Goal: Task Accomplishment & Management: Complete application form

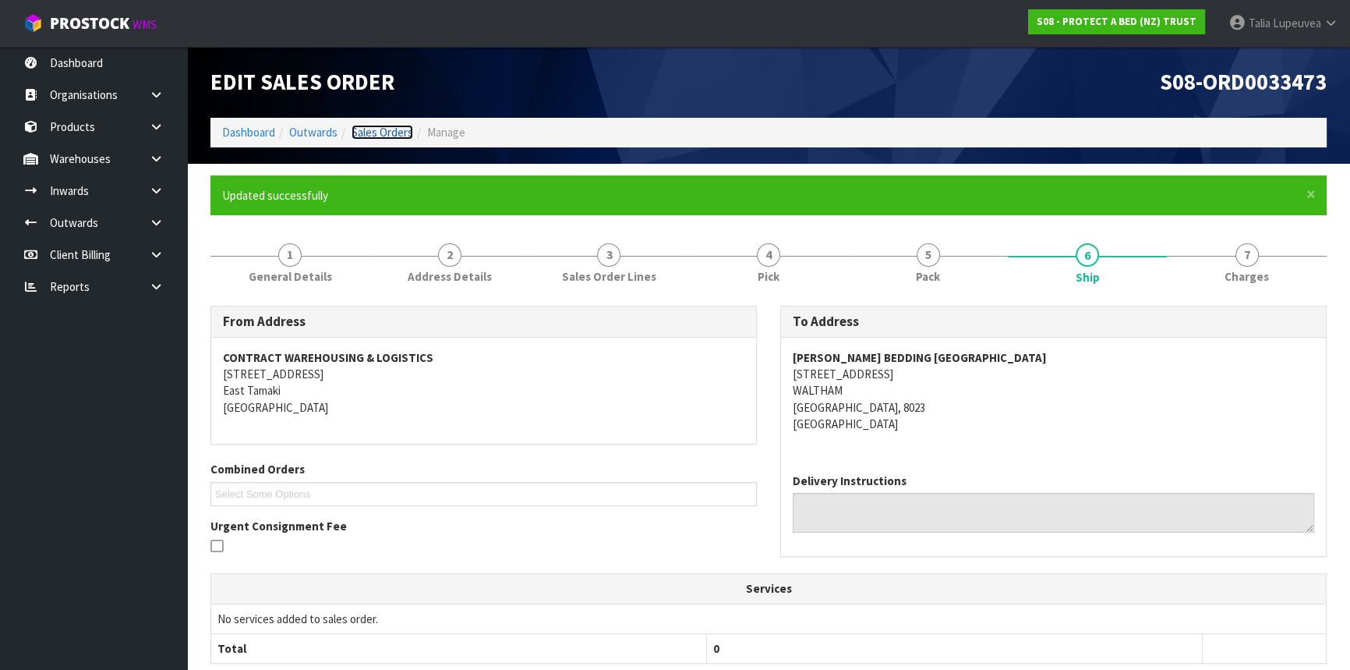
click at [373, 131] on link "Sales Orders" at bounding box center [383, 132] width 62 height 15
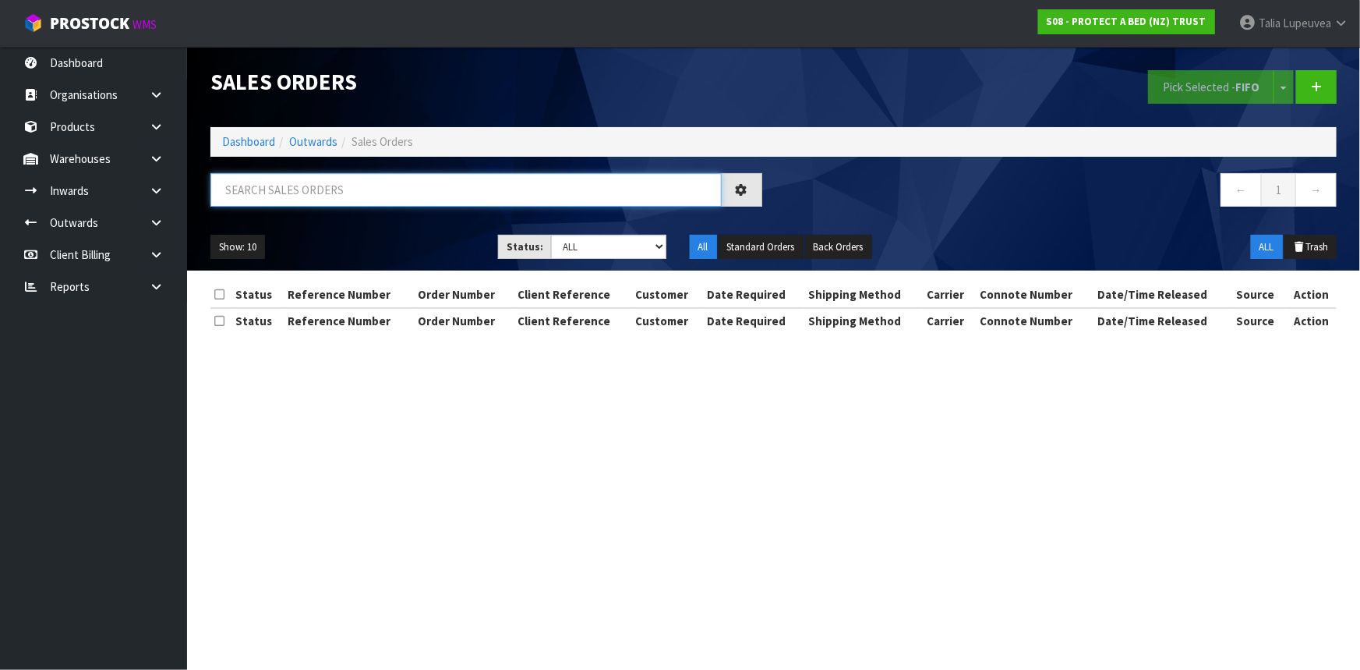
click at [360, 196] on input "text" at bounding box center [465, 190] width 511 height 34
type input "JOB-0413105"
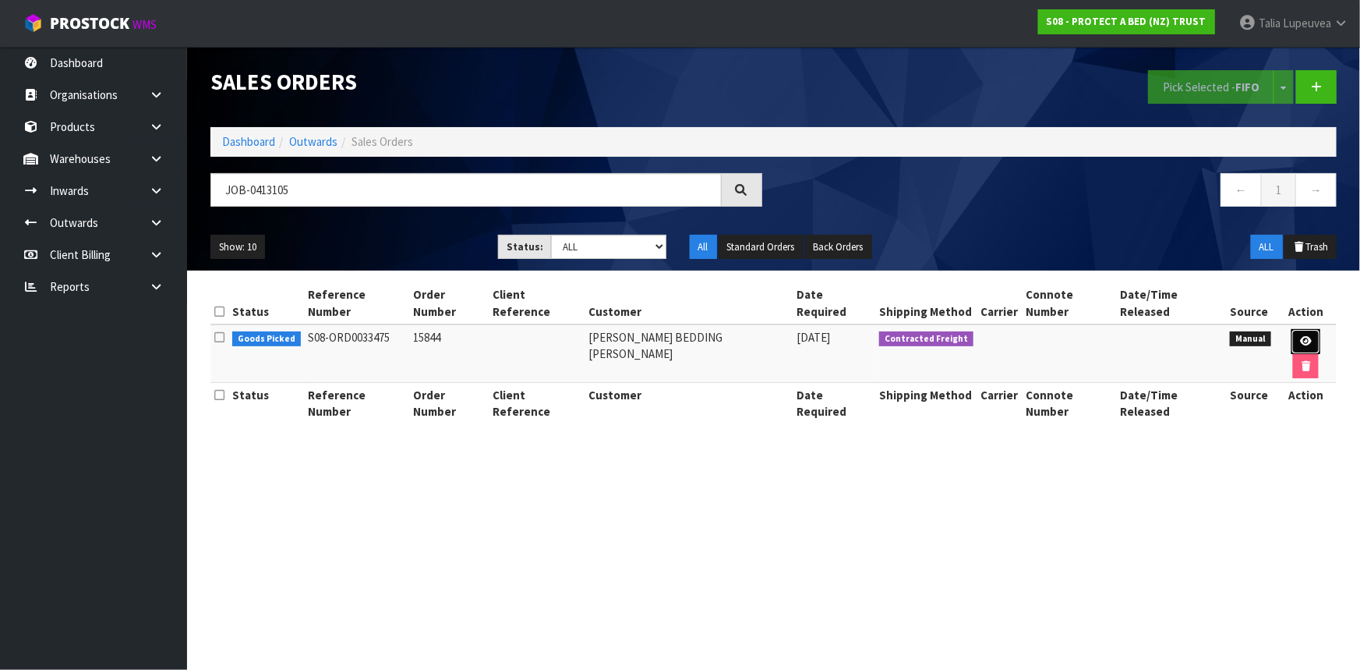
click at [1300, 336] on icon at bounding box center [1306, 341] width 12 height 10
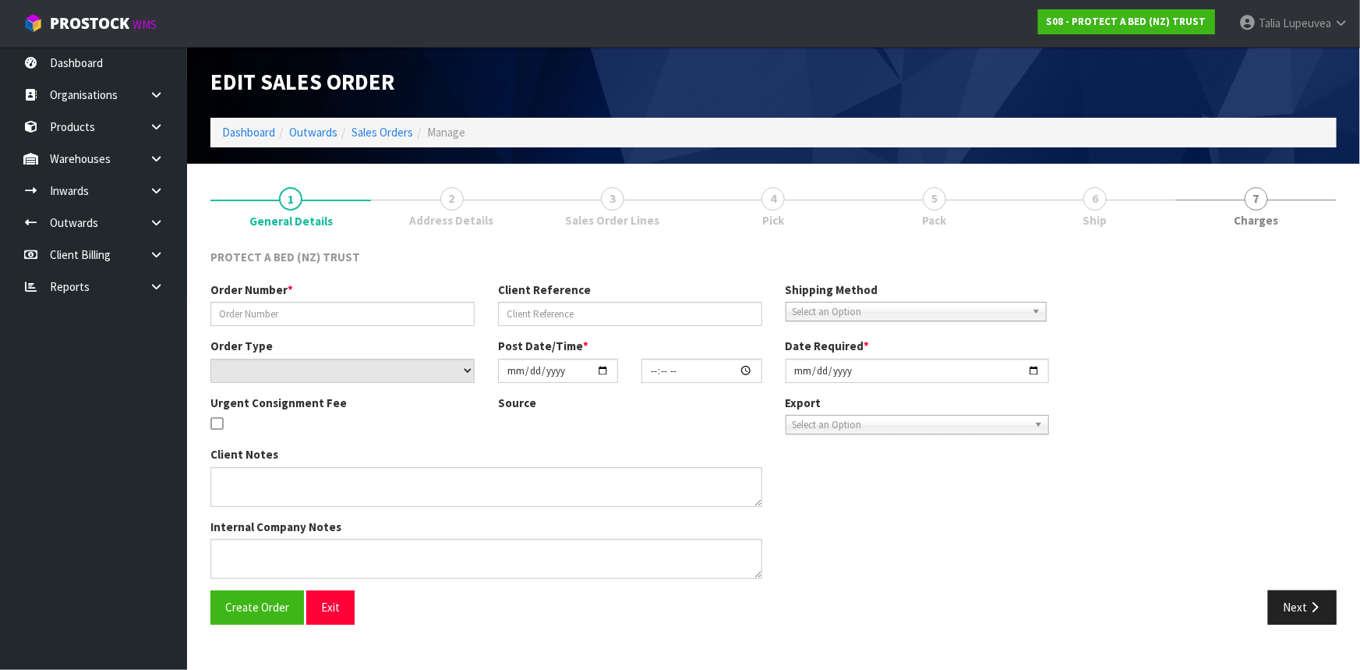
type input "15844"
select select "number:0"
type input "[DATE]"
type input "16:12:00.000"
type input "[DATE]"
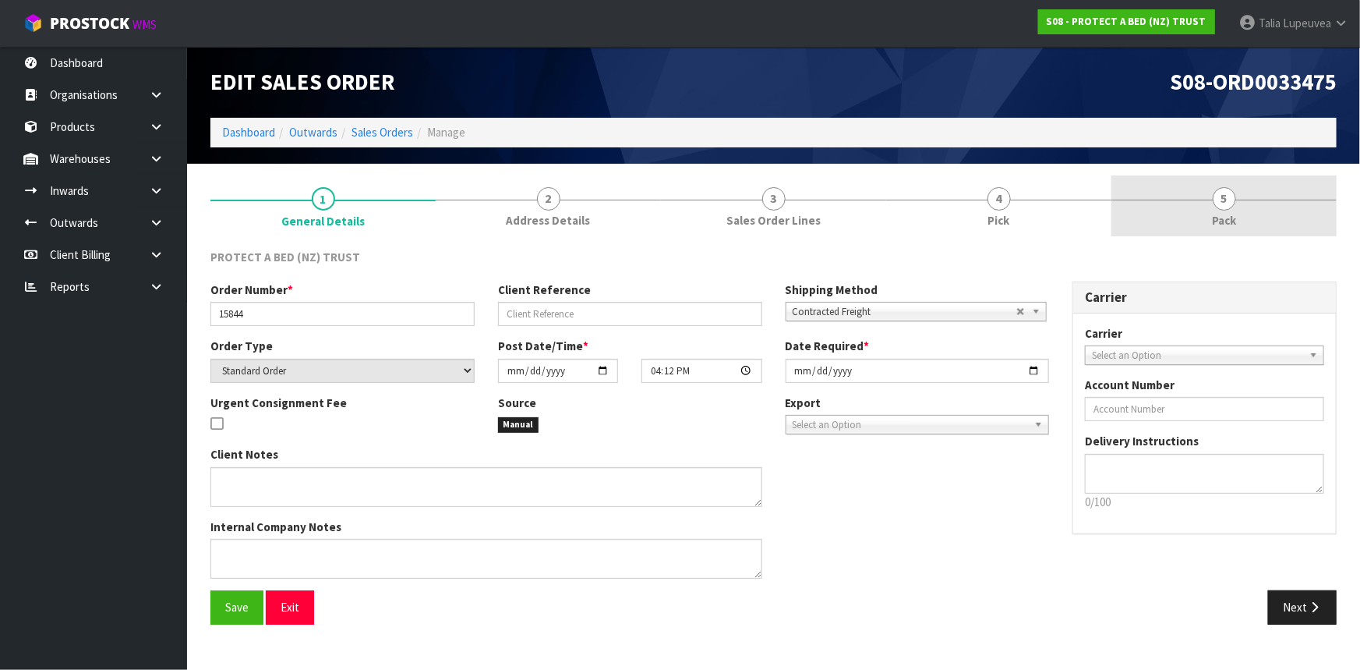
click at [1247, 219] on link "5 Pack" at bounding box center [1224, 206] width 225 height 62
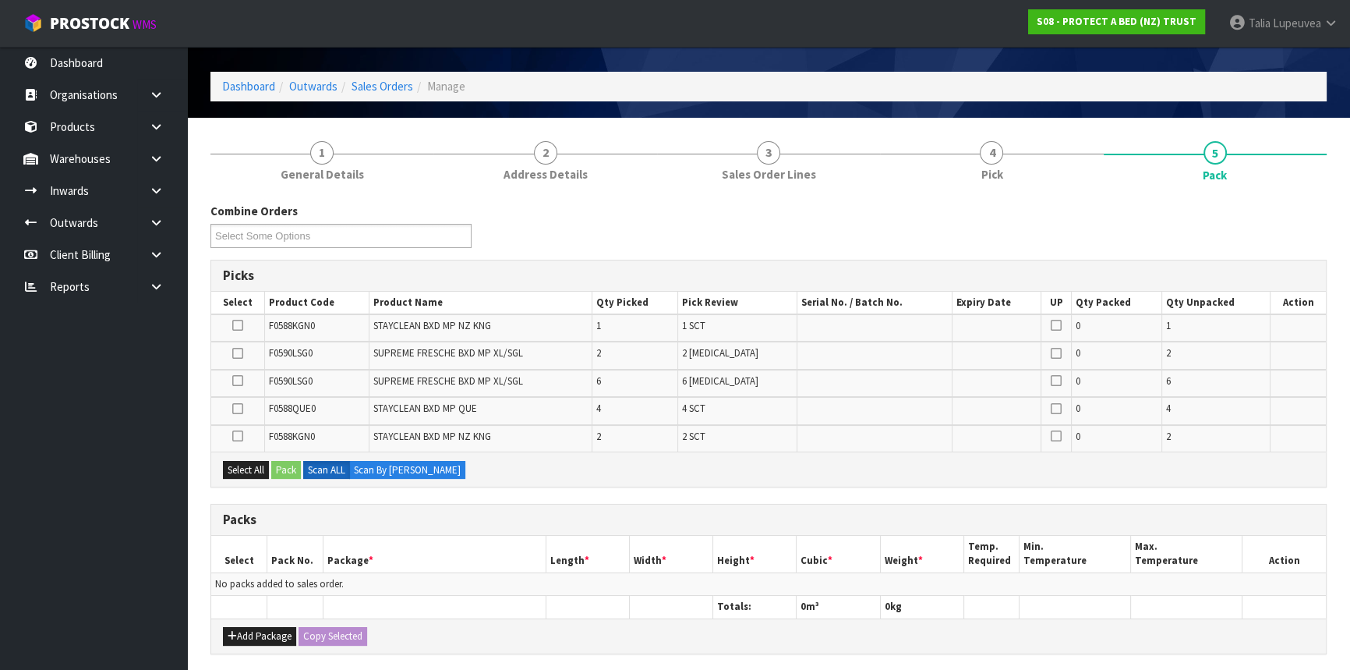
scroll to position [70, 0]
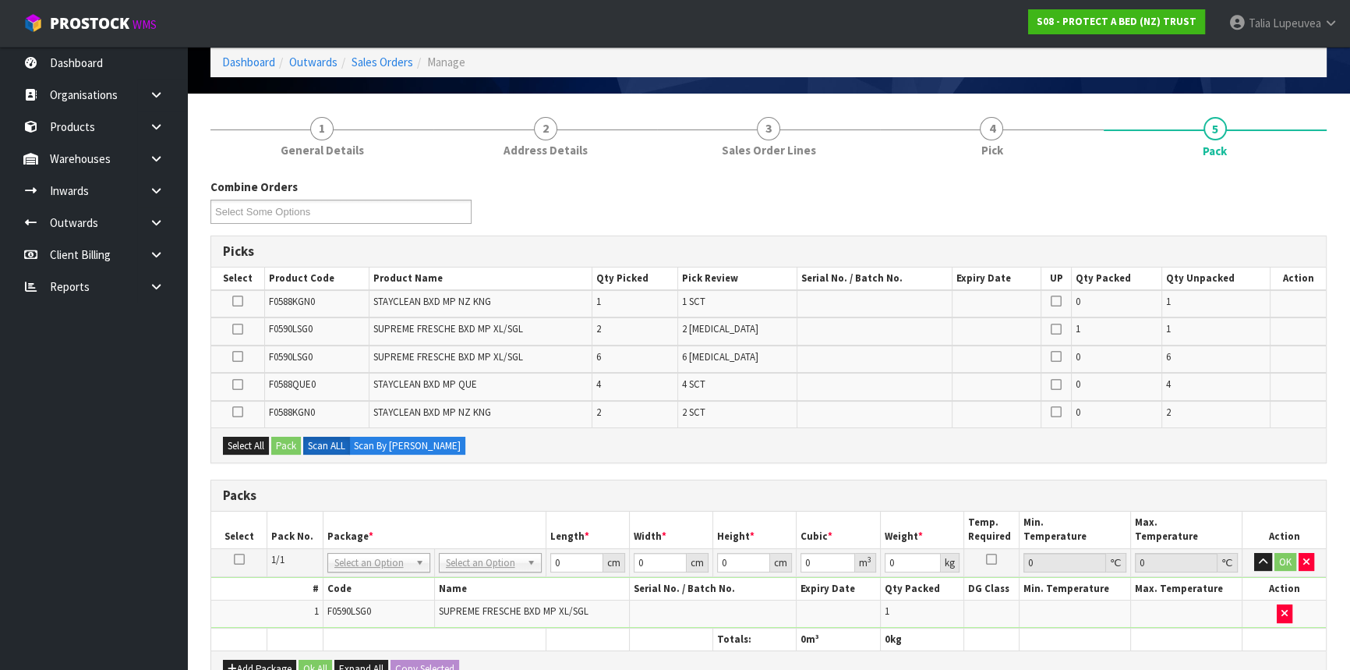
click at [228, 559] on td at bounding box center [239, 562] width 56 height 28
click at [235, 559] on icon at bounding box center [239, 559] width 11 height 1
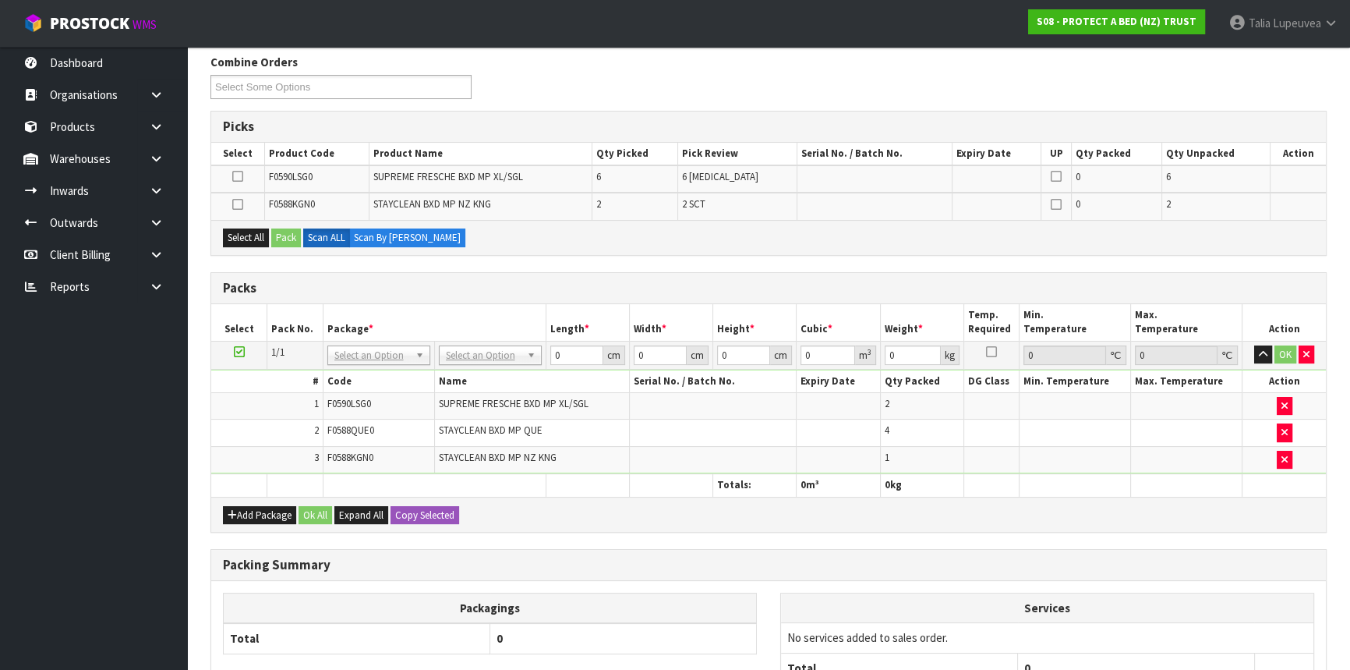
scroll to position [212, 0]
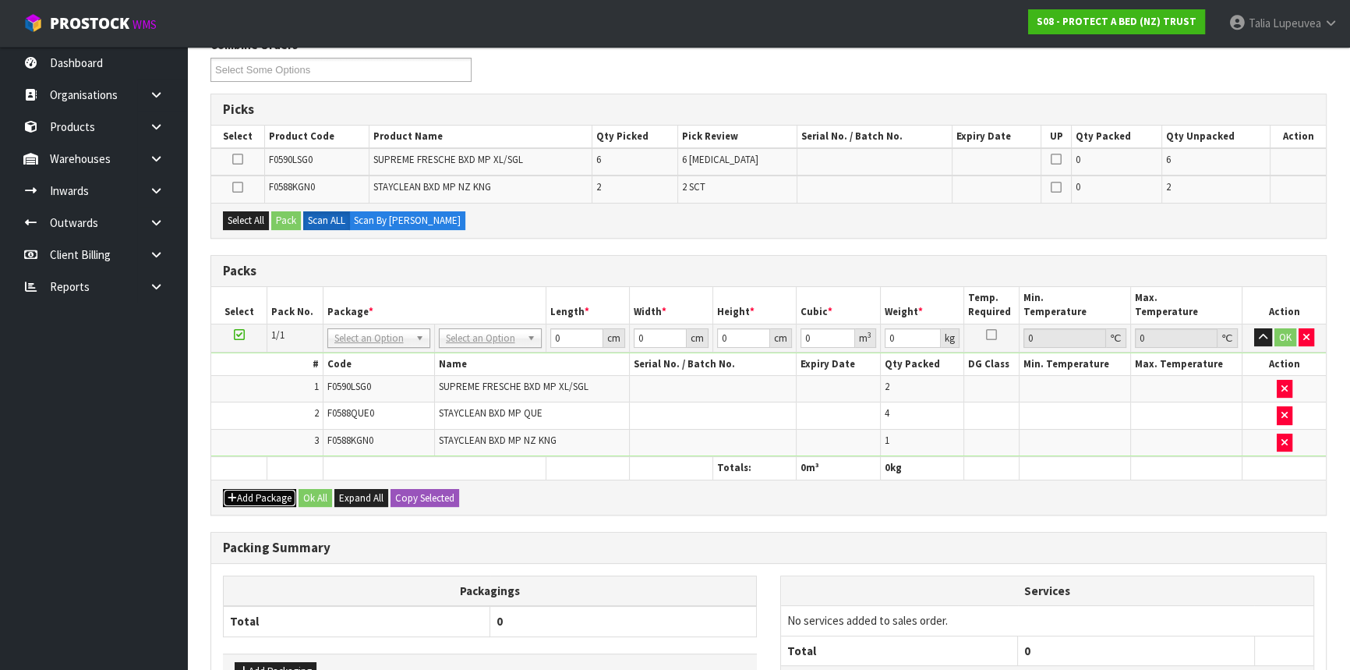
click at [264, 499] on button "Add Package" at bounding box center [259, 498] width 73 height 19
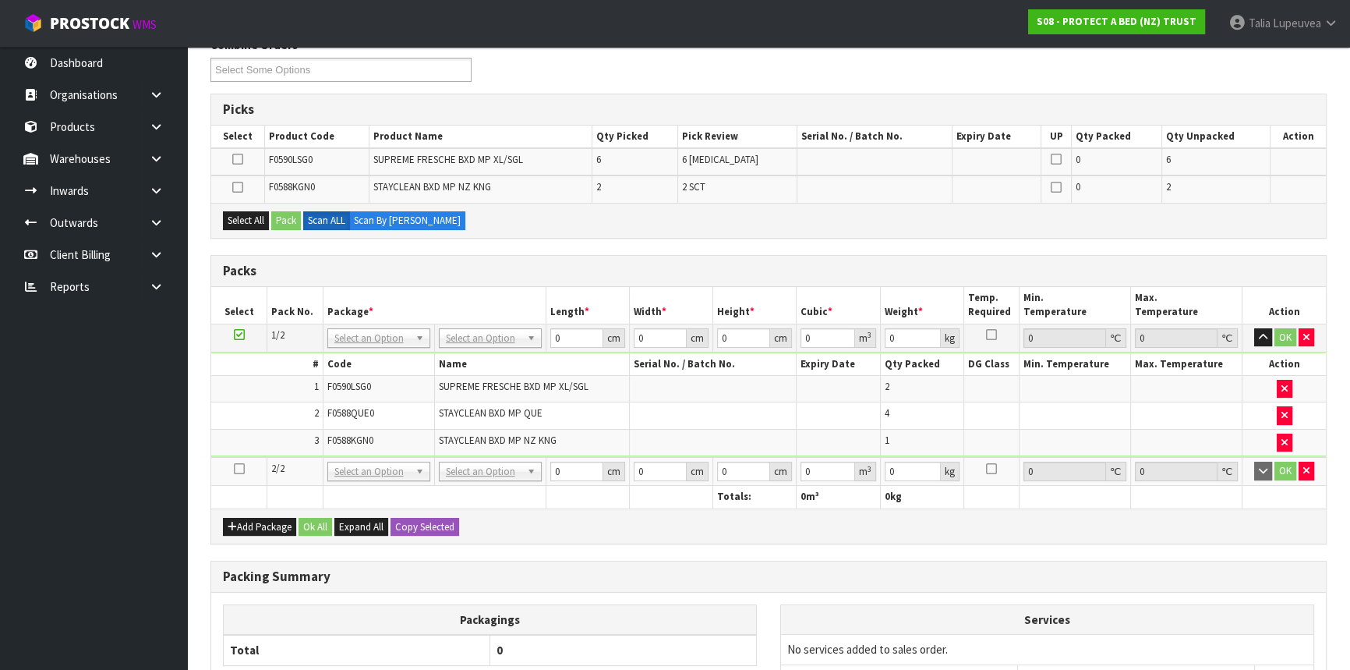
click at [242, 469] on icon at bounding box center [239, 469] width 11 height 1
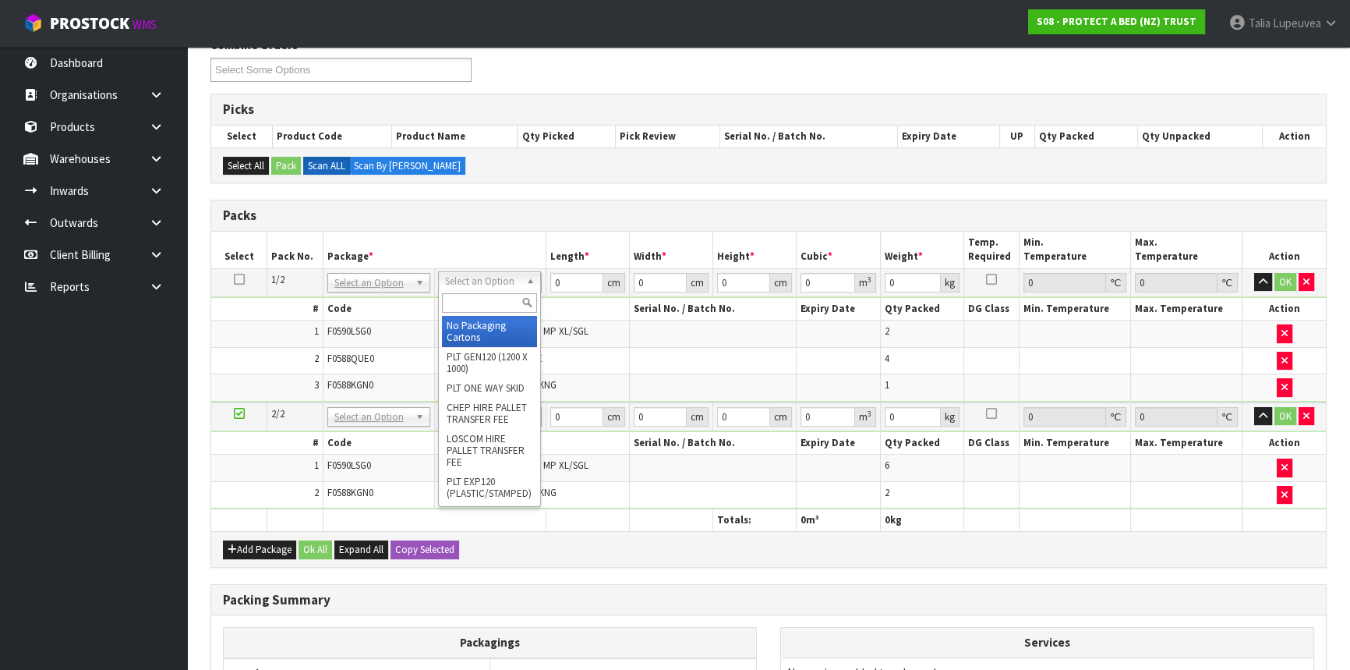
click at [464, 300] on input "text" at bounding box center [489, 302] width 95 height 19
type input "OC"
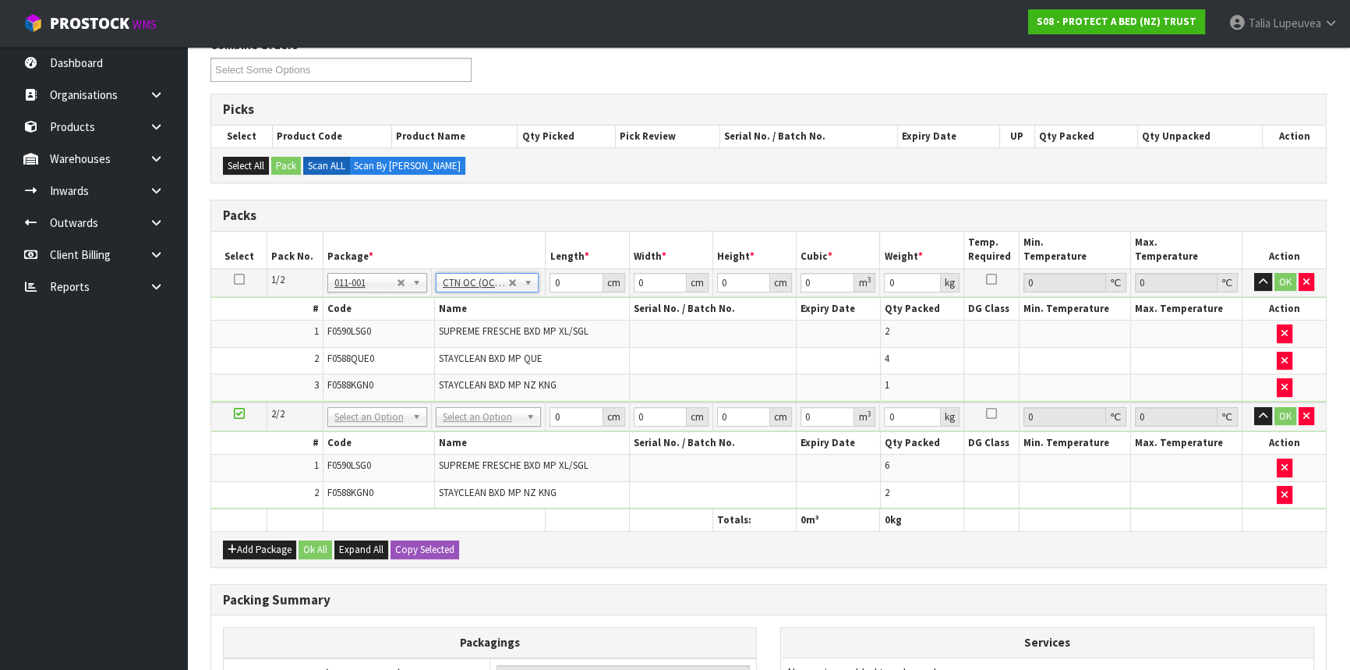
type input "6.6"
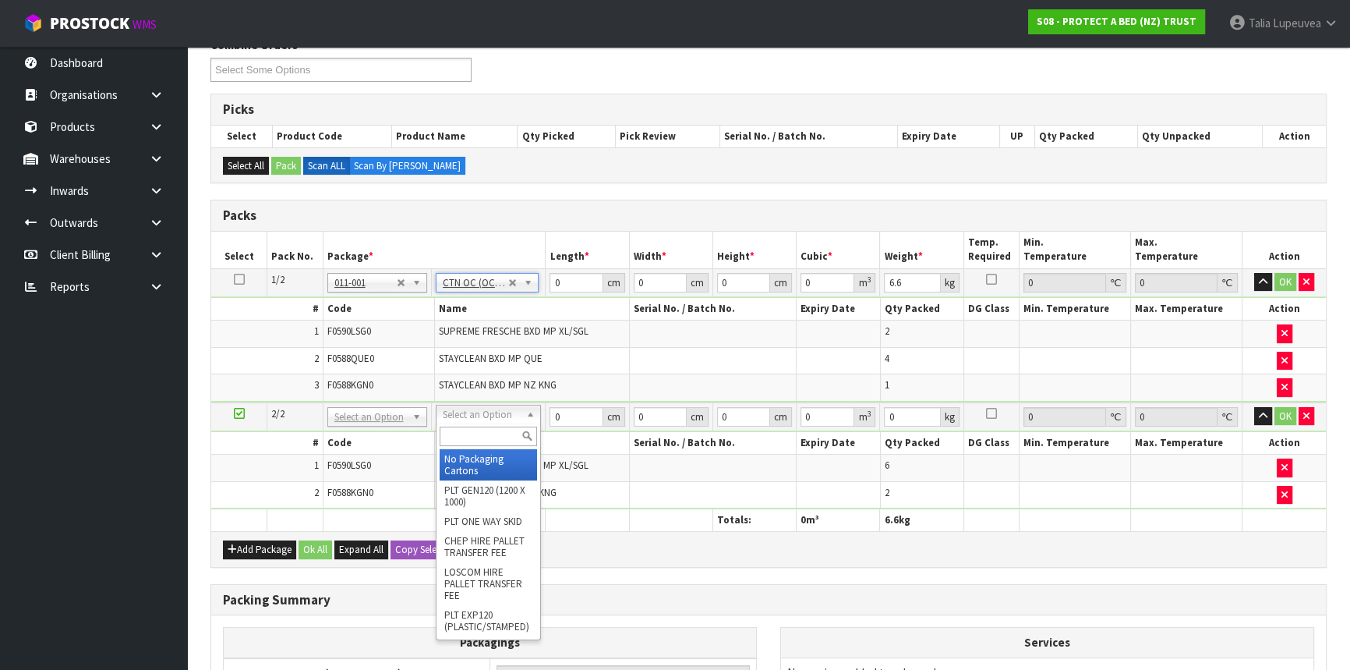
click at [490, 435] on input "text" at bounding box center [488, 435] width 97 height 19
type input "OC"
type input "2"
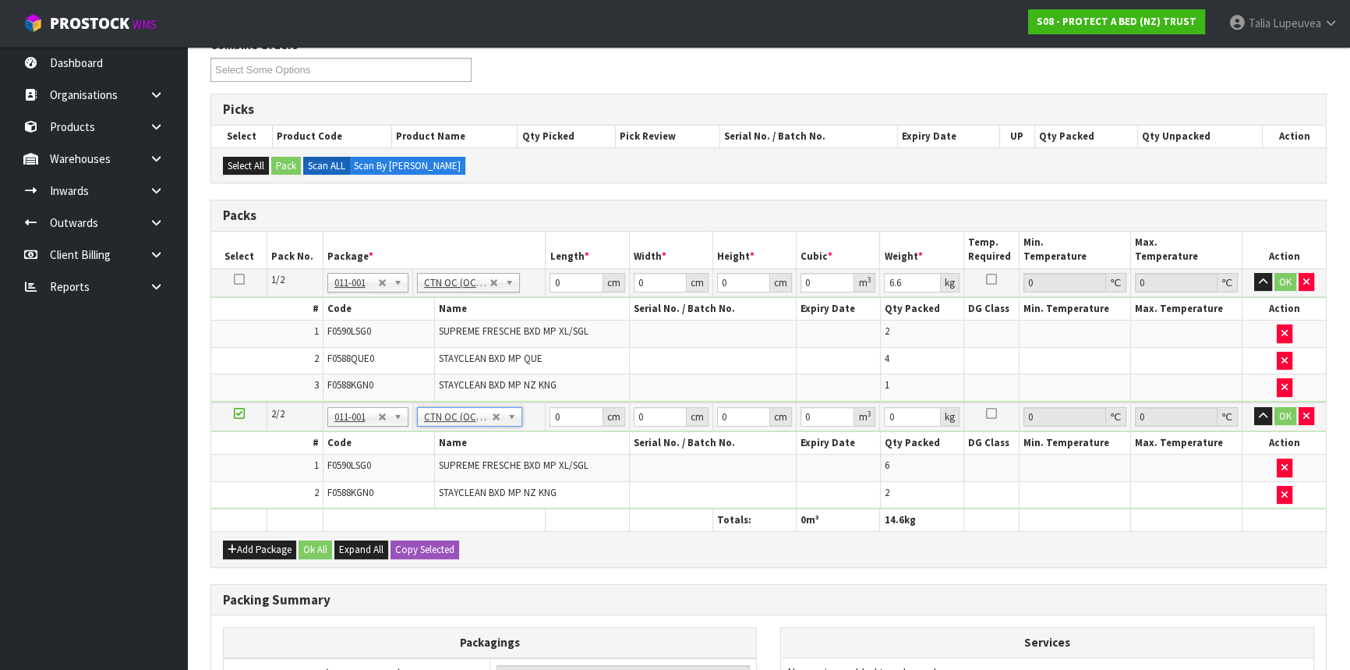
type input "8"
drag, startPoint x: 569, startPoint y: 279, endPoint x: 511, endPoint y: 298, distance: 61.4
click at [511, 296] on tbody "1/2 NONE 007-001 007-002 007-004 007-009 007-013 007-014 007-015 007-017 007-01…" at bounding box center [768, 334] width 1115 height 133
type input "59"
type input "41"
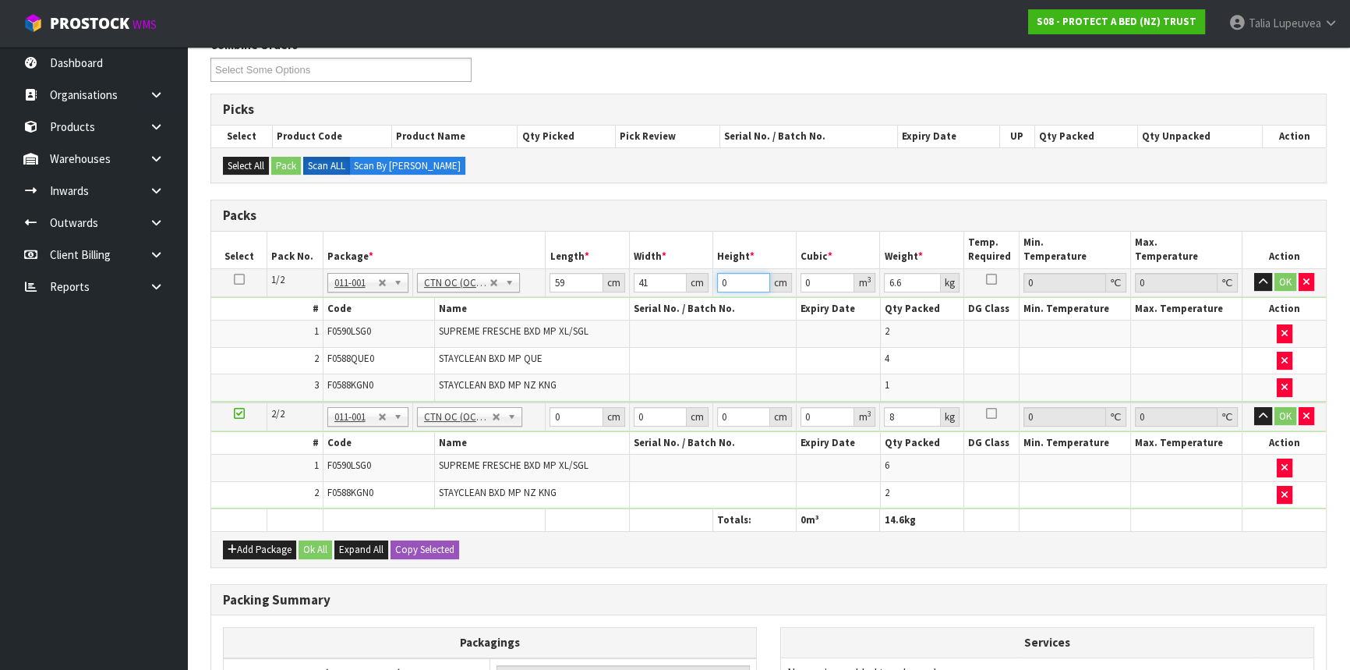
type input "3"
type input "0.007257"
type input "32"
type input "0.077408"
type input "32"
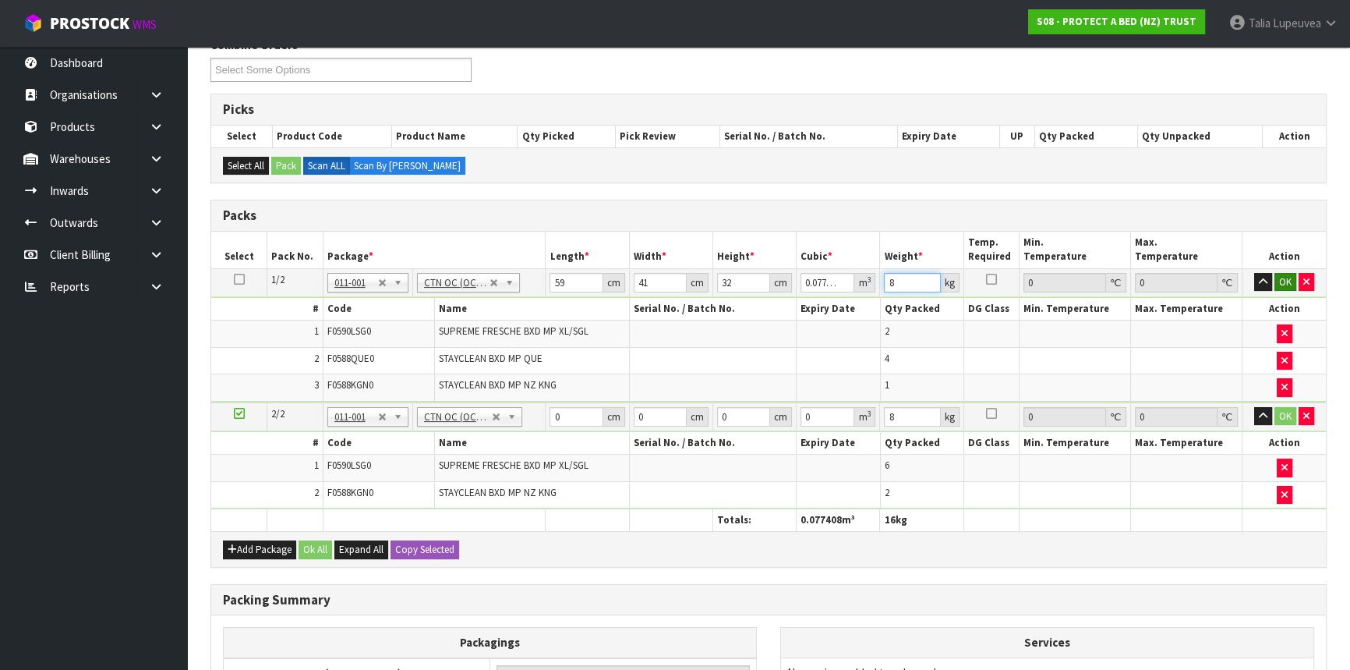
type input "8"
click at [1288, 274] on button "OK" at bounding box center [1286, 282] width 22 height 19
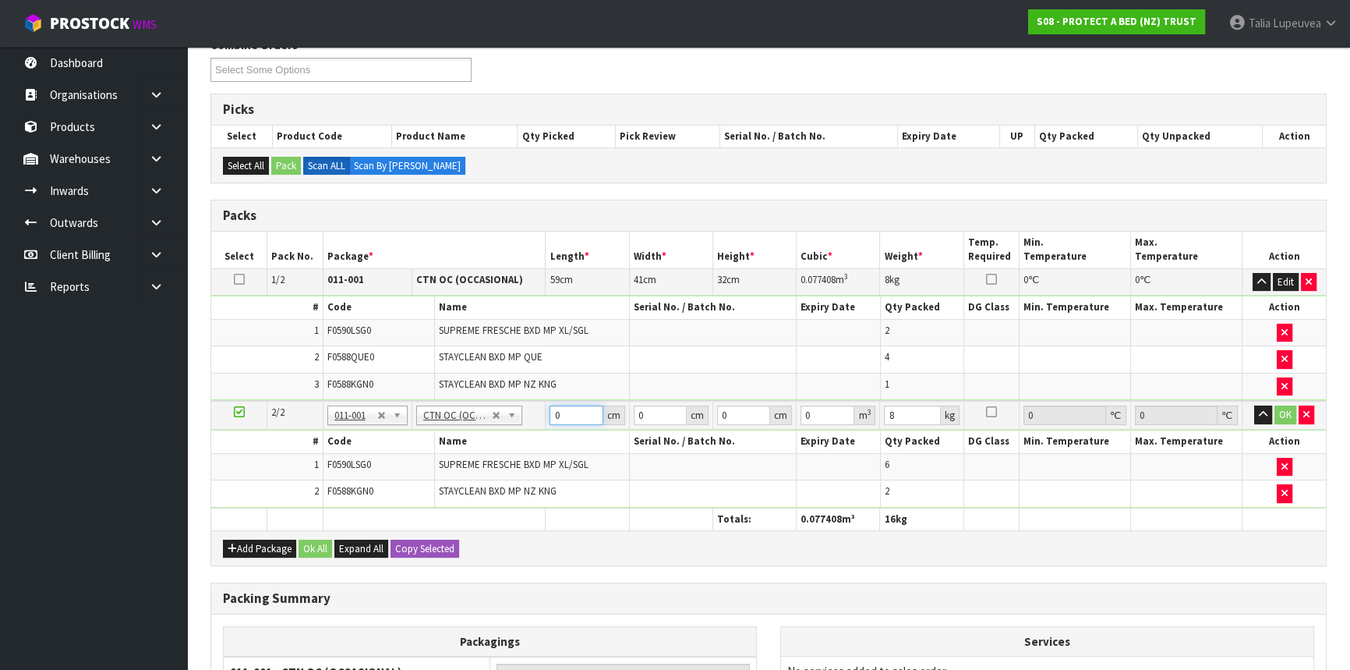
drag, startPoint x: 566, startPoint y: 405, endPoint x: 554, endPoint y: 413, distance: 15.1
click at [554, 413] on input "0" at bounding box center [576, 414] width 53 height 19
type input "59"
type input "41"
type input "3"
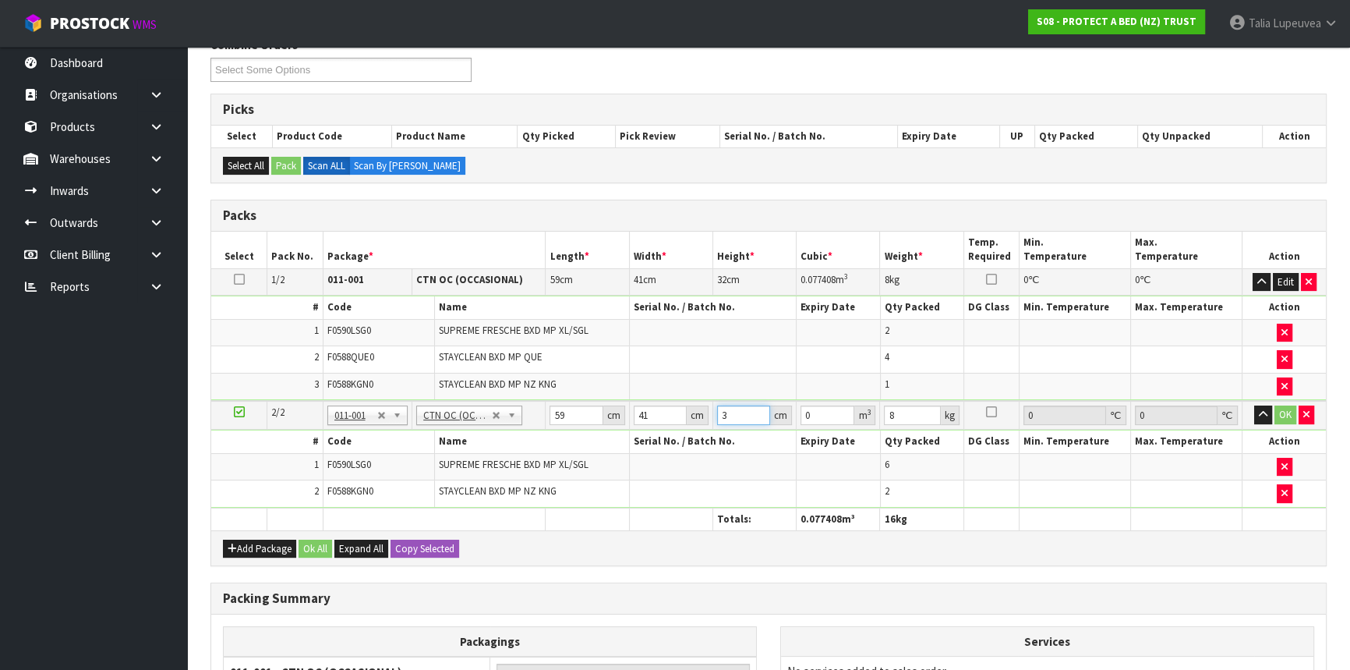
type input "0.007257"
type input "32"
type input "0.077408"
type input "32"
type input "9"
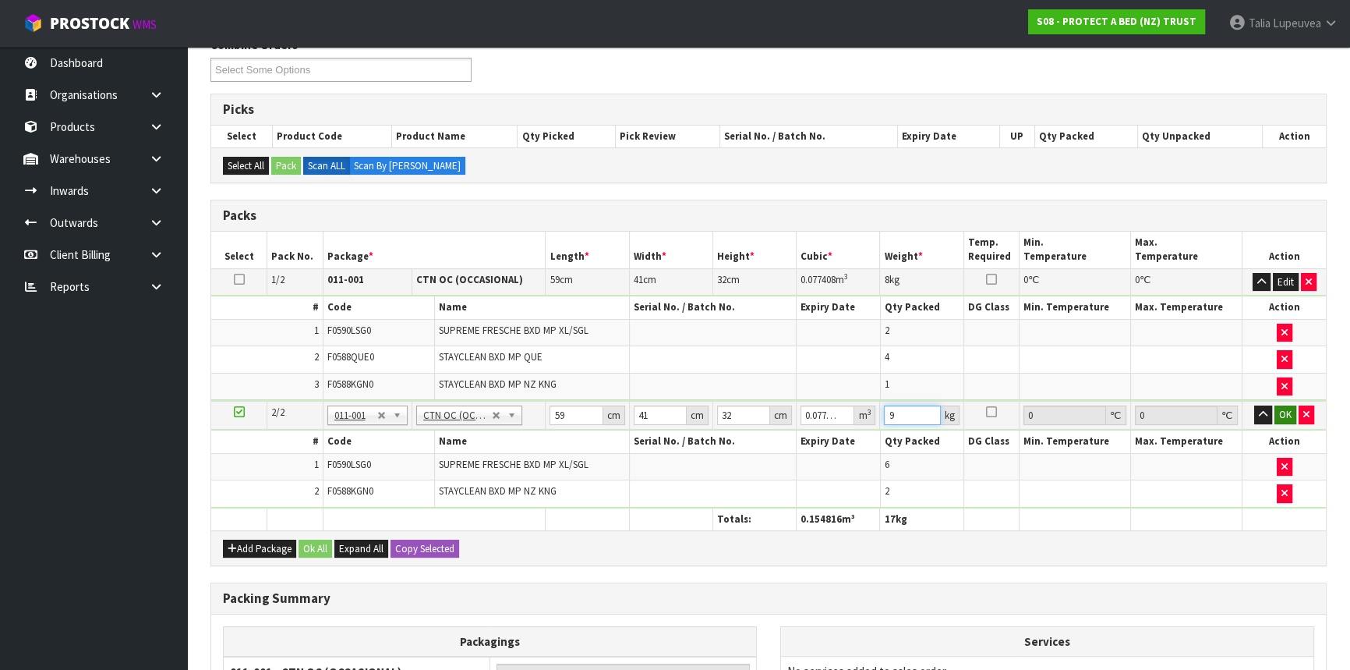
type input "9"
click at [1286, 413] on button "OK" at bounding box center [1286, 414] width 22 height 19
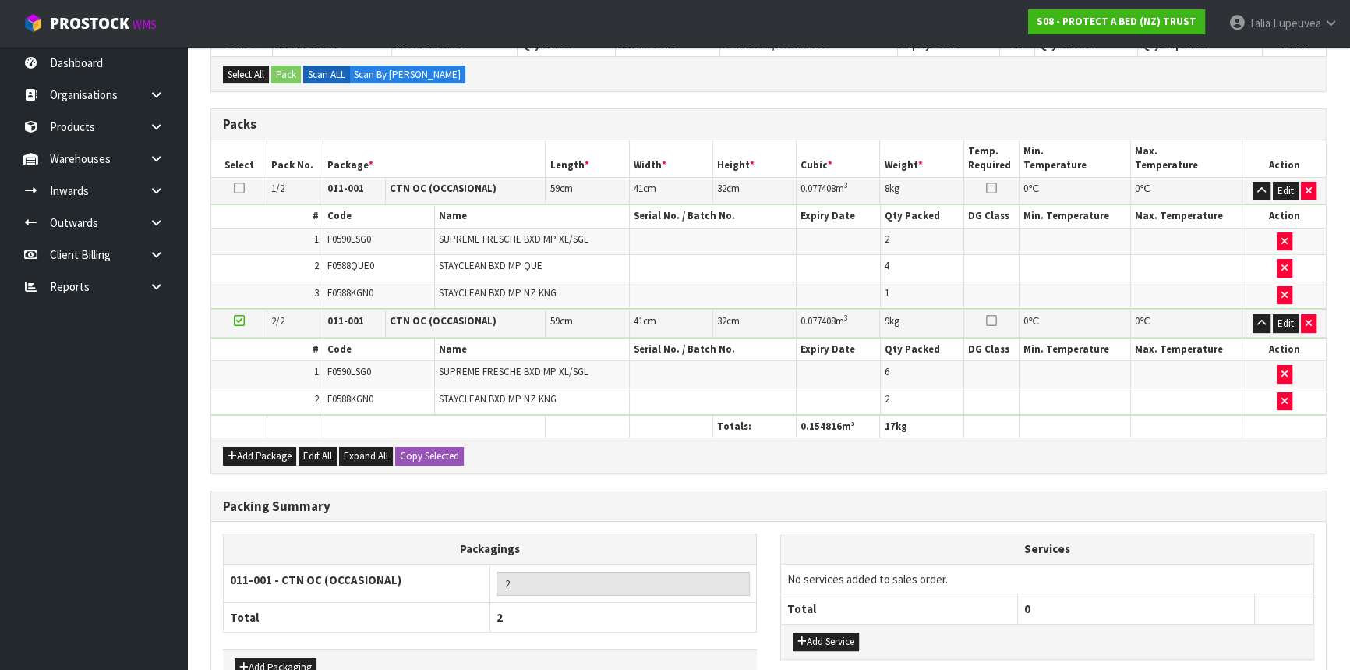
scroll to position [398, 0]
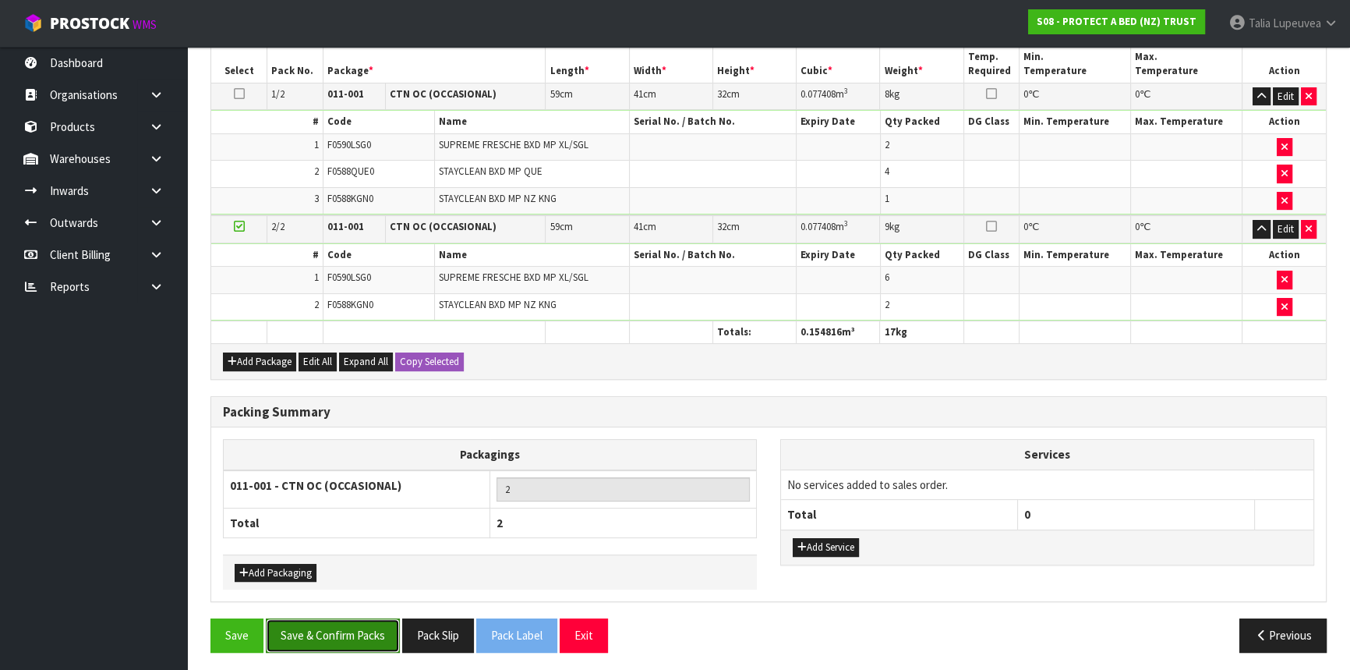
click at [369, 623] on button "Save & Confirm Packs" at bounding box center [333, 635] width 134 height 34
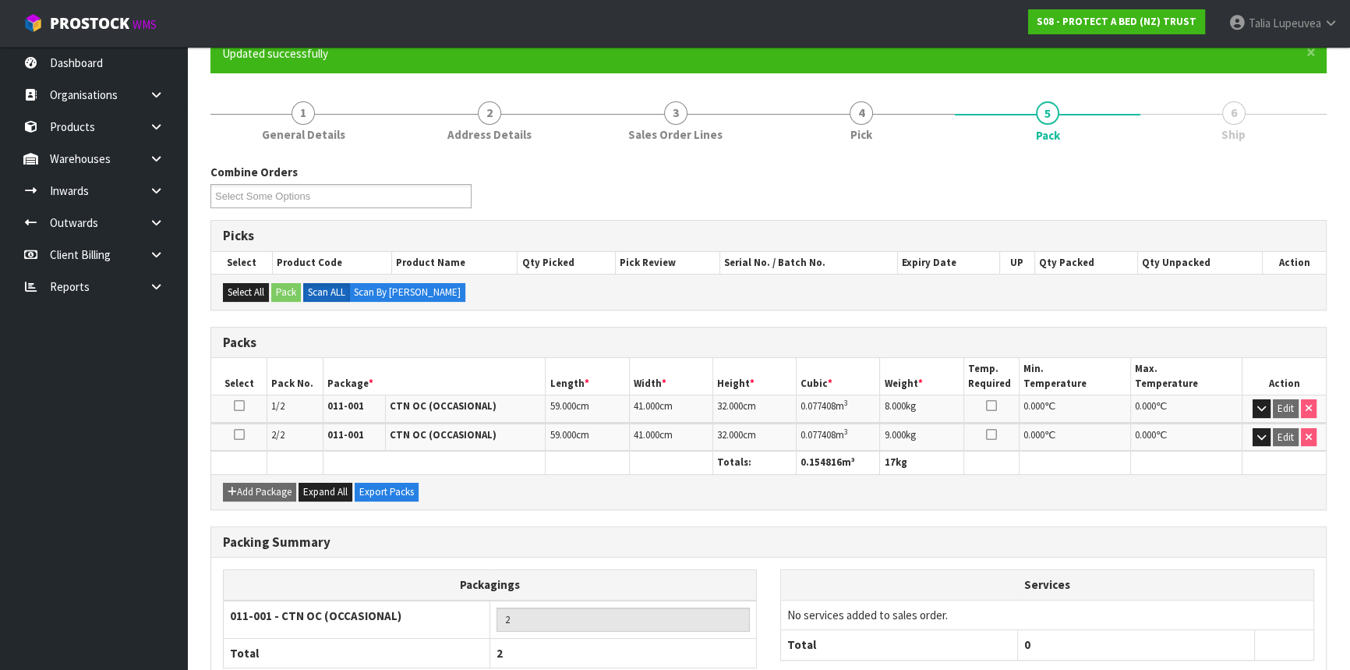
scroll to position [239, 0]
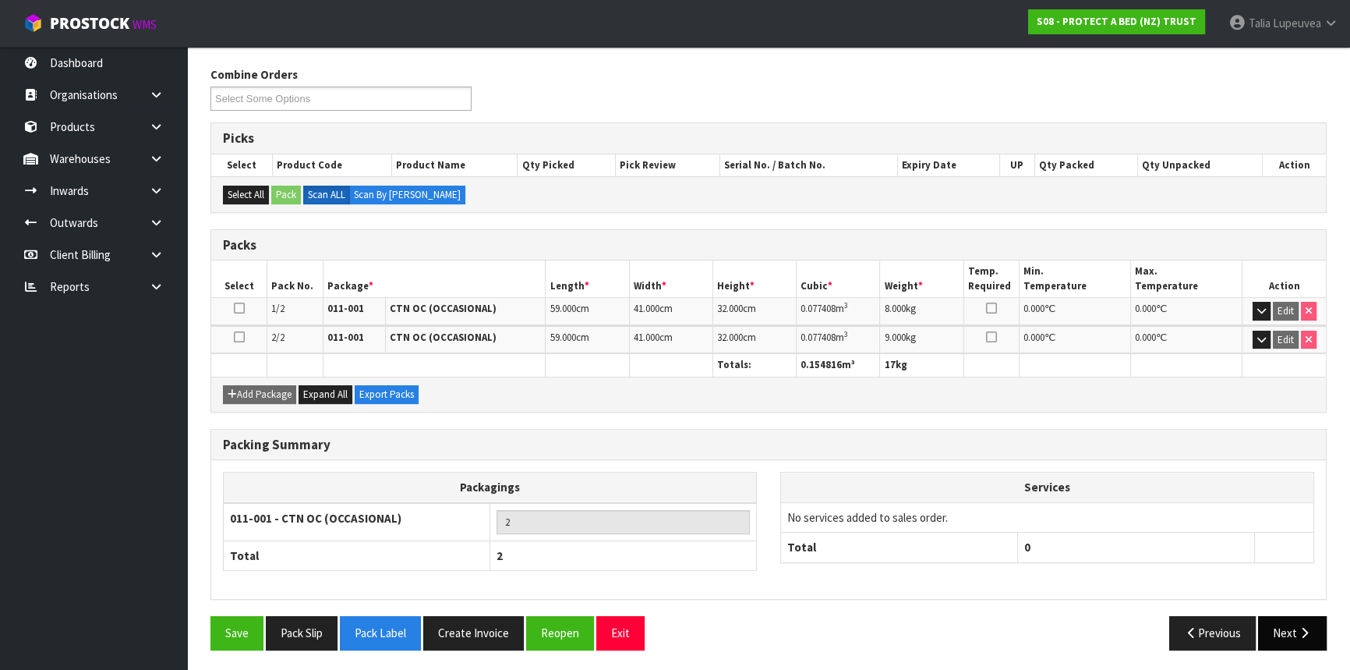
click at [1282, 622] on button "Next" at bounding box center [1292, 633] width 69 height 34
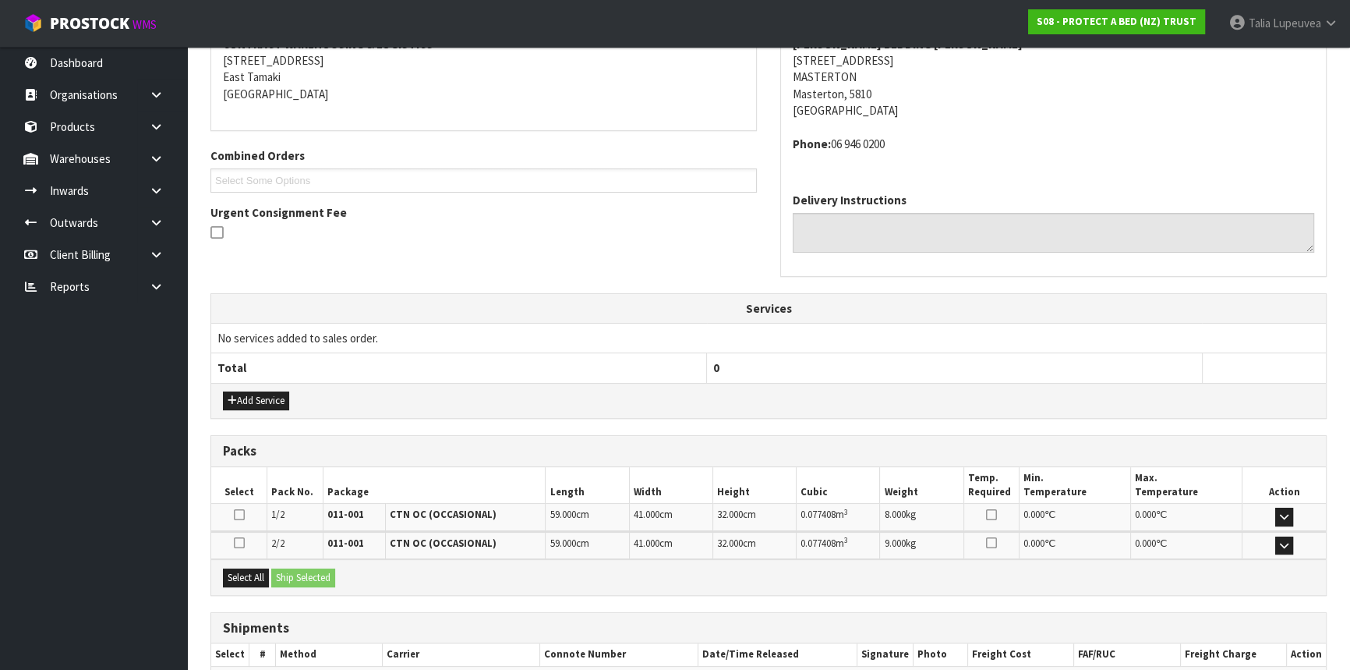
scroll to position [403, 0]
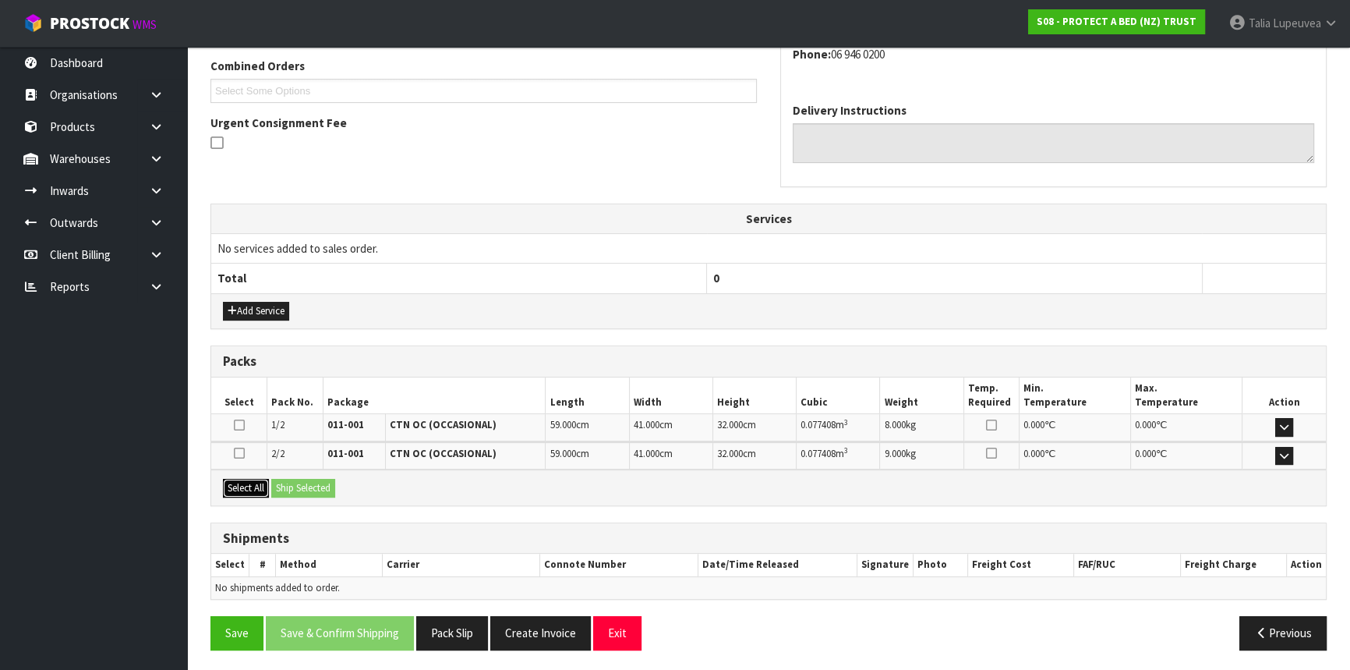
click at [249, 482] on button "Select All" at bounding box center [246, 488] width 46 height 19
click at [306, 481] on button "Ship Selected" at bounding box center [303, 488] width 64 height 19
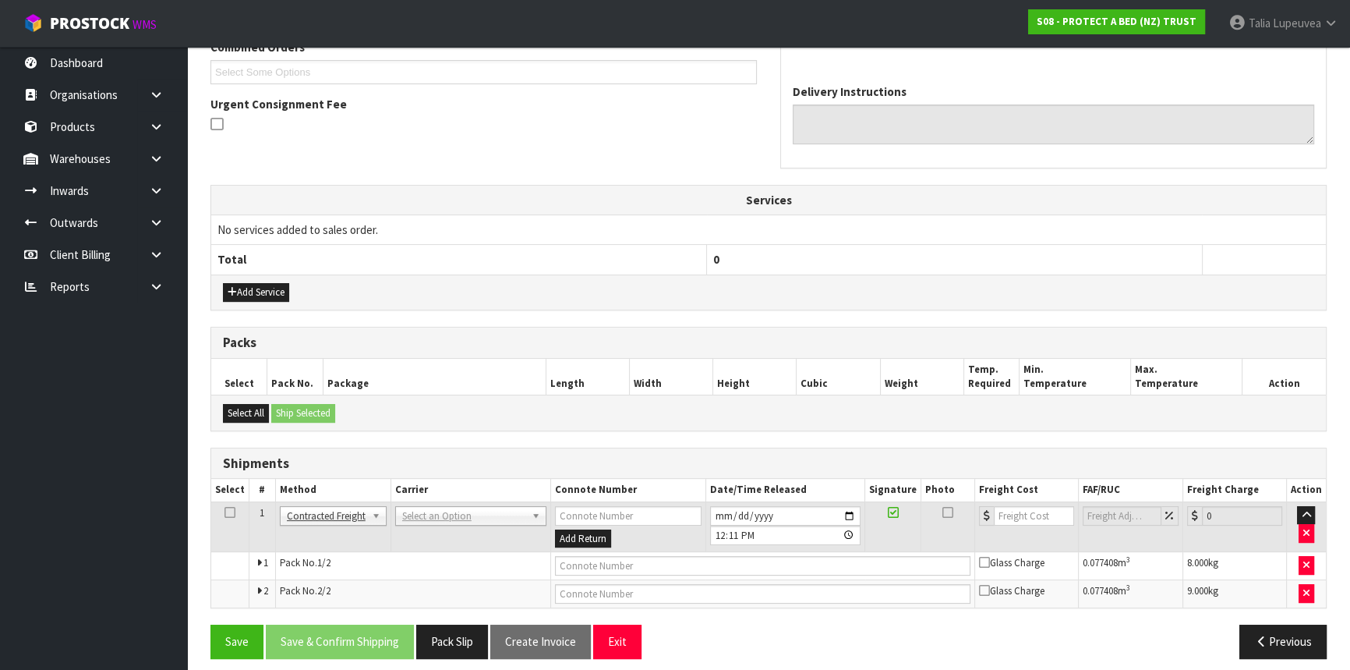
scroll to position [430, 0]
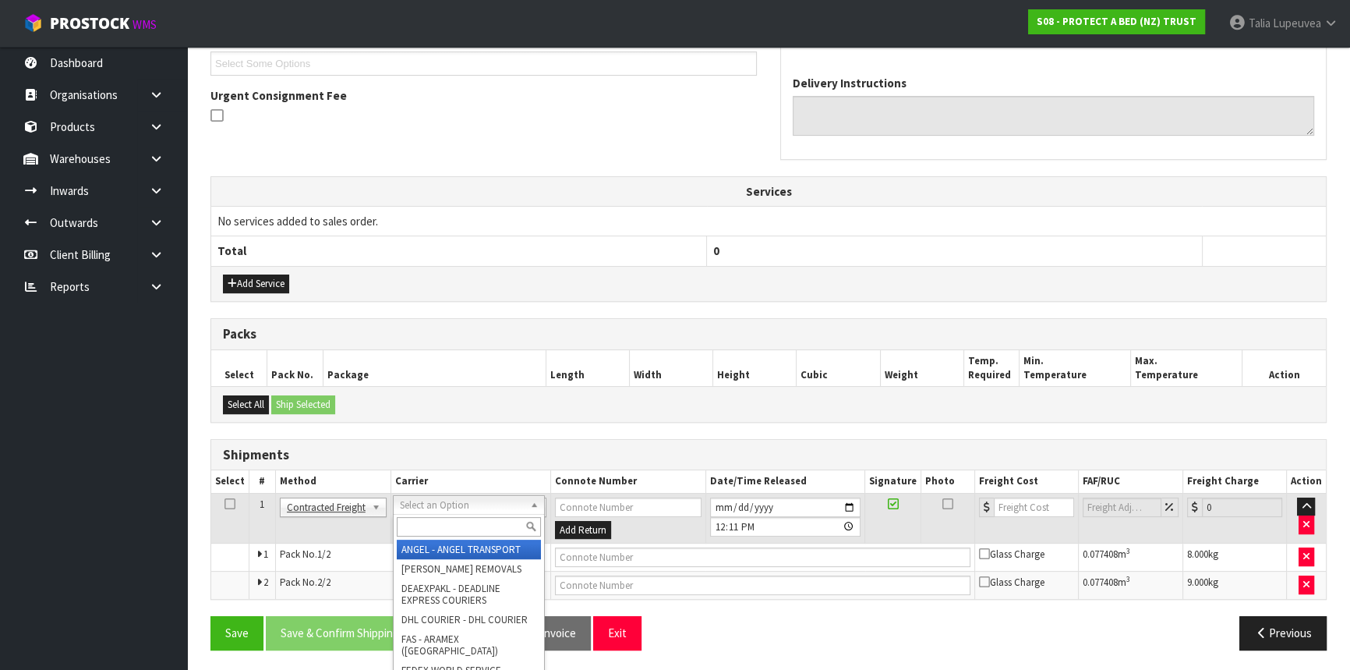
click at [454, 530] on input "text" at bounding box center [469, 526] width 144 height 19
type input "NZP"
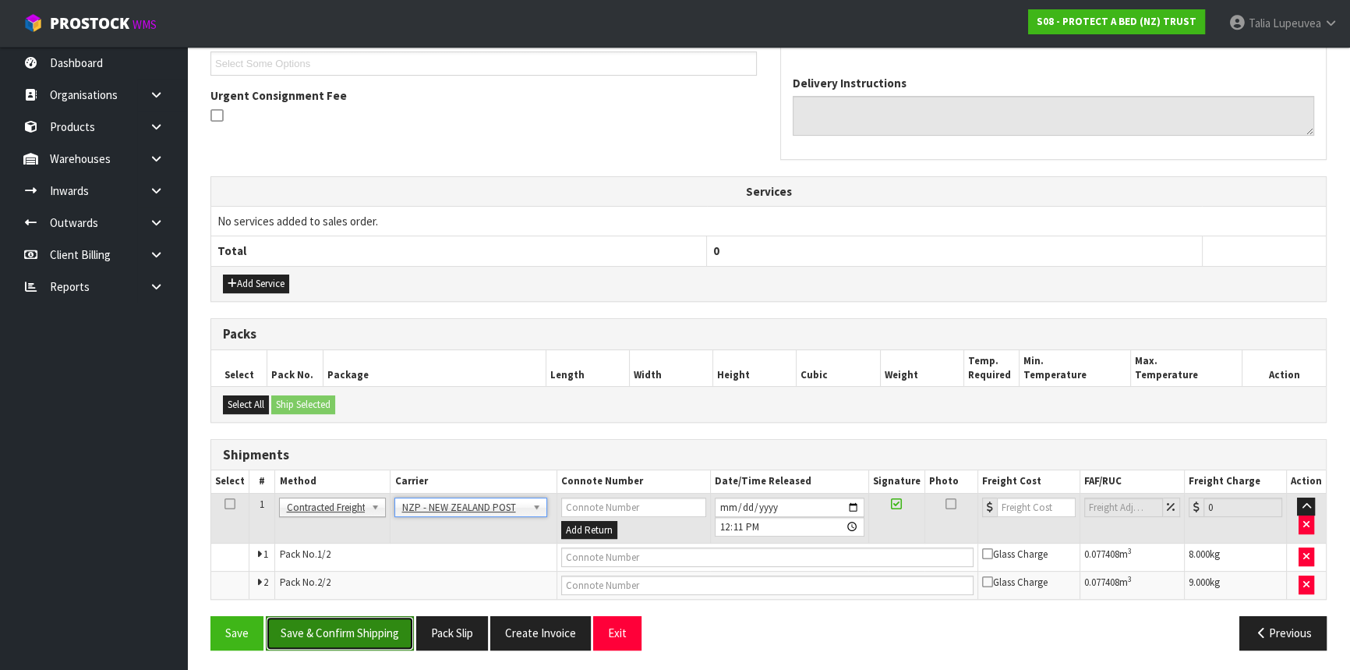
click at [322, 624] on button "Save & Confirm Shipping" at bounding box center [340, 633] width 148 height 34
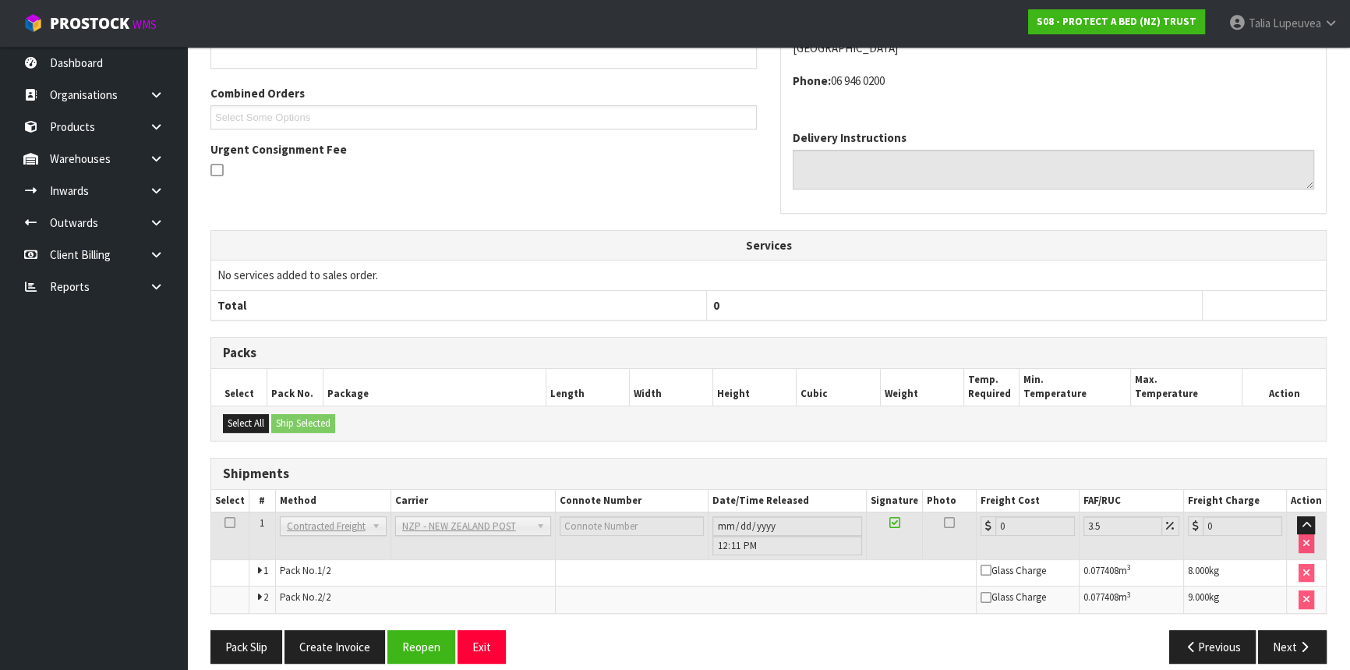
scroll to position [407, 0]
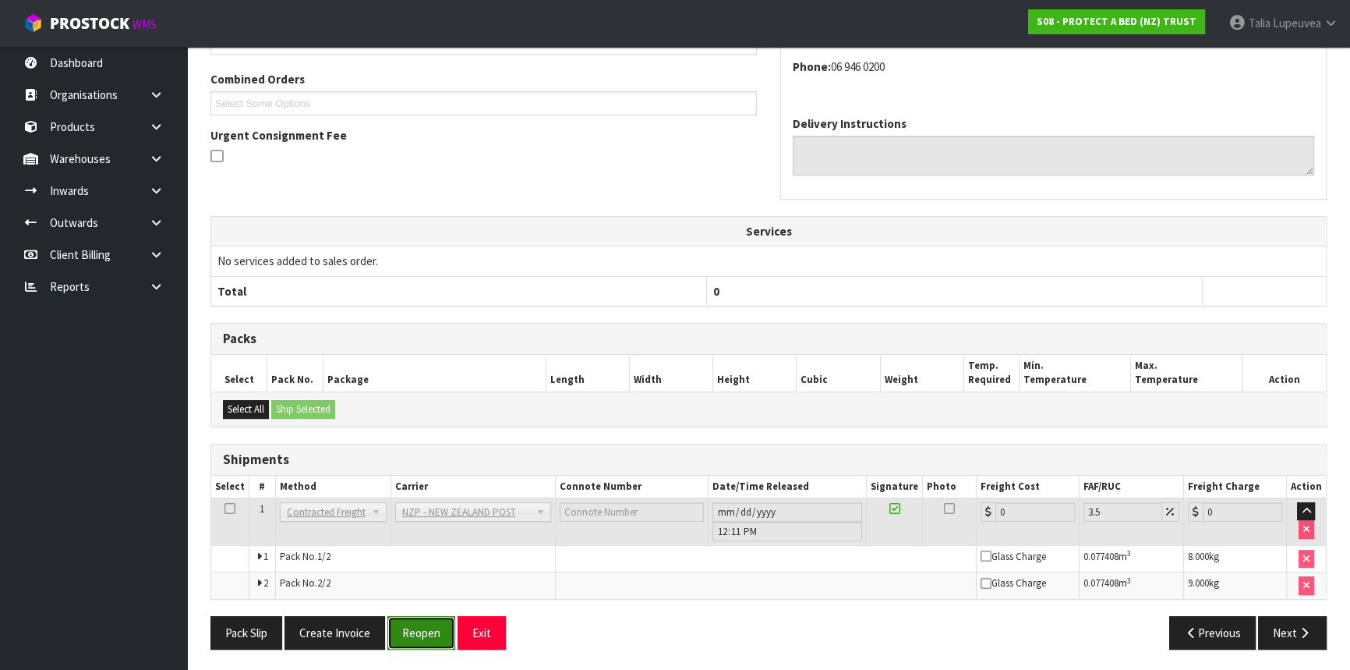
click at [408, 630] on button "Reopen" at bounding box center [421, 633] width 68 height 34
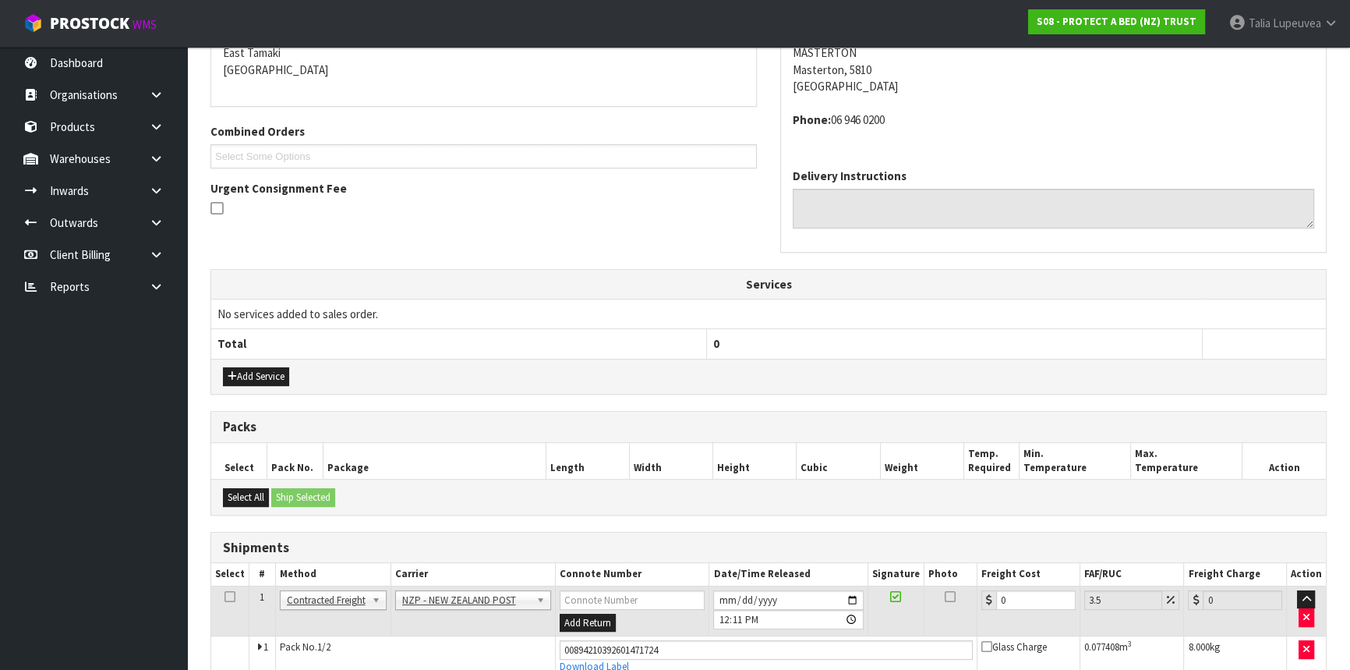
scroll to position [444, 0]
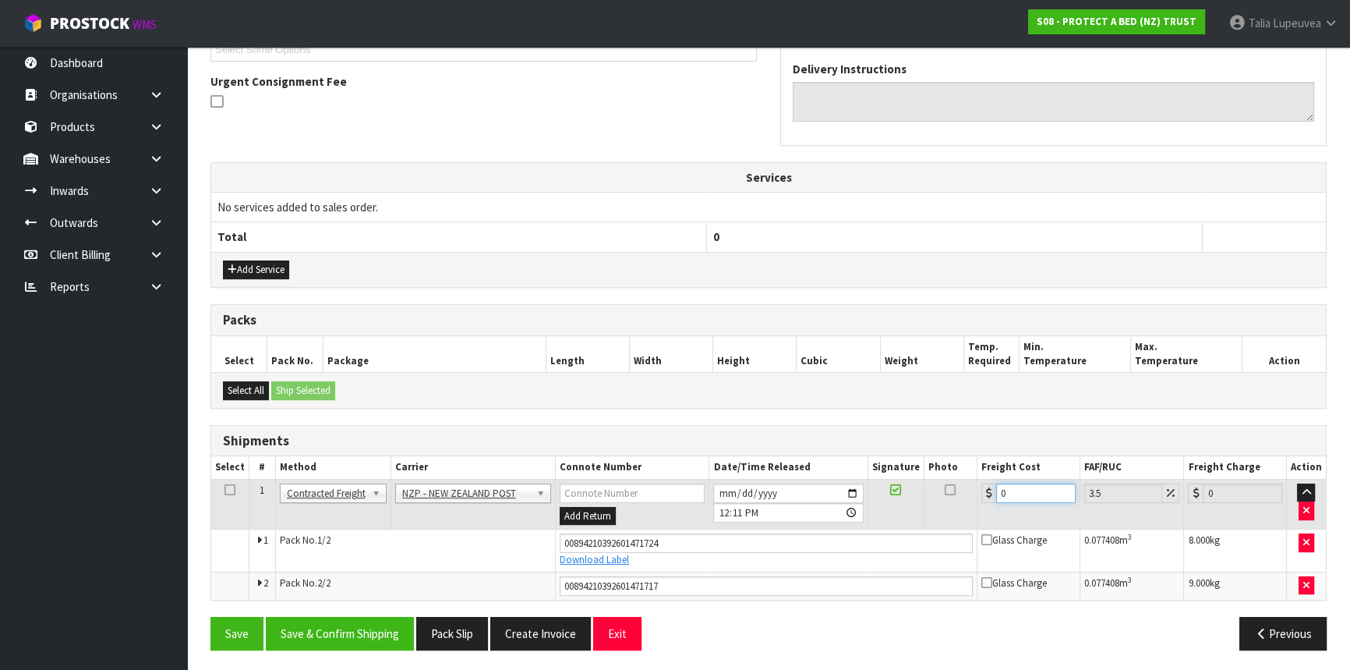
drag, startPoint x: 1006, startPoint y: 489, endPoint x: 982, endPoint y: 495, distance: 25.0
click at [982, 494] on div "0" at bounding box center [1029, 492] width 94 height 19
type input "2"
type input "2.07"
type input "26"
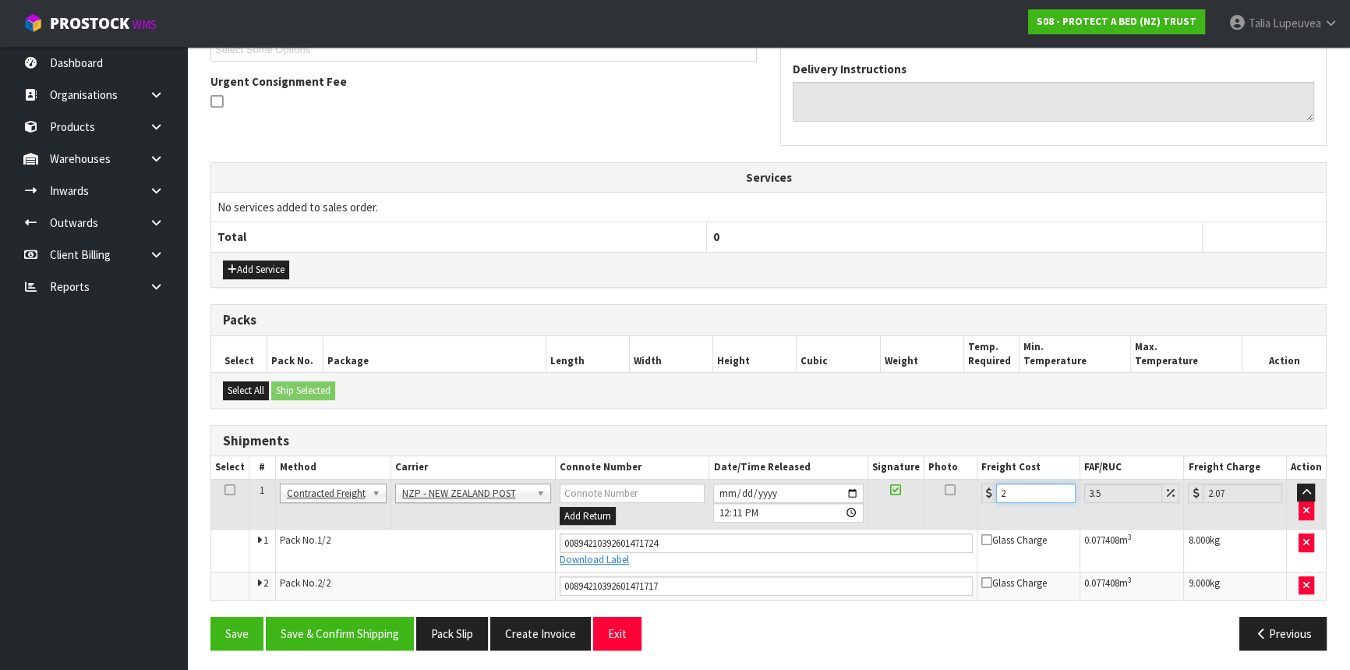
type input "26.91"
type input "26.6"
type input "27.53"
type input "26.66"
type input "27.59"
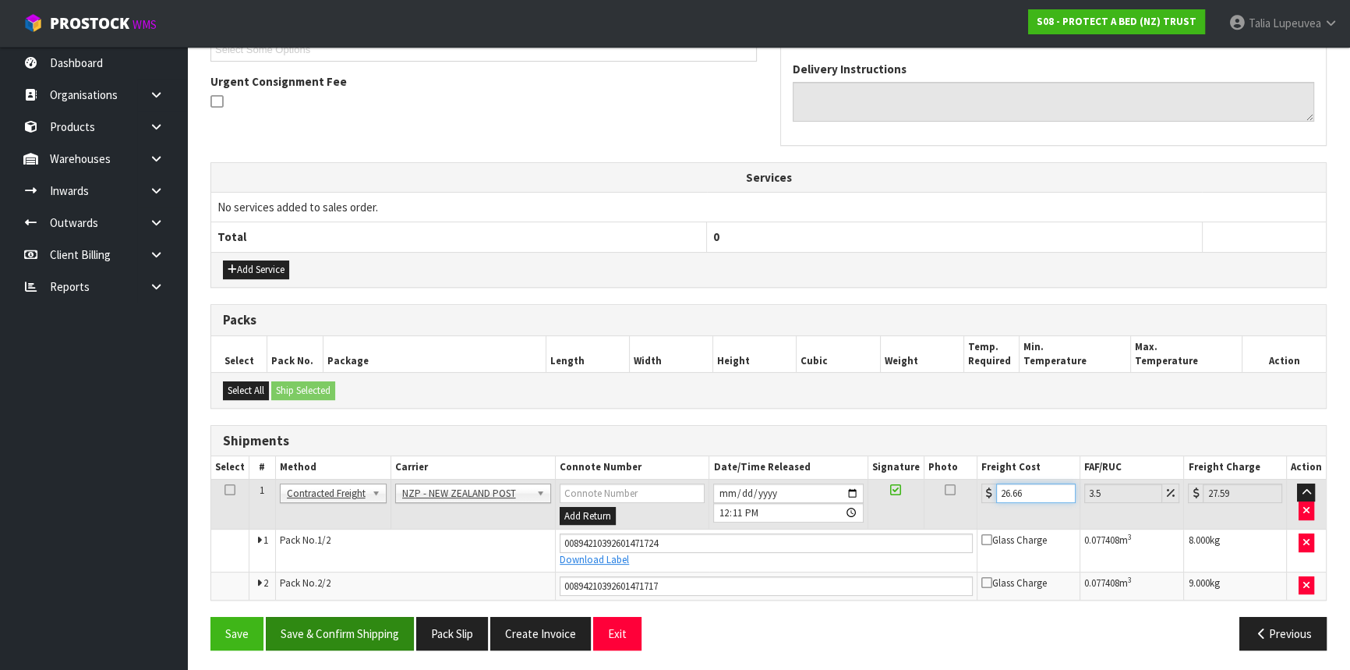
type input "26.66"
click at [335, 620] on button "Save & Confirm Shipping" at bounding box center [340, 634] width 148 height 34
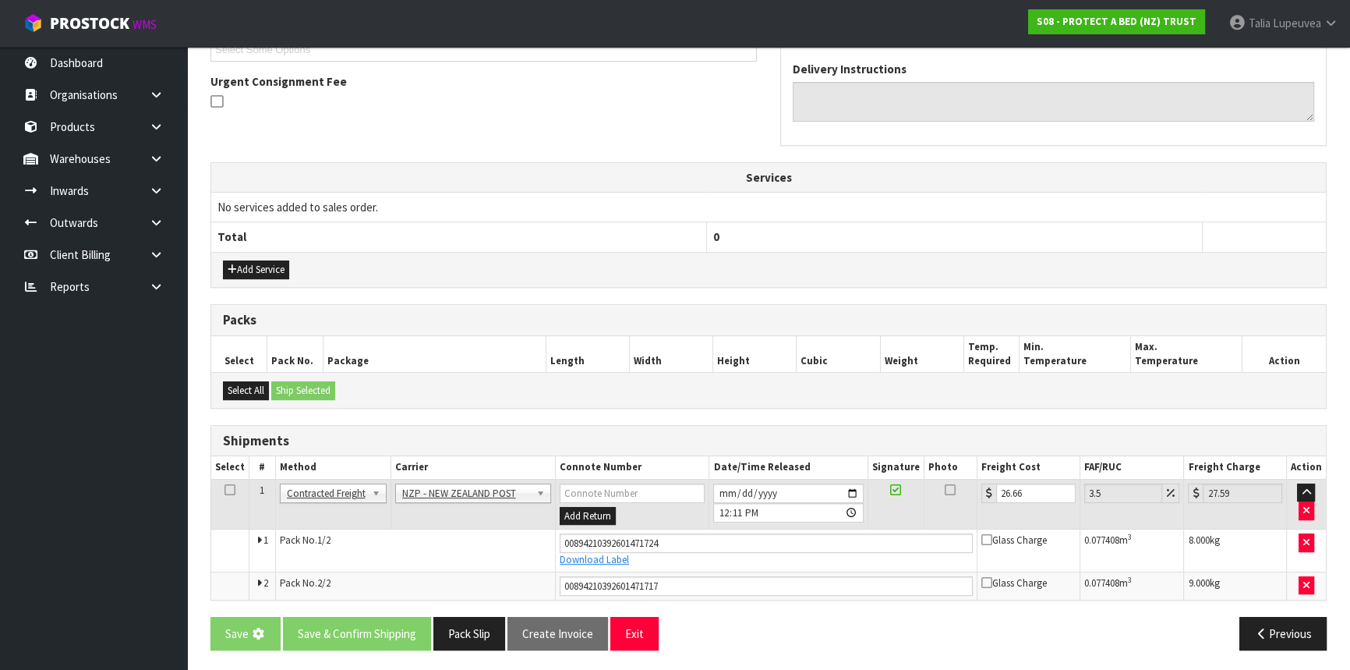
scroll to position [0, 0]
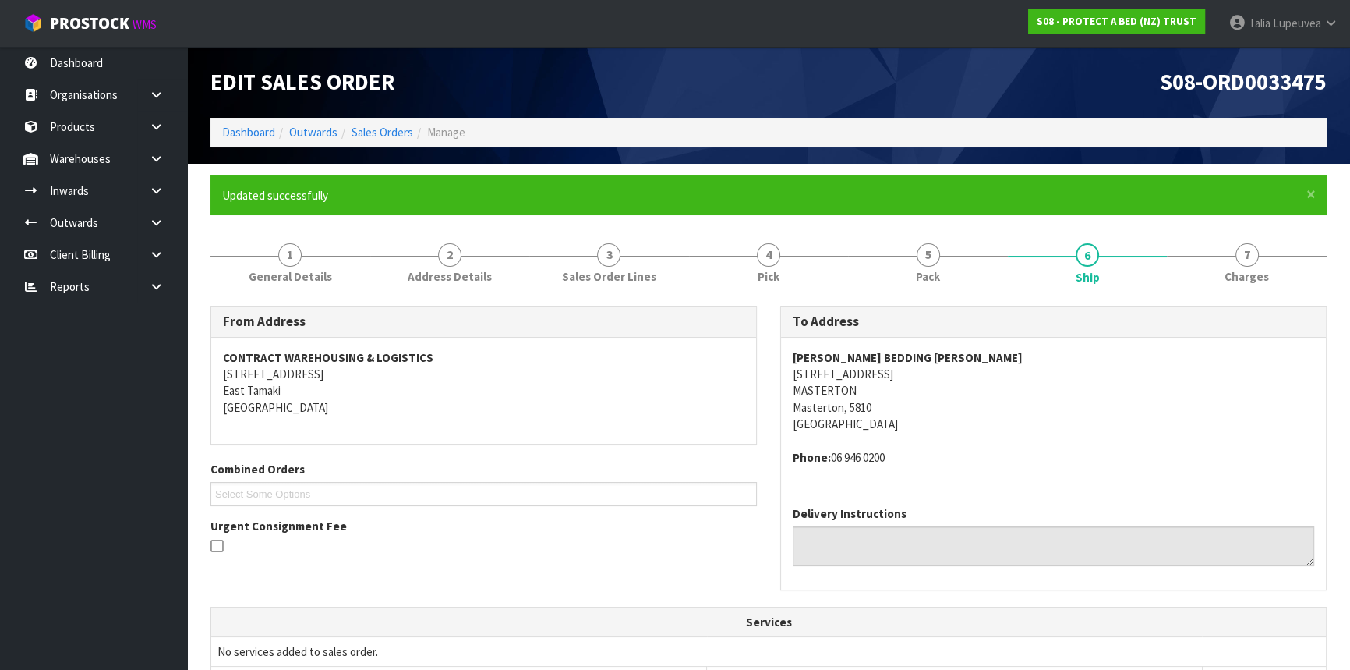
click at [358, 124] on li "Sales Orders" at bounding box center [376, 132] width 76 height 16
click at [359, 131] on link "Sales Orders" at bounding box center [383, 132] width 62 height 15
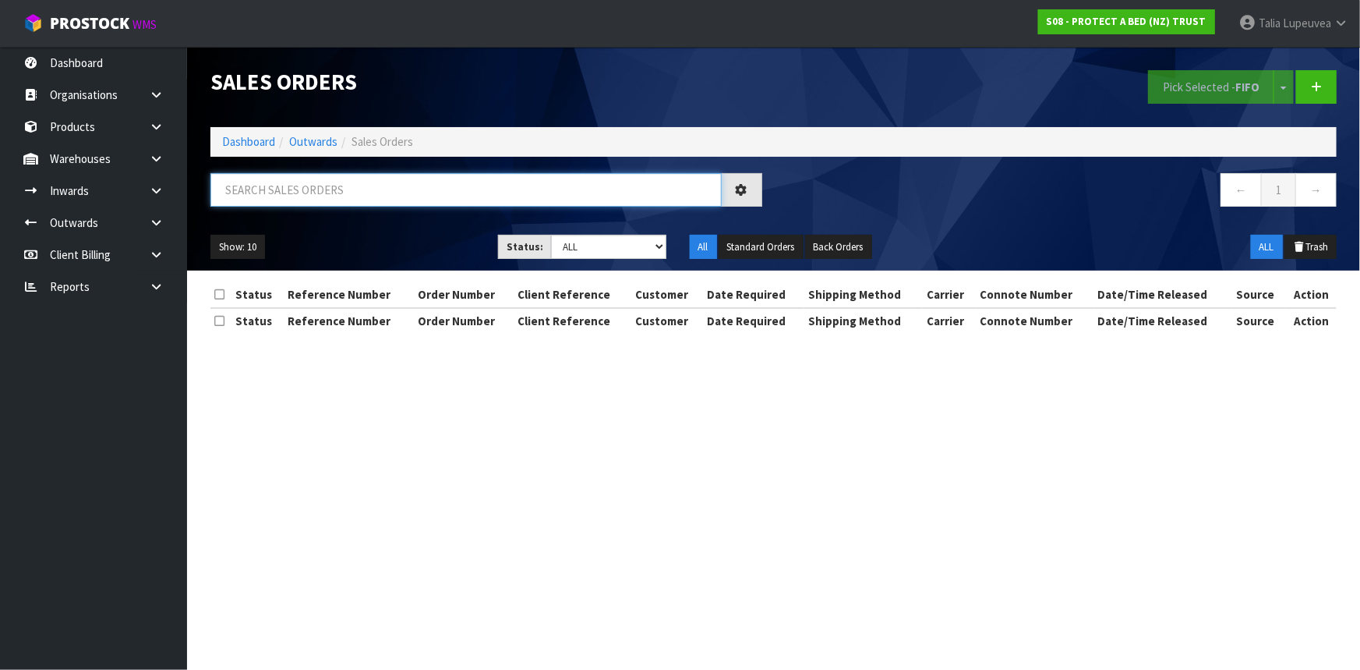
click at [377, 194] on input "text" at bounding box center [465, 190] width 511 height 34
type input "JOB-0413054"
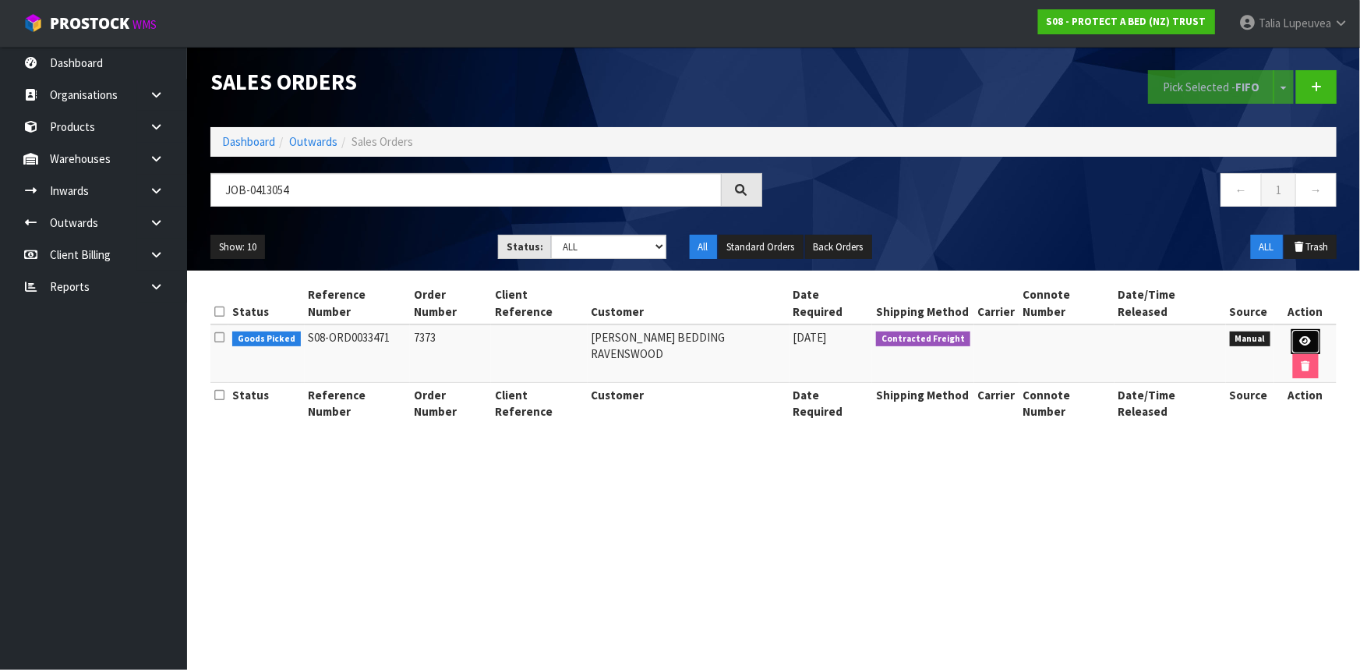
click at [1300, 336] on icon at bounding box center [1306, 341] width 12 height 10
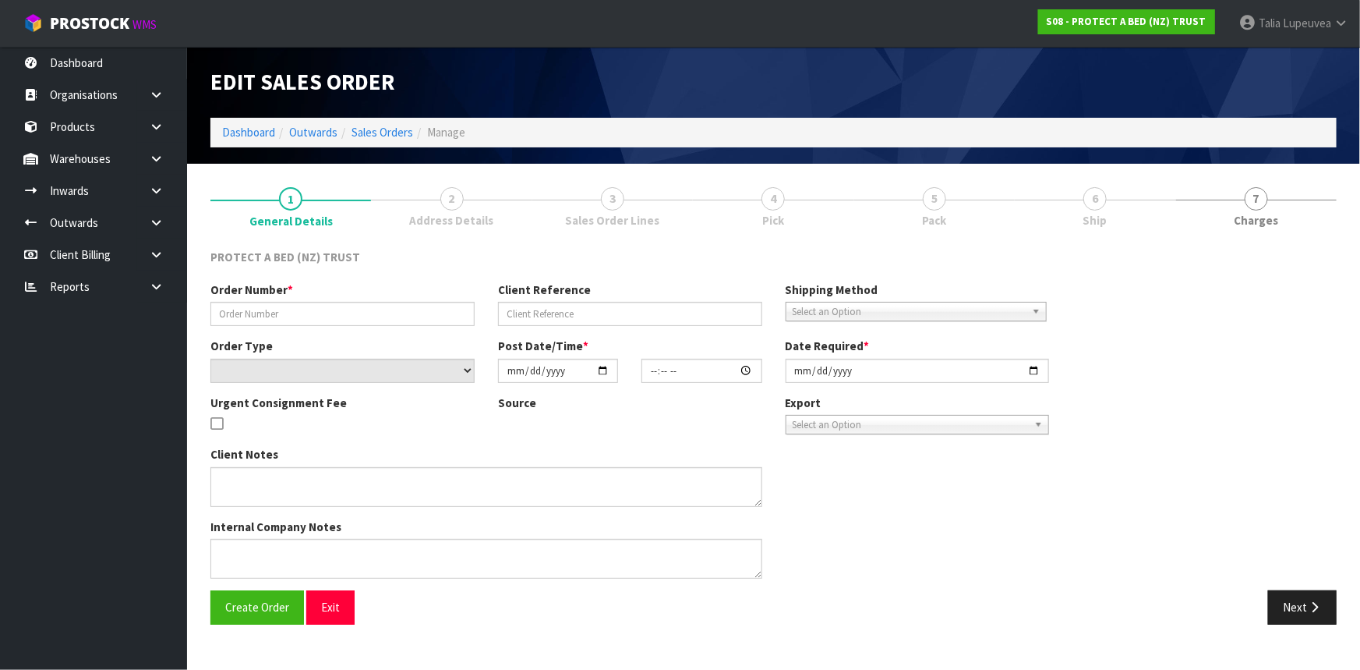
type input "7373"
select select "number:0"
type input "[DATE]"
type input "11:50:00.000"
type input "[DATE]"
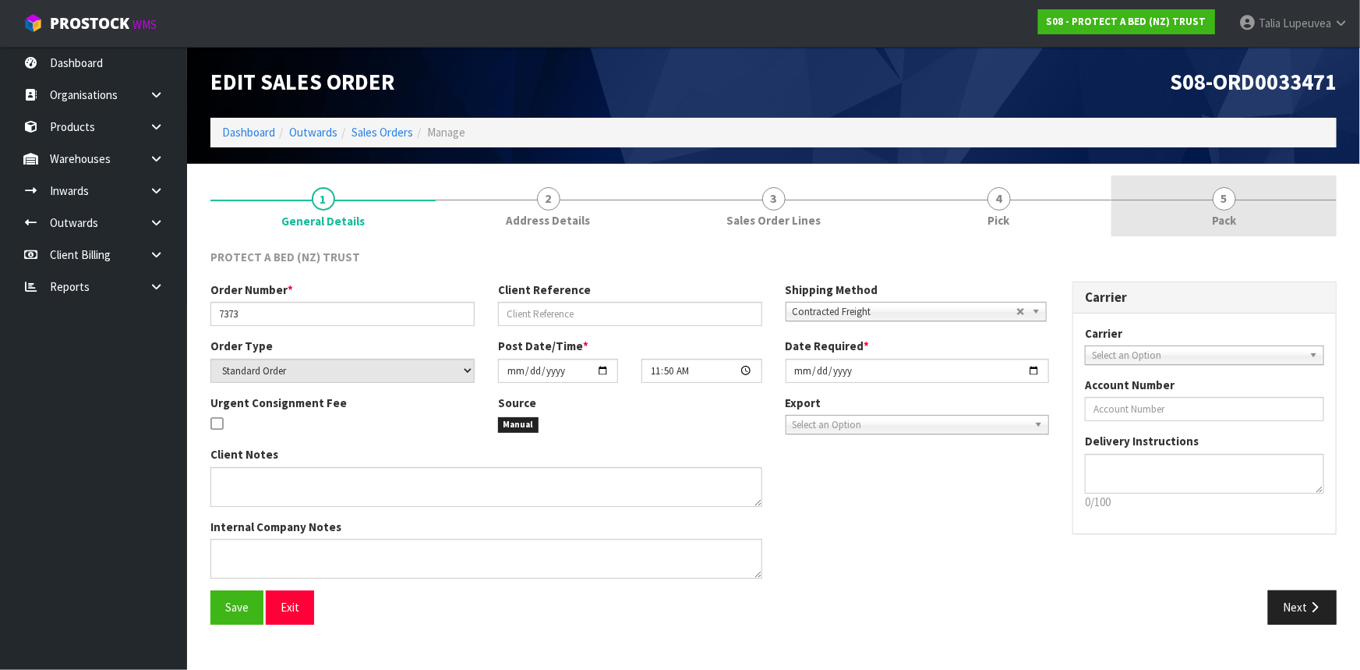
click at [1257, 213] on link "5 Pack" at bounding box center [1224, 206] width 225 height 62
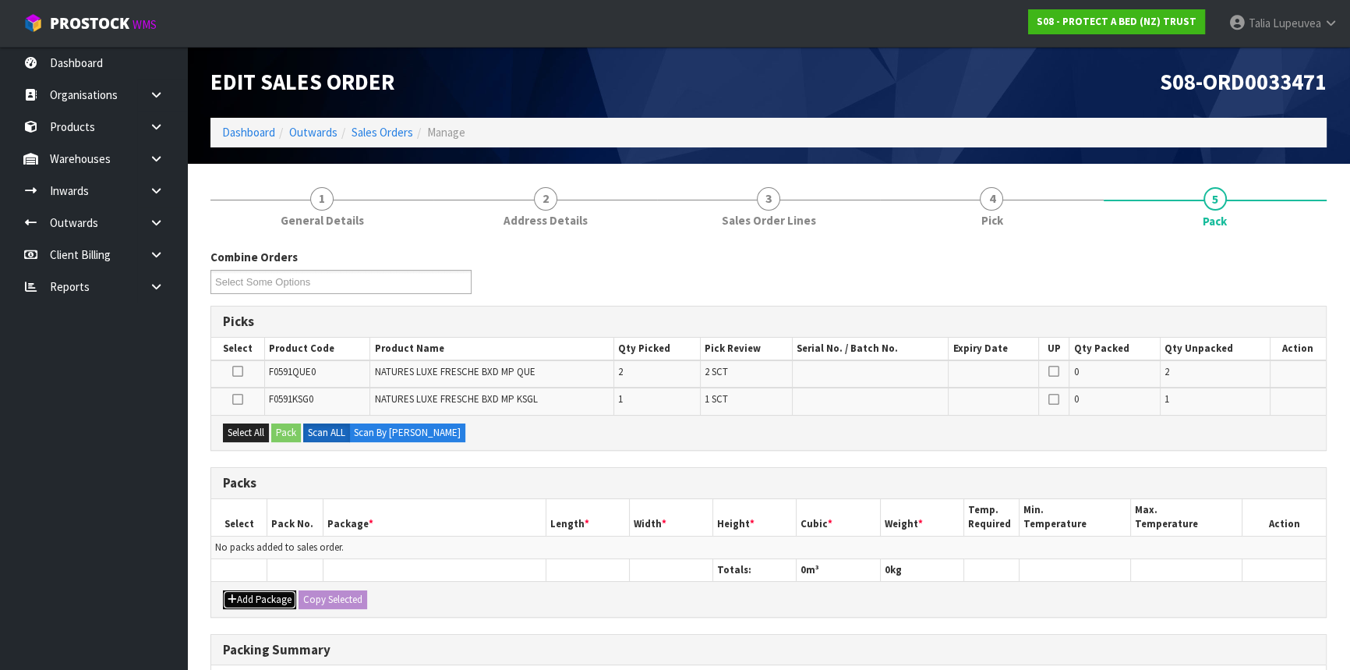
click at [273, 590] on button "Add Package" at bounding box center [259, 599] width 73 height 19
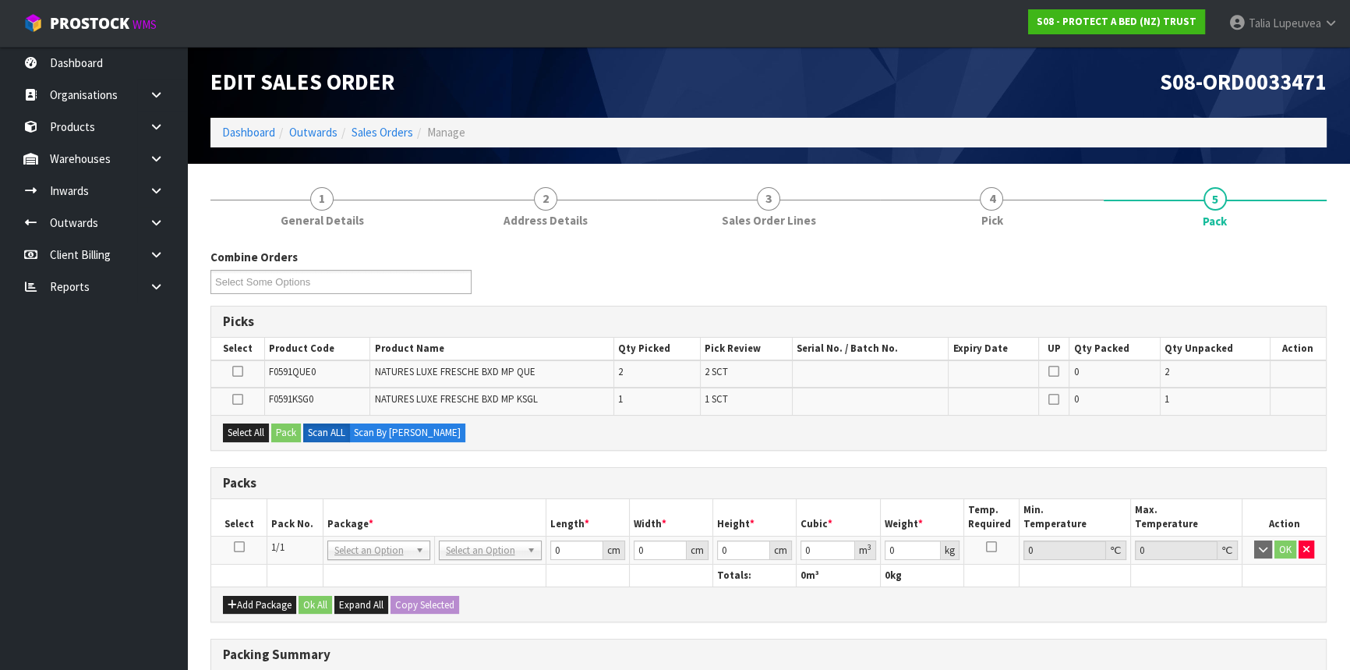
click at [242, 547] on icon at bounding box center [239, 547] width 11 height 1
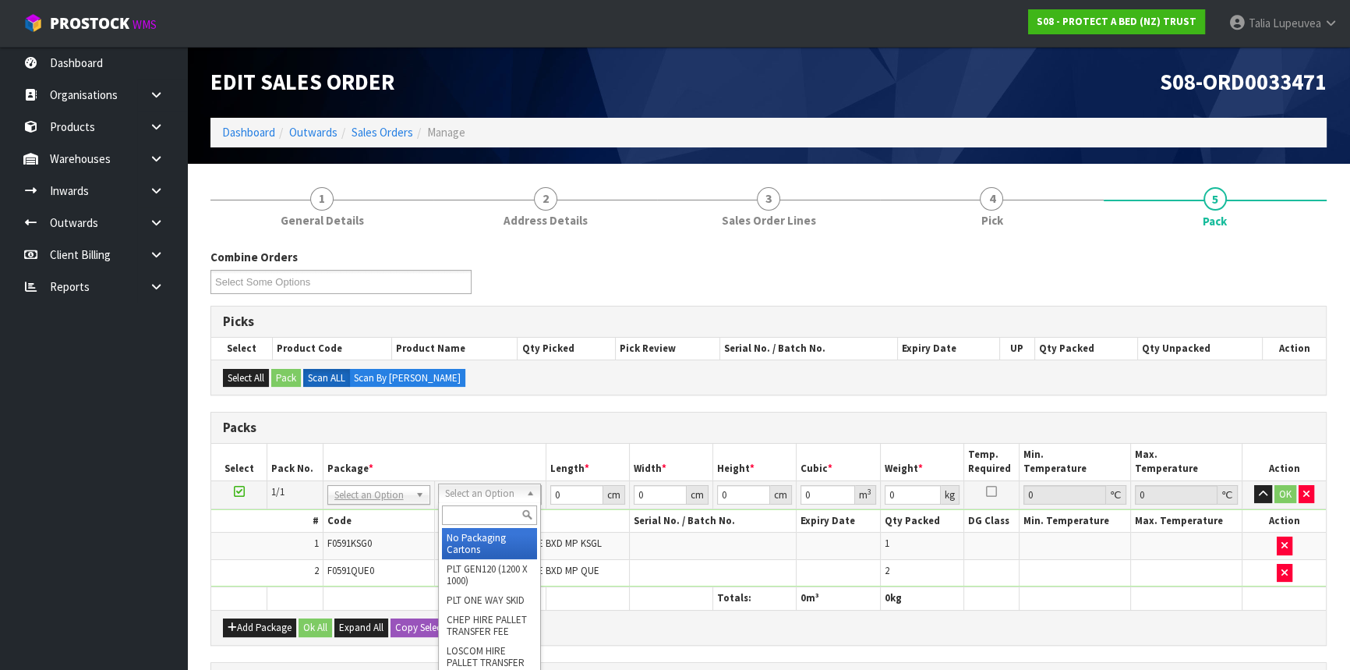
click at [469, 511] on input "text" at bounding box center [489, 514] width 95 height 19
type input "OC"
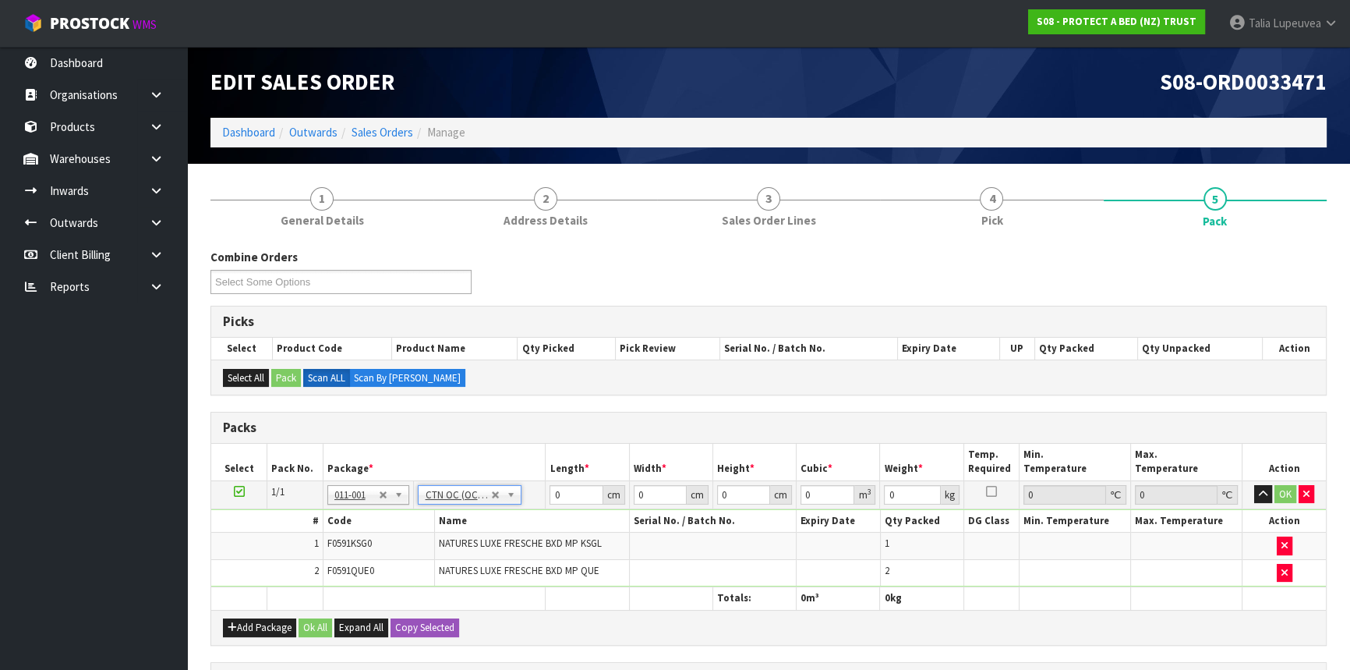
type input "5.25"
drag, startPoint x: 556, startPoint y: 494, endPoint x: 561, endPoint y: 501, distance: 8.3
click at [561, 501] on input "0" at bounding box center [576, 494] width 53 height 19
type input "45"
type input "35"
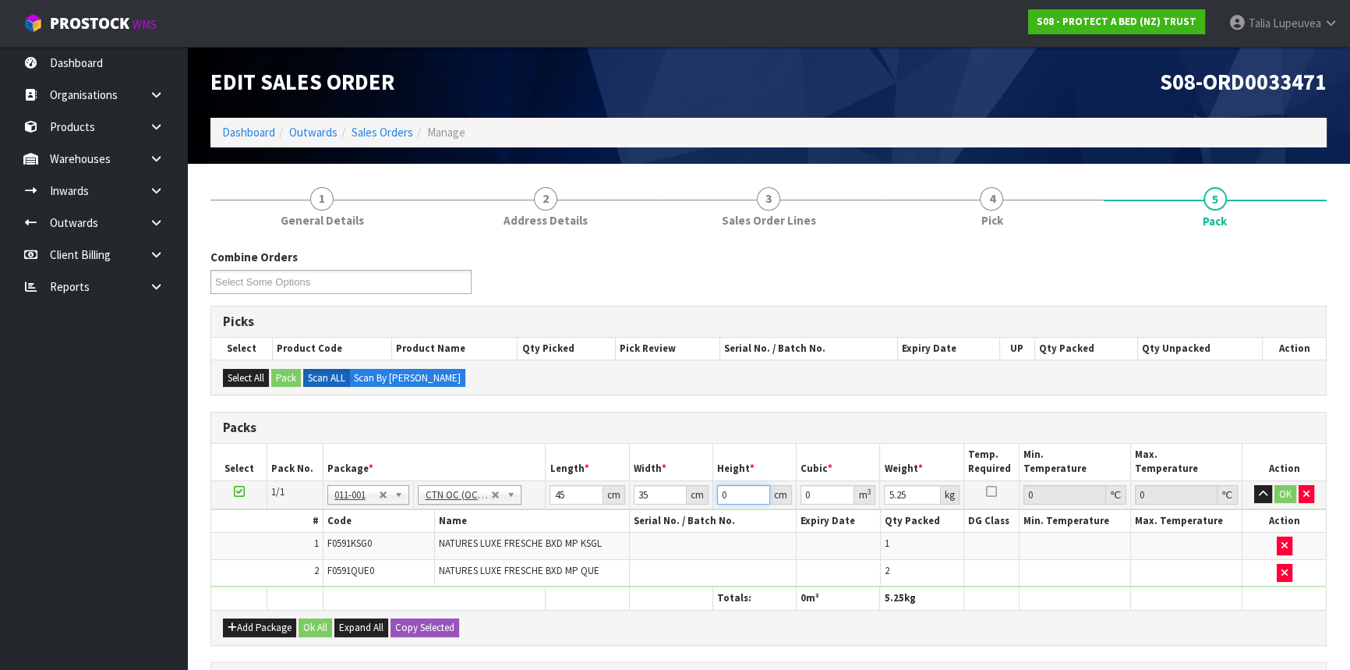
type input "2"
type input "0.00315"
type input "0"
type input "3"
type input "0.004725"
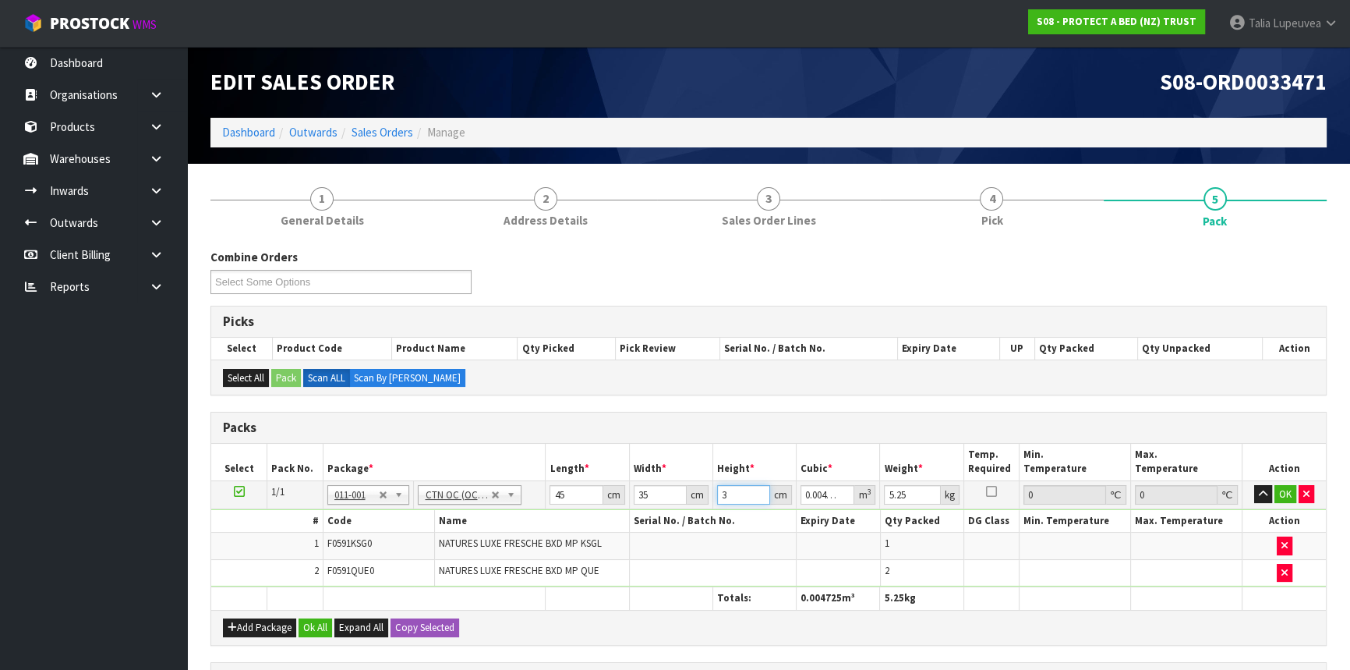
type input "32"
type input "0.0504"
type input "32"
type input "6"
click at [1293, 500] on button "OK" at bounding box center [1286, 494] width 22 height 19
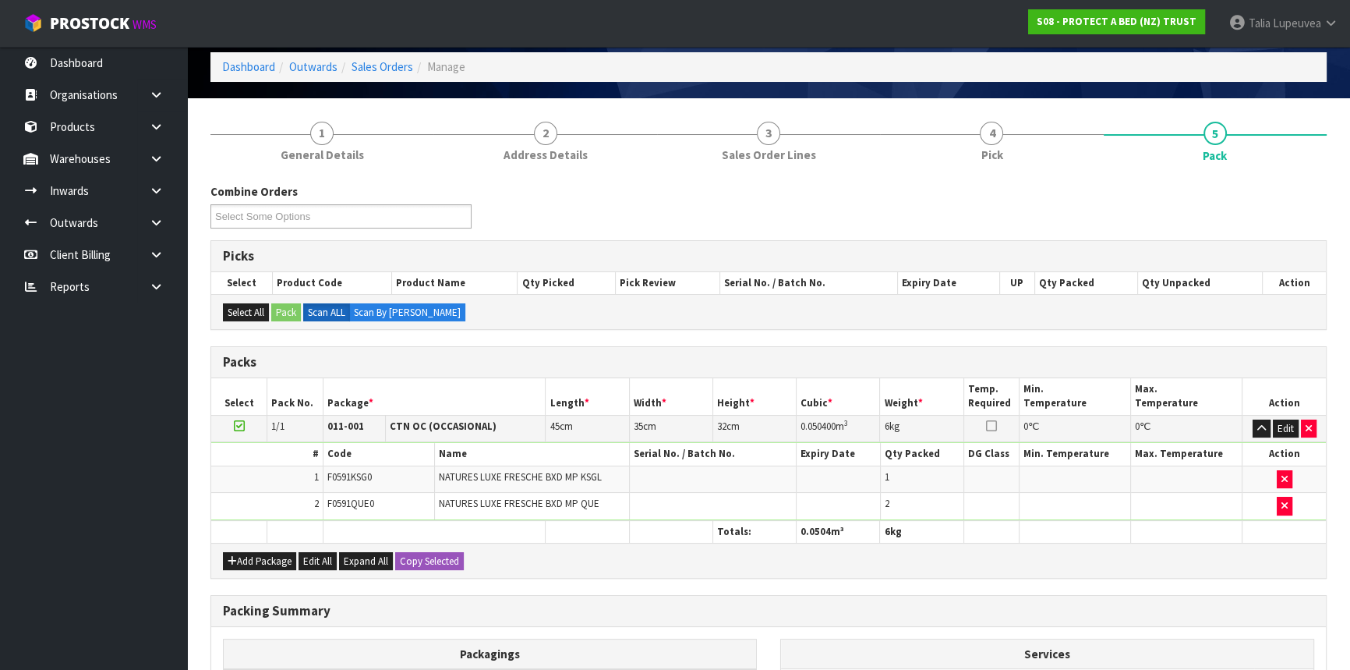
scroll to position [266, 0]
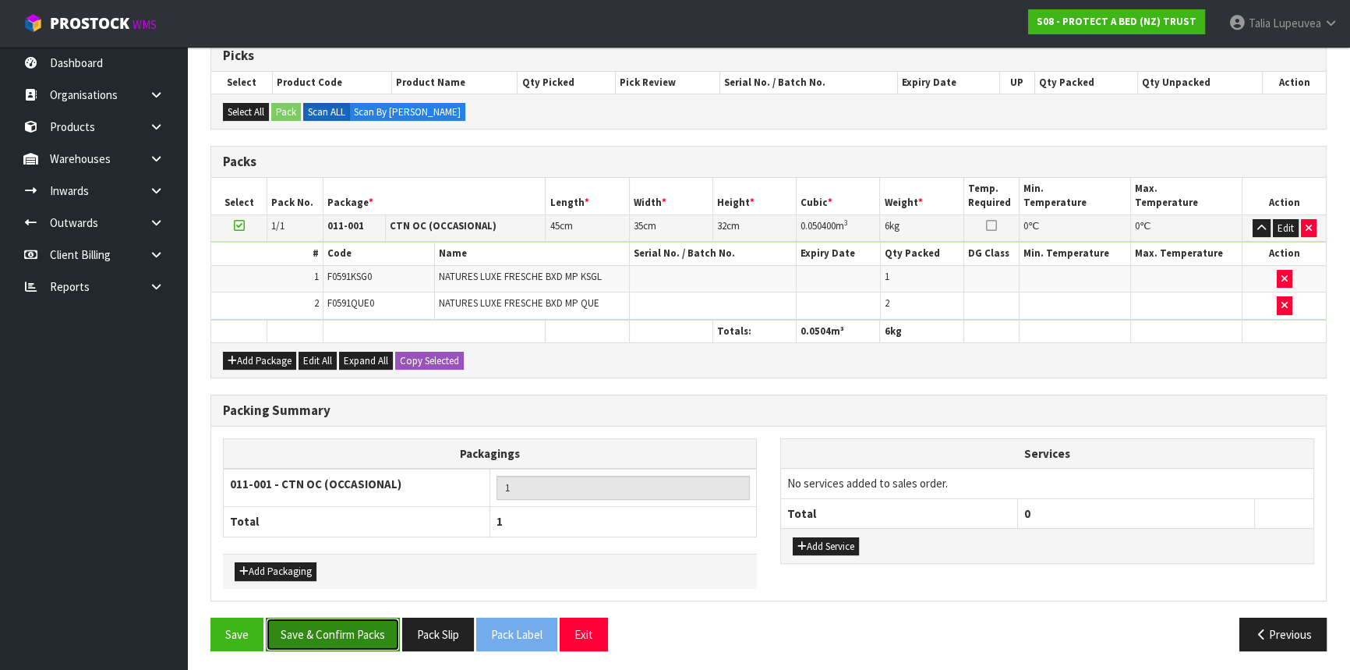
click at [379, 624] on button "Save & Confirm Packs" at bounding box center [333, 634] width 134 height 34
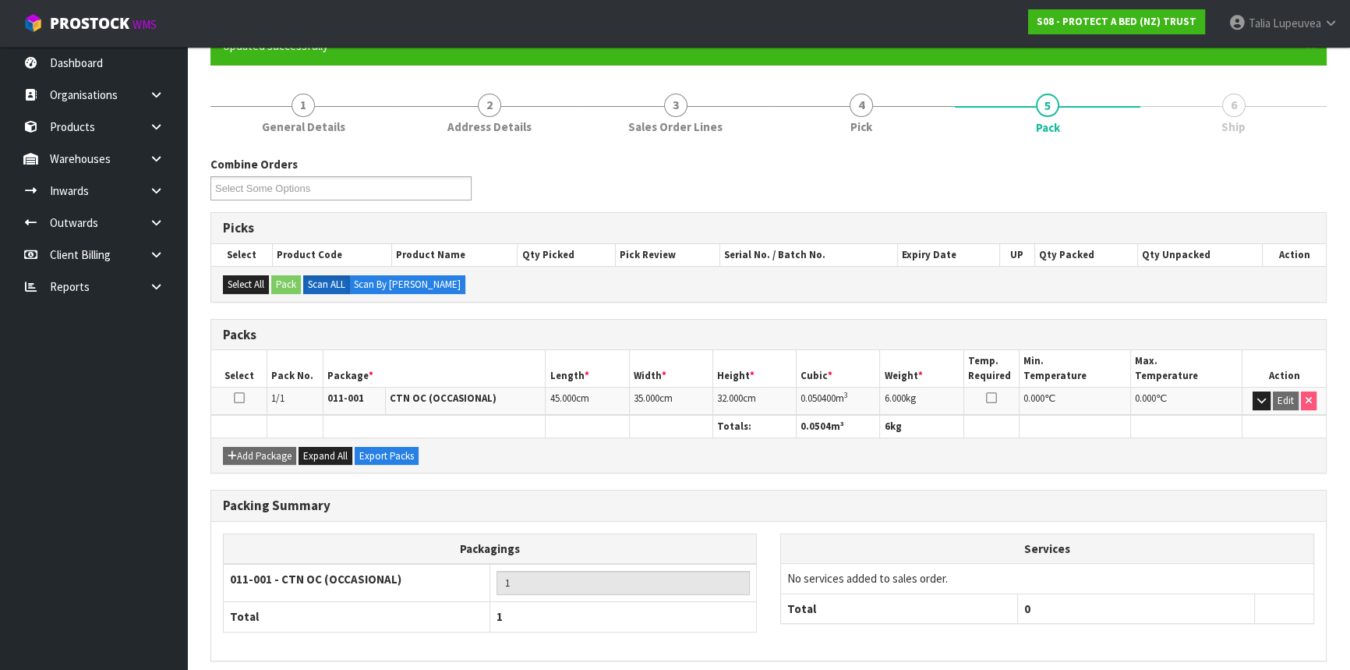
scroll to position [210, 0]
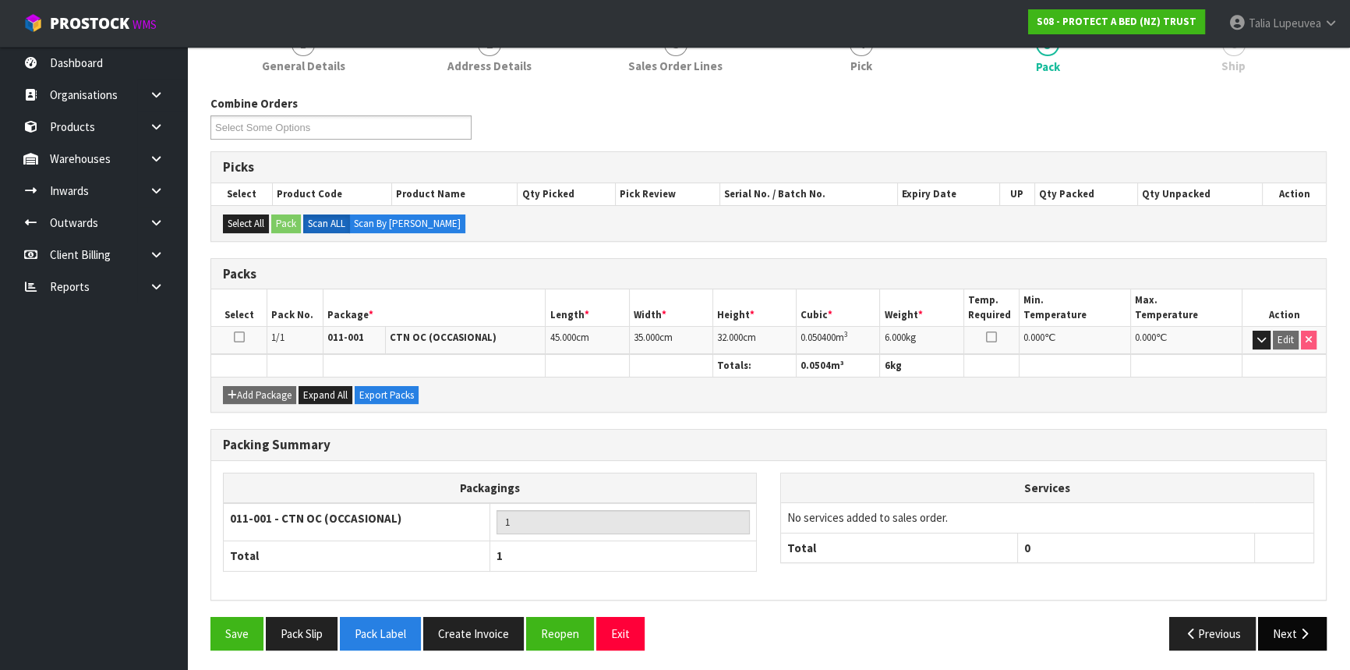
click at [1287, 631] on button "Next" at bounding box center [1292, 634] width 69 height 34
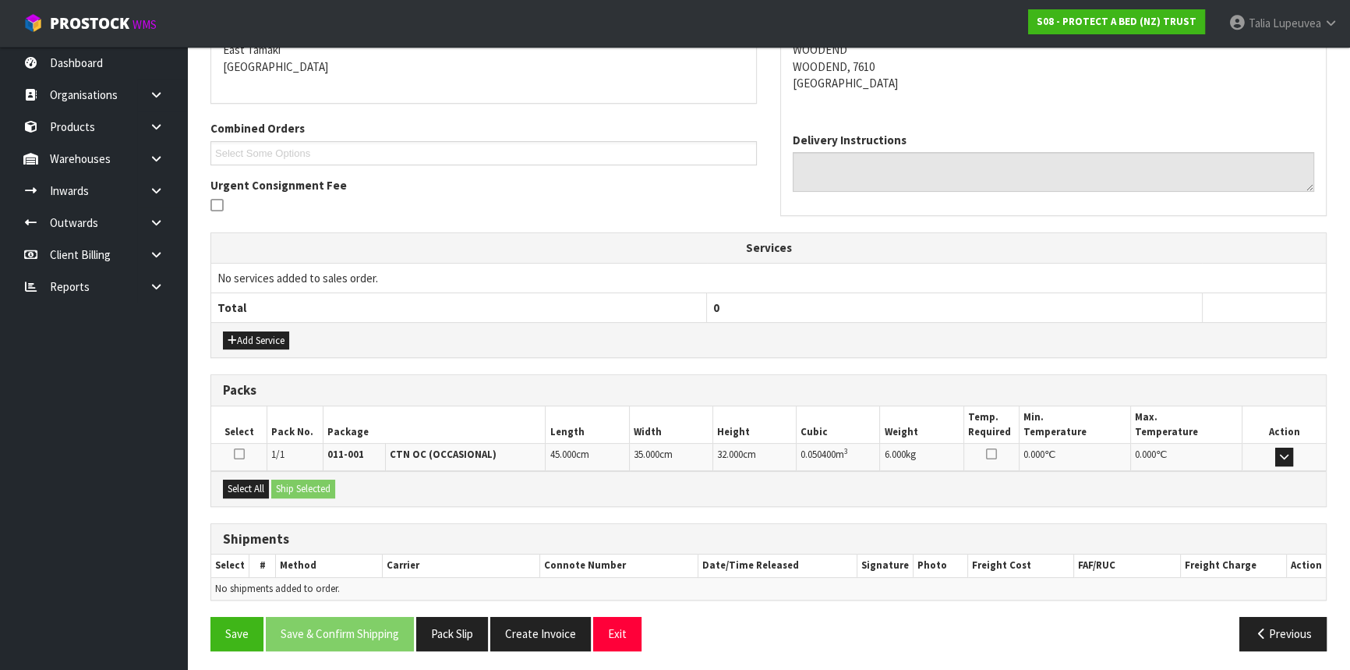
scroll to position [342, 0]
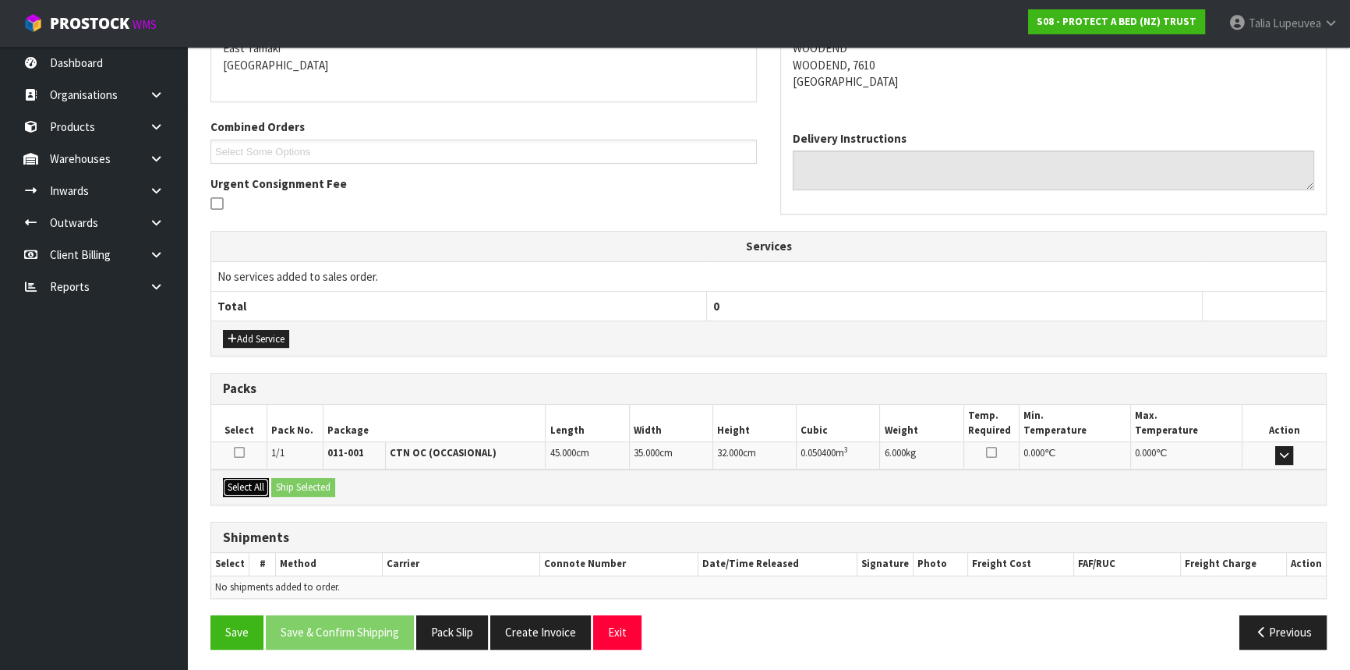
click at [235, 479] on button "Select All" at bounding box center [246, 487] width 46 height 19
click at [283, 479] on button "Ship Selected" at bounding box center [303, 487] width 64 height 19
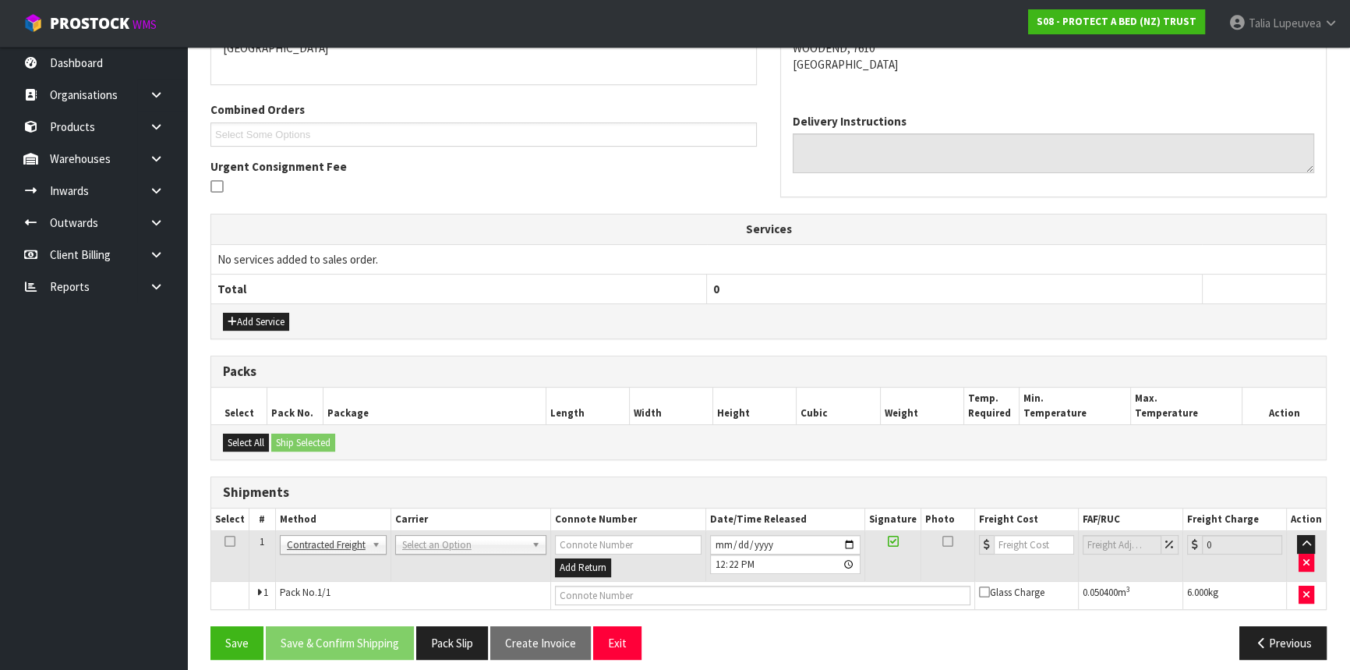
scroll to position [370, 0]
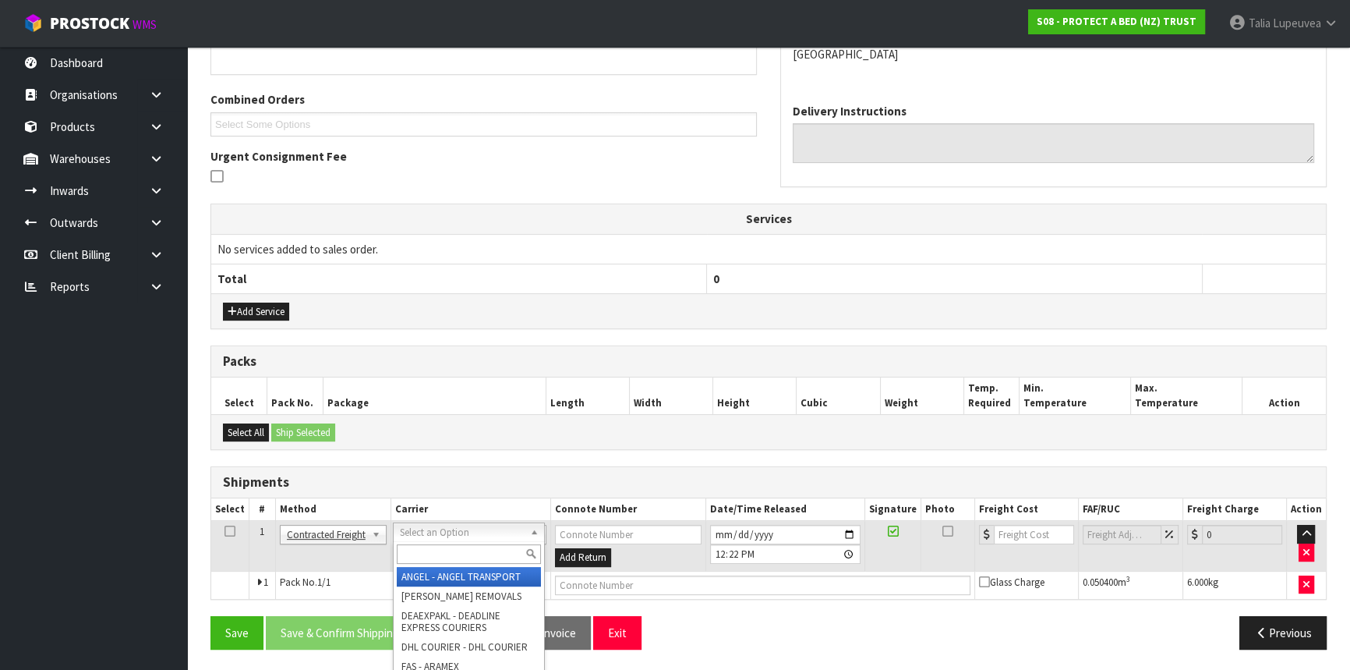
click at [475, 545] on input "text" at bounding box center [469, 553] width 144 height 19
type input "NZP"
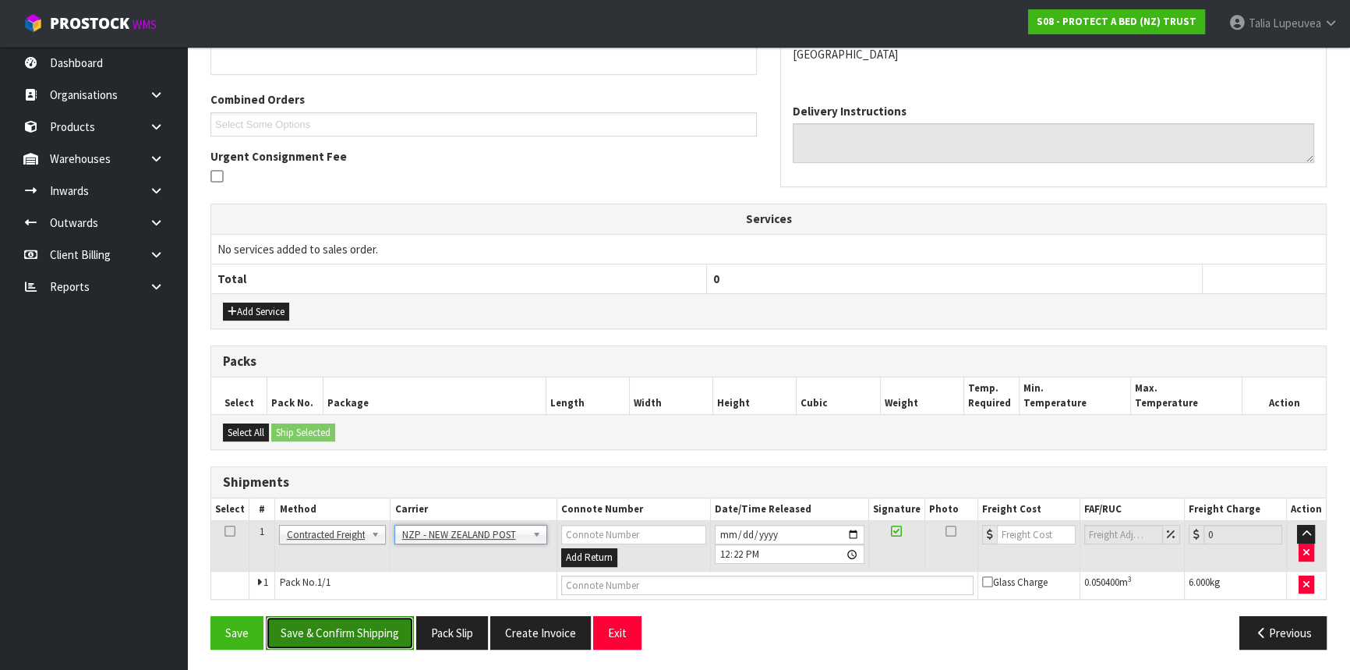
click at [374, 624] on button "Save & Confirm Shipping" at bounding box center [340, 633] width 148 height 34
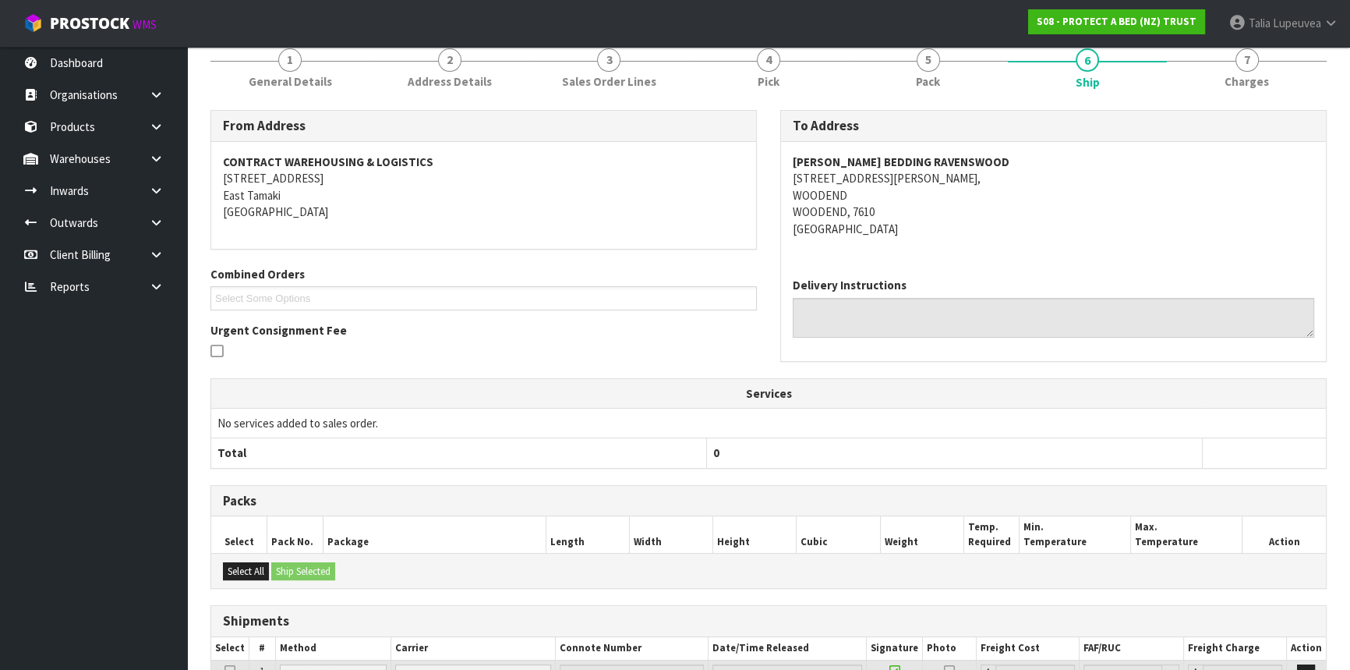
scroll to position [348, 0]
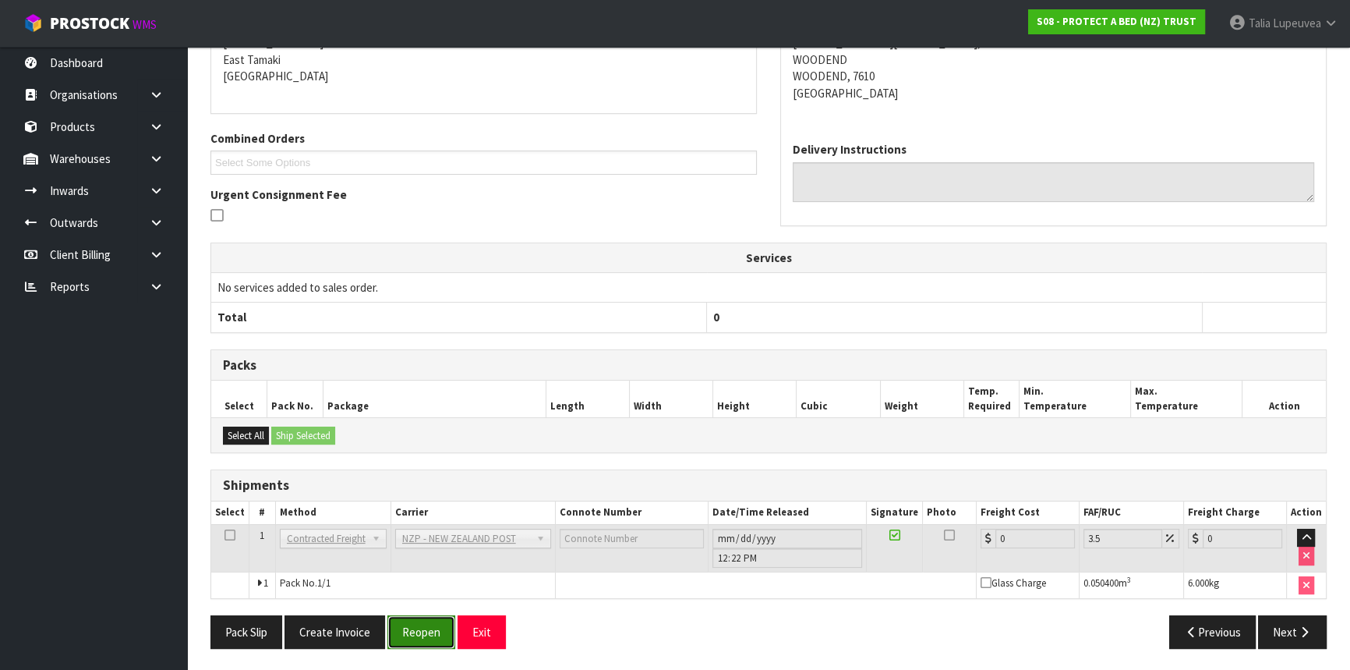
click at [411, 629] on button "Reopen" at bounding box center [421, 632] width 68 height 34
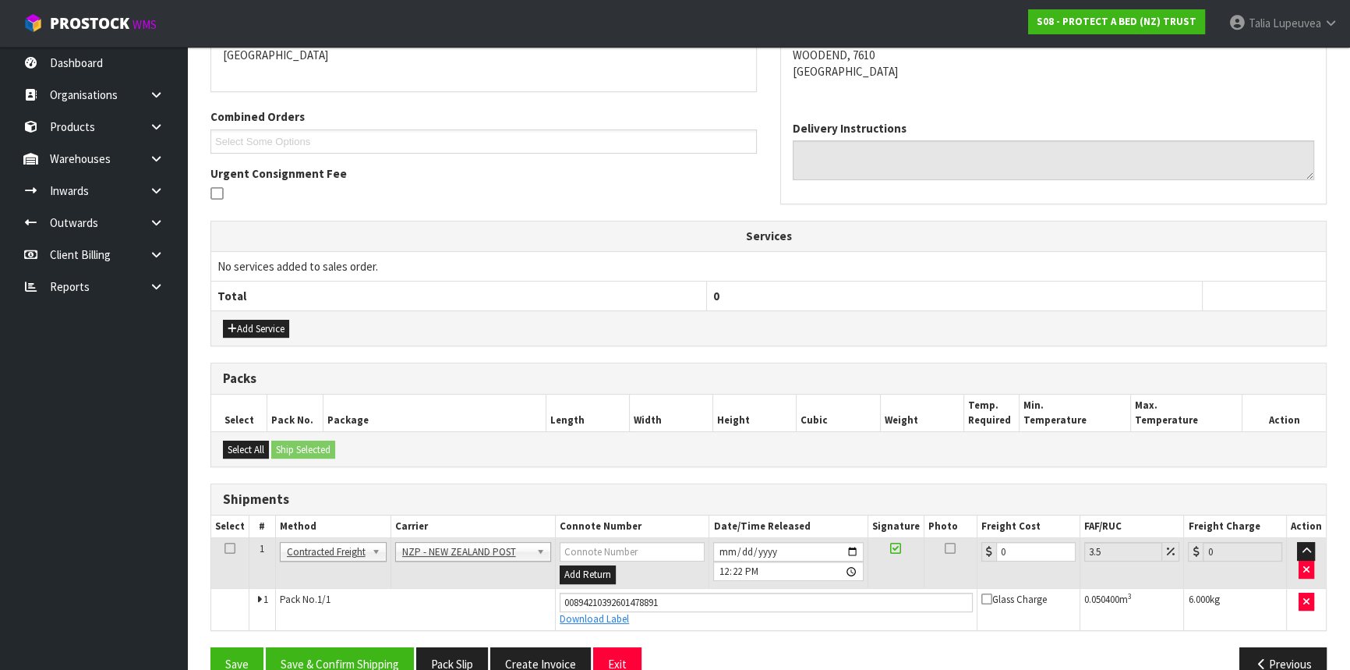
scroll to position [384, 0]
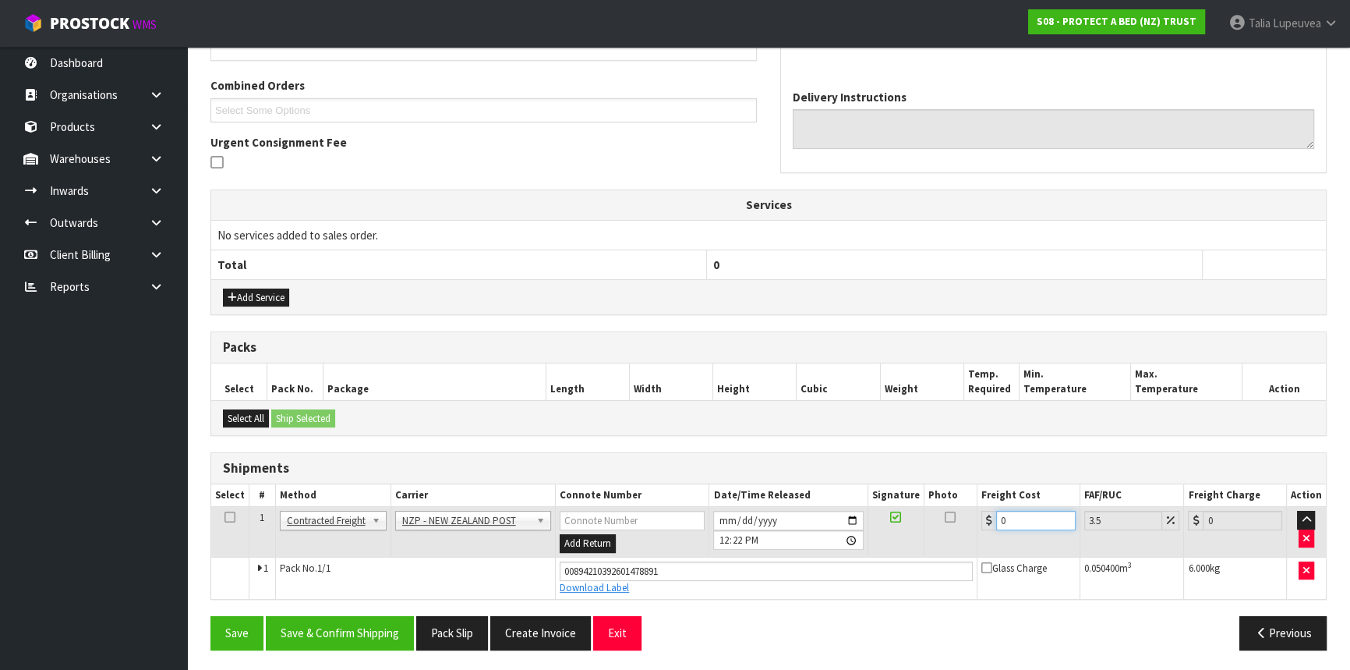
drag, startPoint x: 1016, startPoint y: 517, endPoint x: 985, endPoint y: 520, distance: 30.6
click at [985, 520] on div "0" at bounding box center [1029, 520] width 94 height 19
type input "1"
type input "1.03"
type input "11"
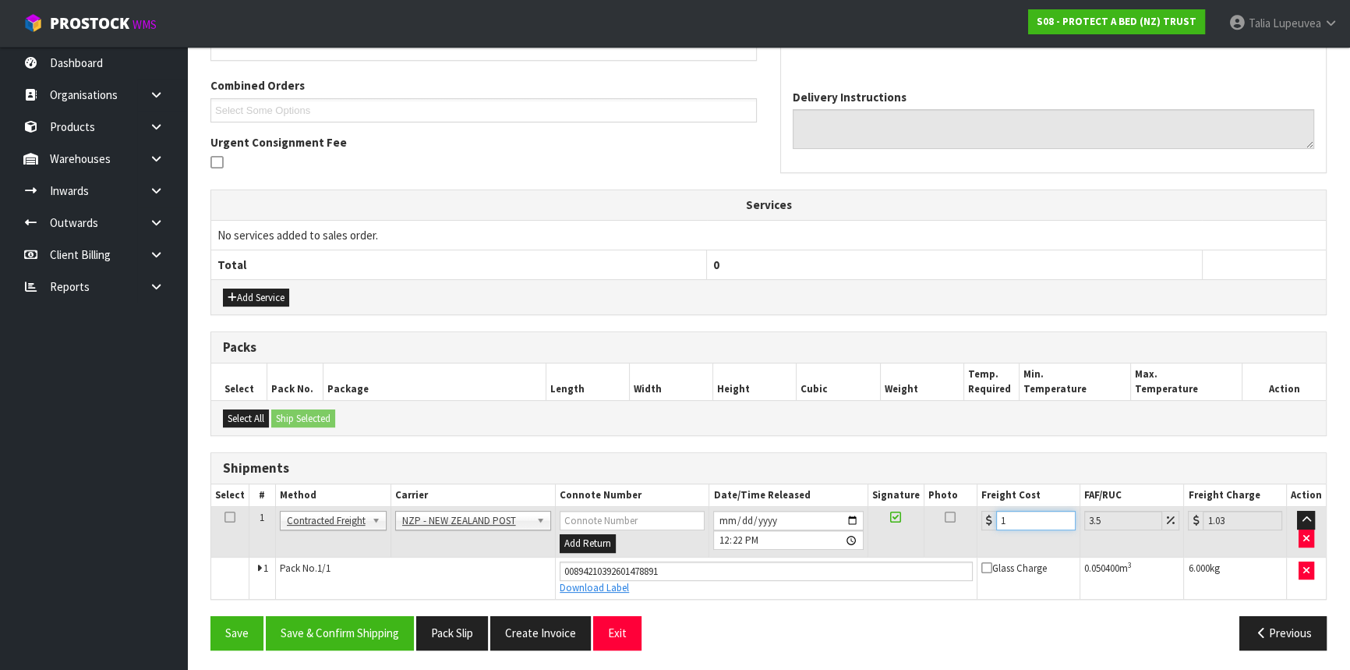
type input "11.38"
type input "11.6"
type input "12.01"
type input "11.61"
type input "12.02"
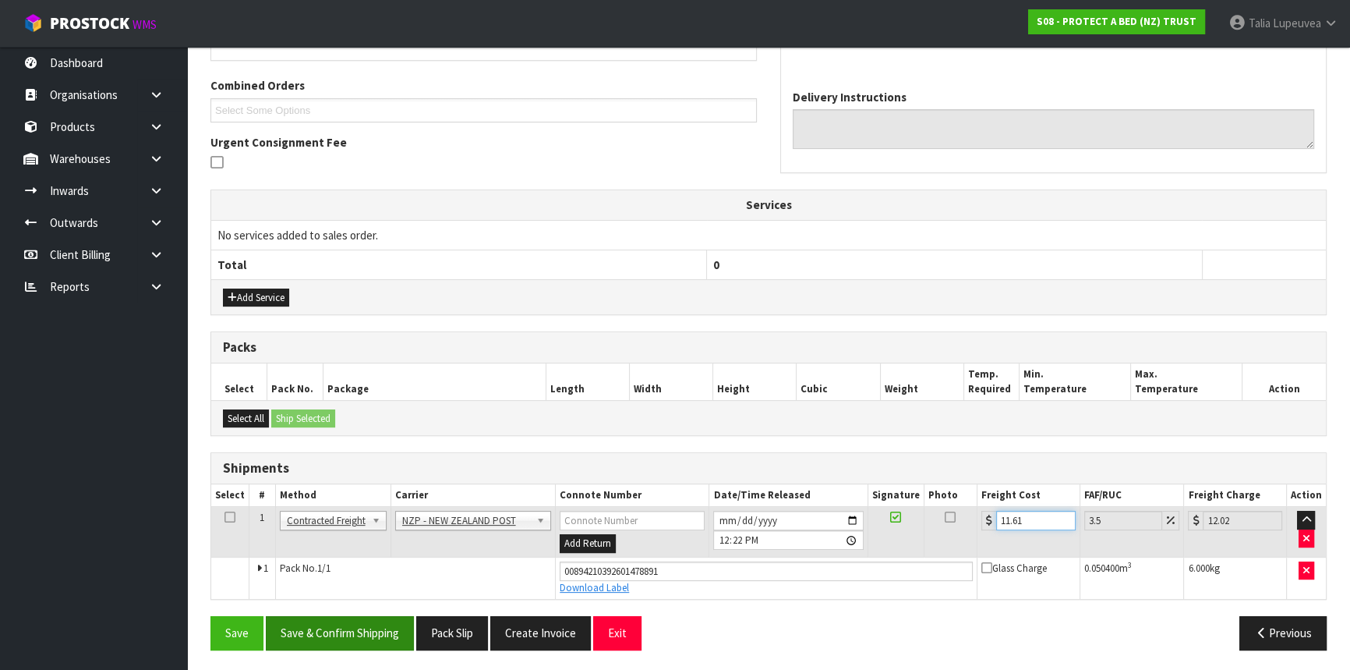
type input "11.61"
click at [373, 623] on button "Save & Confirm Shipping" at bounding box center [340, 633] width 148 height 34
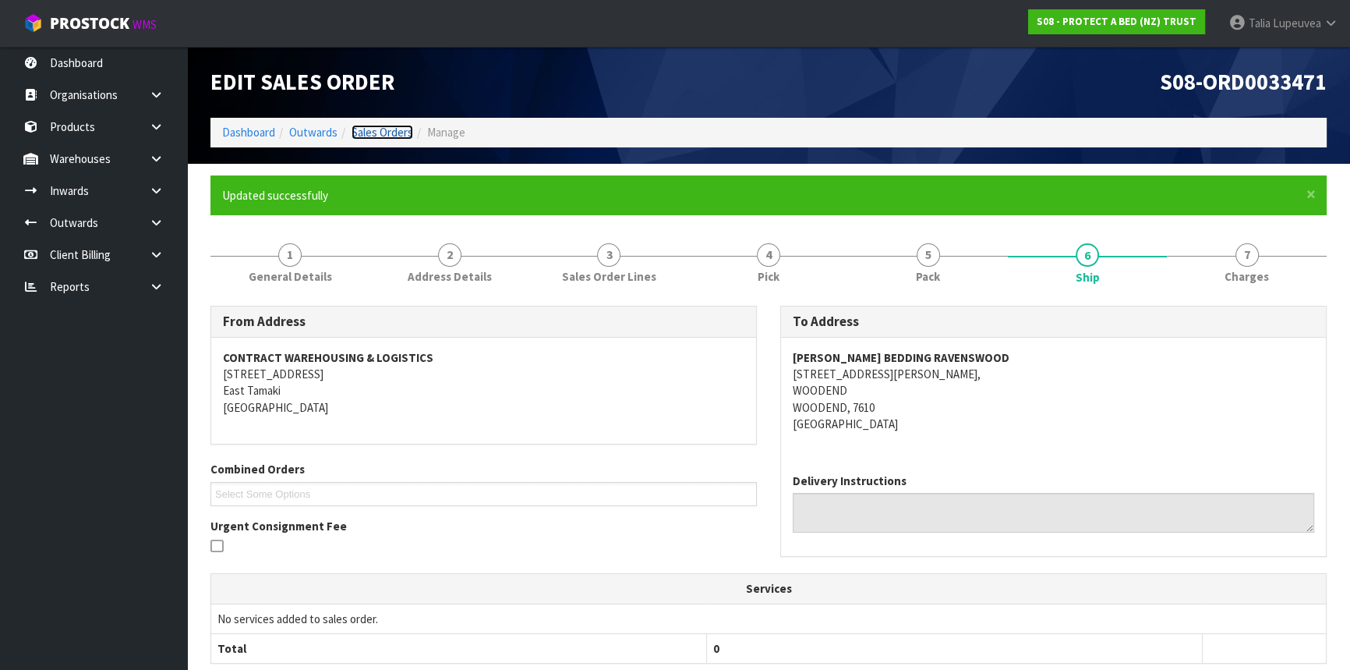
click at [380, 136] on link "Sales Orders" at bounding box center [383, 132] width 62 height 15
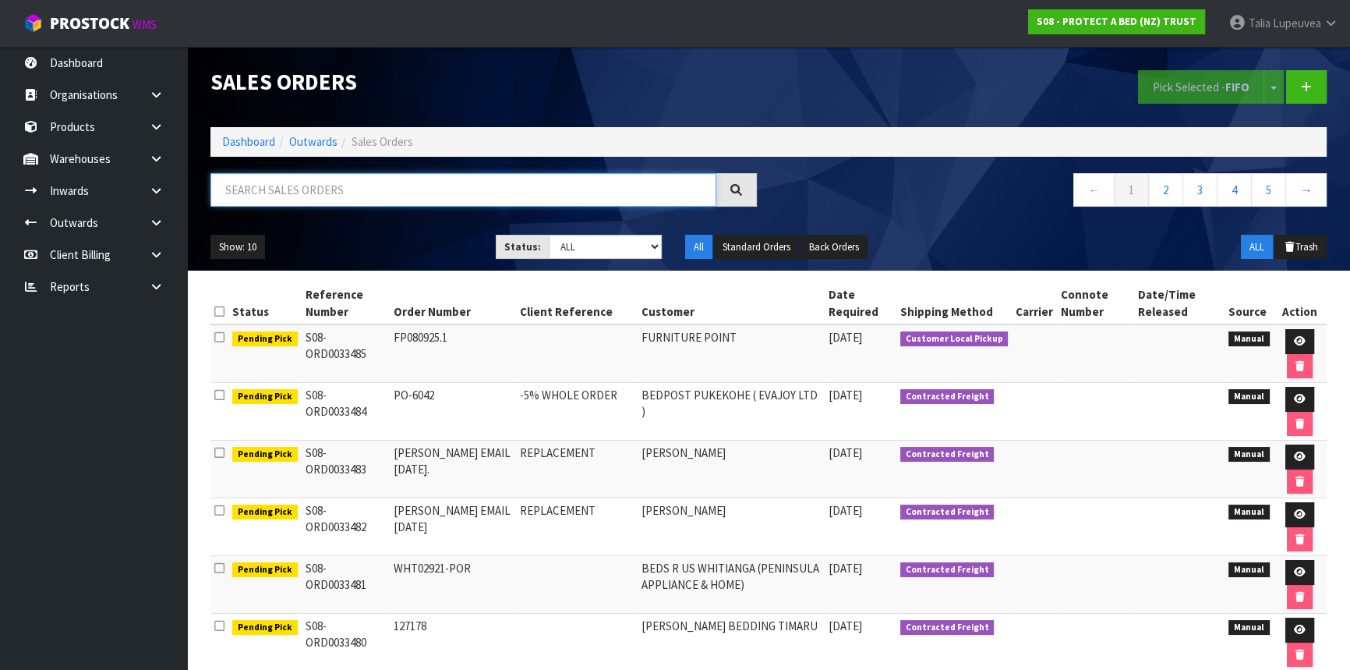
click at [255, 194] on input "text" at bounding box center [463, 190] width 506 height 34
type input "JOB-0413036"
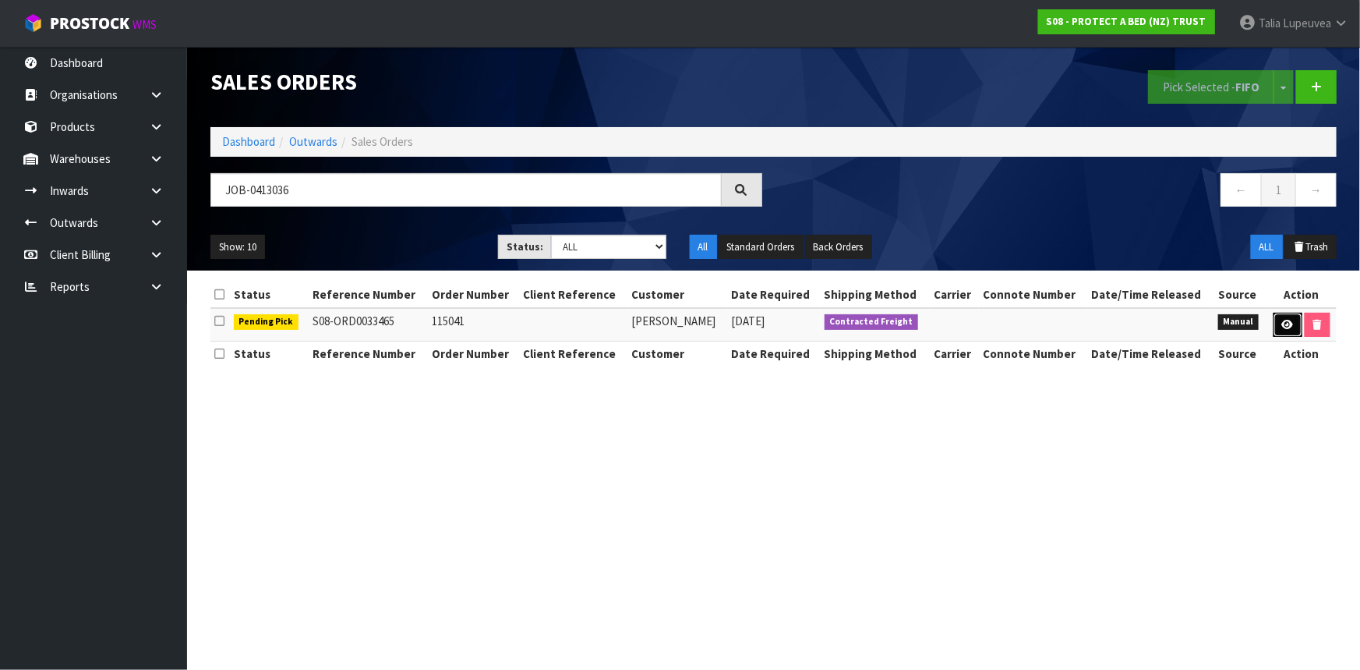
click at [1292, 327] on icon at bounding box center [1288, 325] width 12 height 10
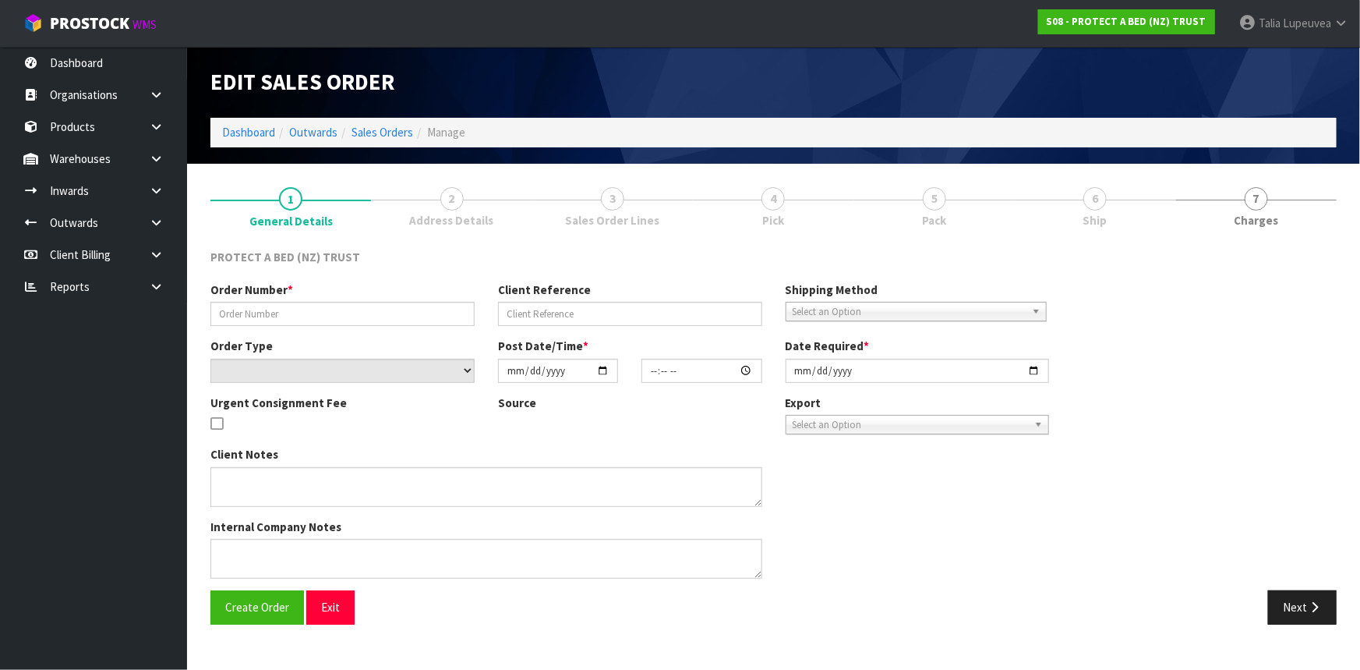
type input "115041"
select select "number:0"
type input "[DATE]"
type input "11:00:00.000"
type input "[DATE]"
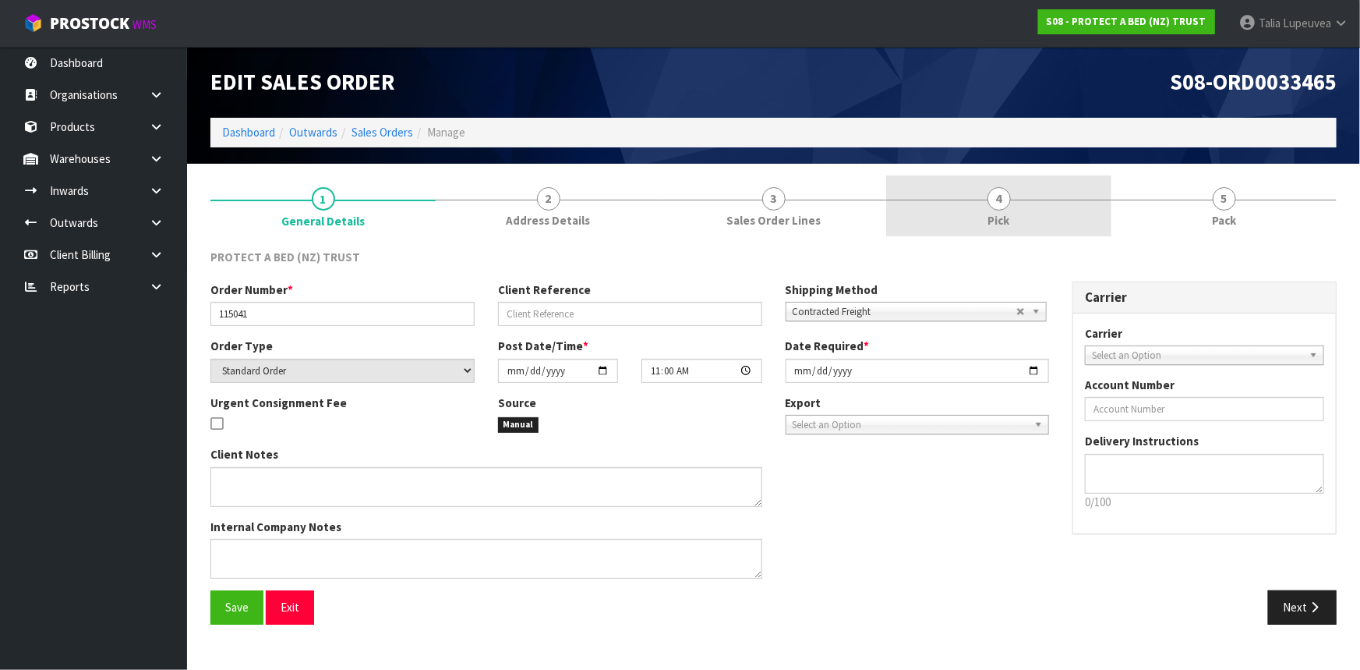
click at [1038, 216] on link "4 Pick" at bounding box center [998, 206] width 225 height 62
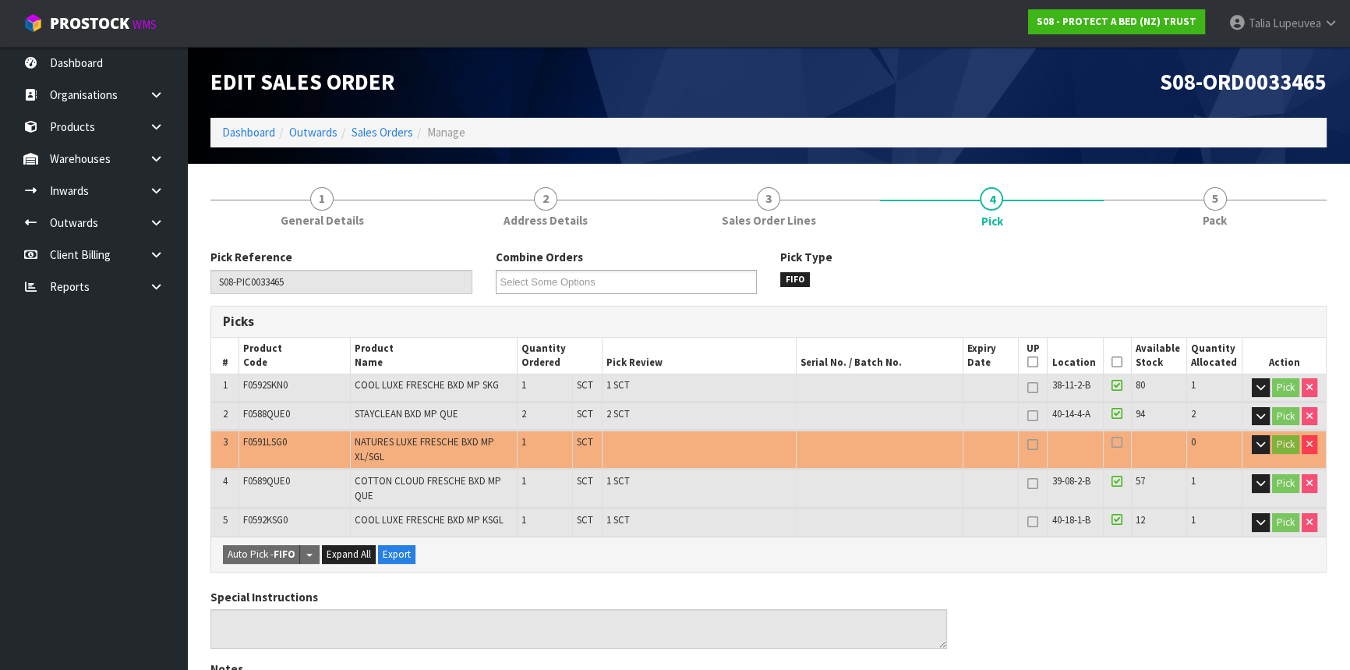
click at [1115, 362] on icon at bounding box center [1117, 362] width 11 height 1
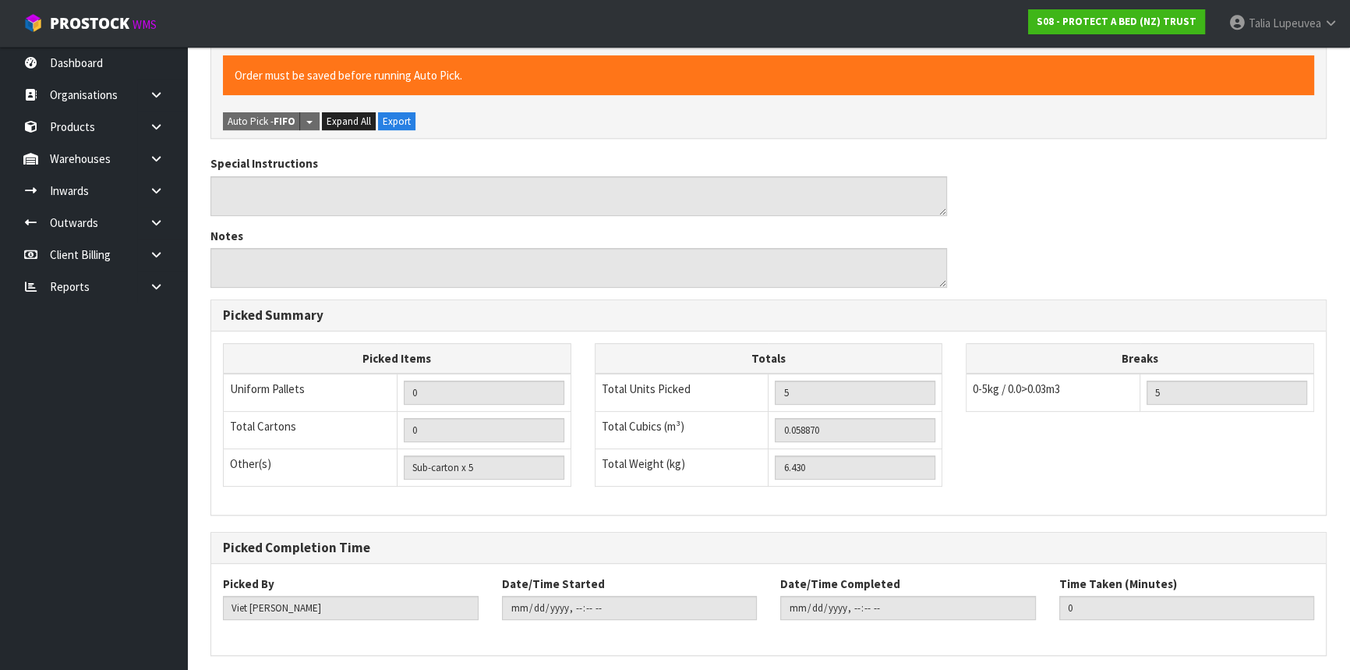
scroll to position [546, 0]
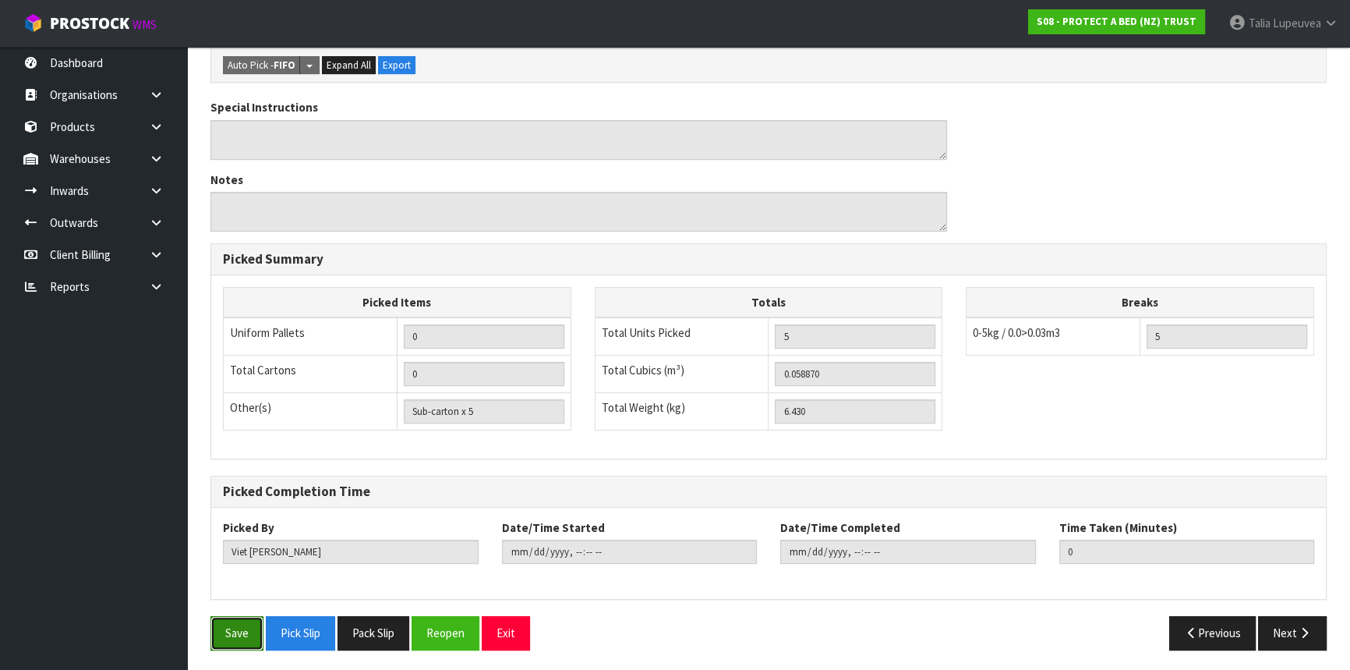
click at [235, 628] on button "Save" at bounding box center [236, 633] width 53 height 34
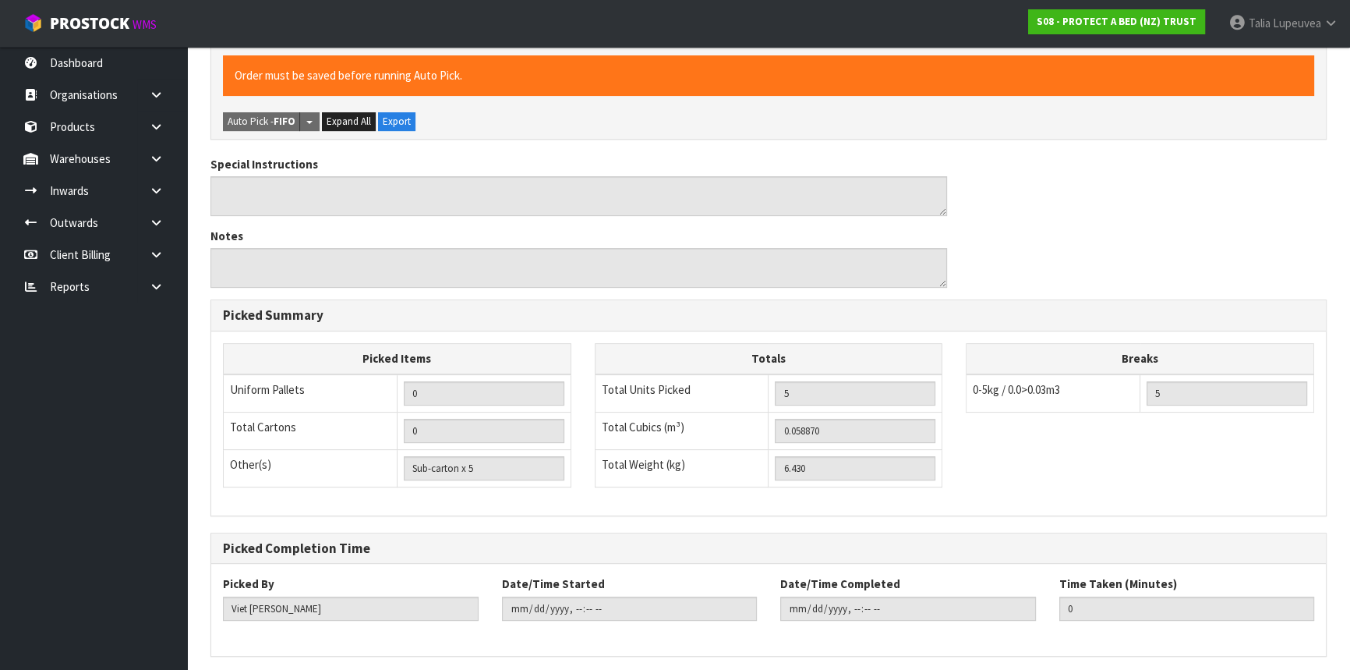
scroll to position [0, 0]
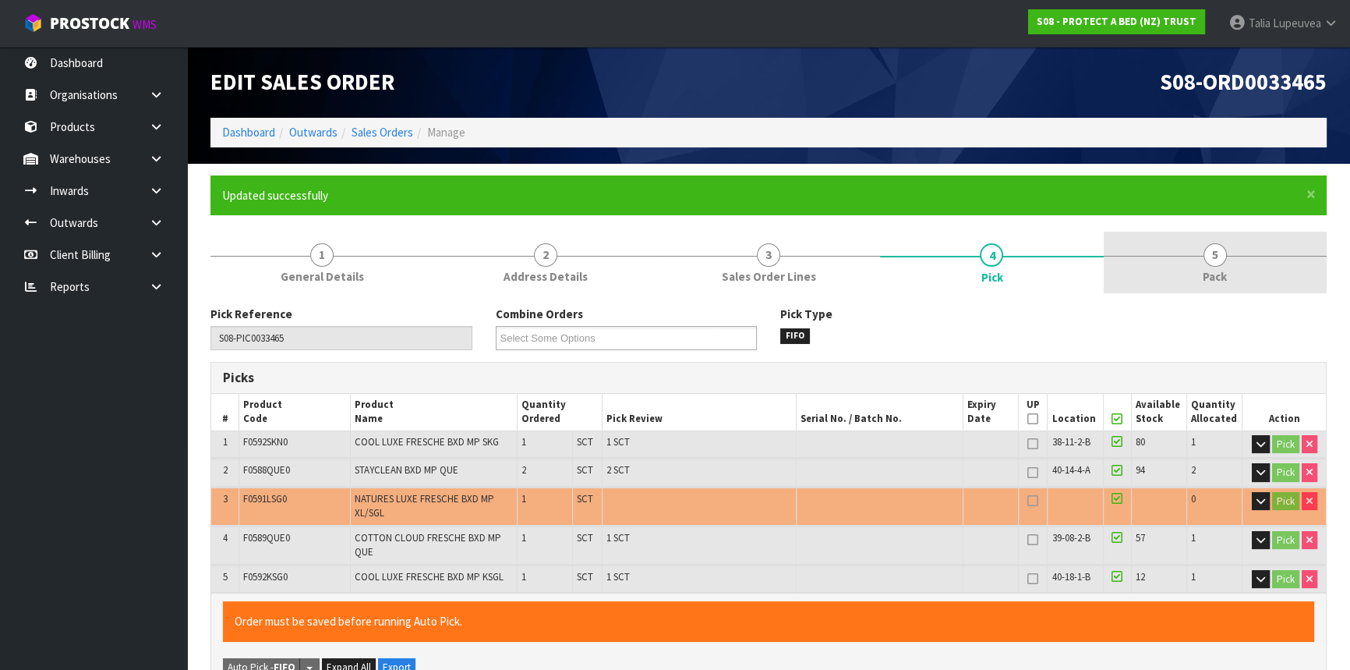
type input "[PERSON_NAME]"
type input "[DATE]T12:29:42"
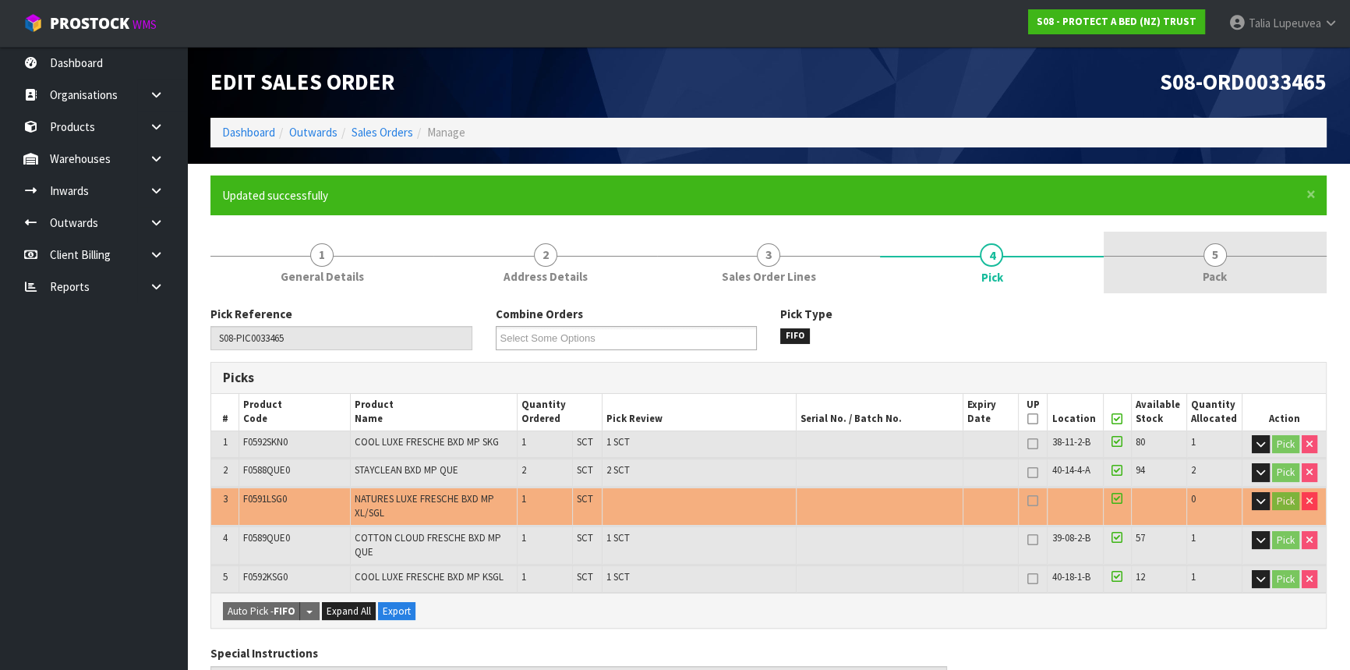
click at [1255, 260] on link "5 Pack" at bounding box center [1215, 263] width 223 height 62
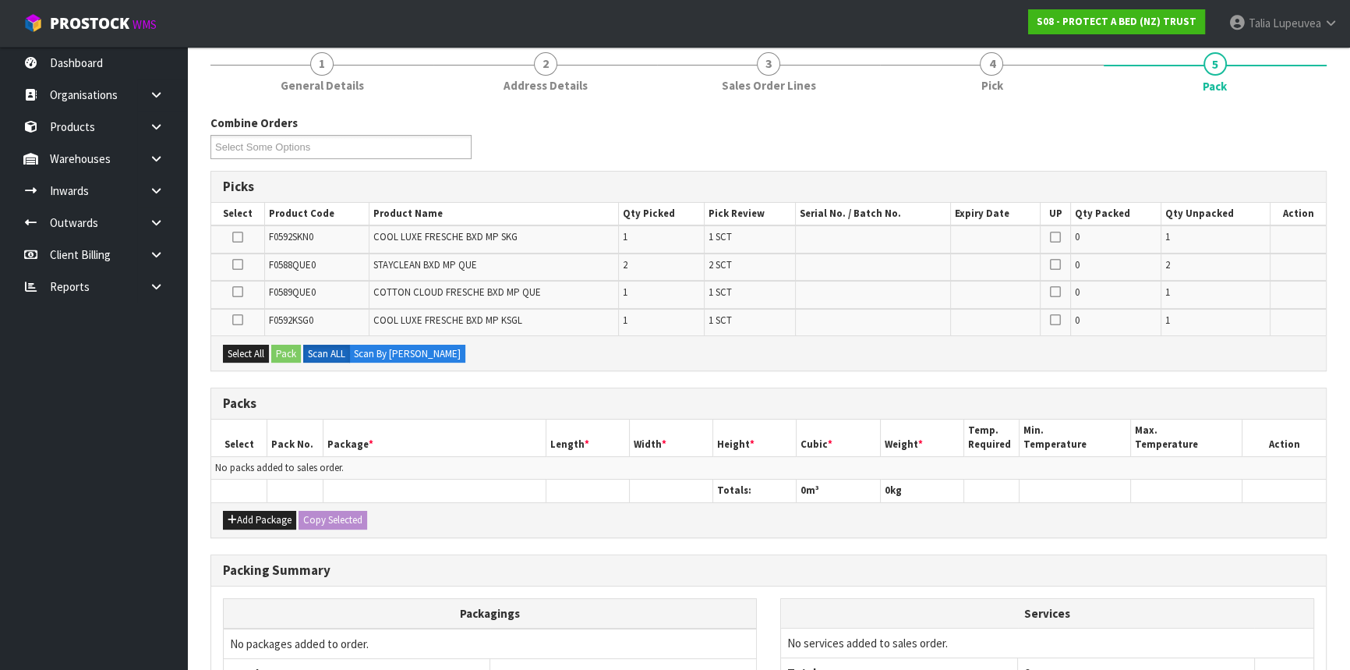
scroll to position [212, 0]
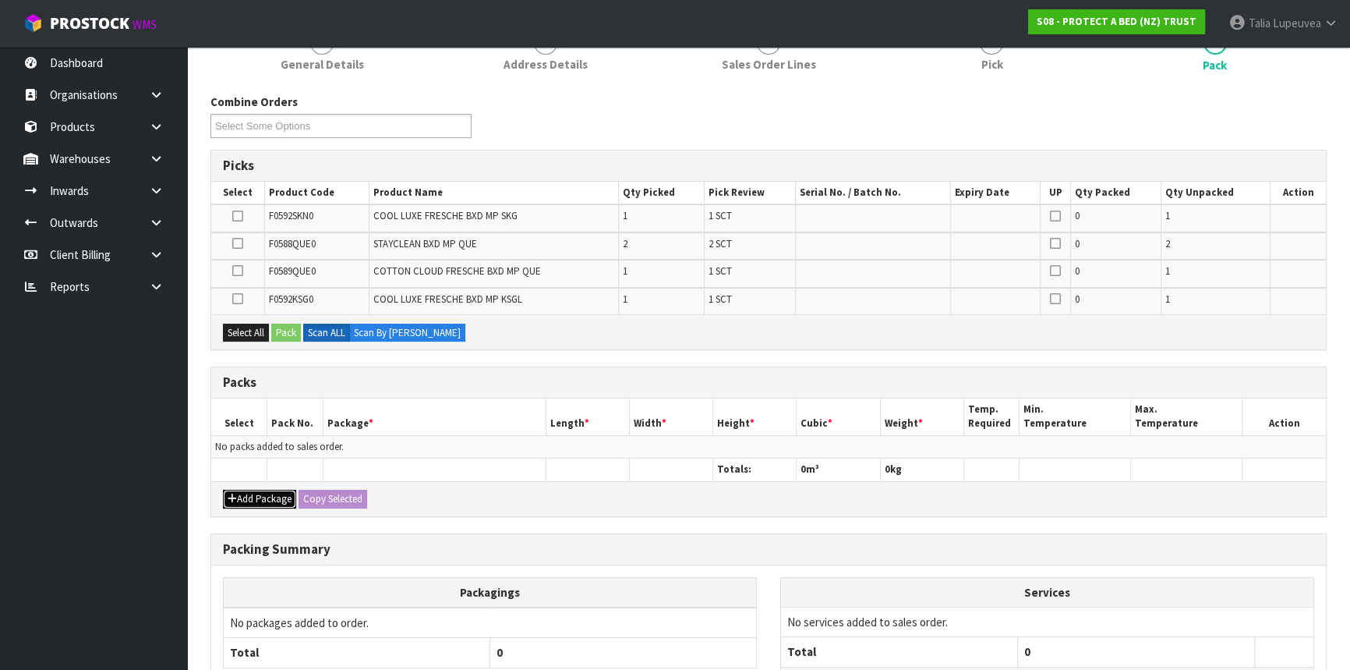
click at [251, 498] on button "Add Package" at bounding box center [259, 499] width 73 height 19
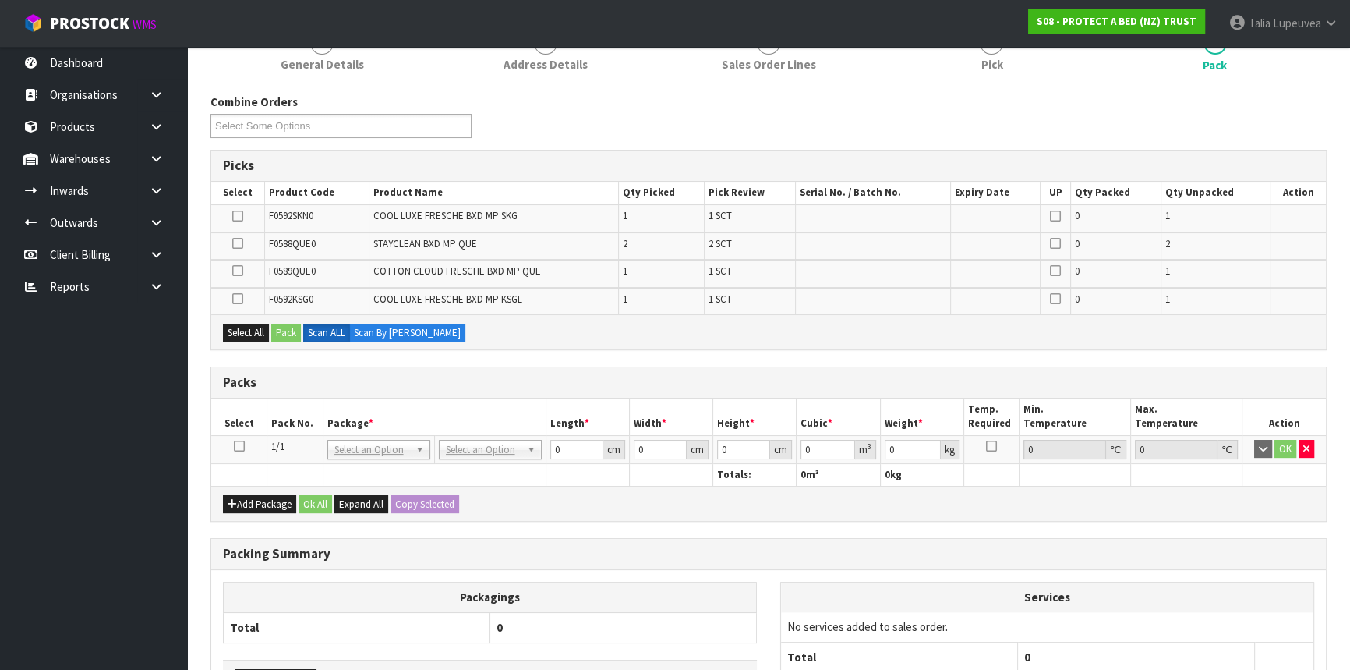
click at [238, 446] on icon at bounding box center [239, 446] width 11 height 1
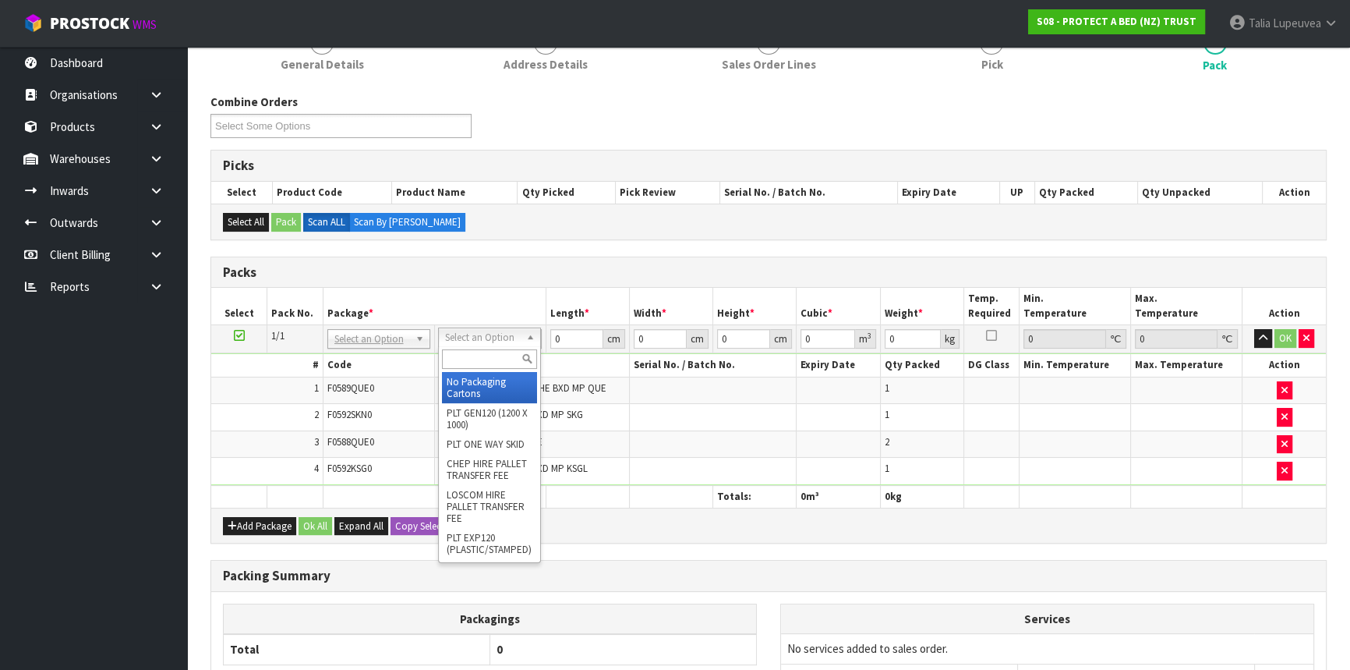
click at [484, 366] on input "text" at bounding box center [489, 358] width 95 height 19
type input "OC"
drag, startPoint x: 483, startPoint y: 395, endPoint x: 492, endPoint y: 377, distance: 20.2
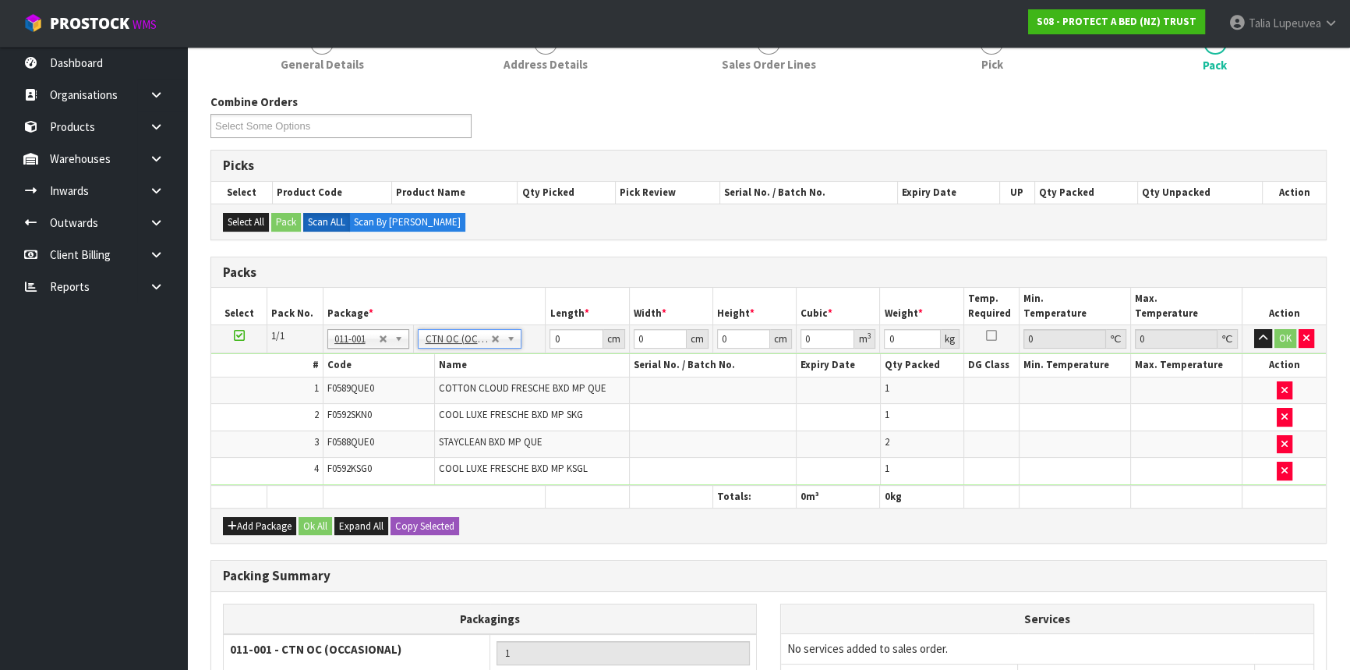
type input "6.43"
drag, startPoint x: 569, startPoint y: 334, endPoint x: 545, endPoint y: 351, distance: 29.2
click at [545, 351] on tbody "1/1 NONE 007-001 007-002 007-004 007-009 007-013 007-014 007-015 007-017 007-01…" at bounding box center [768, 405] width 1115 height 160
type input "60"
type input "42"
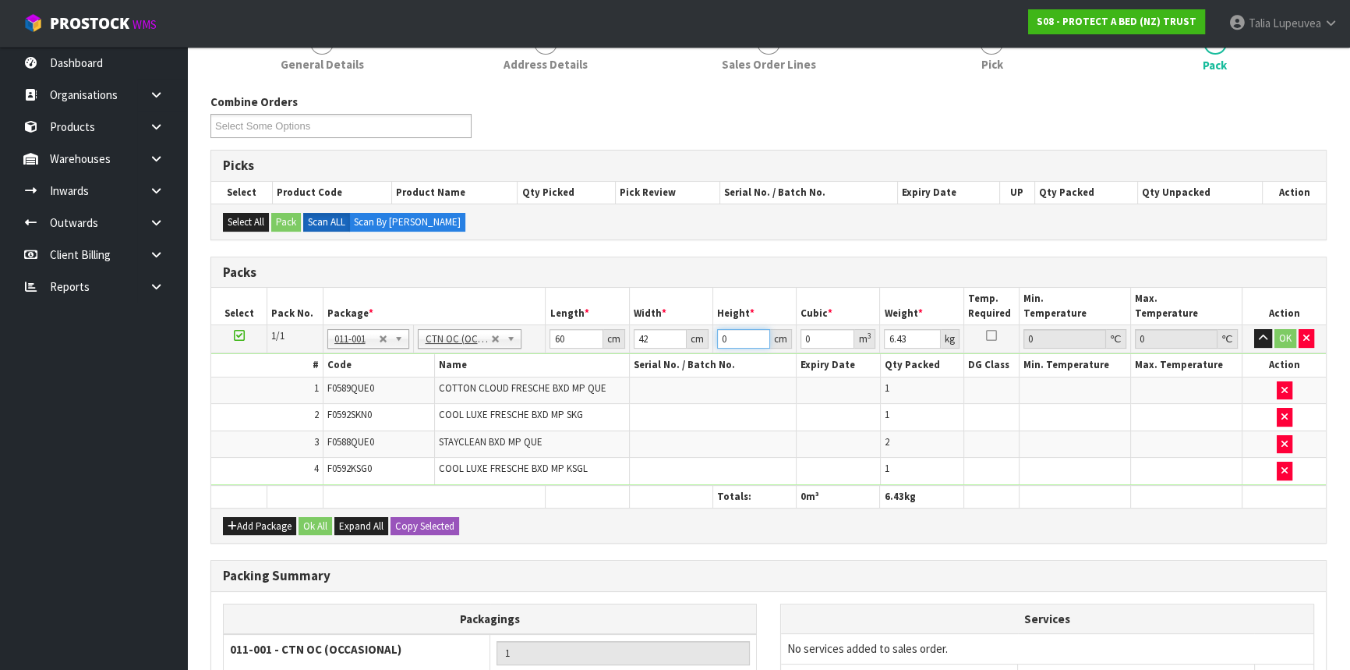
type input "3"
type input "0.00756"
type input "34"
type input "0.08568"
type input "34"
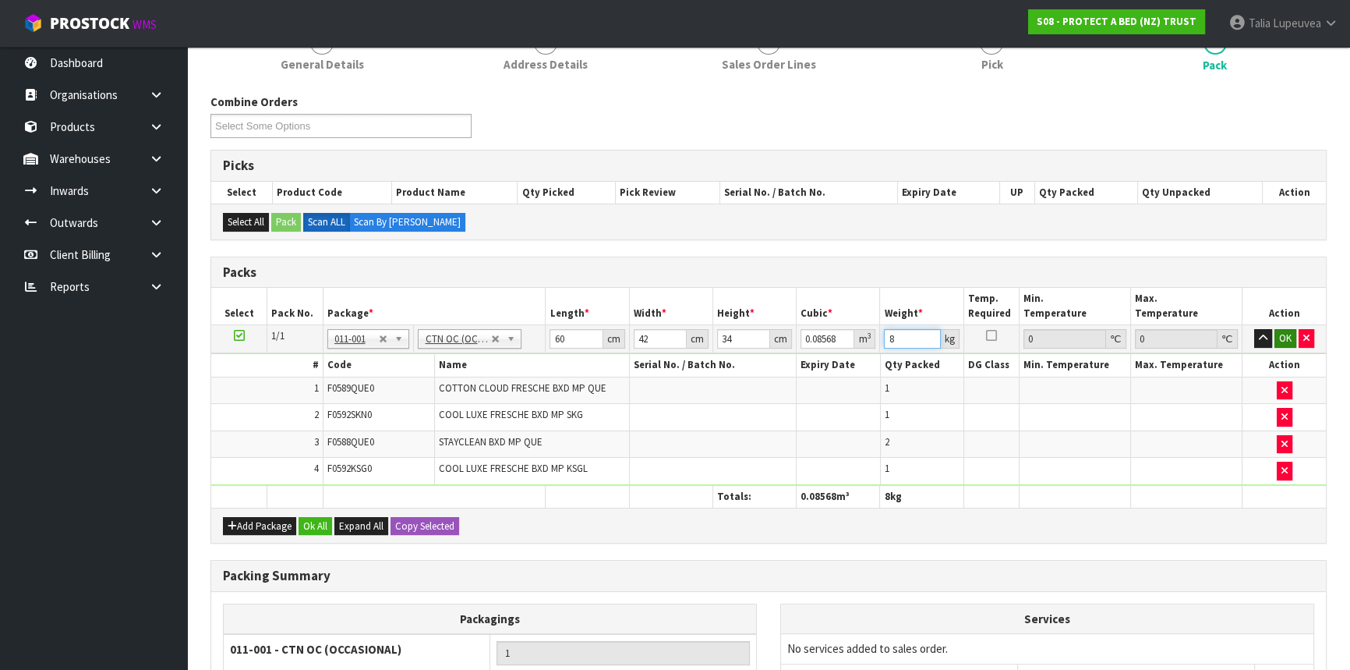
type input "8"
click at [1280, 342] on button "OK" at bounding box center [1286, 338] width 22 height 19
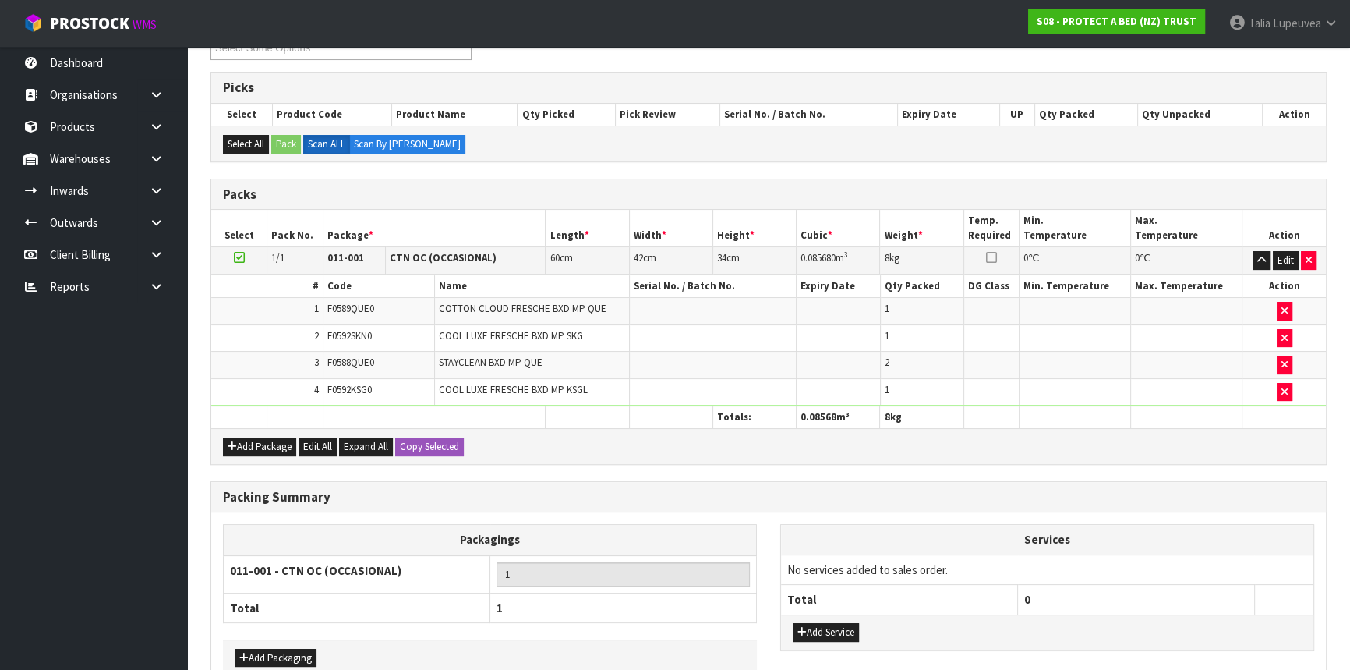
scroll to position [376, 0]
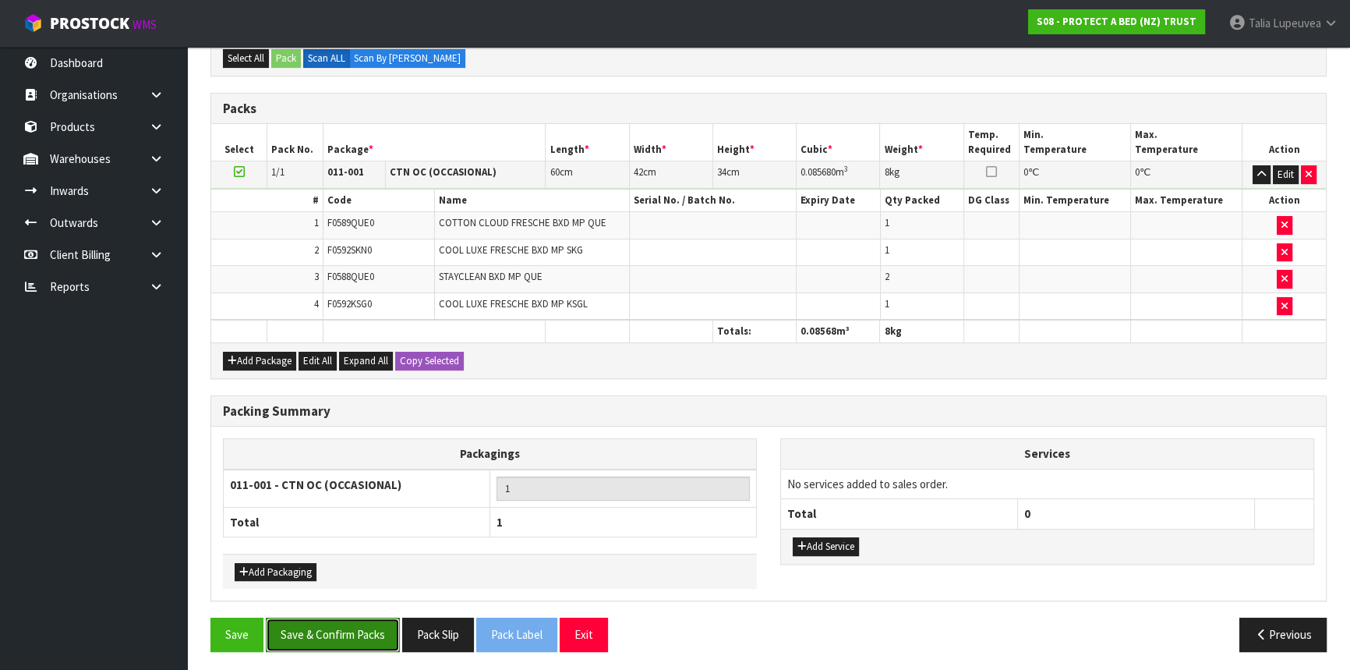
click at [372, 636] on button "Save & Confirm Packs" at bounding box center [333, 634] width 134 height 34
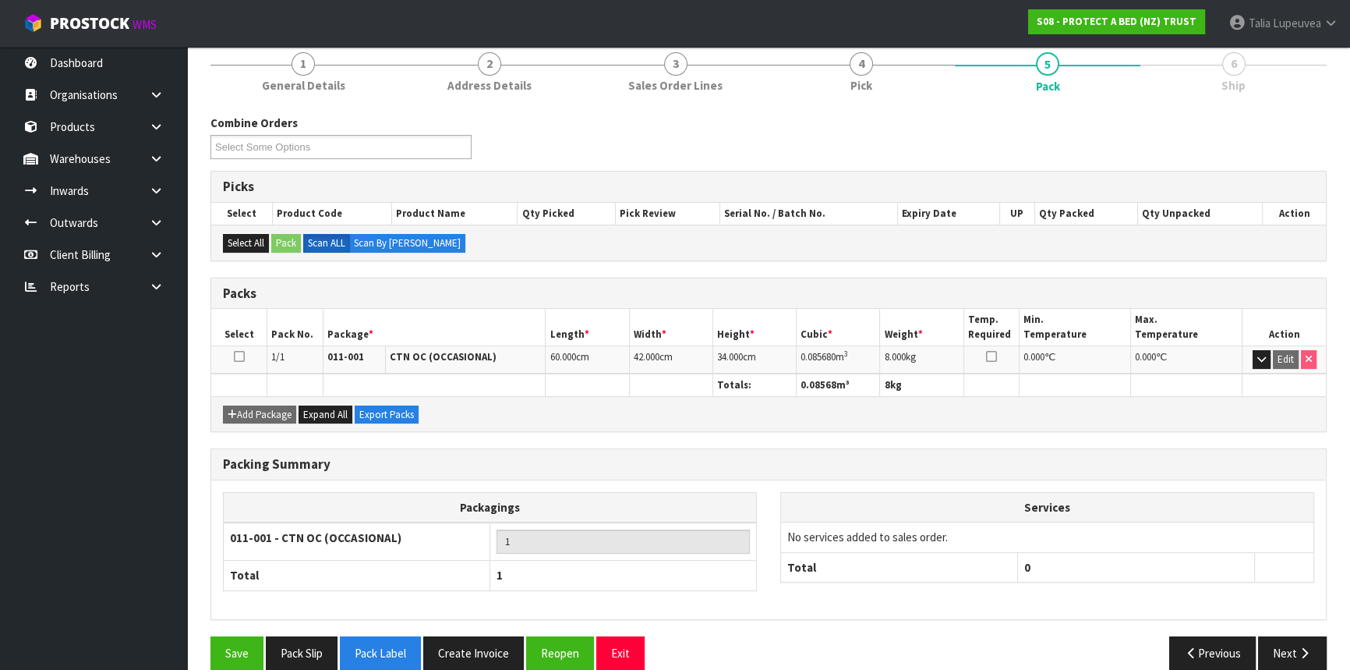
scroll to position [210, 0]
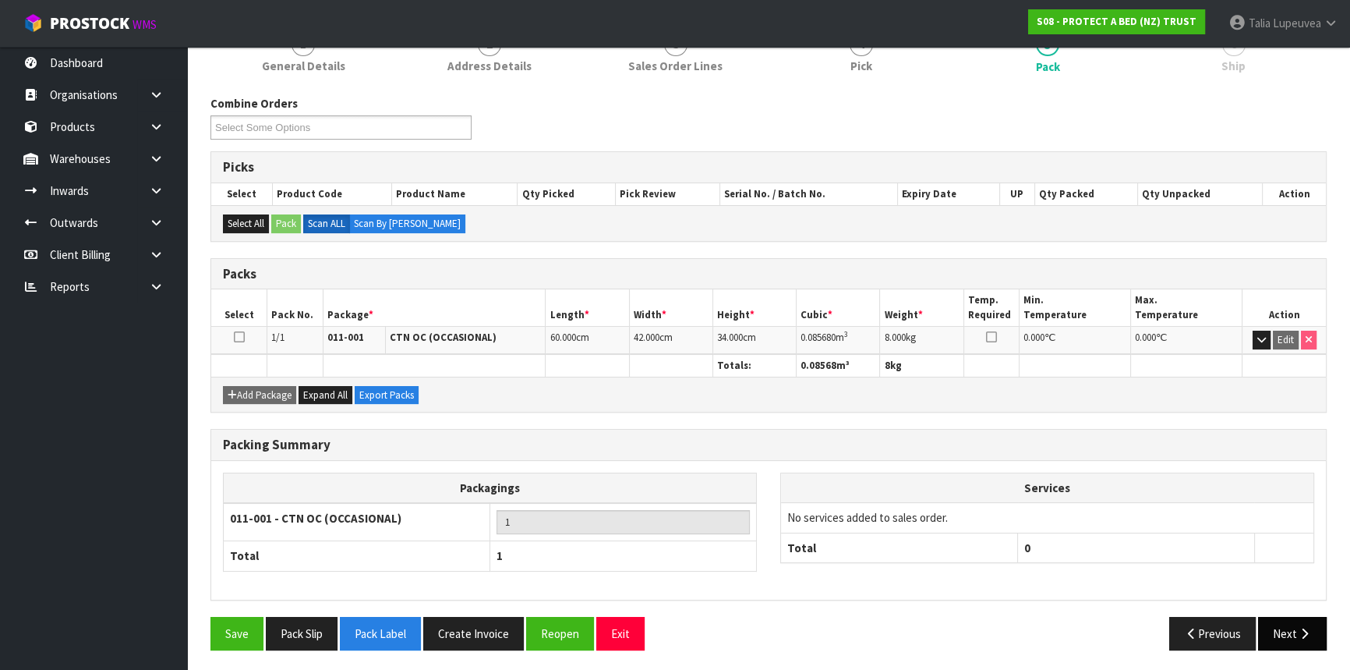
click at [1292, 623] on button "Next" at bounding box center [1292, 634] width 69 height 34
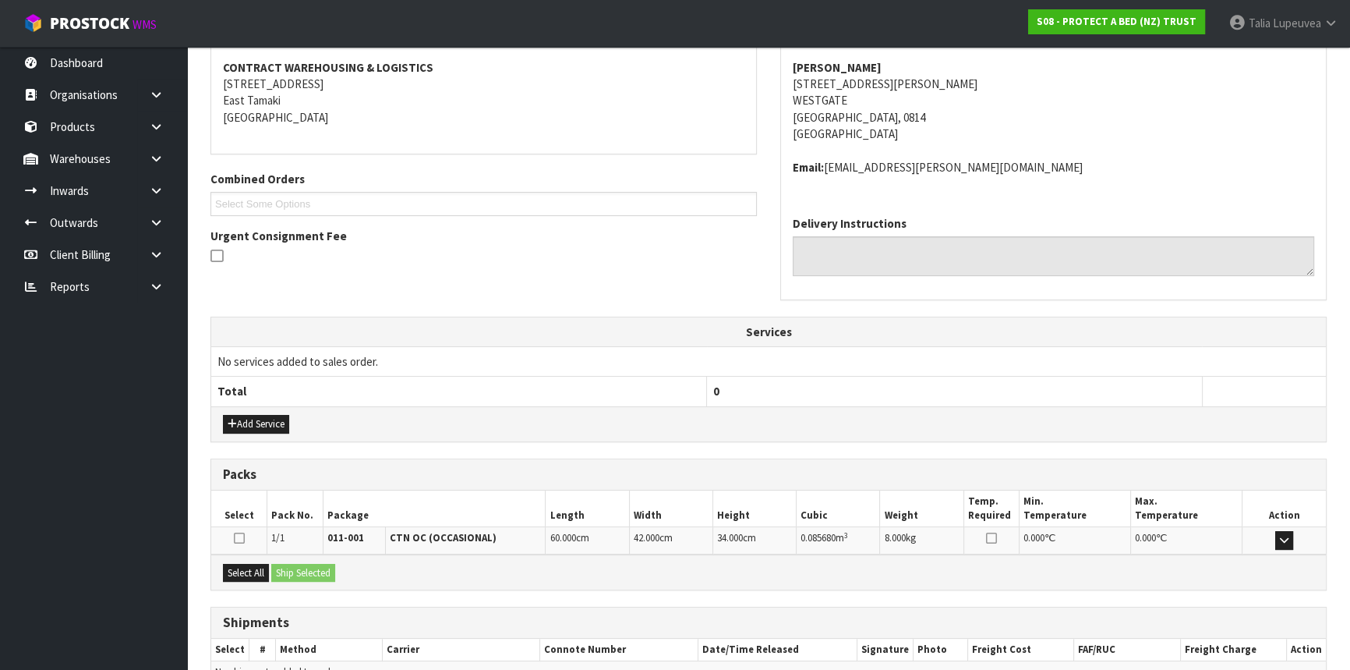
scroll to position [374, 0]
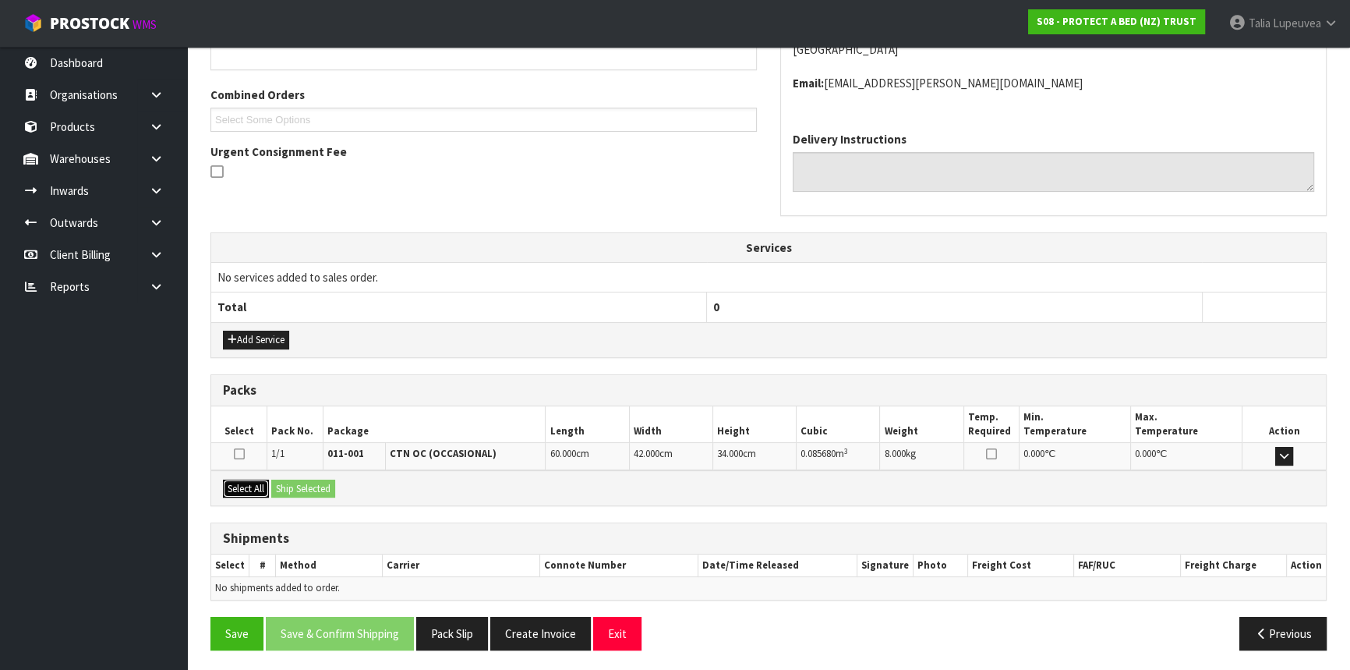
click at [256, 487] on button "Select All" at bounding box center [246, 488] width 46 height 19
click at [295, 479] on button "Ship Selected" at bounding box center [303, 488] width 64 height 19
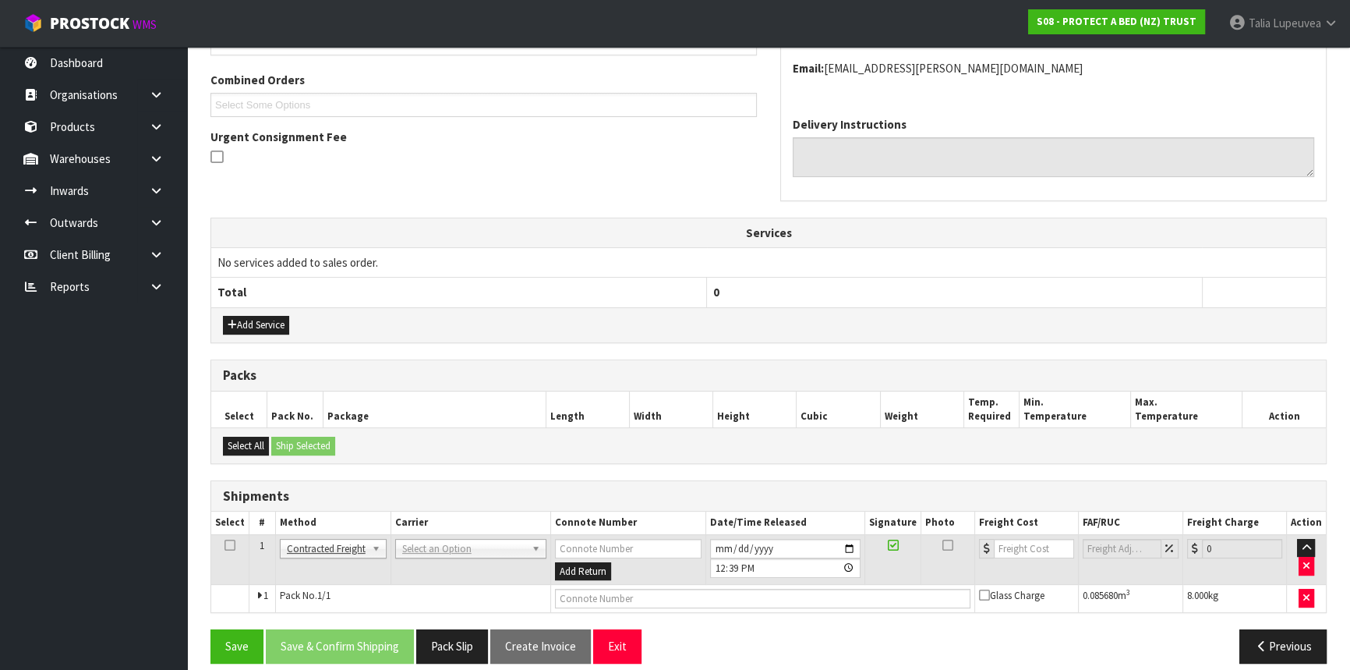
scroll to position [402, 0]
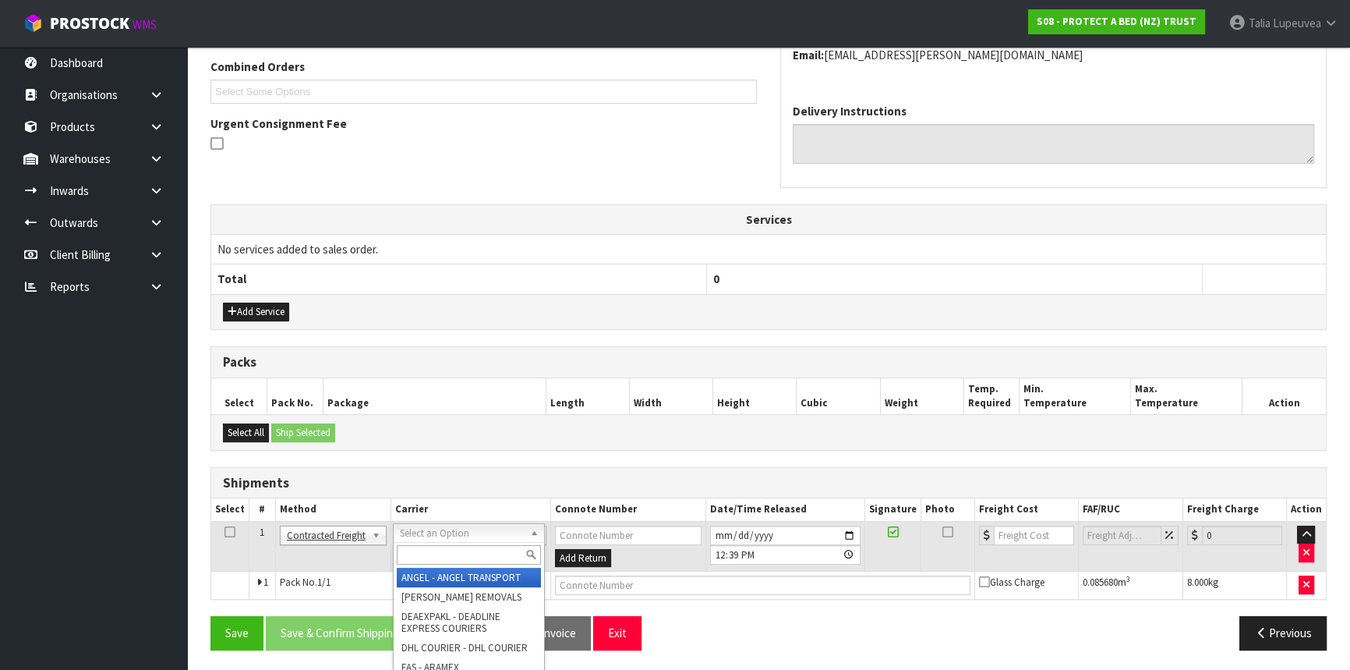
click at [484, 551] on input "text" at bounding box center [469, 554] width 144 height 19
type input "NZP"
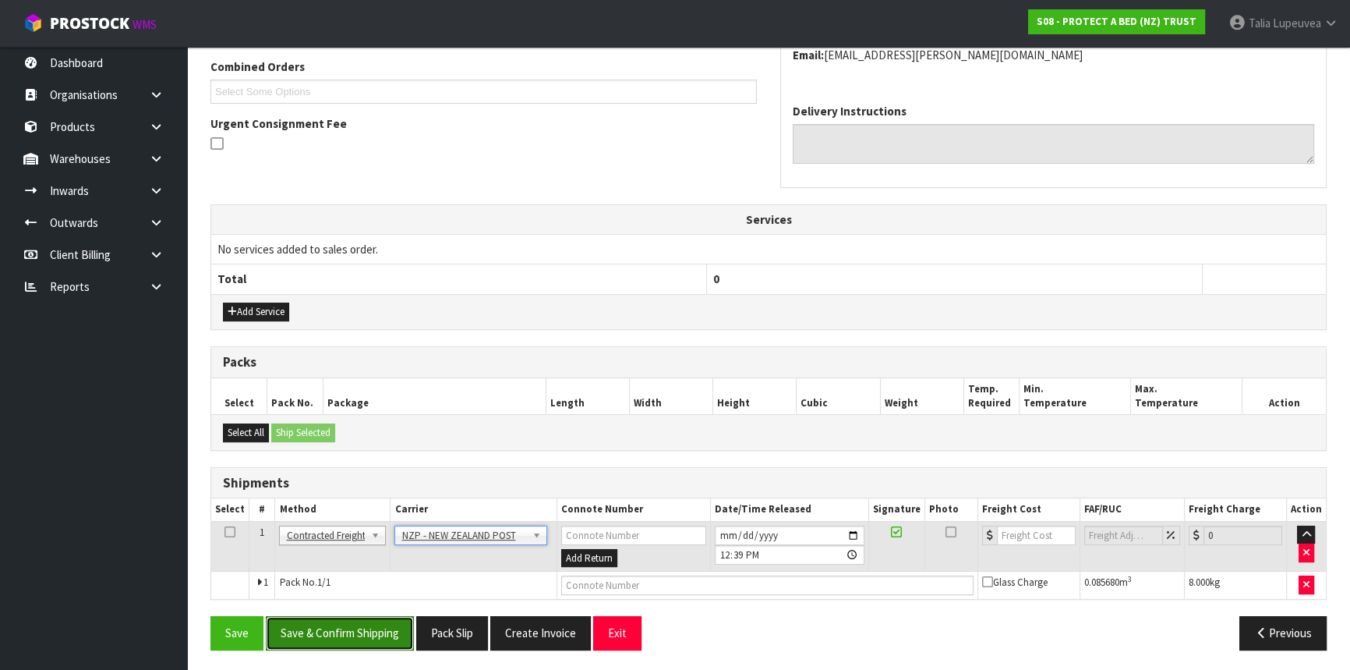
click at [377, 620] on button "Save & Confirm Shipping" at bounding box center [340, 633] width 148 height 34
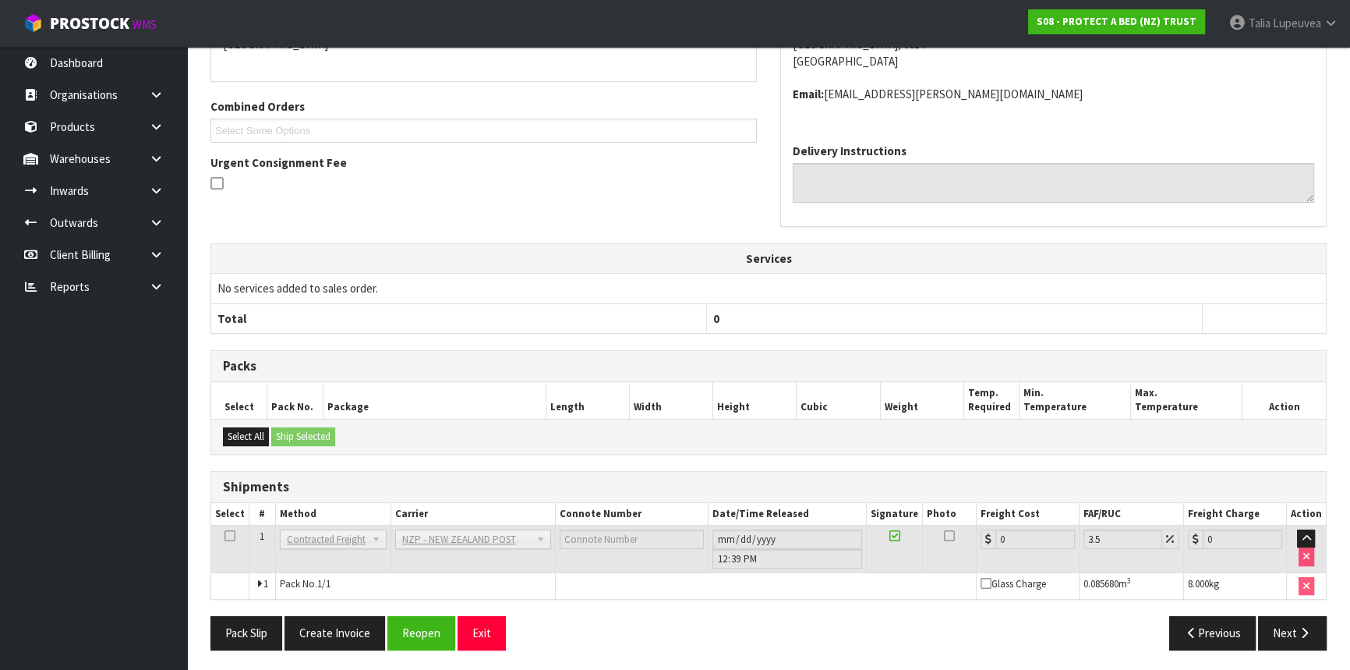
scroll to position [381, 0]
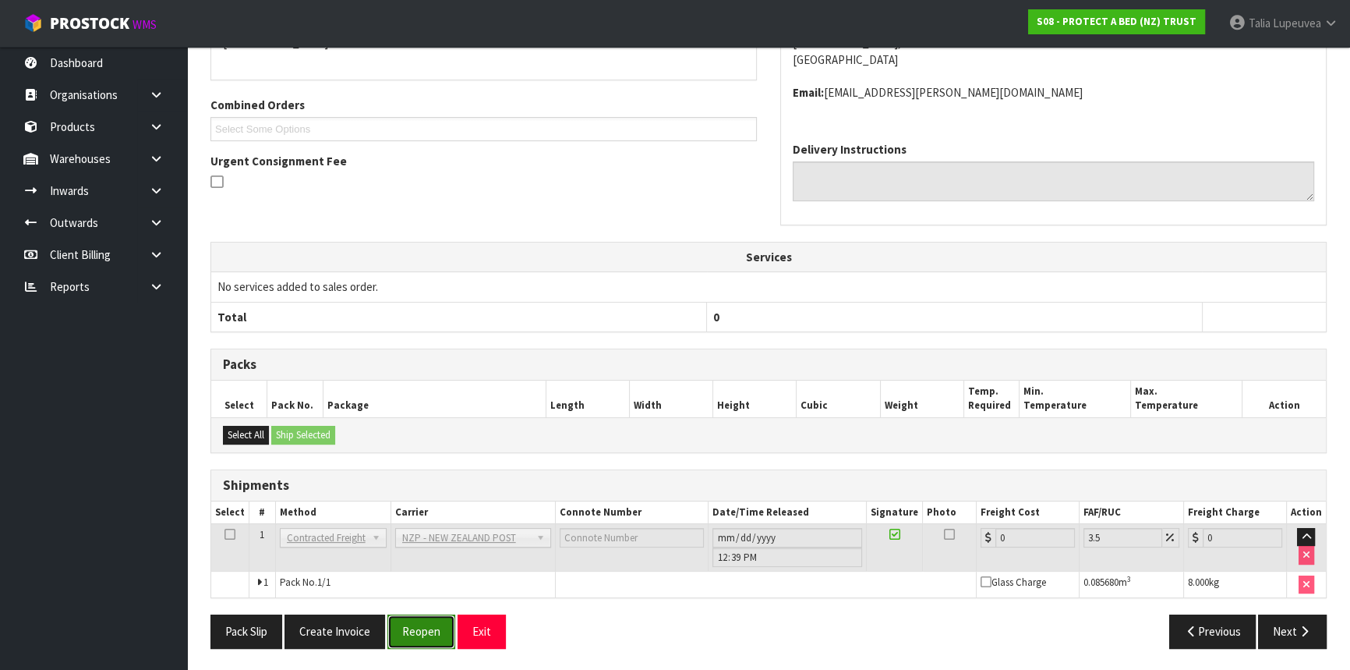
click at [436, 631] on button "Reopen" at bounding box center [421, 631] width 68 height 34
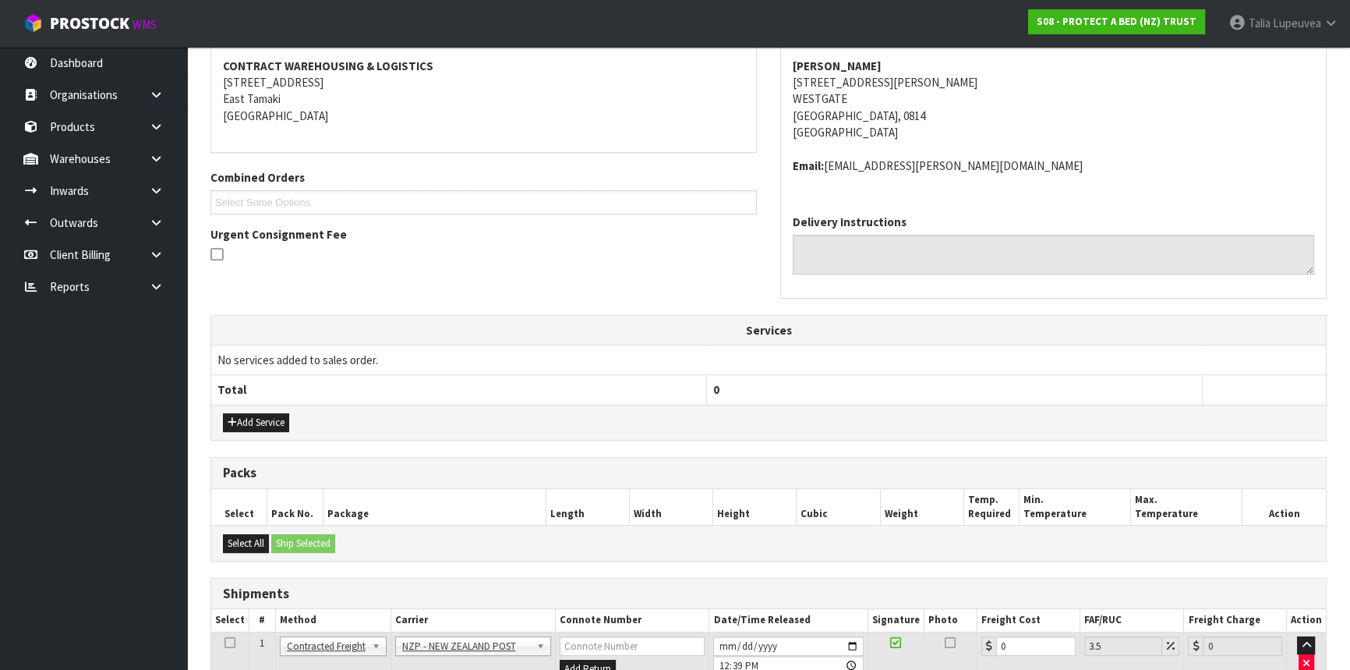
scroll to position [417, 0]
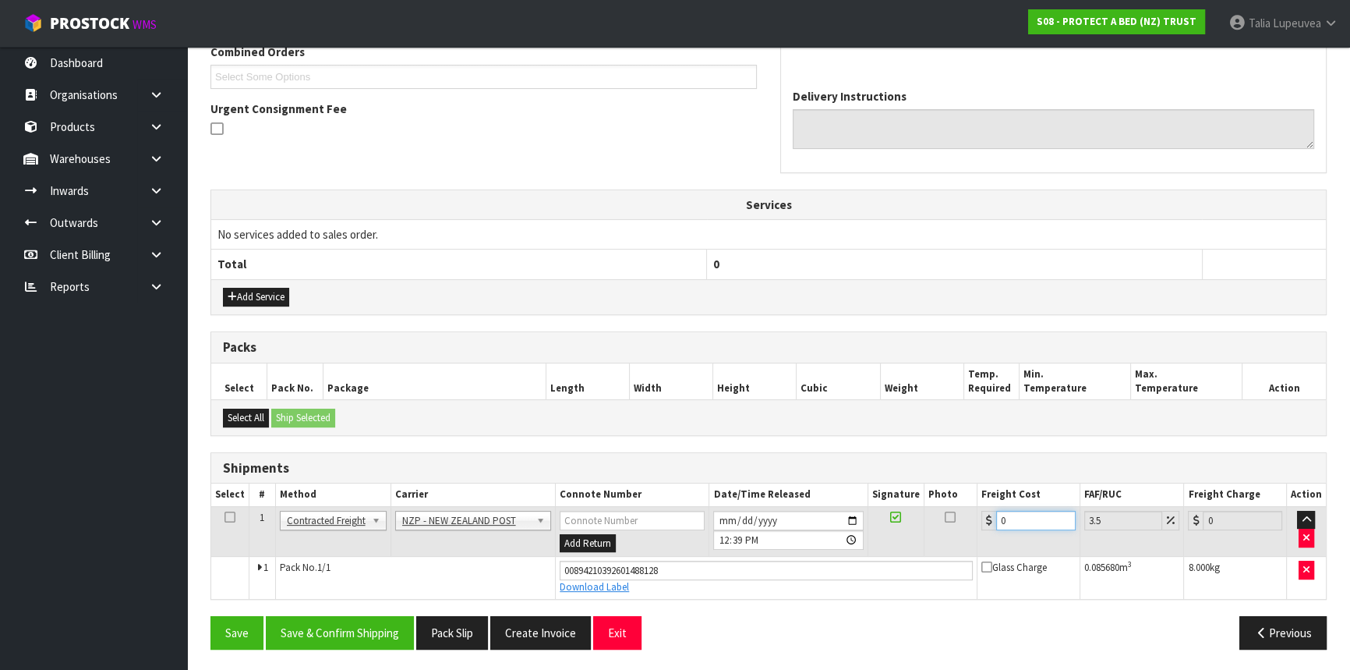
drag, startPoint x: 1020, startPoint y: 519, endPoint x: 994, endPoint y: 529, distance: 27.7
click at [994, 529] on td "0" at bounding box center [1029, 531] width 103 height 51
type input "4"
type input "4.14"
type input "4.3"
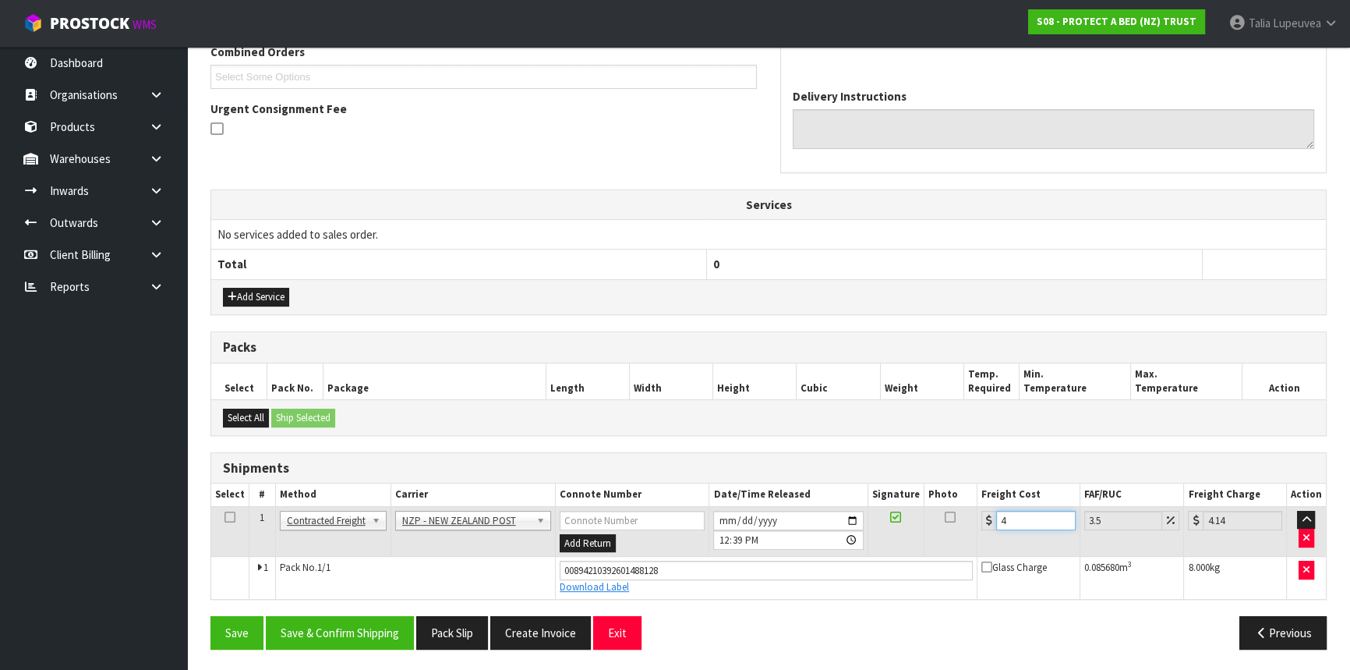
type input "4.45"
type input "4.33"
type input "4.48"
type input "4.33"
click at [334, 637] on button "Save & Confirm Shipping" at bounding box center [340, 633] width 148 height 34
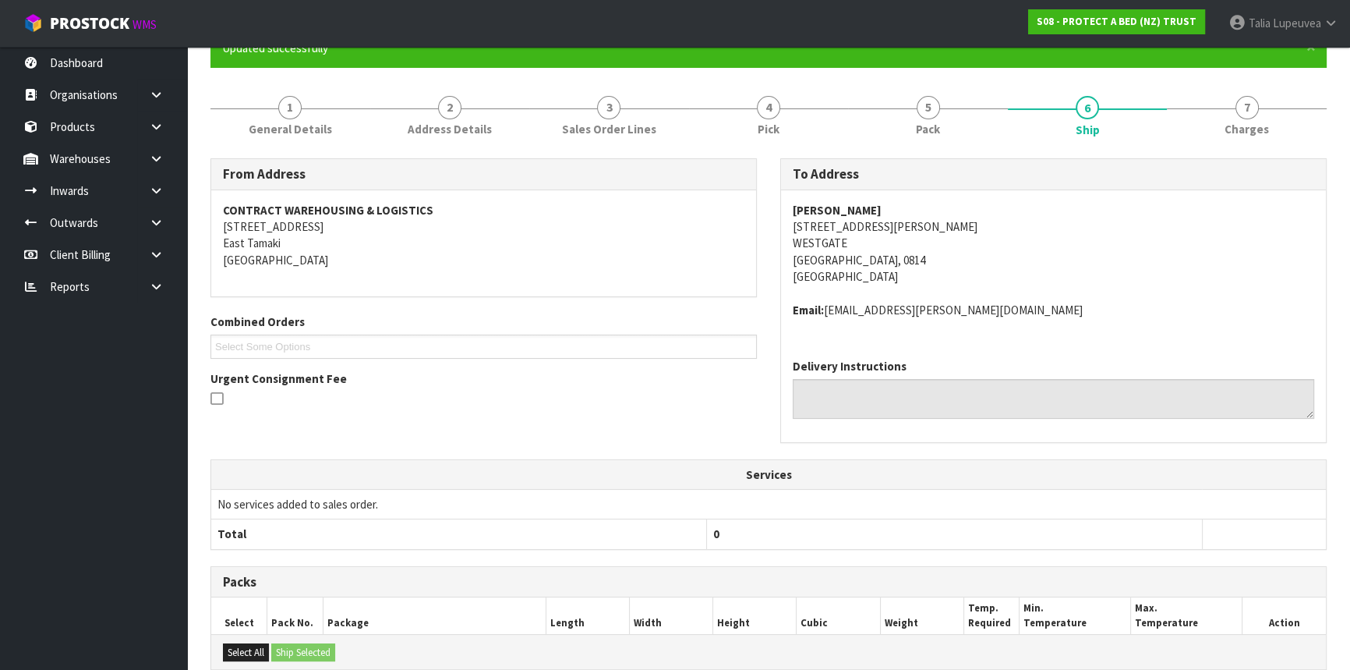
scroll to position [0, 0]
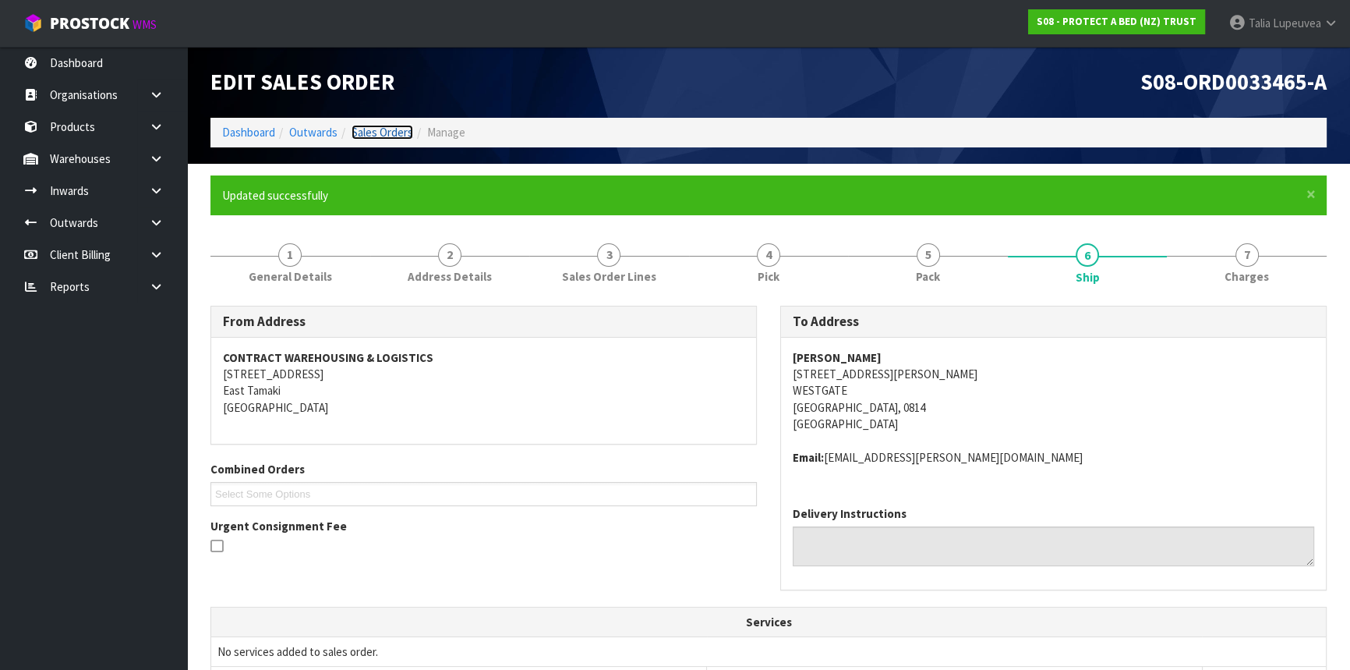
click at [366, 132] on link "Sales Orders" at bounding box center [383, 132] width 62 height 15
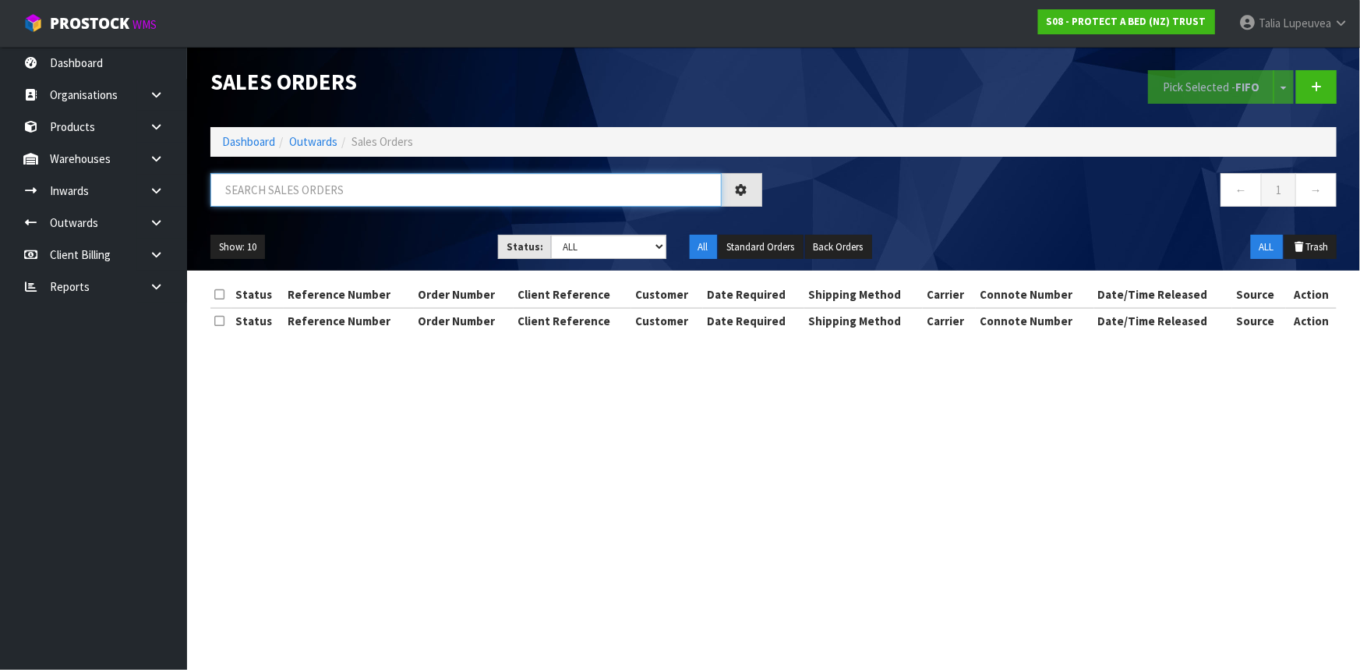
click at [373, 186] on input "text" at bounding box center [465, 190] width 511 height 34
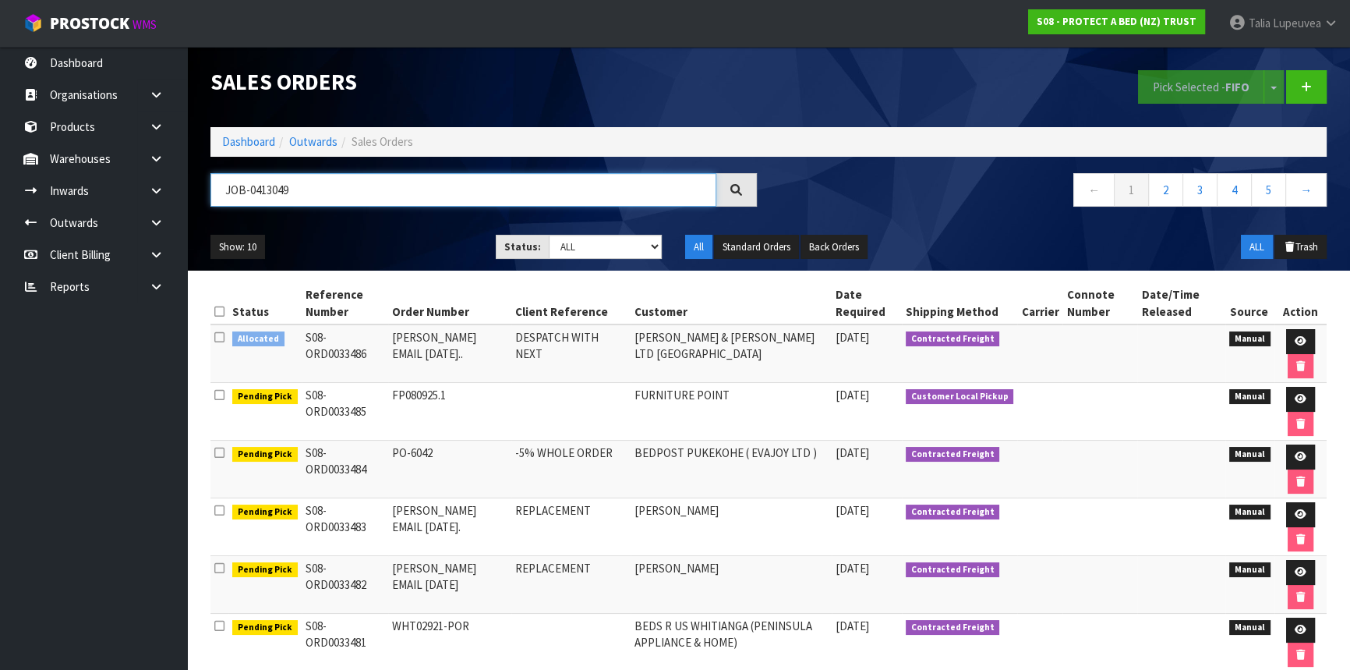
type input "JOB-0413049"
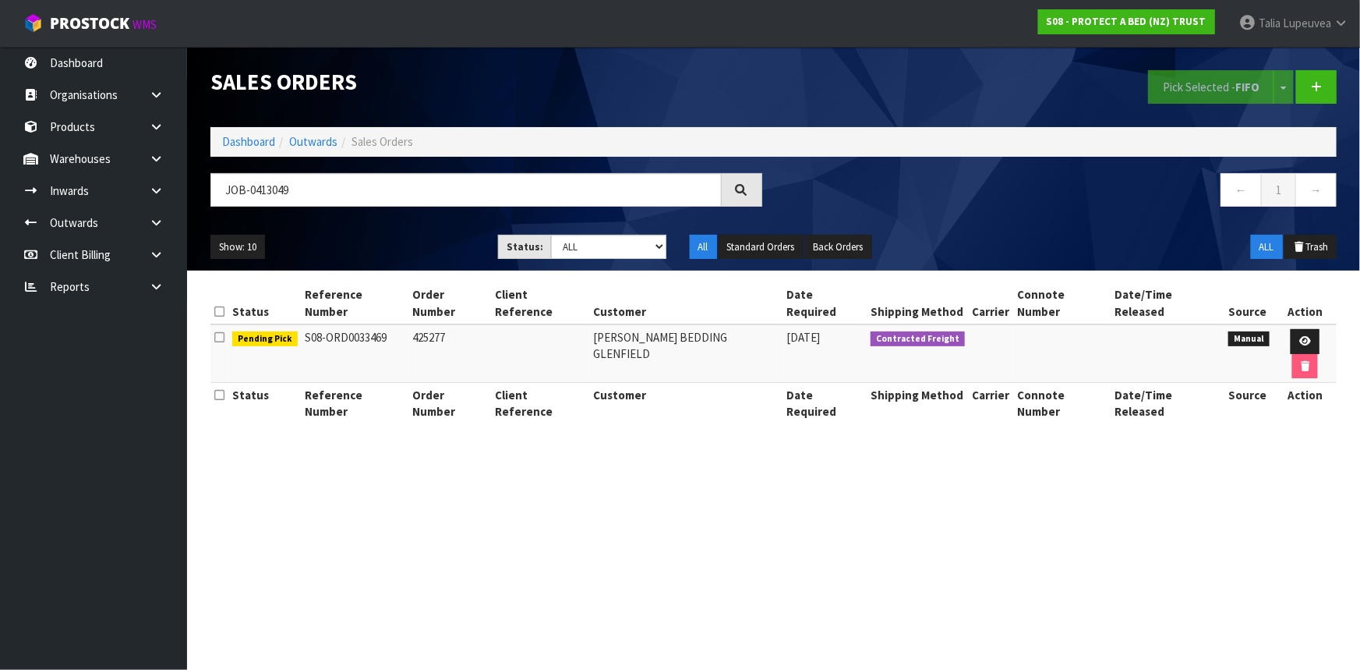
click at [1275, 324] on td at bounding box center [1305, 353] width 63 height 58
click at [1300, 336] on icon at bounding box center [1306, 341] width 12 height 10
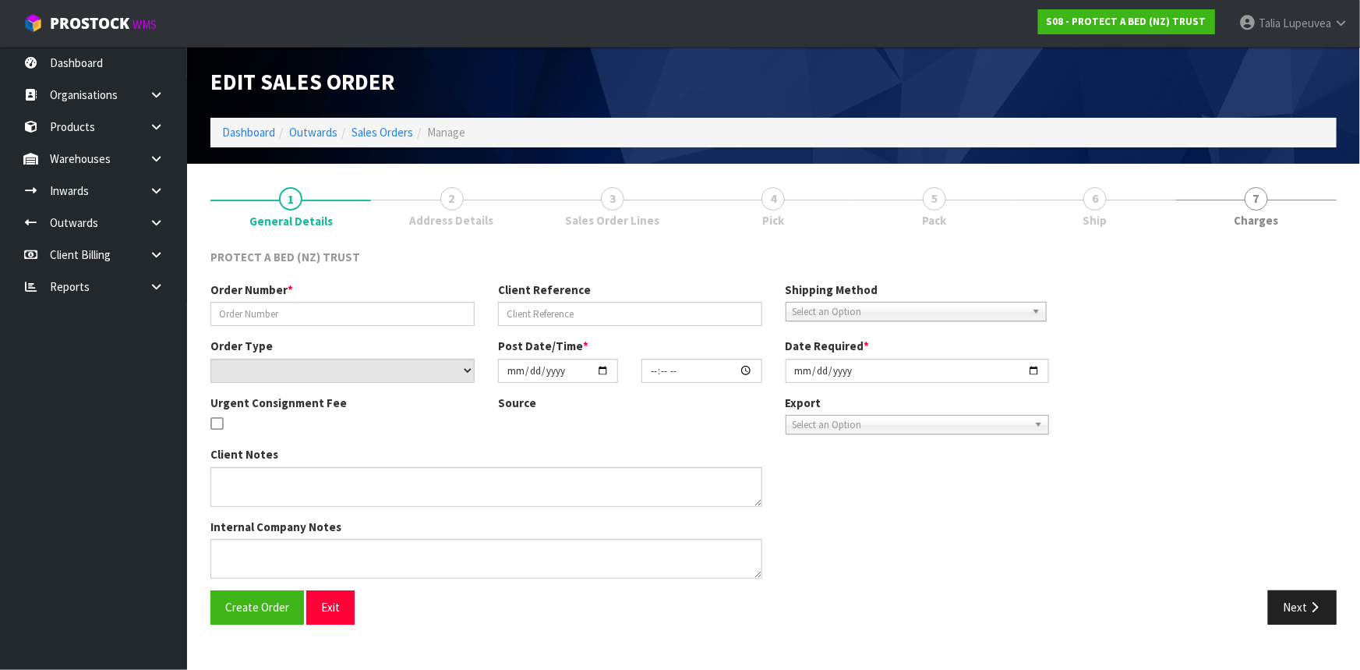
type input "425277"
select select "number:0"
type input "[DATE]"
type input "11:41:00.000"
type input "[DATE]"
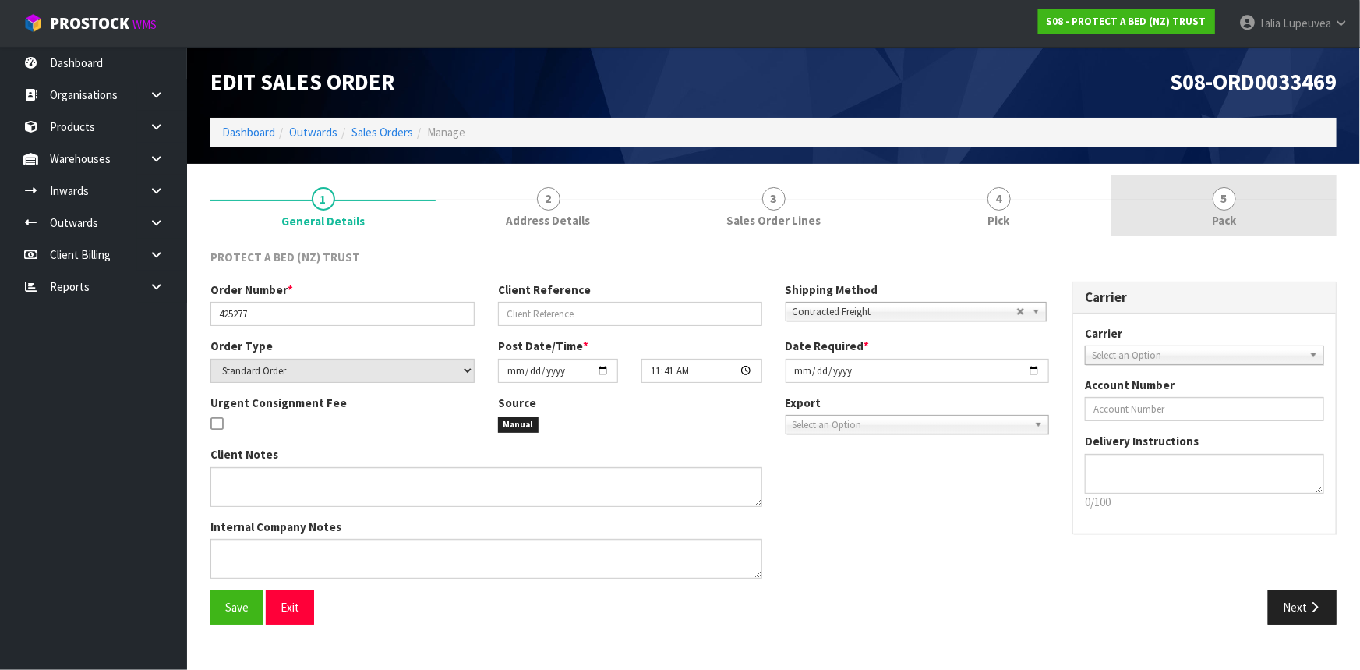
click at [1216, 218] on span "Pack" at bounding box center [1224, 220] width 24 height 16
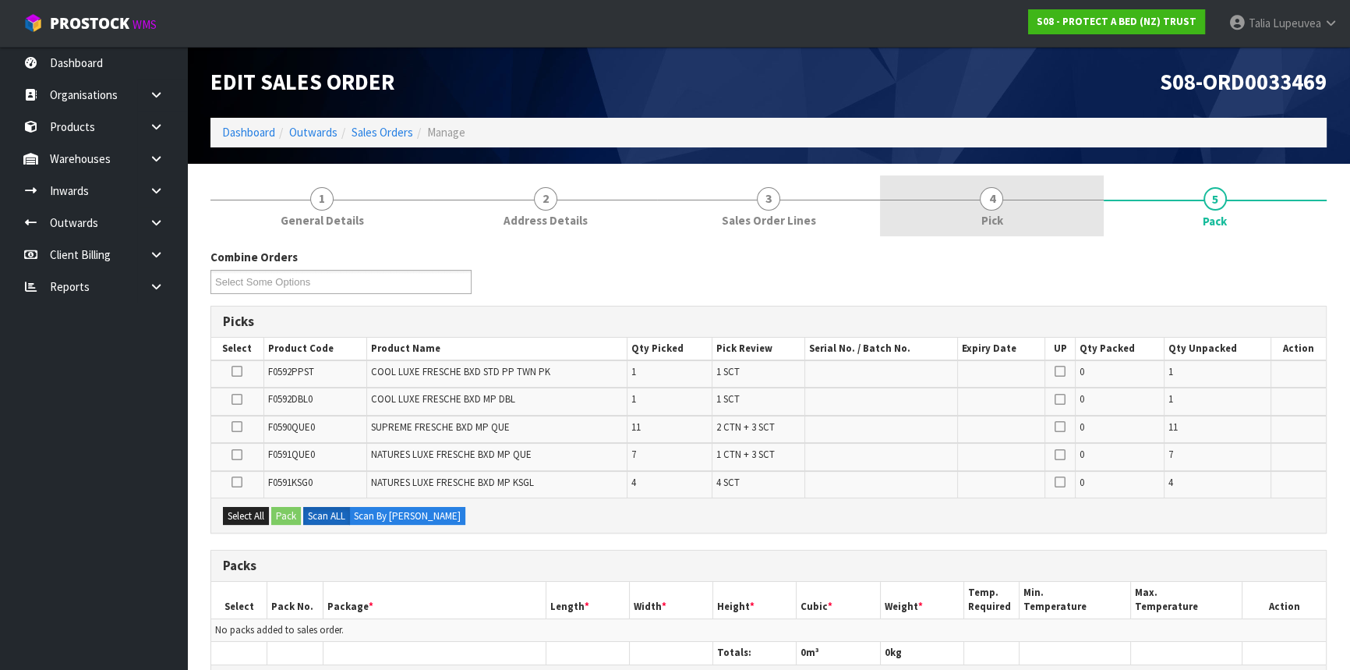
click at [998, 210] on link "4 Pick" at bounding box center [991, 206] width 223 height 62
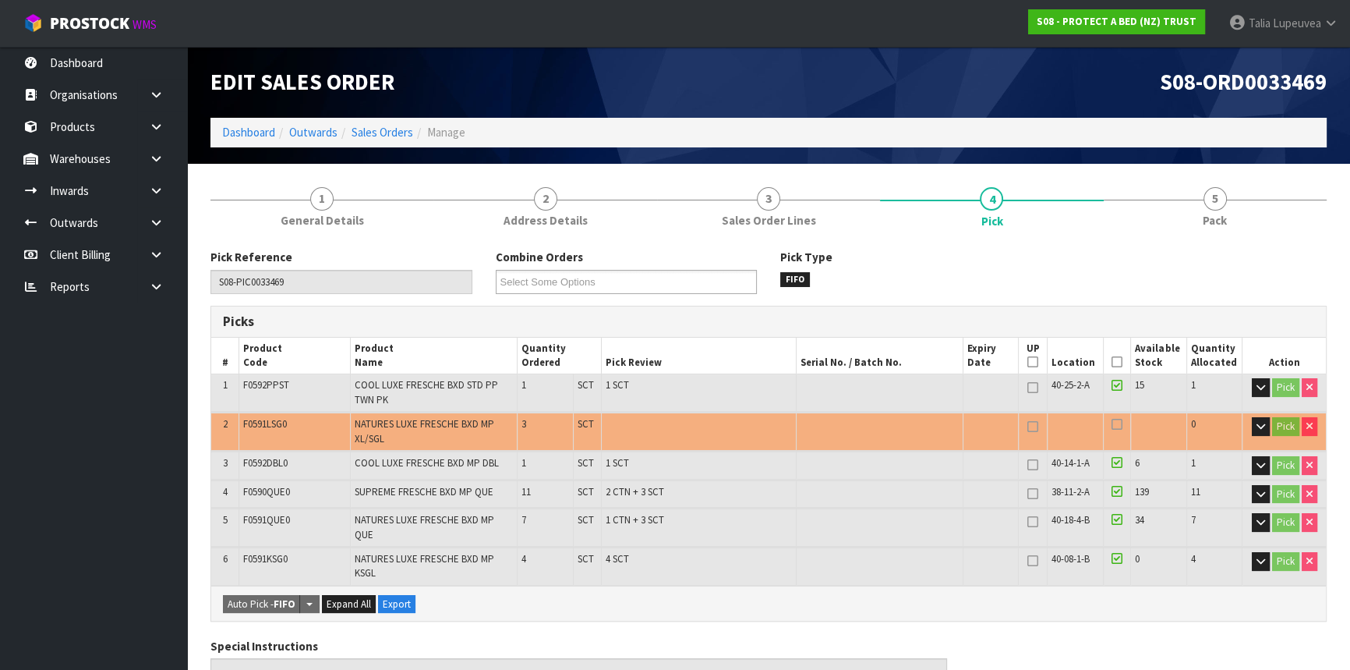
click at [1119, 362] on icon at bounding box center [1117, 362] width 11 height 1
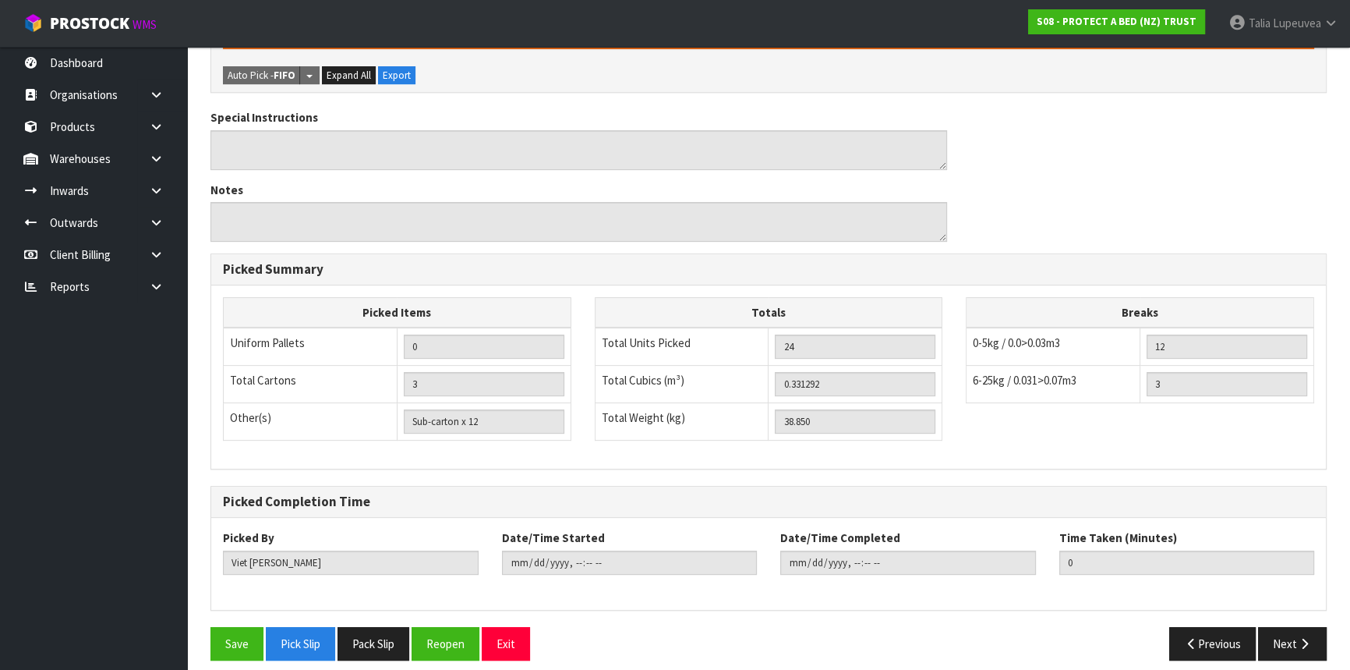
scroll to position [594, 0]
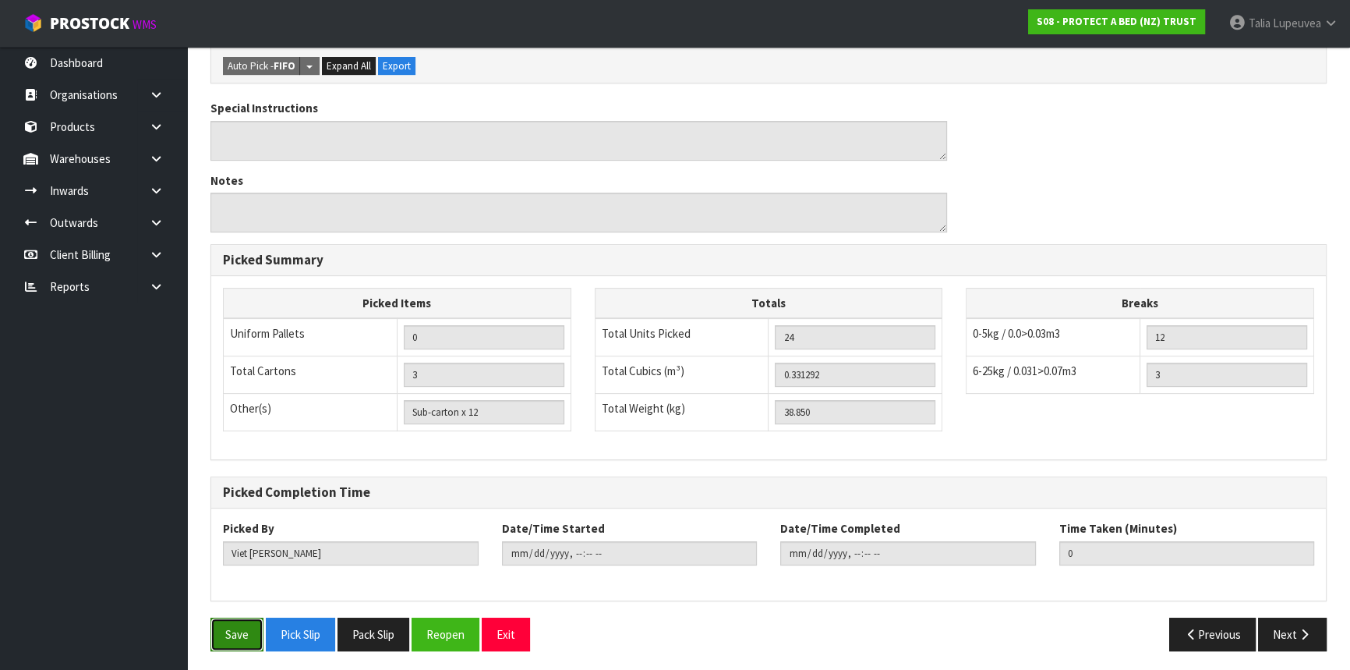
click at [222, 629] on button "Save" at bounding box center [236, 634] width 53 height 34
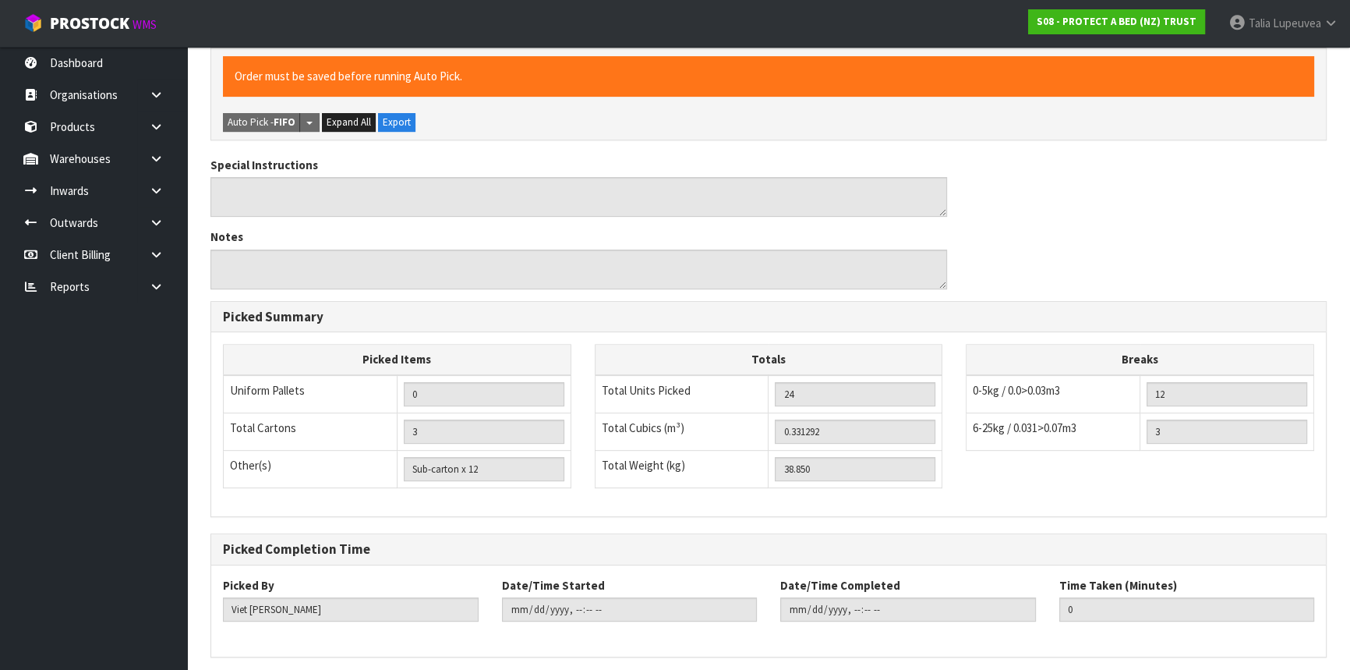
scroll to position [0, 0]
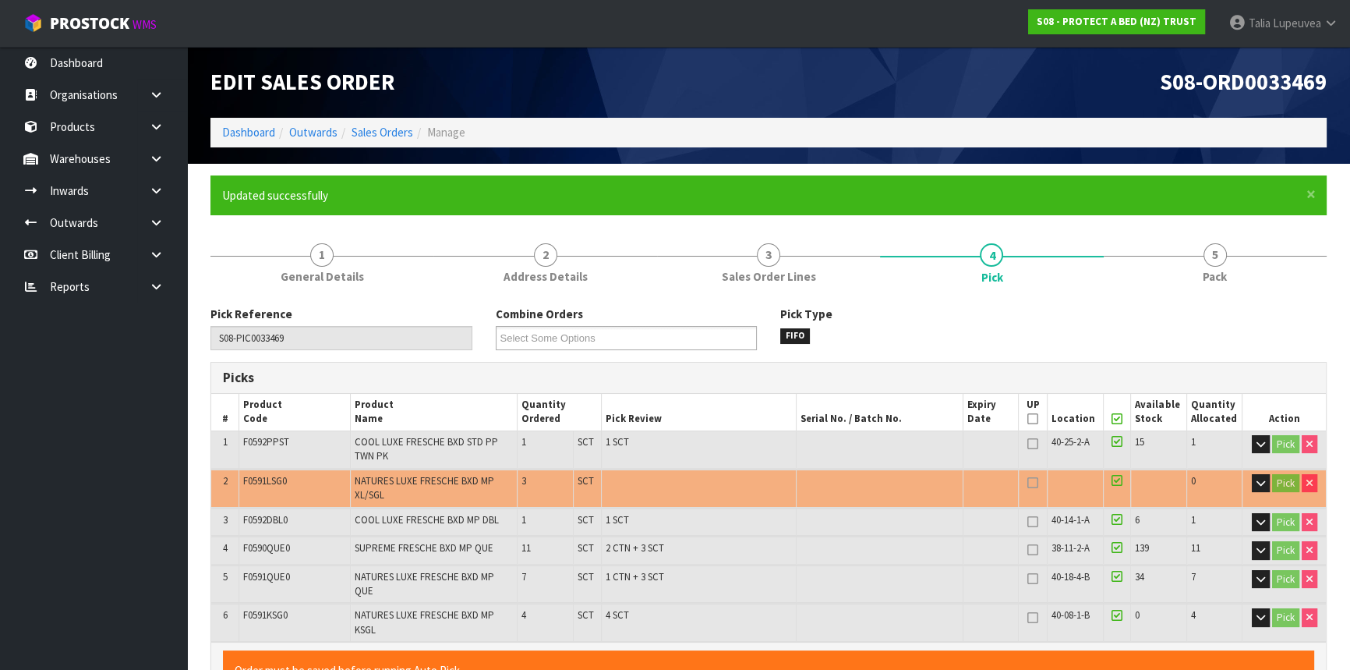
type input "[PERSON_NAME]"
type input "[DATE]T13:03:15"
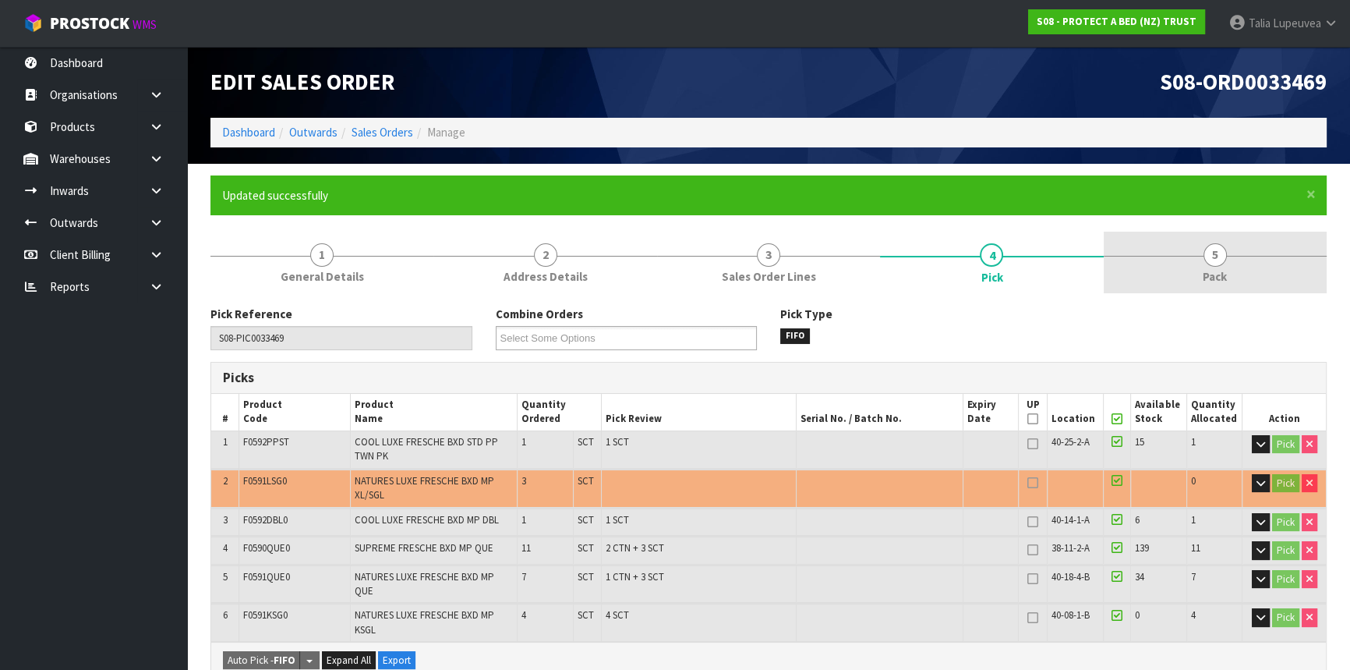
click at [1207, 256] on span "5" at bounding box center [1215, 254] width 23 height 23
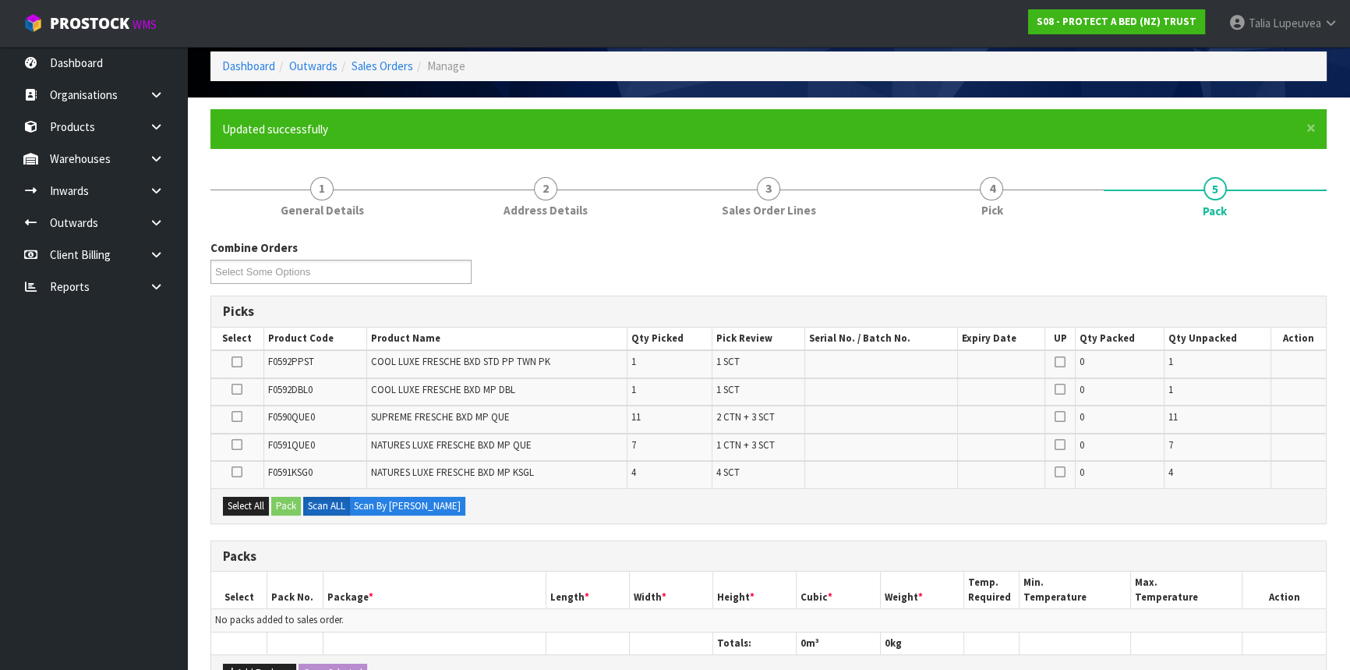
scroll to position [141, 0]
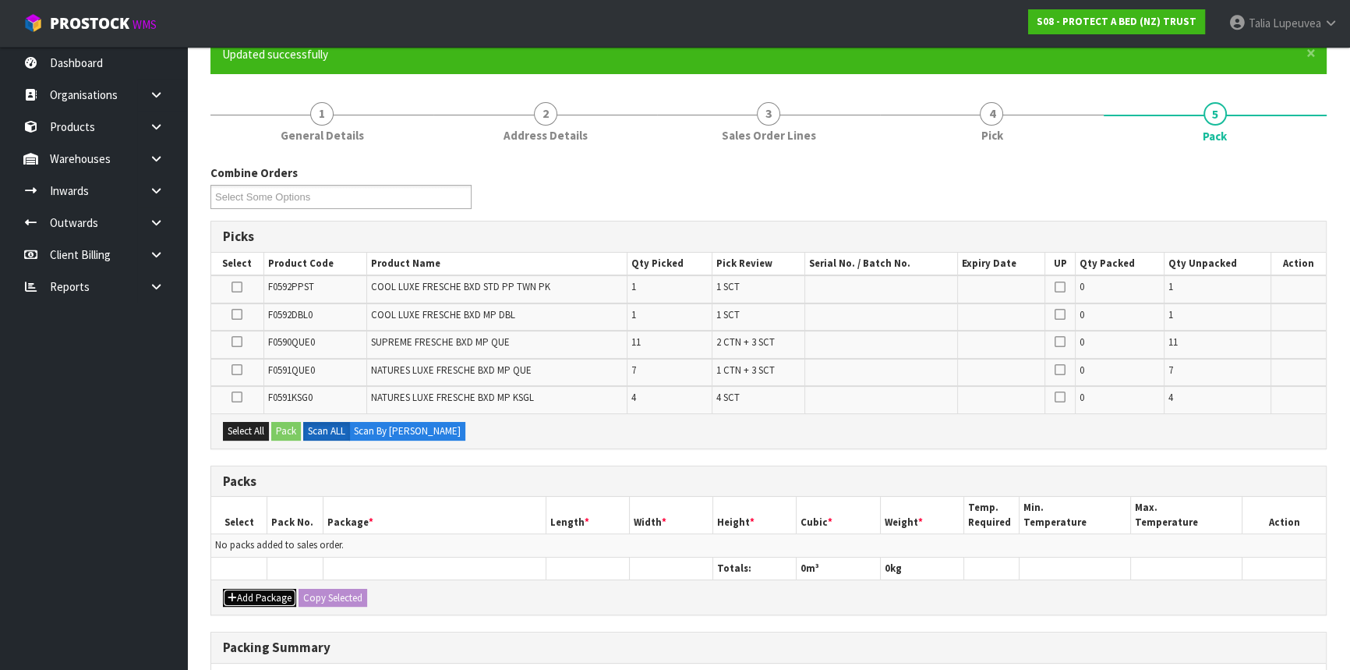
click at [254, 591] on button "Add Package" at bounding box center [259, 598] width 73 height 19
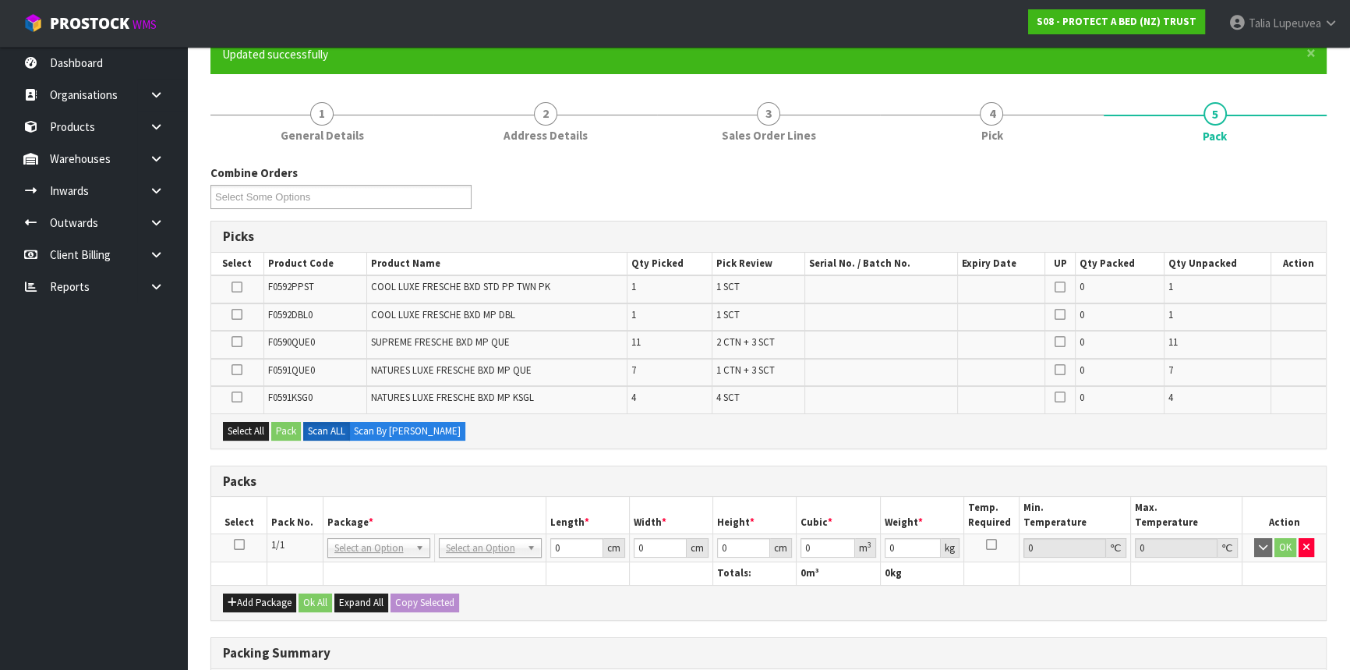
click at [240, 544] on icon at bounding box center [239, 544] width 11 height 1
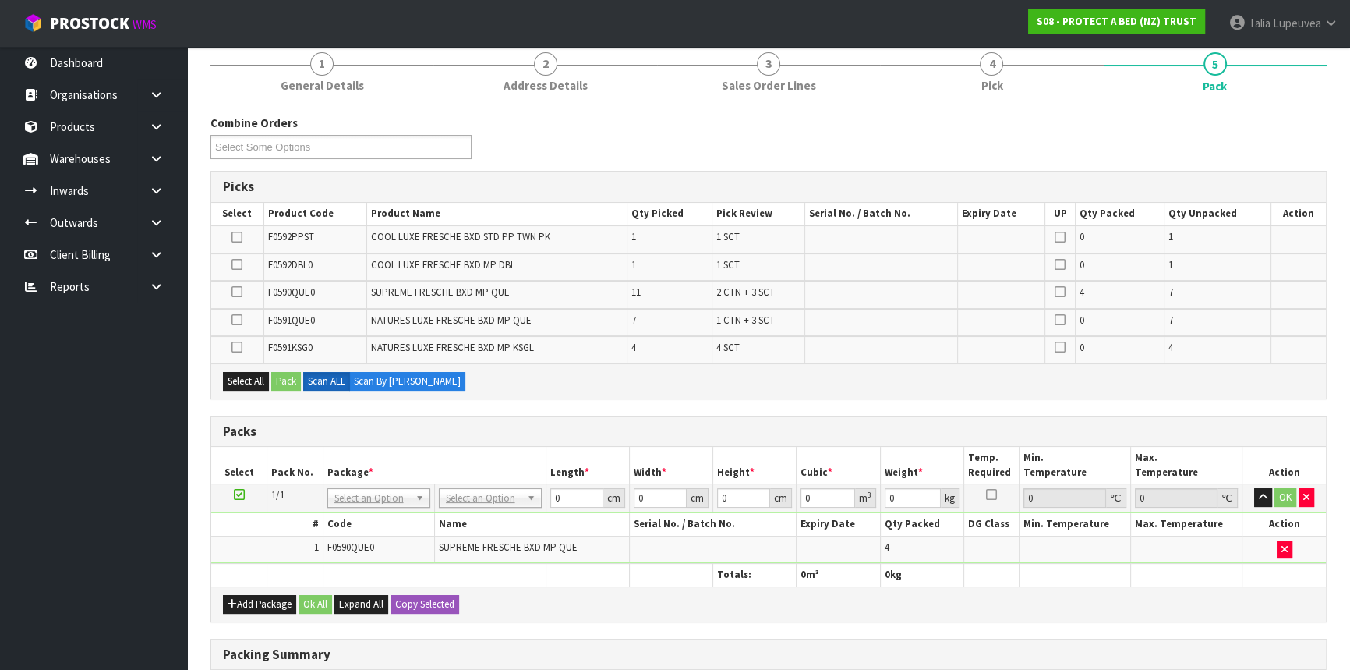
scroll to position [212, 0]
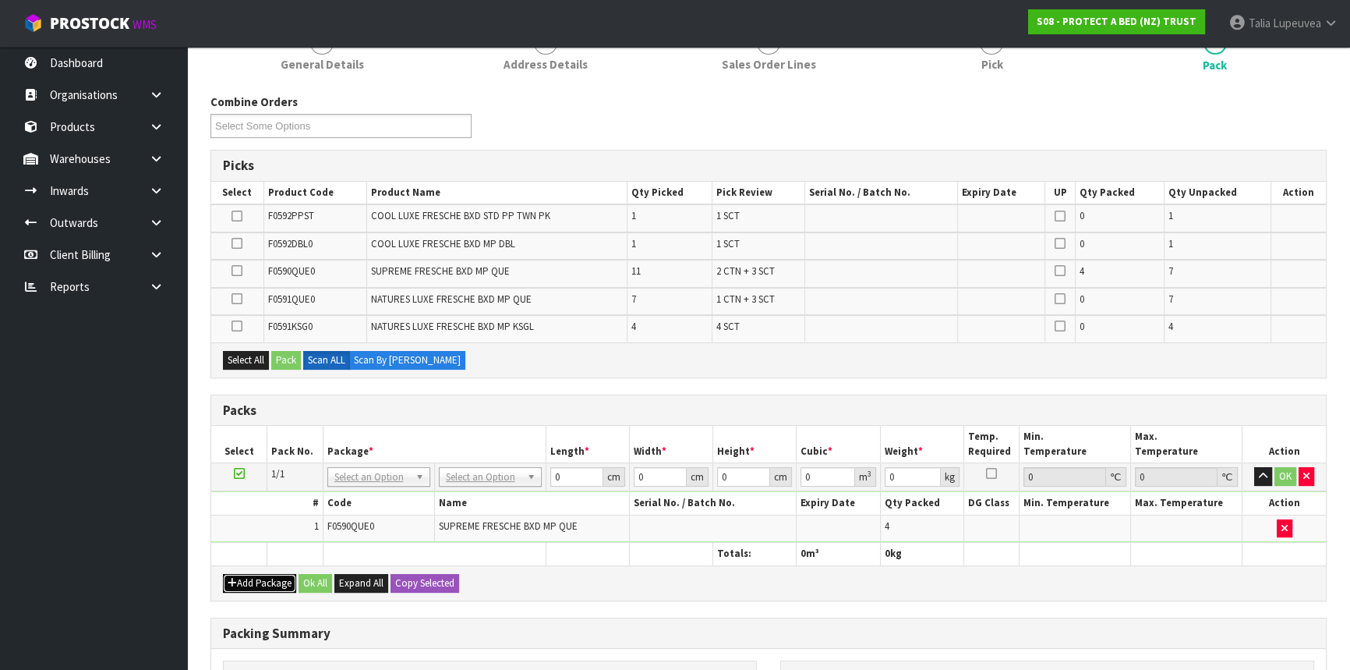
click at [273, 574] on button "Add Package" at bounding box center [259, 583] width 73 height 19
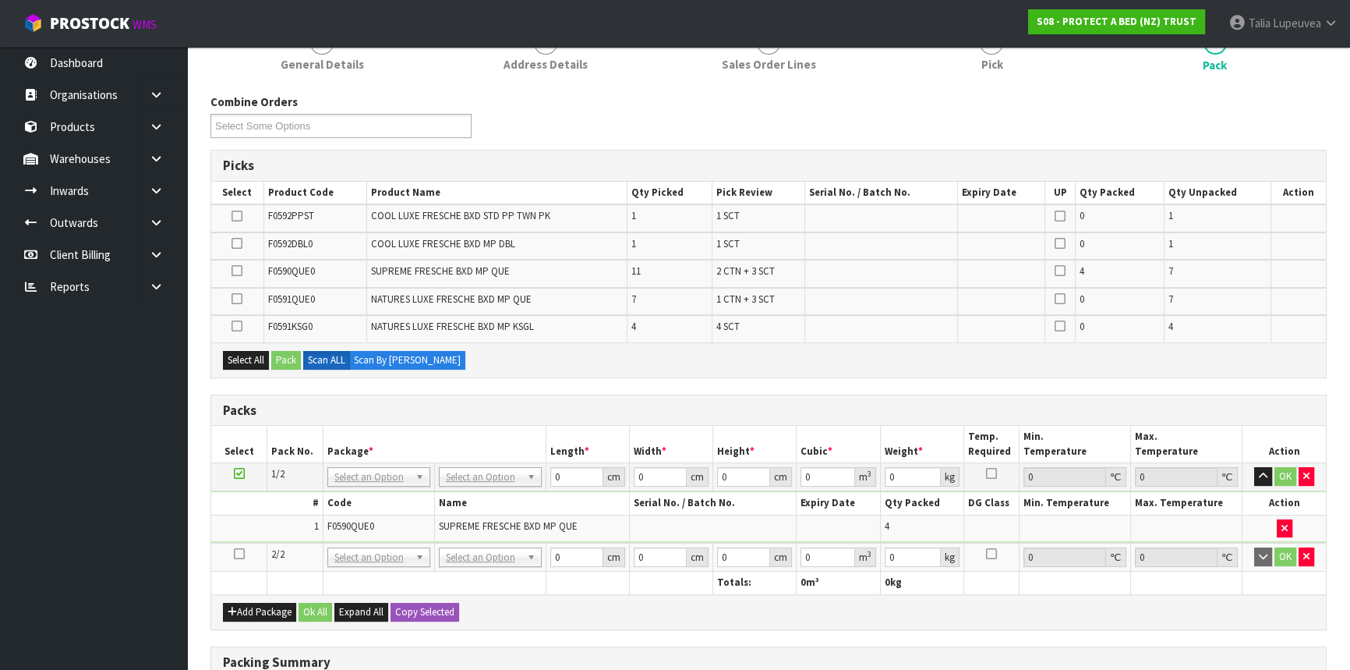
click at [239, 554] on icon at bounding box center [239, 554] width 11 height 1
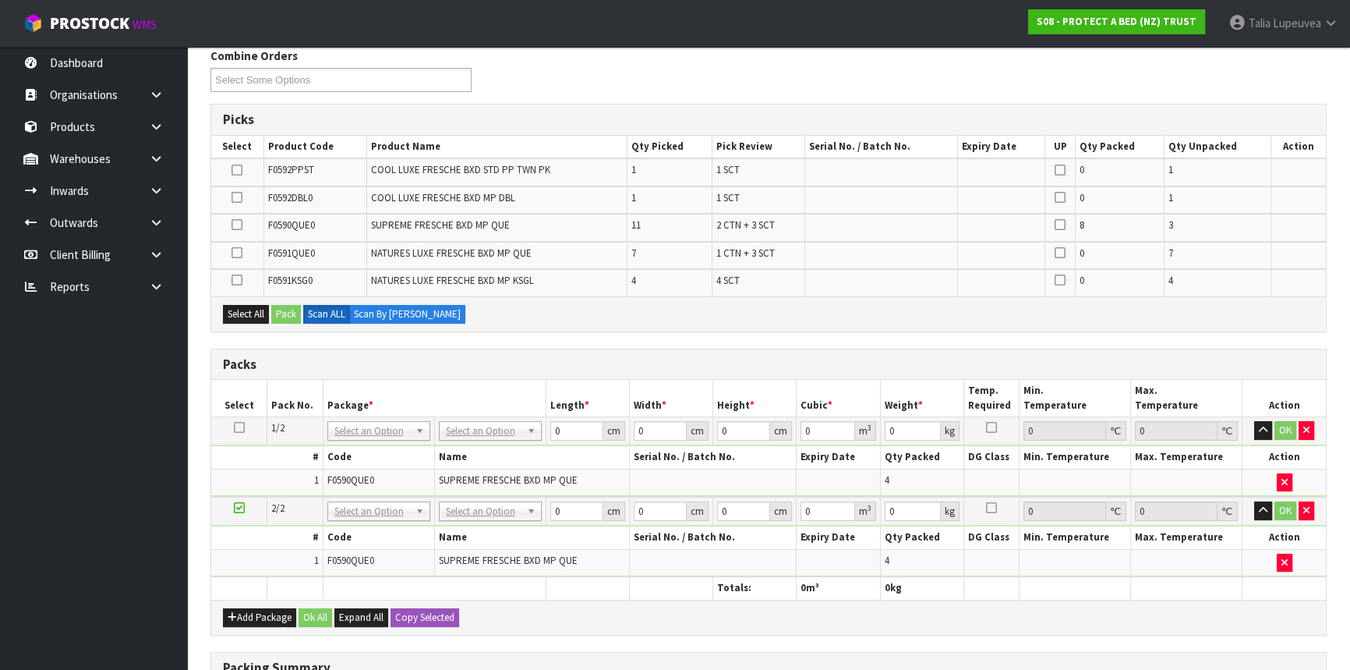
scroll to position [283, 0]
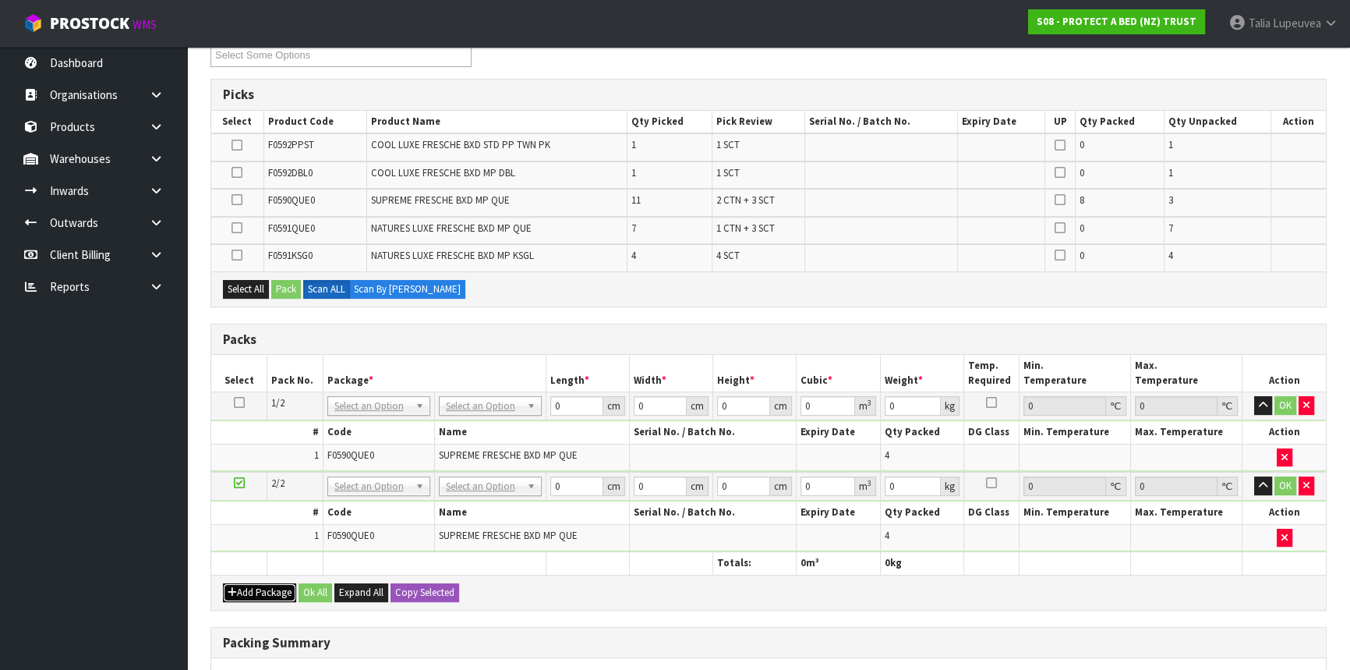
click at [260, 589] on button "Add Package" at bounding box center [259, 592] width 73 height 19
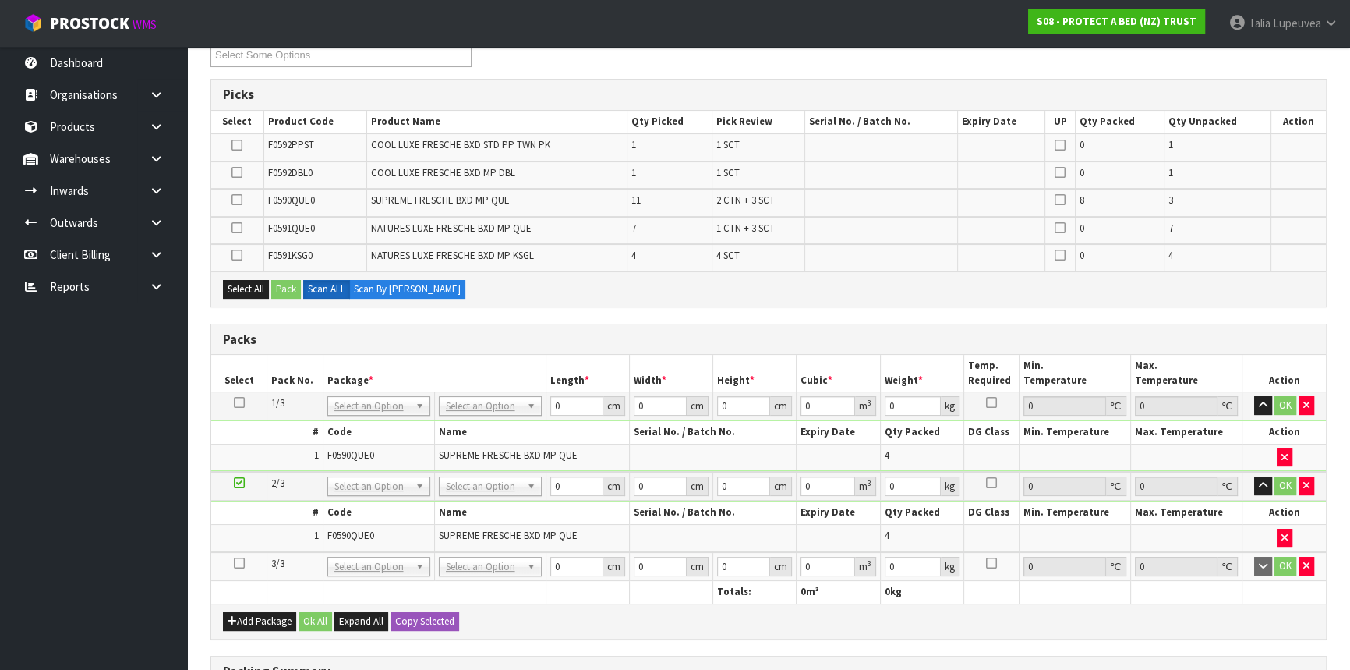
click at [234, 563] on icon at bounding box center [239, 563] width 11 height 1
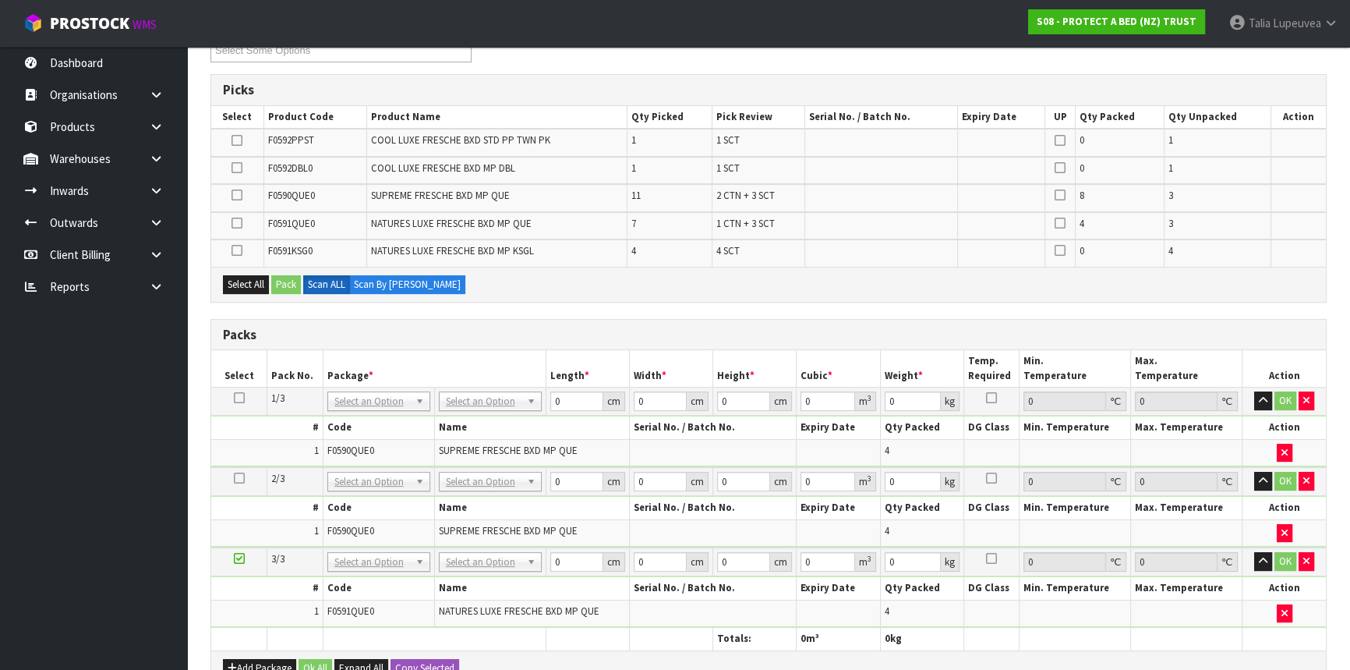
scroll to position [354, 0]
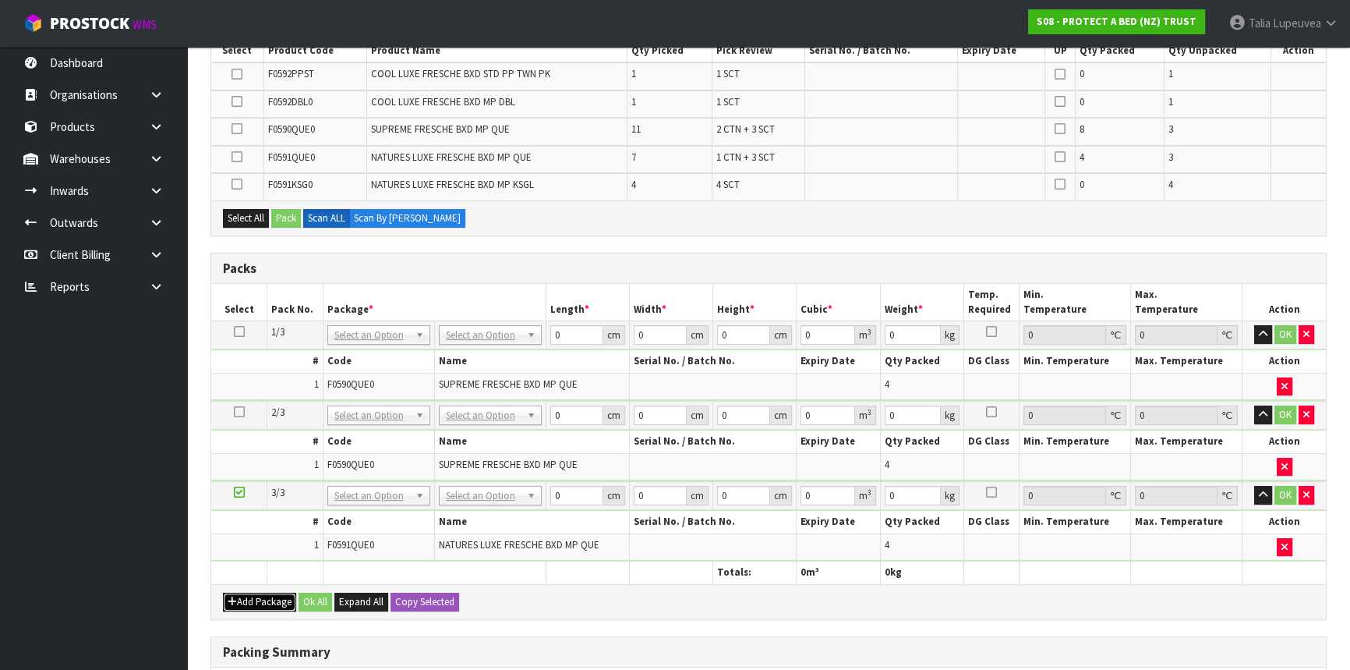
drag, startPoint x: 269, startPoint y: 604, endPoint x: 257, endPoint y: 598, distance: 13.3
click at [265, 603] on button "Add Package" at bounding box center [259, 602] width 73 height 19
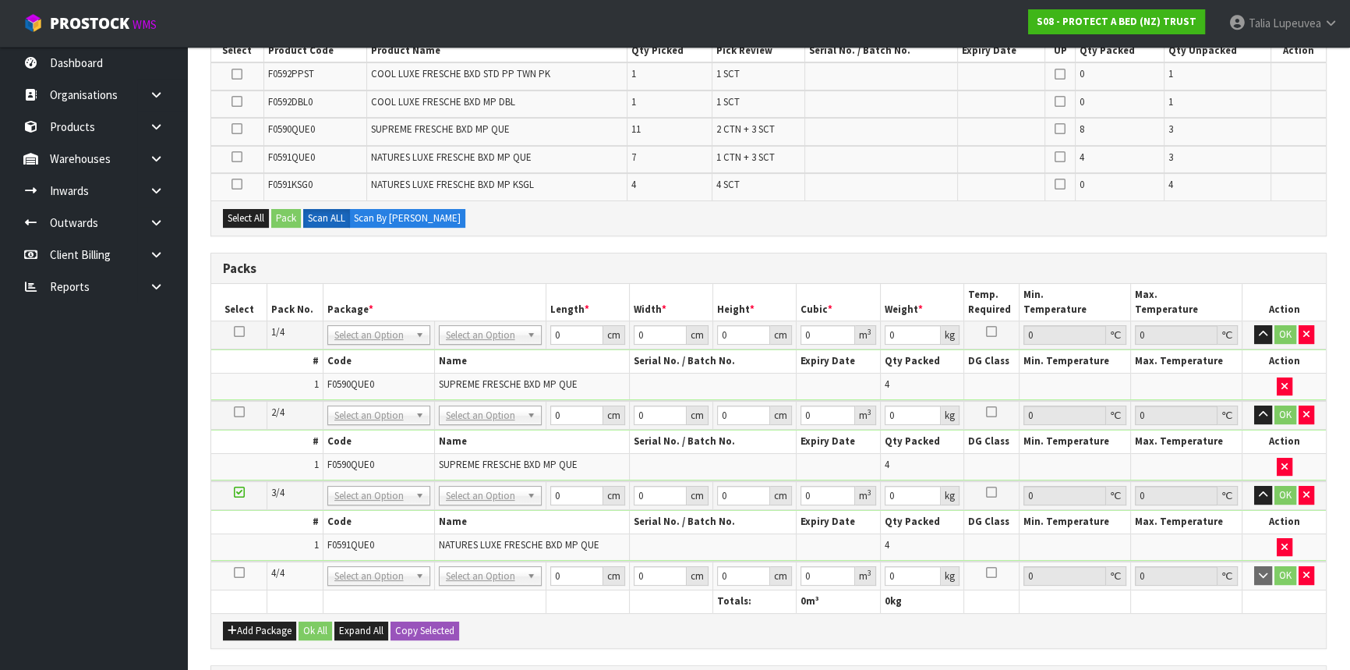
click at [236, 572] on icon at bounding box center [239, 572] width 11 height 1
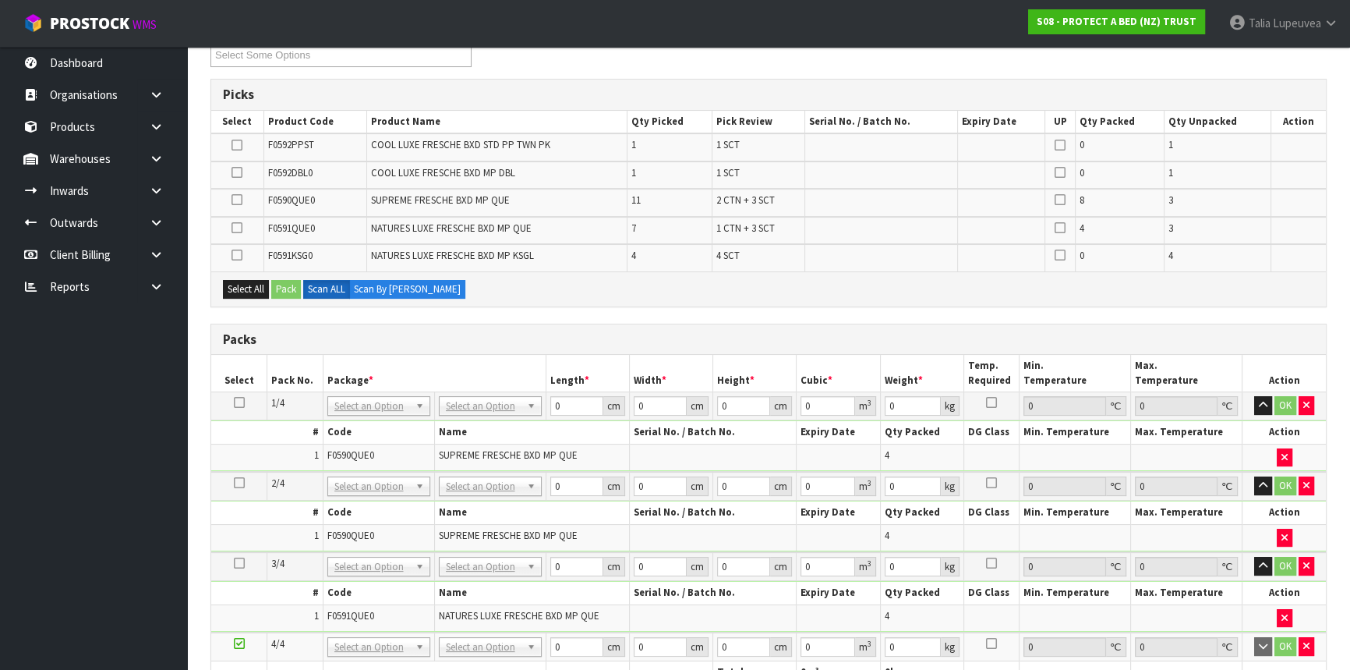
scroll to position [0, 0]
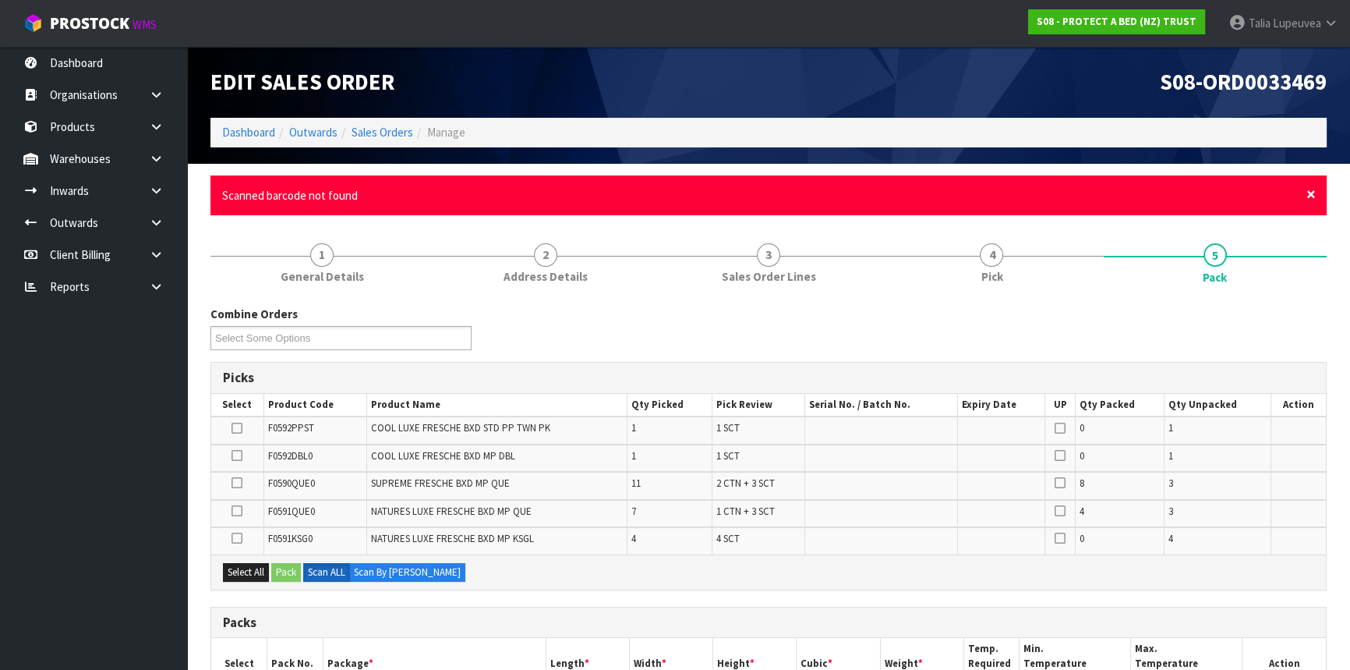
click at [1313, 196] on span "×" at bounding box center [1311, 194] width 9 height 22
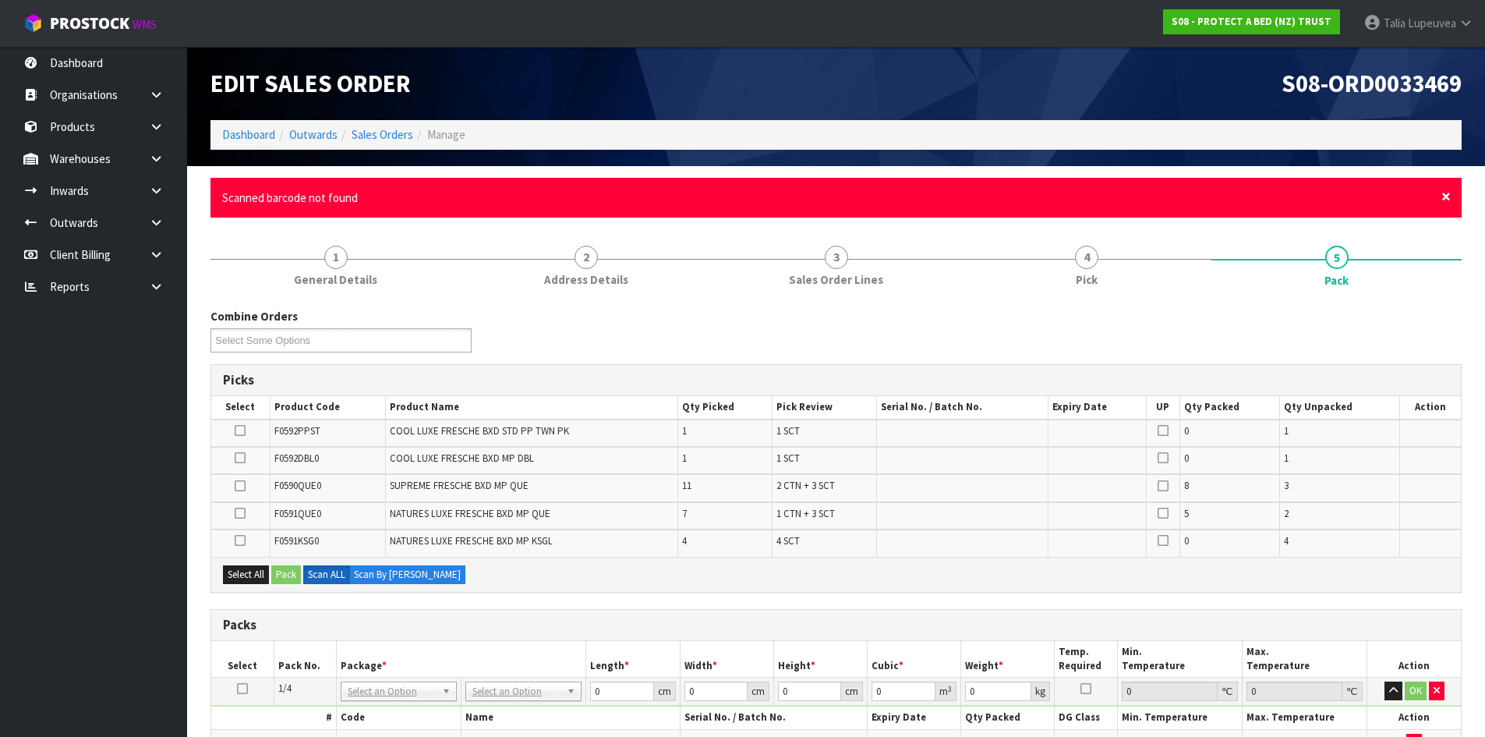
click at [1350, 193] on span "×" at bounding box center [1446, 197] width 9 height 22
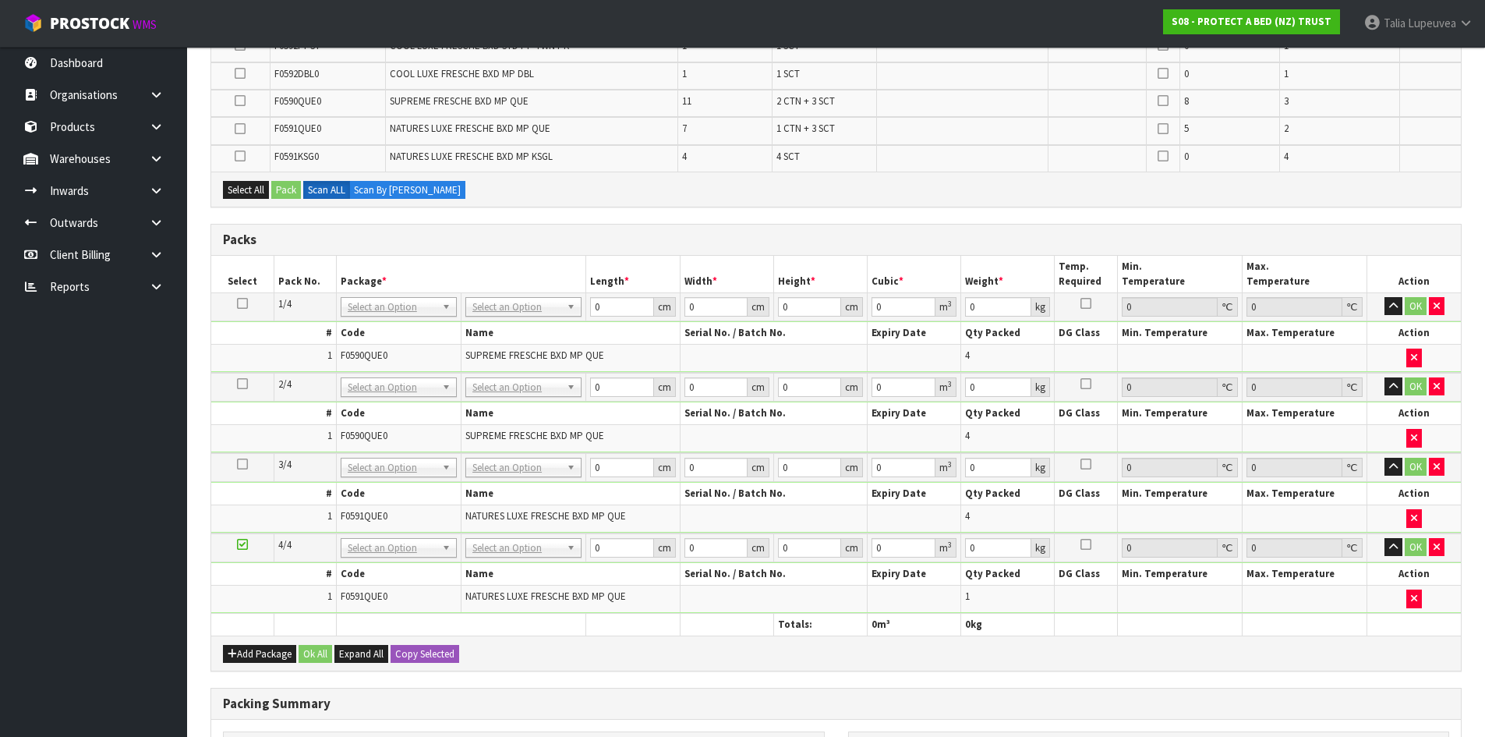
scroll to position [390, 0]
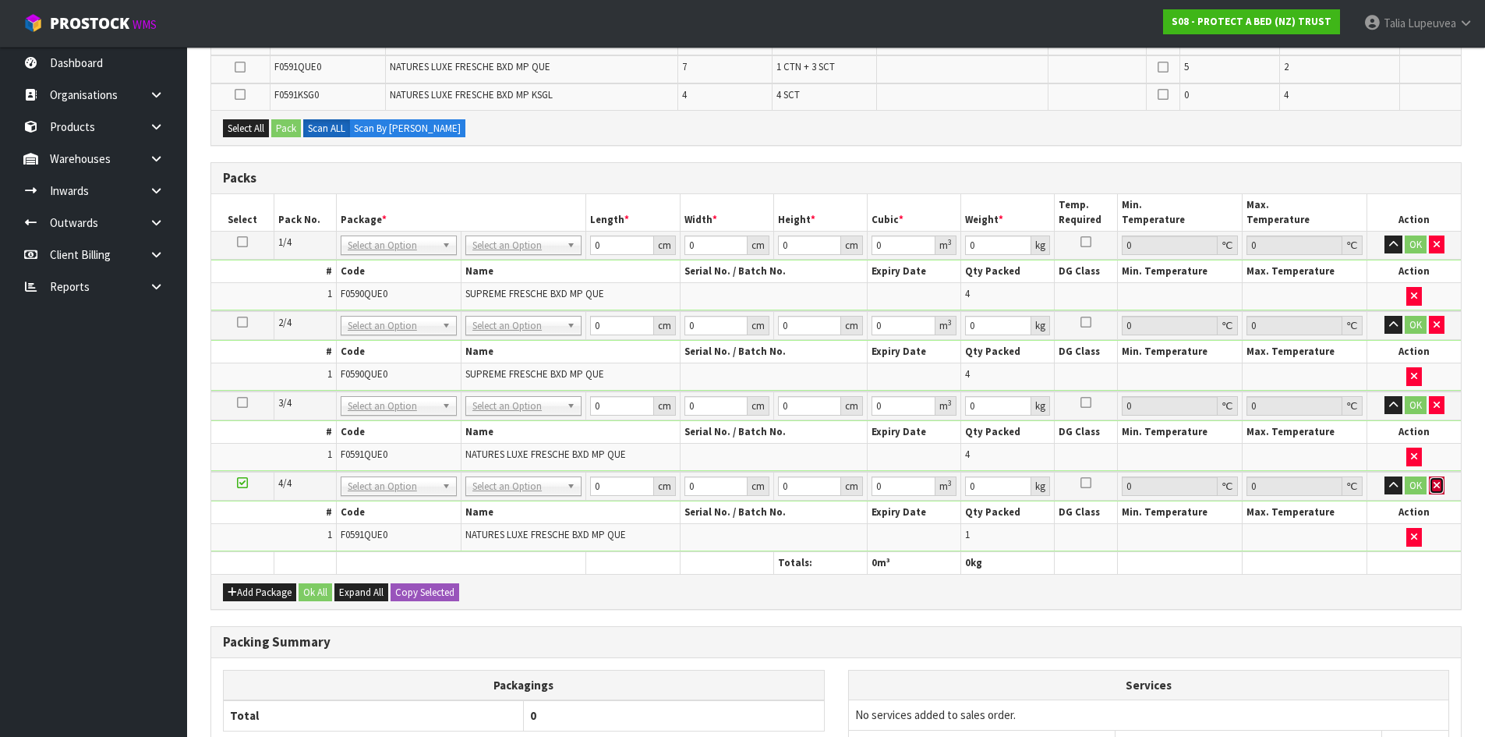
click at [1350, 482] on icon "button" at bounding box center [1437, 485] width 6 height 10
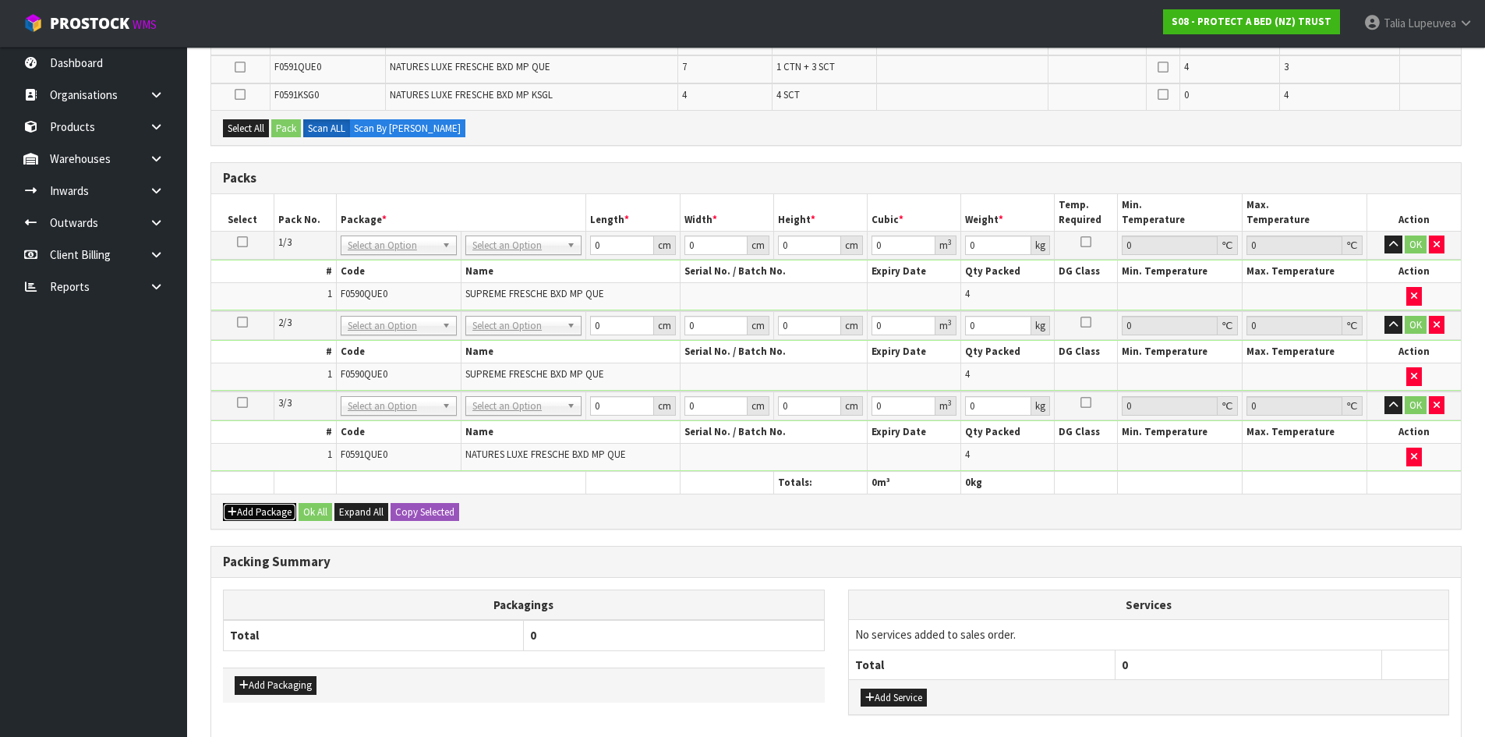
click at [268, 506] on button "Add Package" at bounding box center [259, 512] width 73 height 19
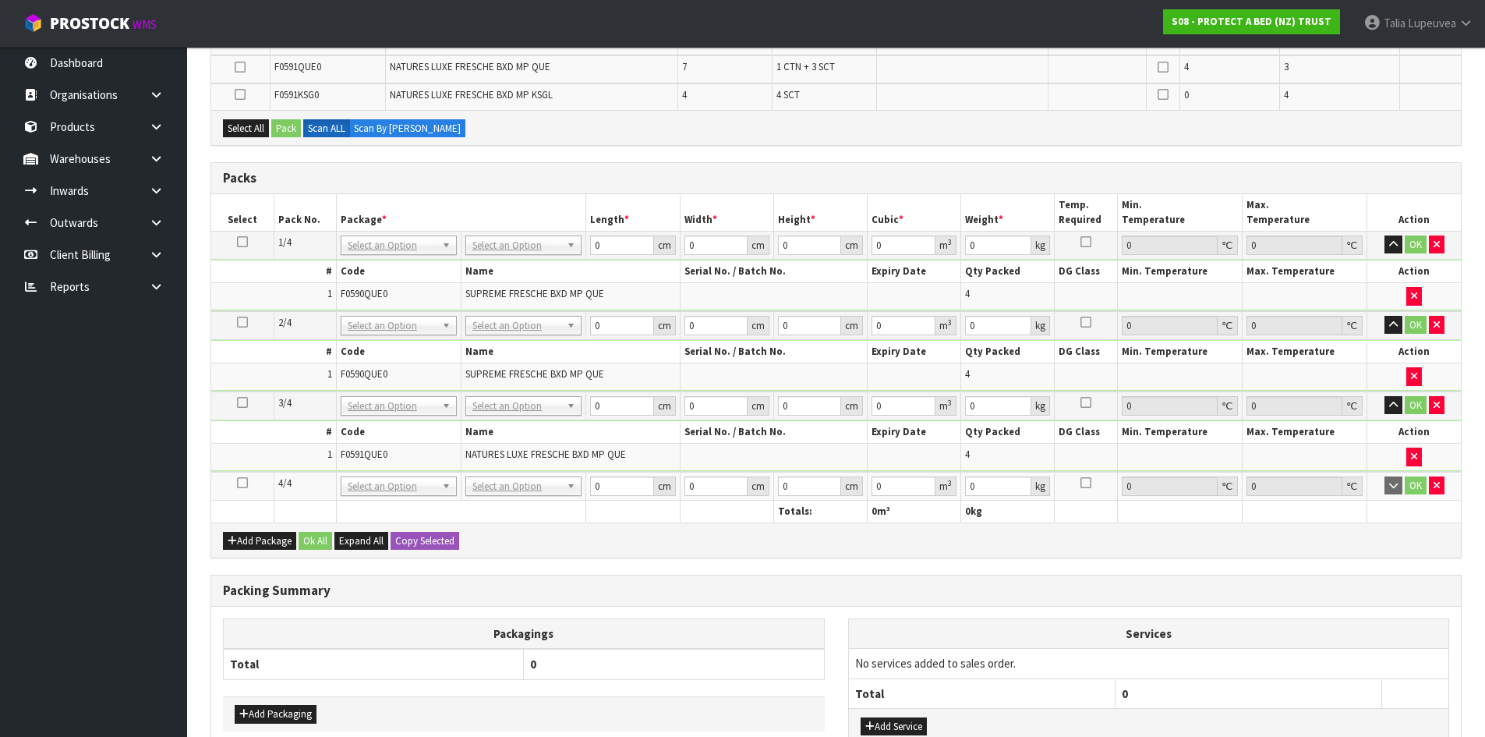
click at [242, 483] on icon at bounding box center [242, 483] width 11 height 1
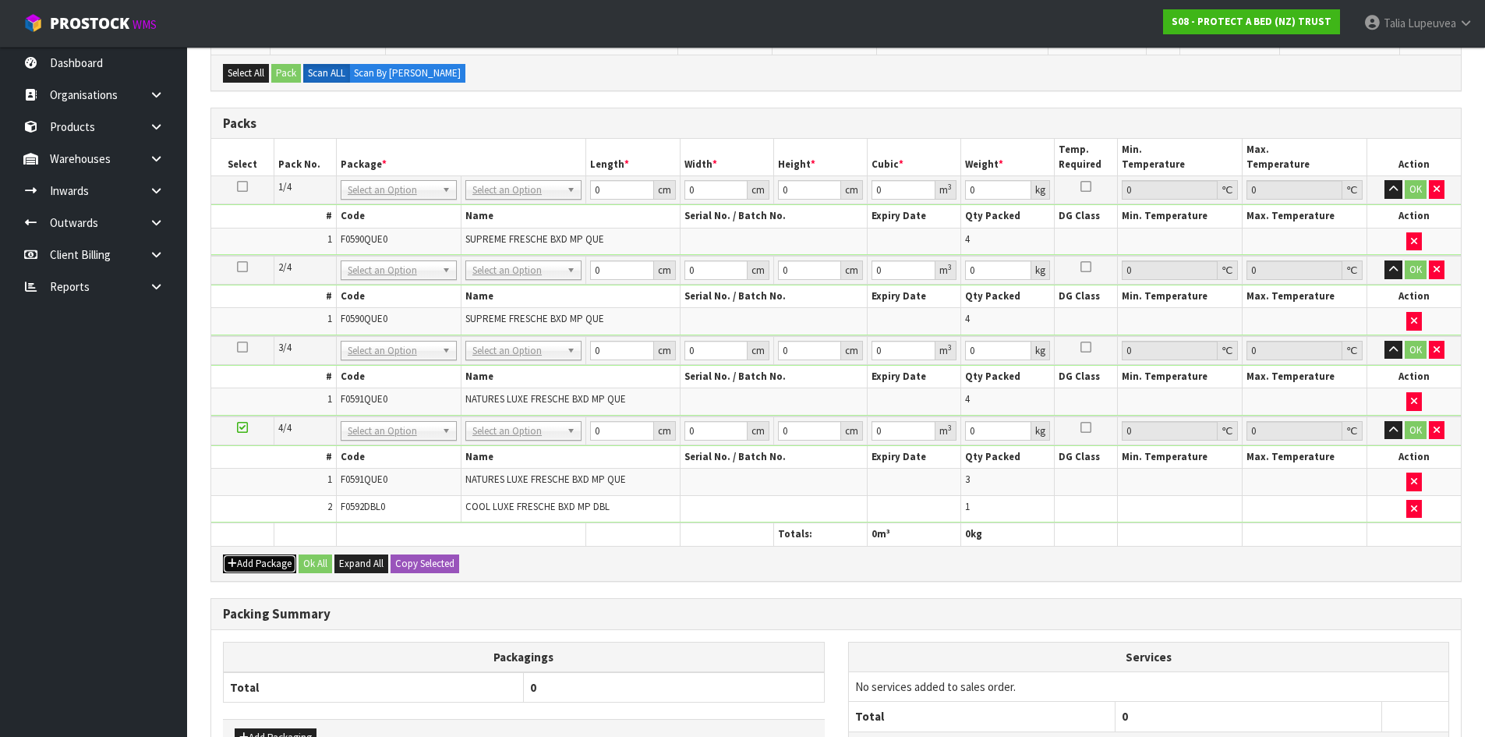
click at [278, 561] on button "Add Package" at bounding box center [259, 563] width 73 height 19
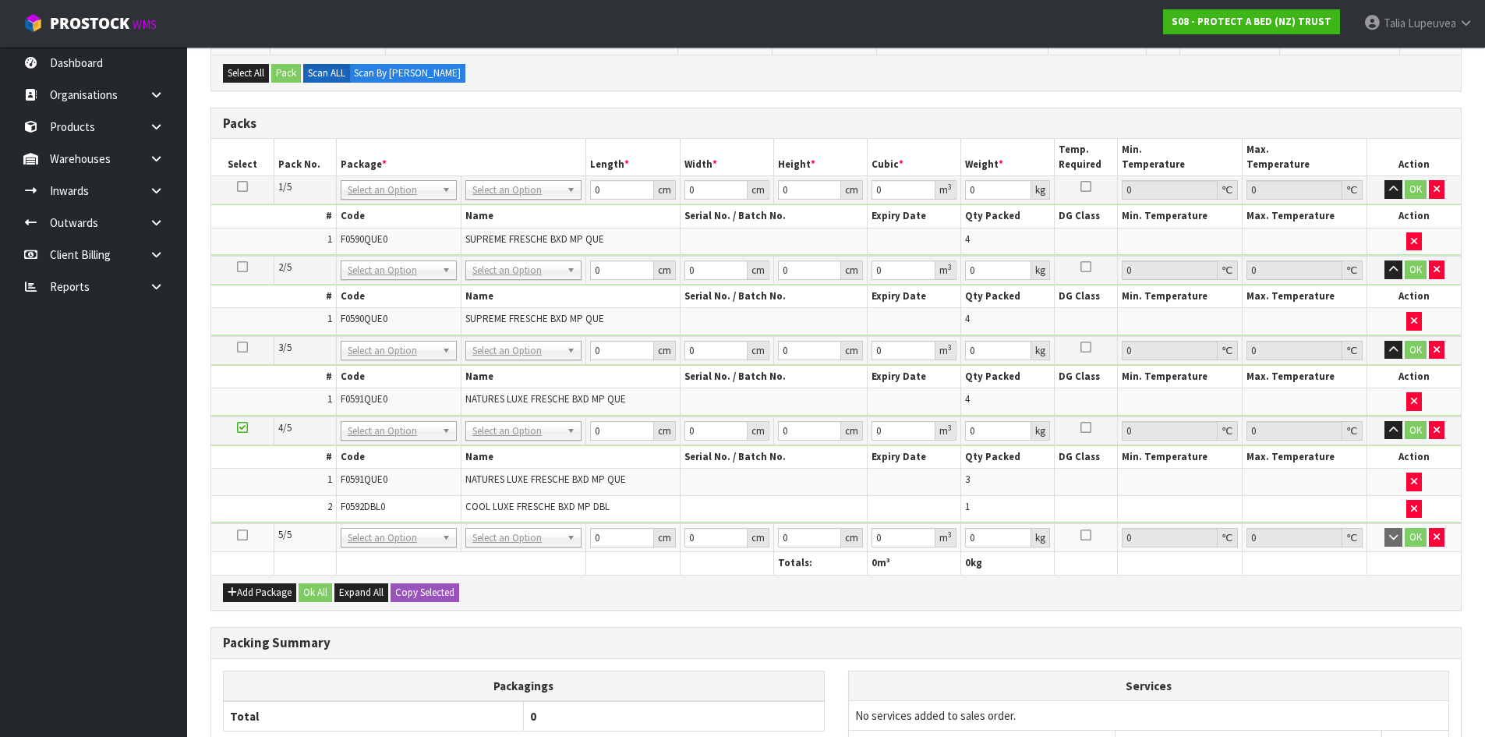
click at [243, 535] on icon at bounding box center [242, 535] width 11 height 1
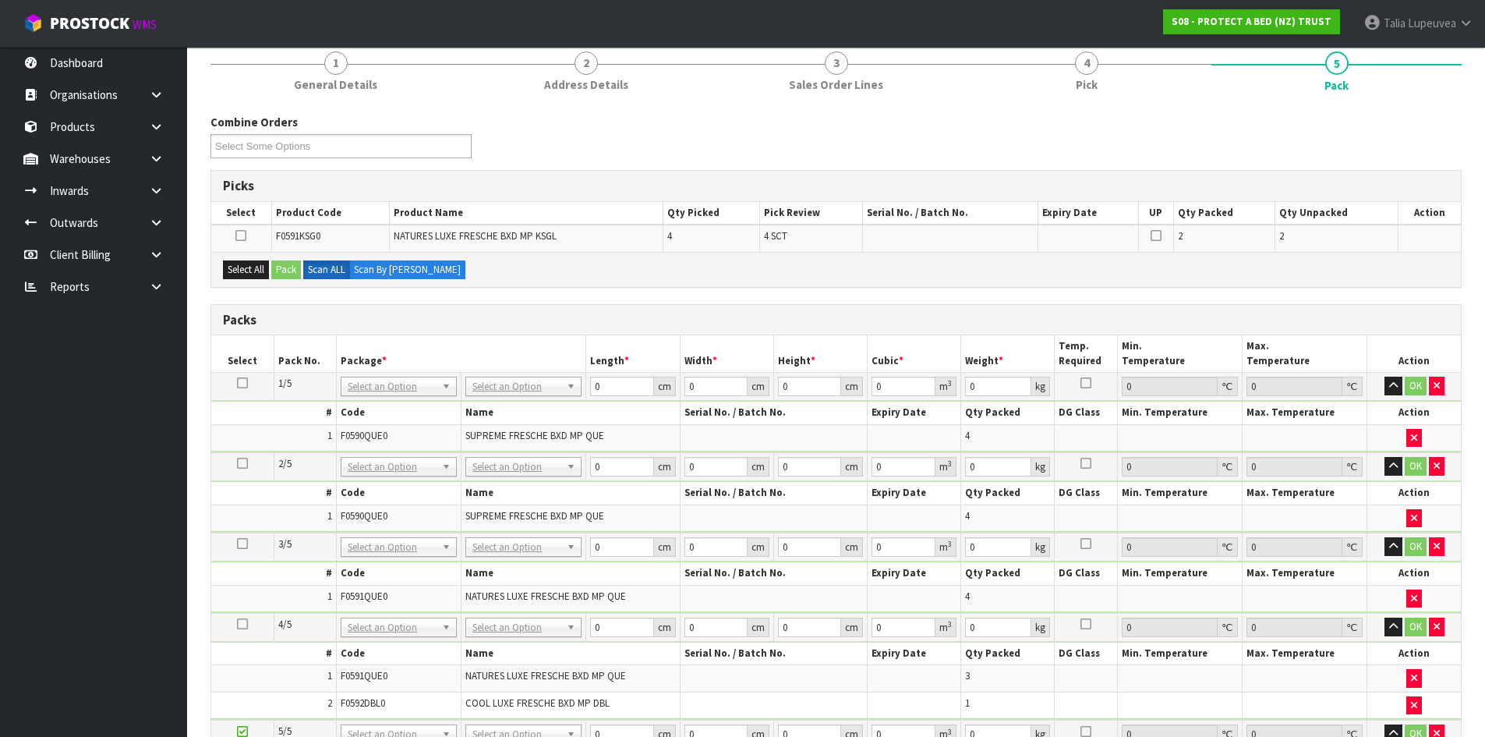
scroll to position [362, 0]
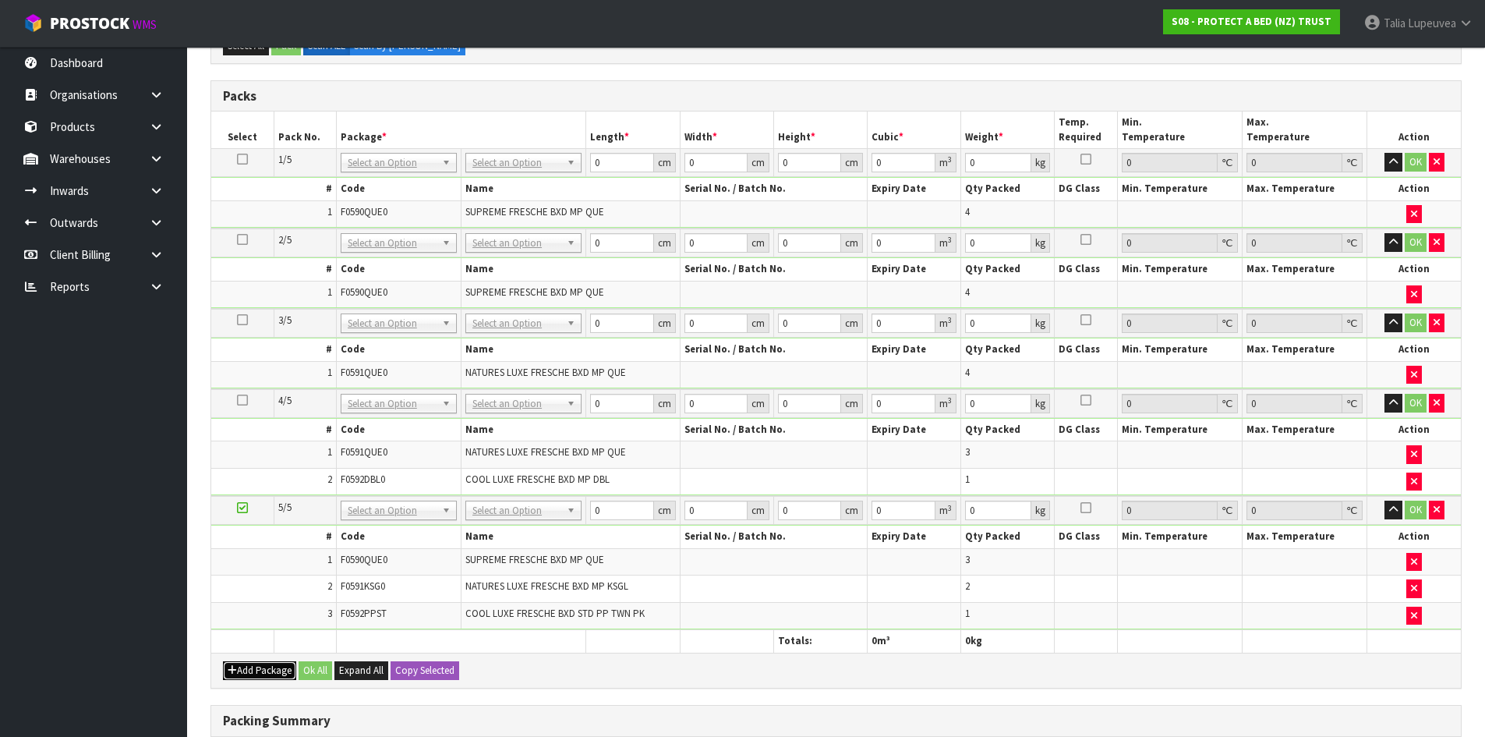
click at [269, 669] on button "Add Package" at bounding box center [259, 670] width 73 height 19
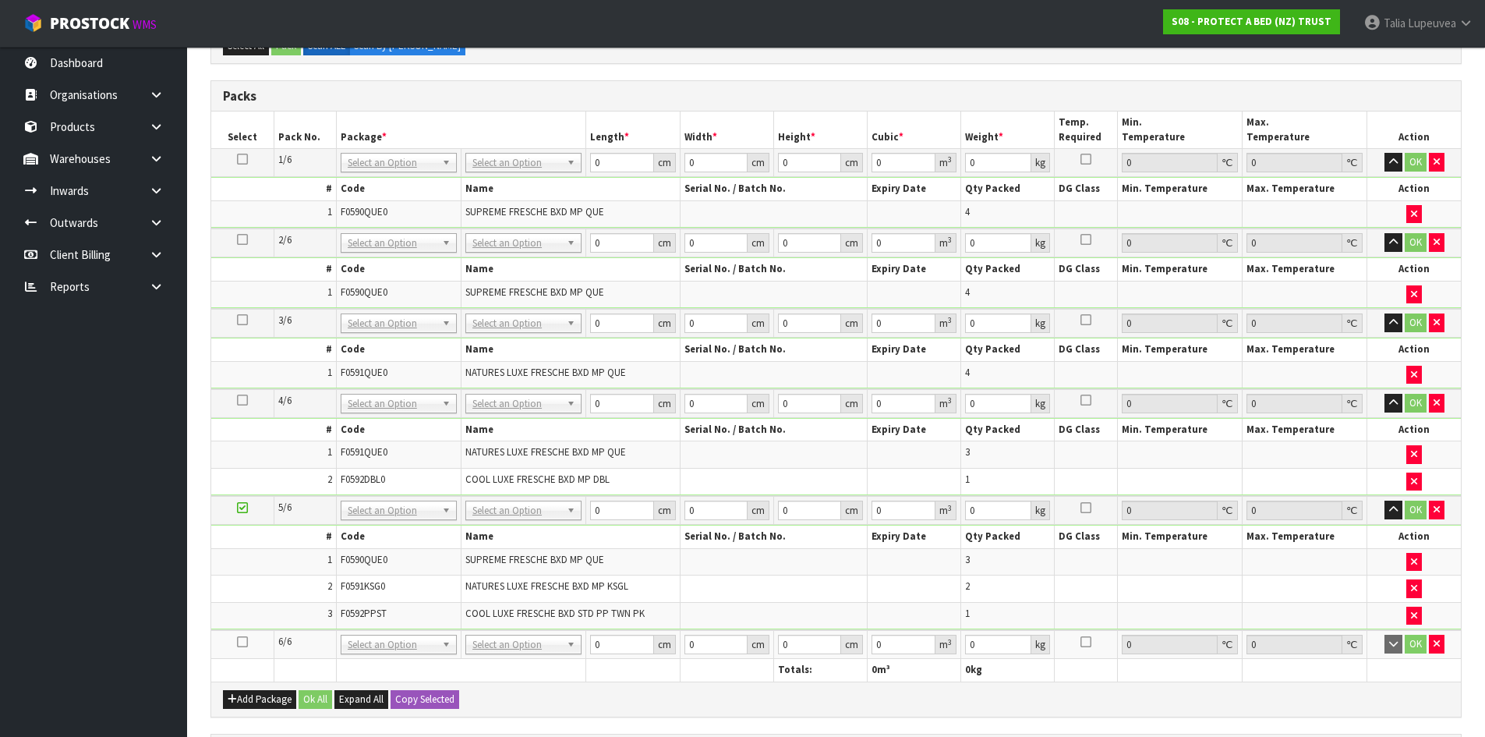
click at [238, 642] on icon at bounding box center [242, 642] width 11 height 1
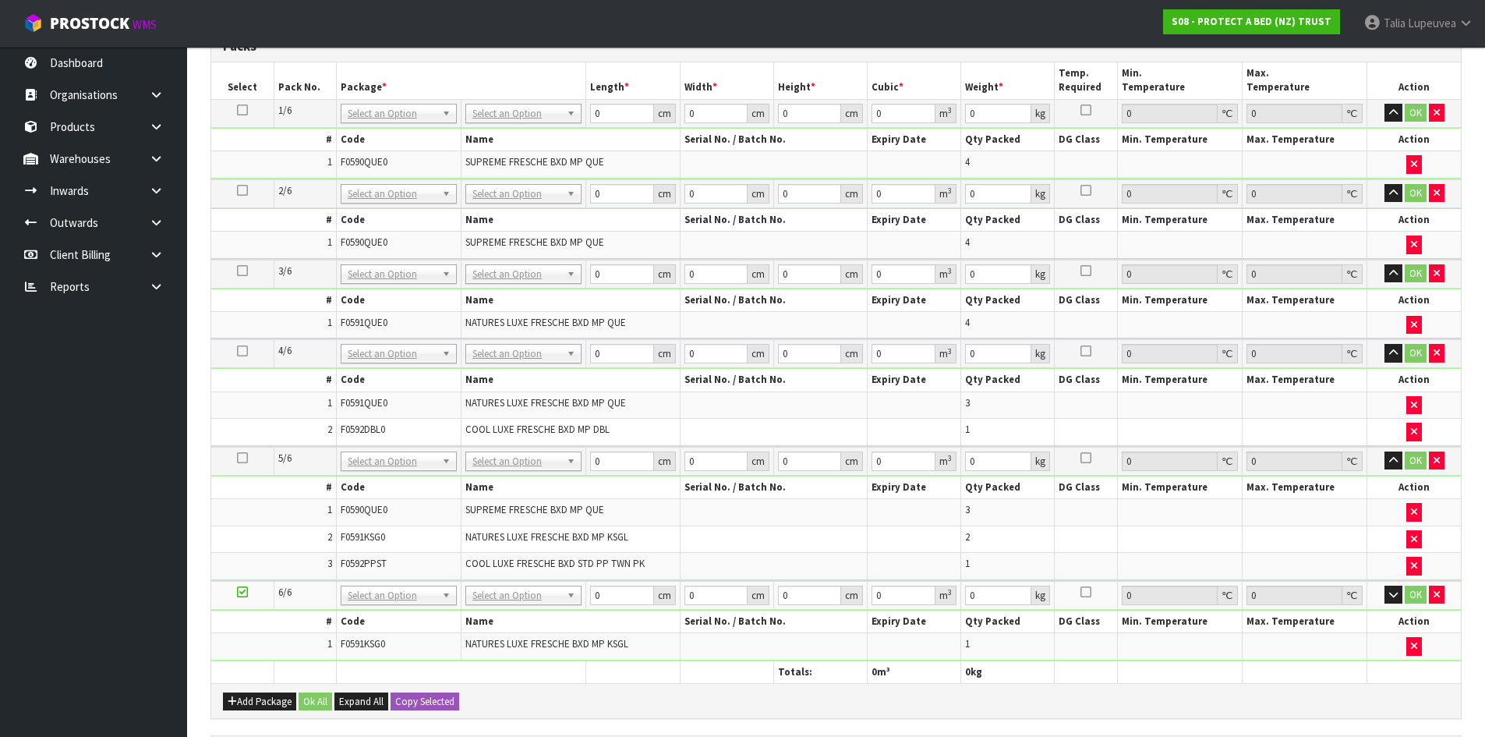
scroll to position [0, 0]
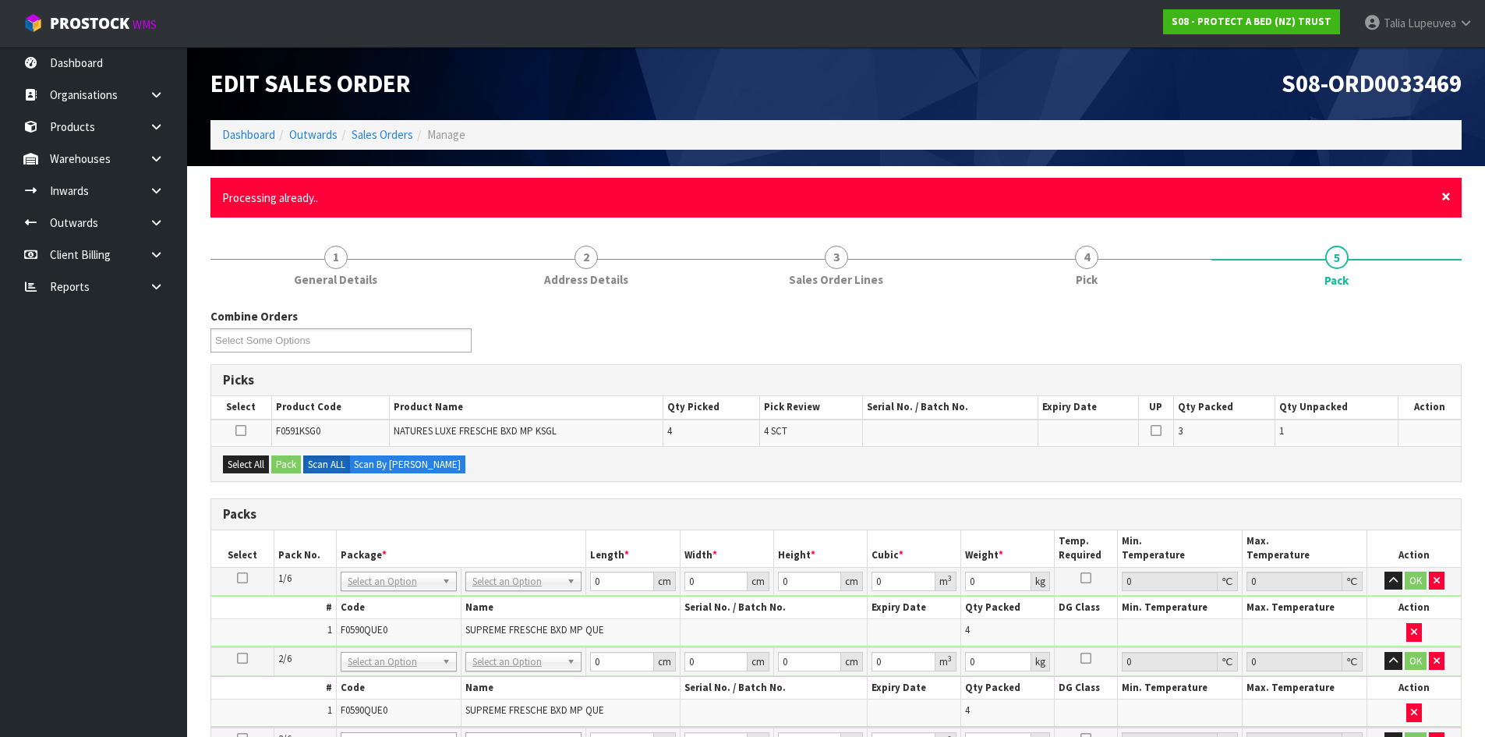
click at [1350, 195] on span "×" at bounding box center [1446, 197] width 9 height 22
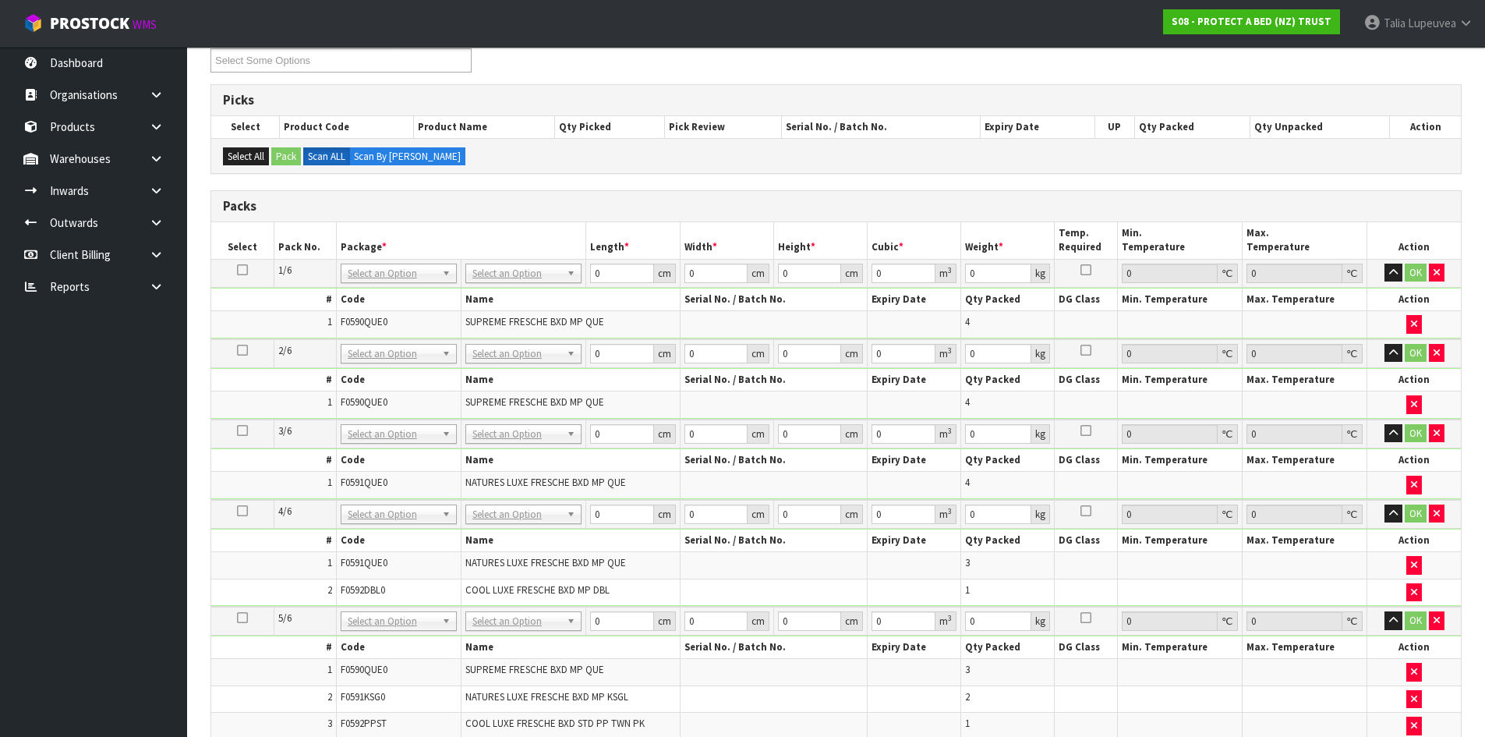
scroll to position [156, 0]
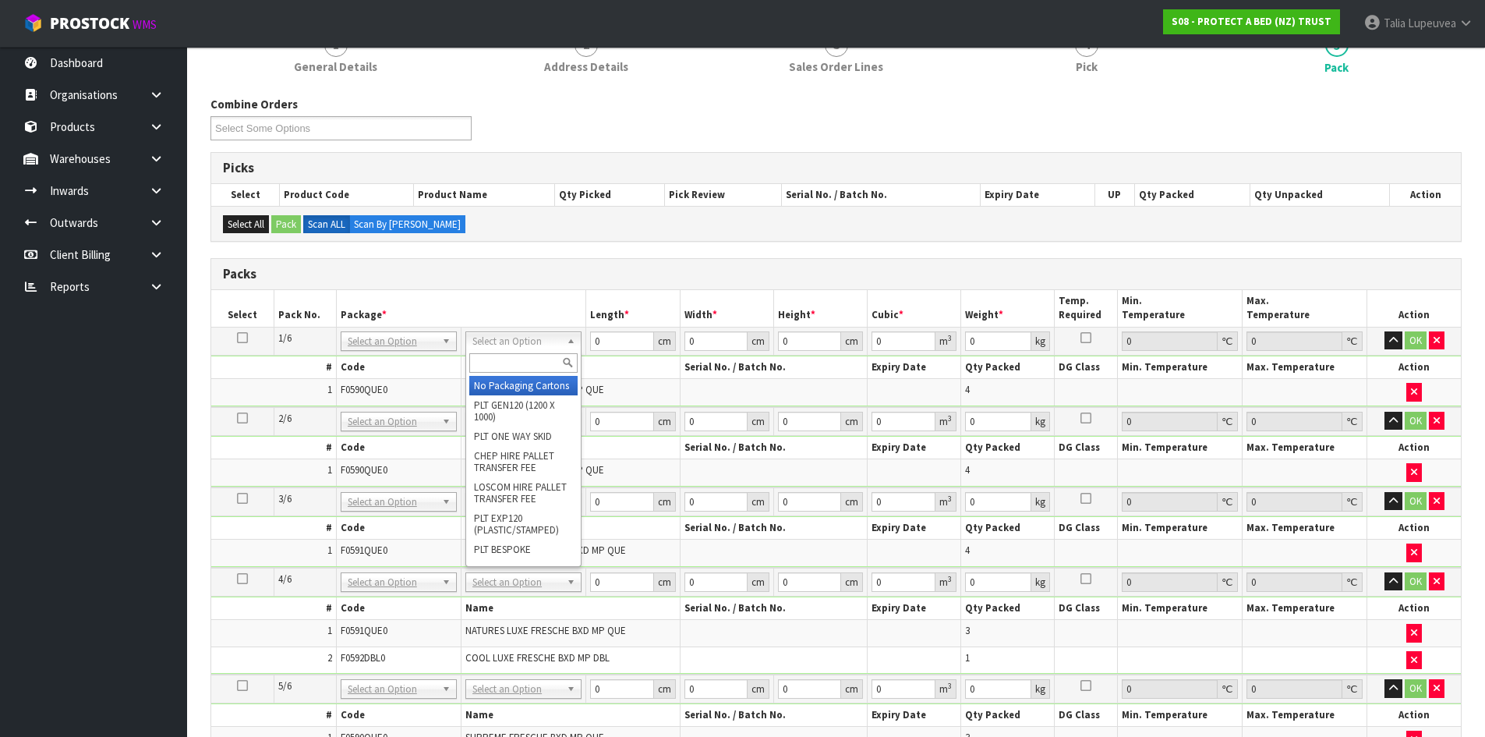
click at [543, 358] on input "text" at bounding box center [523, 362] width 108 height 19
type input "OC"
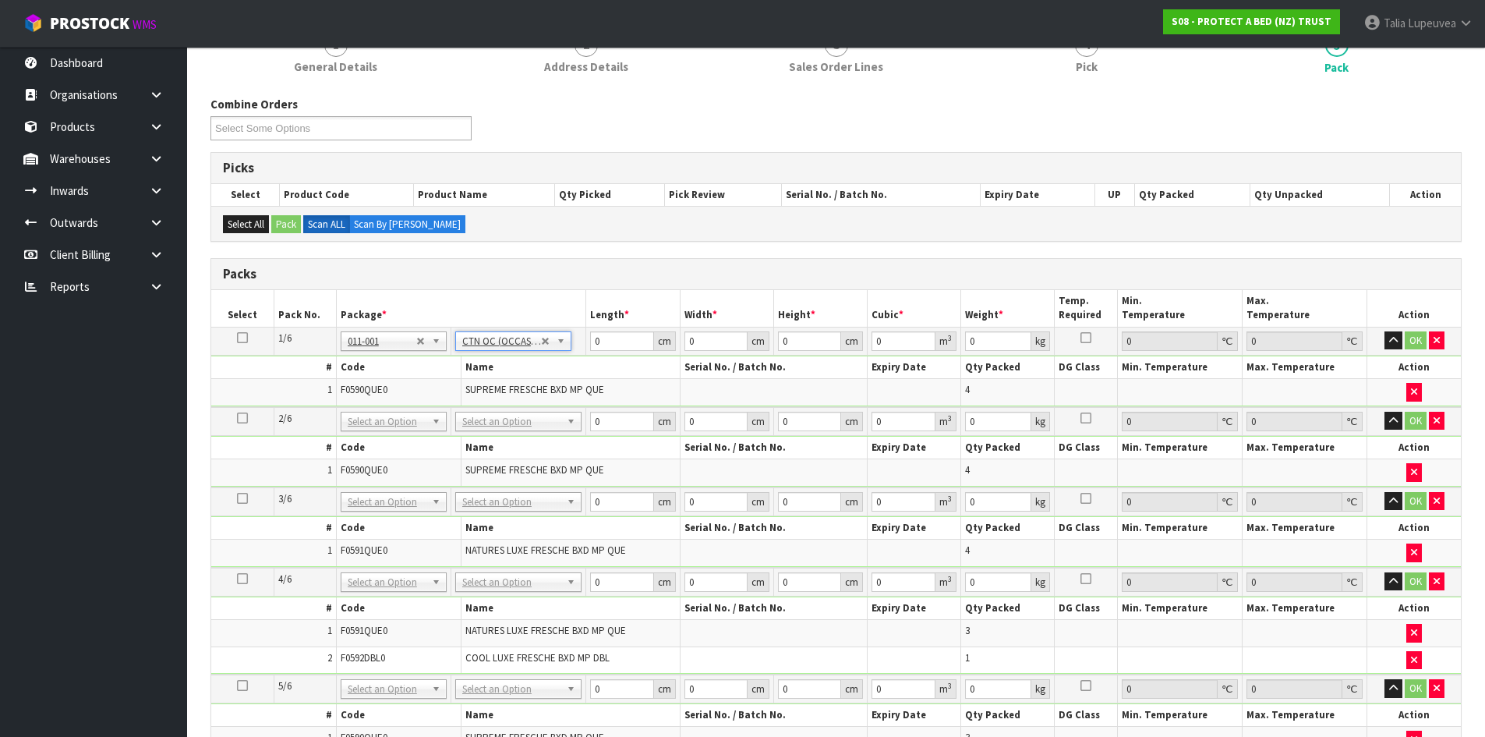
type input "6.7"
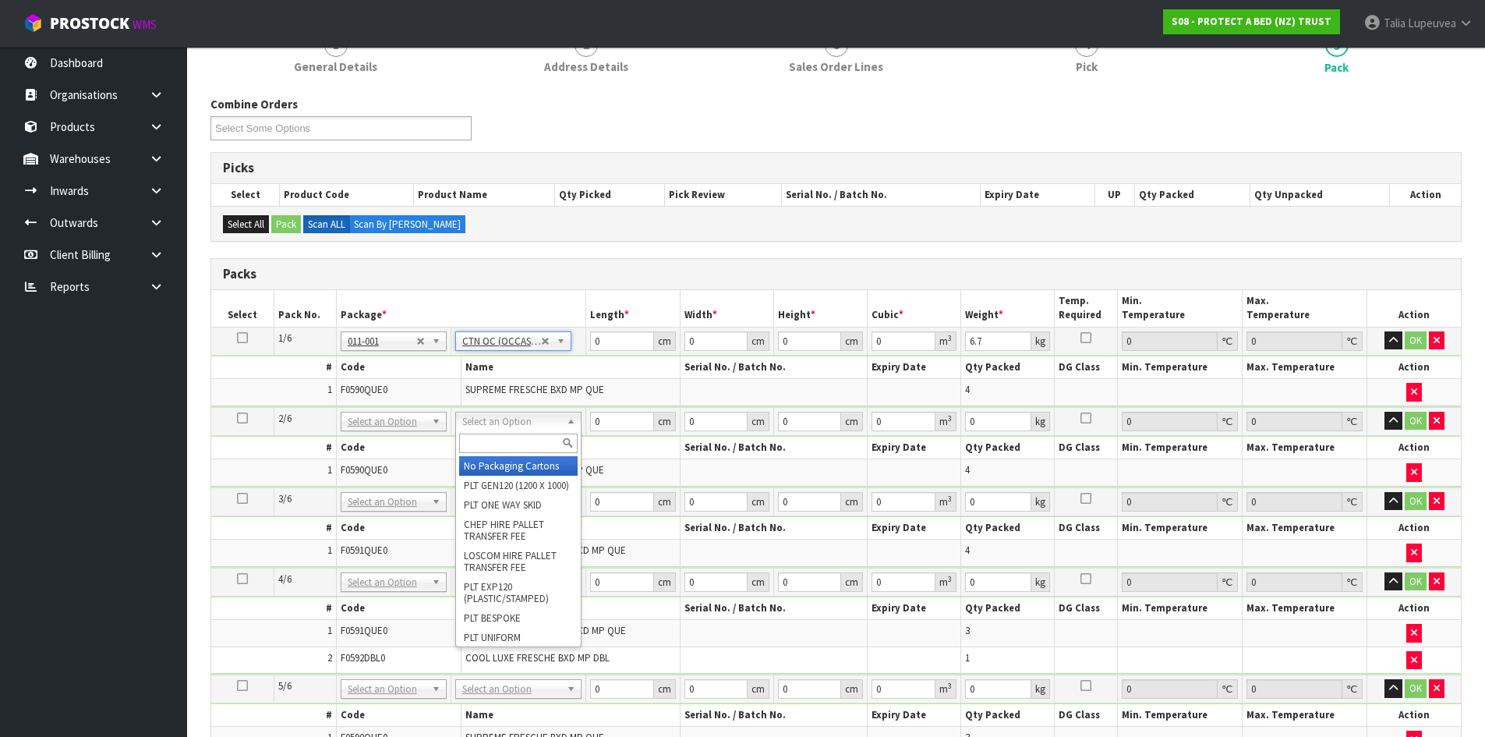
click at [518, 447] on input "text" at bounding box center [518, 442] width 119 height 19
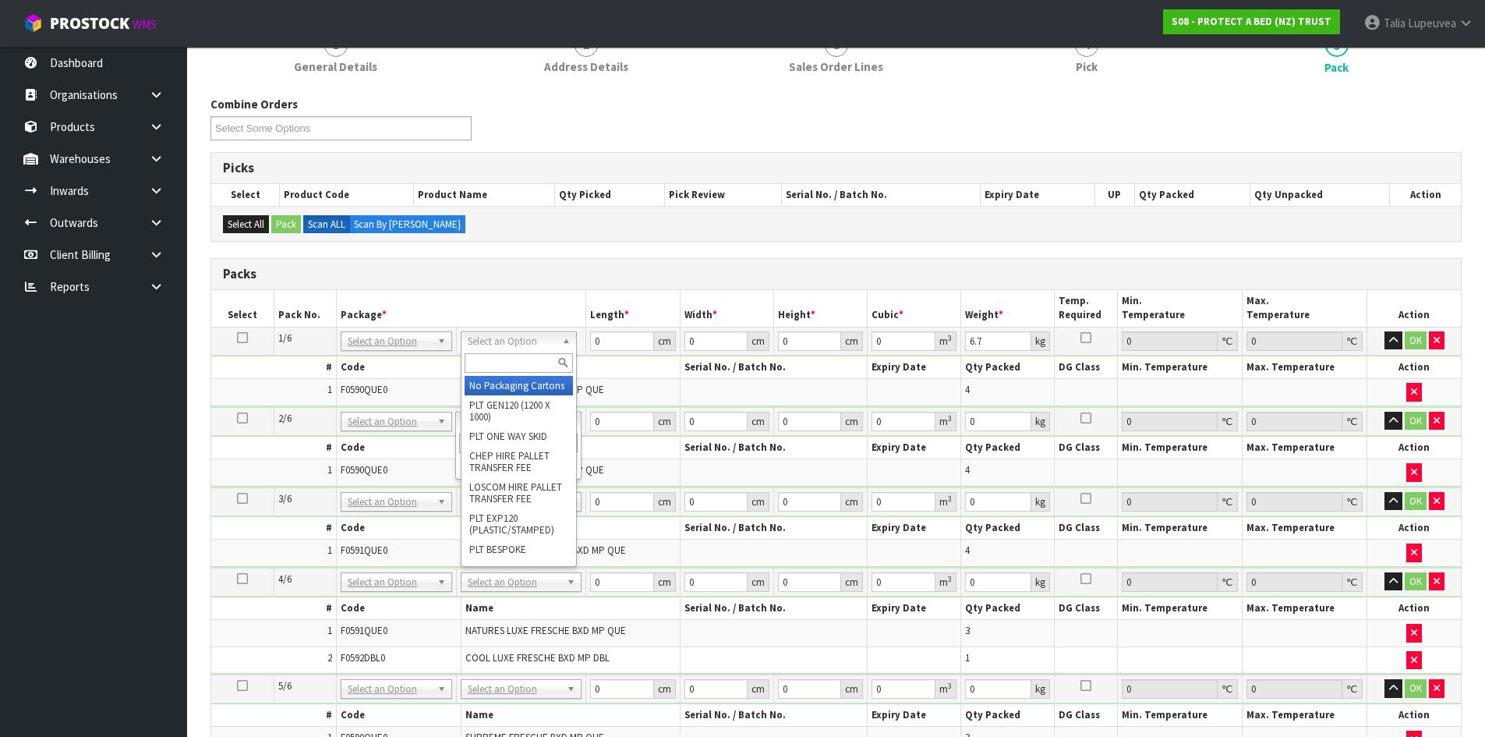
type input "OC"
click at [525, 368] on input "text" at bounding box center [519, 362] width 108 height 19
type input "OWN"
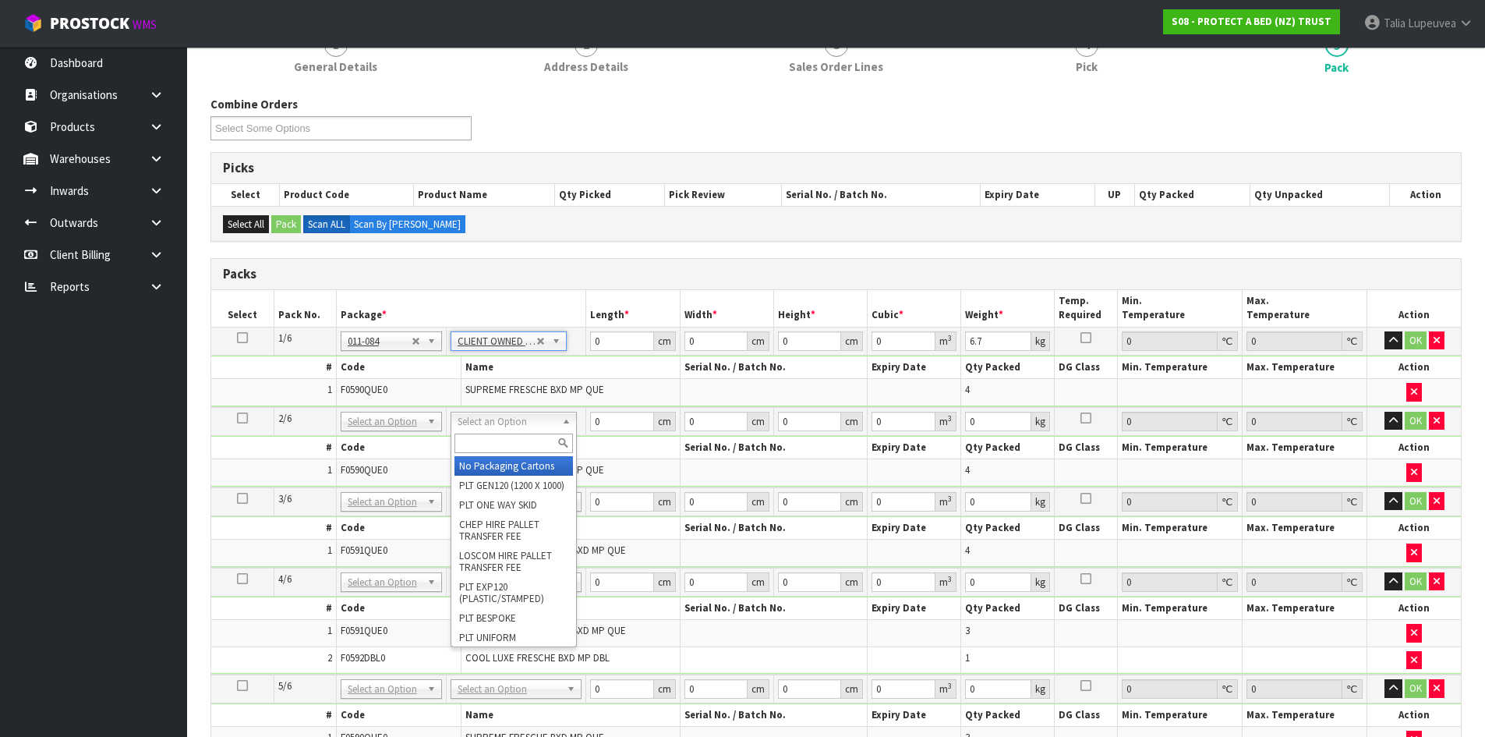
click at [504, 444] on input "text" at bounding box center [514, 442] width 119 height 19
type input "OWN"
type input "2"
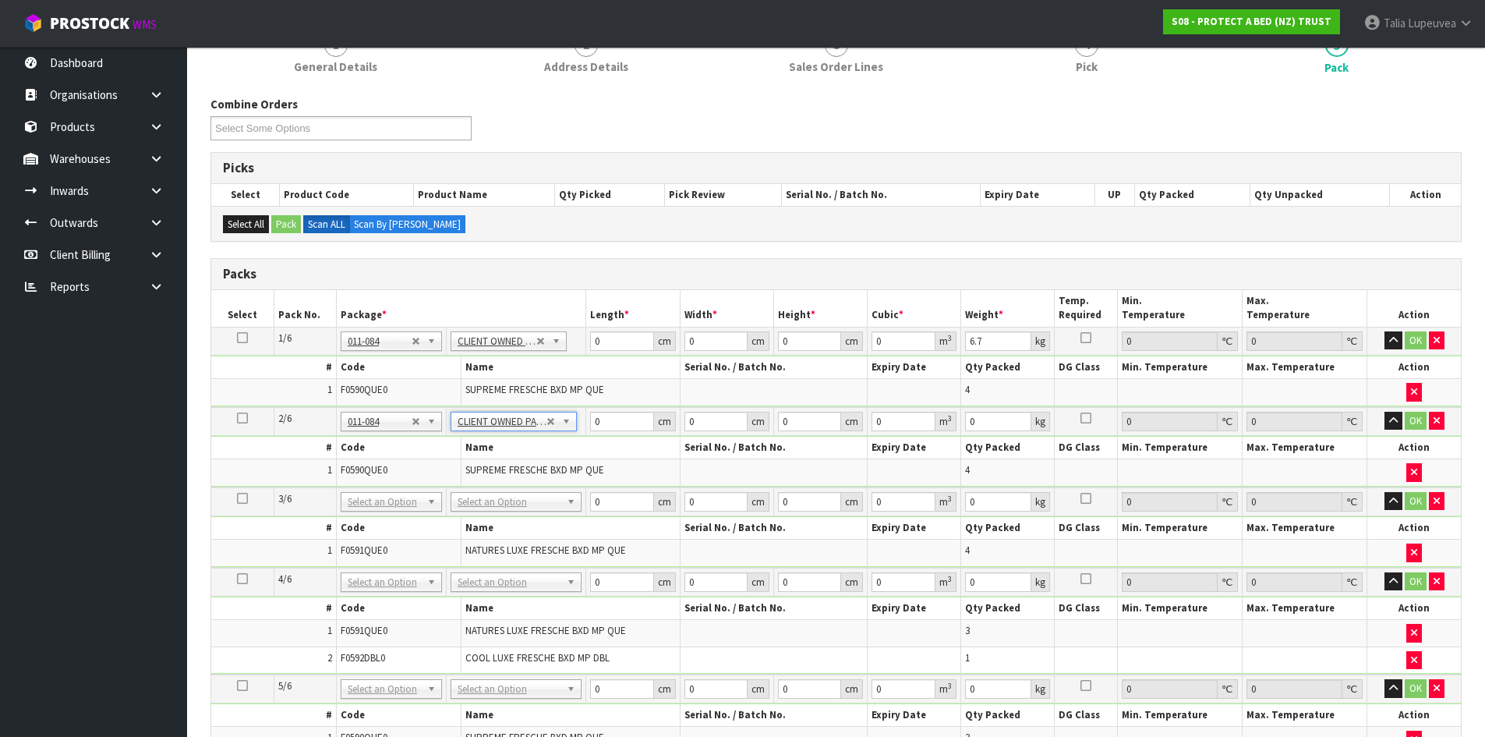
type input "6.7"
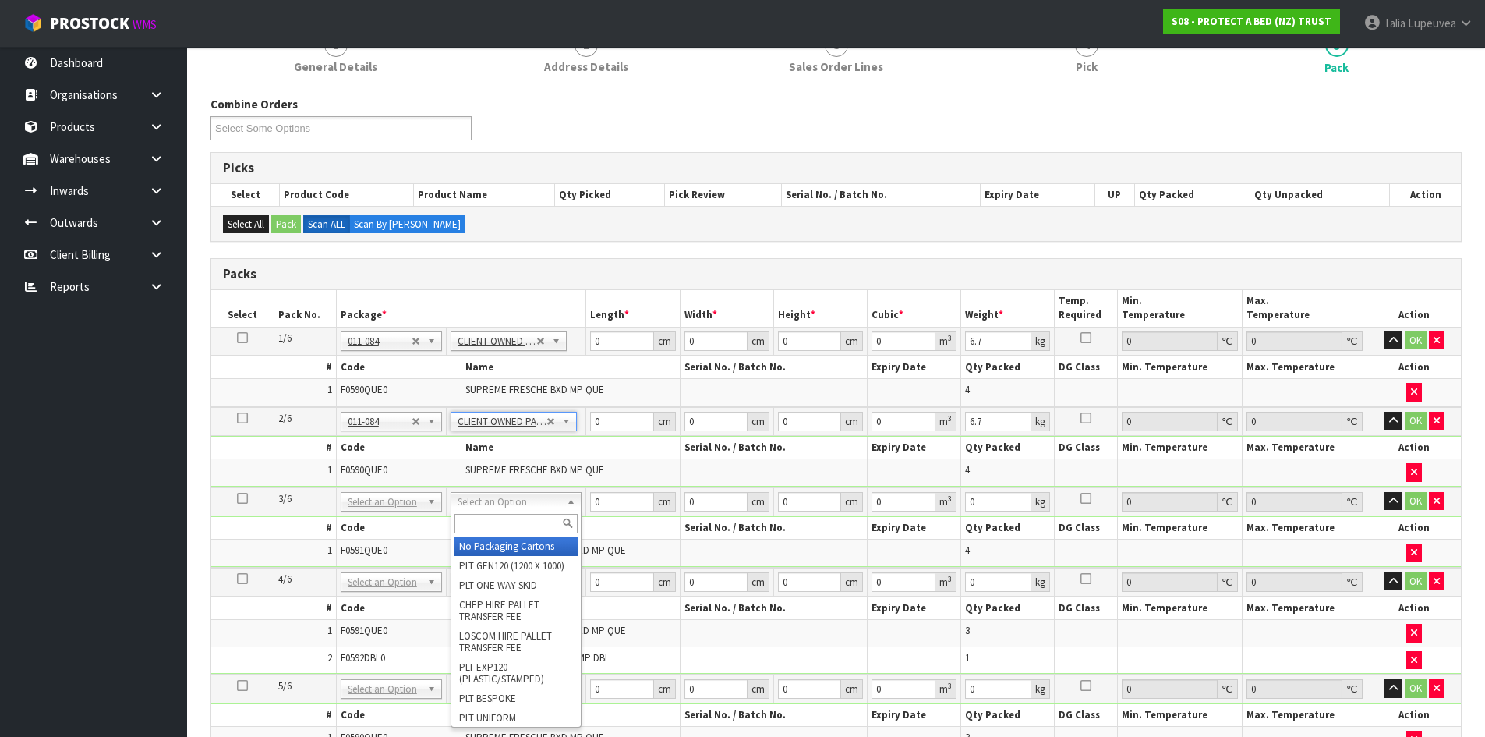
click at [511, 521] on input "text" at bounding box center [516, 523] width 123 height 19
type input "OWN"
type input "3"
type input "7.6"
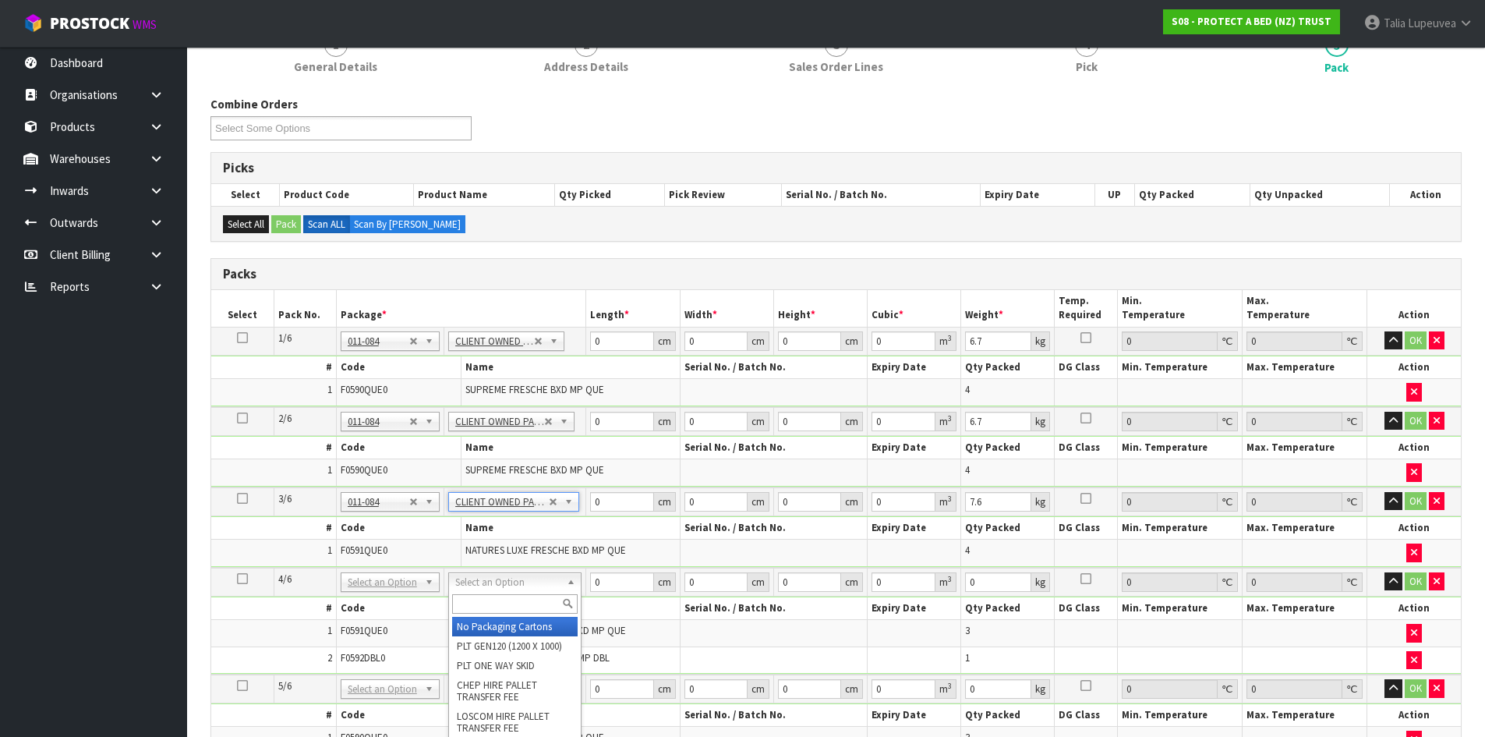
click at [497, 599] on input "text" at bounding box center [515, 603] width 126 height 19
type input "OWN"
type input "4"
type input "7.1"
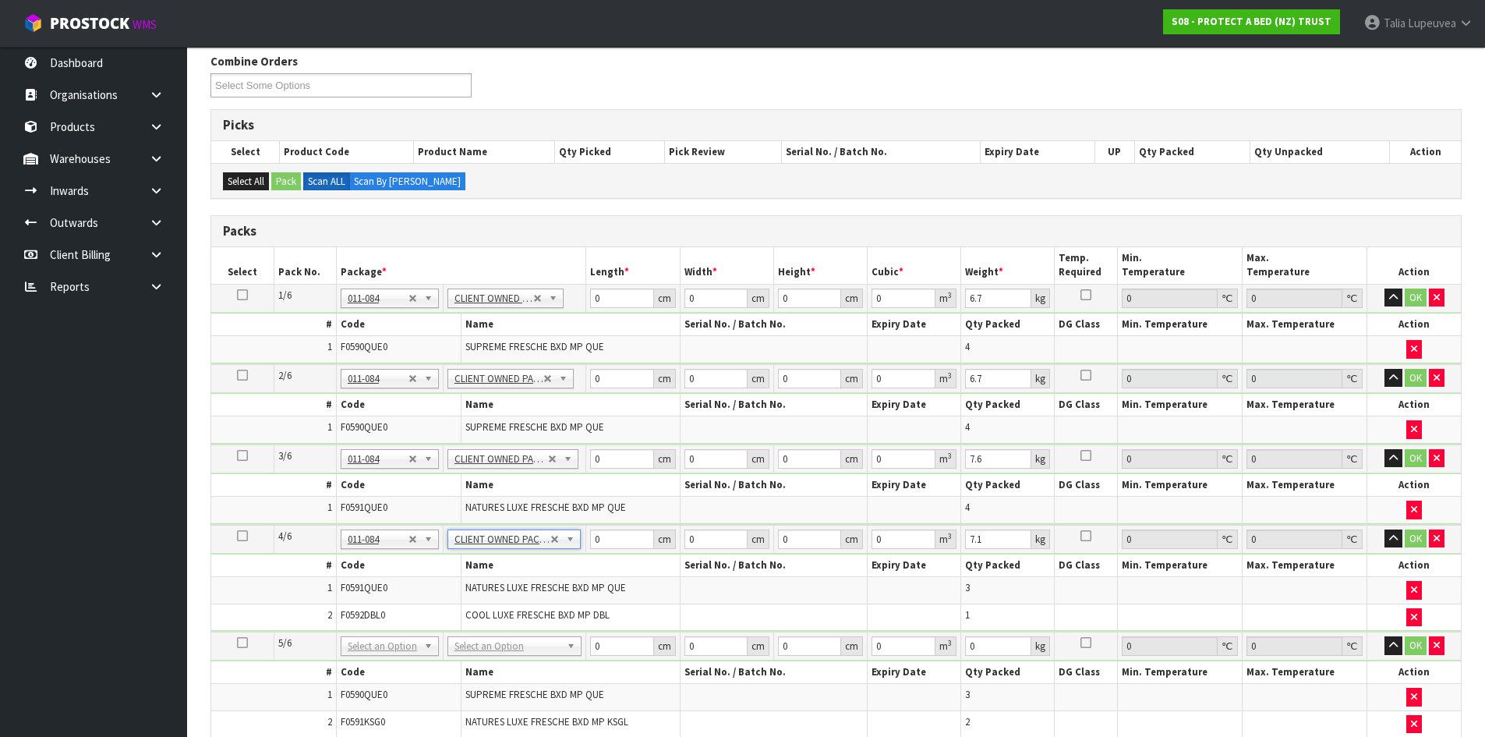
scroll to position [234, 0]
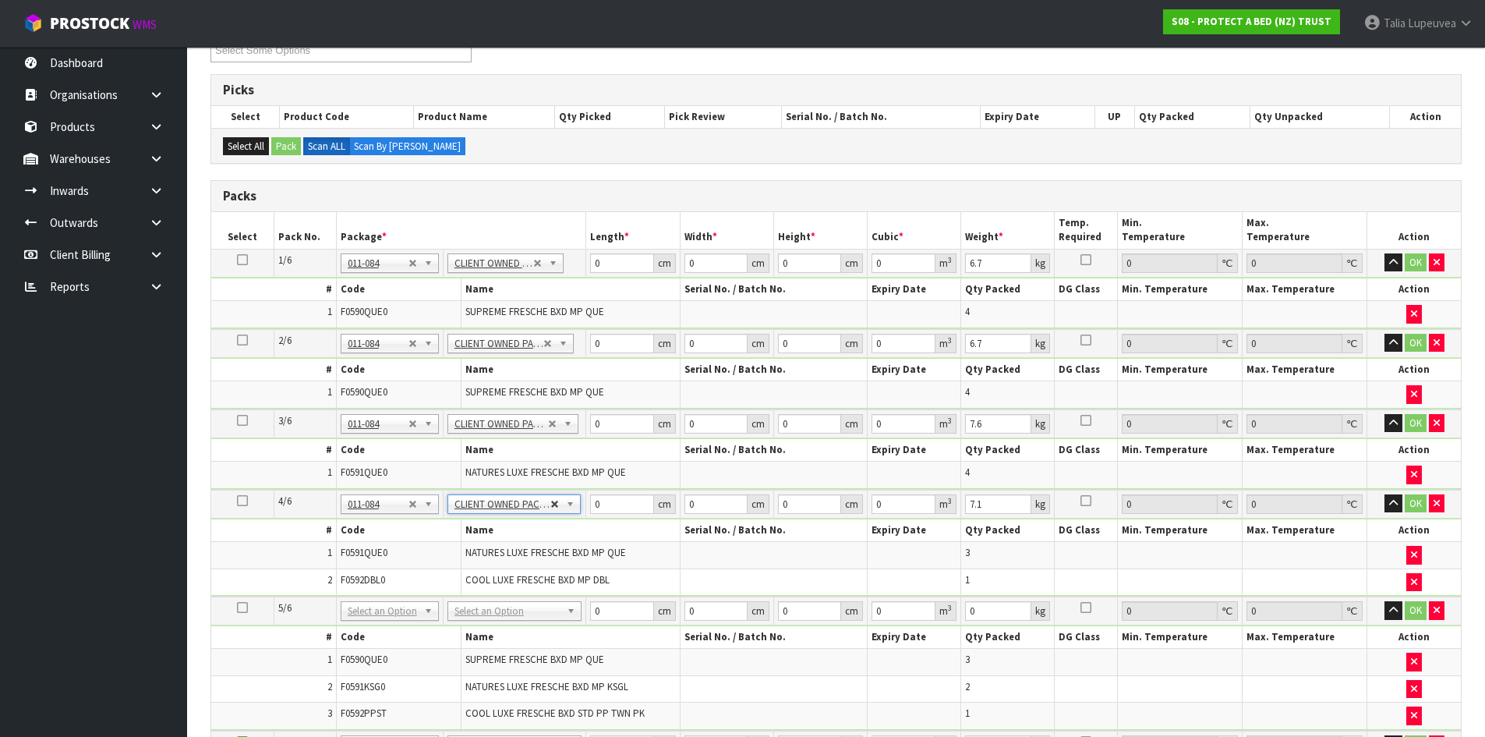
type input "3"
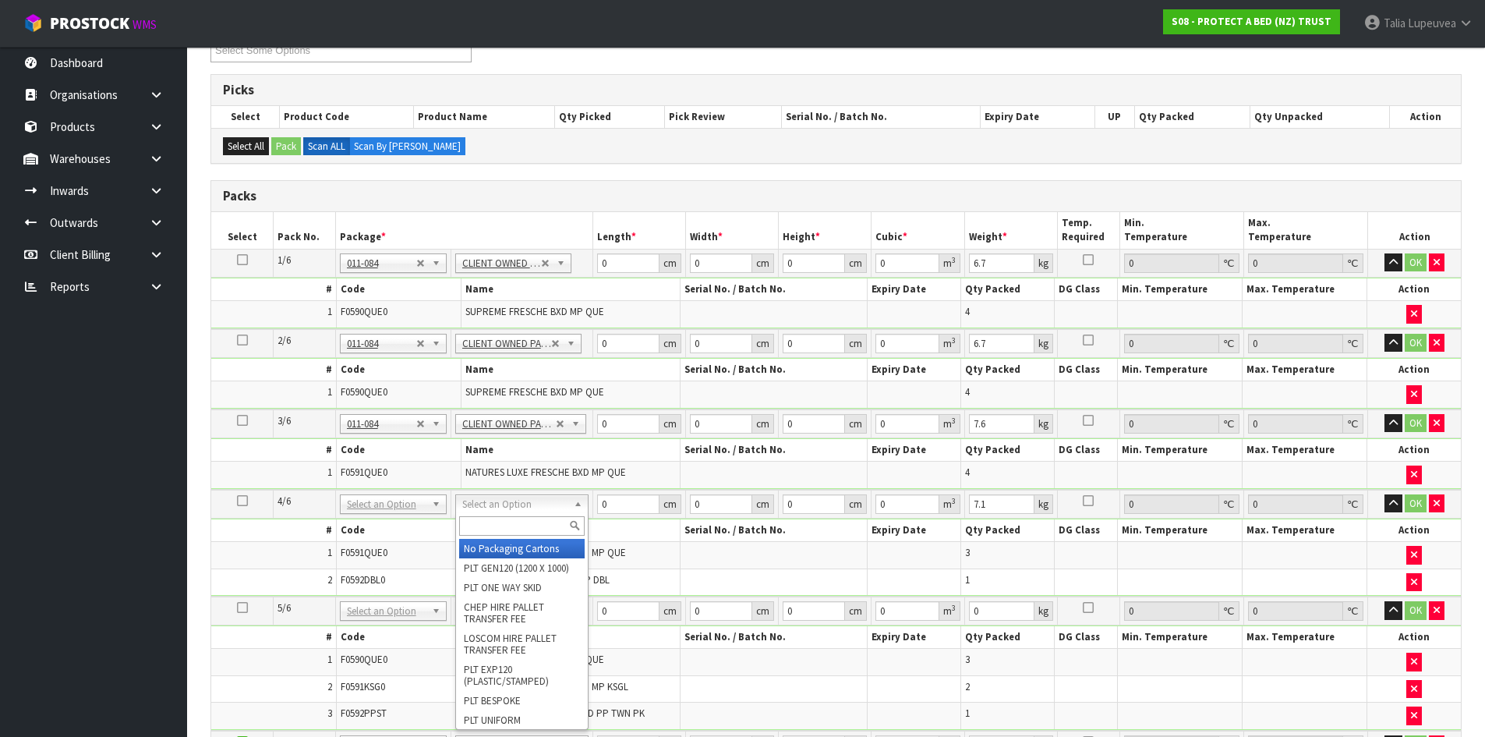
click at [518, 535] on input "text" at bounding box center [522, 525] width 126 height 19
type input "OC"
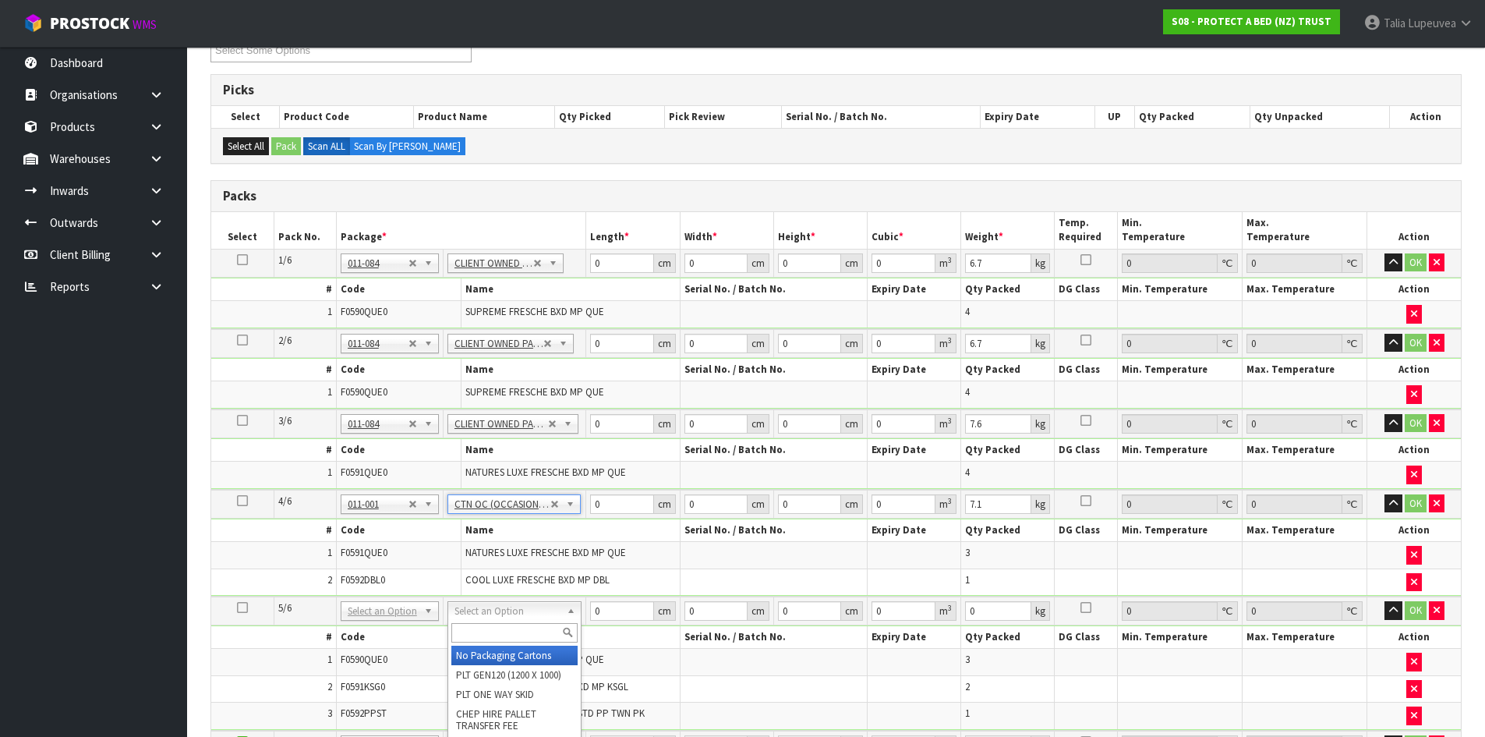
click at [522, 633] on input "text" at bounding box center [514, 632] width 126 height 19
type input "OC"
type input "2"
type input "7.85"
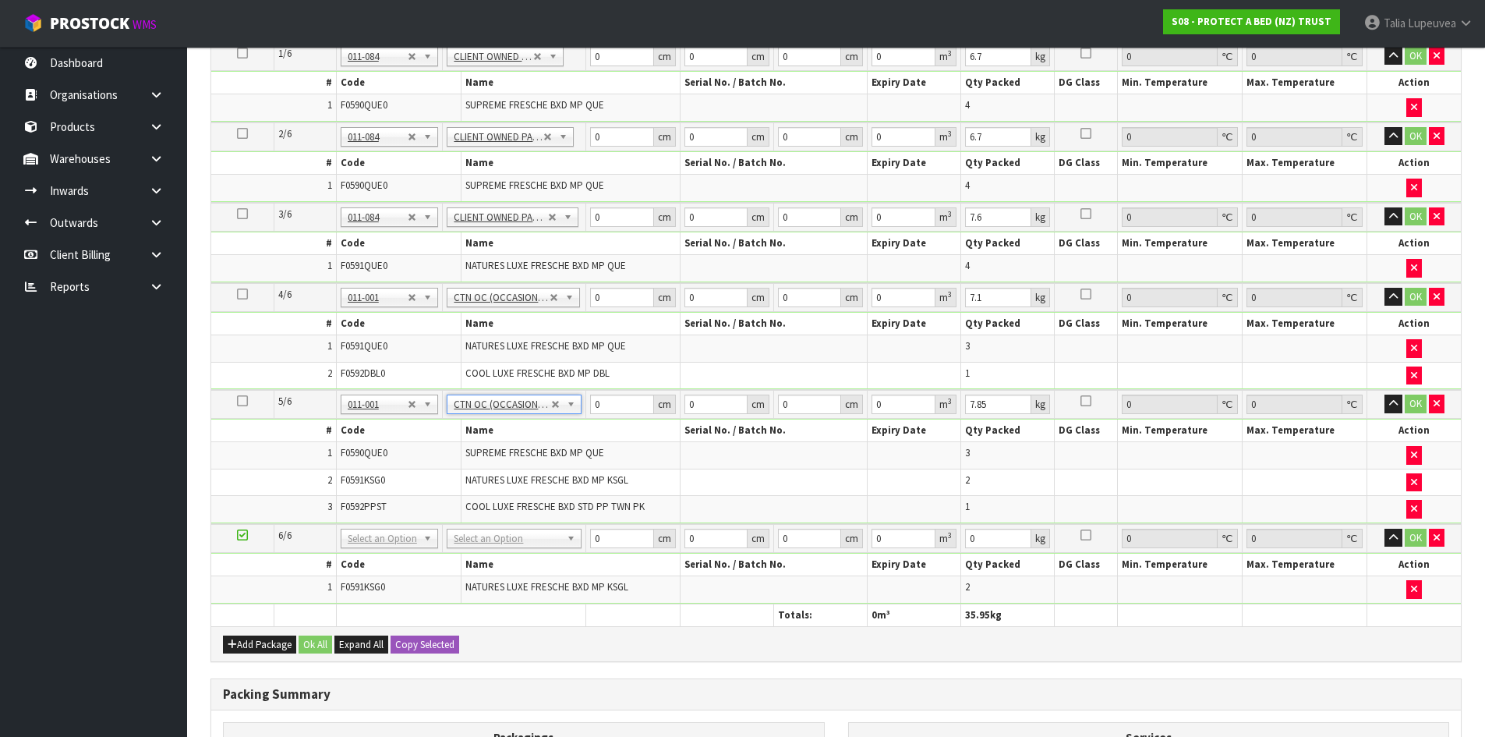
scroll to position [468, 0]
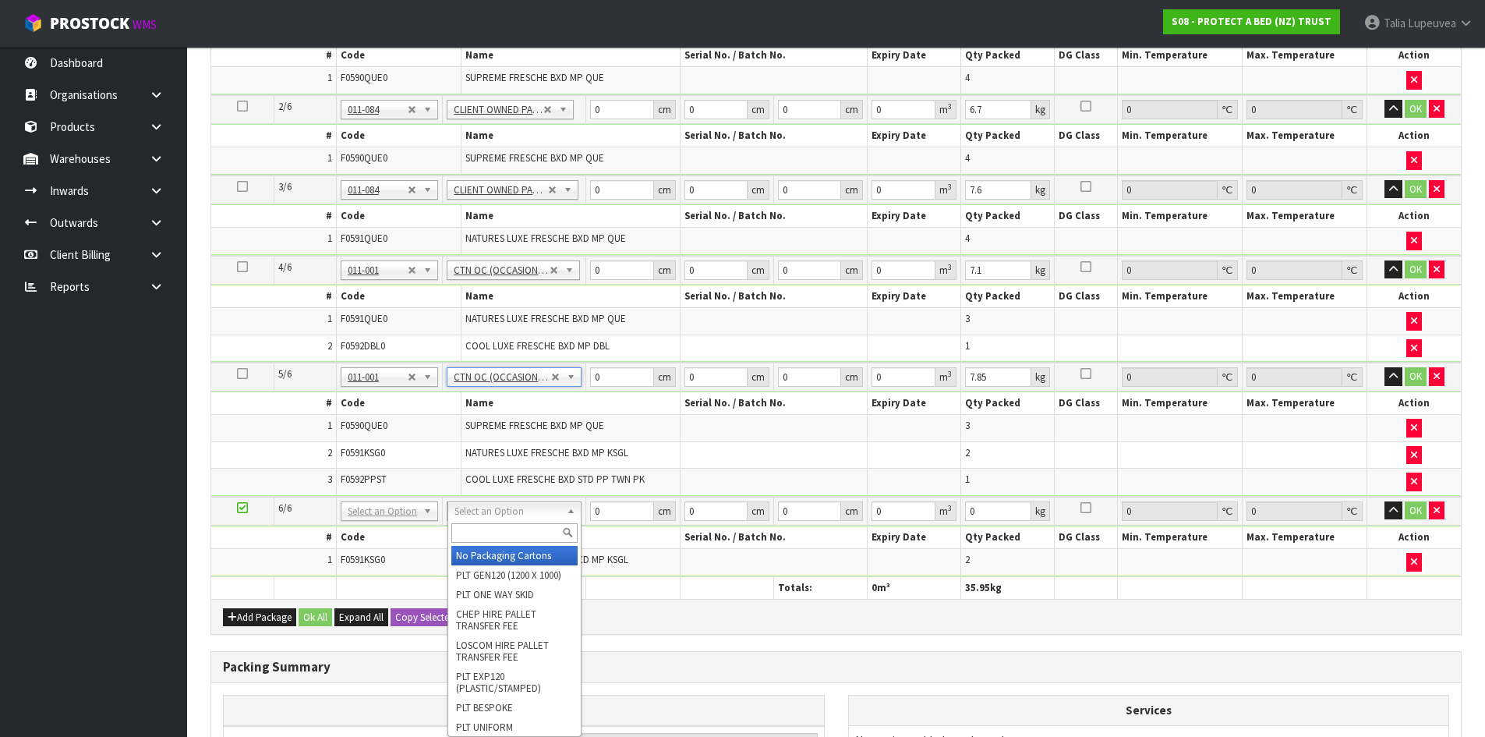
click at [511, 536] on input "text" at bounding box center [514, 532] width 127 height 19
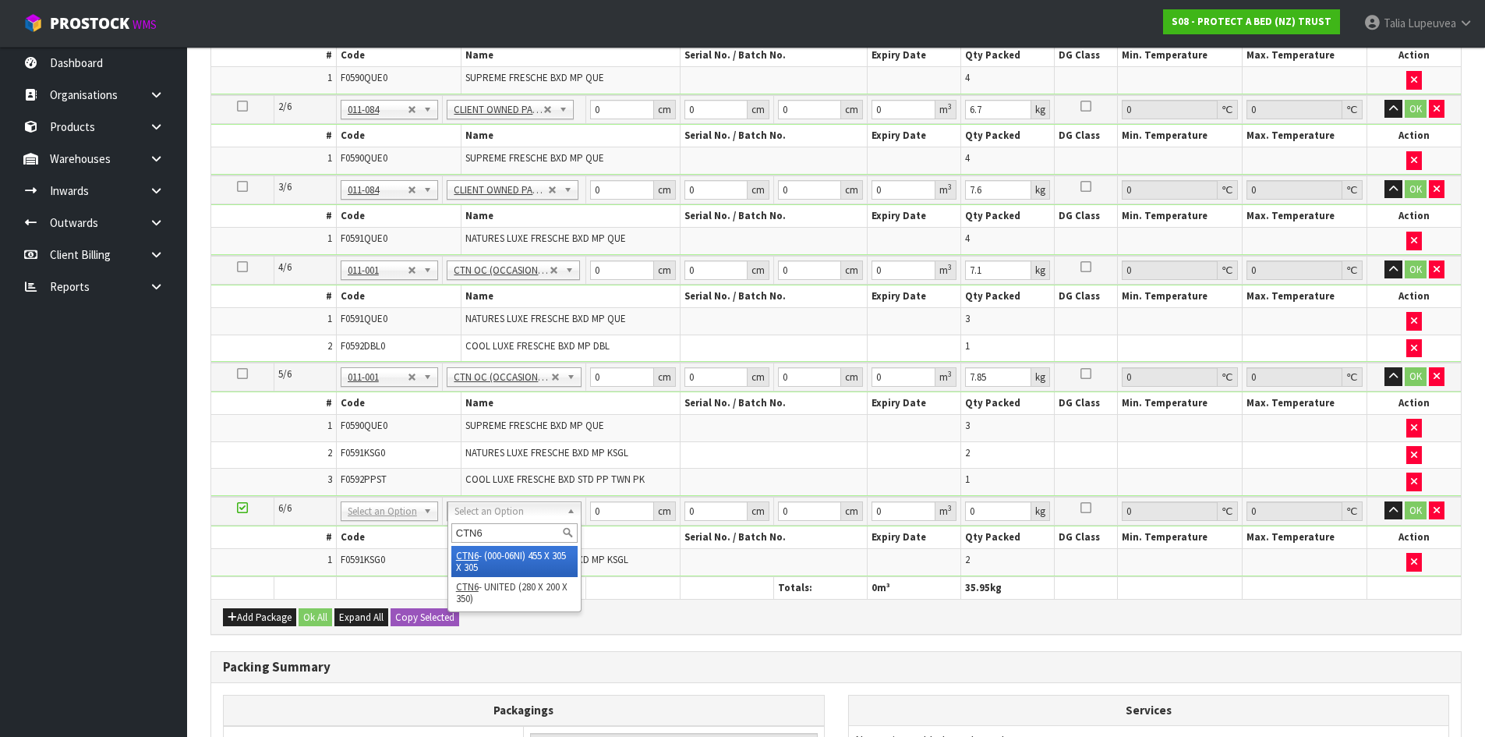
type input "CTN6"
type input "45.5"
type input "30.5"
type input "0.042326"
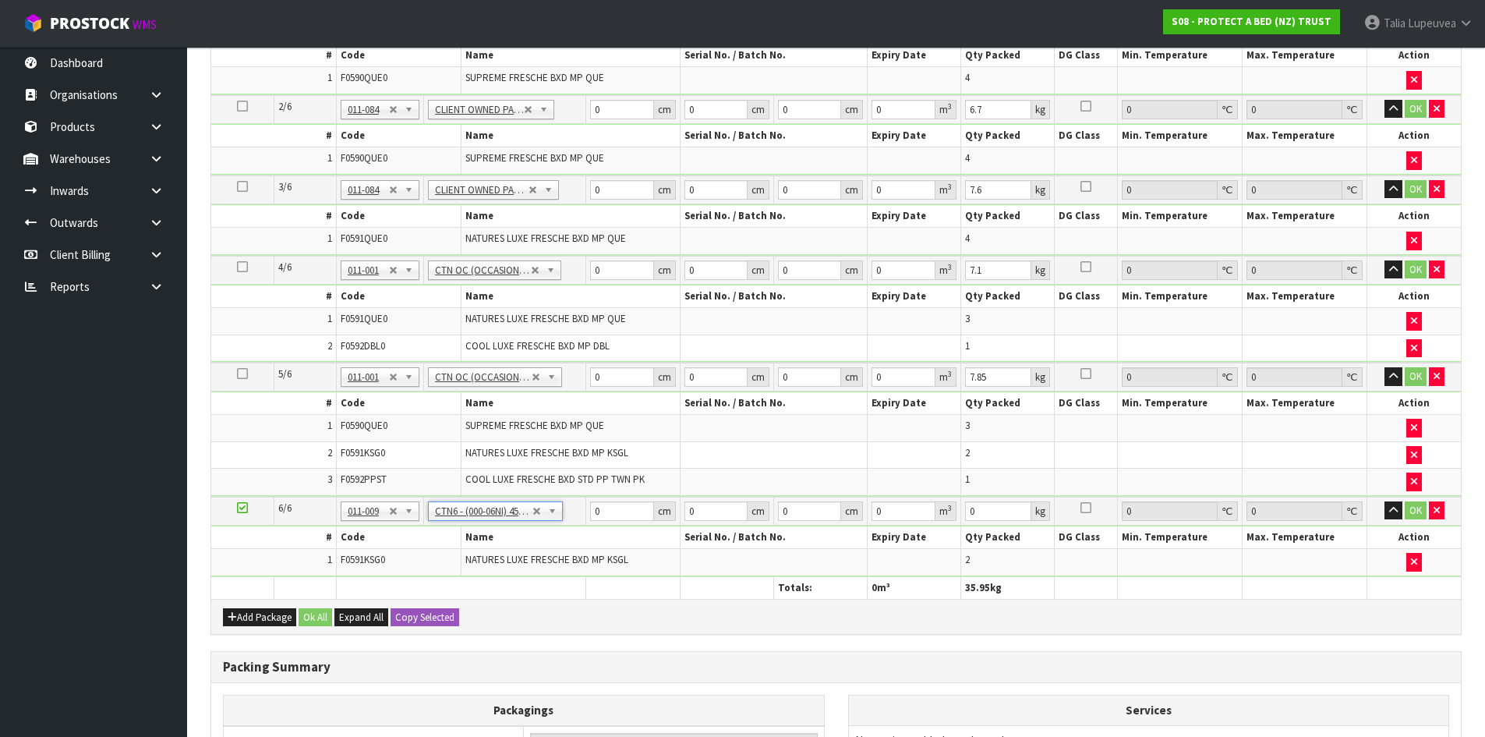
type input "3.1"
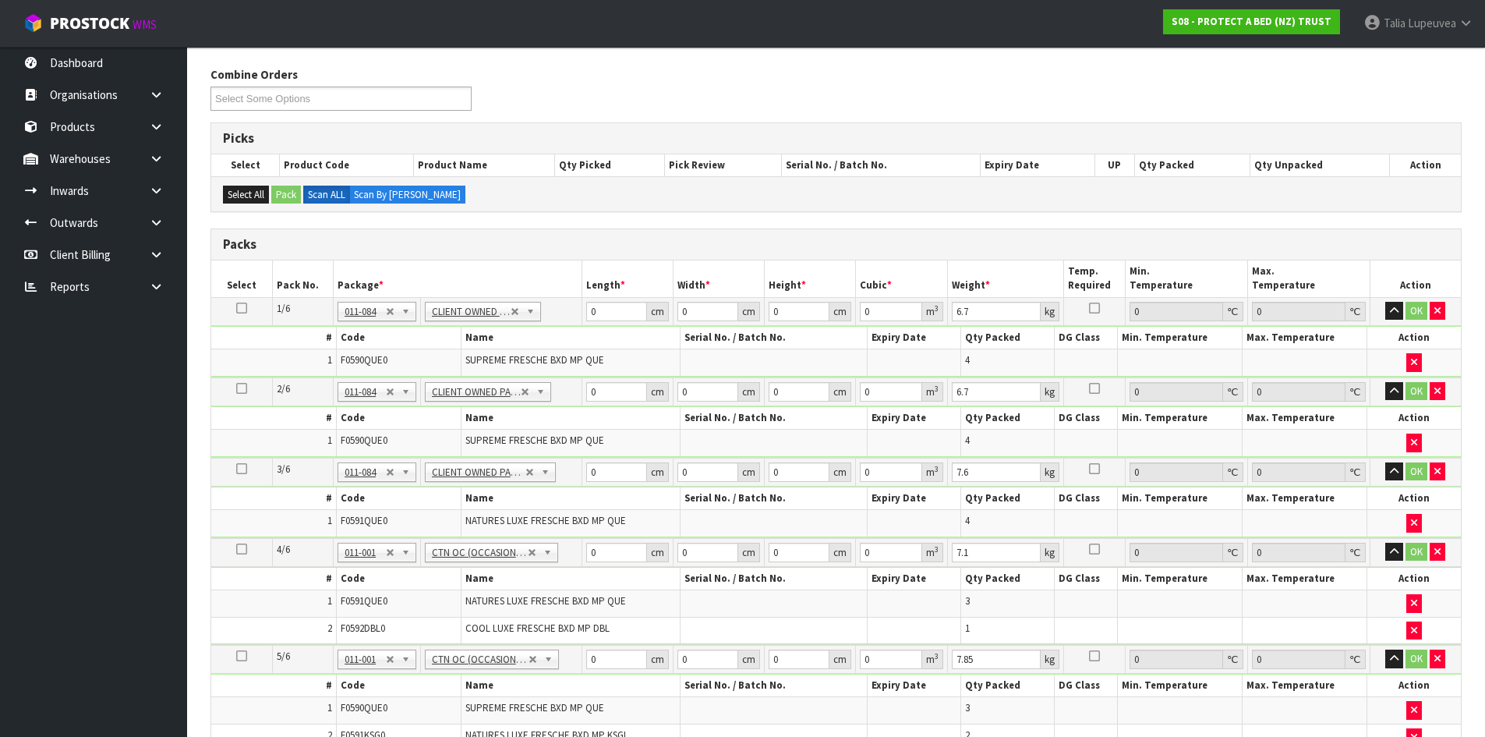
scroll to position [156, 0]
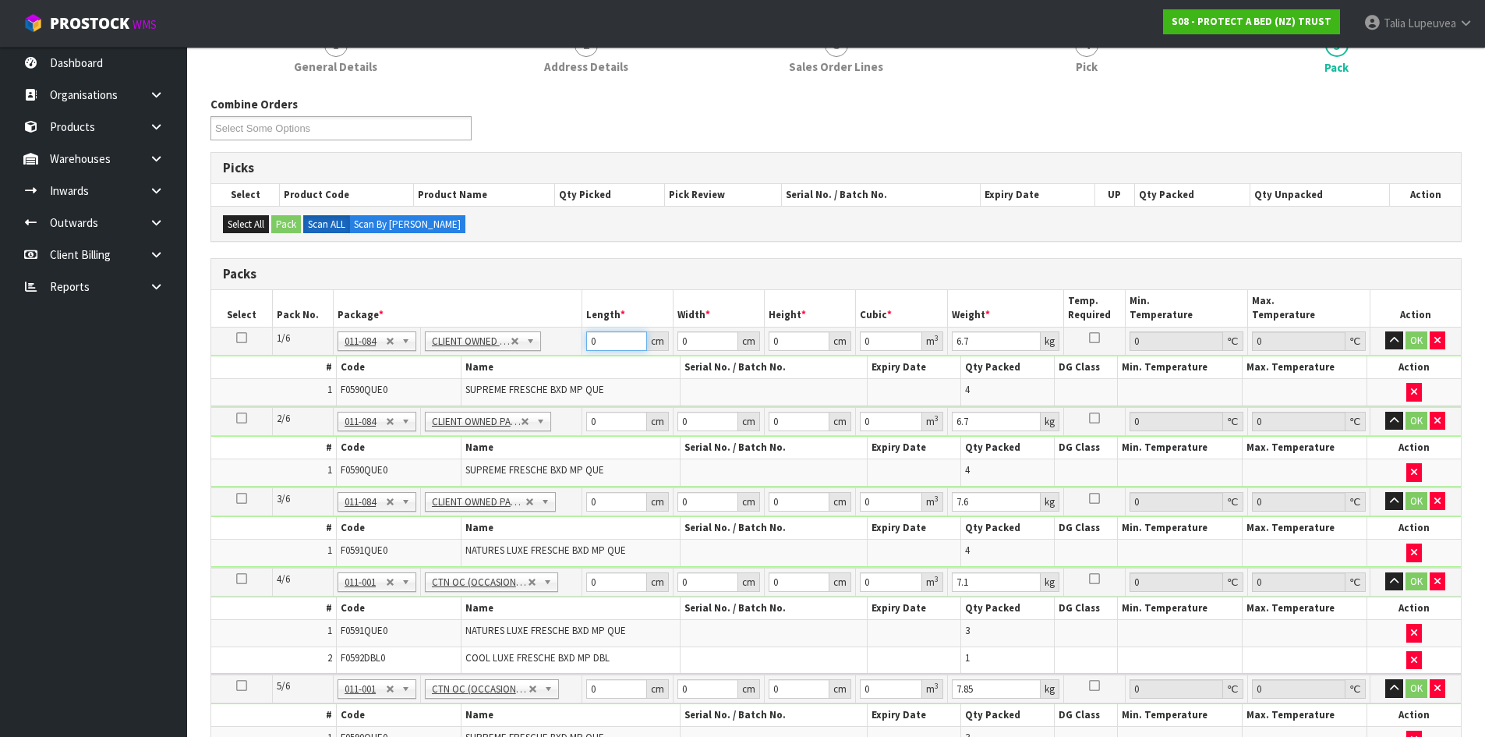
drag, startPoint x: 596, startPoint y: 341, endPoint x: 582, endPoint y: 345, distance: 15.1
click at [582, 345] on tr "1/6 NONE 007-001 007-002 007-004 007-009 007-013 007-014 007-015 007-017 007-01…" at bounding box center [836, 341] width 1250 height 28
type input "59"
type input "40"
type input "3"
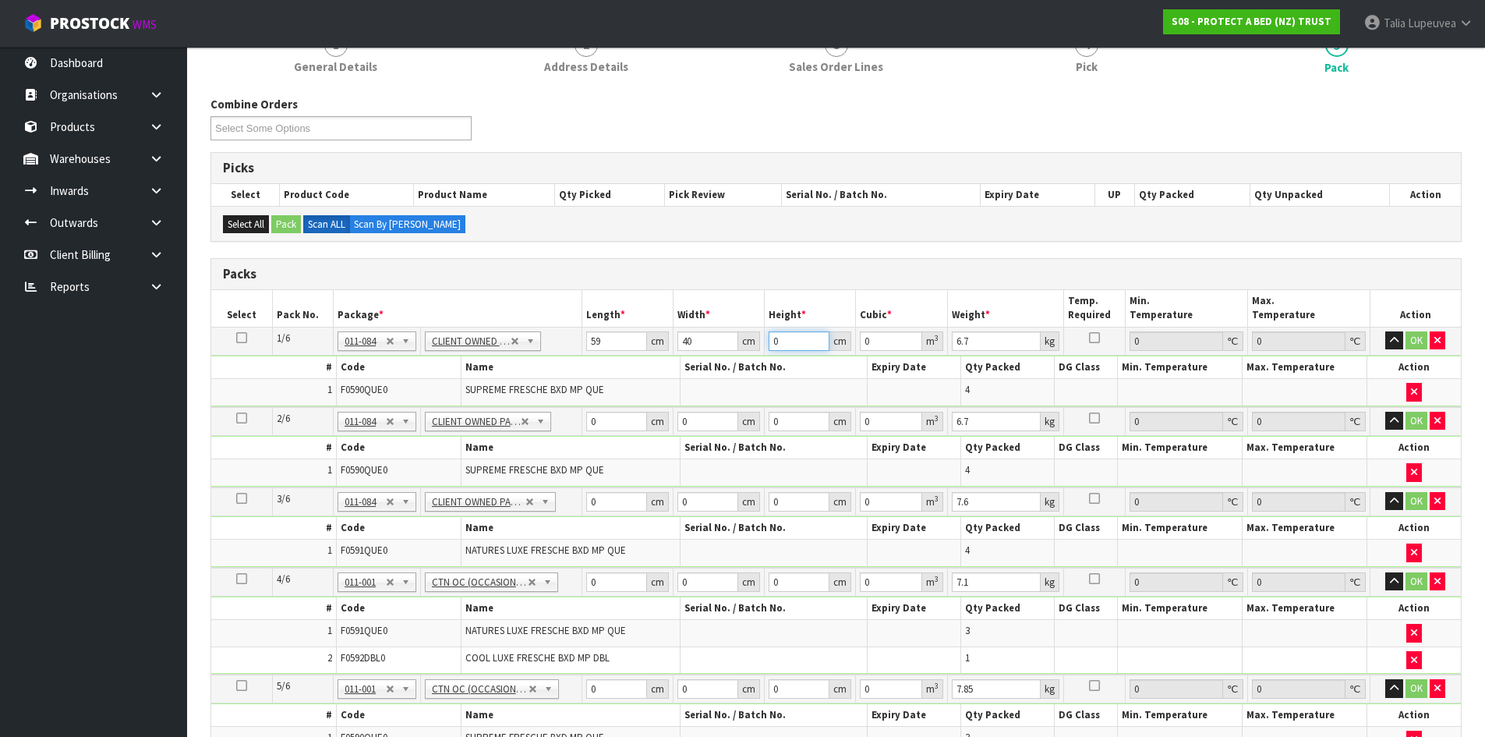
type input "0.00708"
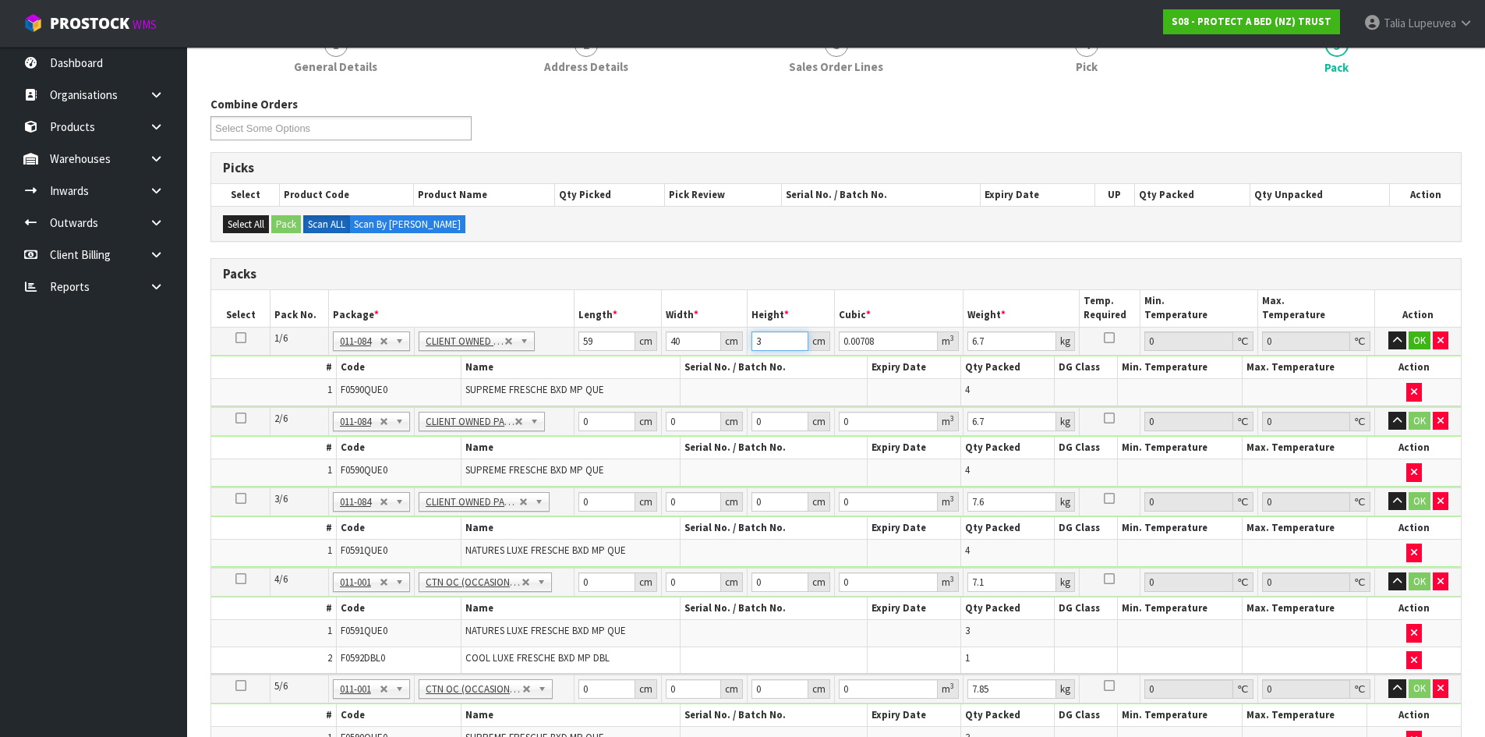
type input "31"
type input "0.07316"
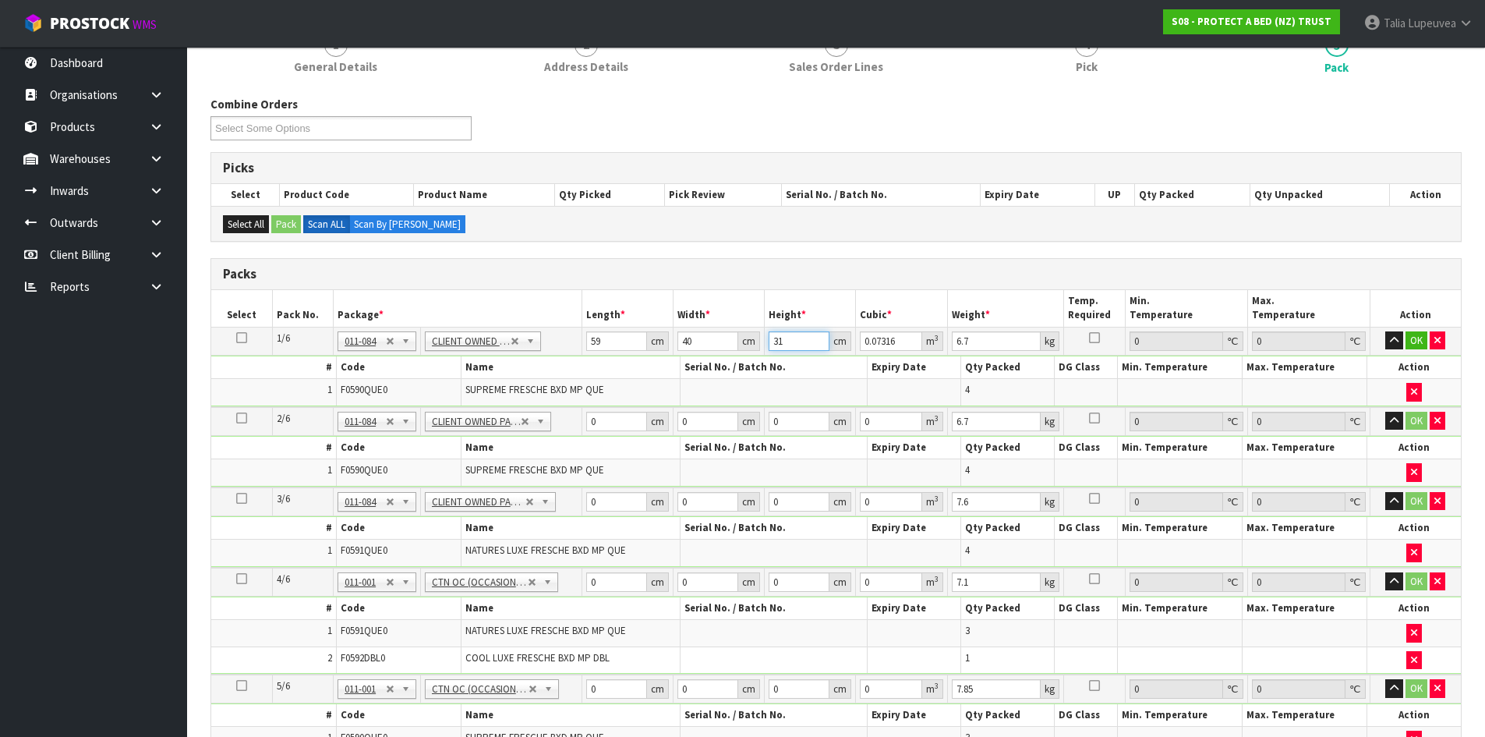
type input "31"
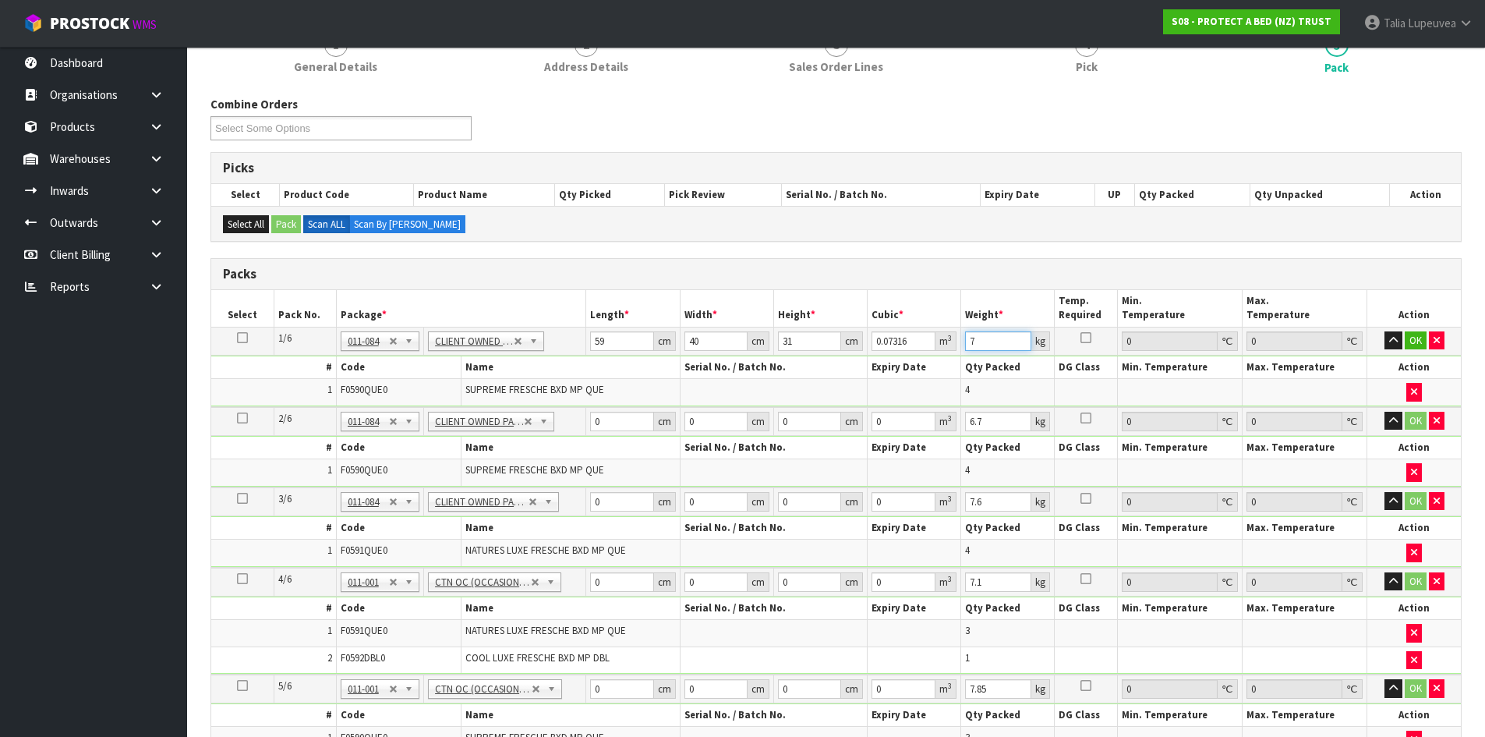
type input "7"
drag, startPoint x: 611, startPoint y: 423, endPoint x: 578, endPoint y: 427, distance: 33.1
click at [580, 427] on tr "2/6 NONE 007-001 007-002 007-004 007-009 007-013 007-014 007-015 007-017 007-01…" at bounding box center [836, 421] width 1250 height 29
type input "59"
type input "40"
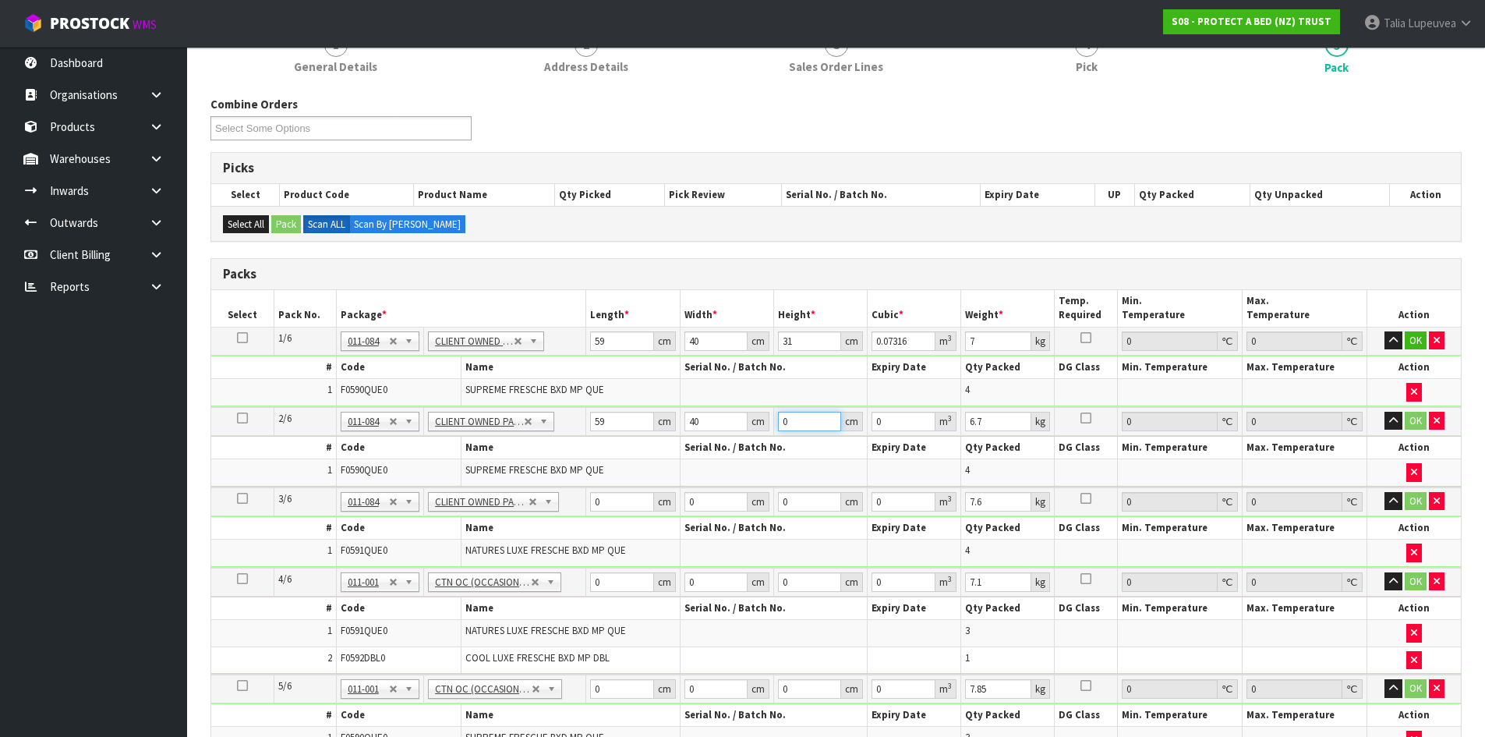
type input "3"
type input "0.00708"
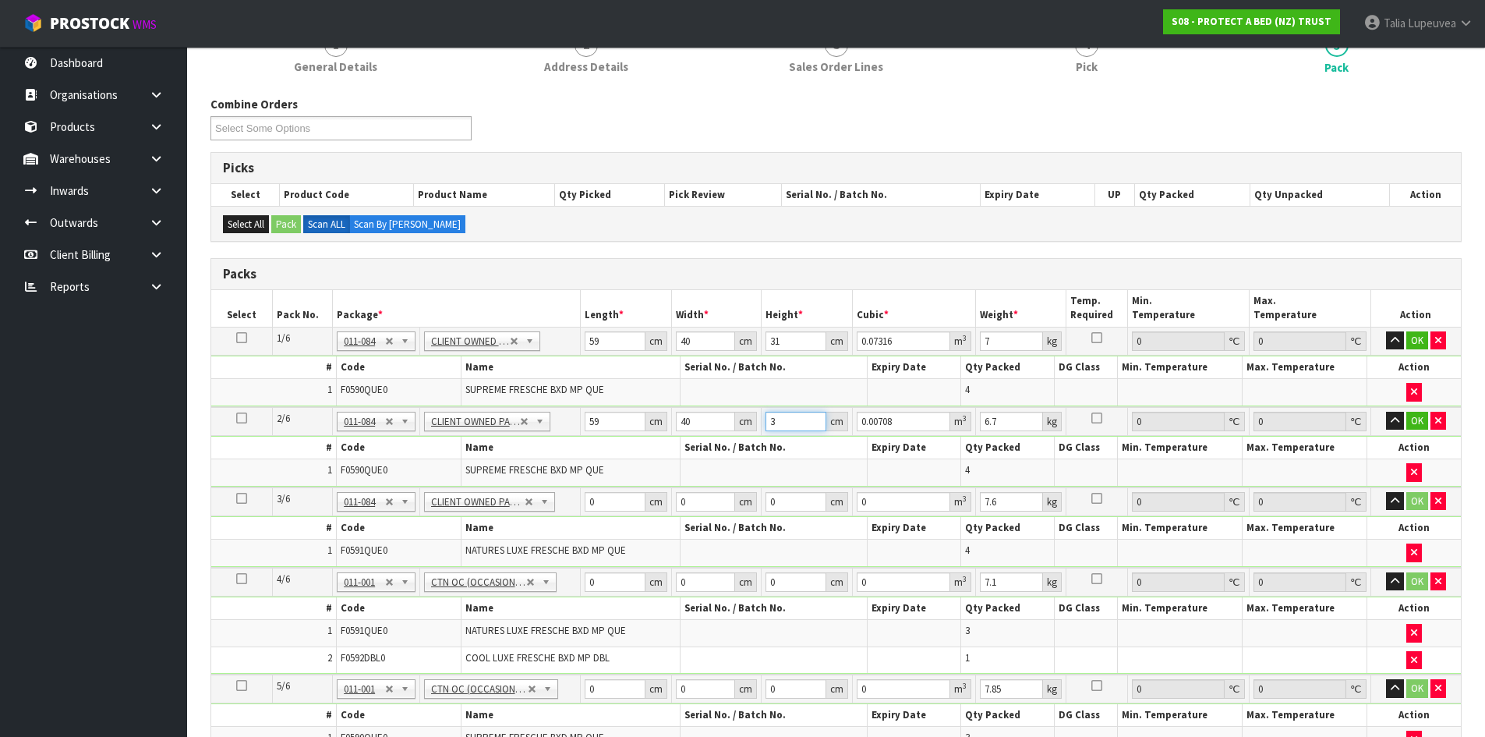
type input "32"
type input "0.07552"
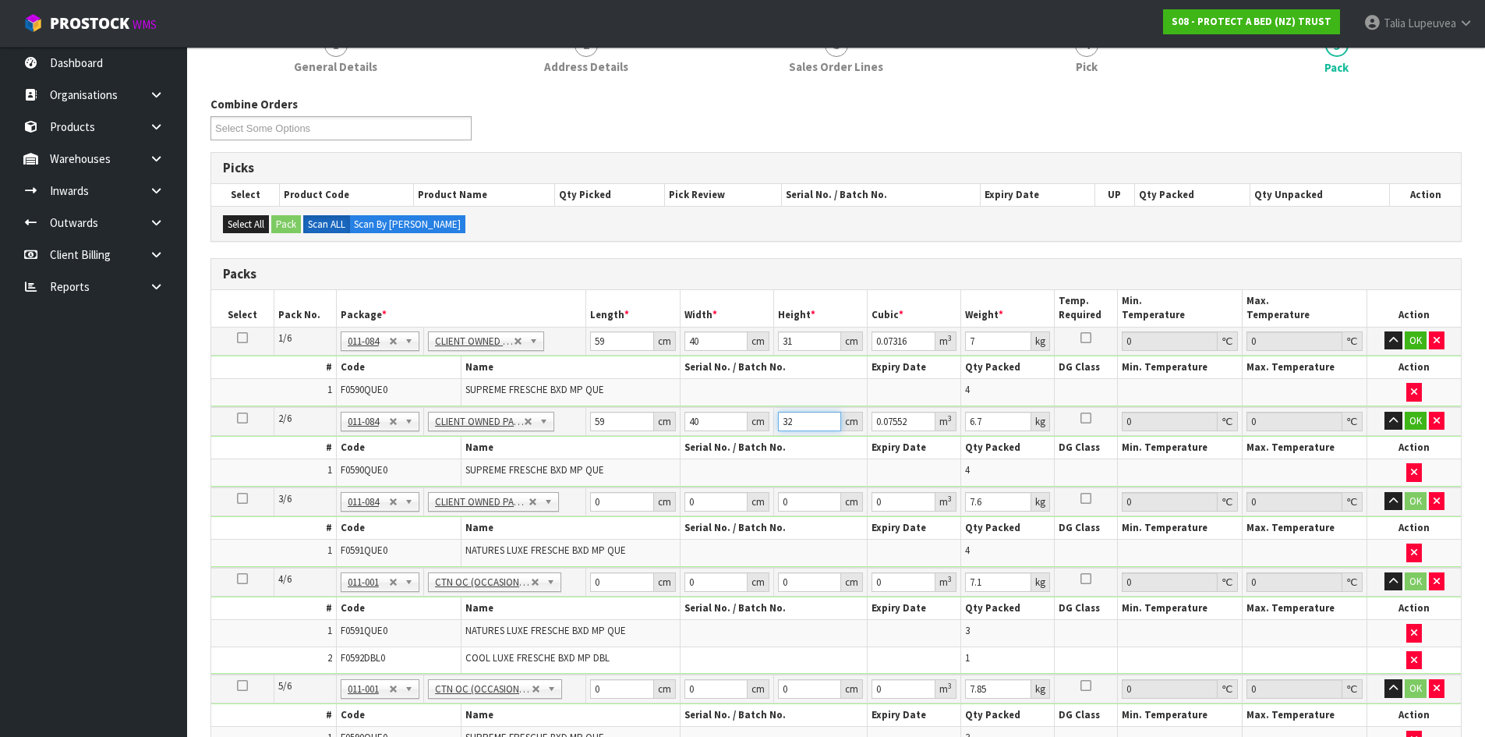
type input "32"
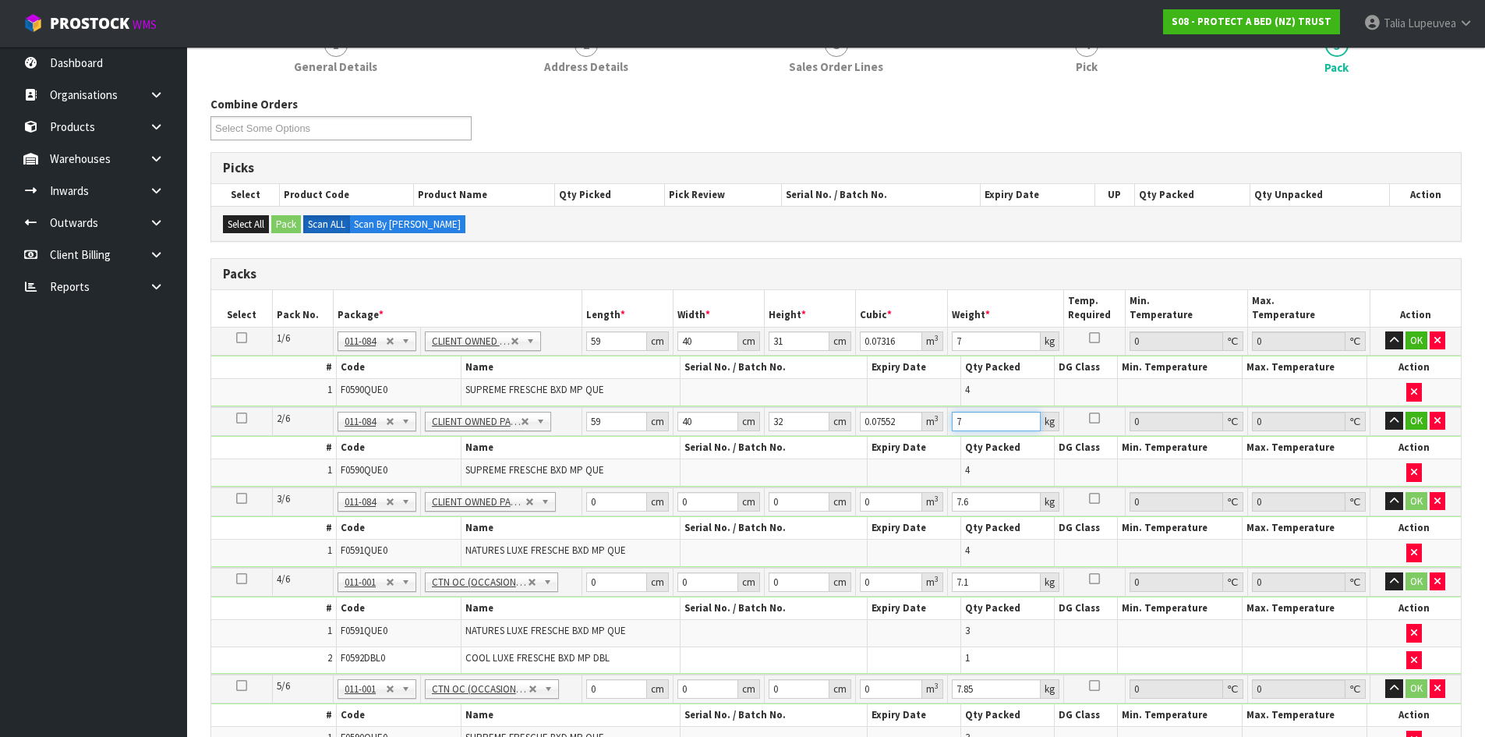
type input "7"
drag, startPoint x: 597, startPoint y: 504, endPoint x: 577, endPoint y: 504, distance: 20.3
click at [577, 504] on tr "3/6 NONE 007-001 007-002 007-004 007-009 007-013 007-014 007-015 007-017 007-01…" at bounding box center [836, 501] width 1250 height 29
type input "58"
type input "34"
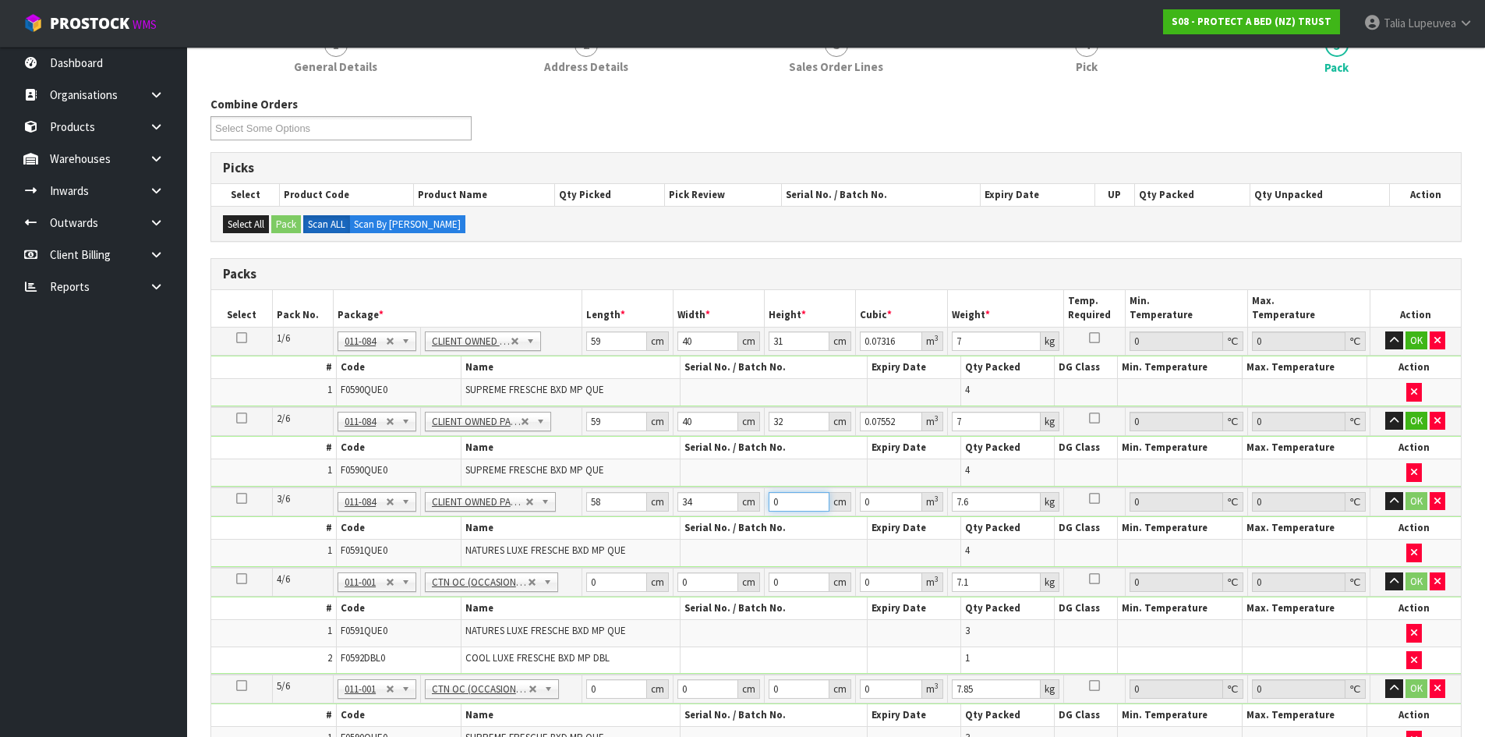
type input "3"
type input "0.005916"
type input "32"
type input "0.063104"
type input "32"
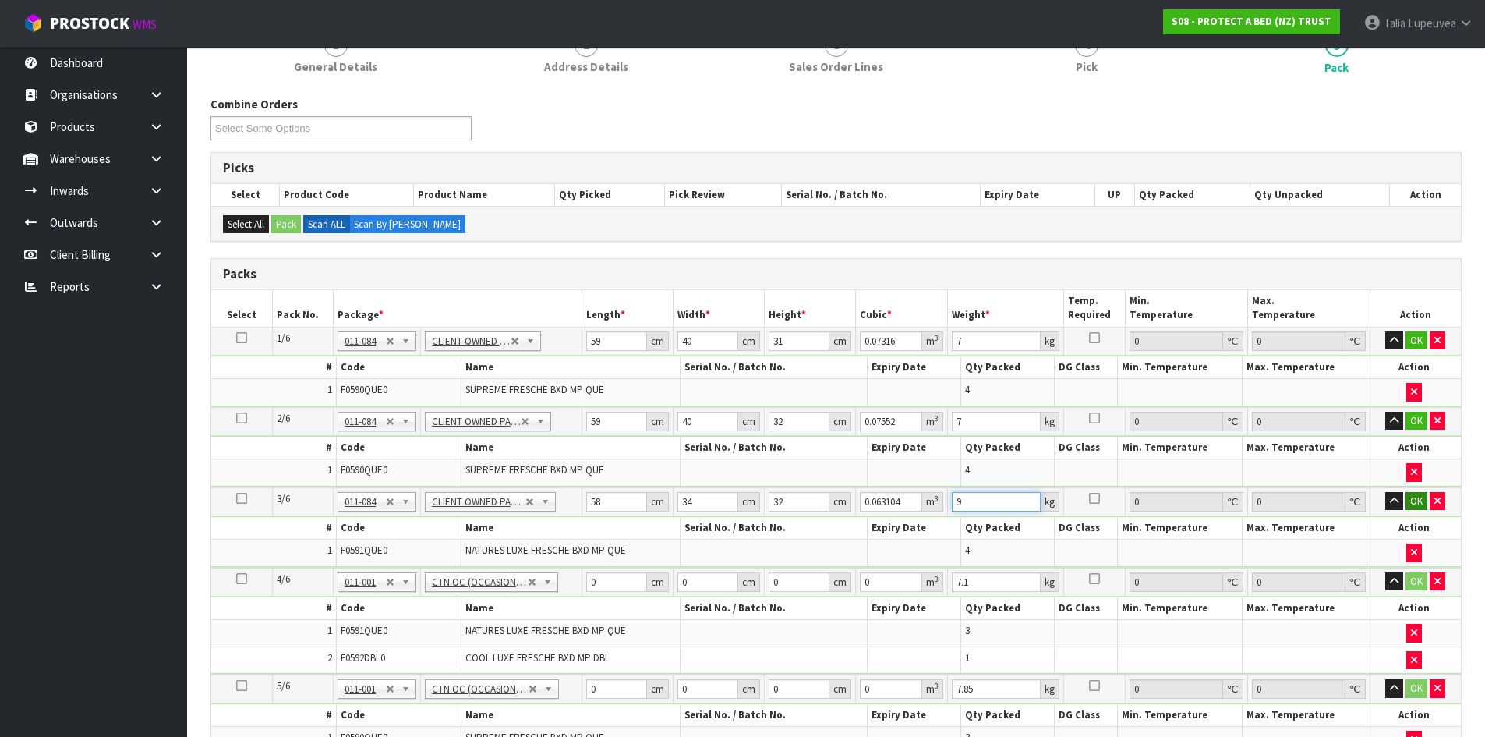
type input "9"
click at [1350, 497] on button "OK" at bounding box center [1417, 501] width 22 height 19
click at [1350, 419] on button "OK" at bounding box center [1417, 421] width 22 height 19
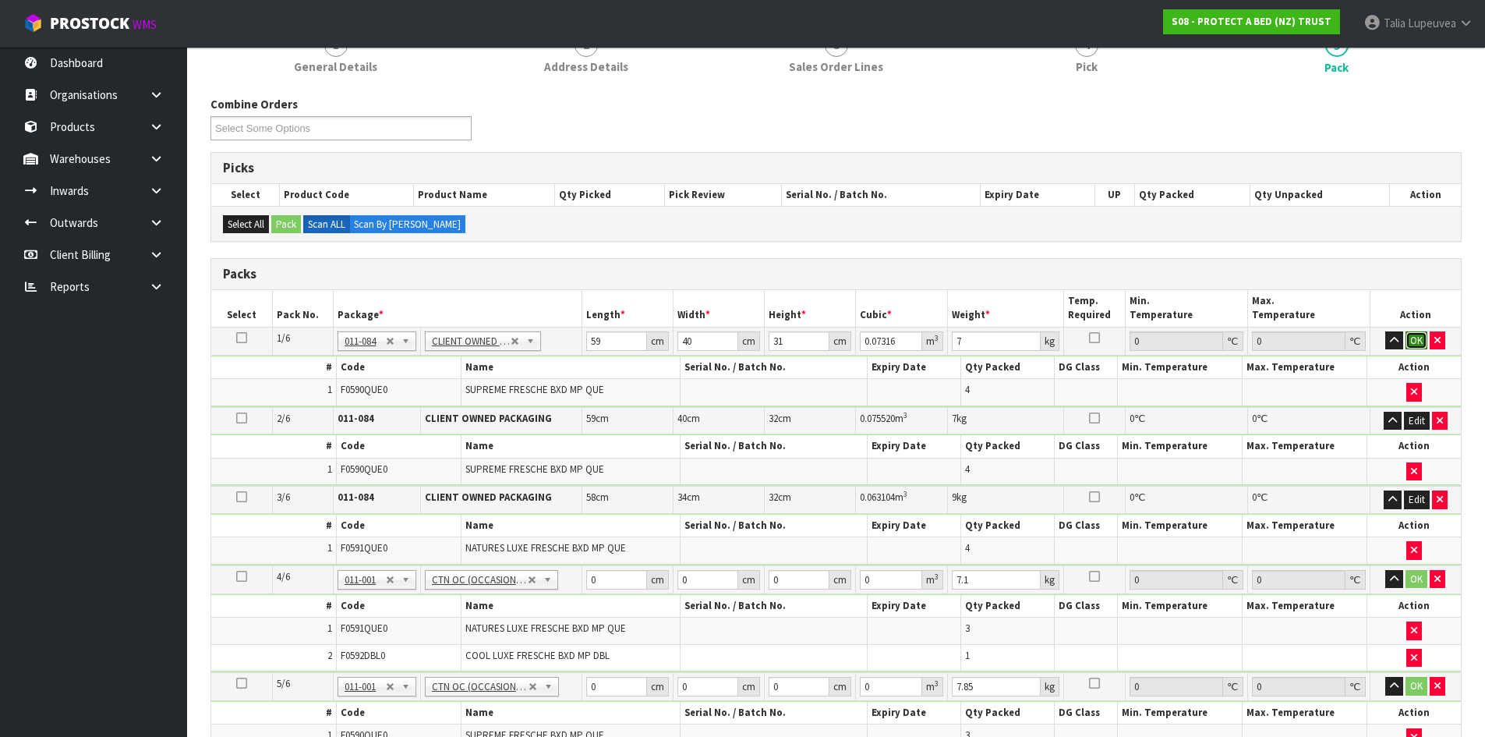
click at [1350, 347] on button "OK" at bounding box center [1417, 340] width 22 height 19
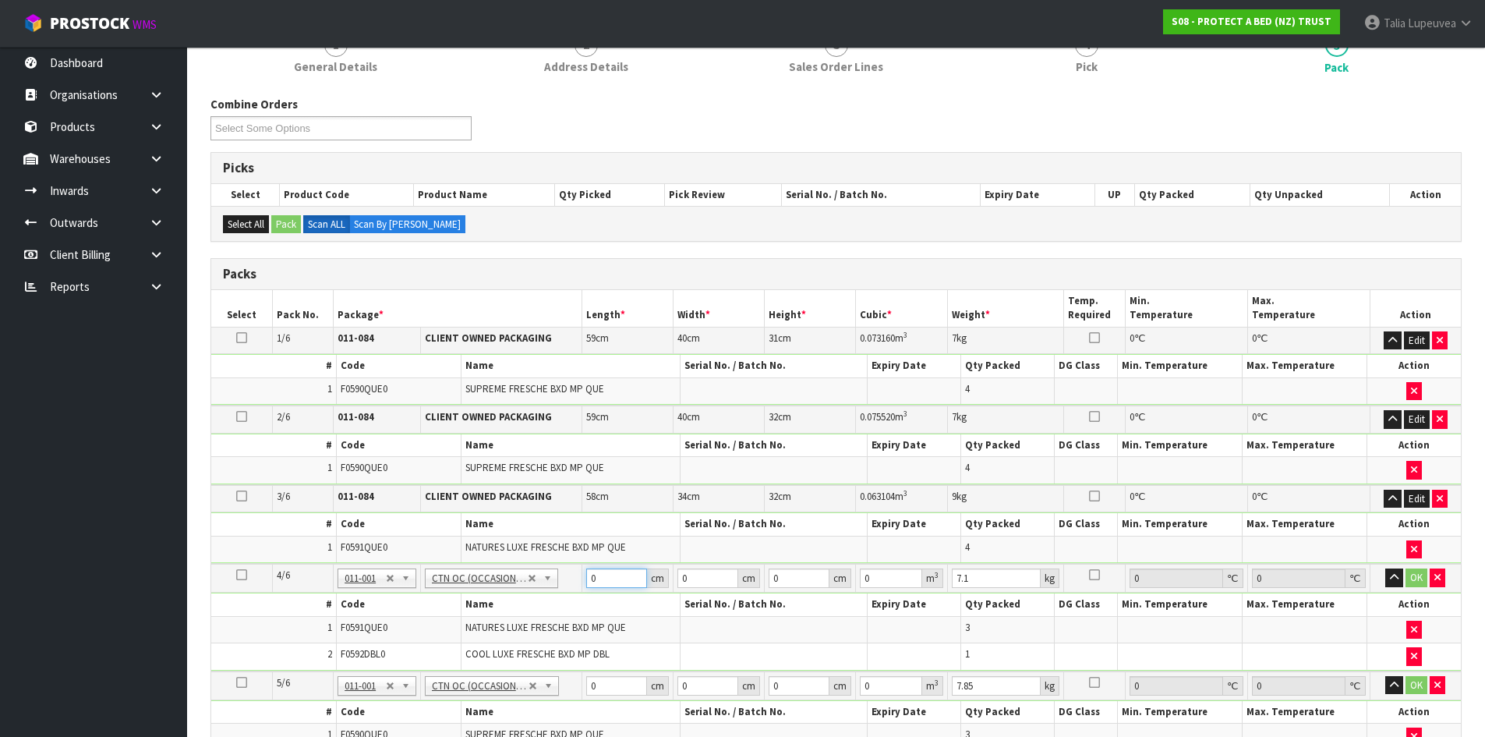
drag, startPoint x: 607, startPoint y: 582, endPoint x: 569, endPoint y: 578, distance: 37.6
click at [569, 578] on tr "4/6 NONE 007-001 007-002 007-004 007-009 007-013 007-014 007-015 007-017 007-01…" at bounding box center [836, 578] width 1250 height 29
type input "59"
type input "33"
type input "3"
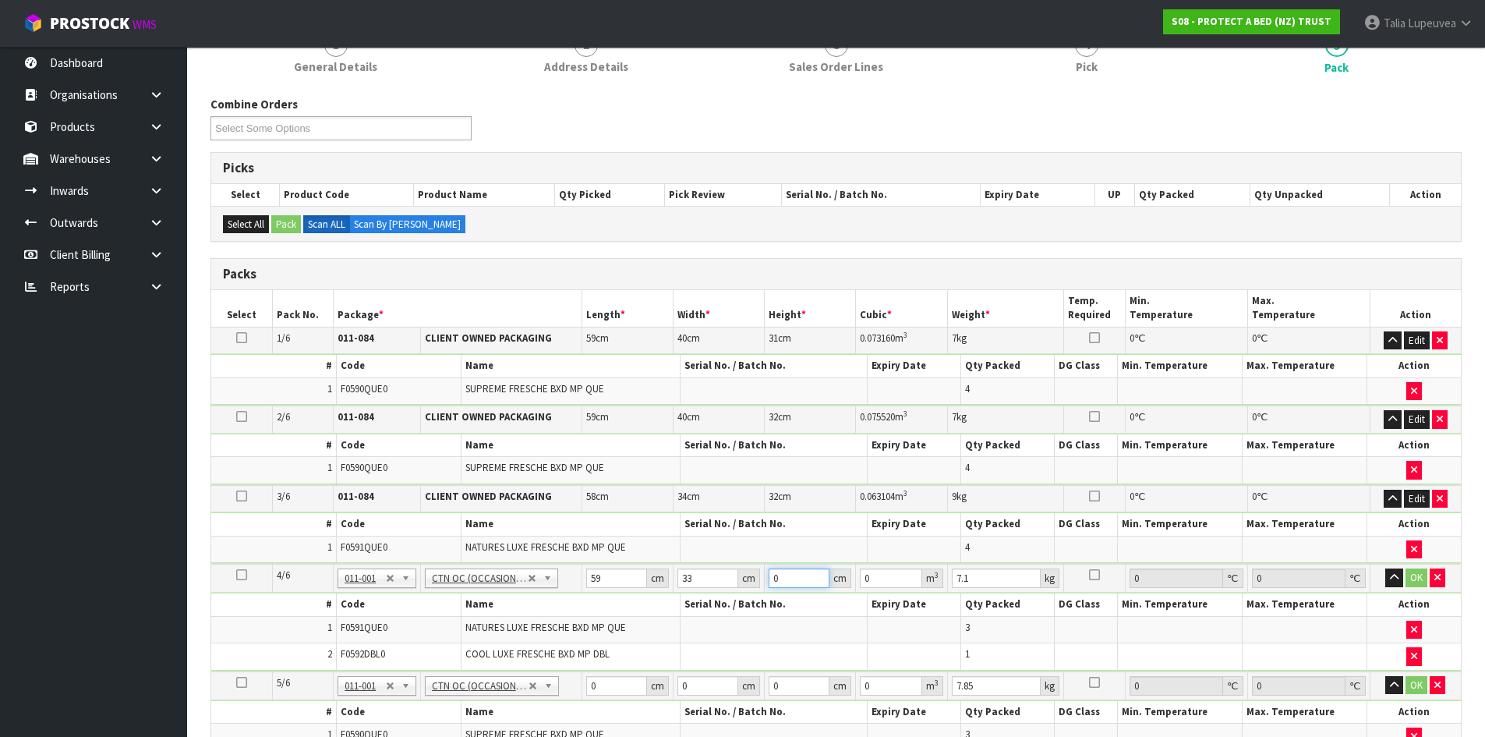
type input "0.005841"
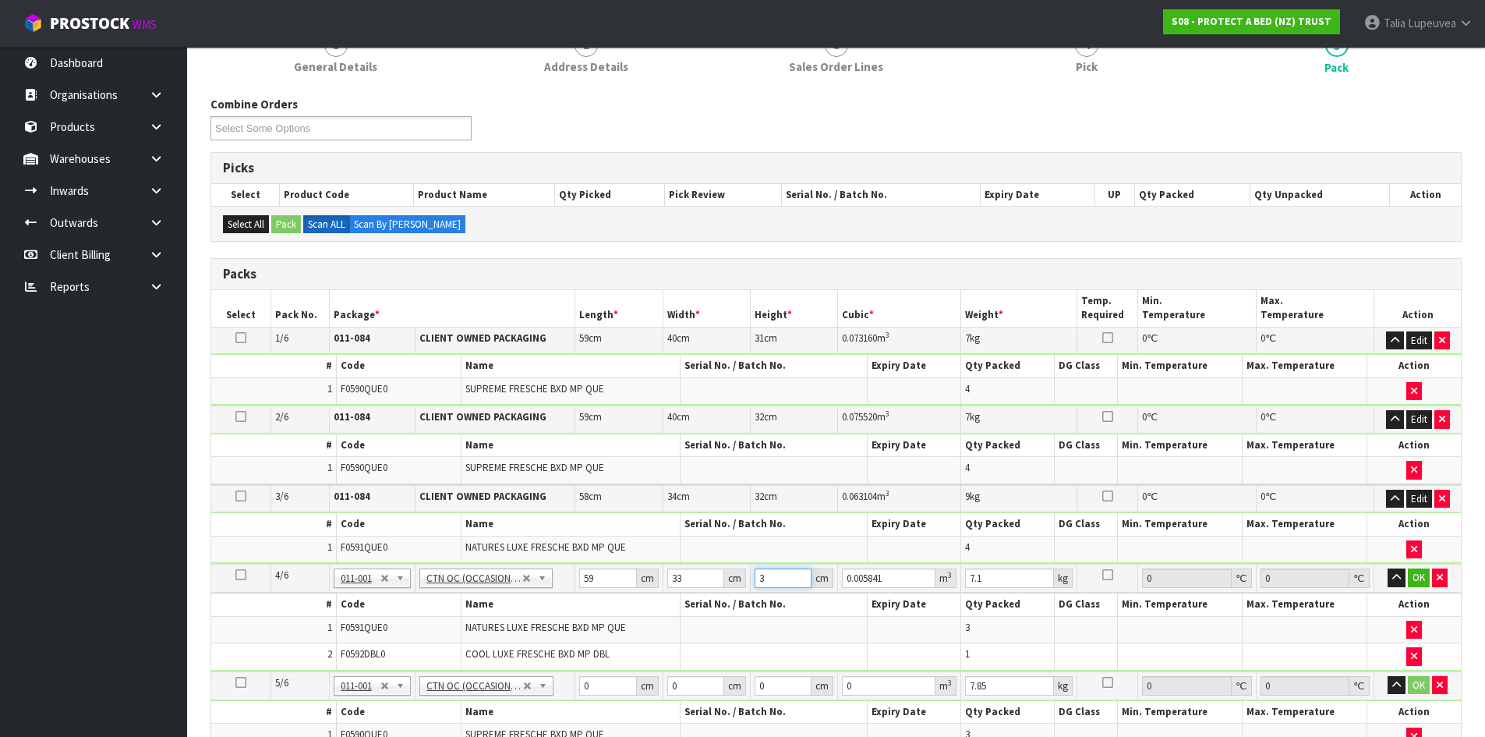
type input "32"
type input "0.062304"
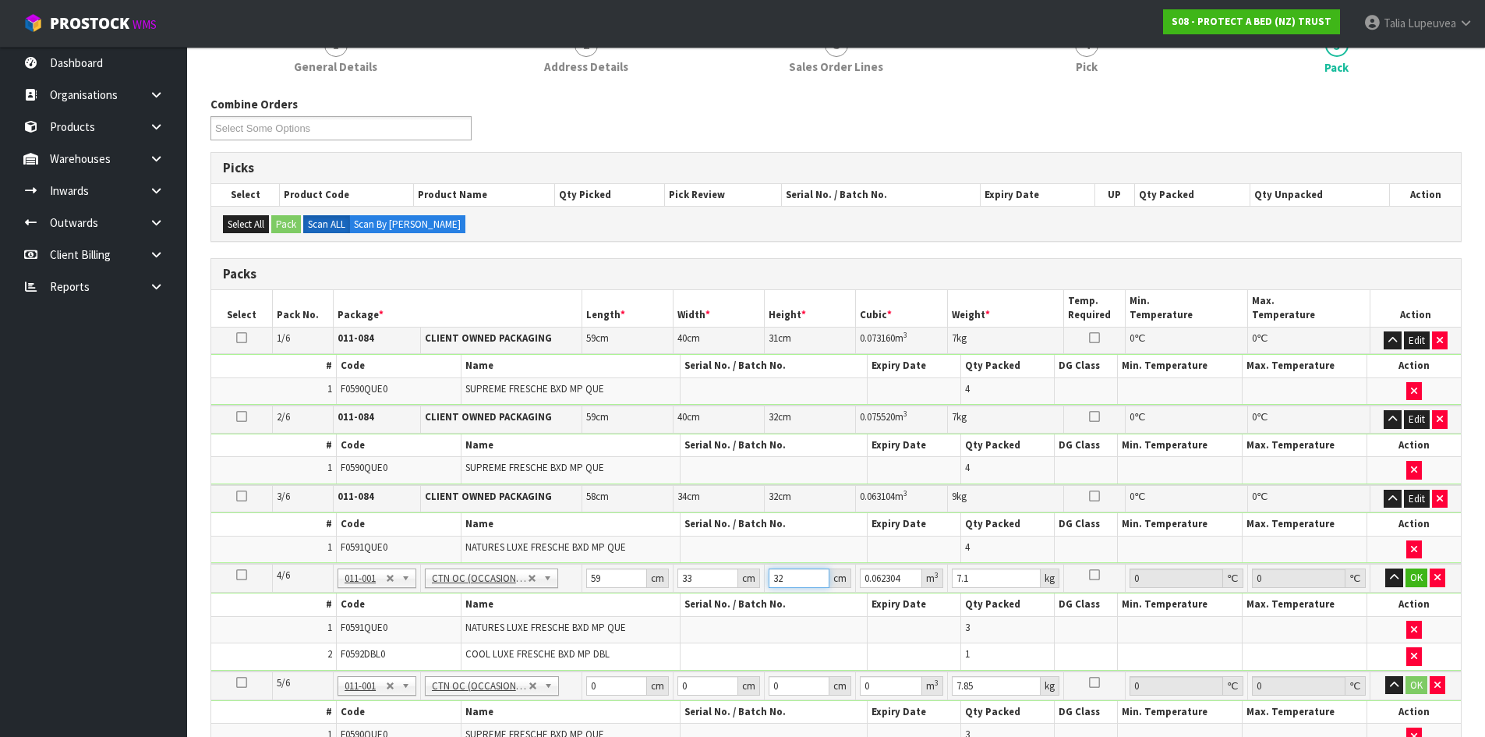
type input "32"
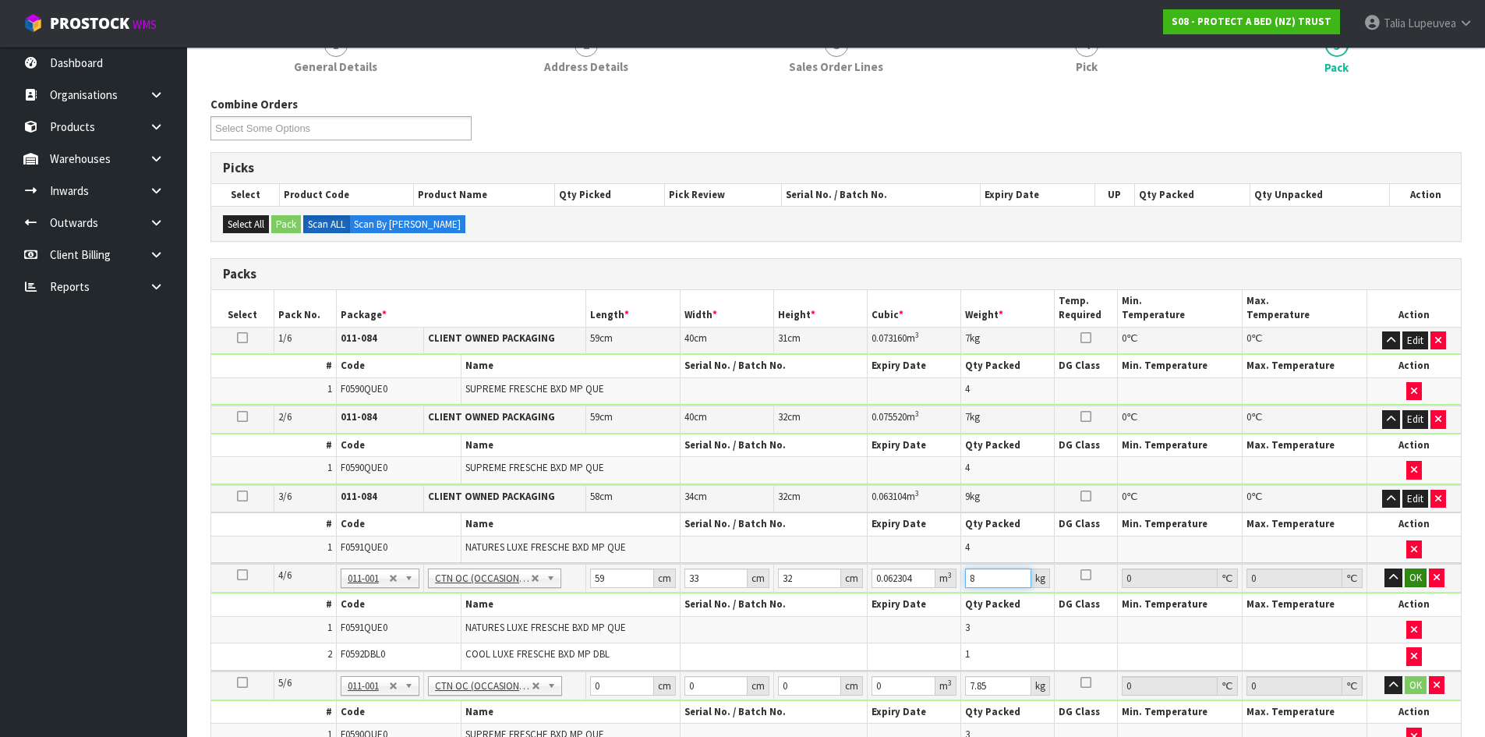
type input "8"
drag, startPoint x: 1410, startPoint y: 580, endPoint x: 1375, endPoint y: 595, distance: 37.4
click at [1350, 580] on button "OK" at bounding box center [1416, 577] width 22 height 19
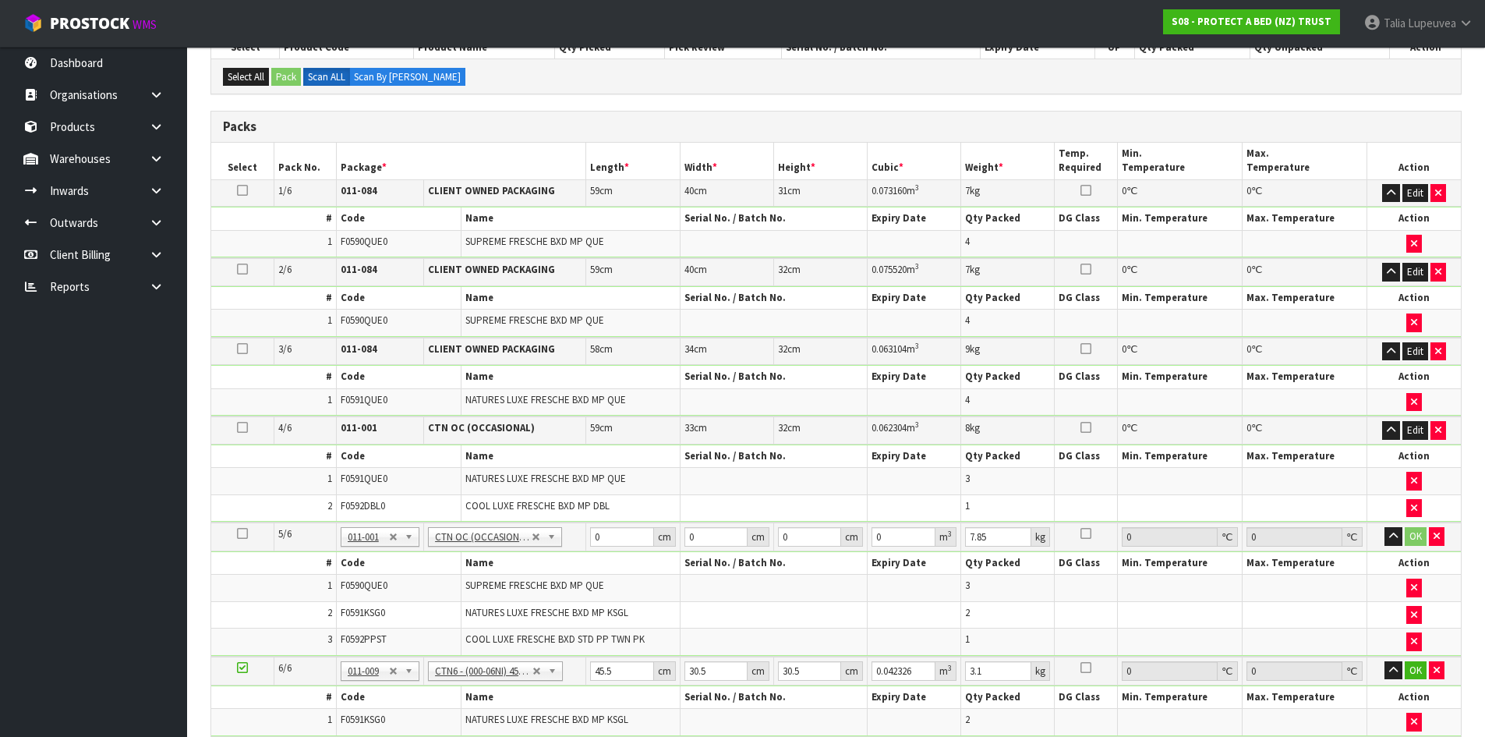
scroll to position [312, 0]
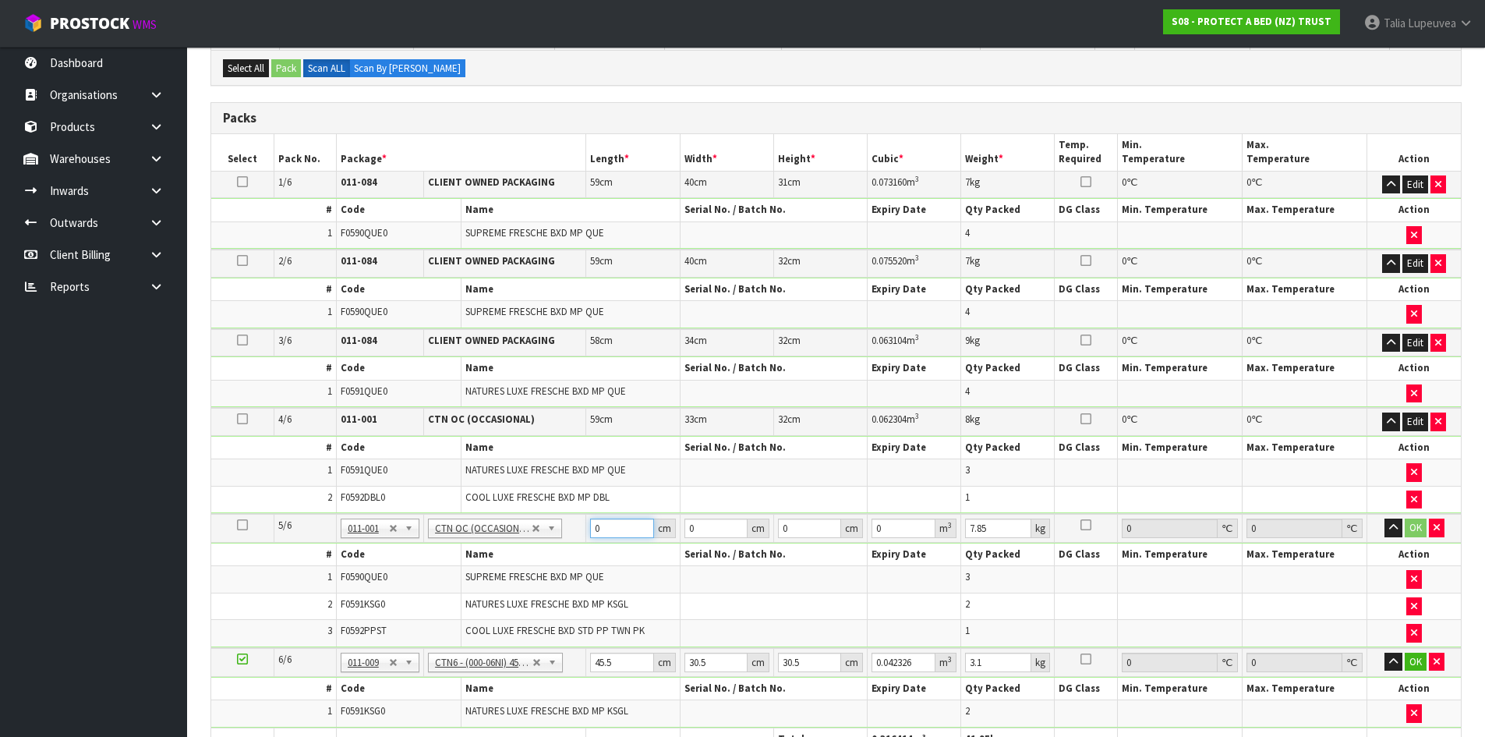
drag, startPoint x: 604, startPoint y: 532, endPoint x: 558, endPoint y: 536, distance: 46.2
click at [558, 536] on tr "5/6 NONE 007-001 007-002 007-004 007-009 007-013 007-014 007-015 007-017 007-01…" at bounding box center [836, 528] width 1250 height 29
type input "58"
type input "42"
type input "3"
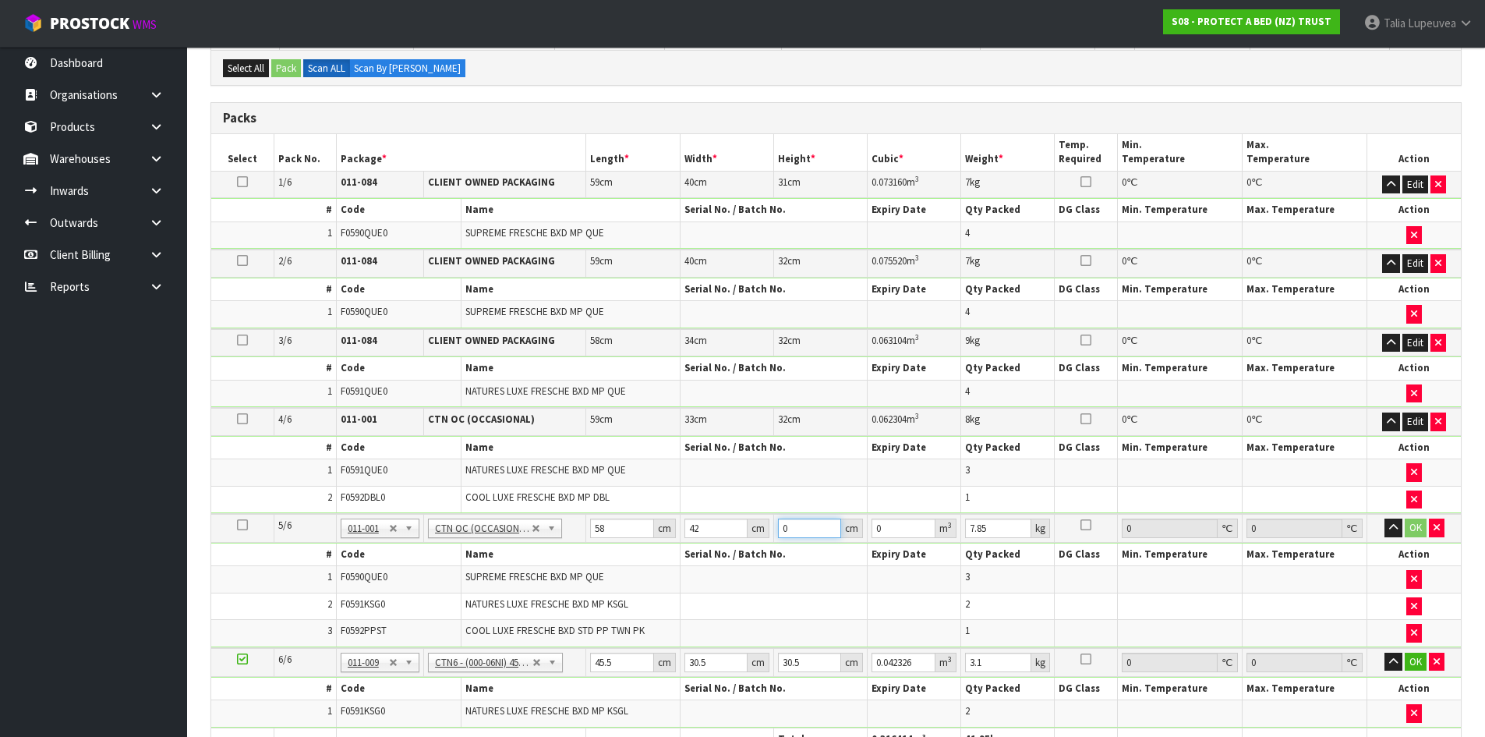
type input "0.007308"
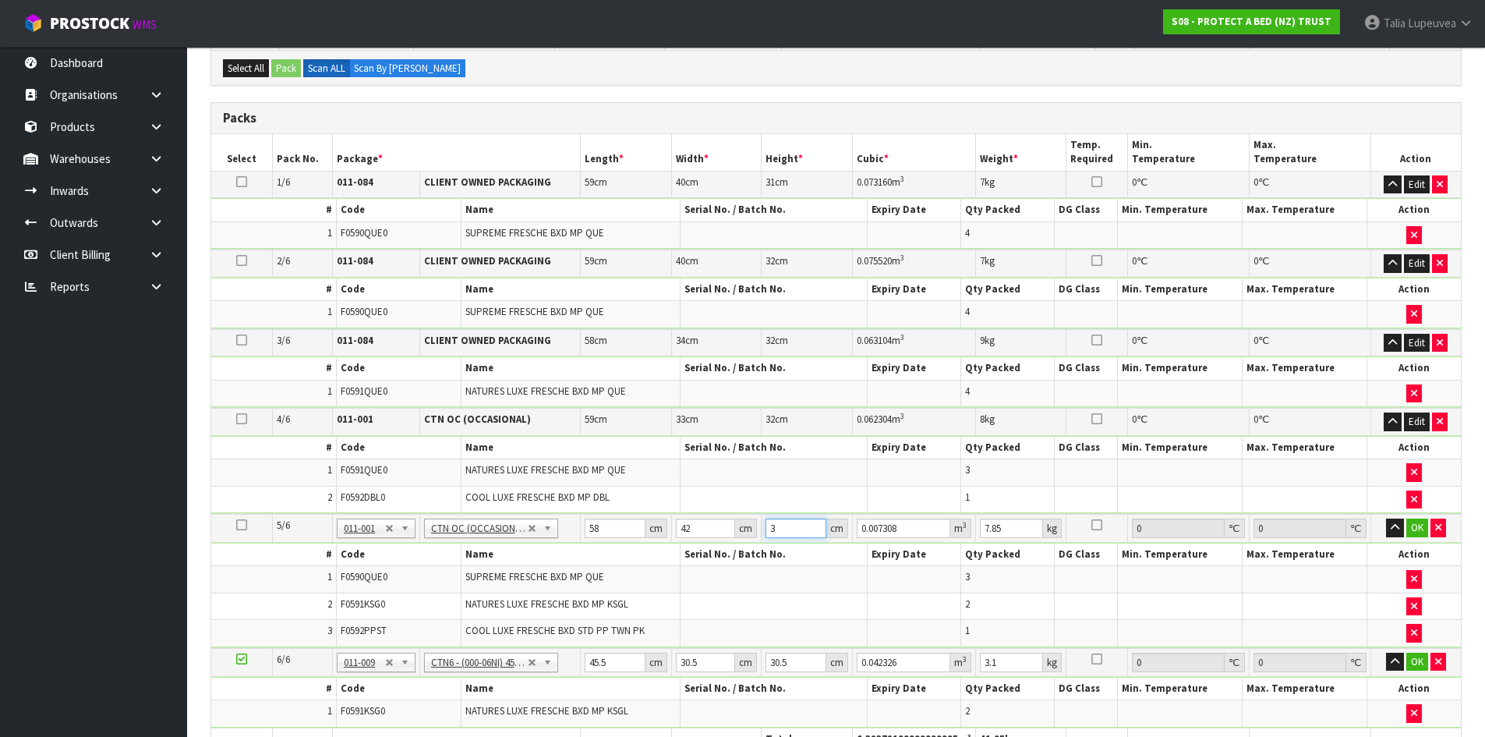
type input "32"
type input "0.077952"
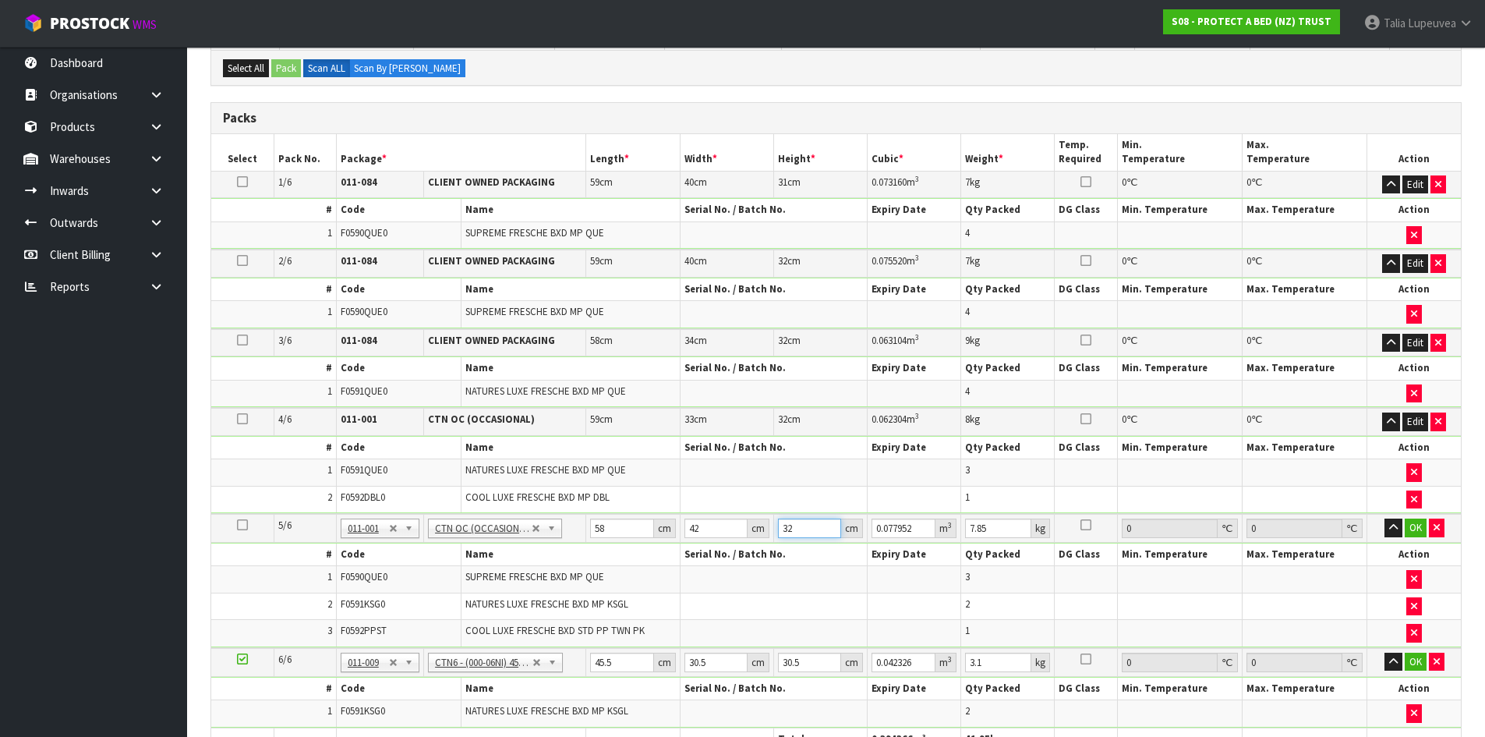
type input "32"
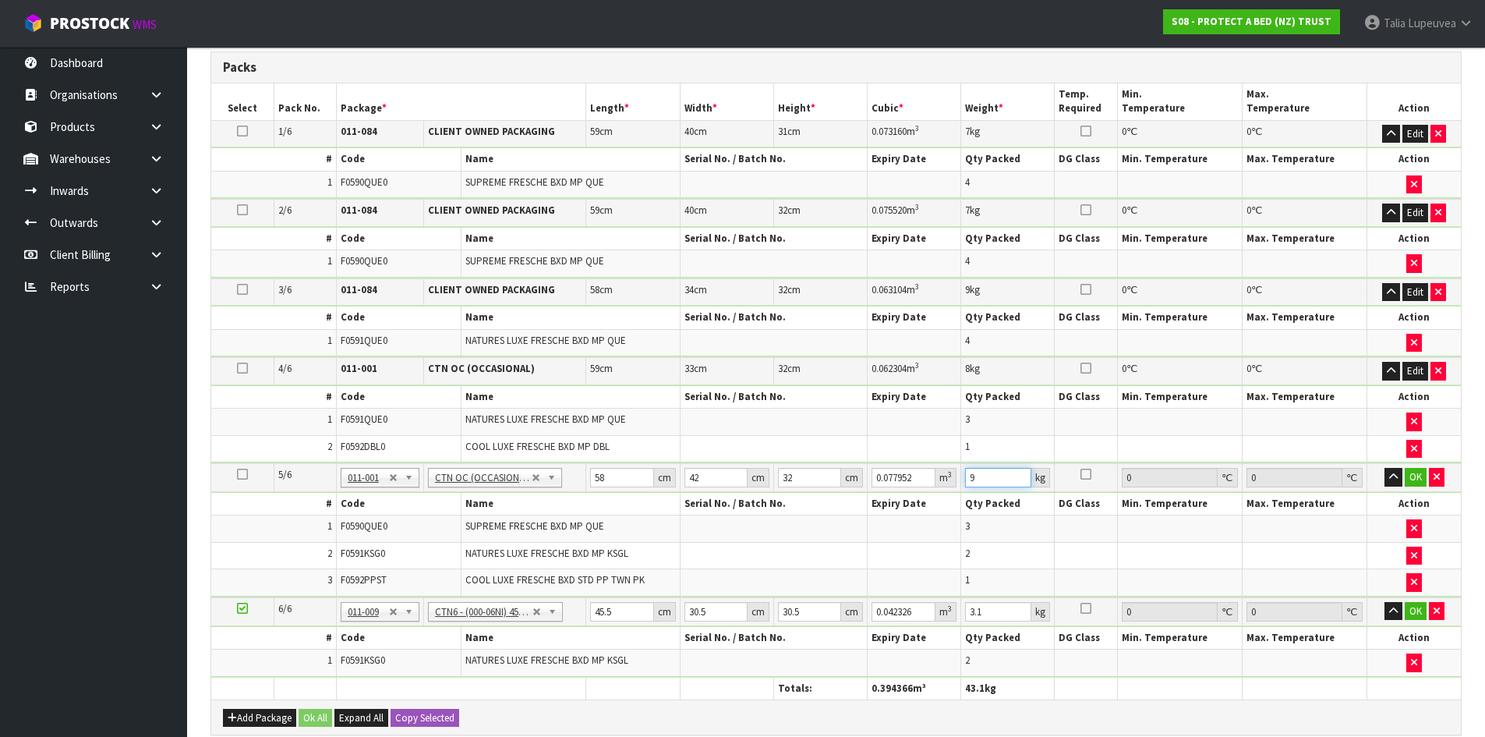
scroll to position [390, 0]
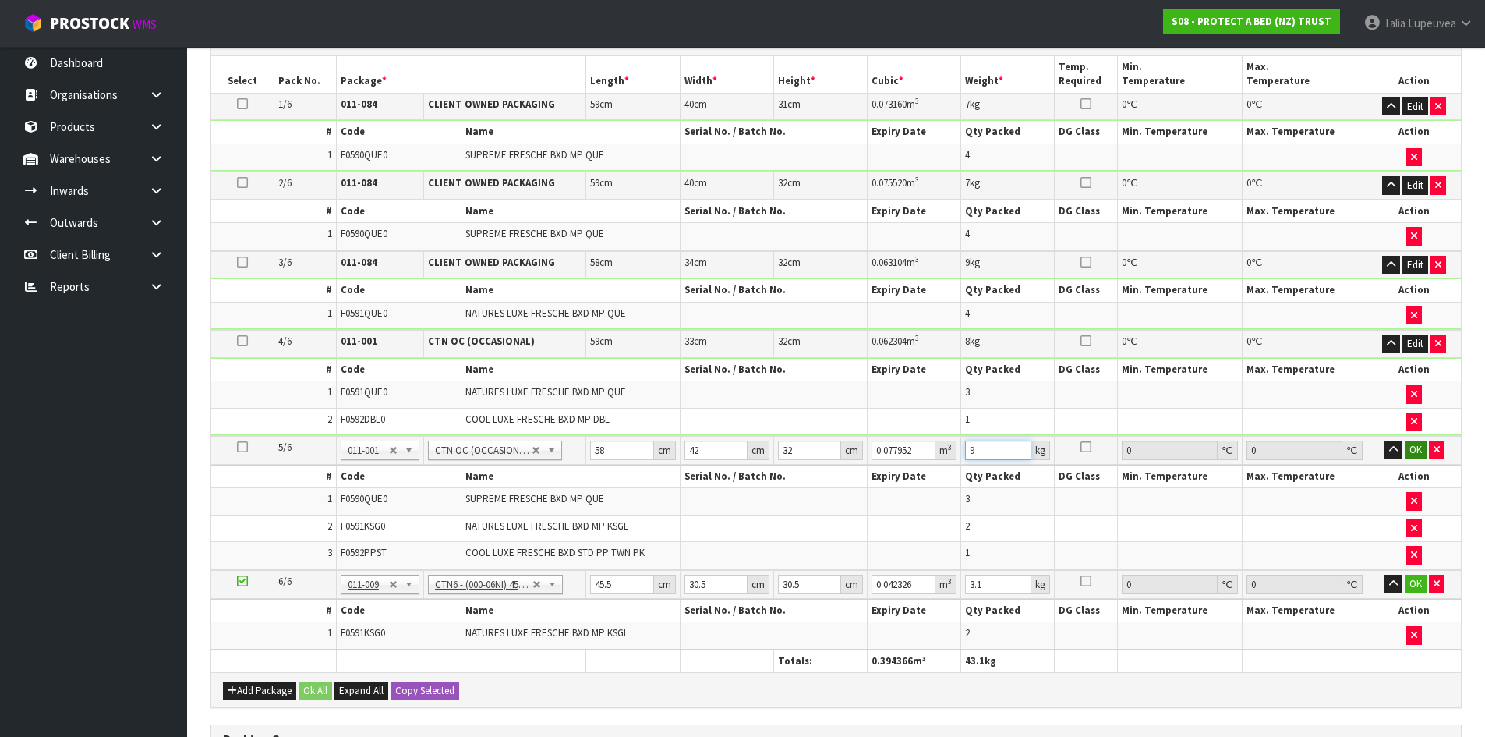
type input "9"
click at [1350, 449] on button "OK" at bounding box center [1416, 449] width 22 height 19
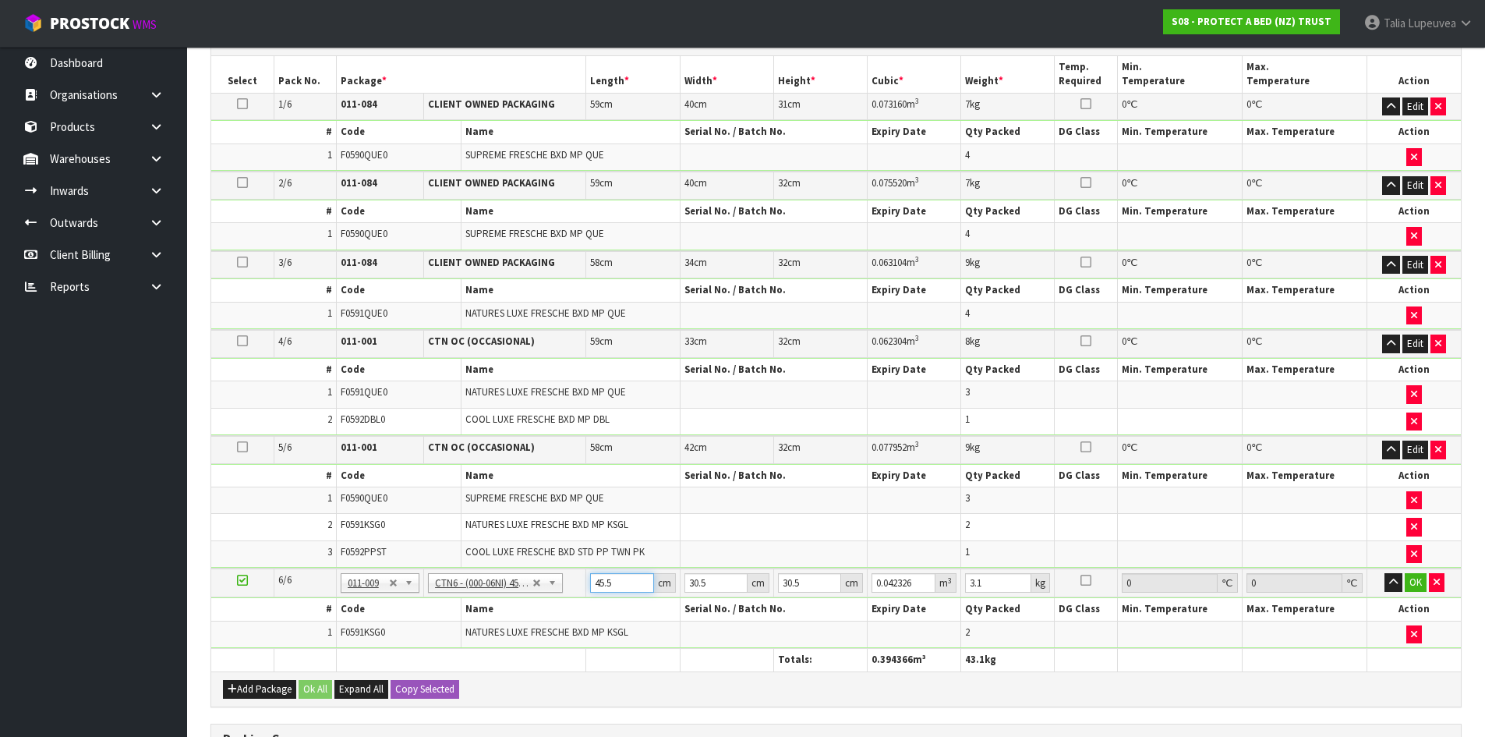
drag, startPoint x: 623, startPoint y: 583, endPoint x: 587, endPoint y: 593, distance: 37.3
click at [587, 593] on td "45.5 cm" at bounding box center [633, 582] width 94 height 29
type input "3"
type input "0.002791"
type input "34"
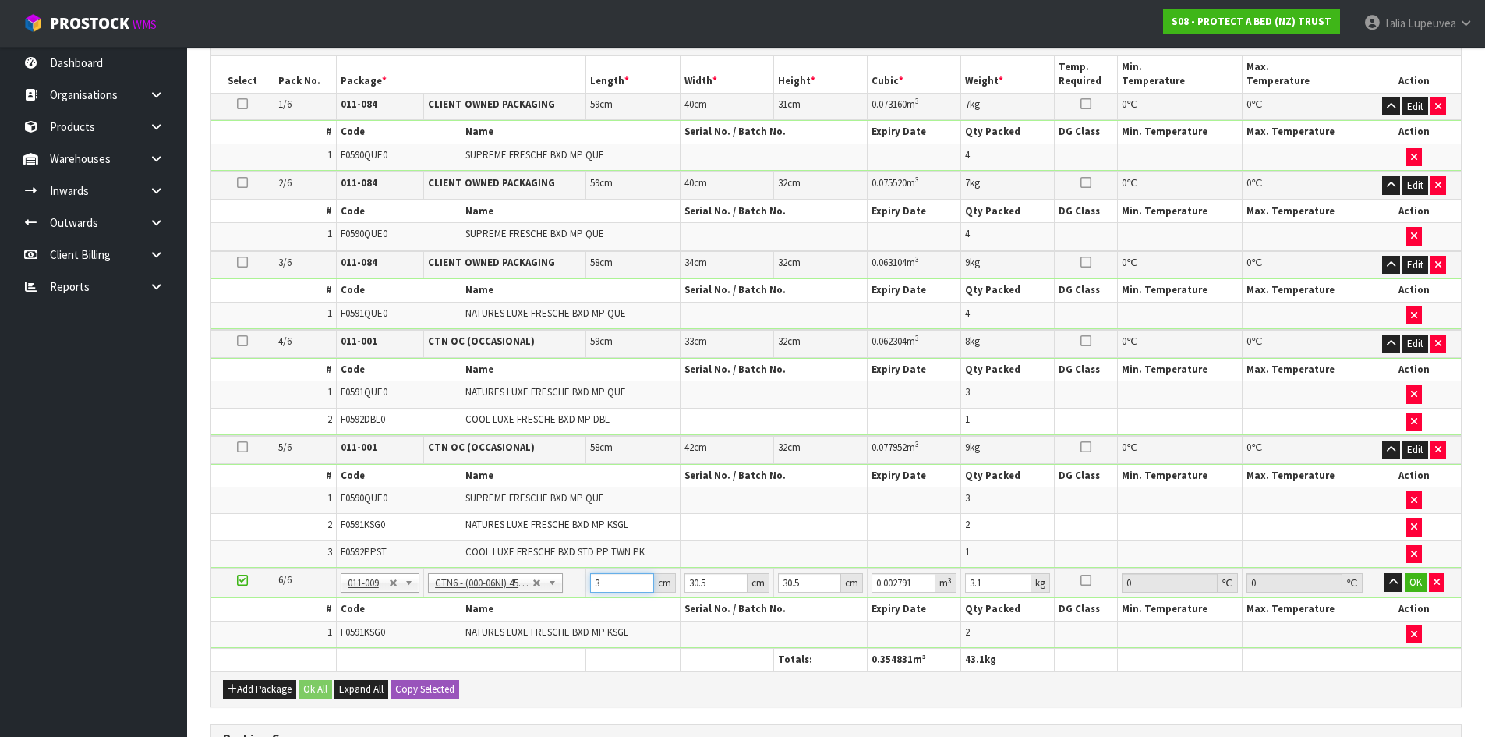
type input "0.031628"
type input "34"
type input "3"
type input "0.003111"
type input "31"
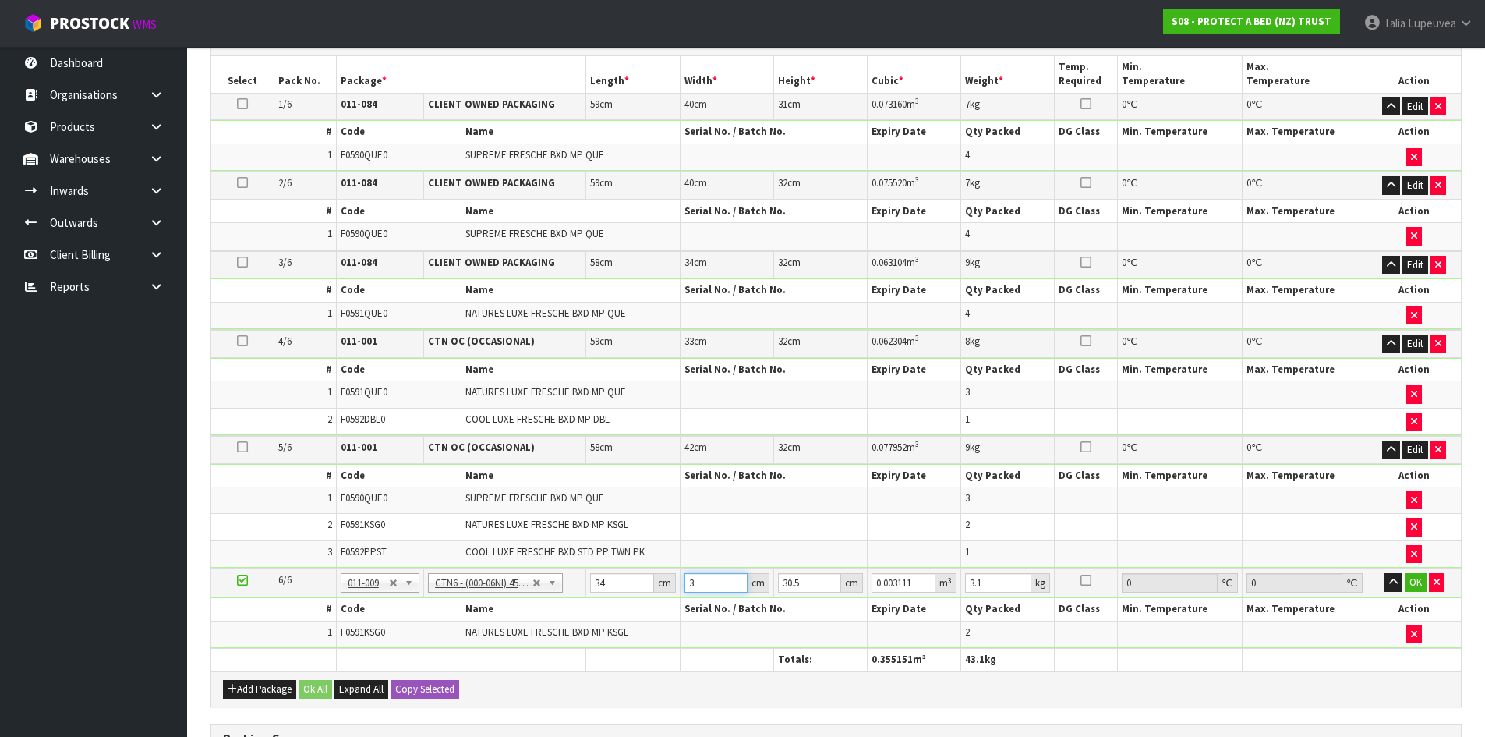
type input "0.032147"
type input "31"
type input "2"
type input "0.002108"
type input "22"
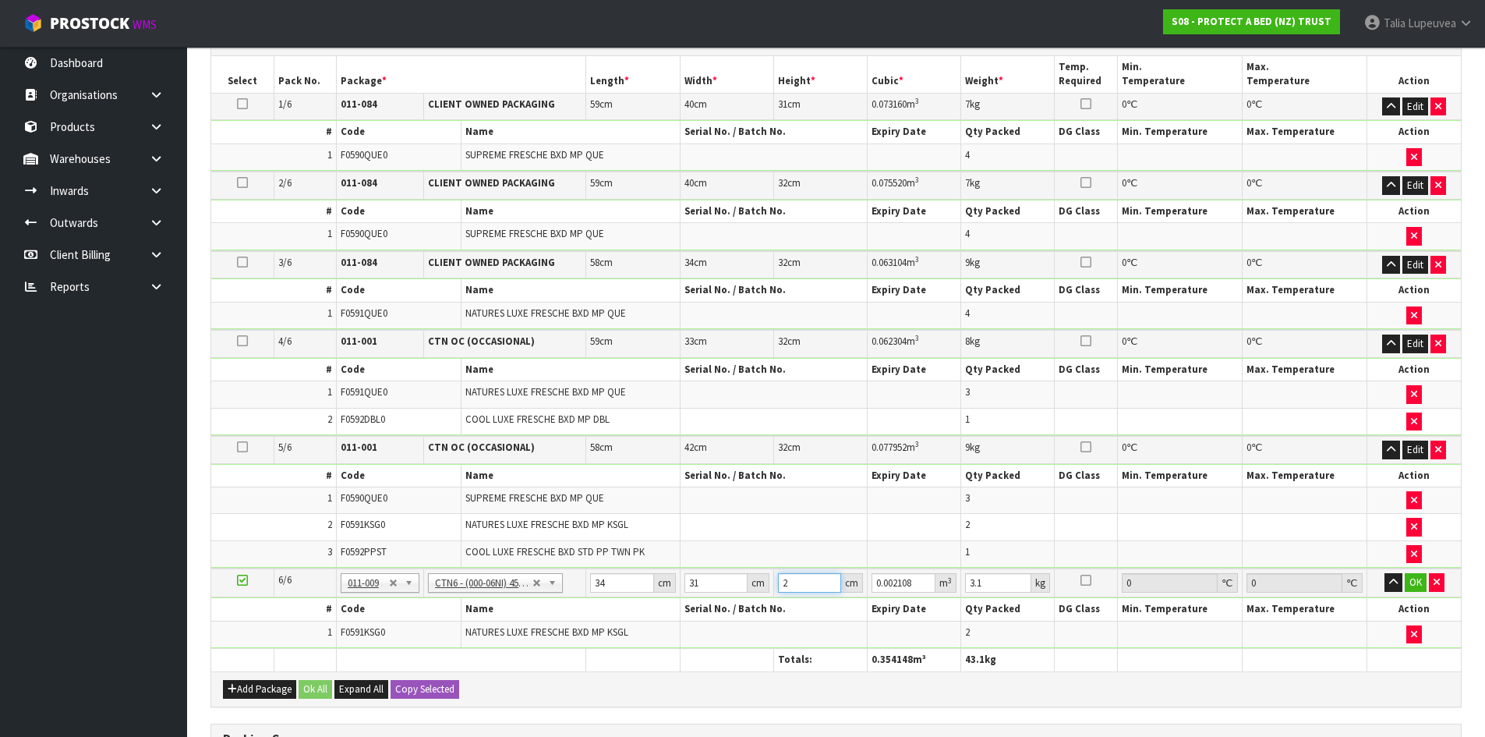
type input "0.023188"
type input "22"
type input "4"
click at [1350, 583] on button "OK" at bounding box center [1416, 582] width 22 height 19
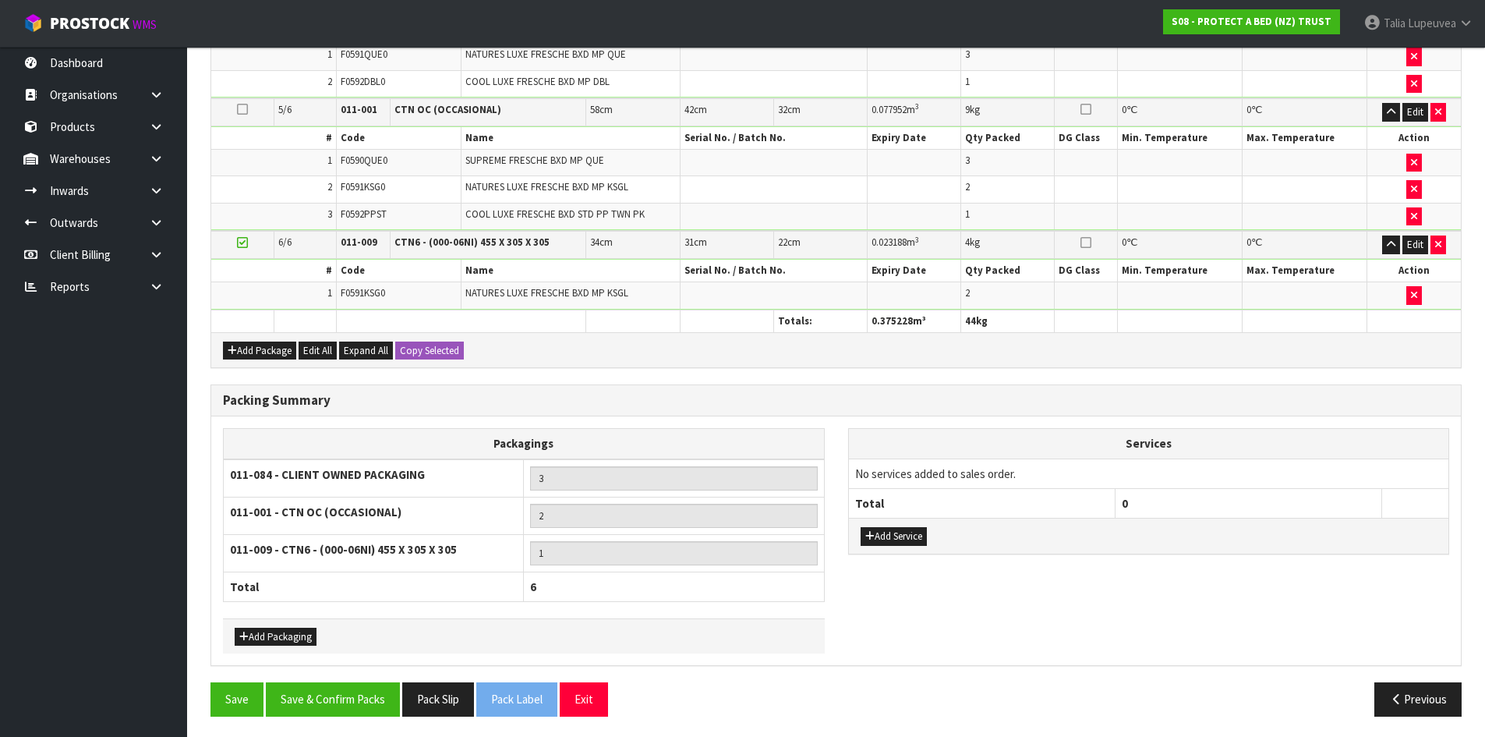
scroll to position [730, 0]
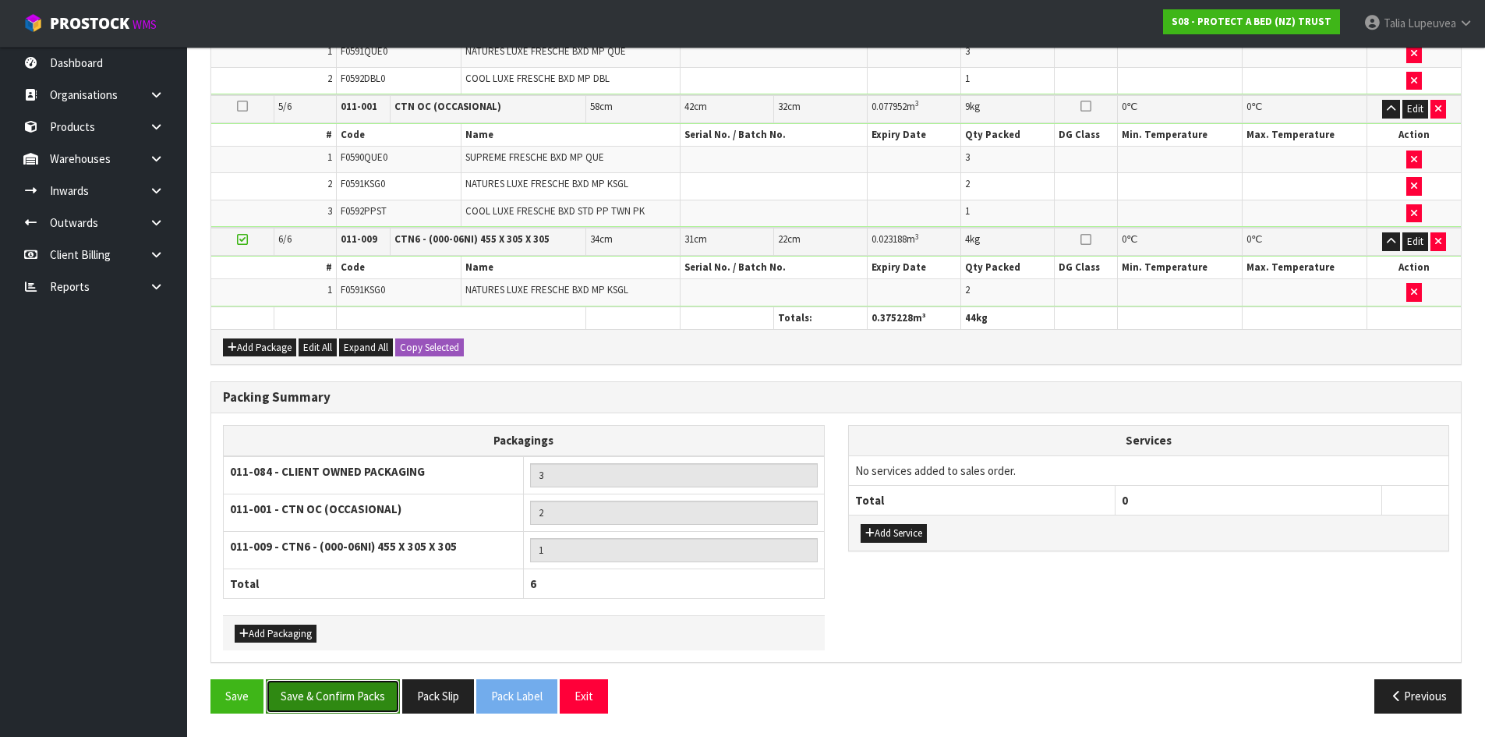
click at [327, 669] on button "Save & Confirm Packs" at bounding box center [333, 696] width 134 height 34
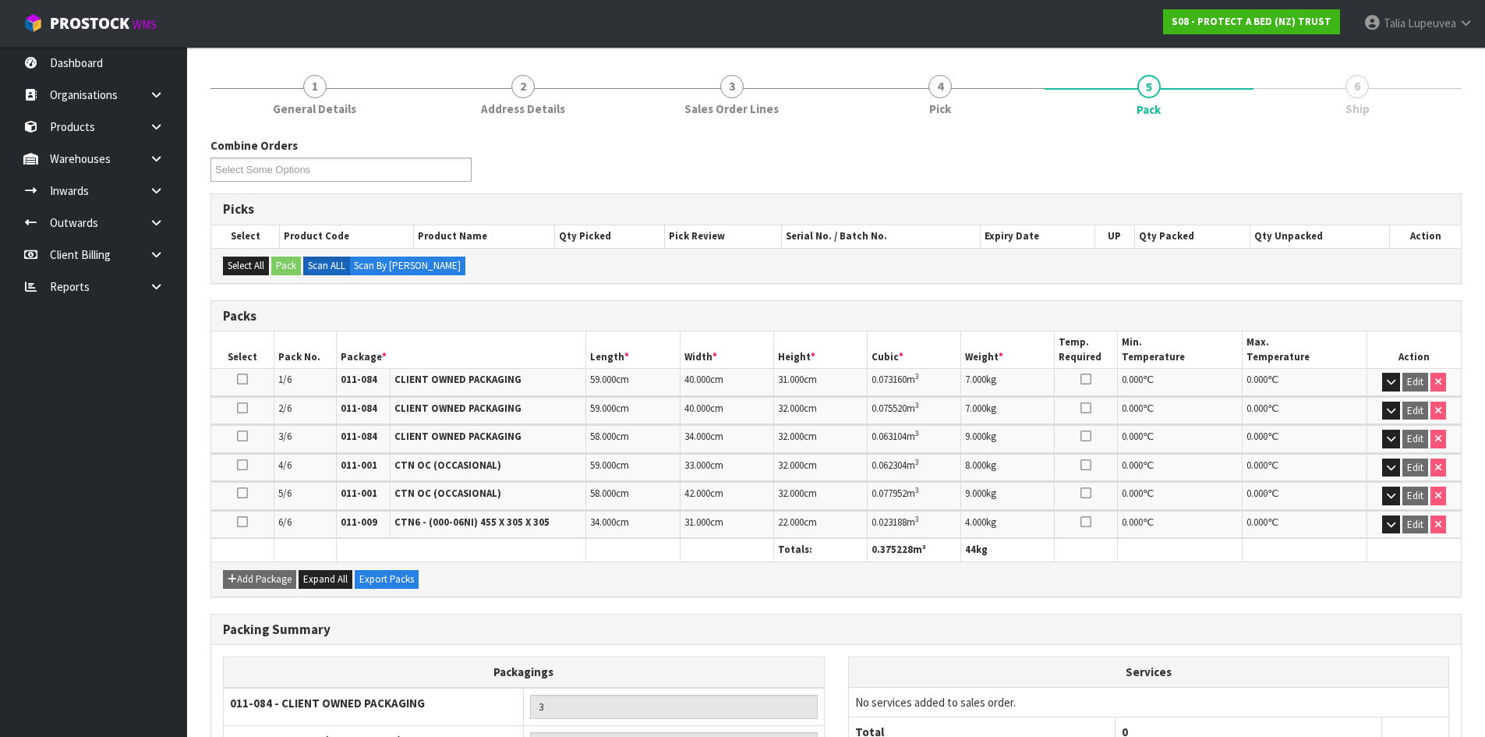
scroll to position [367, 0]
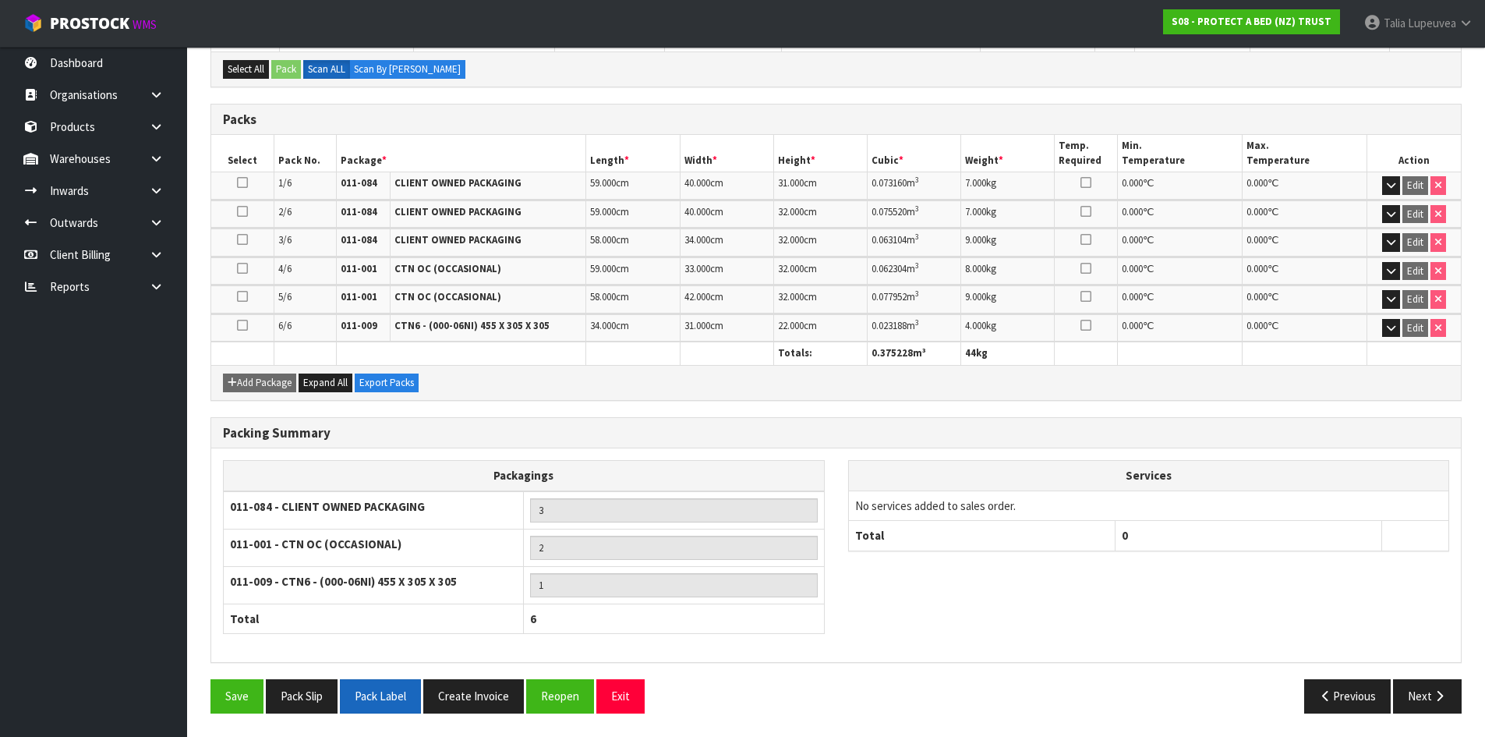
click at [388, 669] on button "Pack Label" at bounding box center [380, 696] width 81 height 34
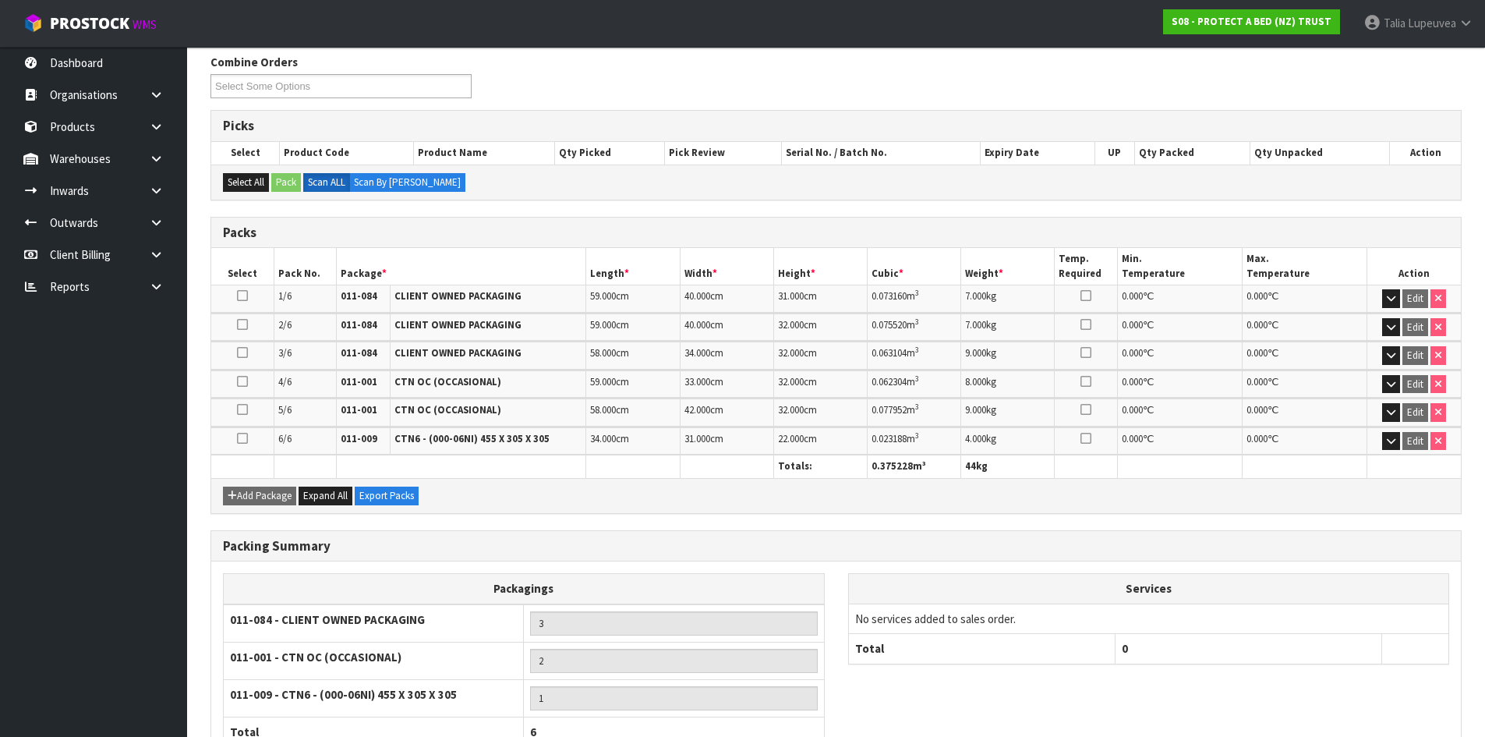
scroll to position [55, 0]
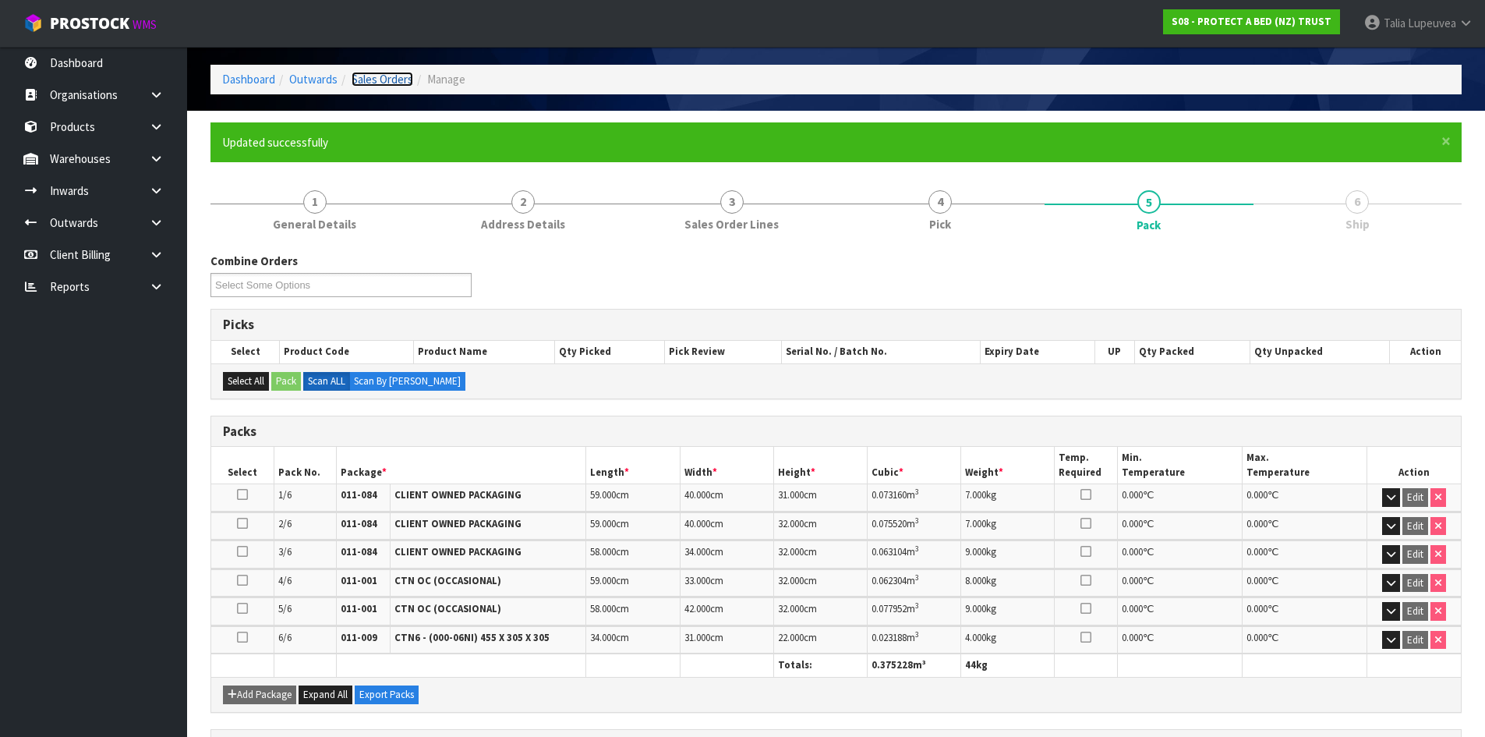
click at [380, 75] on link "Sales Orders" at bounding box center [383, 79] width 62 height 15
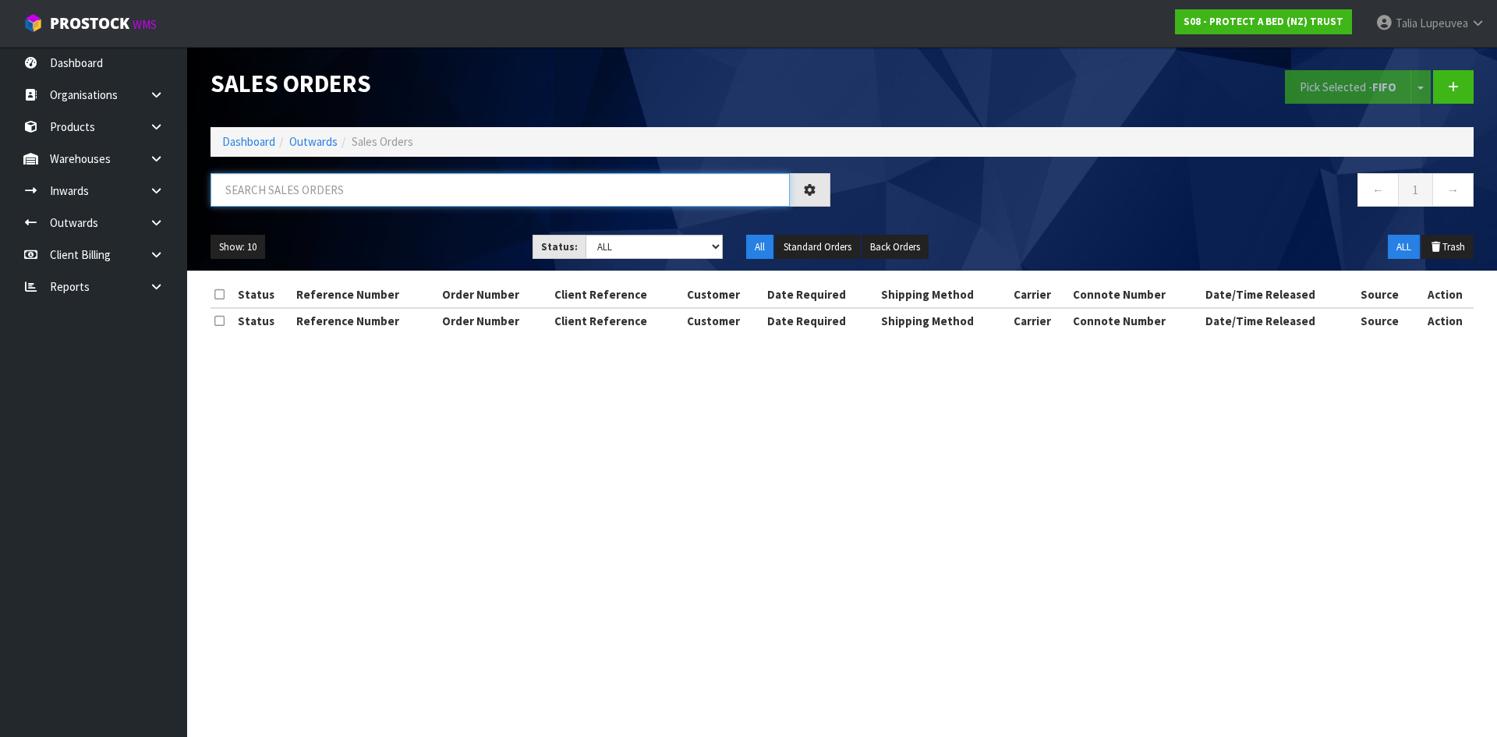
click at [370, 203] on input "text" at bounding box center [499, 190] width 579 height 34
type input "JOB-0413235"
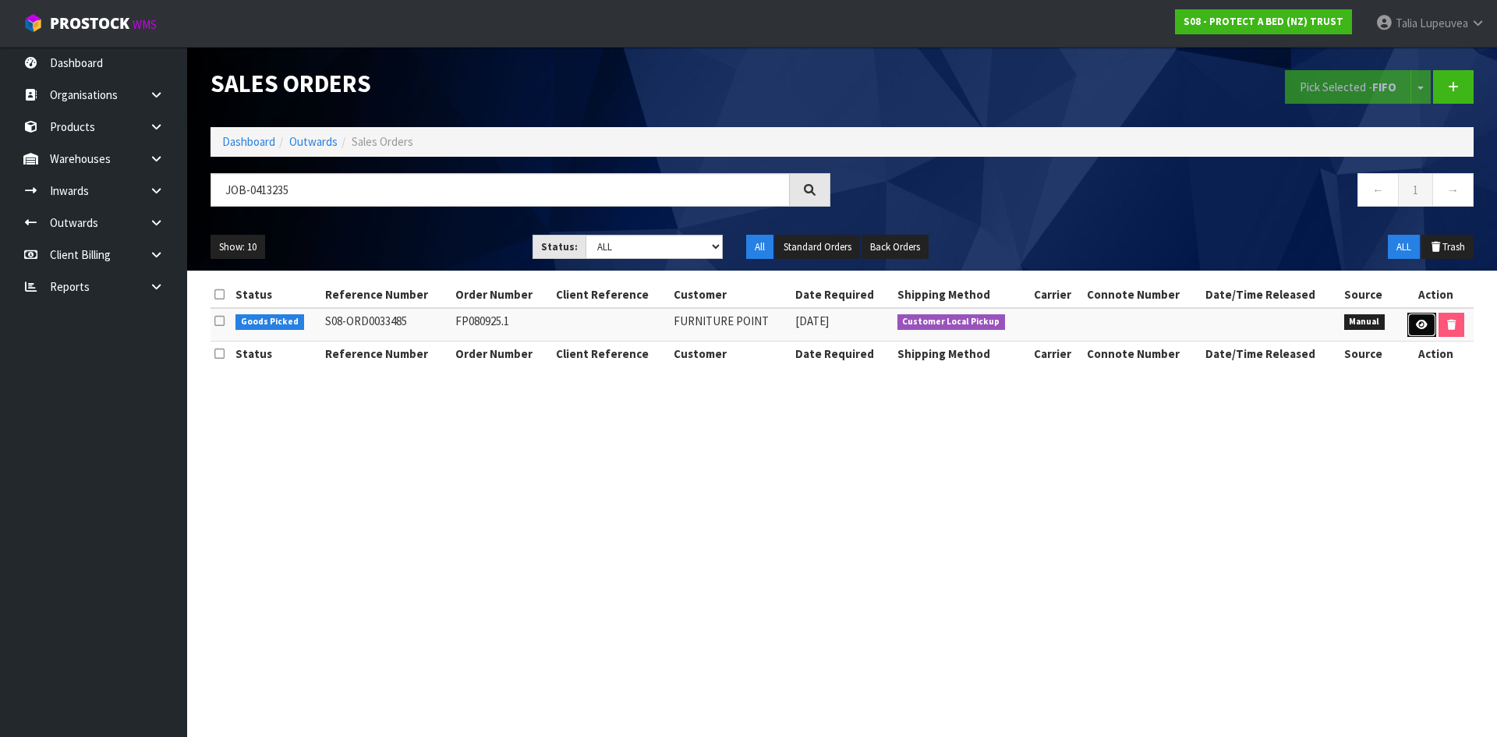
click at [1350, 331] on link at bounding box center [1421, 325] width 29 height 25
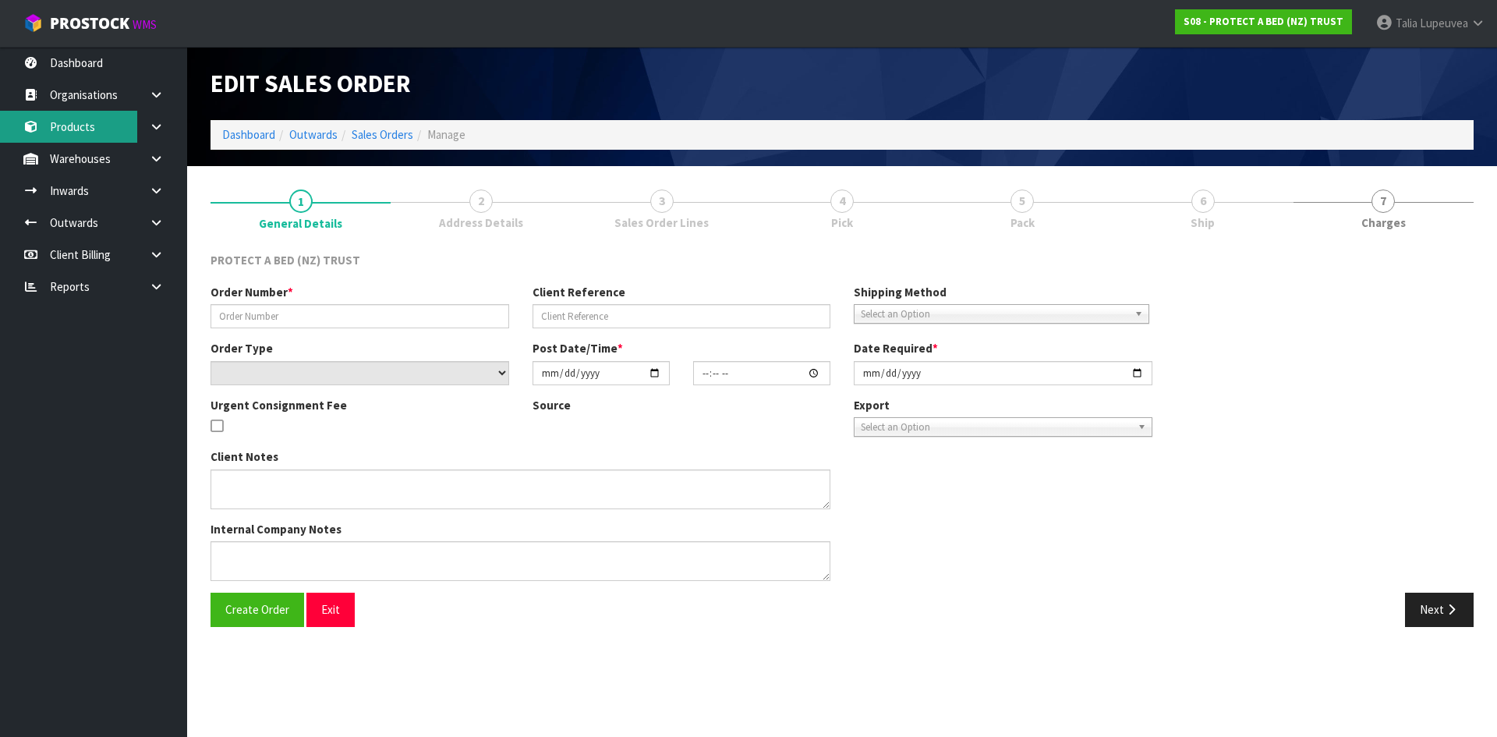
type input "FP080925.1"
select select "number:0"
type input "[DATE]"
type input "11:41:00.000"
type input "[DATE]"
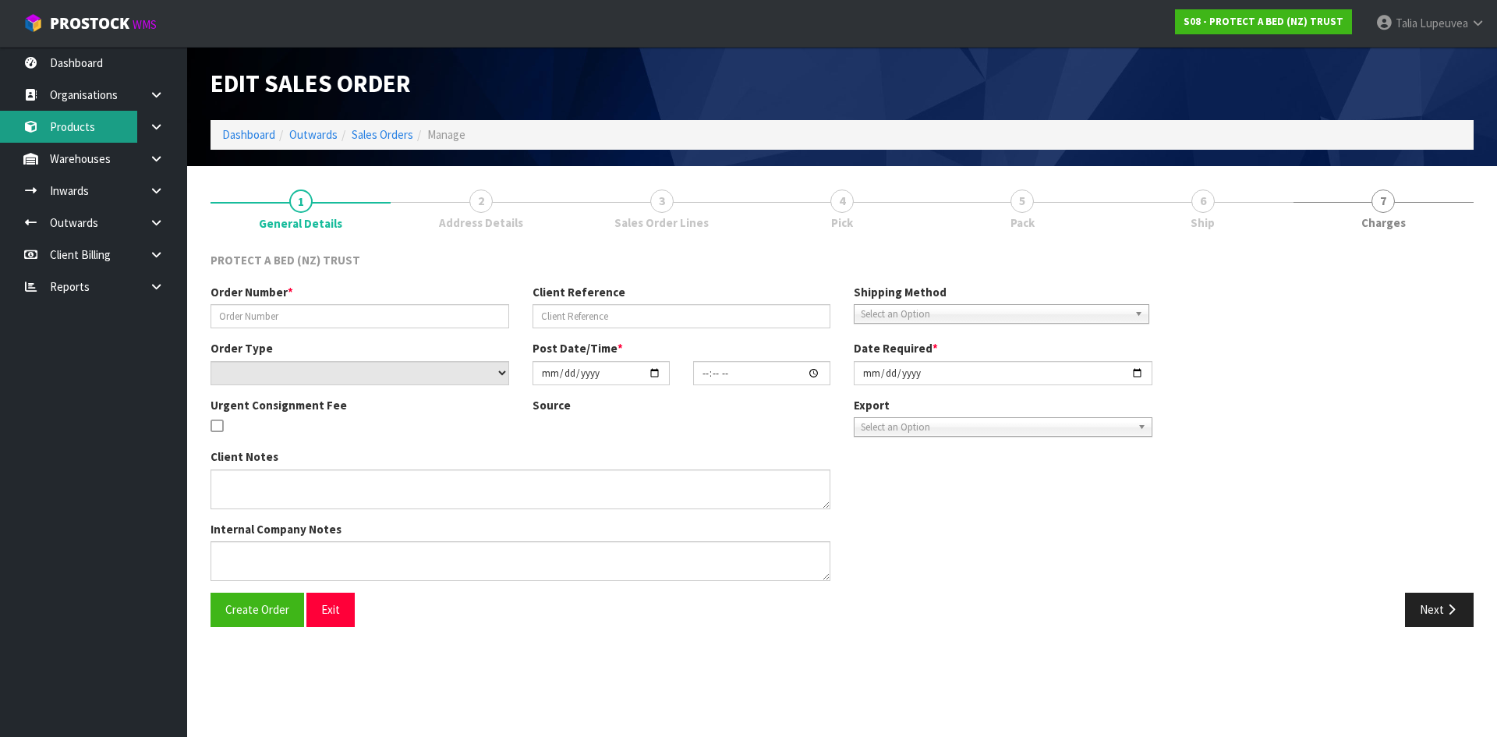
type textarea "PLEASE CREDIT THE 2 X STAYNEW PILLOW PROTECTORS AND HAVE 2 X PERFECT PILLOWS PI…"
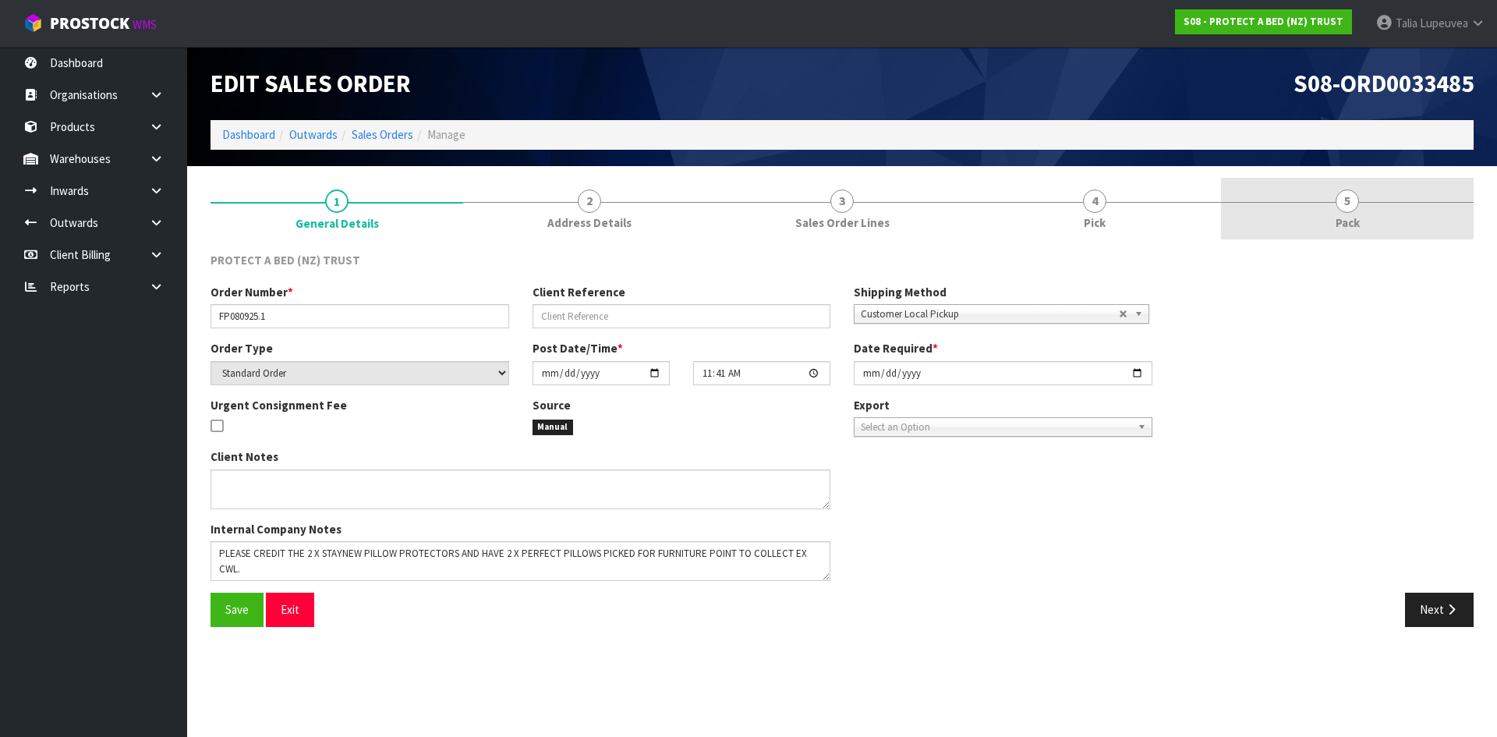
click at [1350, 203] on span "5" at bounding box center [1346, 200] width 23 height 23
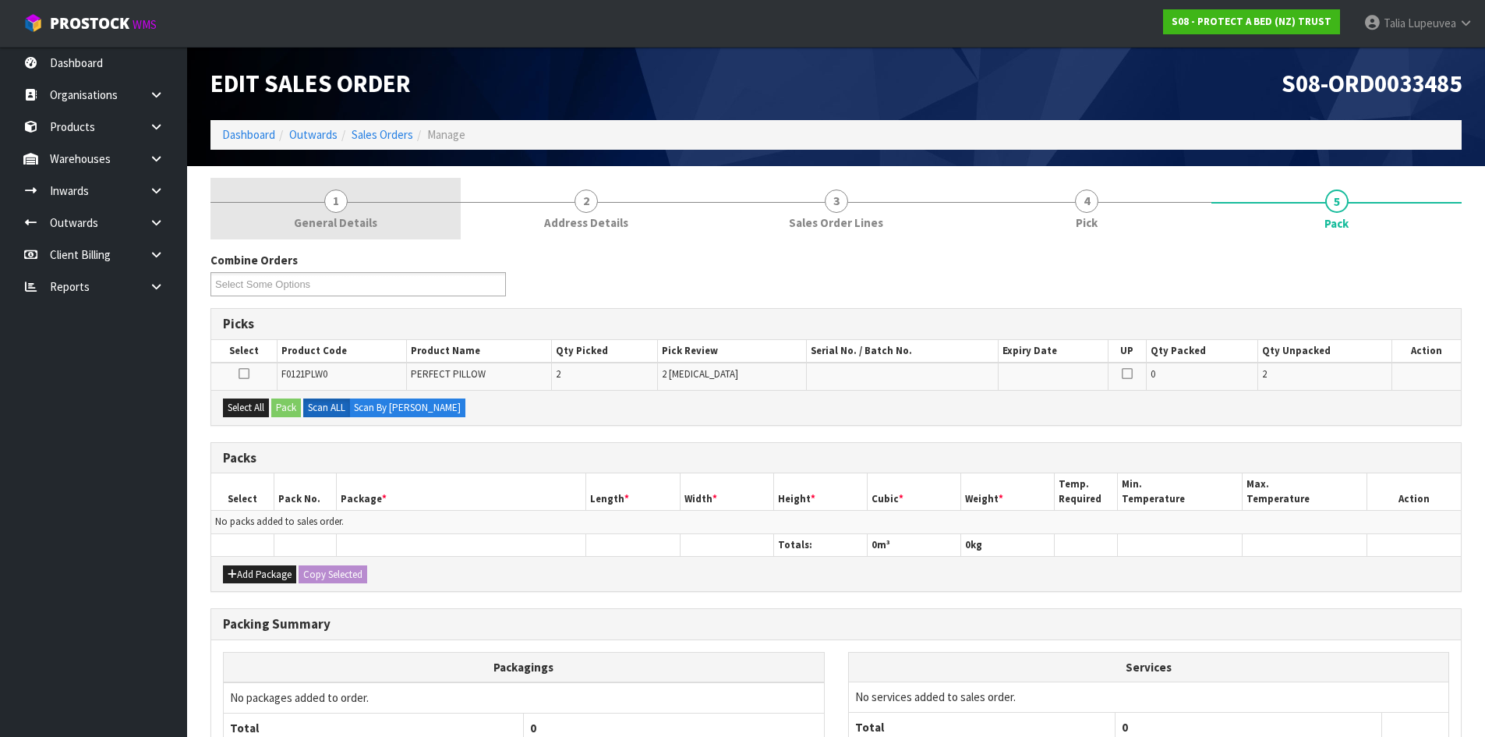
click at [320, 186] on link "1 General Details" at bounding box center [335, 209] width 250 height 62
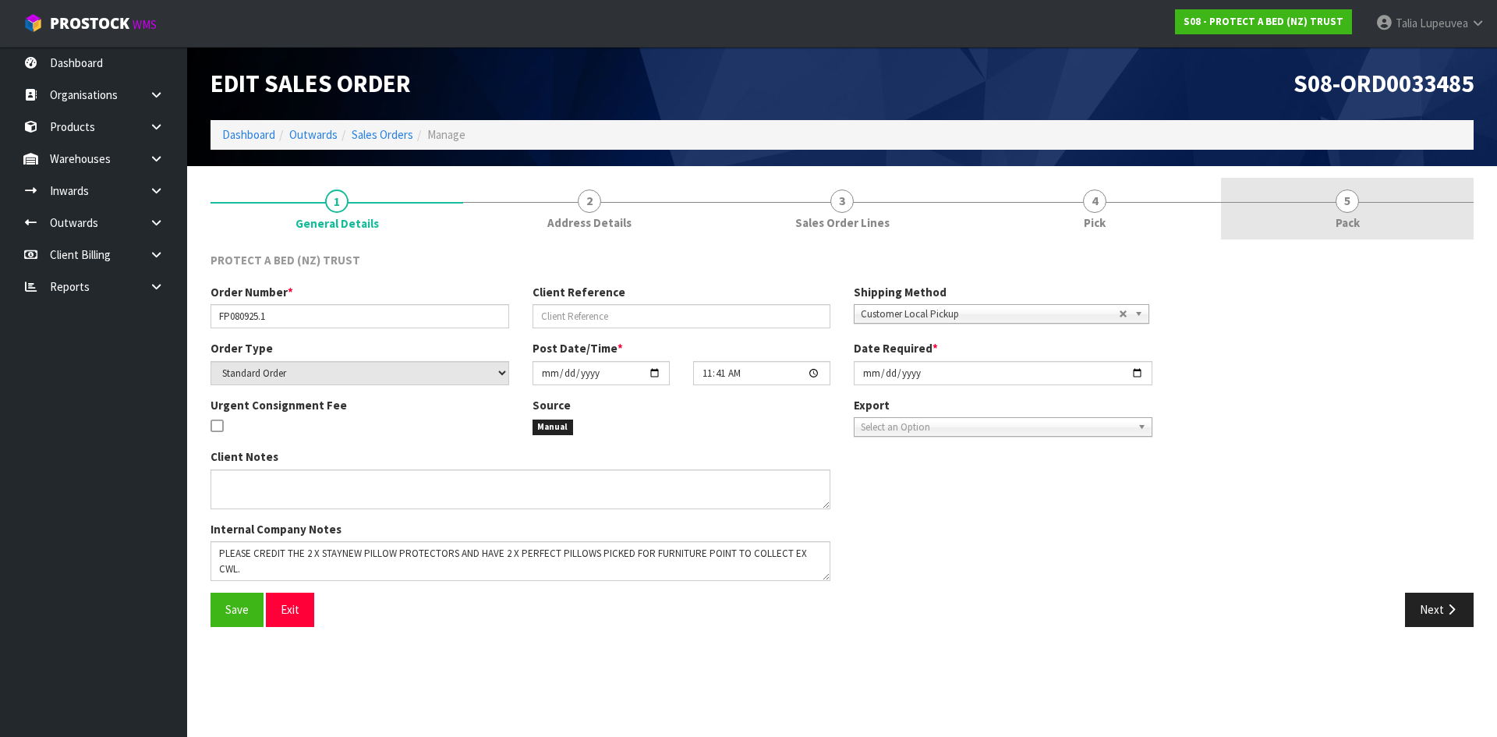
click at [1325, 208] on link "5 Pack" at bounding box center [1347, 209] width 253 height 62
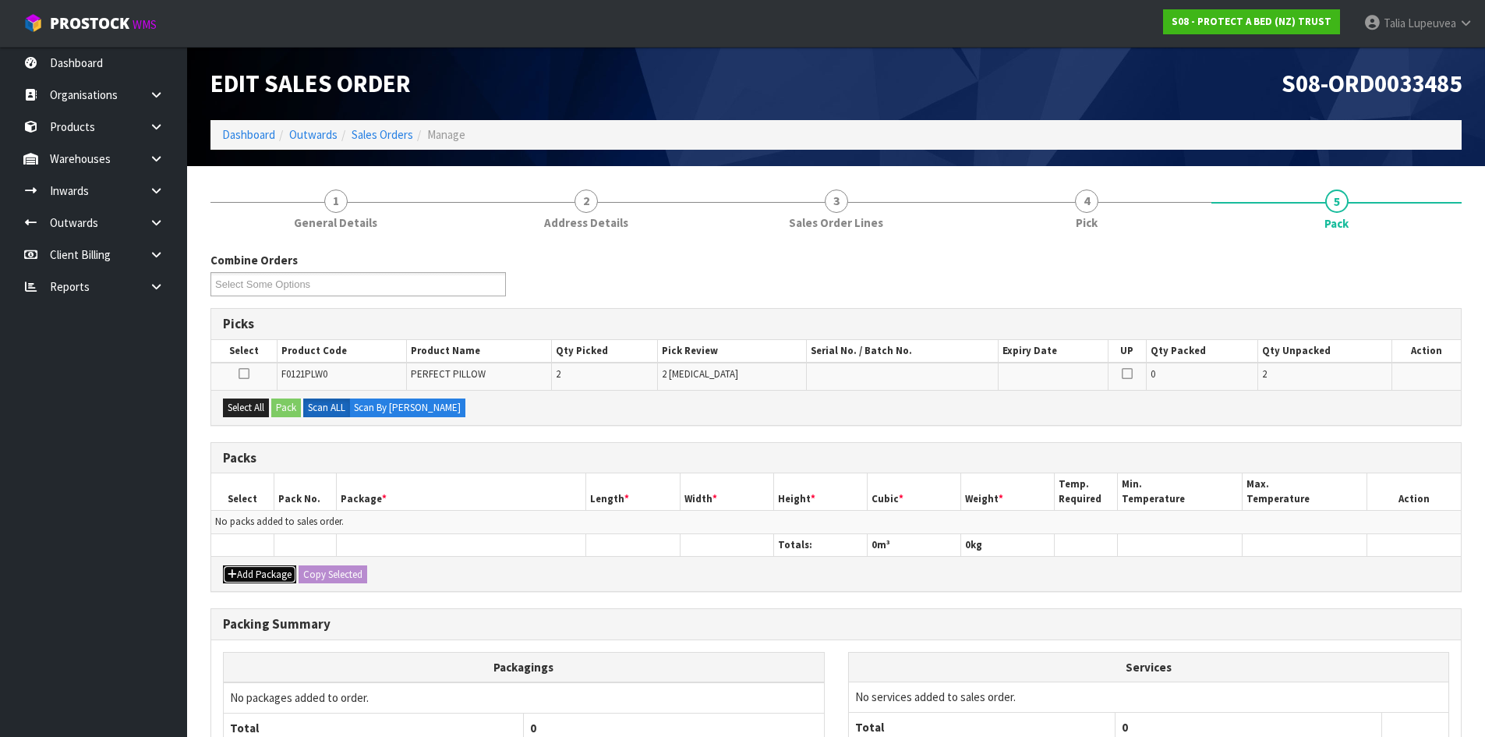
click at [287, 578] on button "Add Package" at bounding box center [259, 574] width 73 height 19
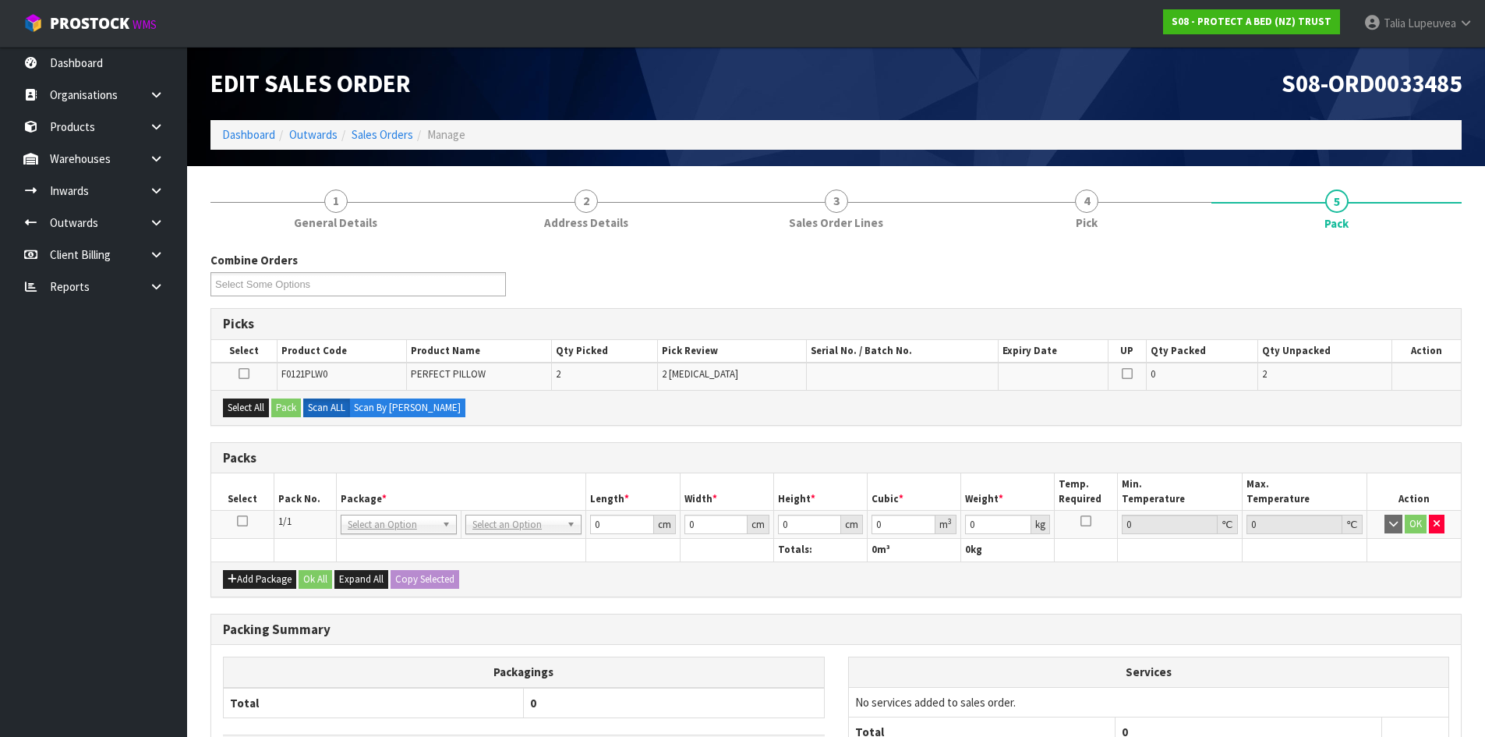
click at [243, 521] on icon at bounding box center [242, 521] width 11 height 1
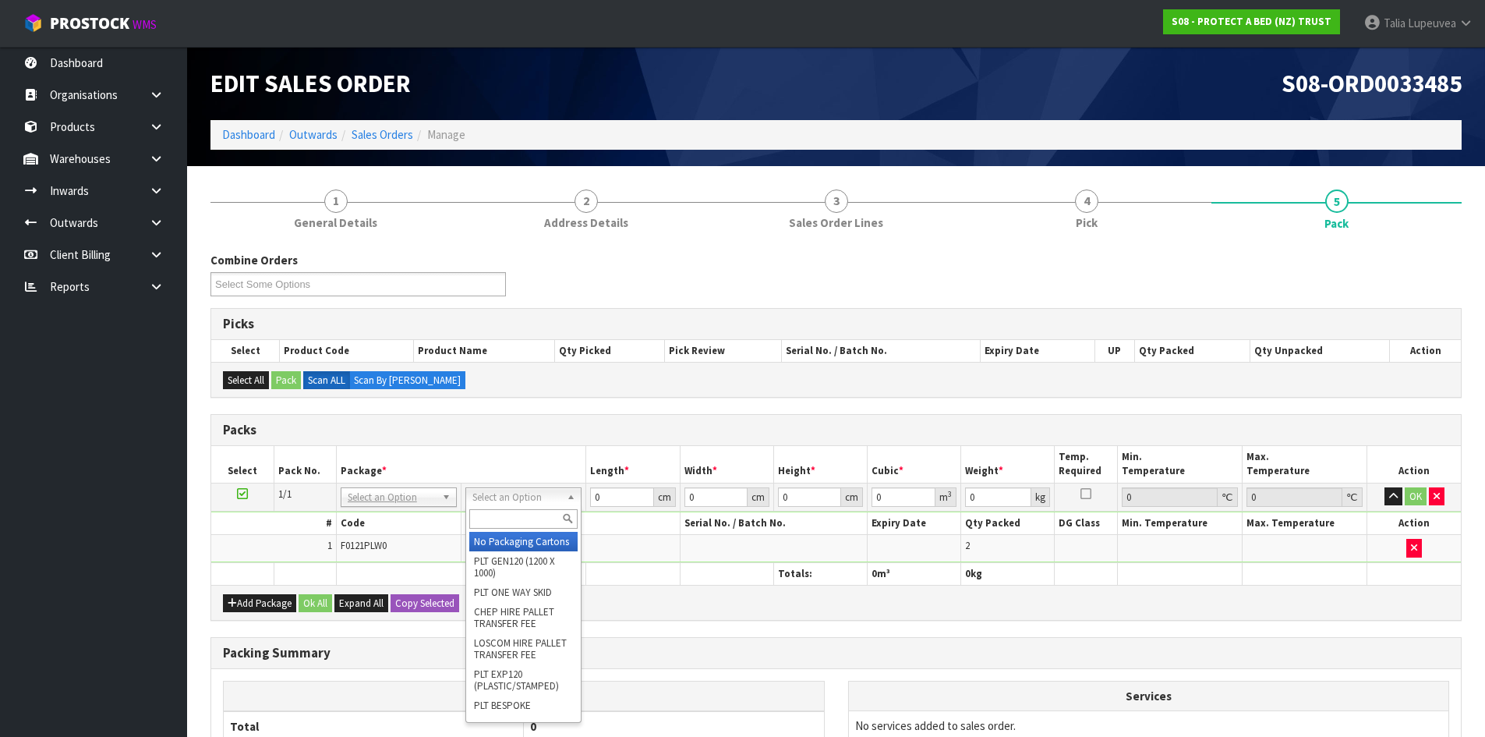
click at [510, 518] on input "text" at bounding box center [523, 518] width 108 height 19
type input "OC"
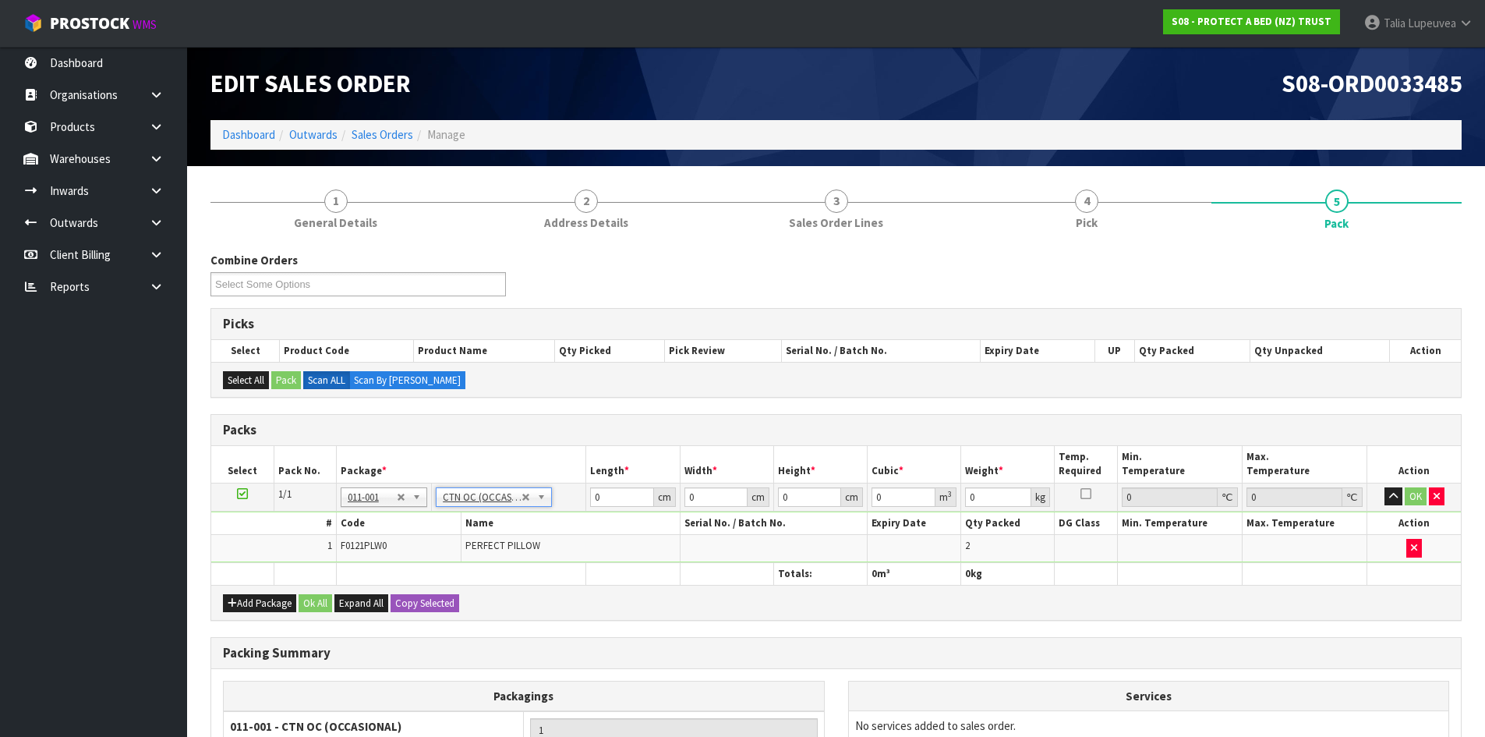
type input "3.6"
drag, startPoint x: 590, startPoint y: 495, endPoint x: 565, endPoint y: 500, distance: 25.4
click at [565, 500] on tr "1/1 NONE 007-001 007-002 007-004 007-009 007-013 007-014 007-015 007-017 007-01…" at bounding box center [836, 497] width 1250 height 28
type input "58"
type input "40"
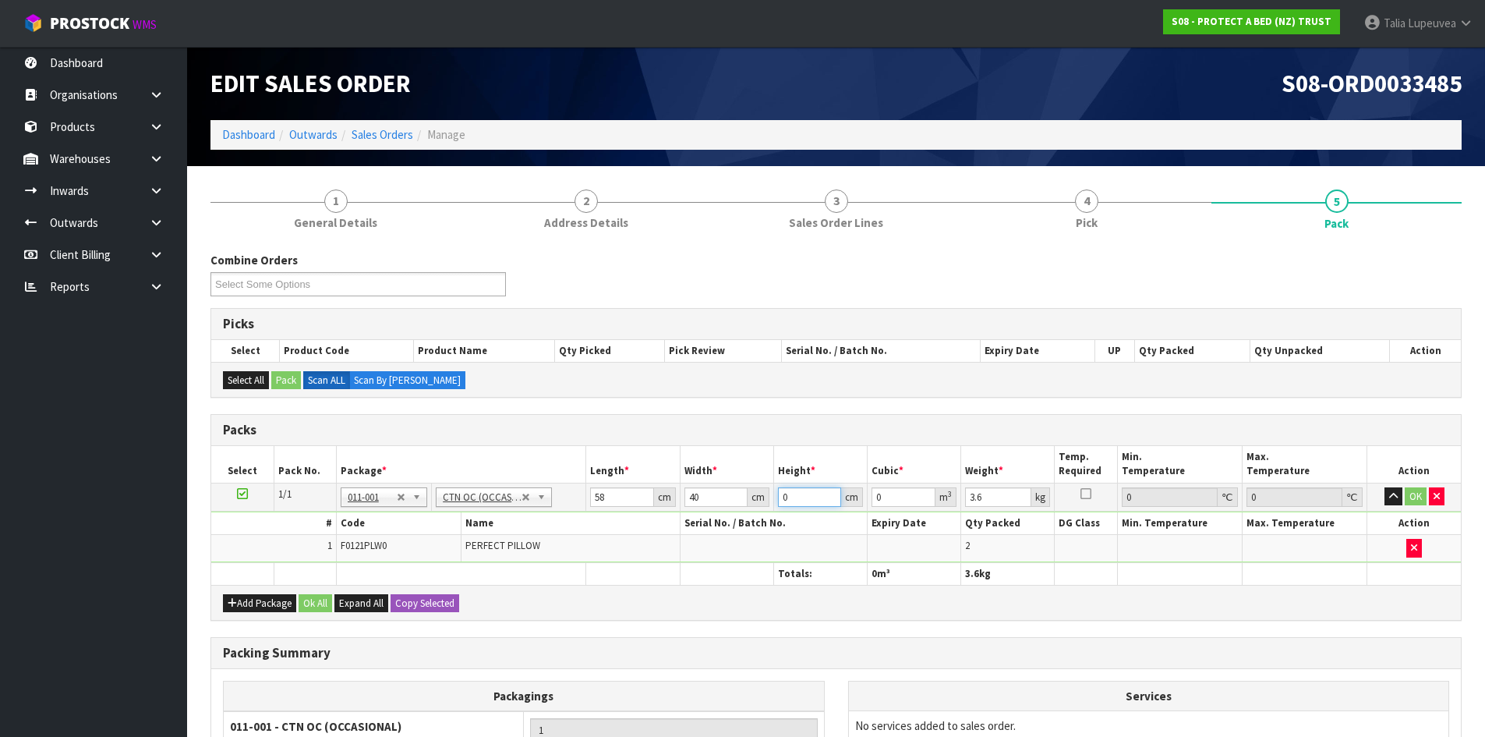
type input "3"
type input "0.00696"
type input "32"
type input "0.07424"
type input "32"
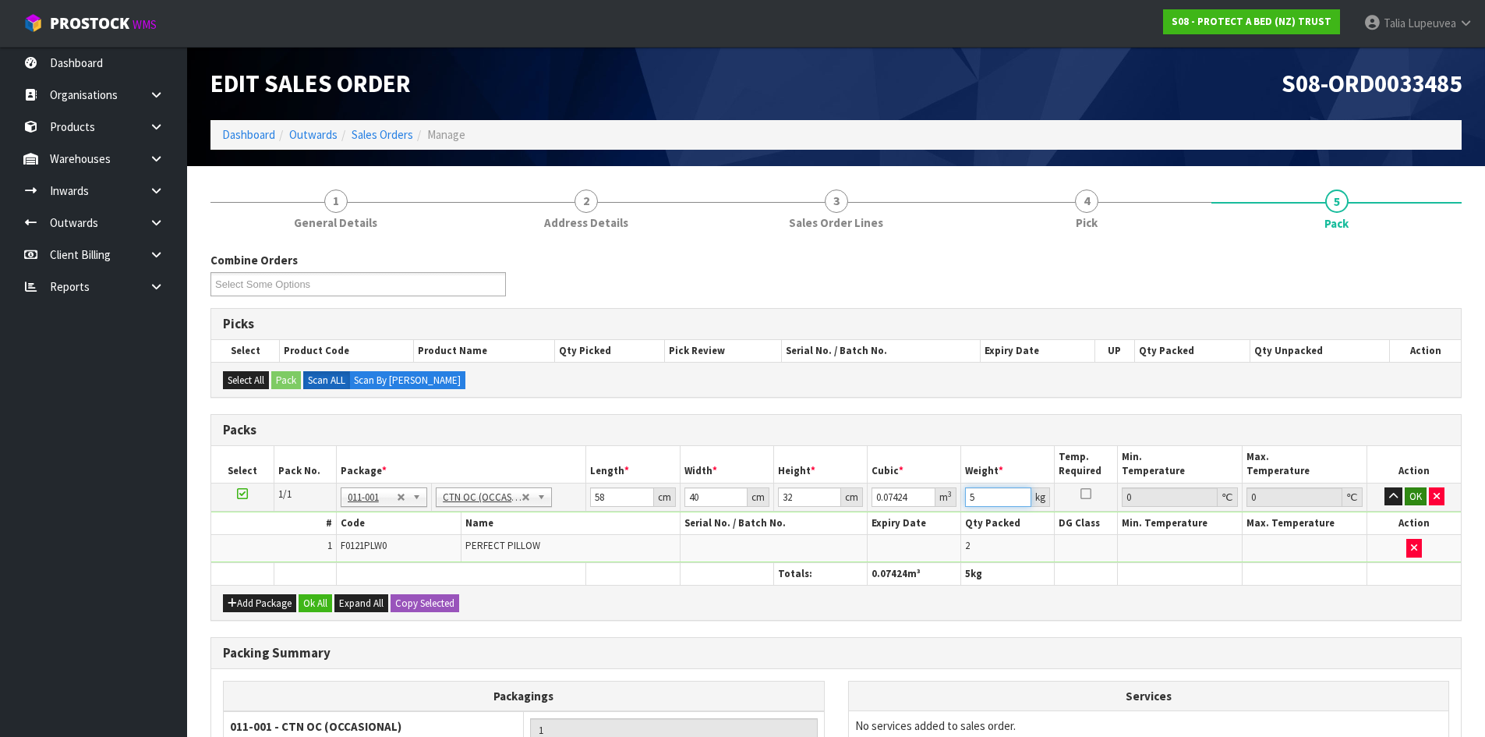
type input "5"
click at [1350, 492] on button "OK" at bounding box center [1416, 496] width 22 height 19
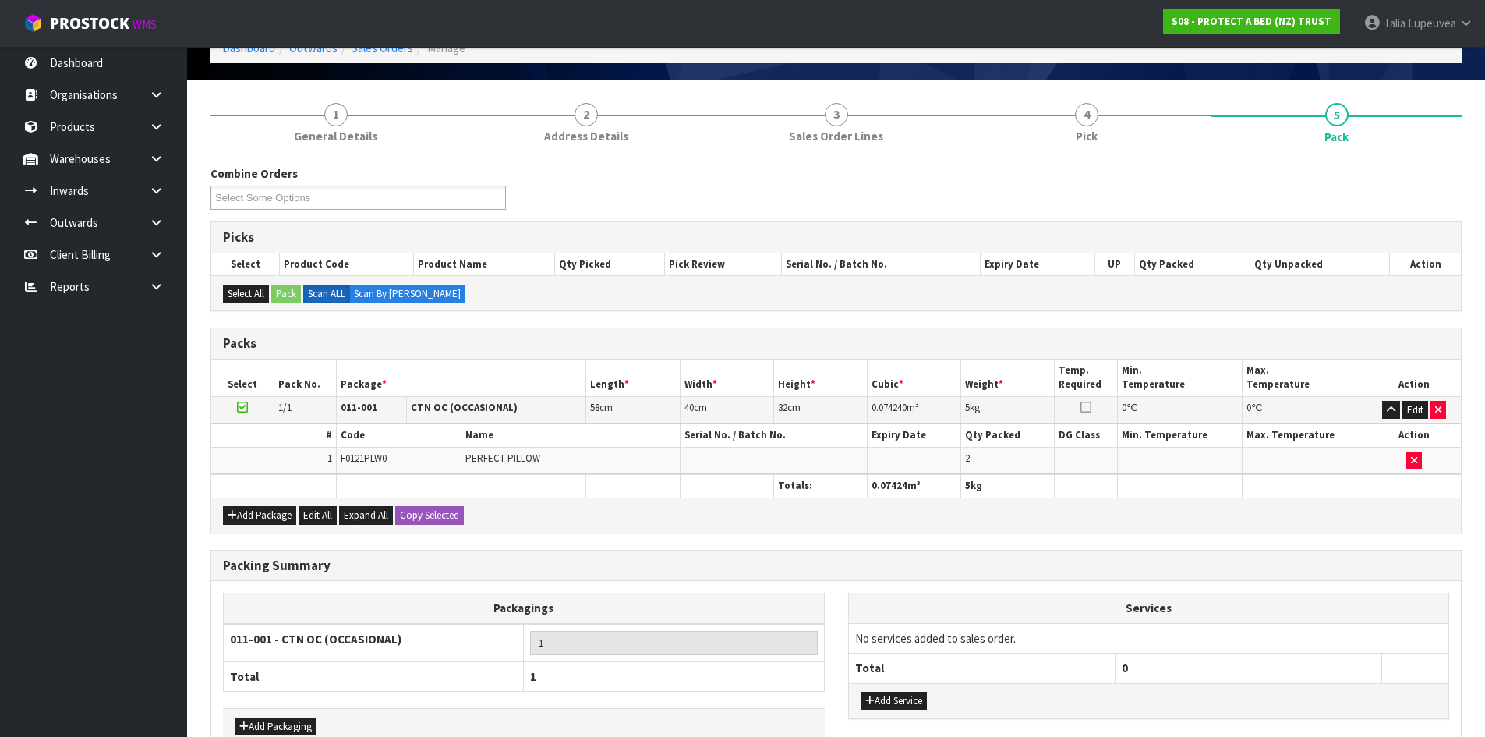
scroll to position [179, 0]
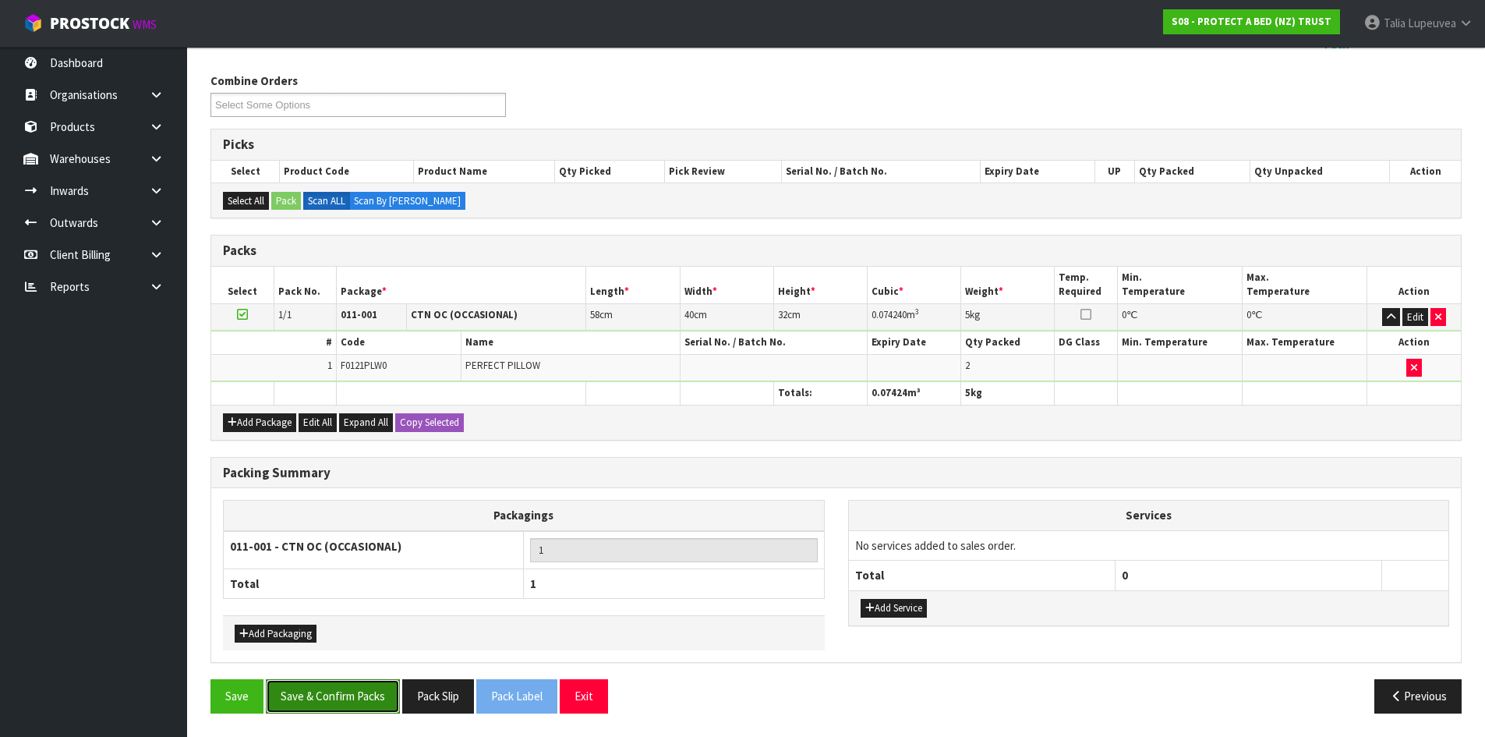
click at [359, 669] on button "Save & Confirm Packs" at bounding box center [333, 696] width 134 height 34
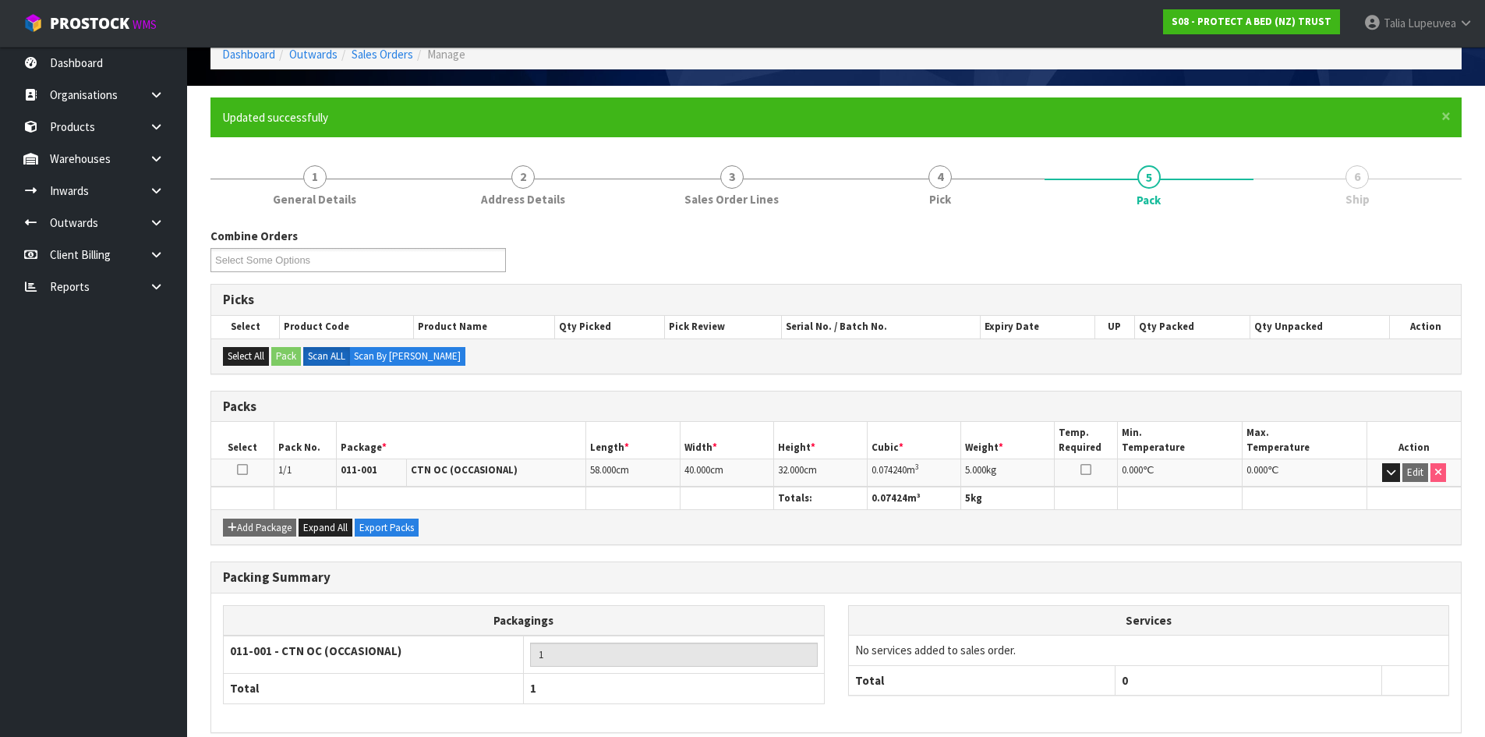
scroll to position [150, 0]
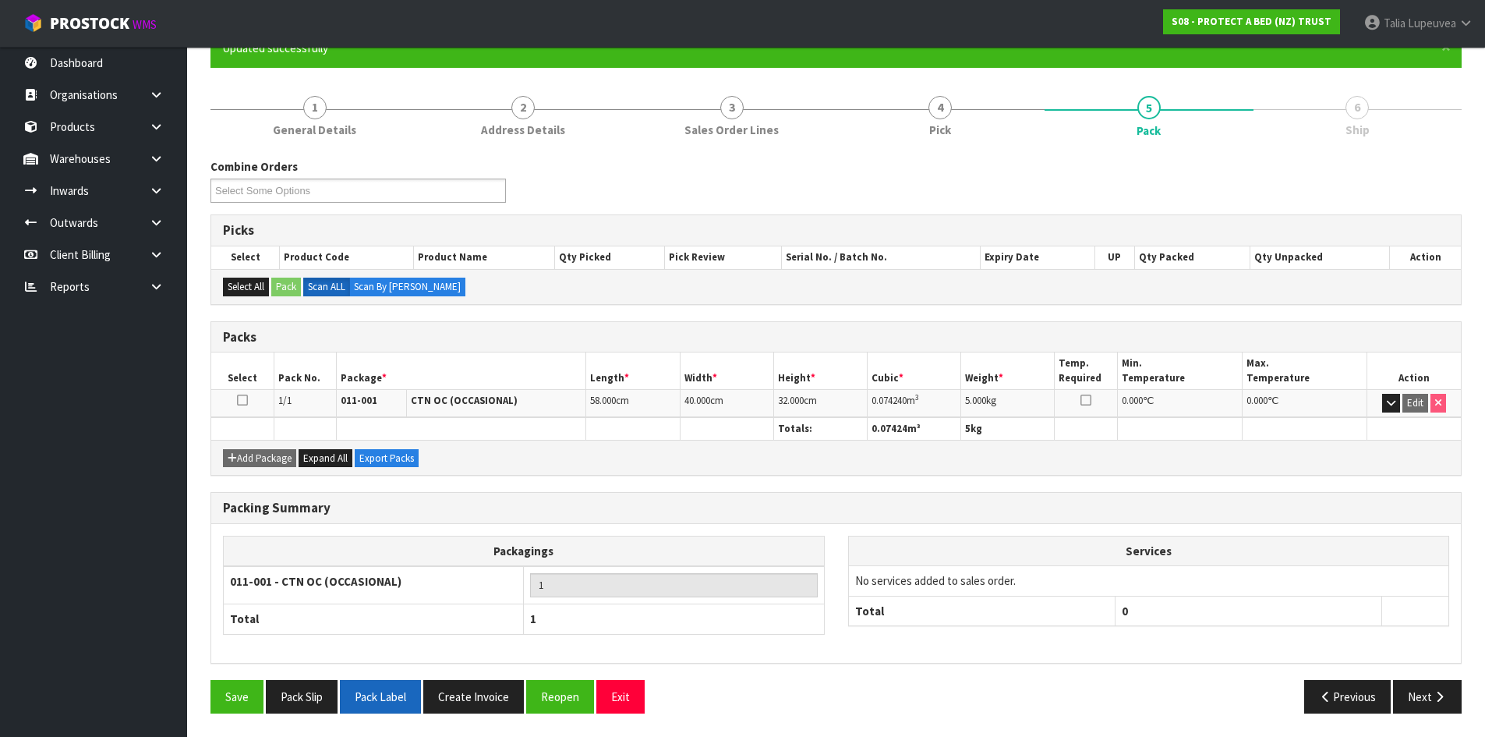
click at [413, 669] on button "Pack Label" at bounding box center [380, 697] width 81 height 34
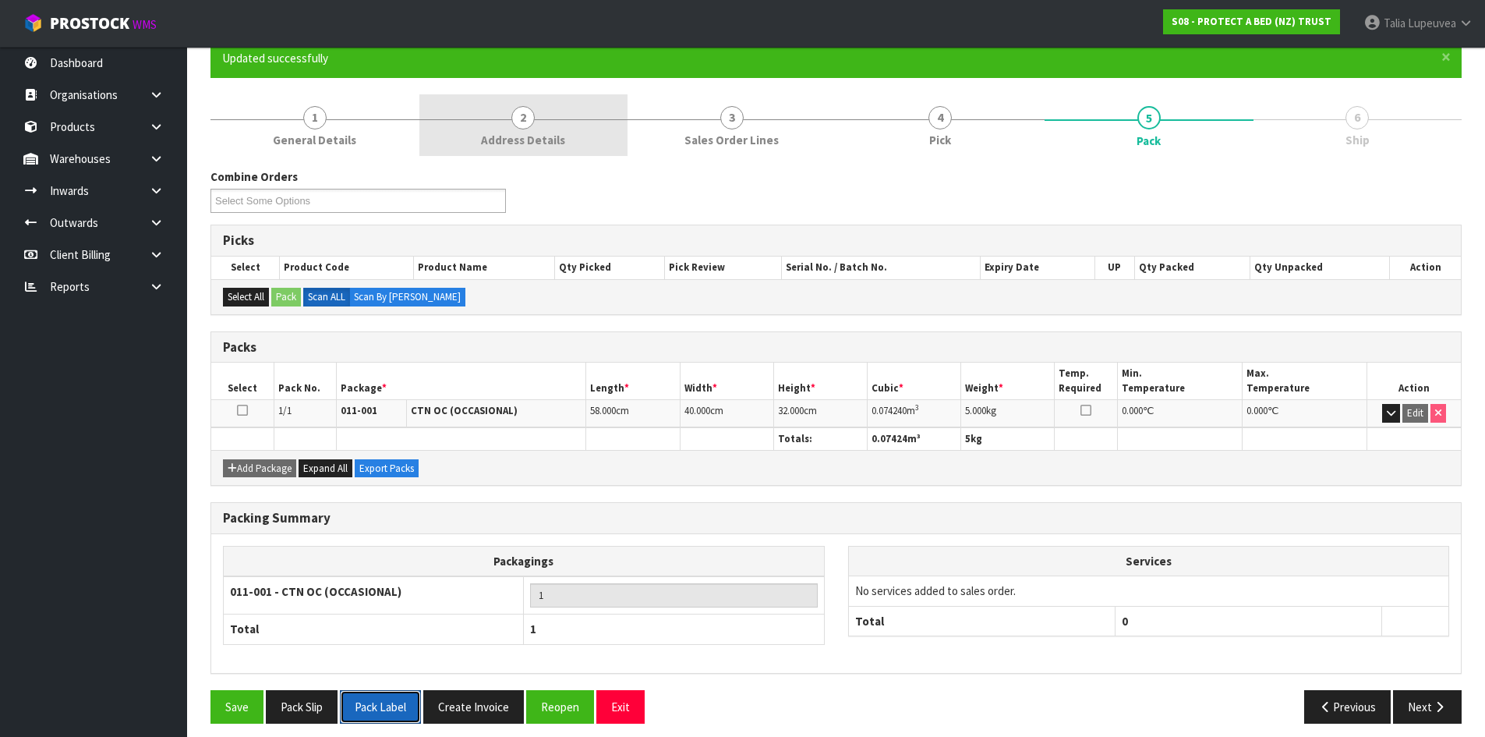
scroll to position [0, 0]
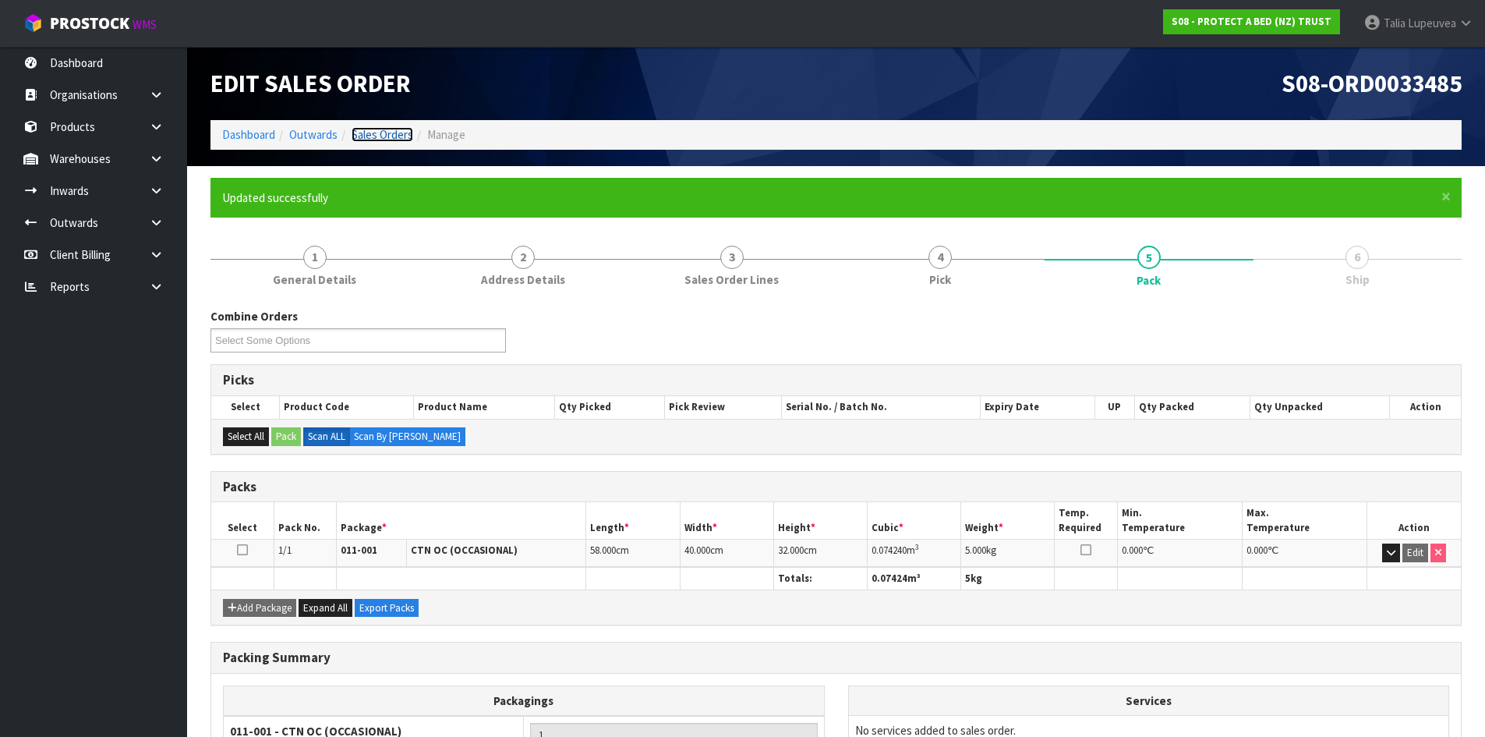
click at [381, 134] on link "Sales Orders" at bounding box center [383, 134] width 62 height 15
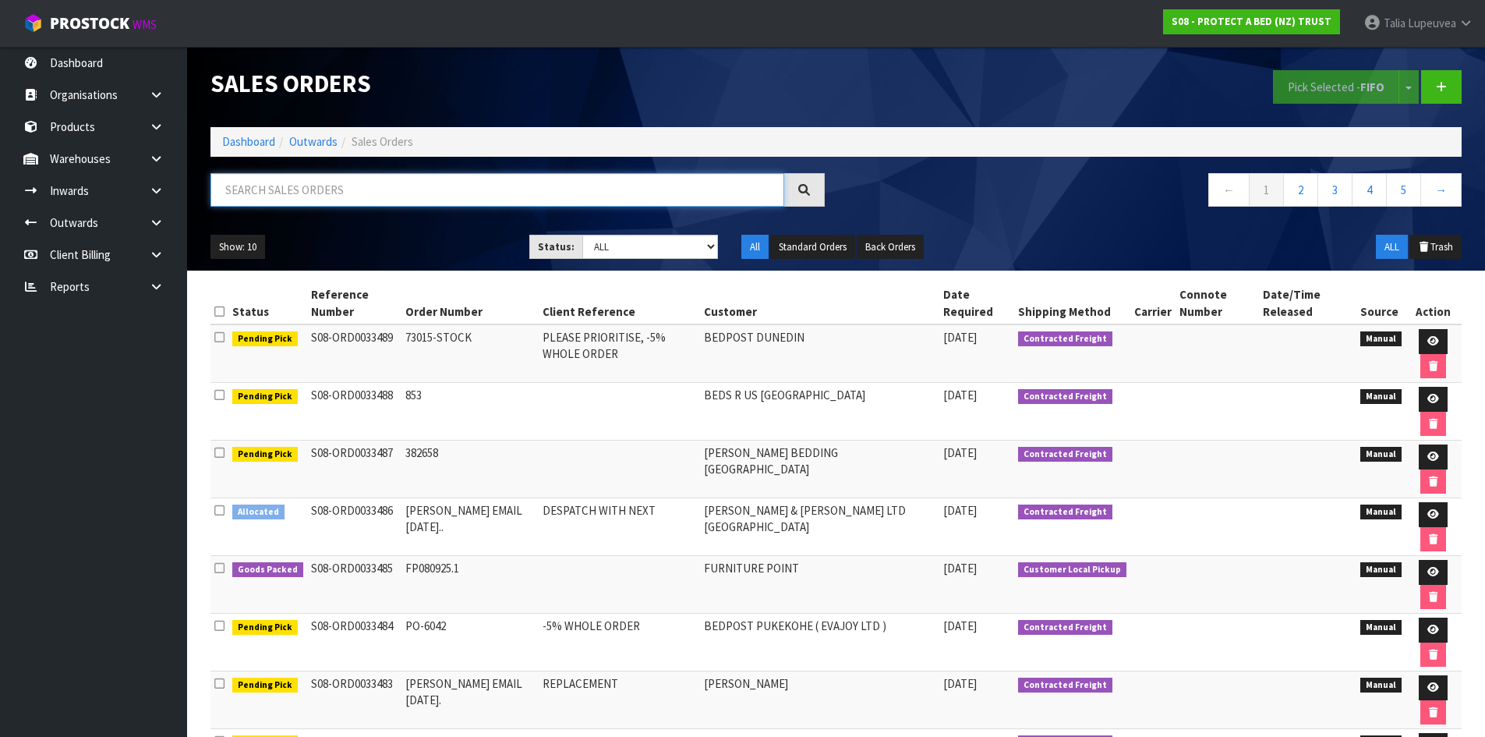
click at [396, 197] on input "text" at bounding box center [497, 190] width 574 height 34
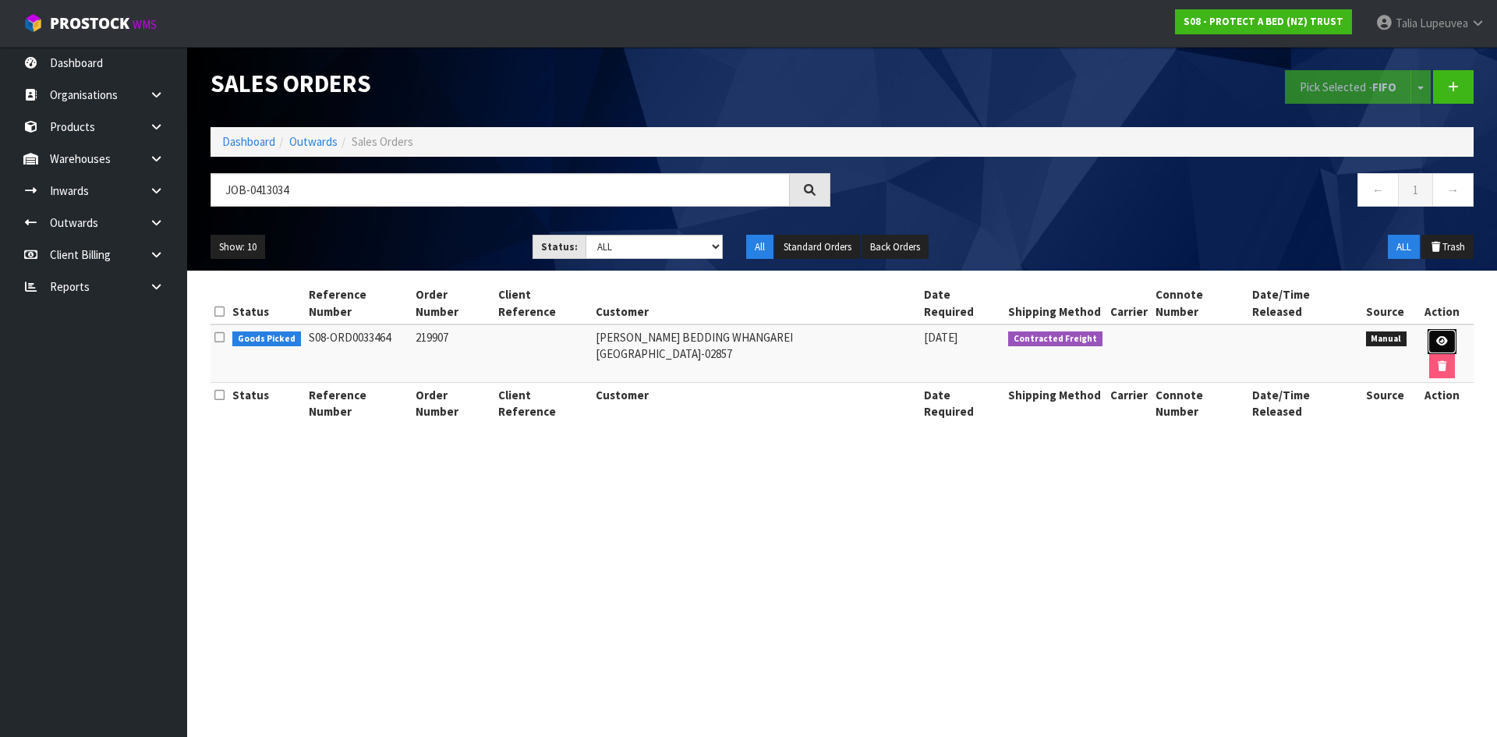
click at [1350, 330] on link at bounding box center [1441, 341] width 29 height 25
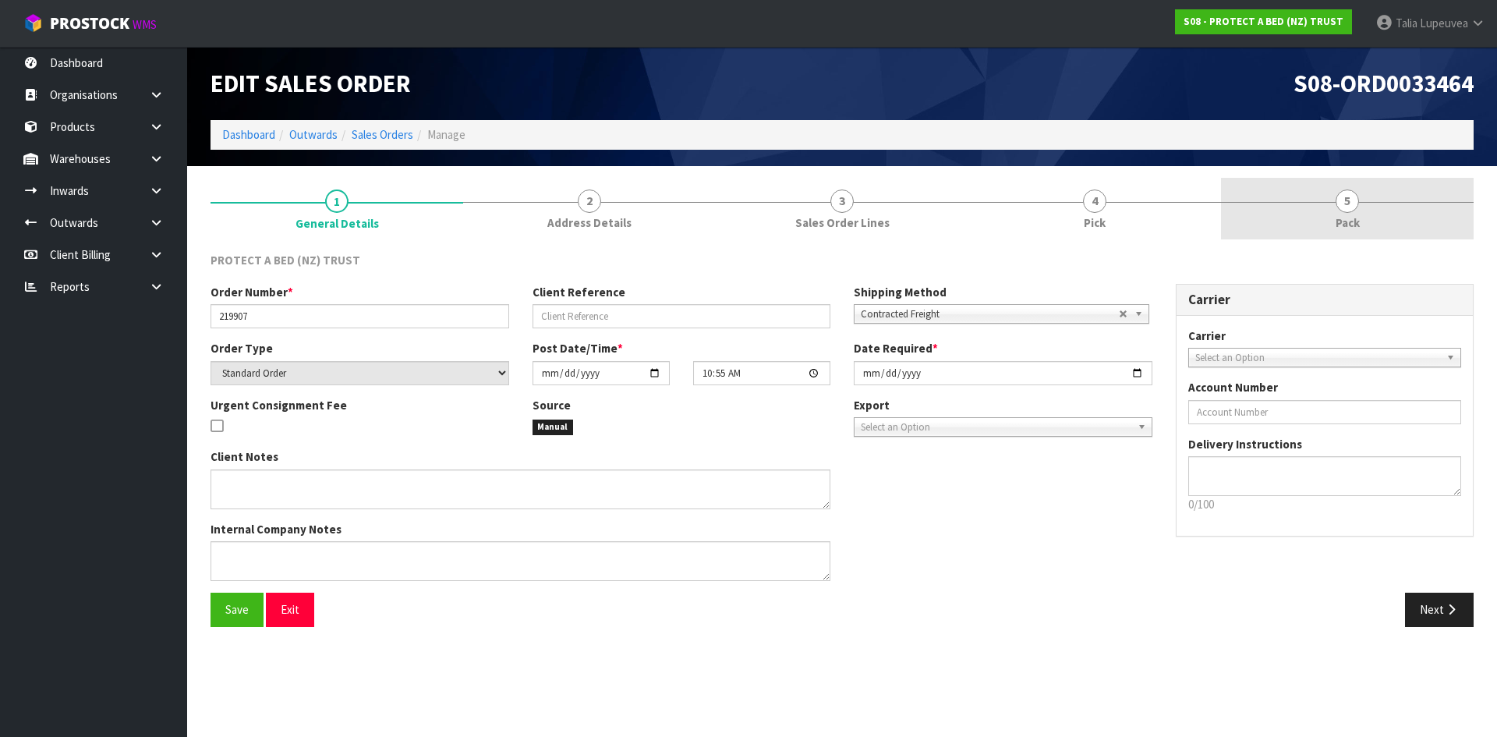
click at [1310, 196] on link "5 Pack" at bounding box center [1347, 209] width 253 height 62
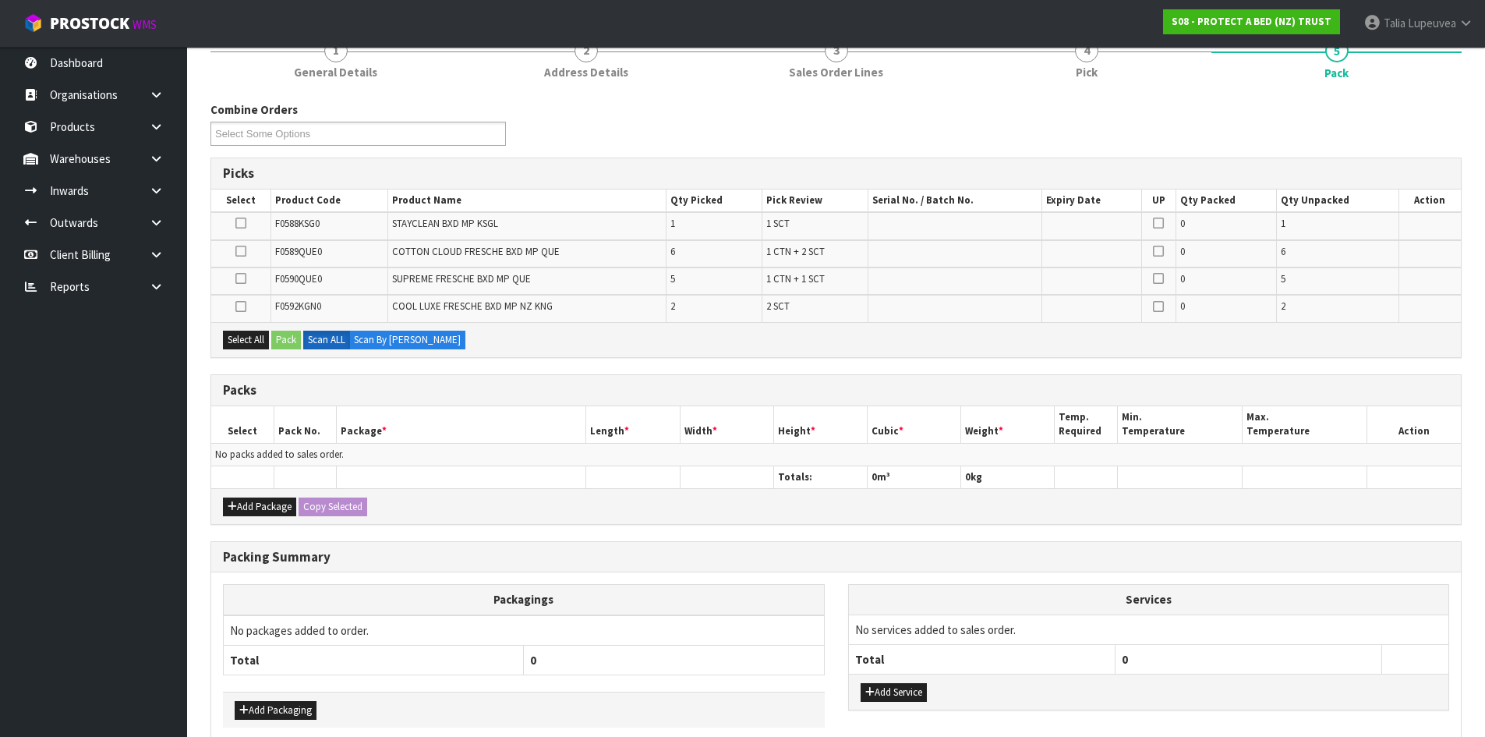
scroll to position [156, 0]
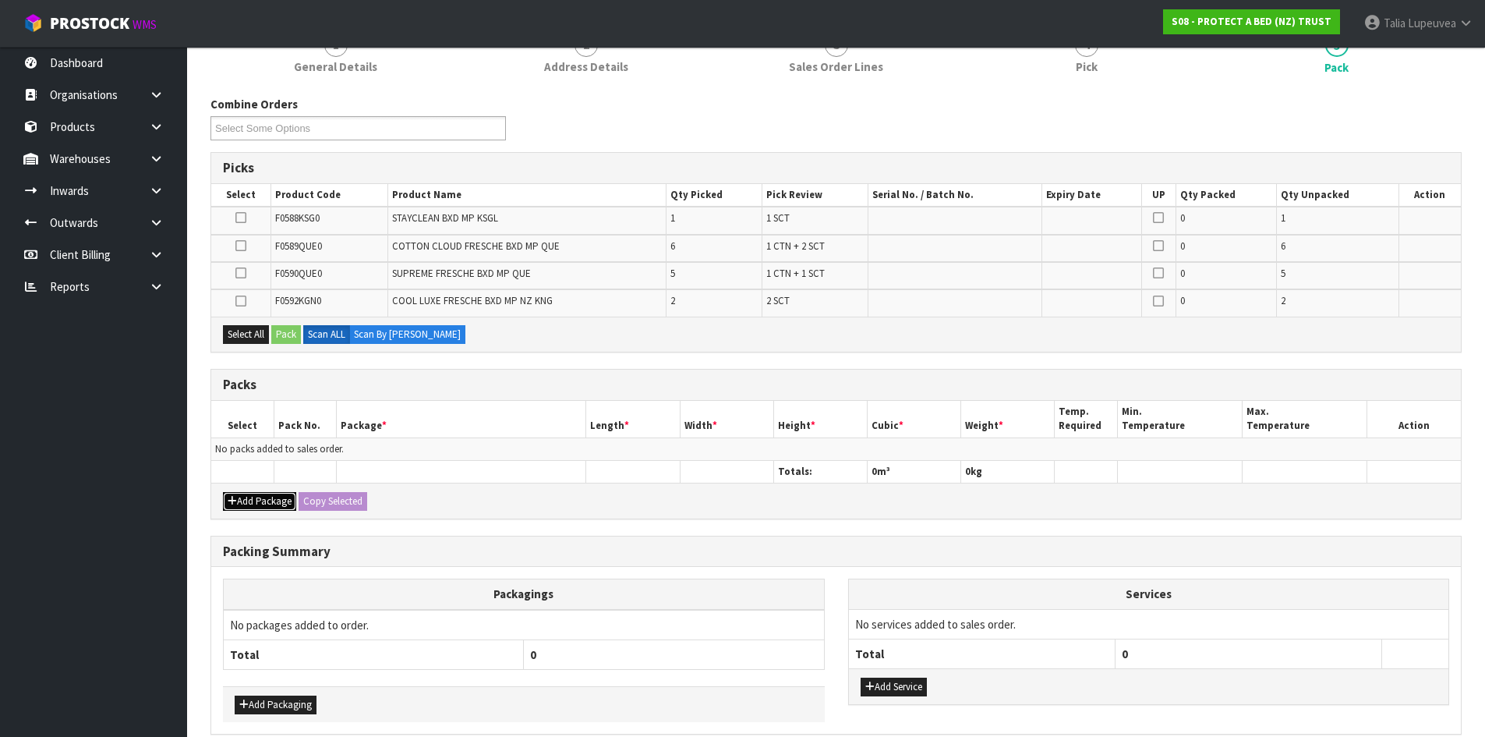
click at [282, 506] on button "Add Package" at bounding box center [259, 501] width 73 height 19
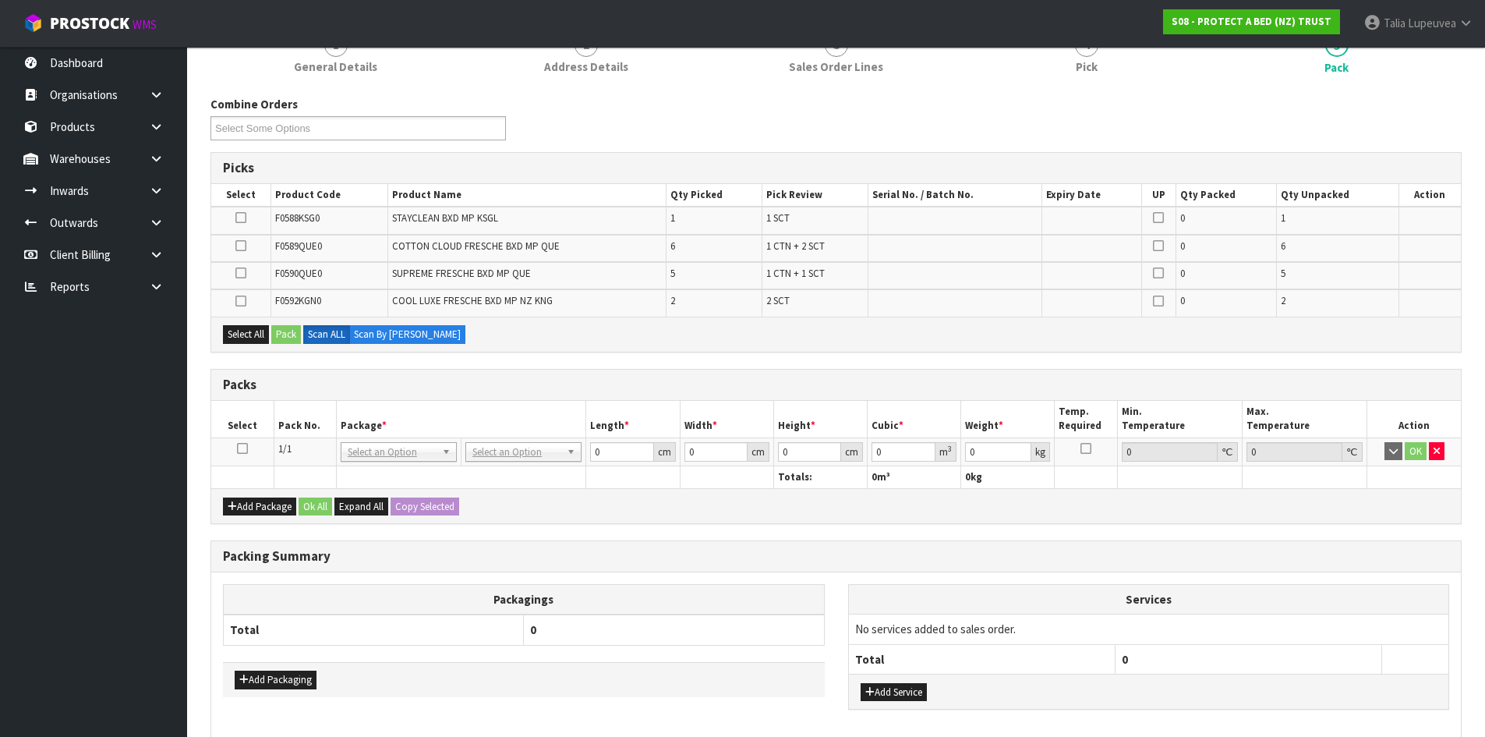
click at [239, 448] on icon at bounding box center [242, 448] width 11 height 1
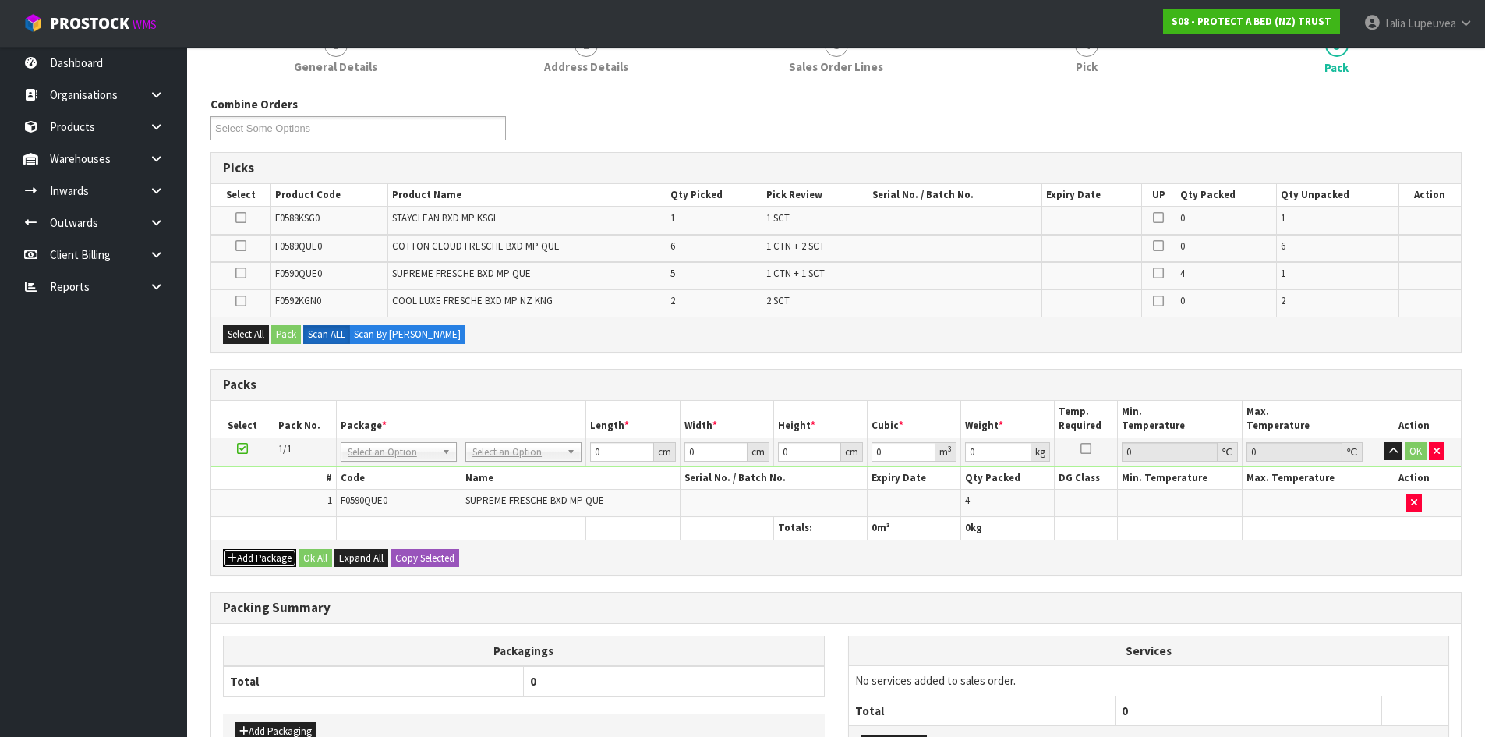
click at [279, 549] on button "Add Package" at bounding box center [259, 558] width 73 height 19
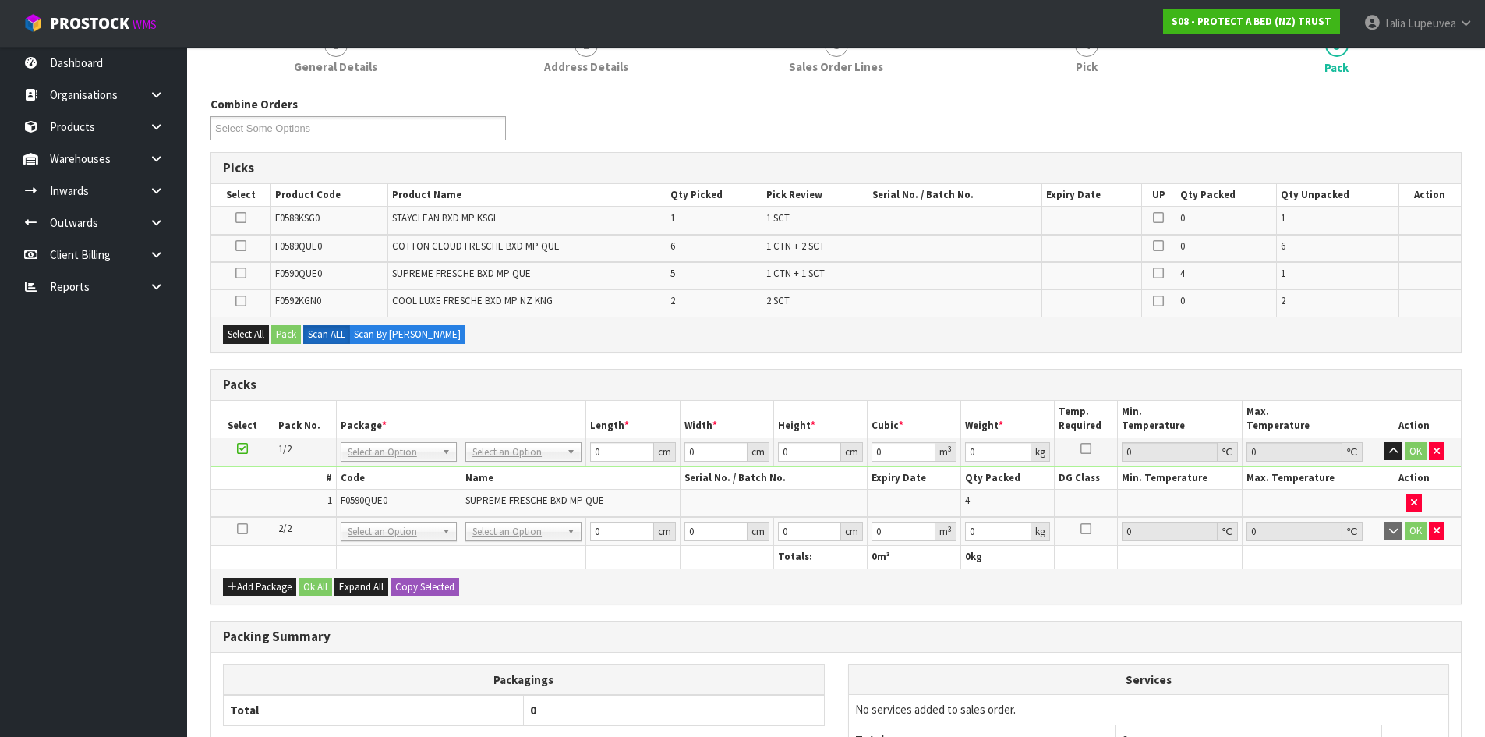
click at [239, 529] on icon at bounding box center [242, 529] width 11 height 1
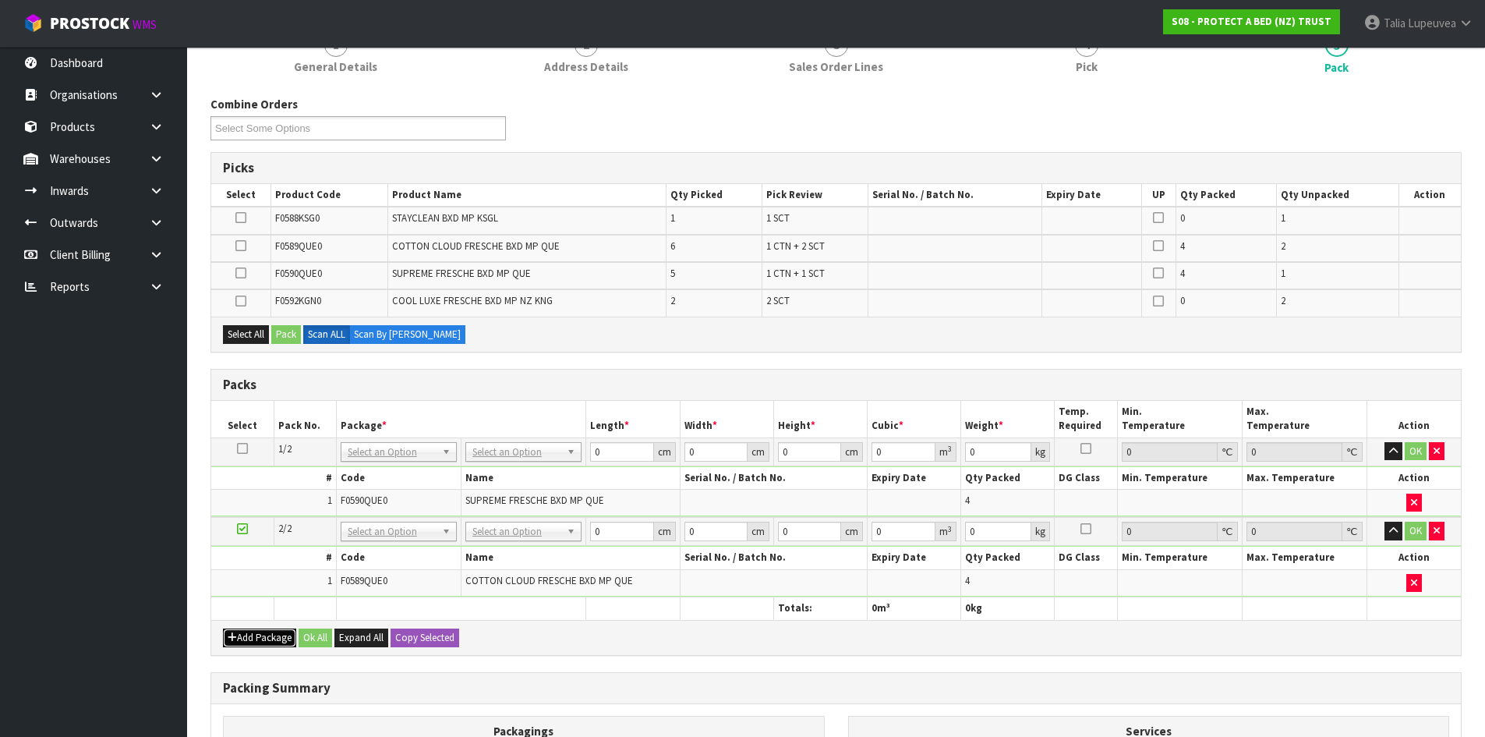
drag, startPoint x: 274, startPoint y: 635, endPoint x: 258, endPoint y: 628, distance: 17.8
click at [274, 635] on button "Add Package" at bounding box center [259, 637] width 73 height 19
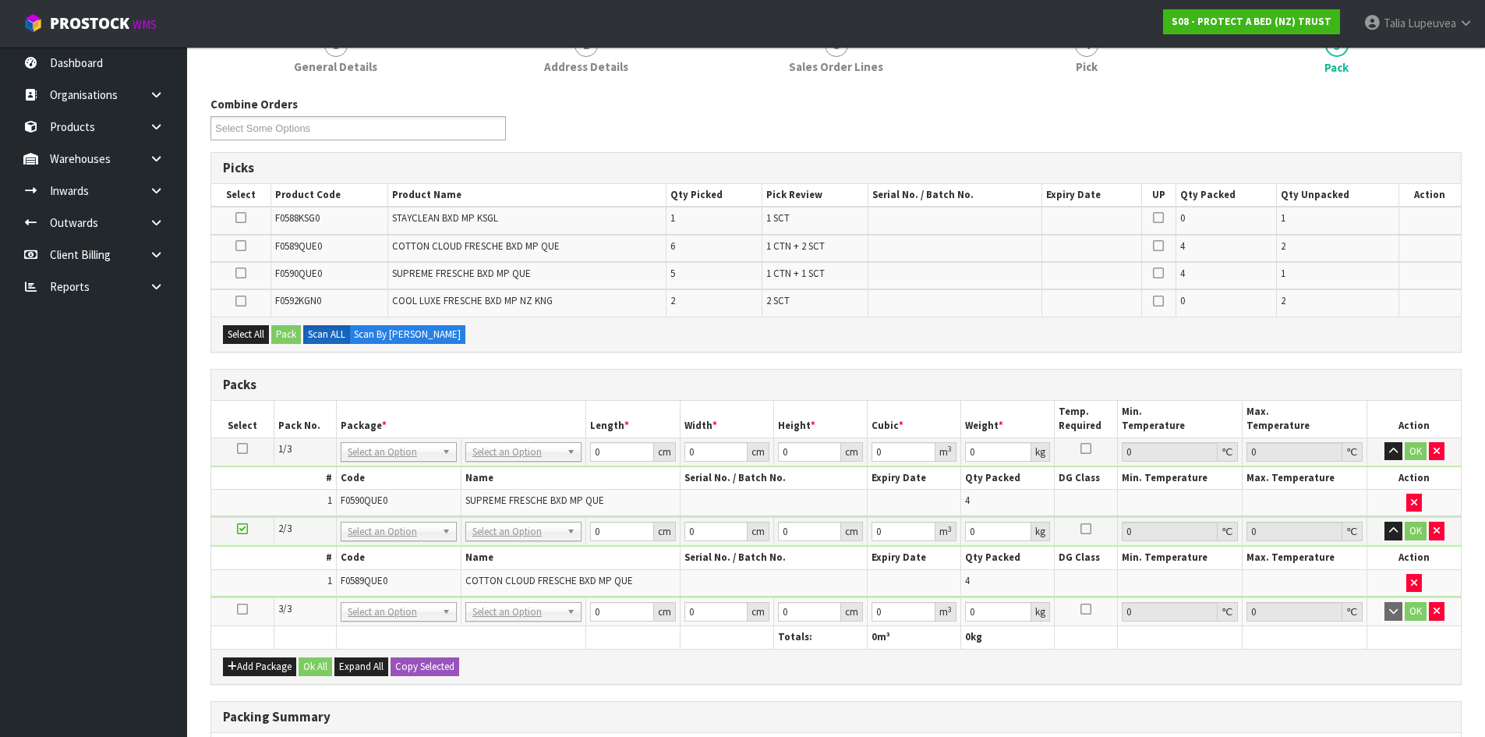
click at [235, 610] on td at bounding box center [242, 611] width 62 height 29
click at [246, 609] on icon at bounding box center [242, 609] width 11 height 1
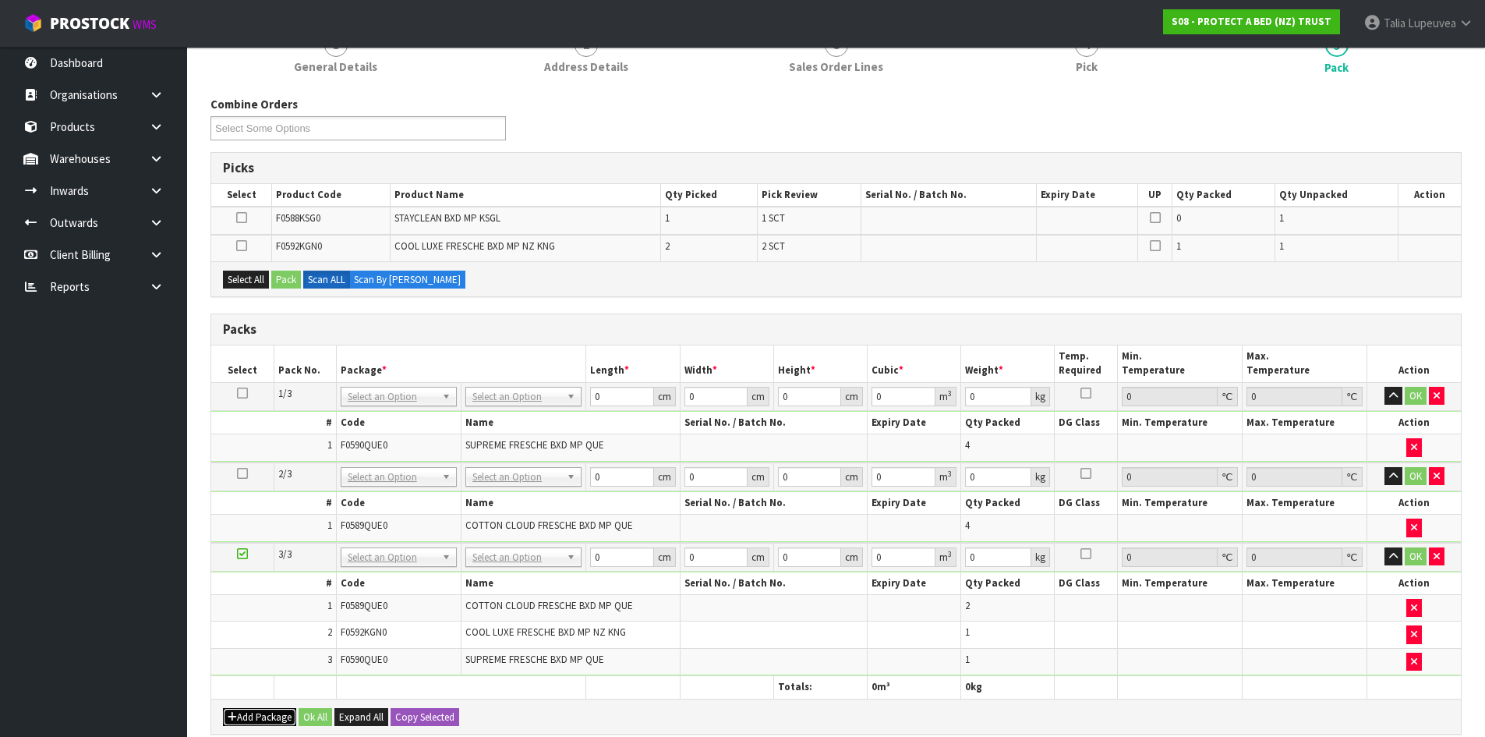
click at [249, 669] on button "Add Package" at bounding box center [259, 717] width 73 height 19
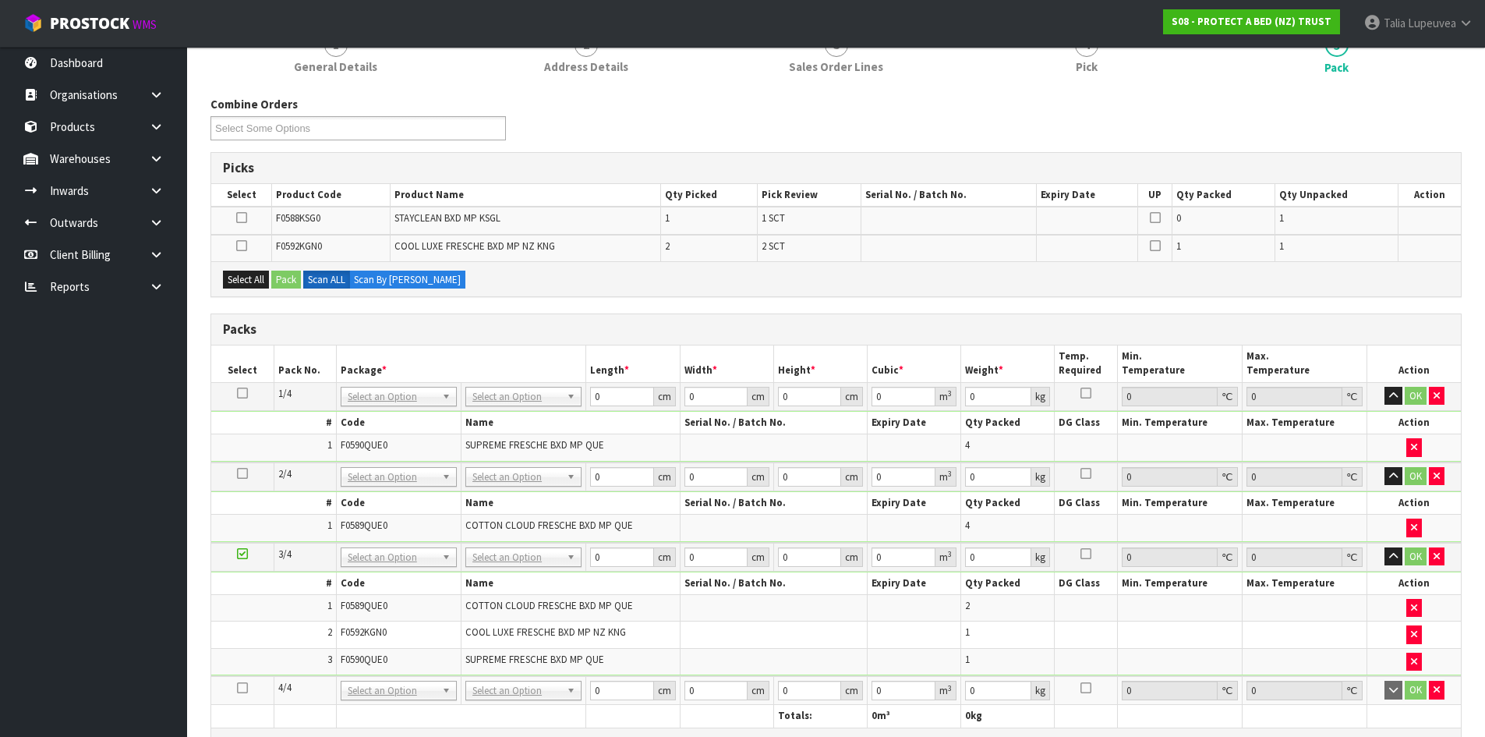
click at [246, 669] on icon at bounding box center [242, 688] width 11 height 1
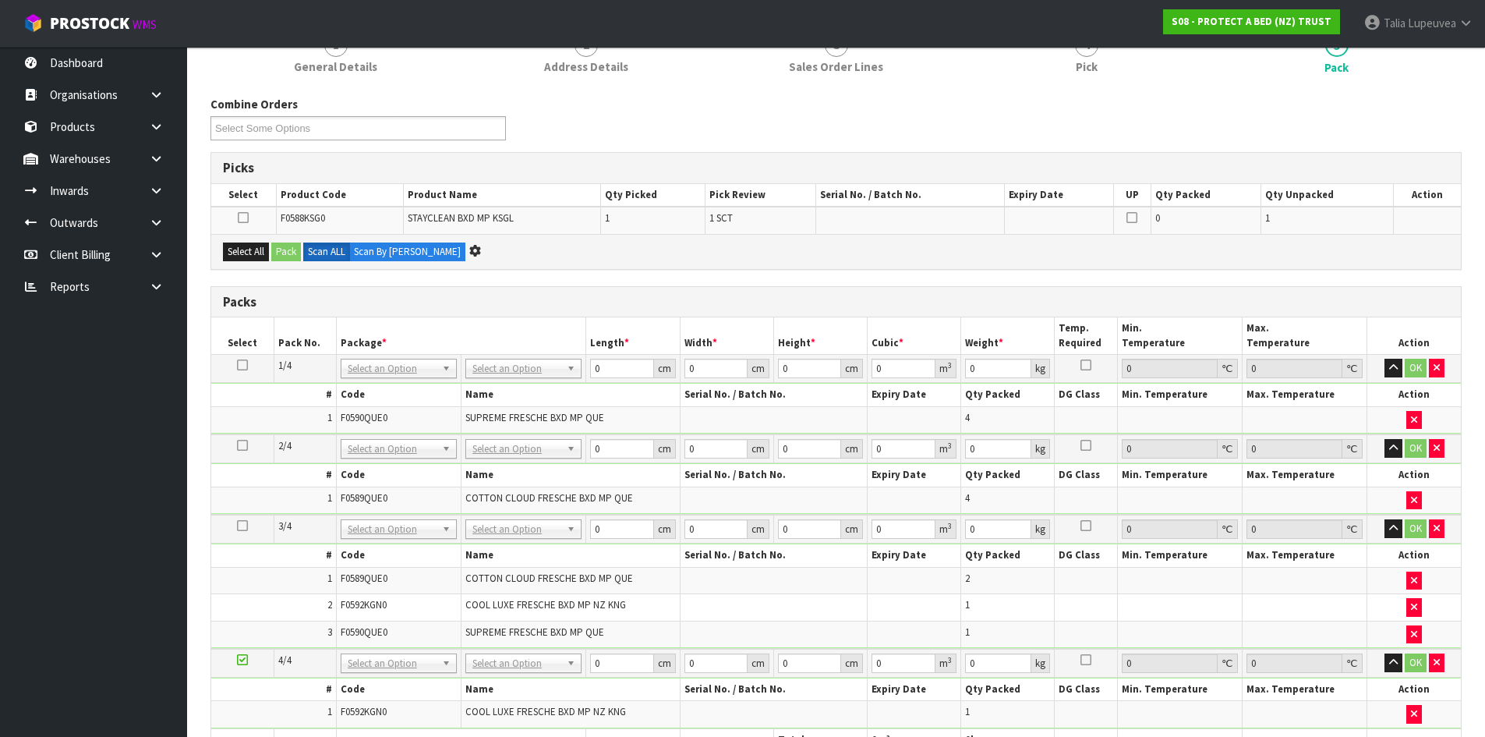
scroll to position [0, 0]
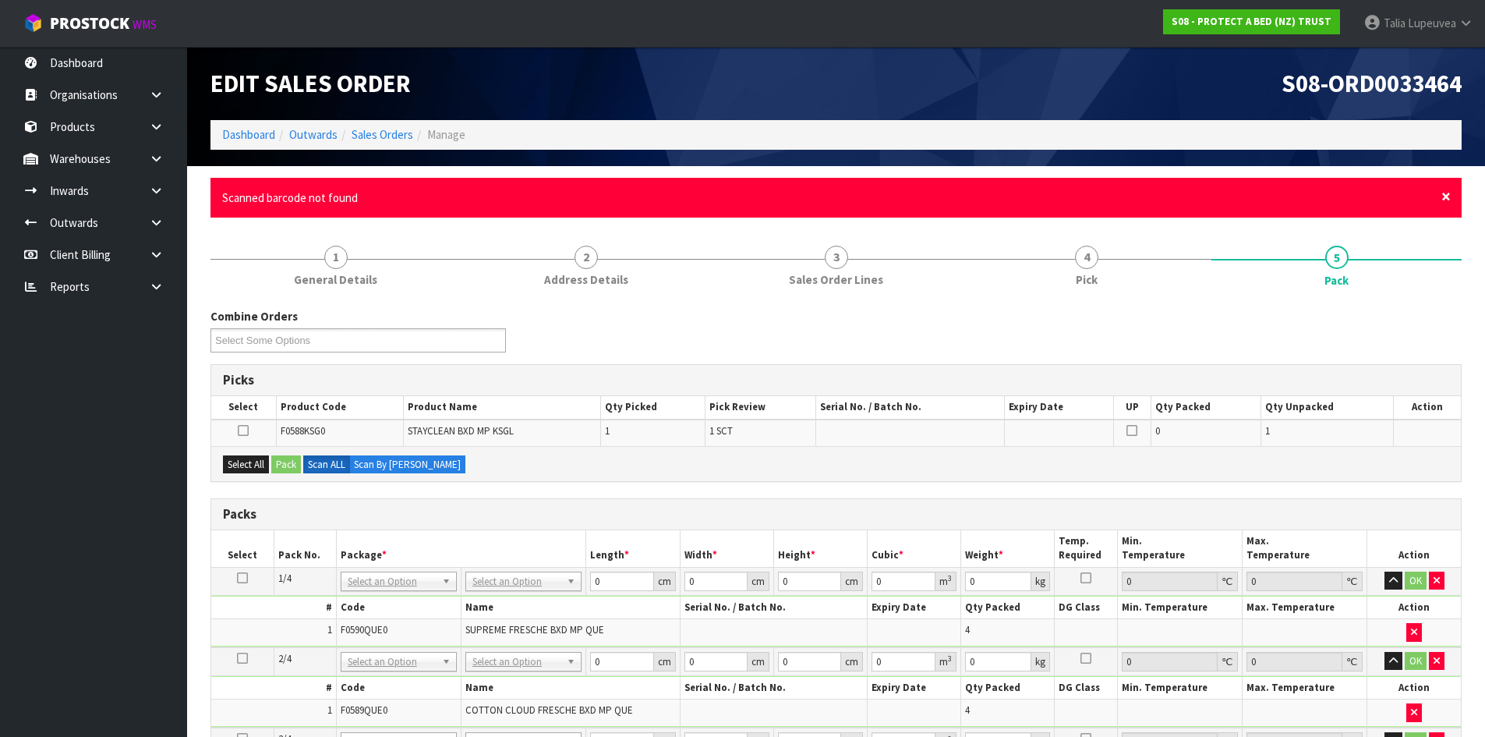
click at [1350, 196] on span "×" at bounding box center [1446, 197] width 9 height 22
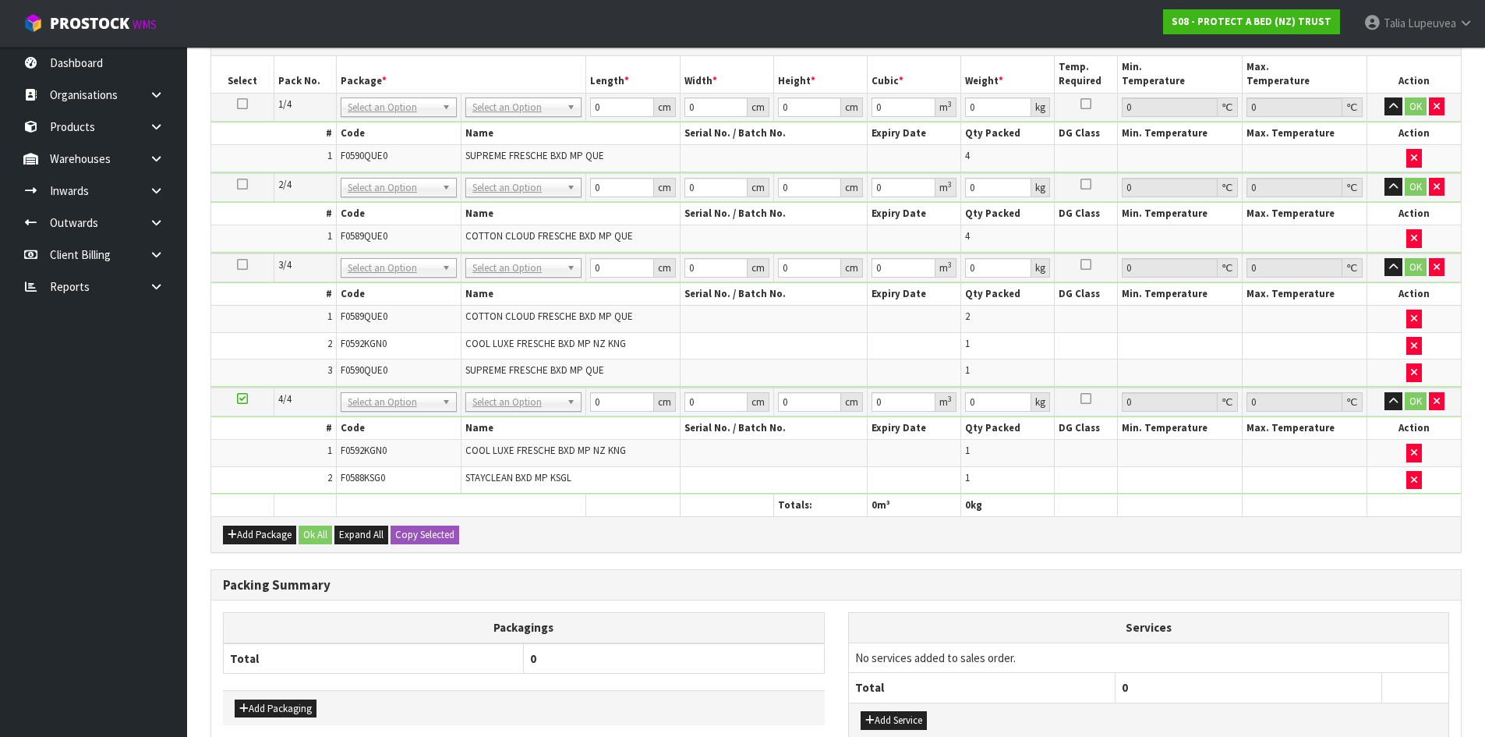
scroll to position [234, 0]
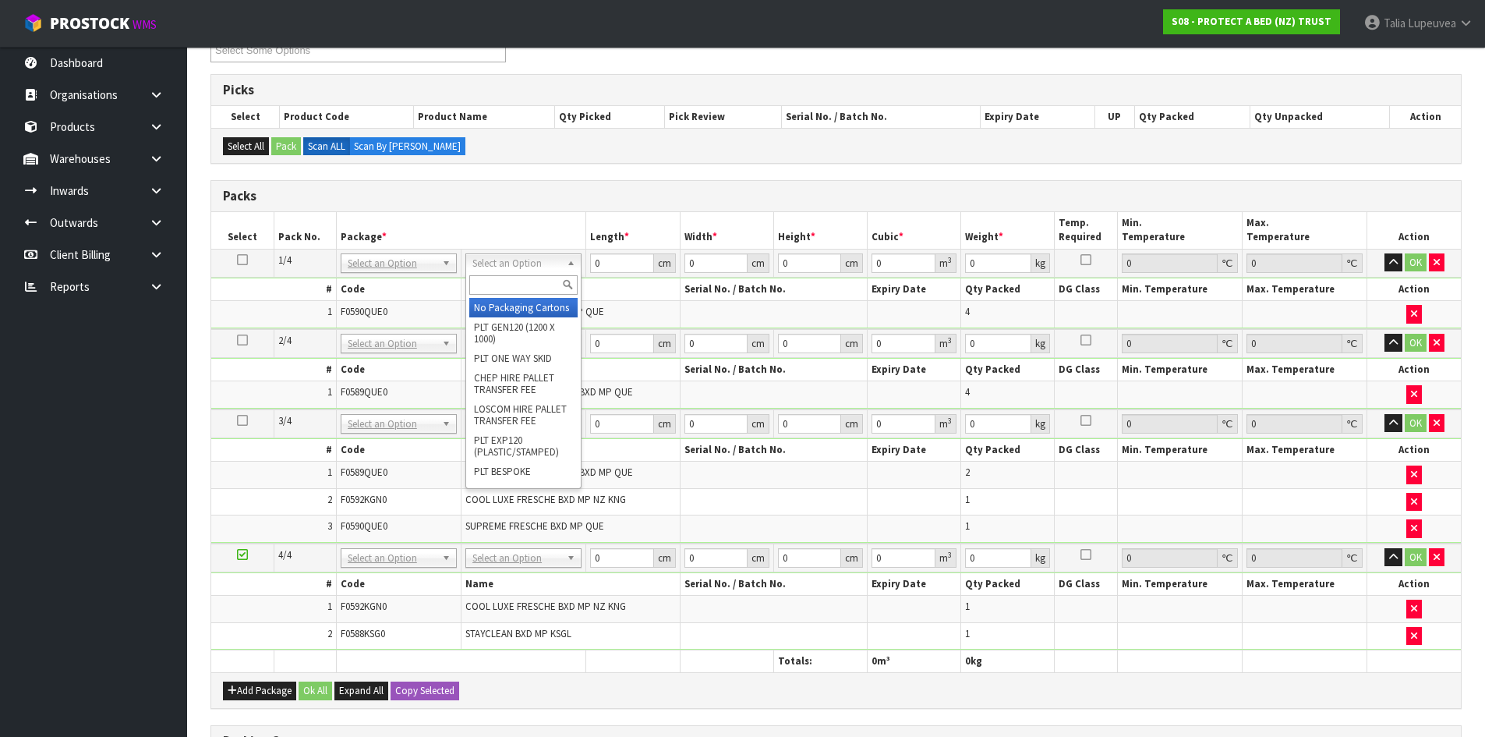
click at [542, 286] on input "text" at bounding box center [523, 284] width 108 height 19
click at [505, 287] on input "text" at bounding box center [519, 284] width 108 height 19
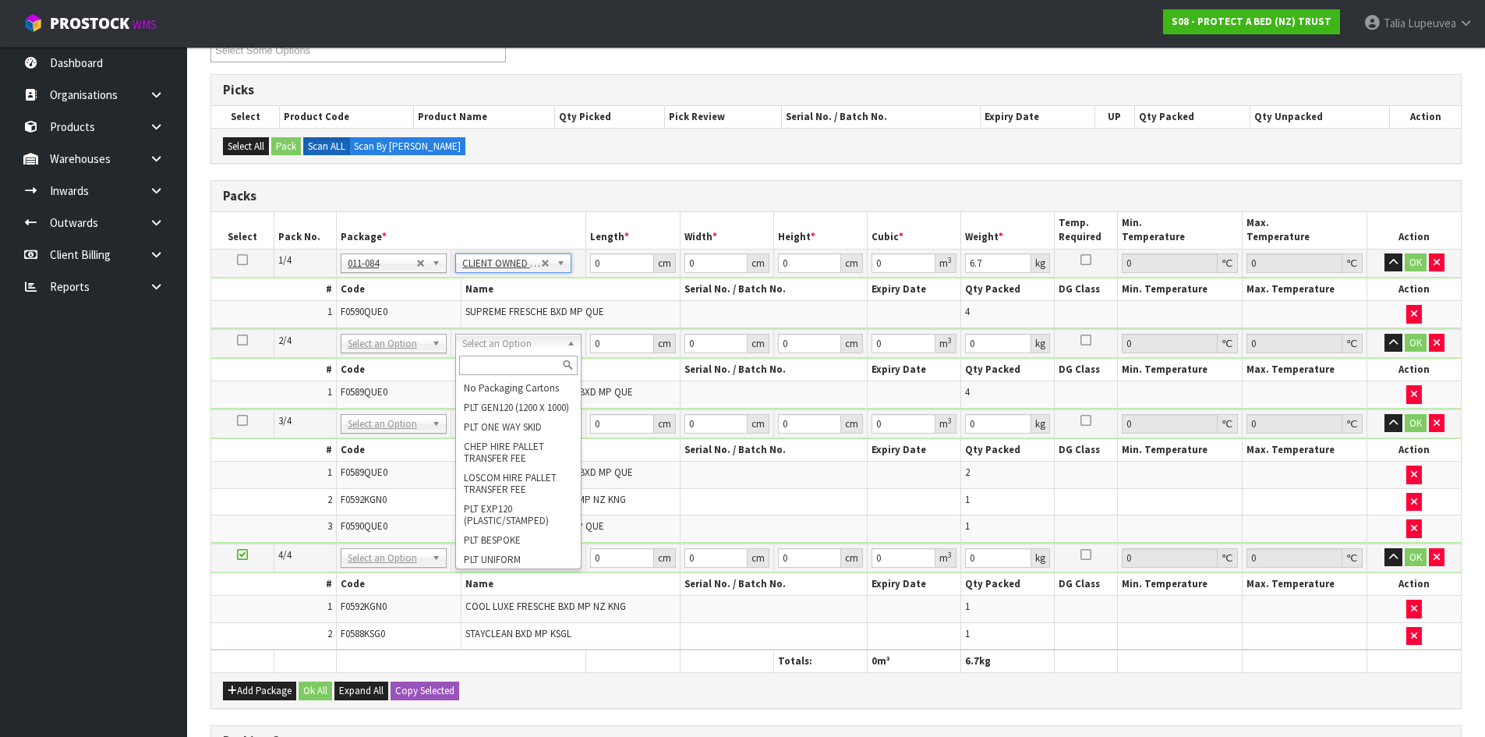
click at [500, 368] on input "text" at bounding box center [518, 365] width 119 height 19
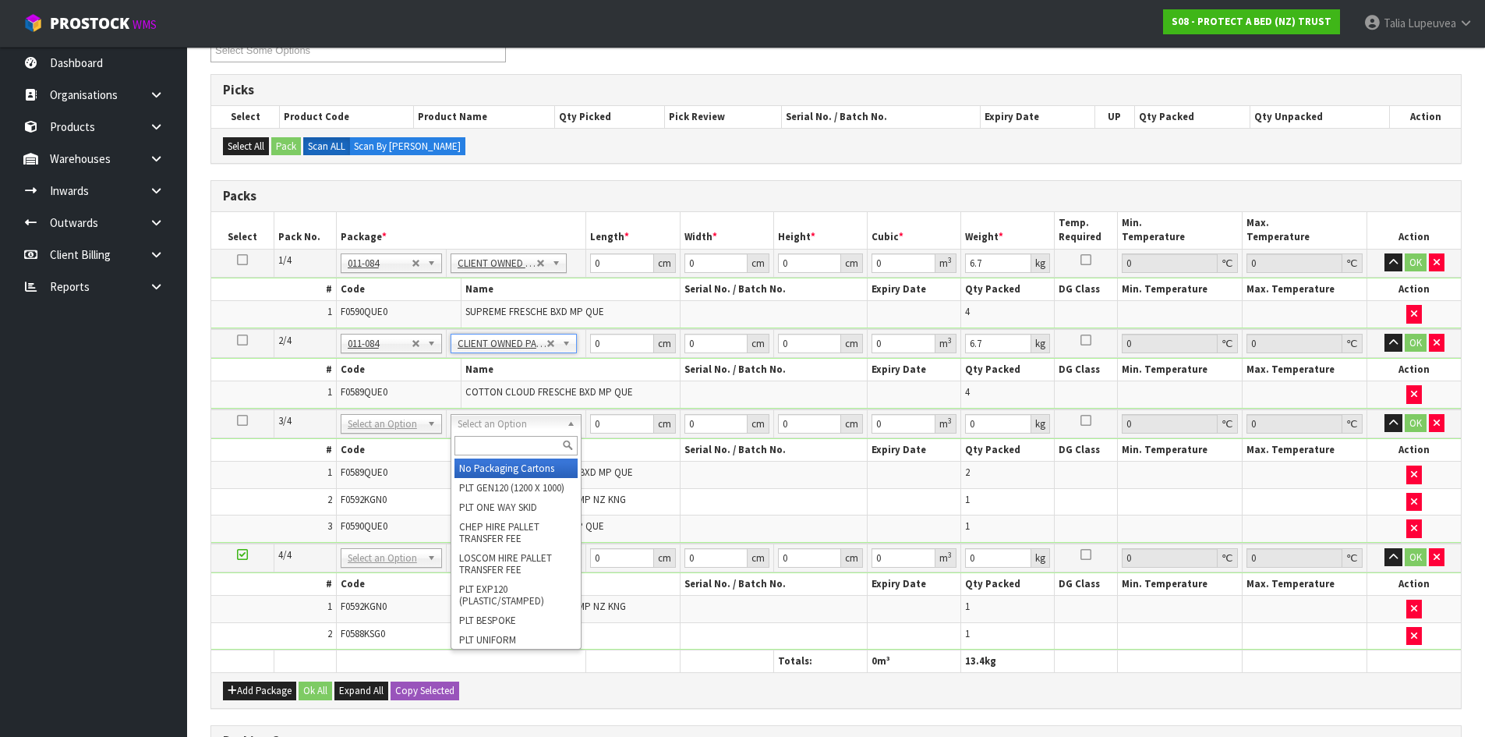
click at [490, 447] on input "text" at bounding box center [516, 445] width 123 height 19
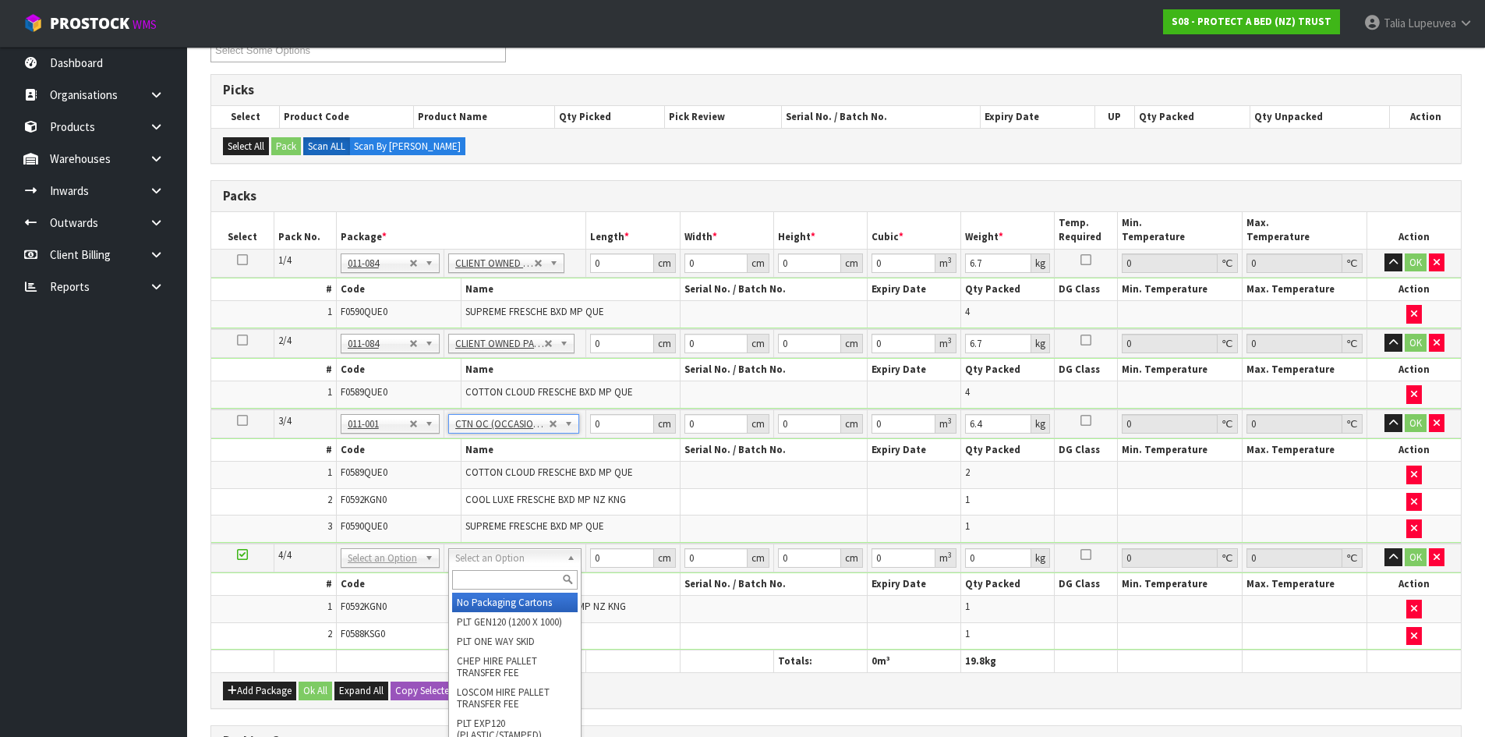
click at [501, 576] on input "text" at bounding box center [515, 579] width 126 height 19
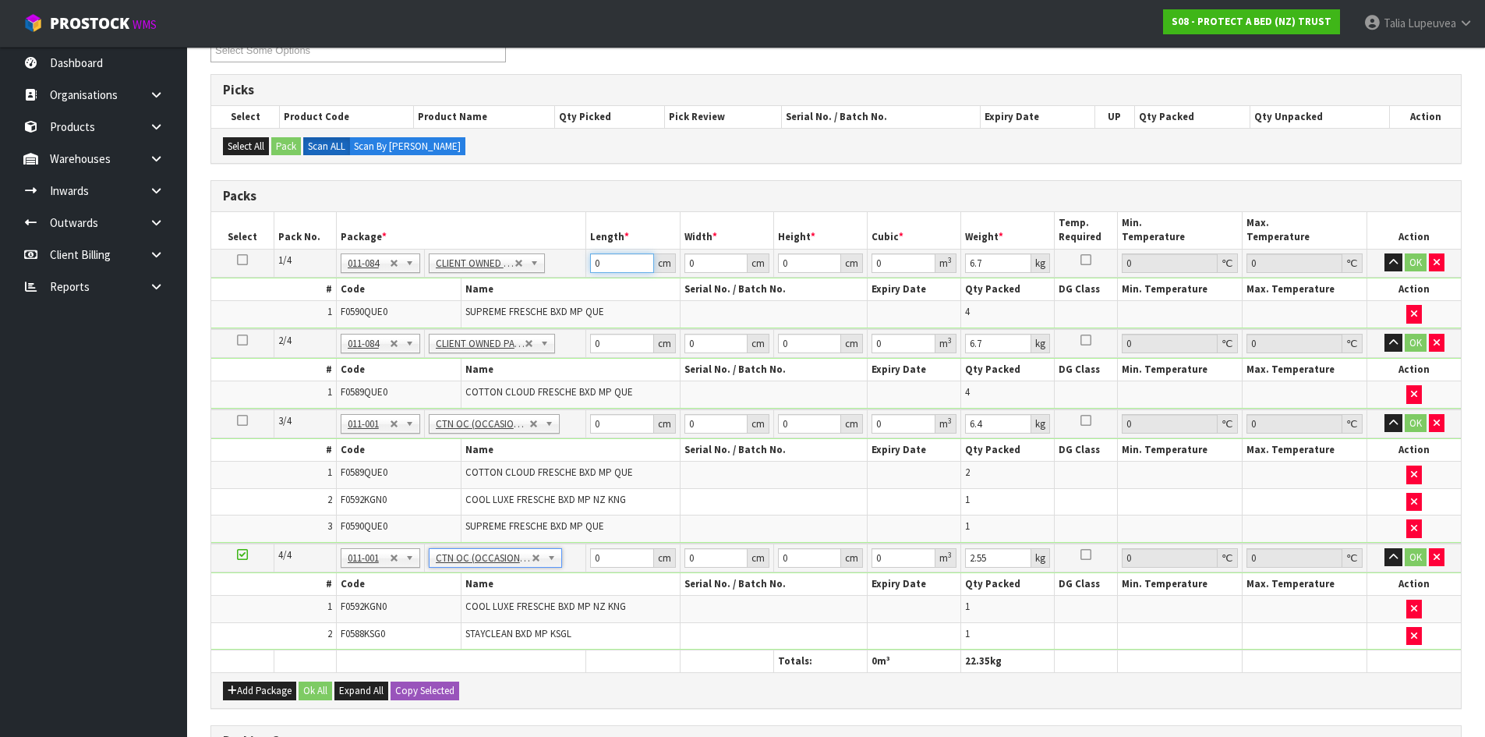
drag, startPoint x: 617, startPoint y: 264, endPoint x: 583, endPoint y: 280, distance: 38.0
click at [583, 280] on tbody "1/4 NONE 007-001 007-002 007-004 007-009 007-013 007-014 007-015 007-017 007-01…" at bounding box center [836, 289] width 1250 height 80
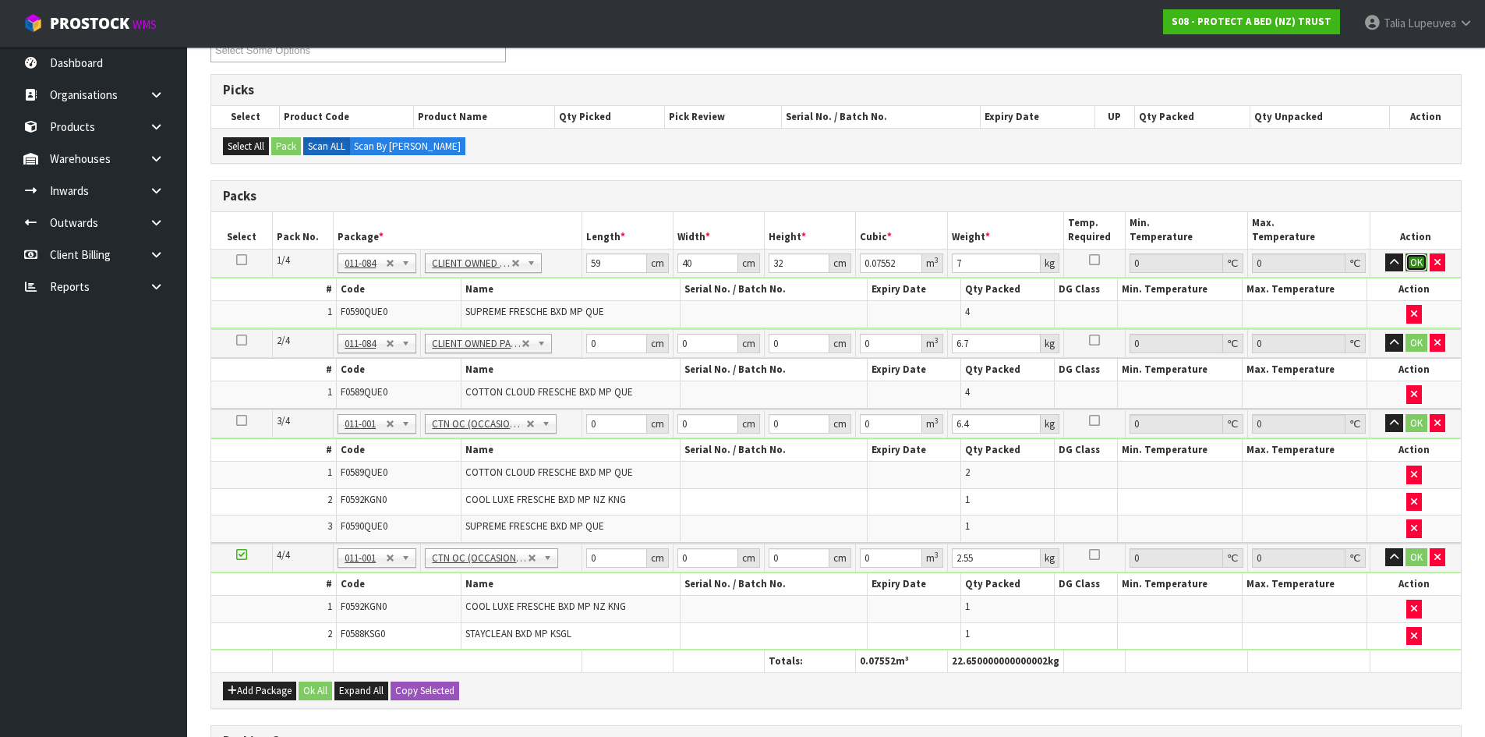
click at [1350, 265] on button "OK" at bounding box center [1417, 262] width 22 height 19
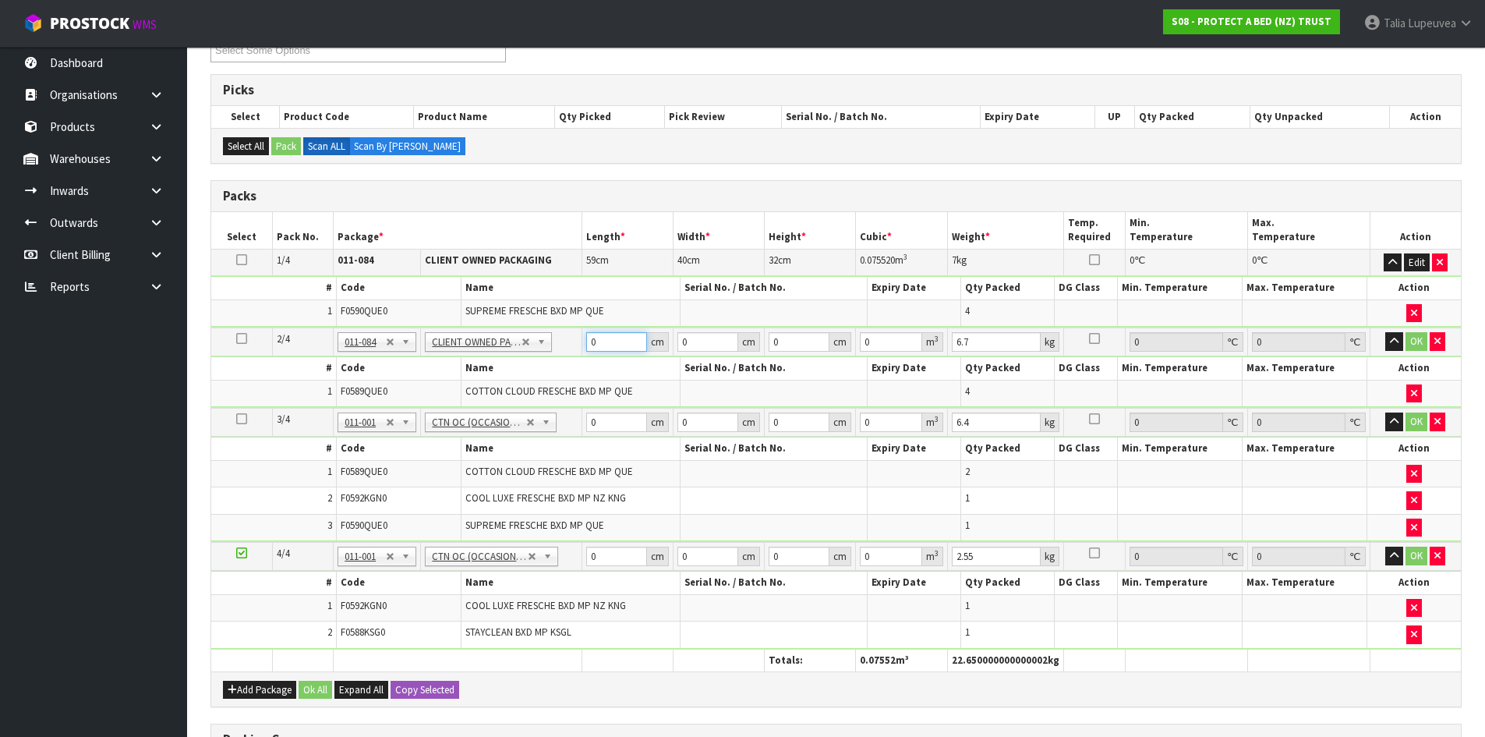
drag, startPoint x: 610, startPoint y: 336, endPoint x: 550, endPoint y: 360, distance: 64.7
click at [550, 360] on tbody "2/4 NONE 007-001 007-002 007-004 007-009 007-013 007-014 007-015 007-017 007-01…" at bounding box center [836, 367] width 1250 height 80
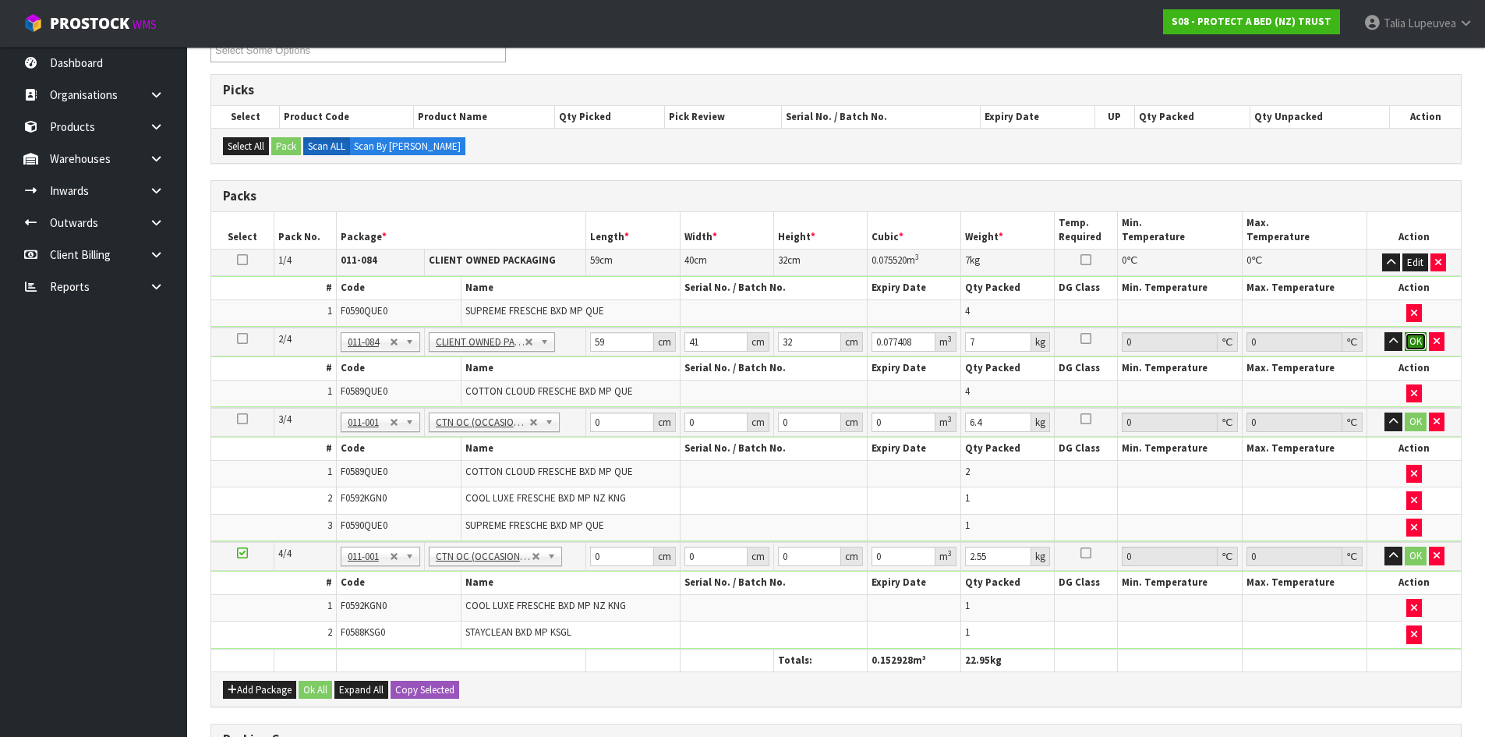
click at [1350, 338] on button "OK" at bounding box center [1416, 341] width 22 height 19
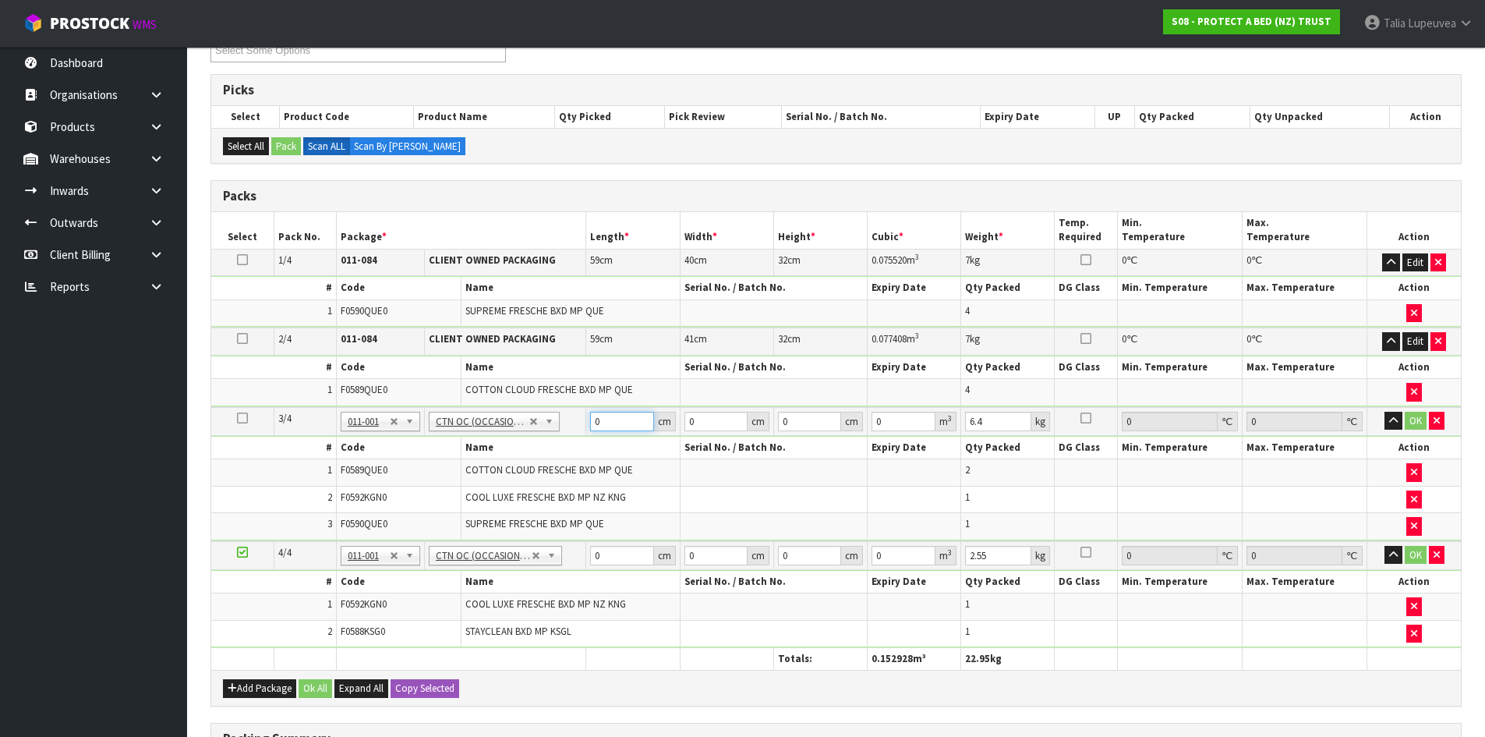
drag, startPoint x: 600, startPoint y: 419, endPoint x: 589, endPoint y: 422, distance: 10.4
click at [589, 422] on td "0 cm" at bounding box center [633, 421] width 94 height 29
drag, startPoint x: 604, startPoint y: 557, endPoint x: 585, endPoint y: 557, distance: 18.7
click at [586, 557] on td "0 cm" at bounding box center [633, 555] width 94 height 29
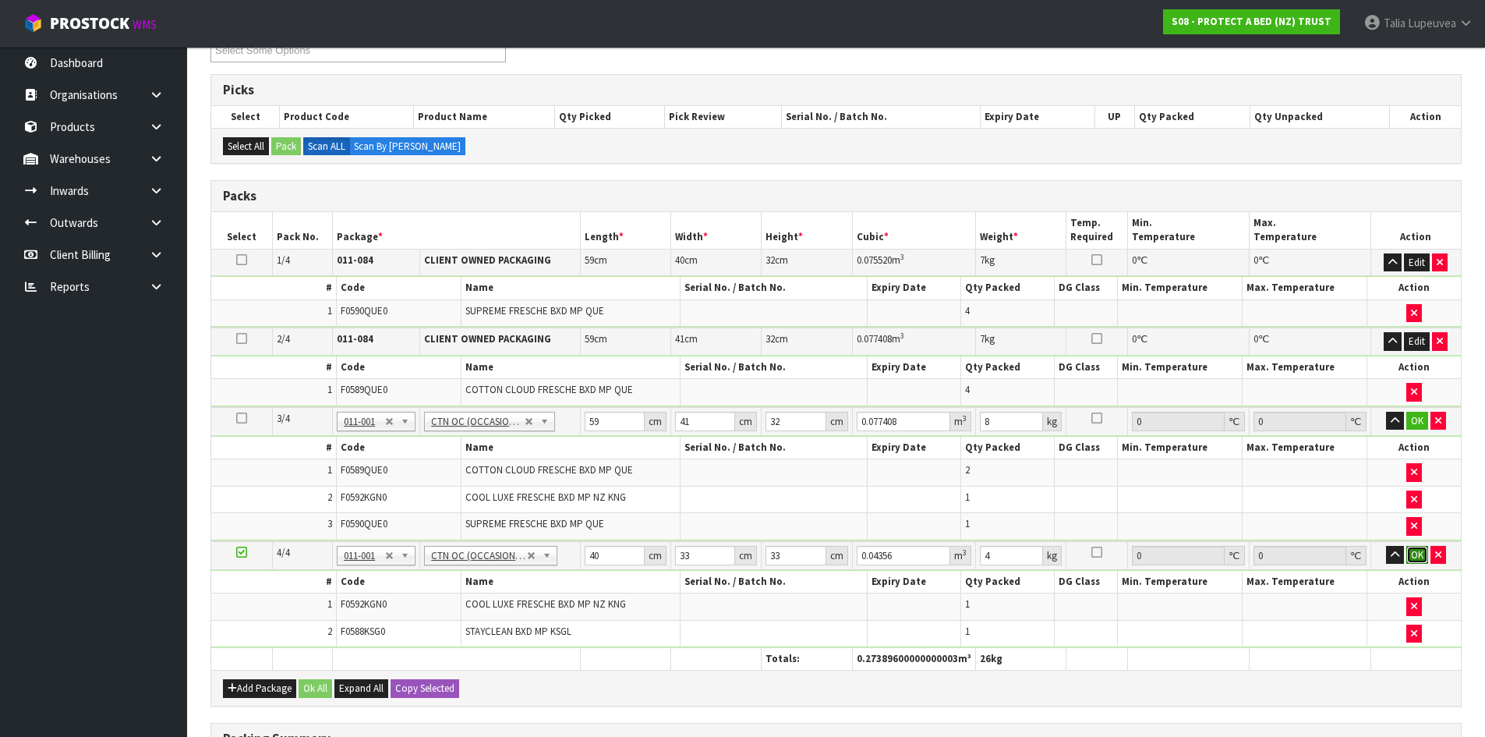
click at [1350, 555] on button "OK" at bounding box center [1417, 555] width 22 height 19
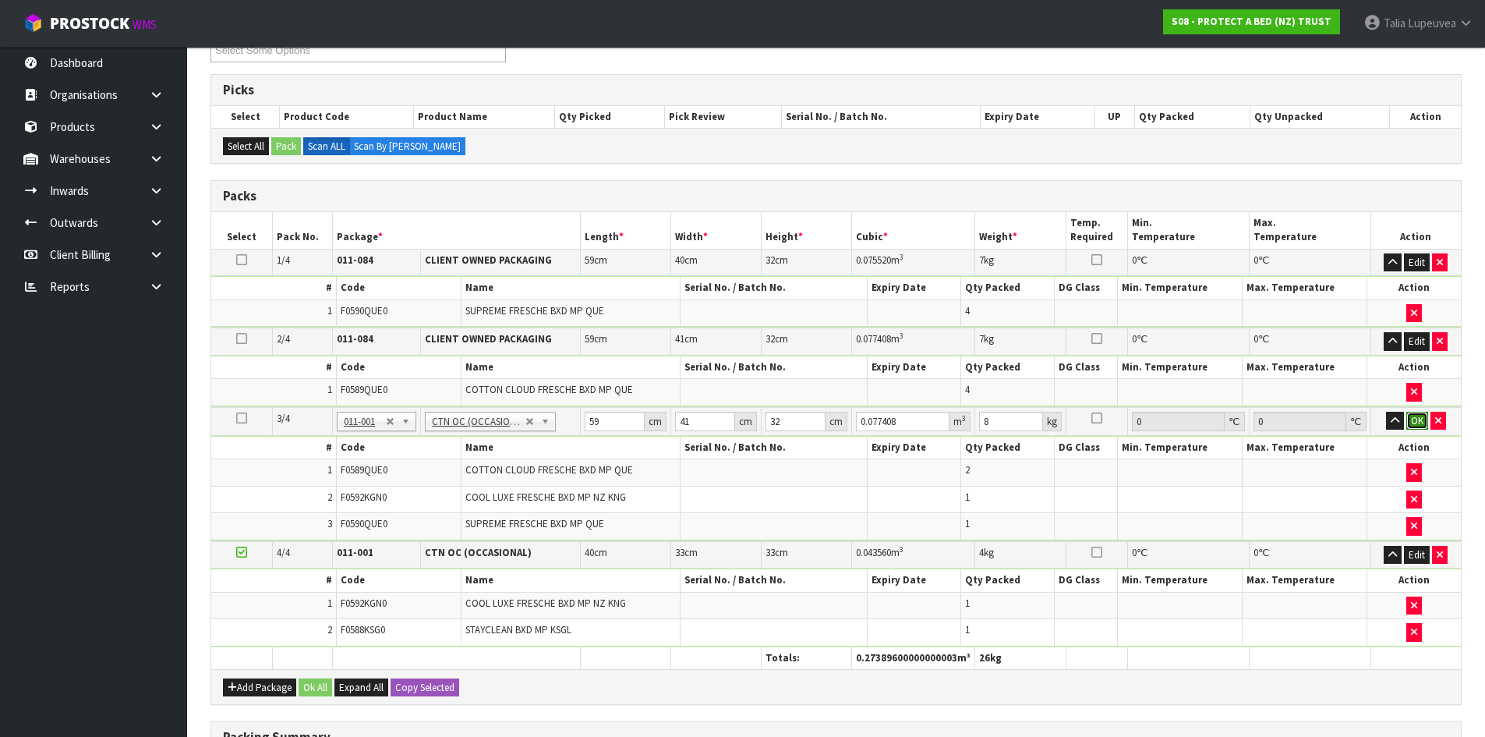
click at [1350, 425] on button "OK" at bounding box center [1417, 421] width 22 height 19
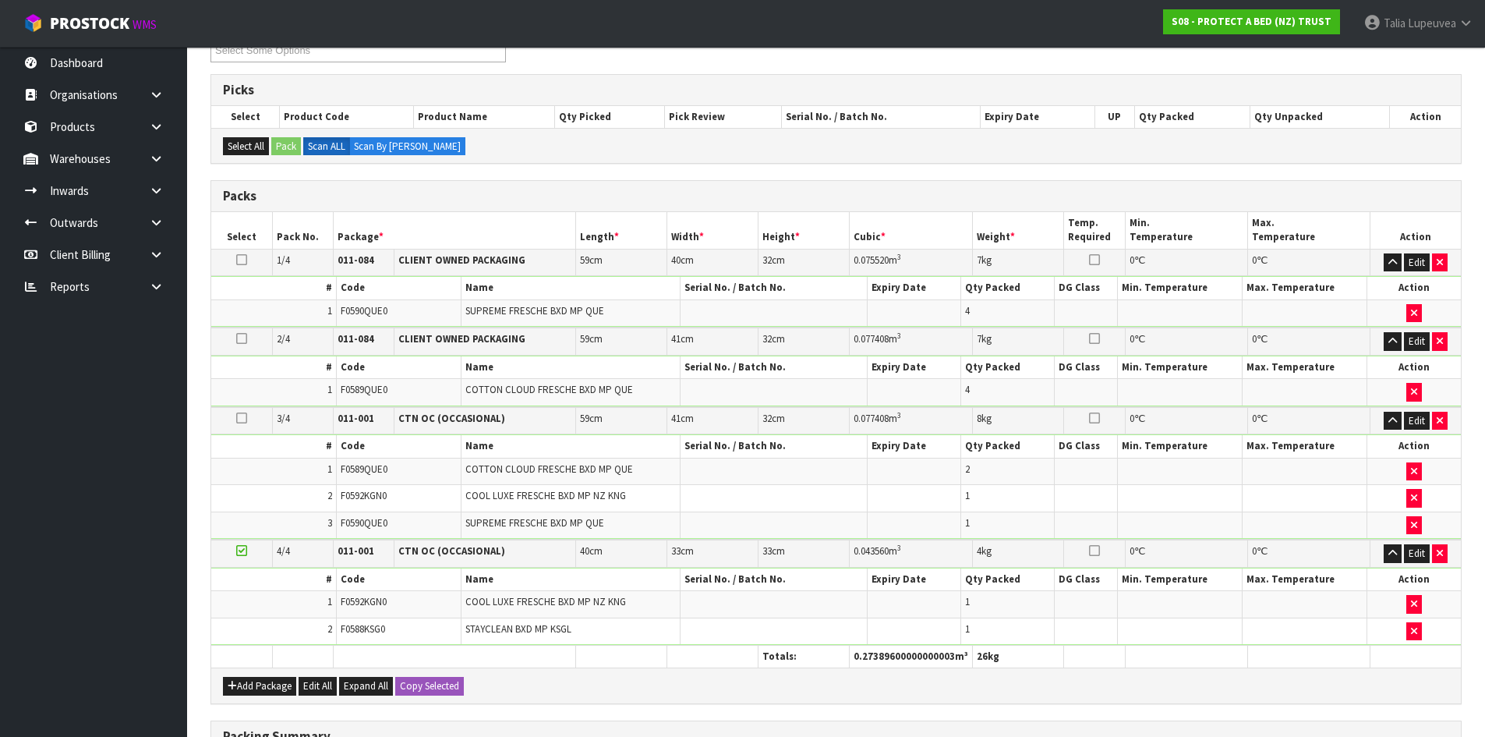
scroll to position [535, 0]
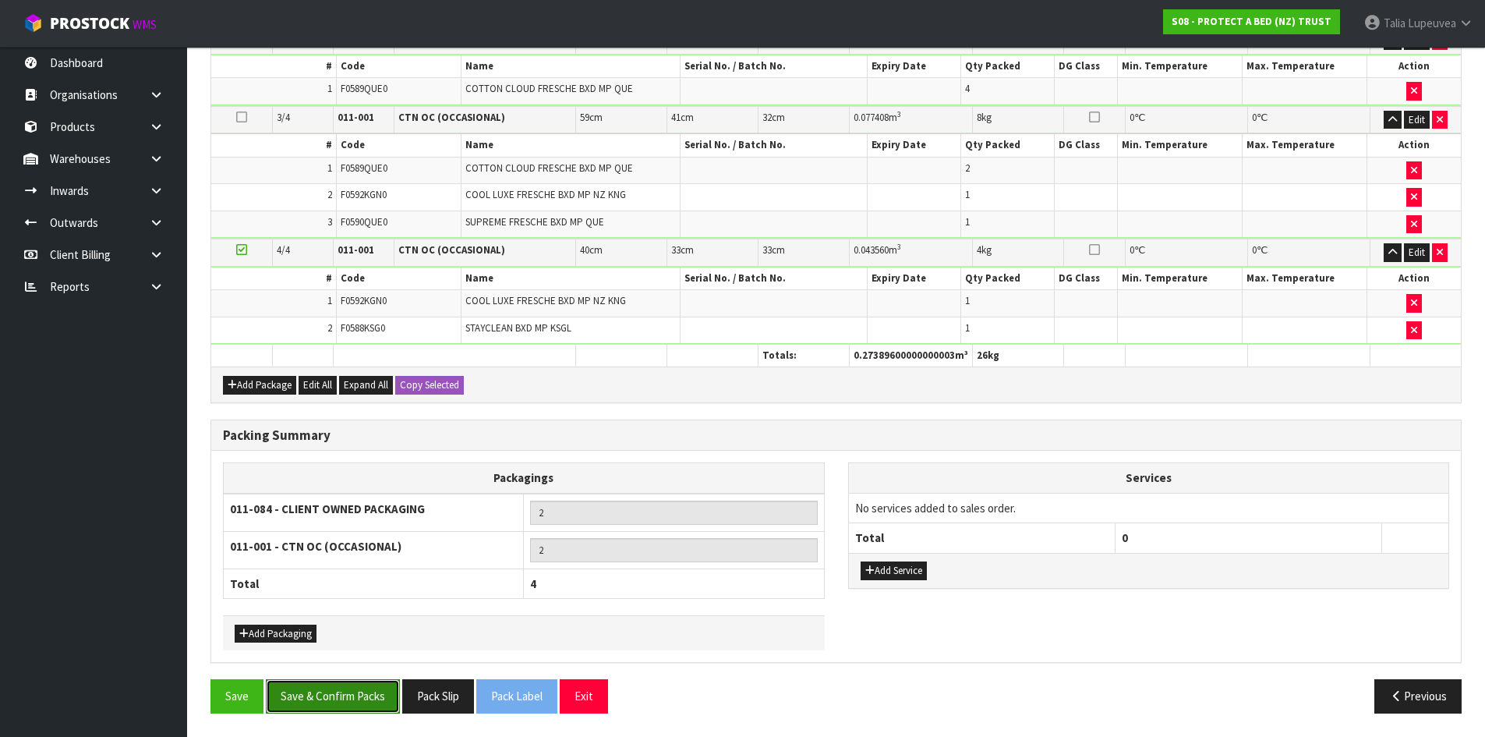
click at [331, 669] on button "Save & Confirm Packs" at bounding box center [333, 696] width 134 height 34
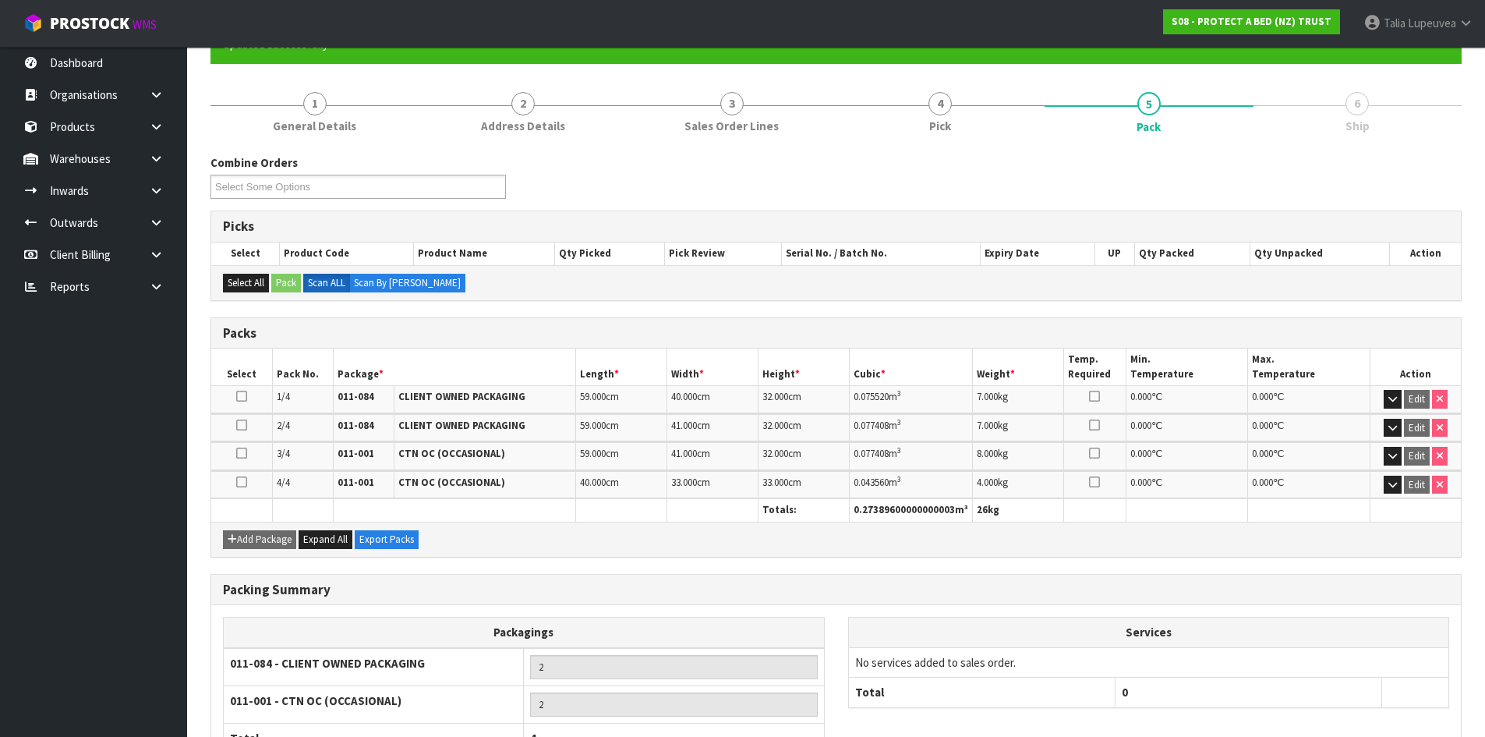
scroll to position [273, 0]
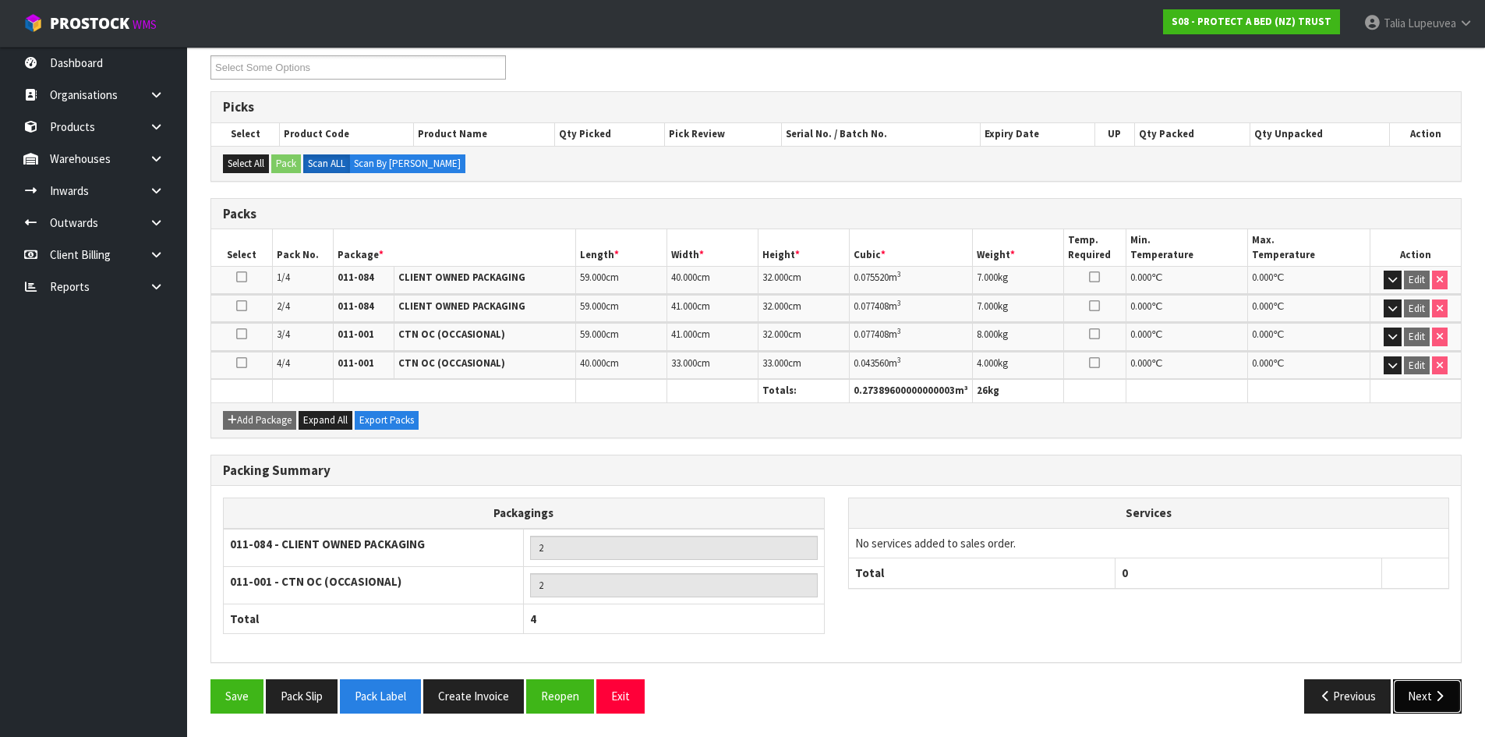
click at [1350, 669] on icon "button" at bounding box center [1439, 696] width 15 height 12
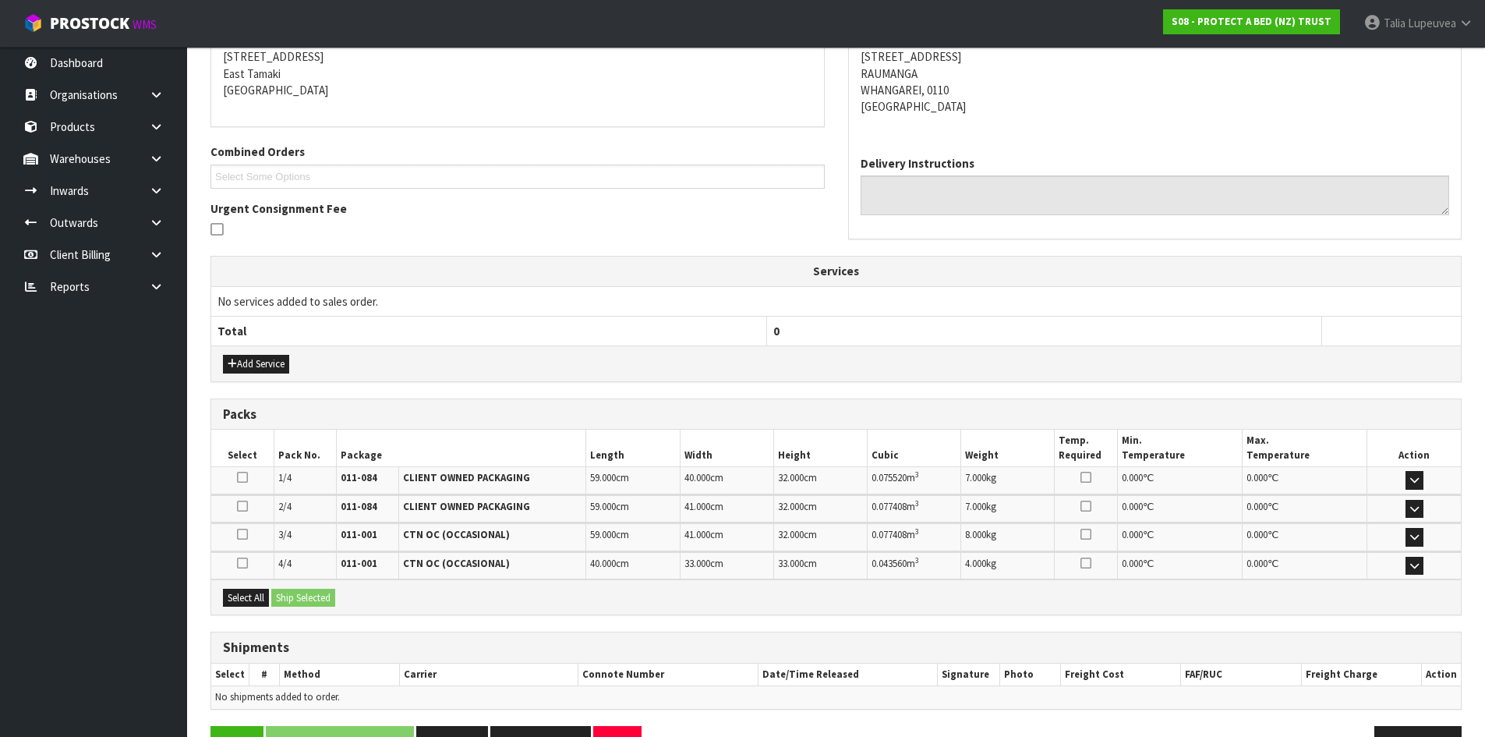
scroll to position [366, 0]
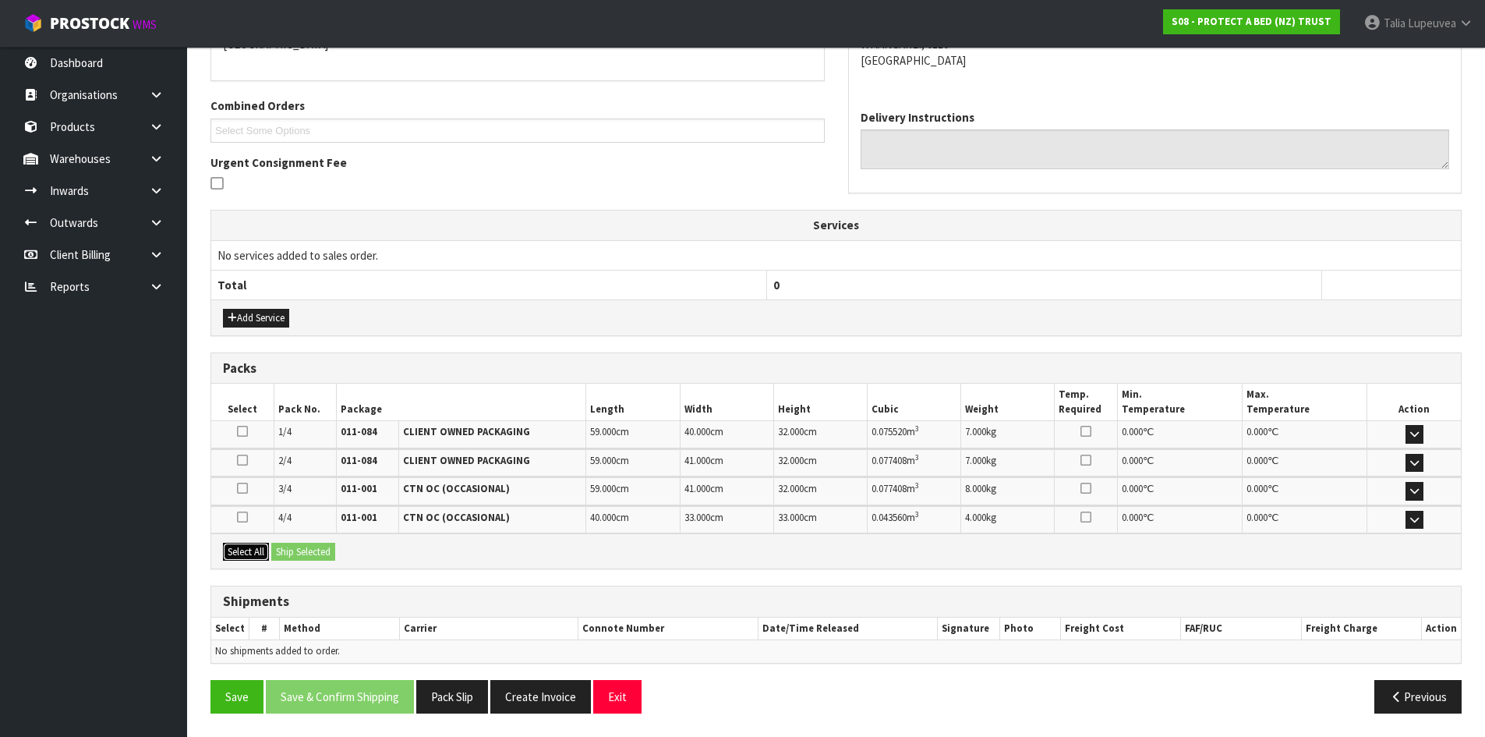
click at [235, 555] on button "Select All" at bounding box center [246, 552] width 46 height 19
click at [319, 555] on button "Ship Selected" at bounding box center [303, 552] width 64 height 19
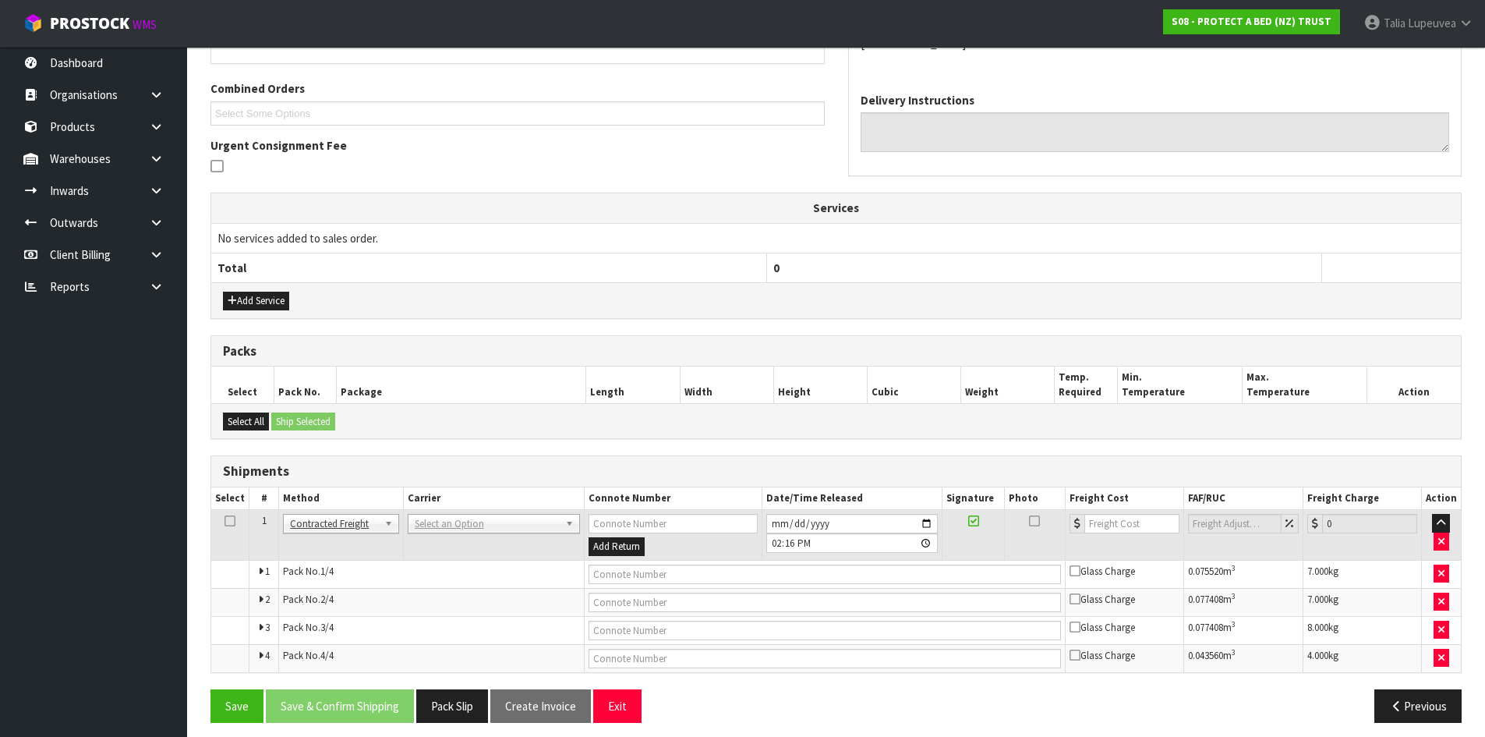
scroll to position [392, 0]
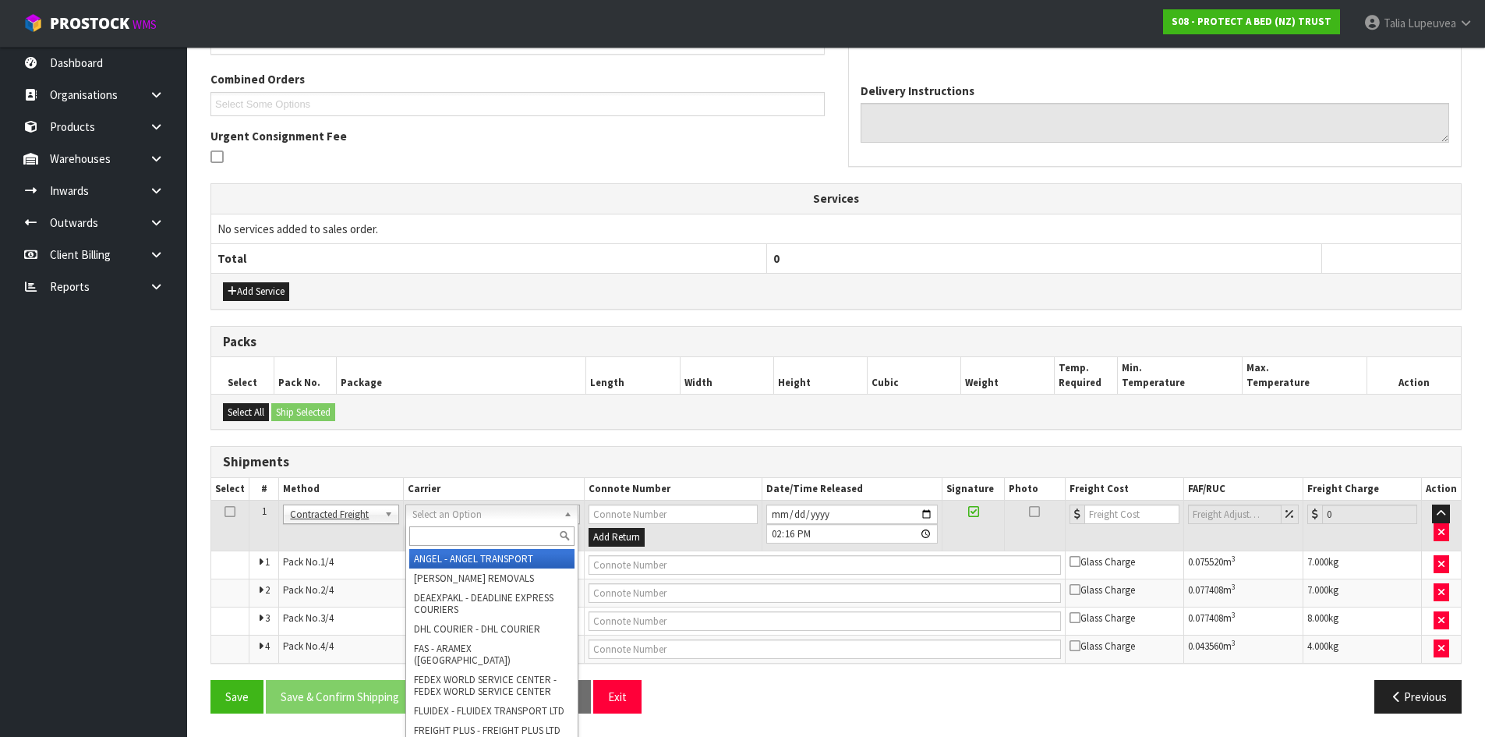
click at [472, 531] on input "text" at bounding box center [491, 535] width 165 height 19
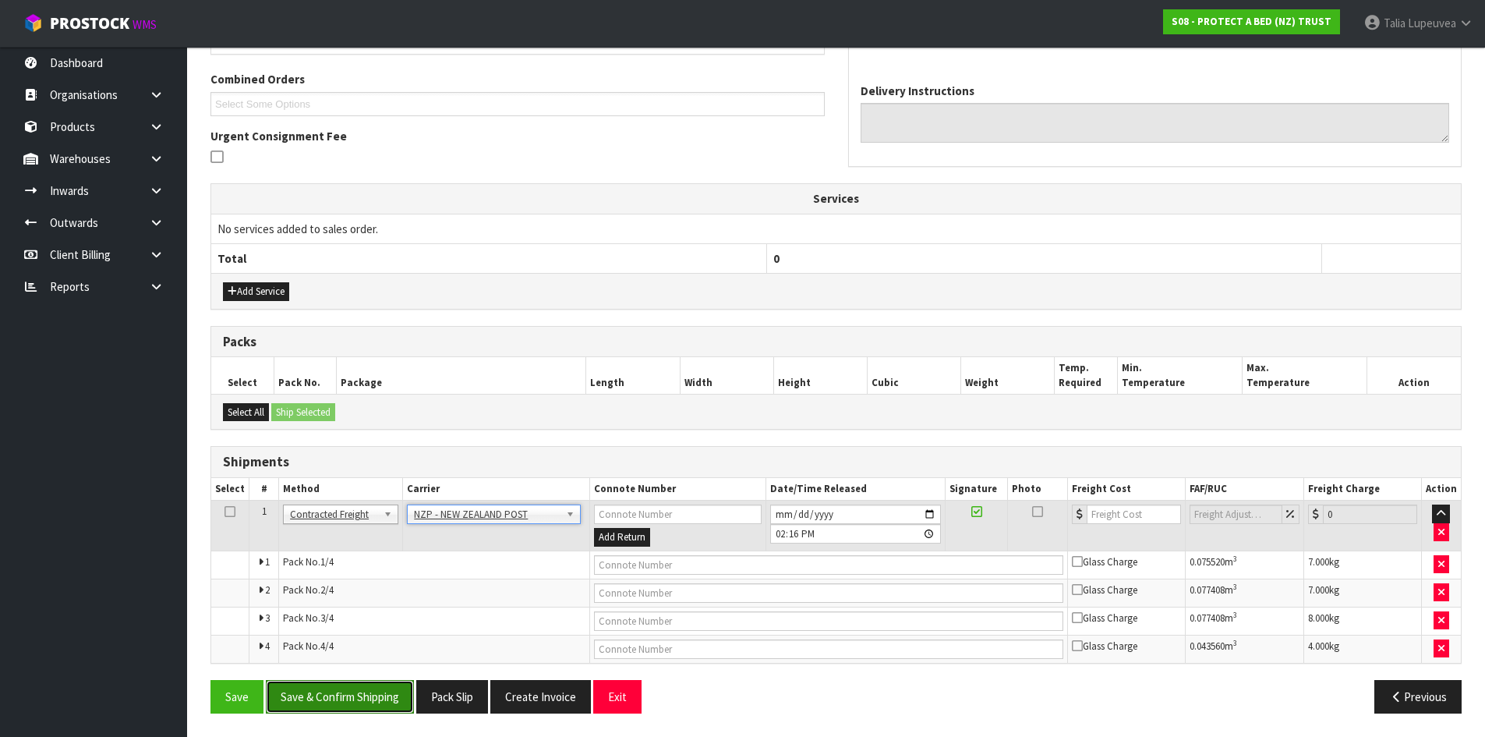
click at [383, 669] on button "Save & Confirm Shipping" at bounding box center [340, 697] width 148 height 34
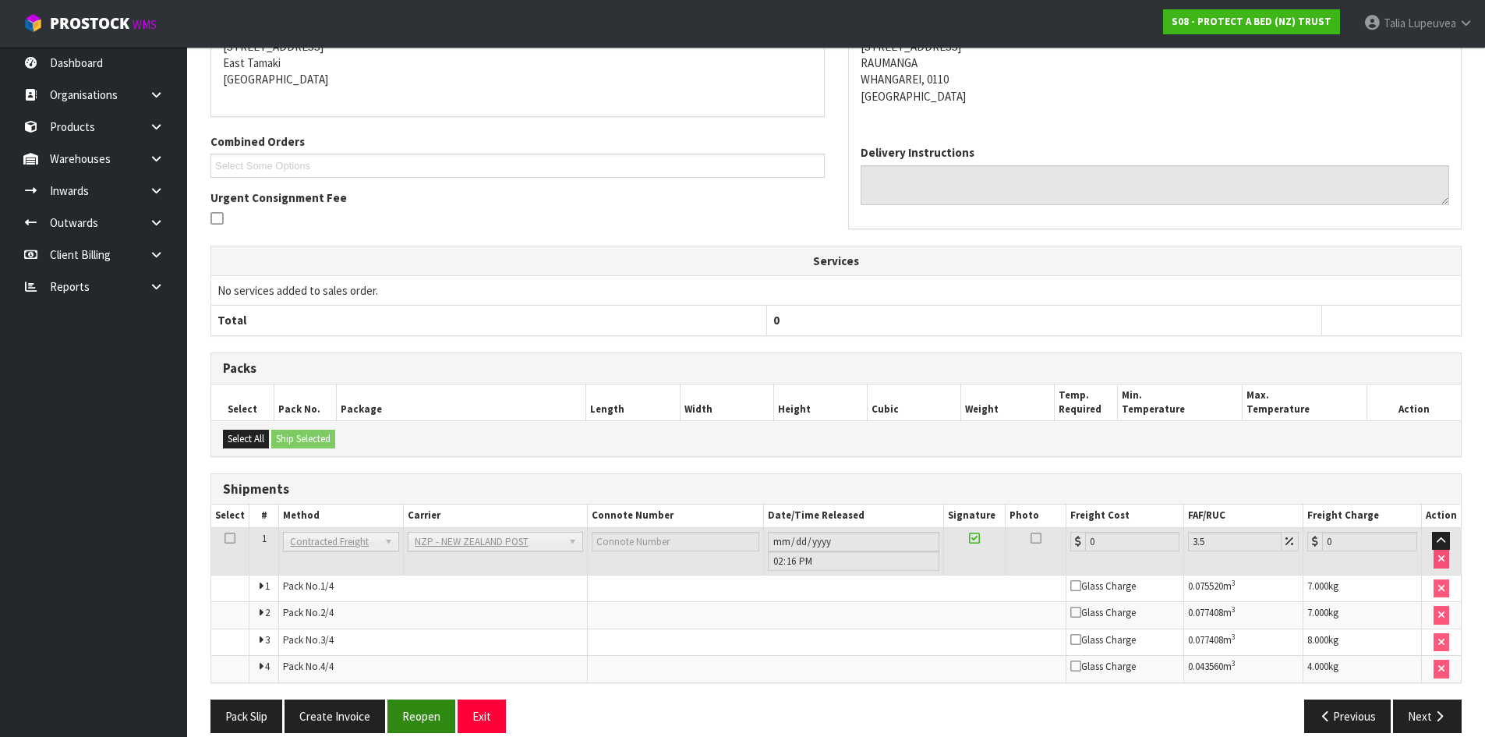
scroll to position [366, 0]
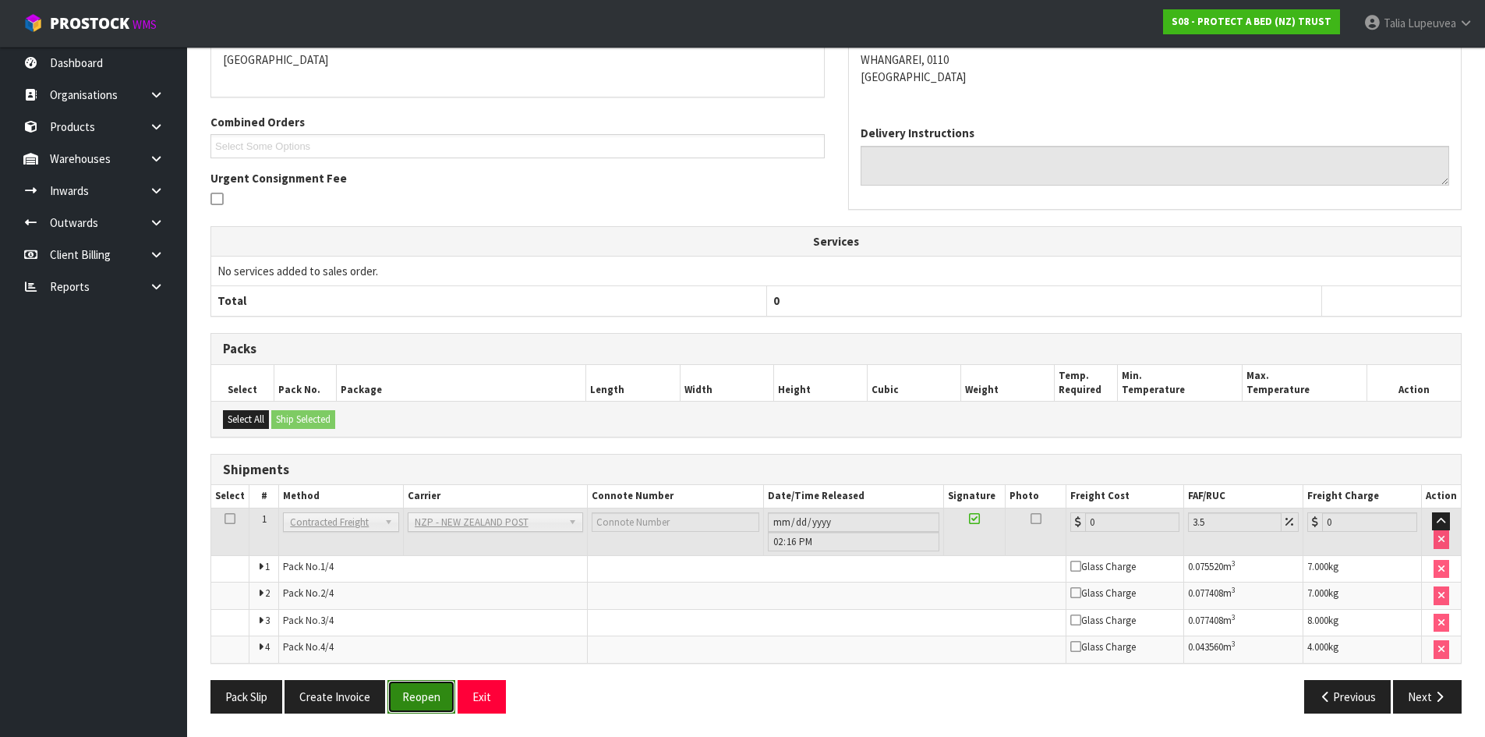
click at [421, 669] on button "Reopen" at bounding box center [421, 697] width 68 height 34
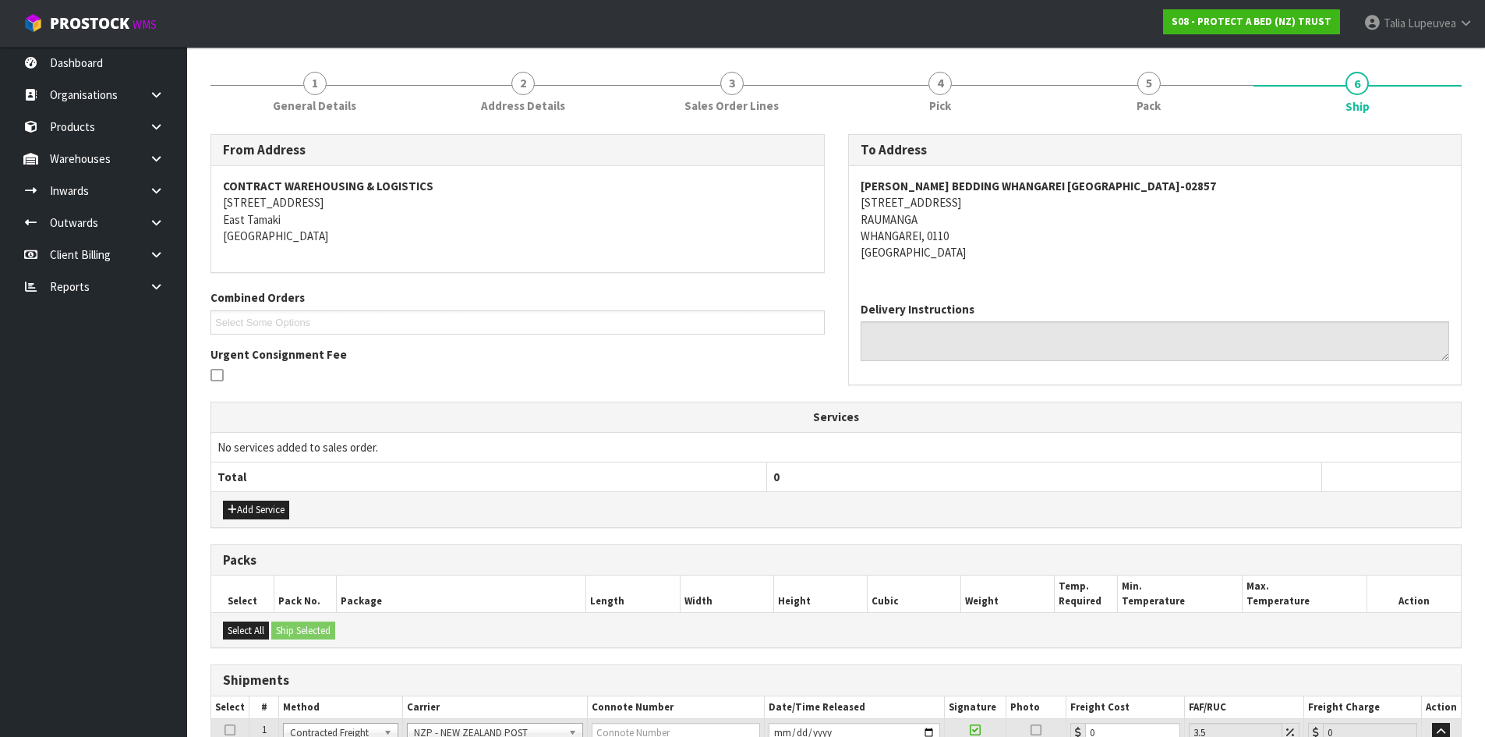
scroll to position [312, 0]
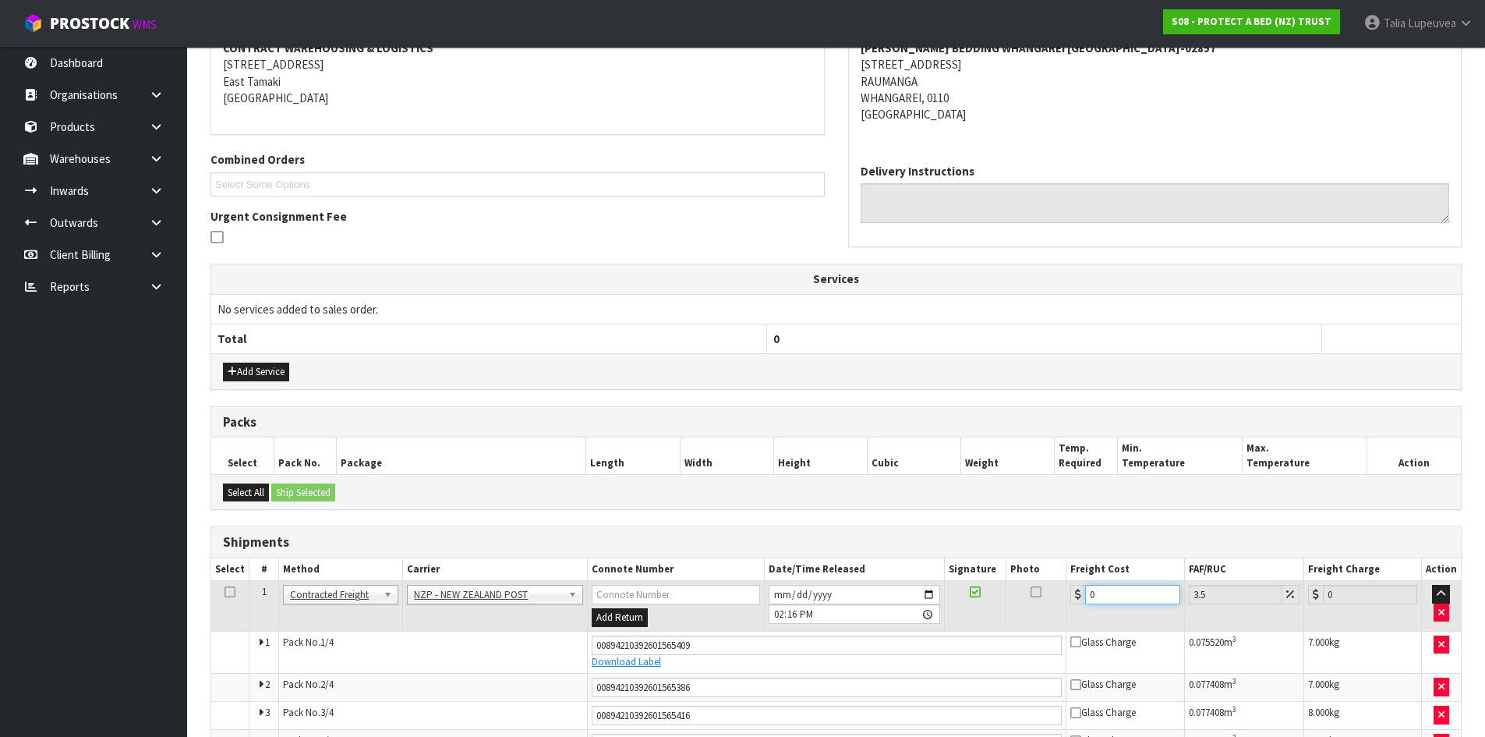
drag, startPoint x: 1100, startPoint y: 604, endPoint x: 1053, endPoint y: 613, distance: 47.6
click at [1053, 613] on tr "1 Client Local Pickup Customer Local Pickup Company Freight Contracted Freight …" at bounding box center [836, 606] width 1250 height 51
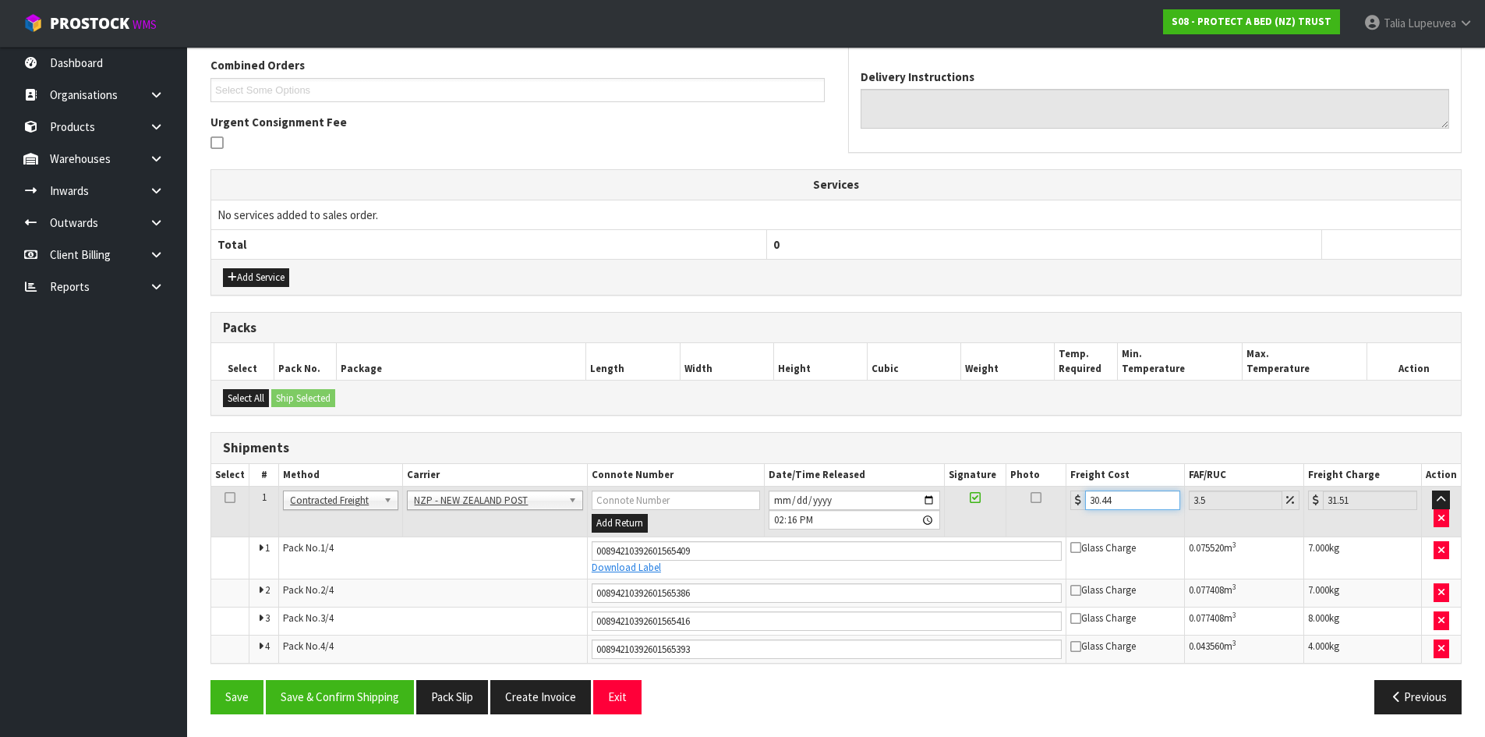
scroll to position [407, 0]
click at [356, 669] on button "Save & Confirm Shipping" at bounding box center [340, 696] width 148 height 34
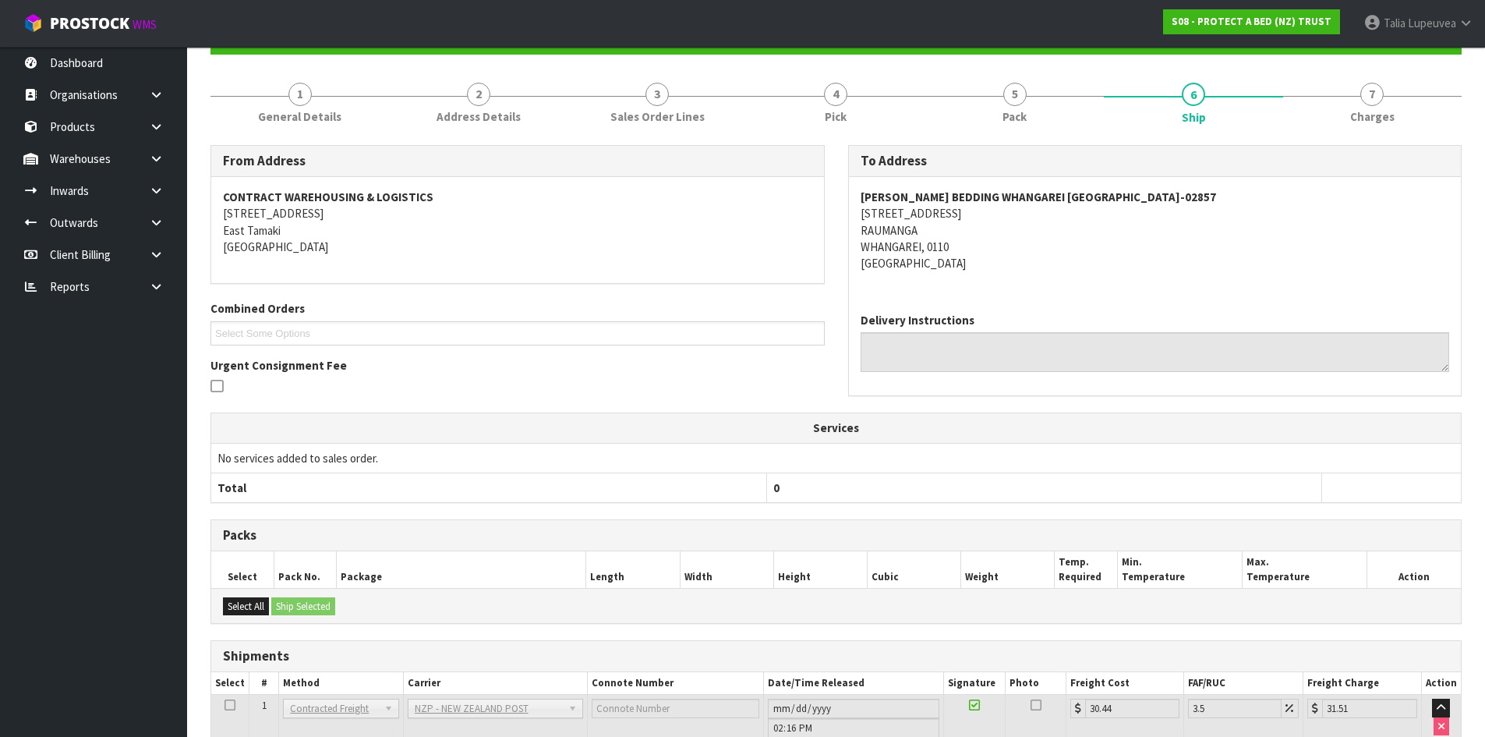
scroll to position [0, 0]
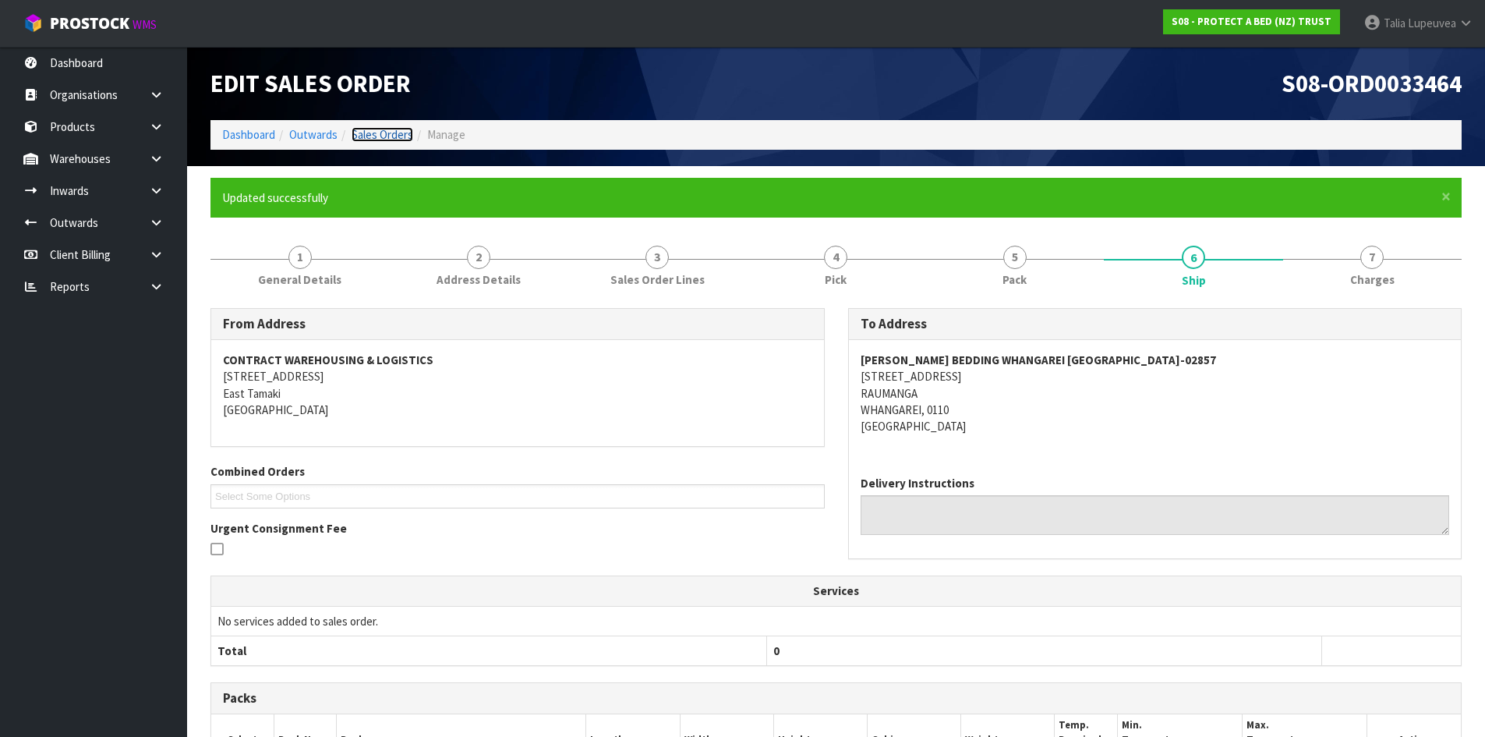
click at [402, 140] on link "Sales Orders" at bounding box center [383, 134] width 62 height 15
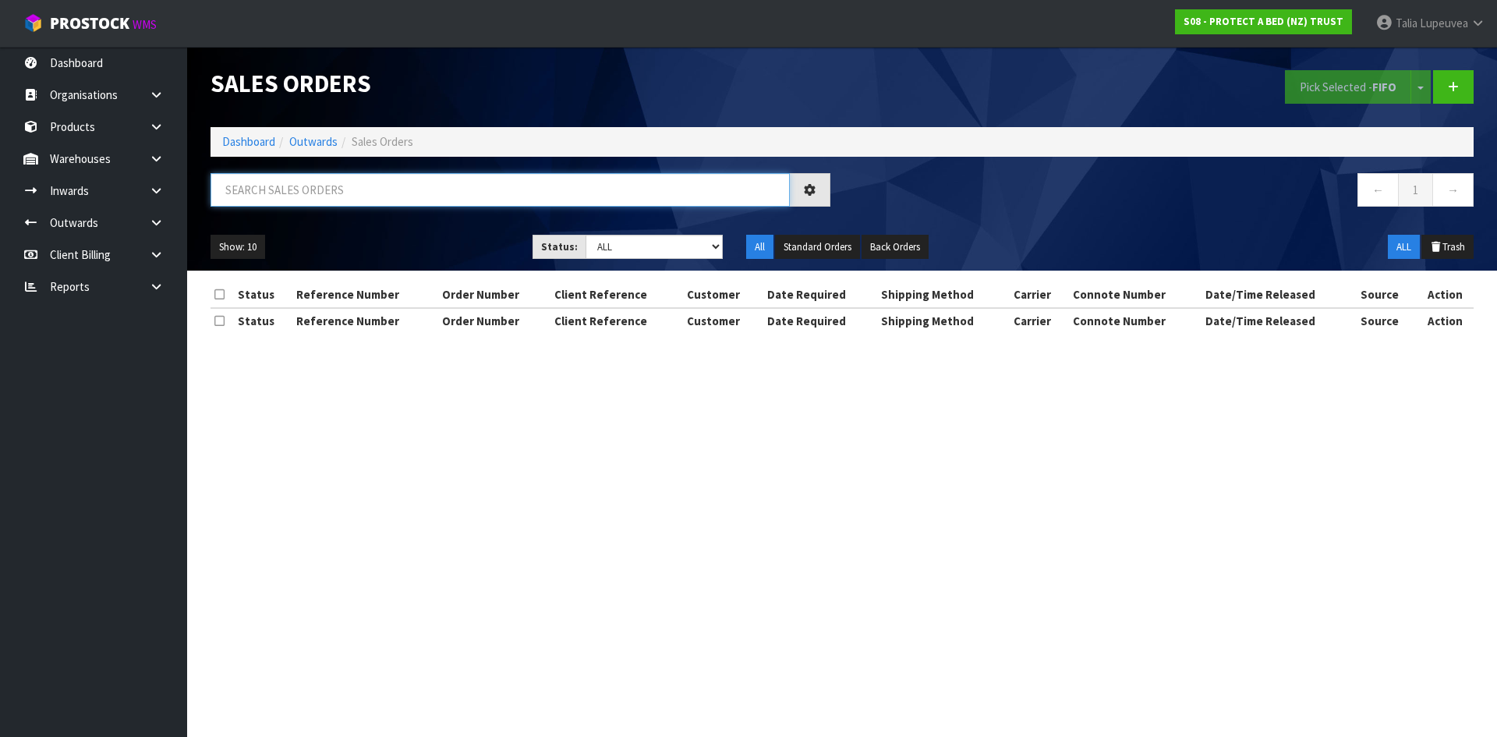
click at [377, 200] on input "text" at bounding box center [499, 190] width 579 height 34
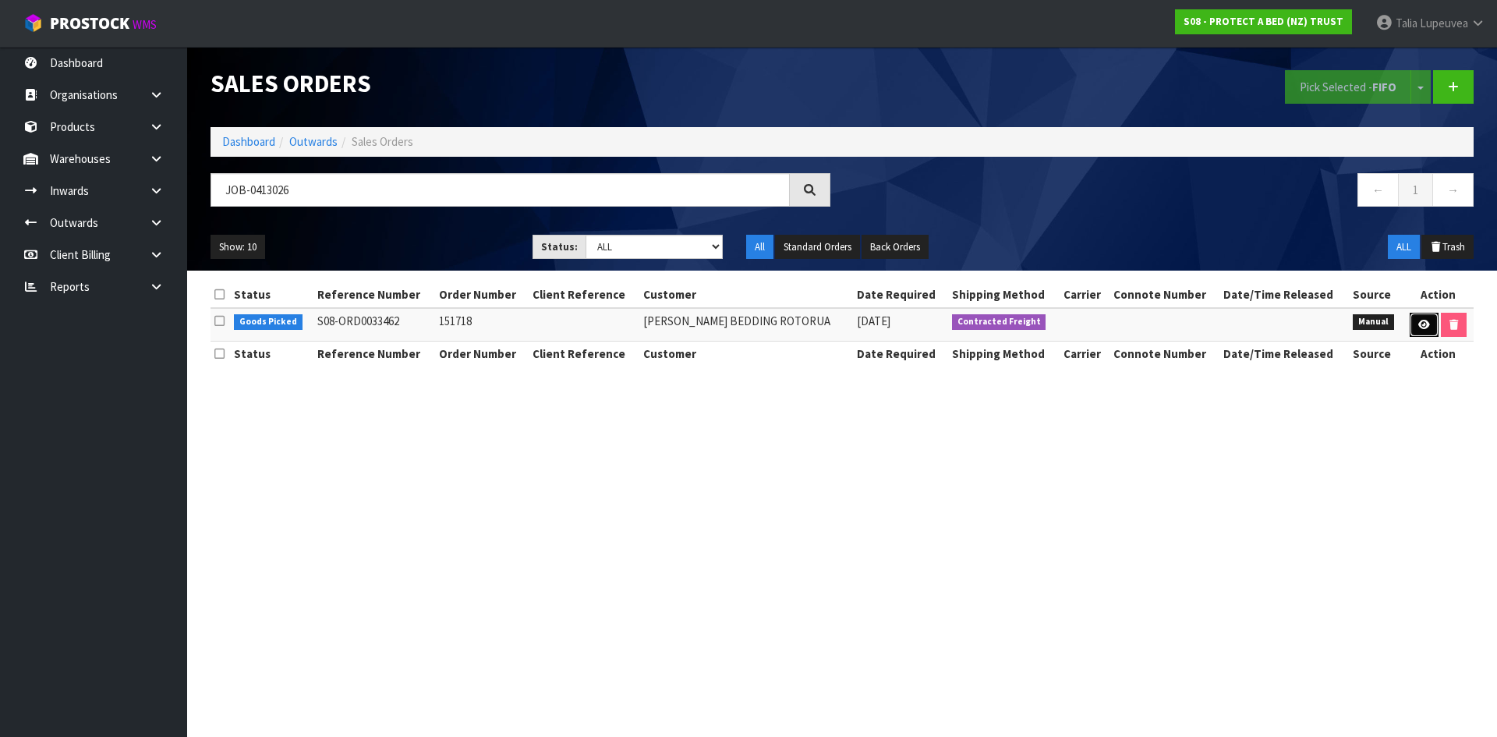
click at [1350, 320] on link at bounding box center [1424, 325] width 29 height 25
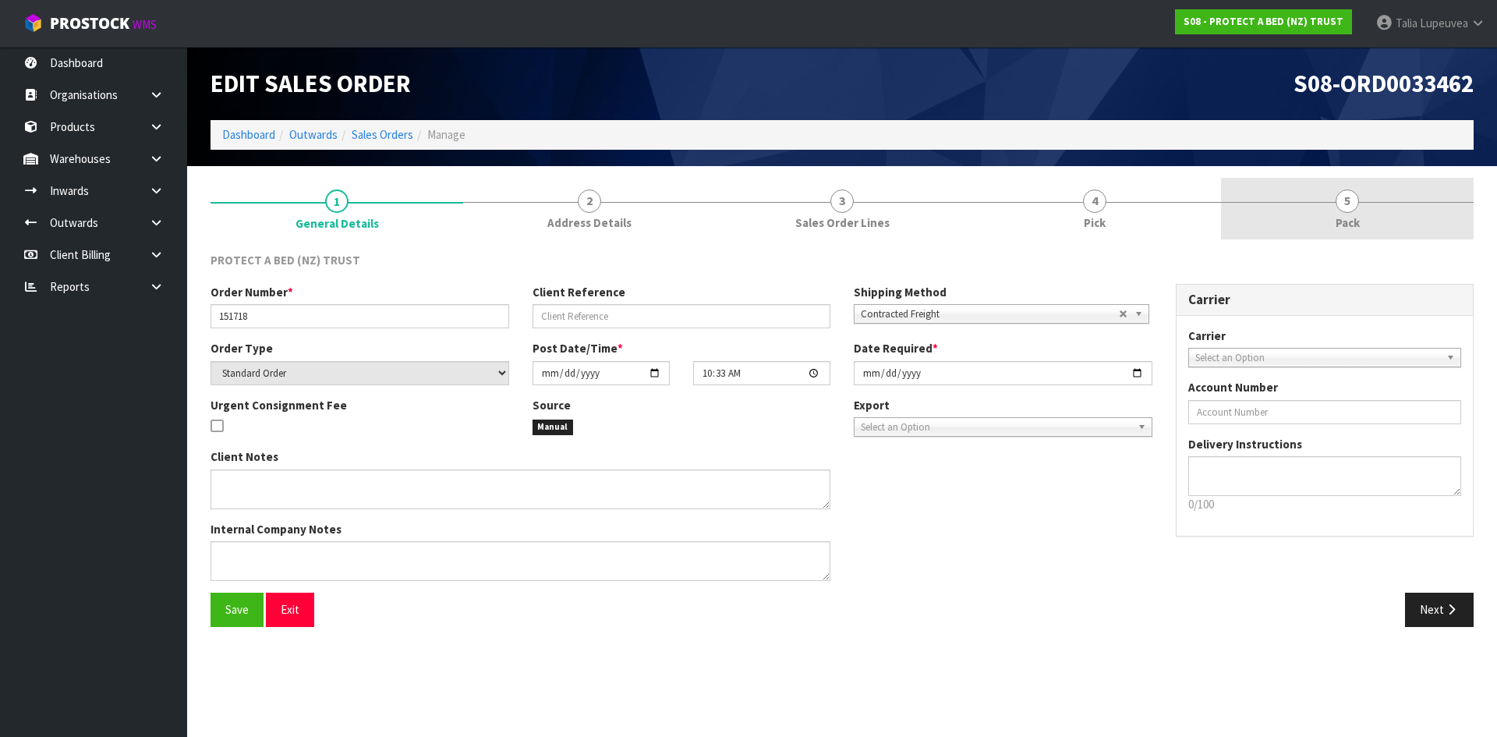
click at [1333, 206] on link "5 Pack" at bounding box center [1347, 209] width 253 height 62
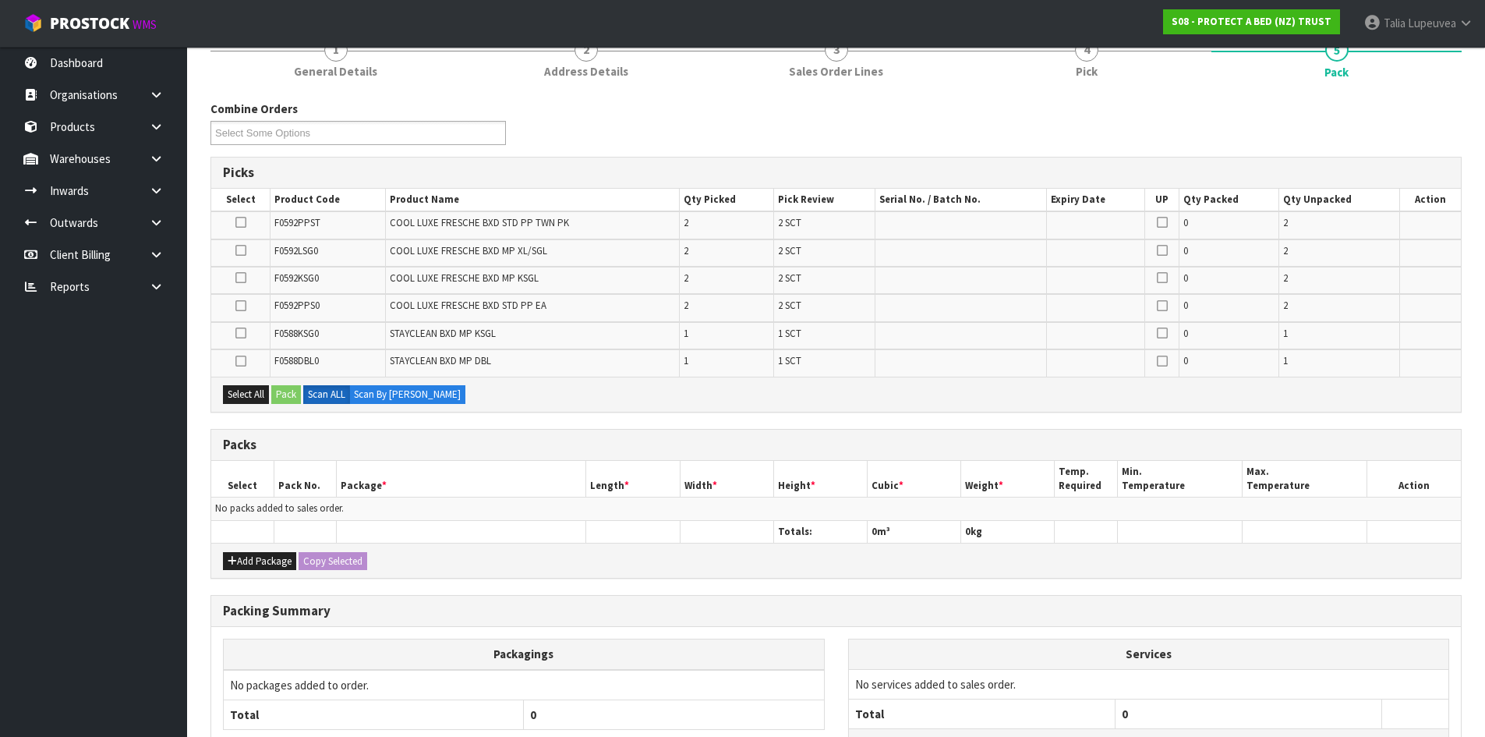
scroll to position [156, 0]
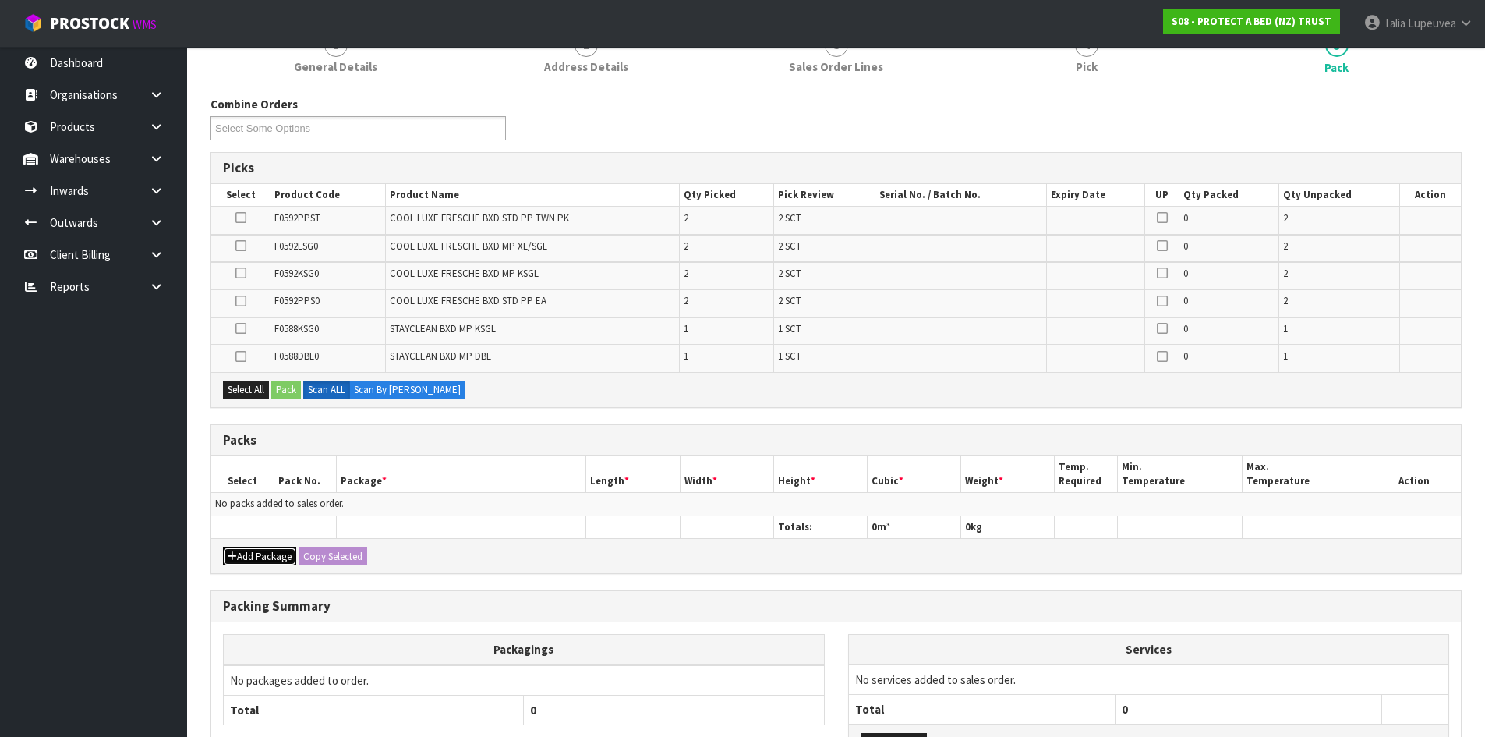
click at [247, 549] on button "Add Package" at bounding box center [259, 556] width 73 height 19
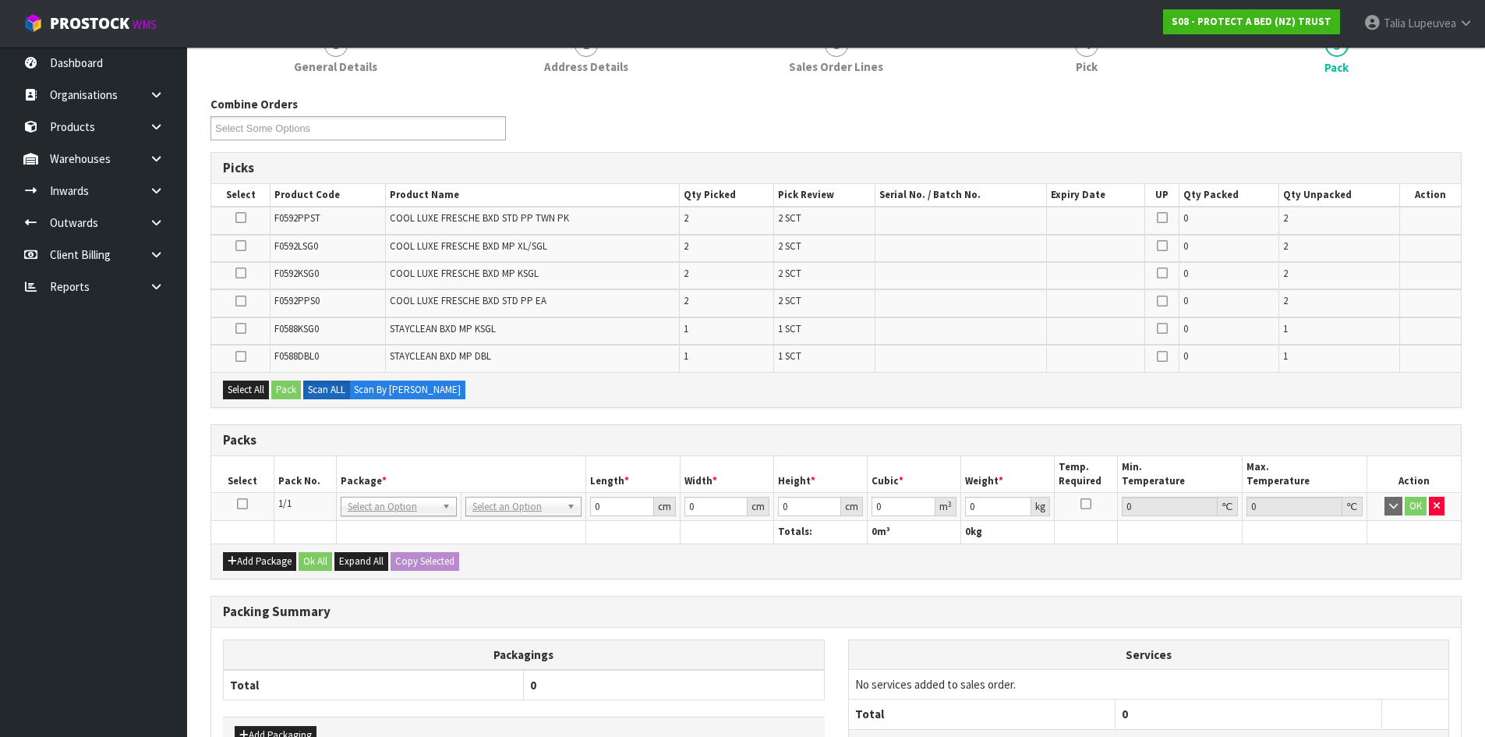
click at [239, 504] on icon at bounding box center [242, 504] width 11 height 1
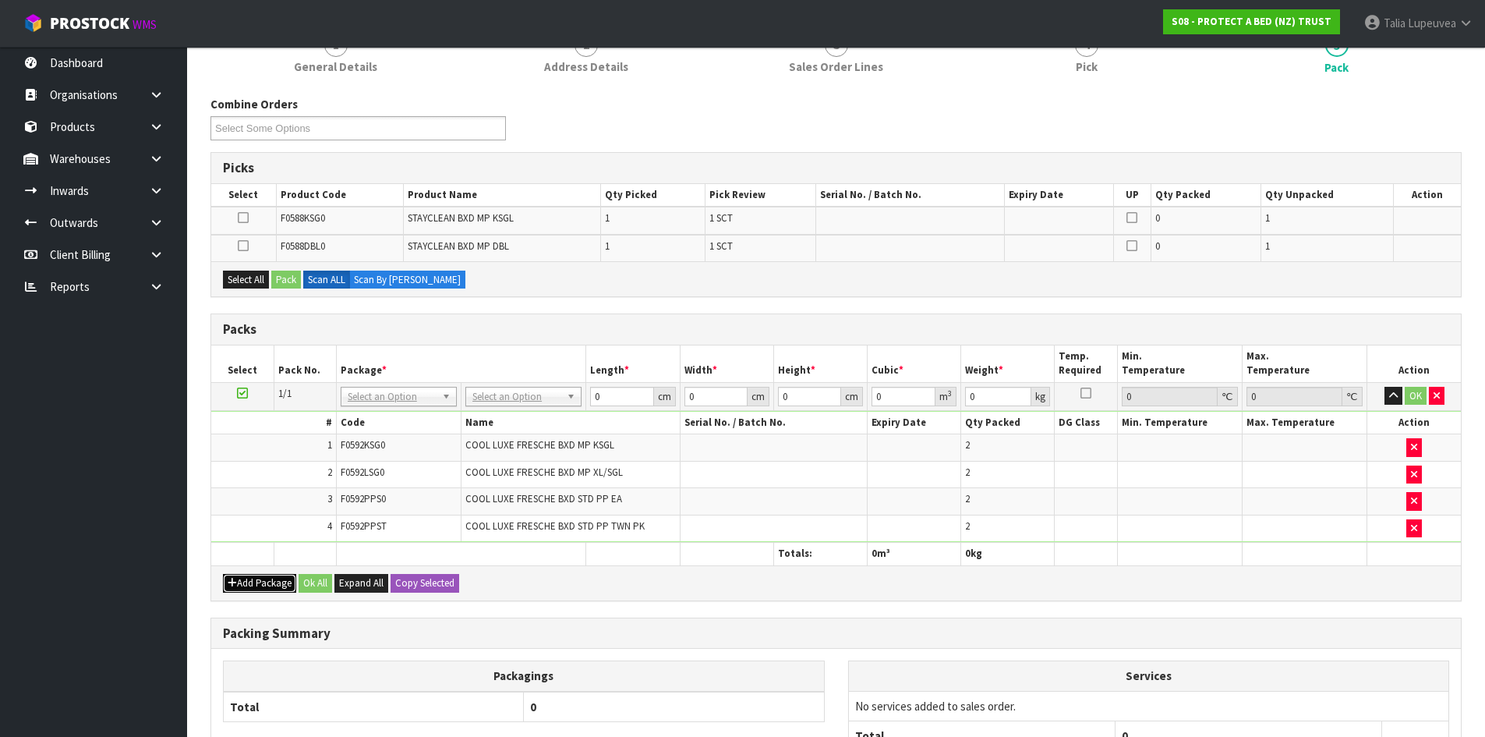
click at [250, 577] on button "Add Package" at bounding box center [259, 583] width 73 height 19
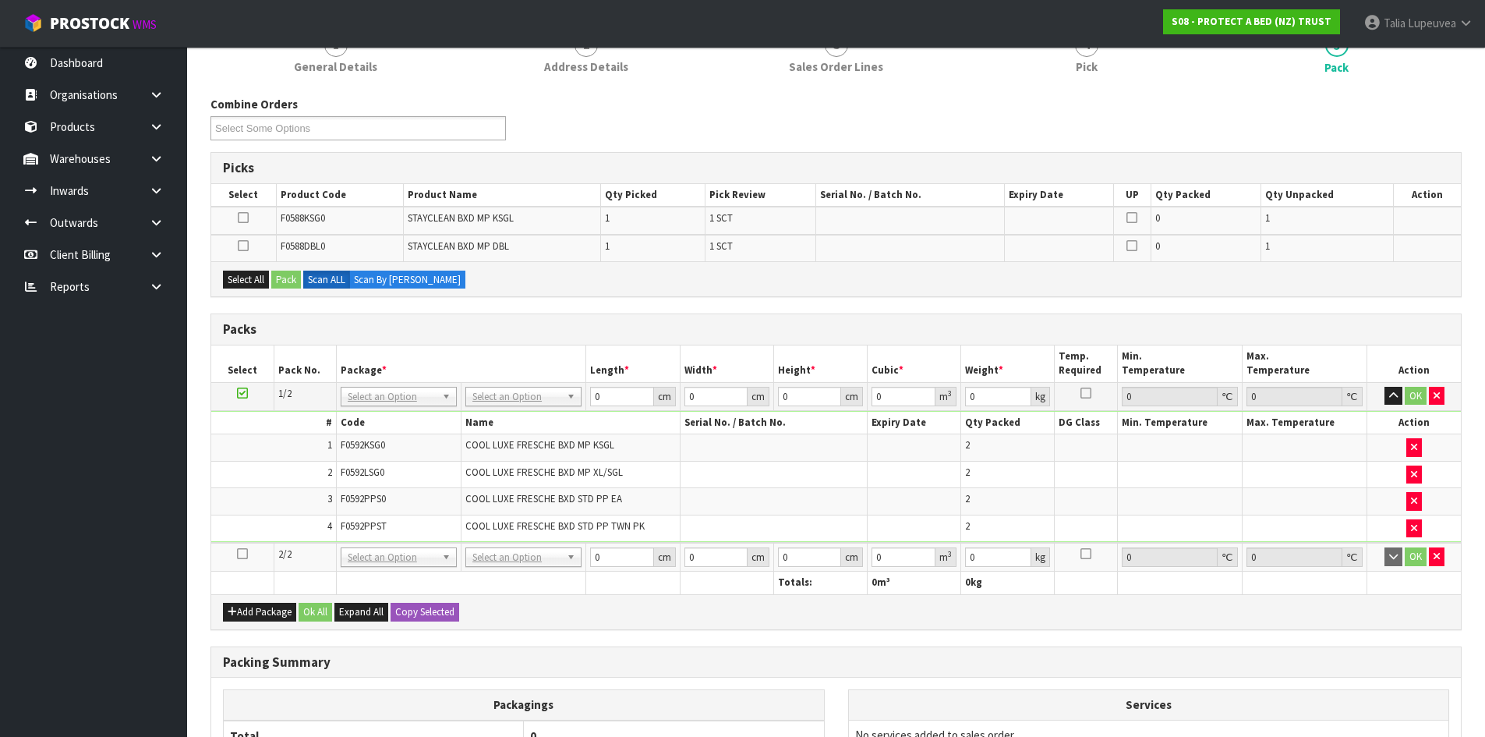
click at [243, 554] on icon at bounding box center [242, 554] width 11 height 1
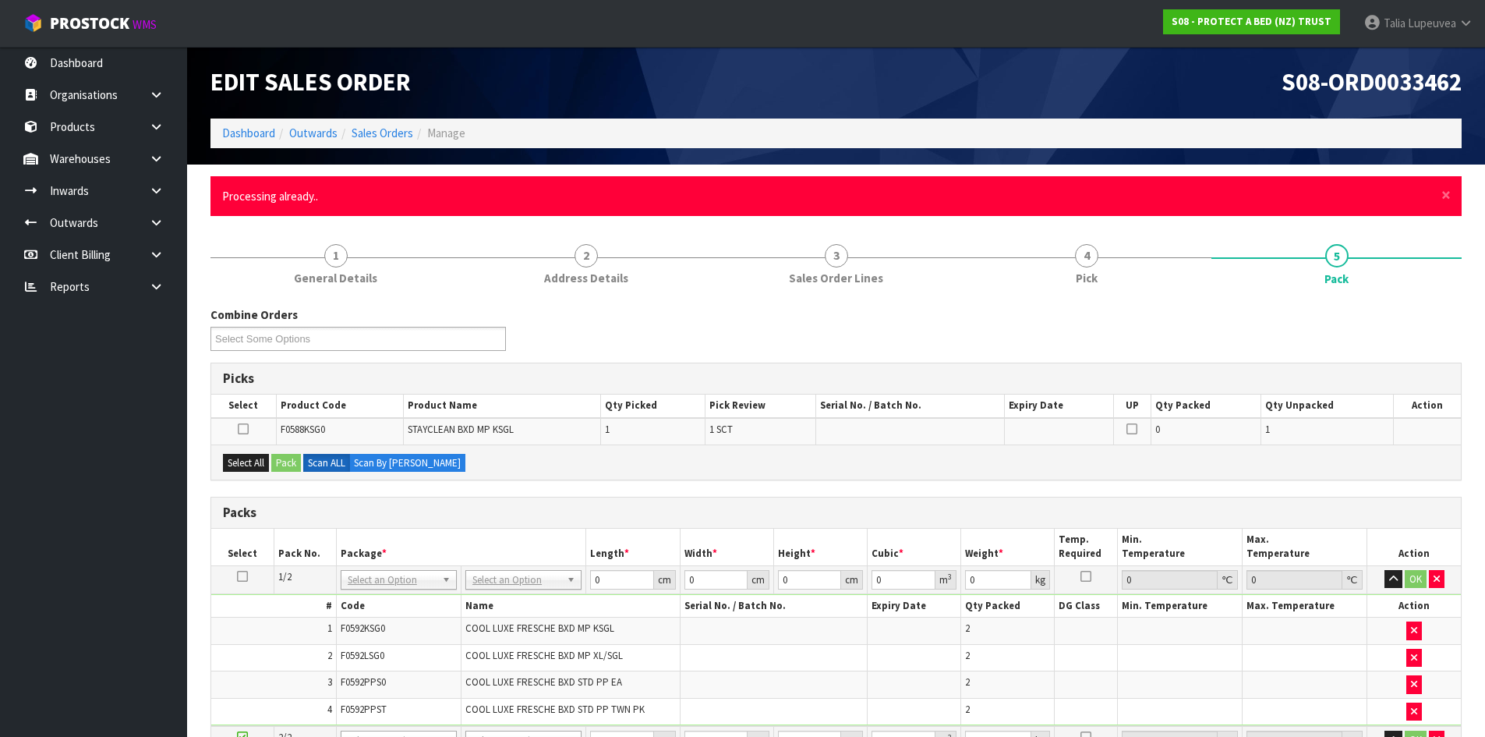
scroll to position [0, 0]
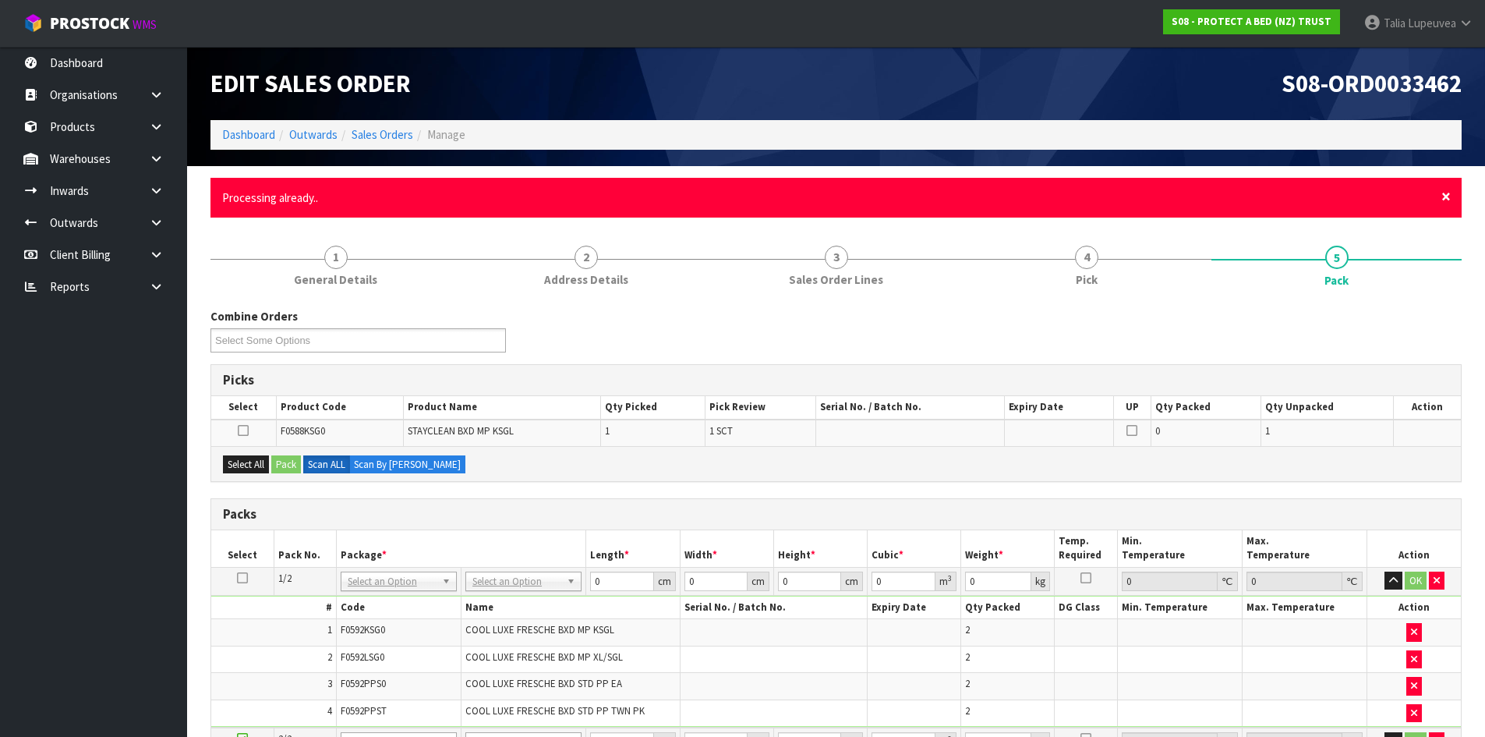
click at [1350, 194] on span "×" at bounding box center [1446, 197] width 9 height 22
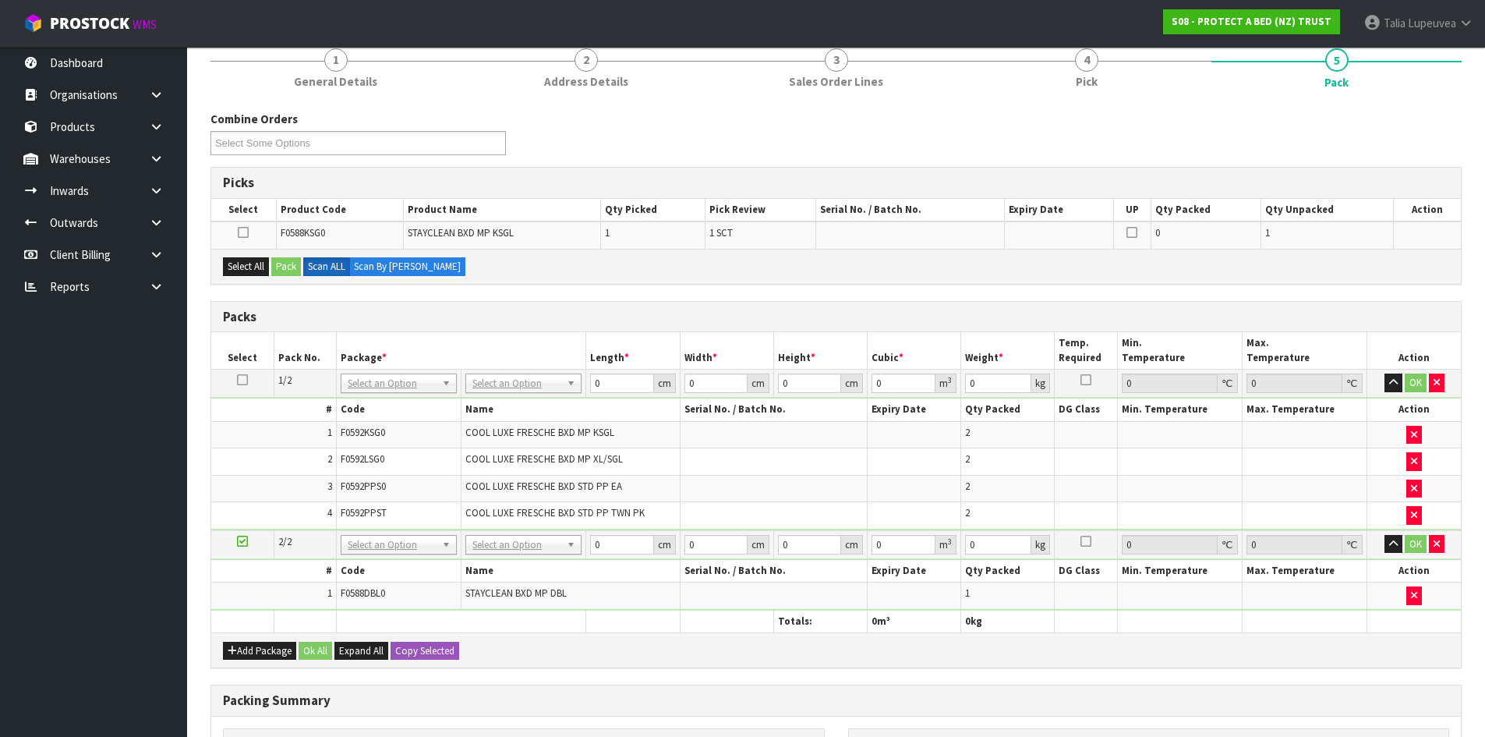
scroll to position [312, 0]
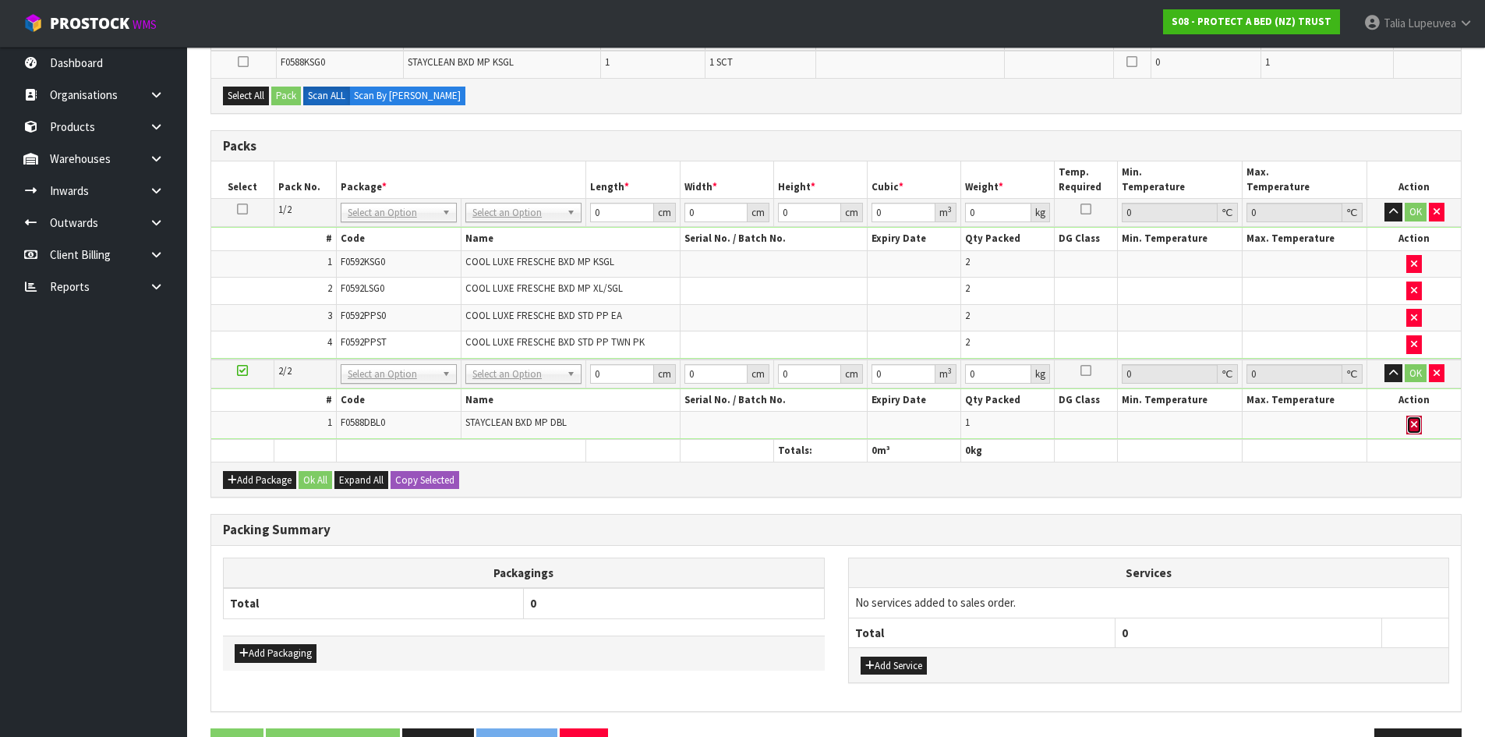
click at [1350, 430] on button "button" at bounding box center [1414, 425] width 16 height 19
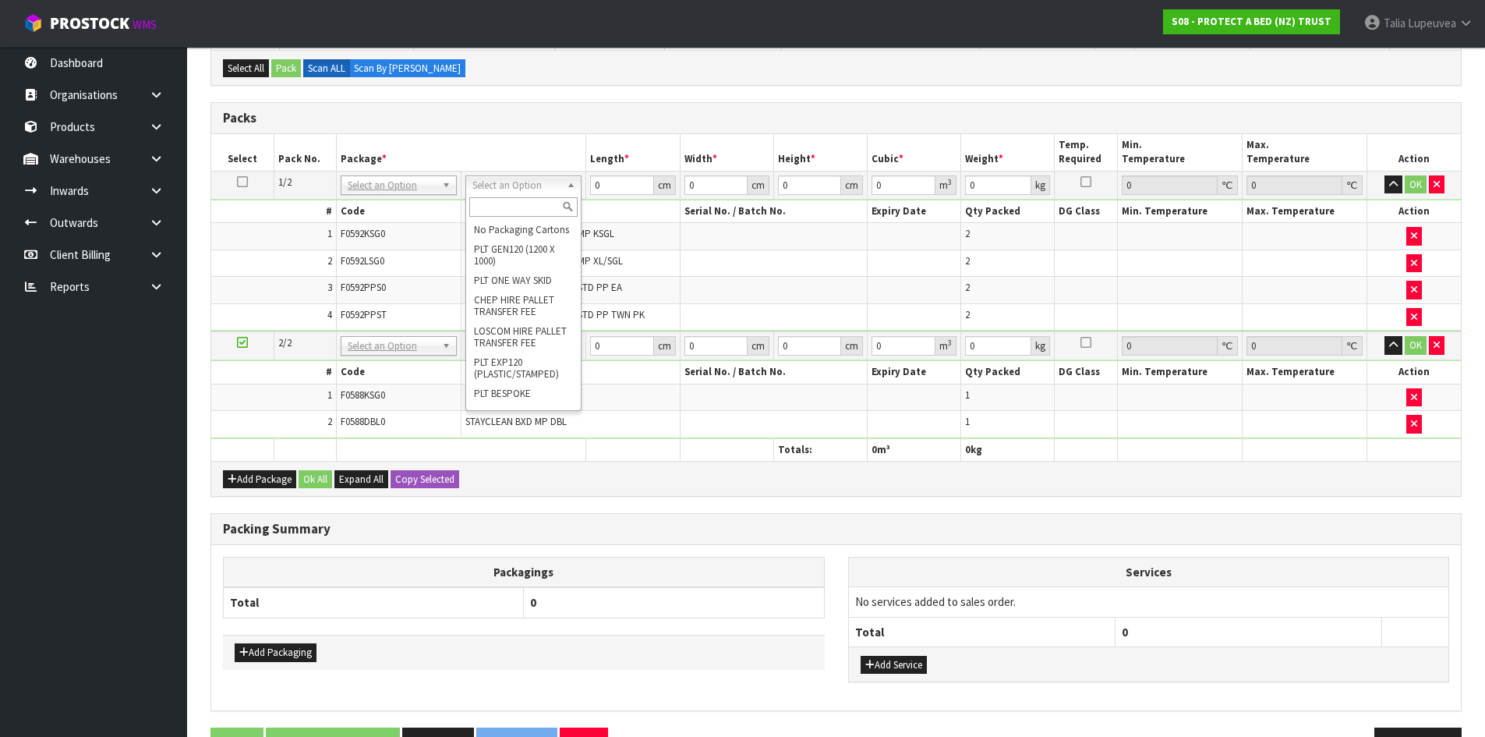
click at [505, 210] on input "text" at bounding box center [523, 206] width 108 height 19
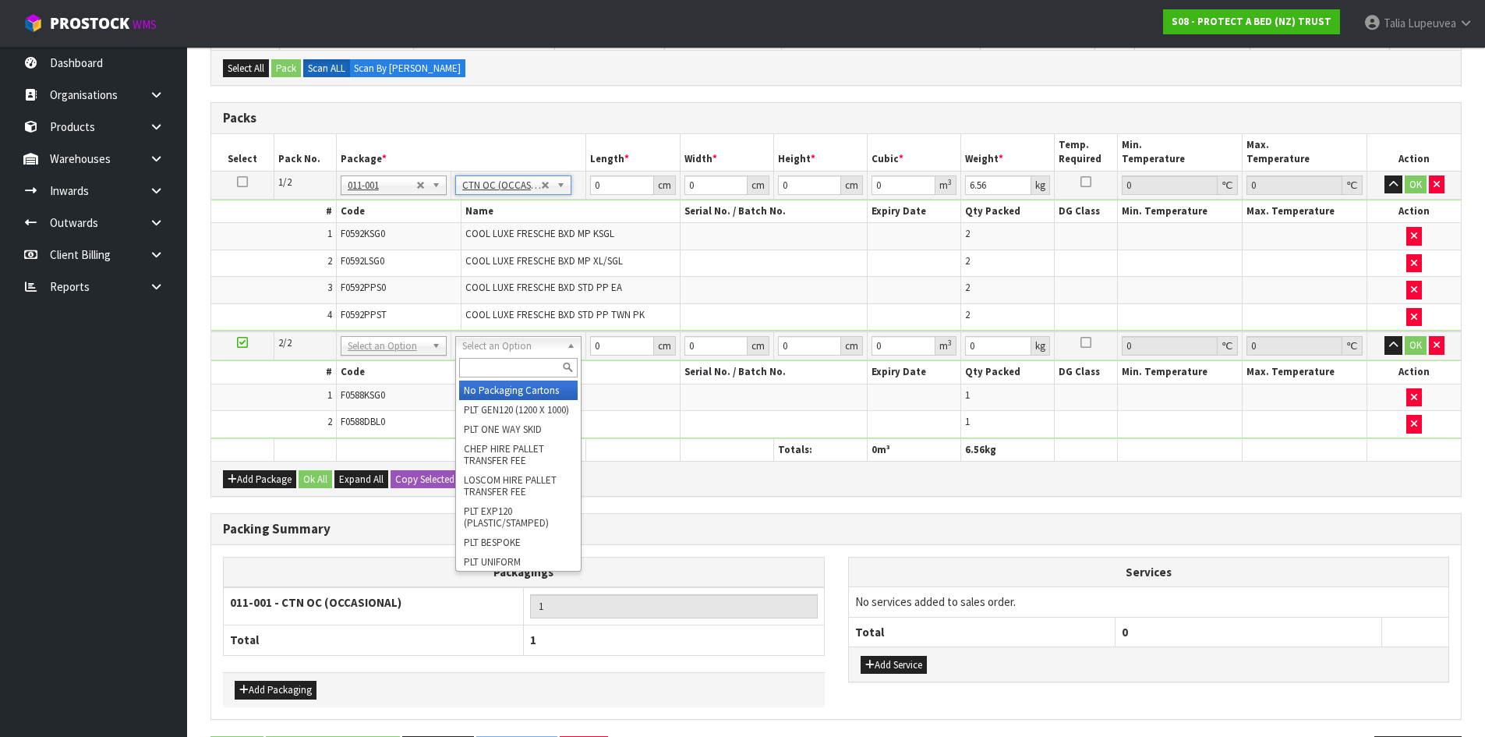
click at [525, 363] on input "text" at bounding box center [518, 367] width 119 height 19
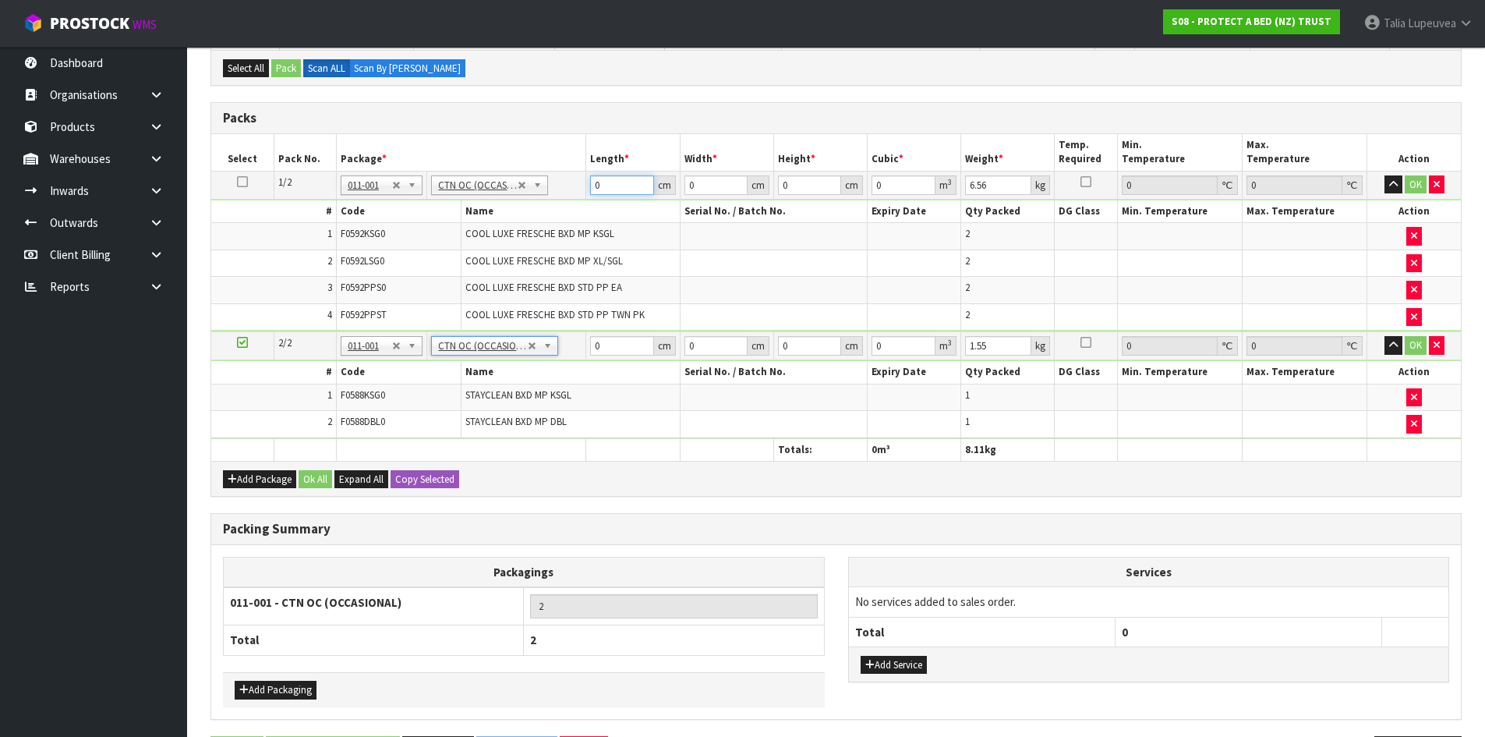
drag, startPoint x: 613, startPoint y: 182, endPoint x: 579, endPoint y: 183, distance: 33.5
click at [581, 182] on tr "1/2 NONE 007-001 007-002 007-004 007-009 007-013 007-014 007-015 007-017 007-01…" at bounding box center [836, 185] width 1250 height 28
click at [1350, 183] on button "OK" at bounding box center [1416, 184] width 22 height 19
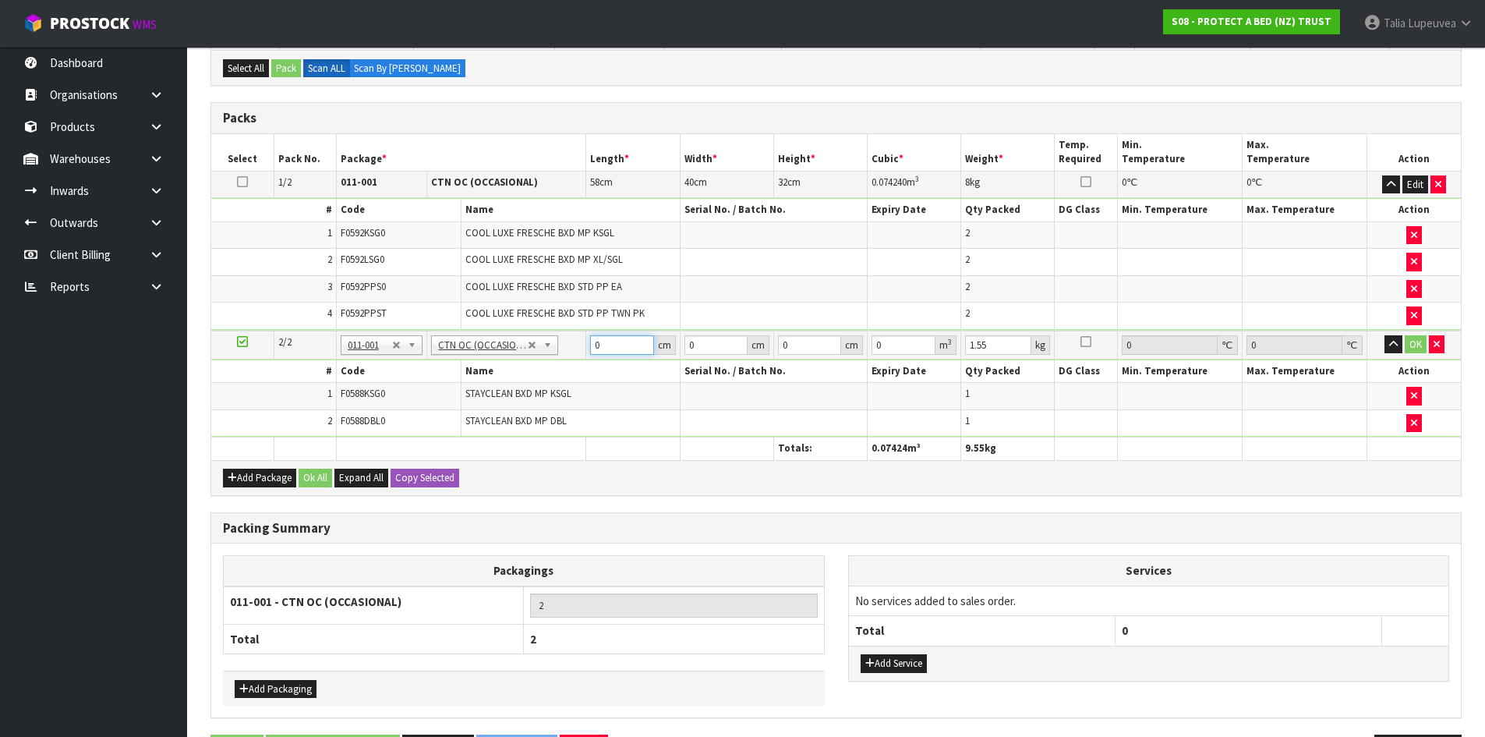
drag, startPoint x: 612, startPoint y: 348, endPoint x: 558, endPoint y: 359, distance: 54.9
click at [558, 359] on tbody "2/2 NONE 007-001 007-002 007-004 007-009 007-013 007-014 007-015 007-017 007-01…" at bounding box center [836, 384] width 1250 height 107
click at [1350, 348] on button "OK" at bounding box center [1416, 344] width 22 height 19
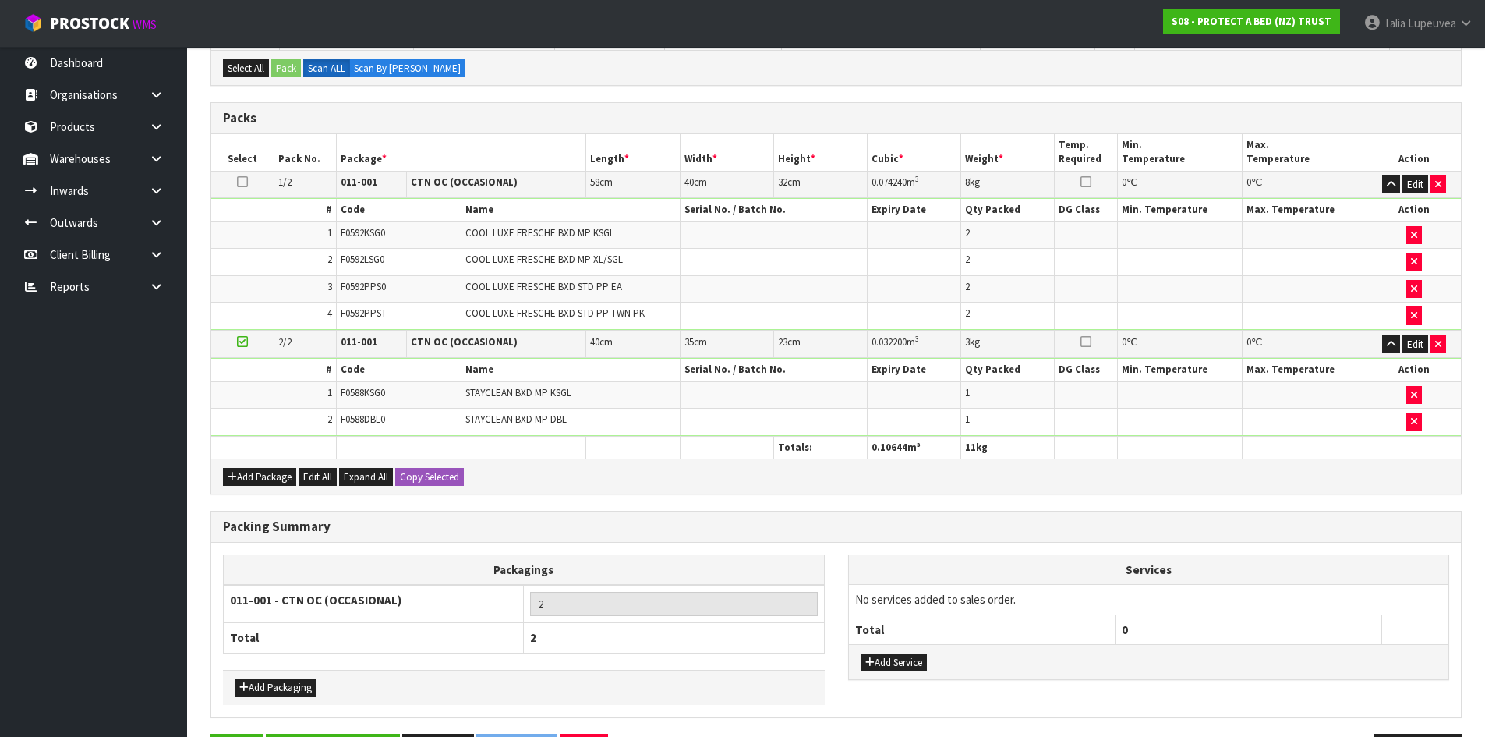
scroll to position [366, 0]
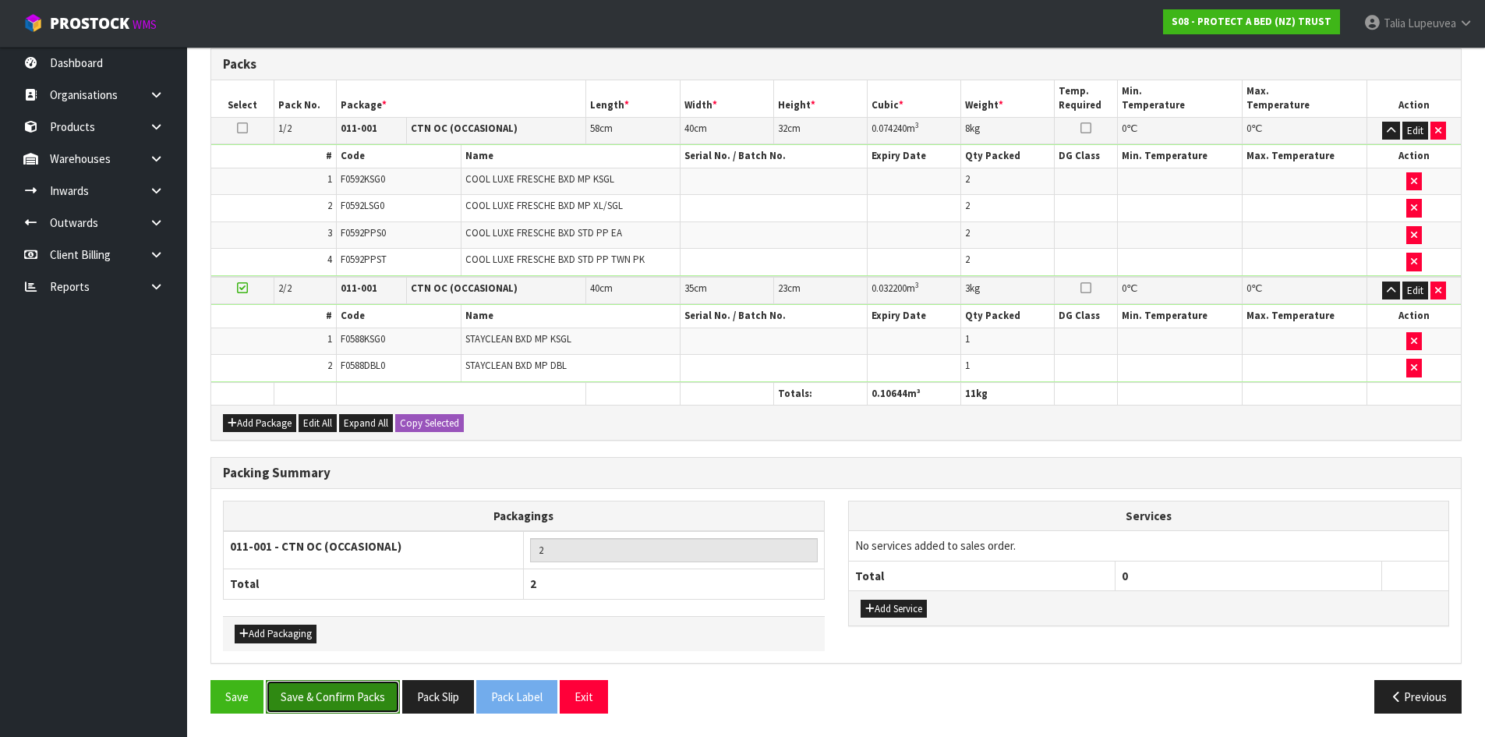
click at [381, 669] on button "Save & Confirm Packs" at bounding box center [333, 697] width 134 height 34
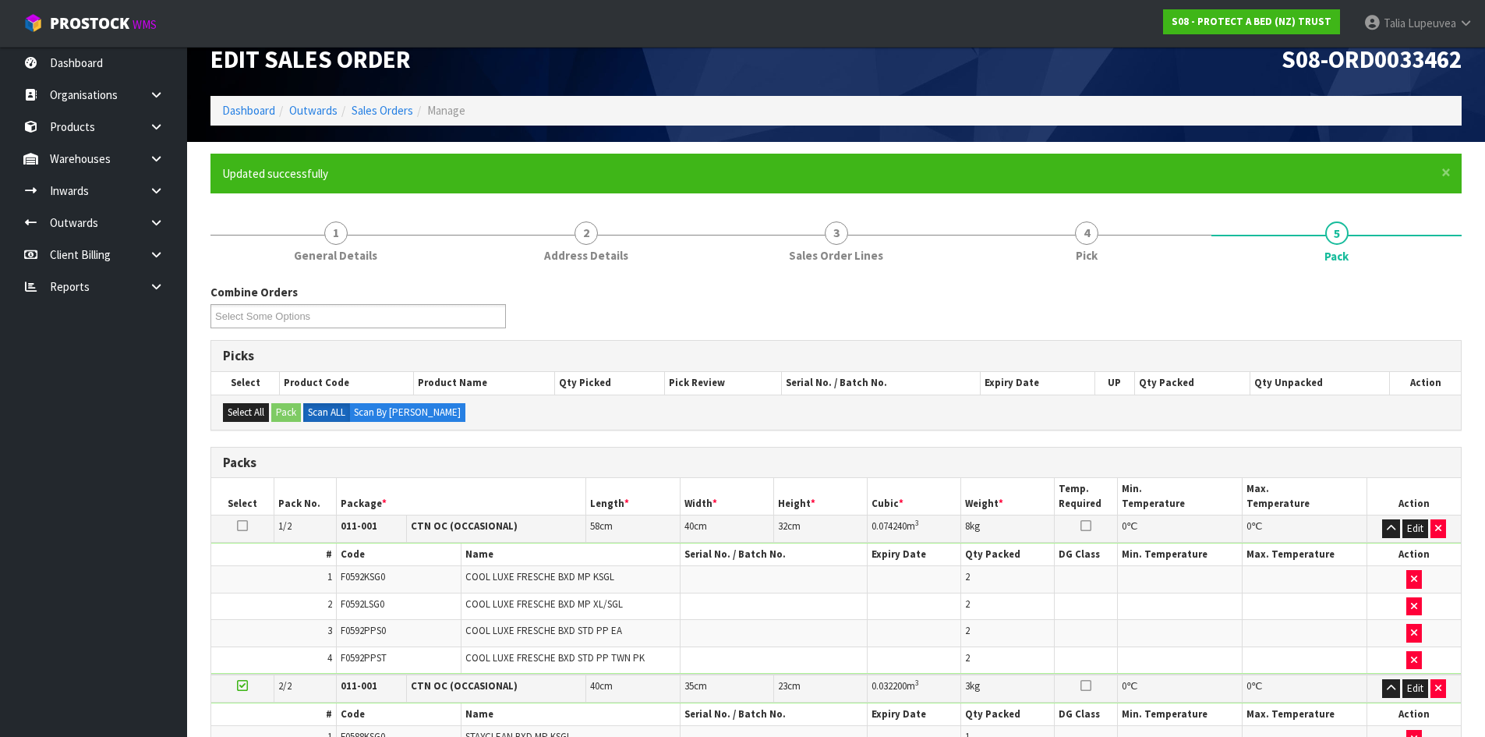
scroll to position [179, 0]
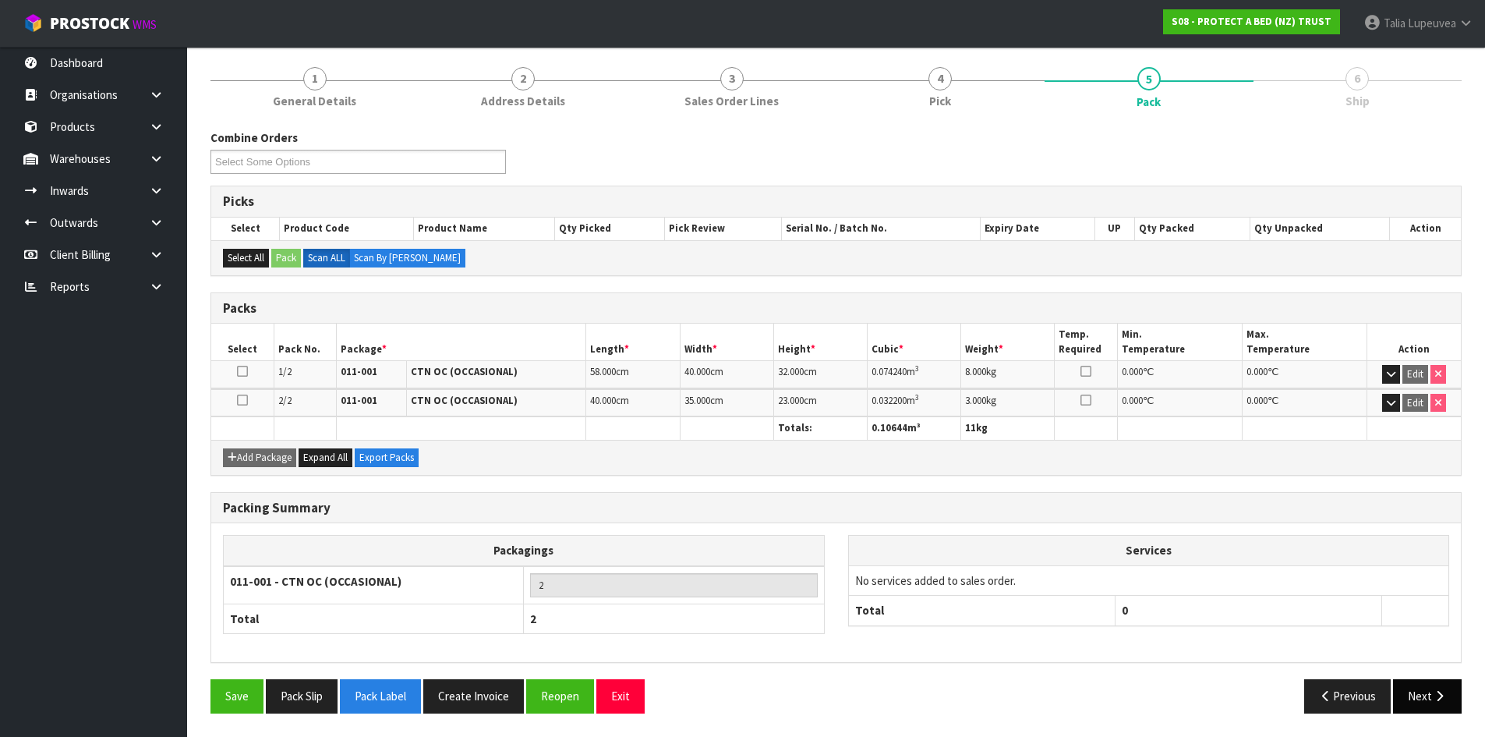
click at [1350, 669] on button "Next" at bounding box center [1427, 696] width 69 height 34
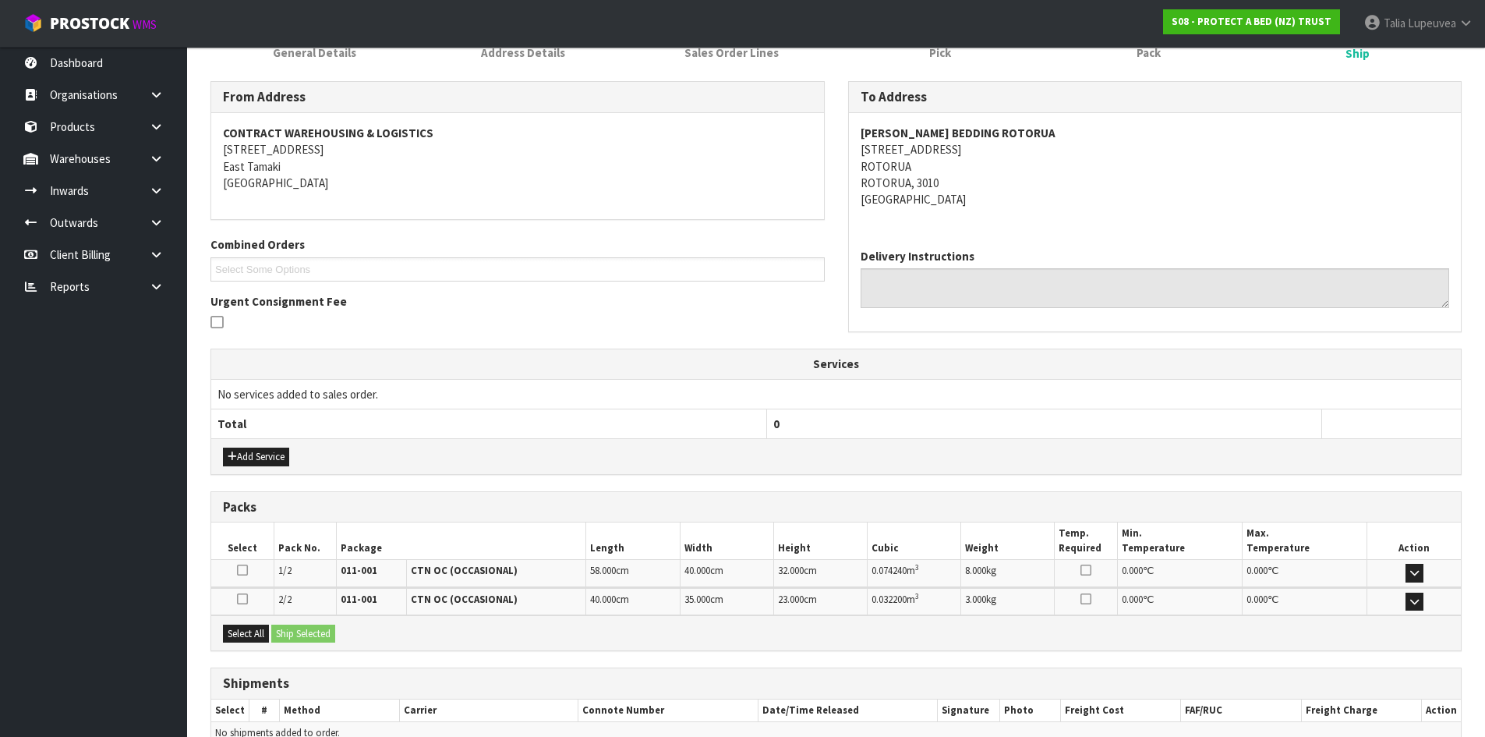
scroll to position [309, 0]
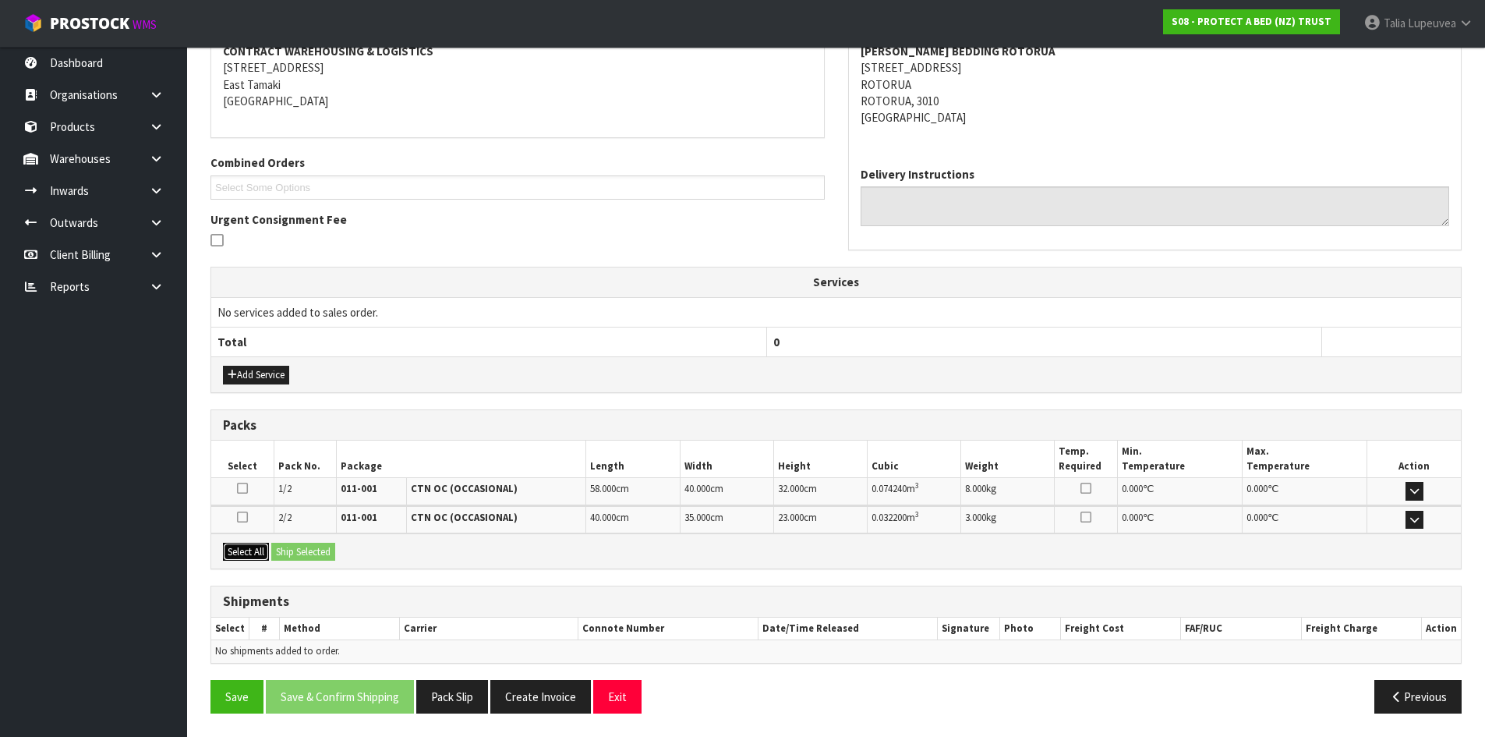
click at [233, 547] on button "Select All" at bounding box center [246, 552] width 46 height 19
click at [301, 549] on button "Ship Selected" at bounding box center [303, 552] width 64 height 19
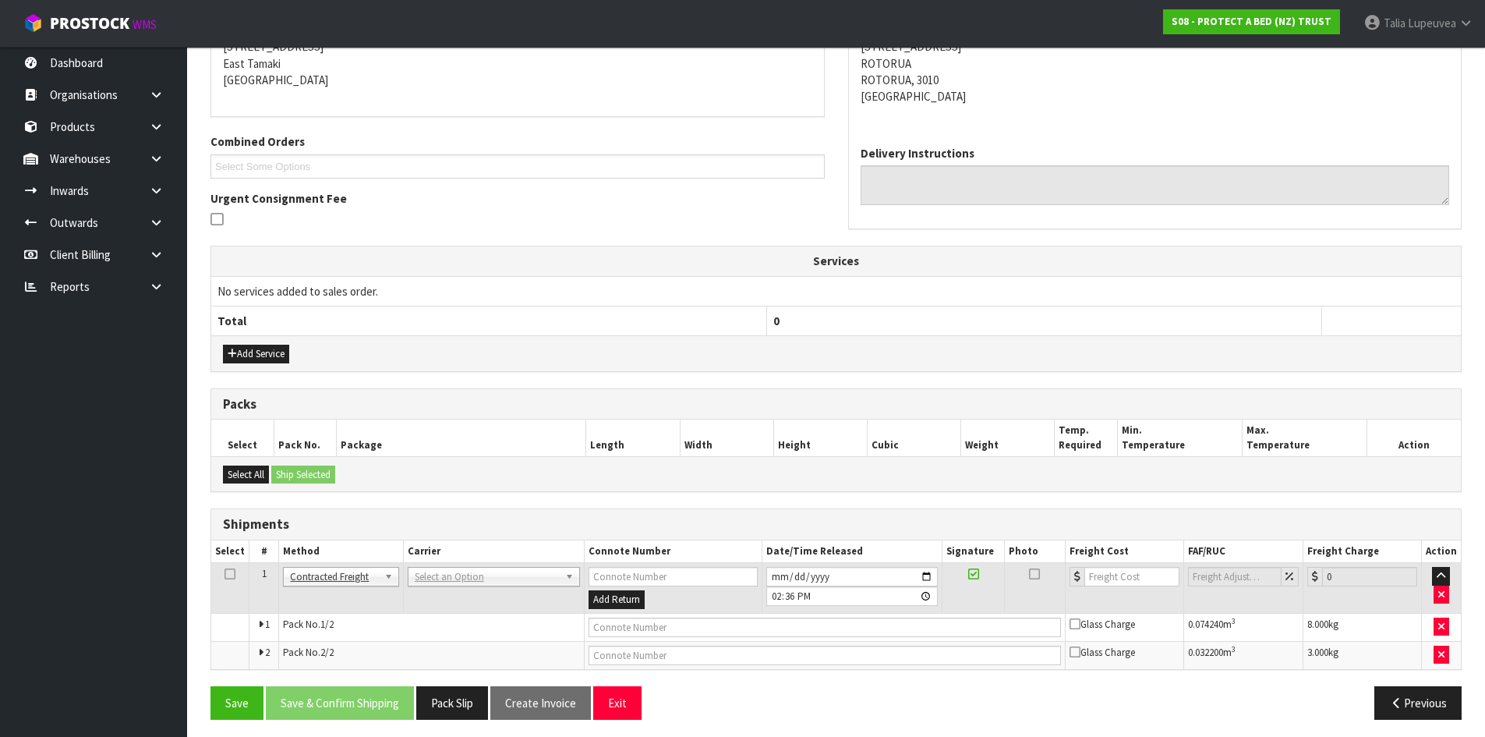
scroll to position [336, 0]
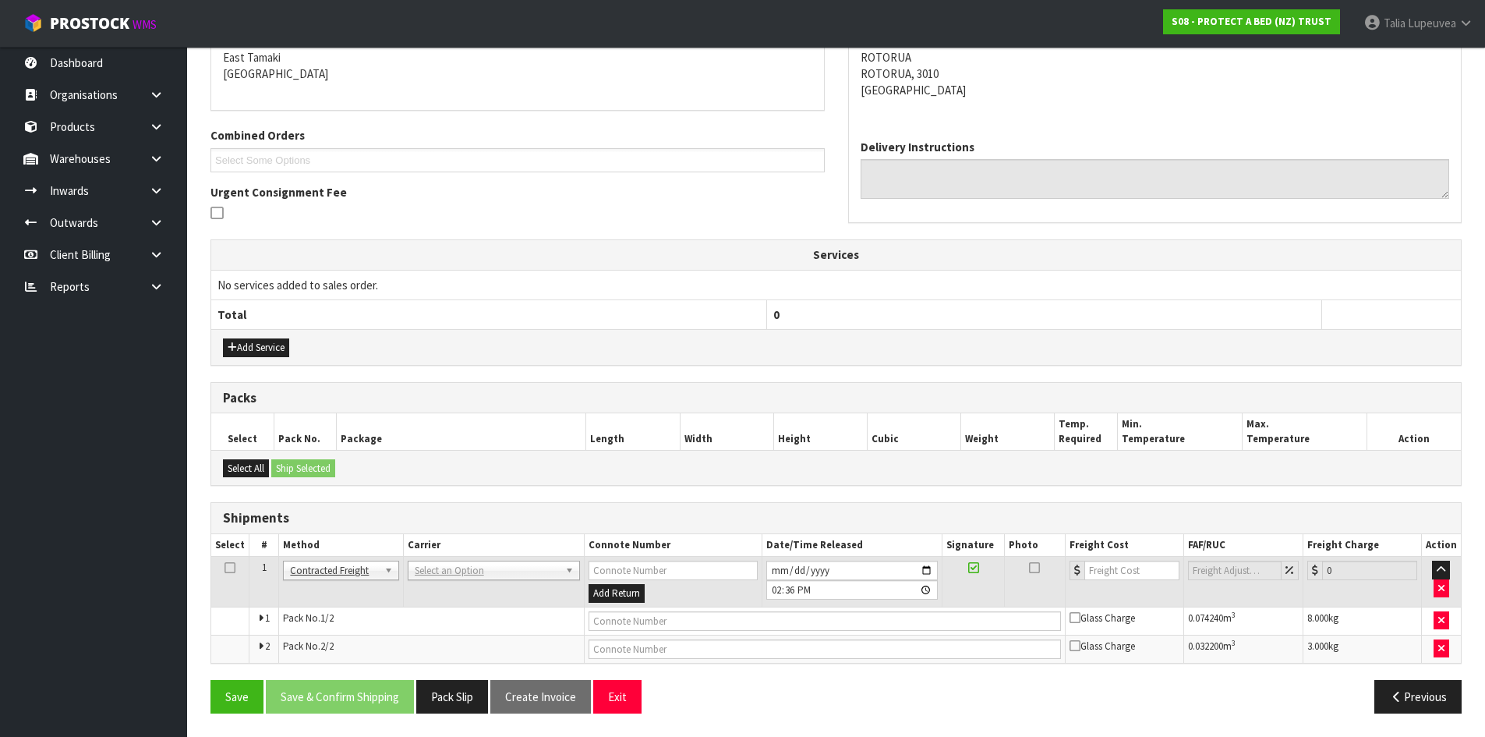
drag, startPoint x: 439, startPoint y: 571, endPoint x: 456, endPoint y: 597, distance: 30.9
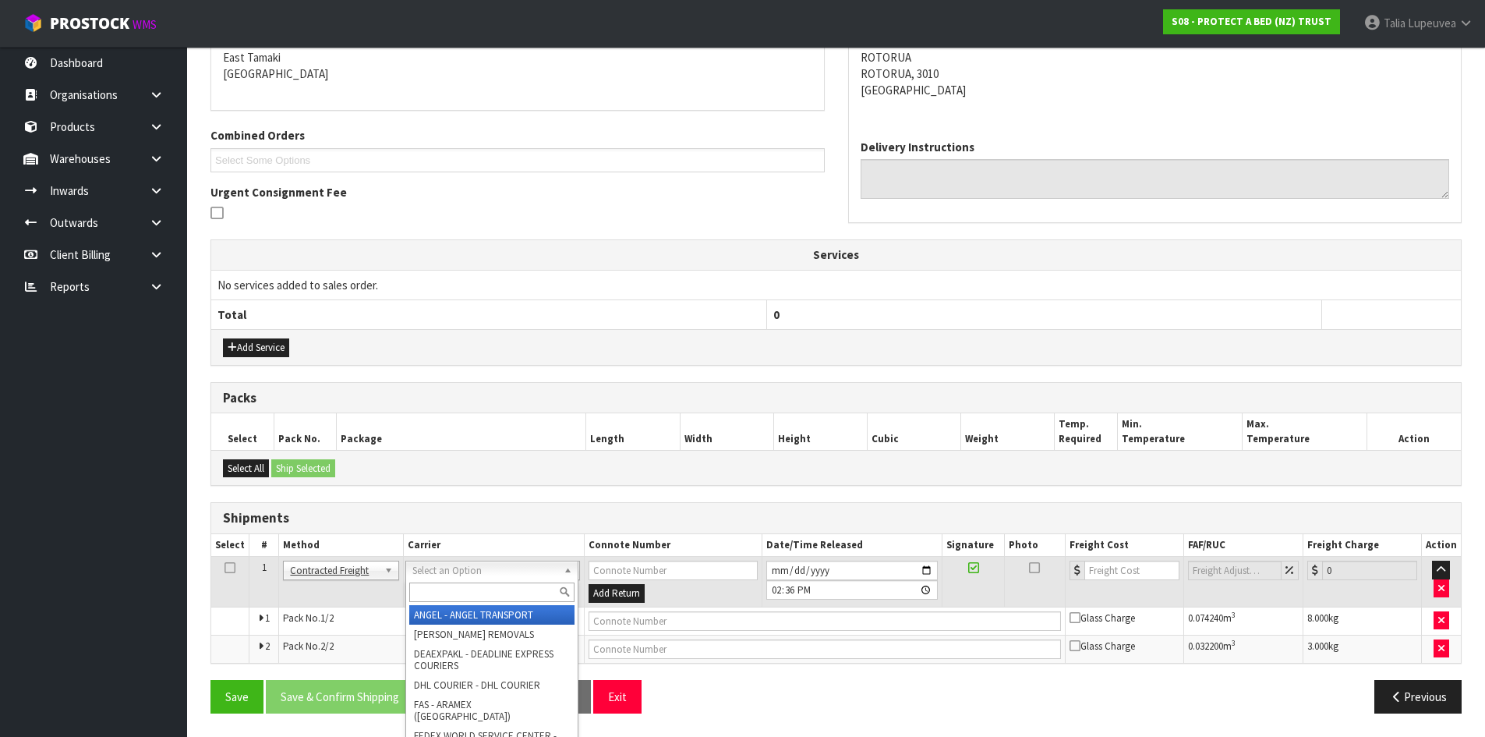
click at [456, 597] on input "text" at bounding box center [491, 591] width 165 height 19
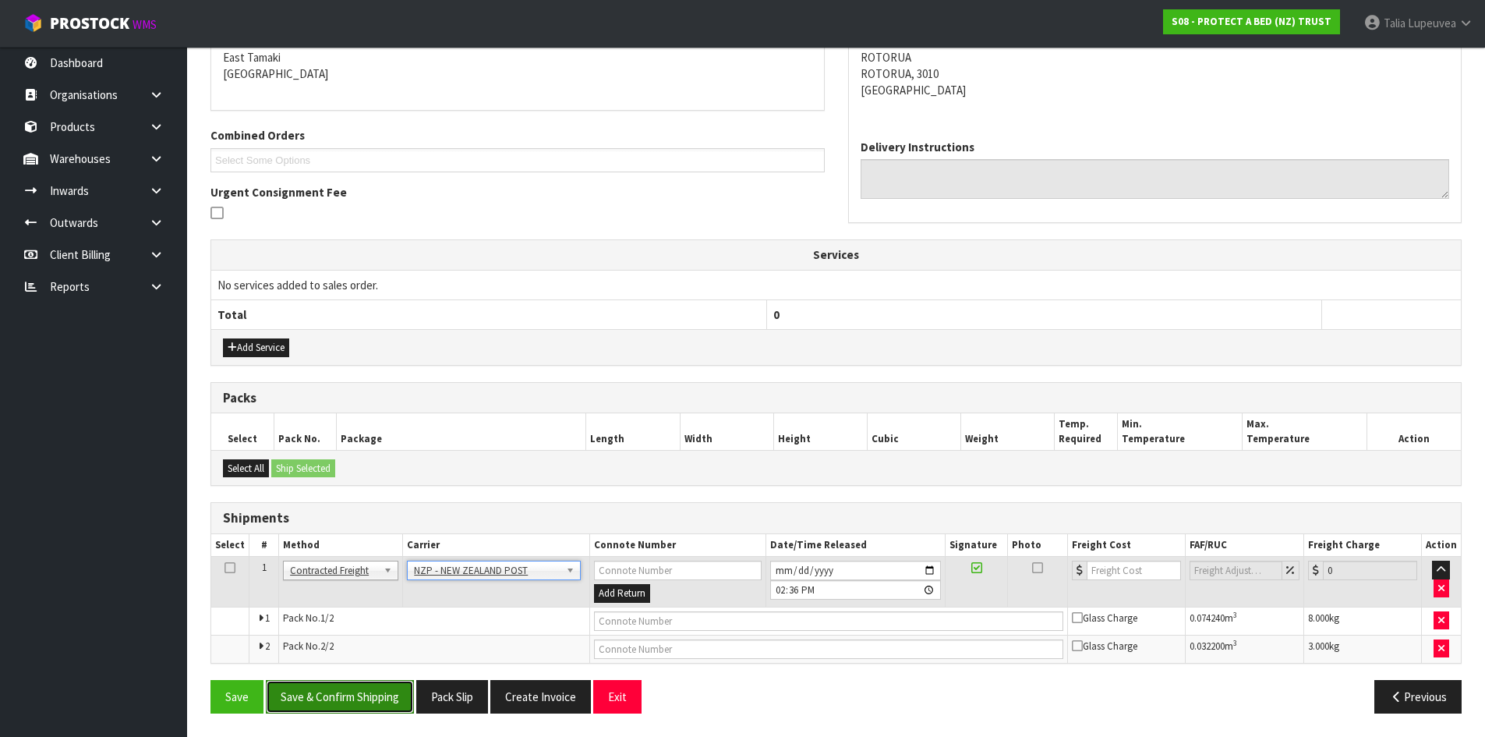
click at [354, 669] on button "Save & Confirm Shipping" at bounding box center [340, 697] width 148 height 34
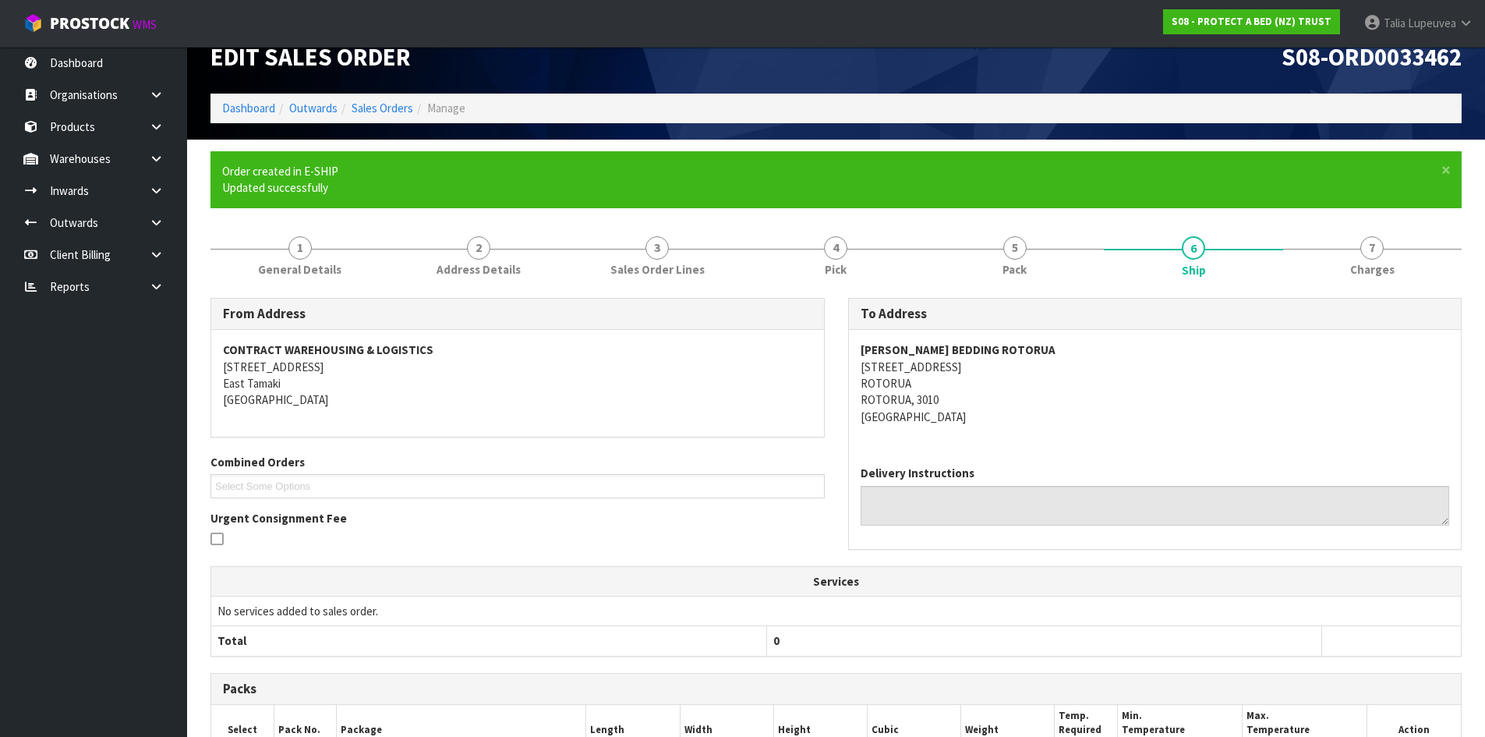
scroll to position [313, 0]
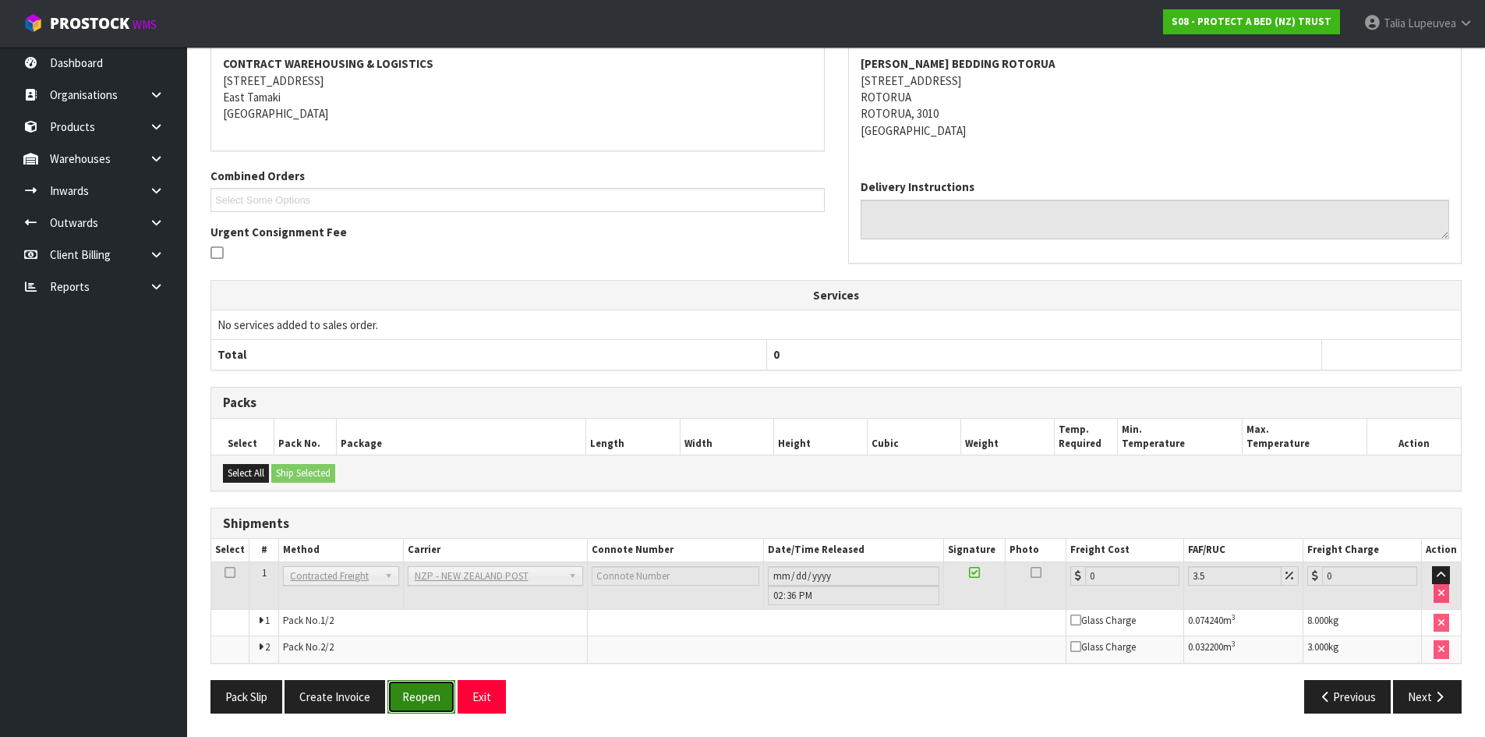
click at [412, 669] on button "Reopen" at bounding box center [421, 697] width 68 height 34
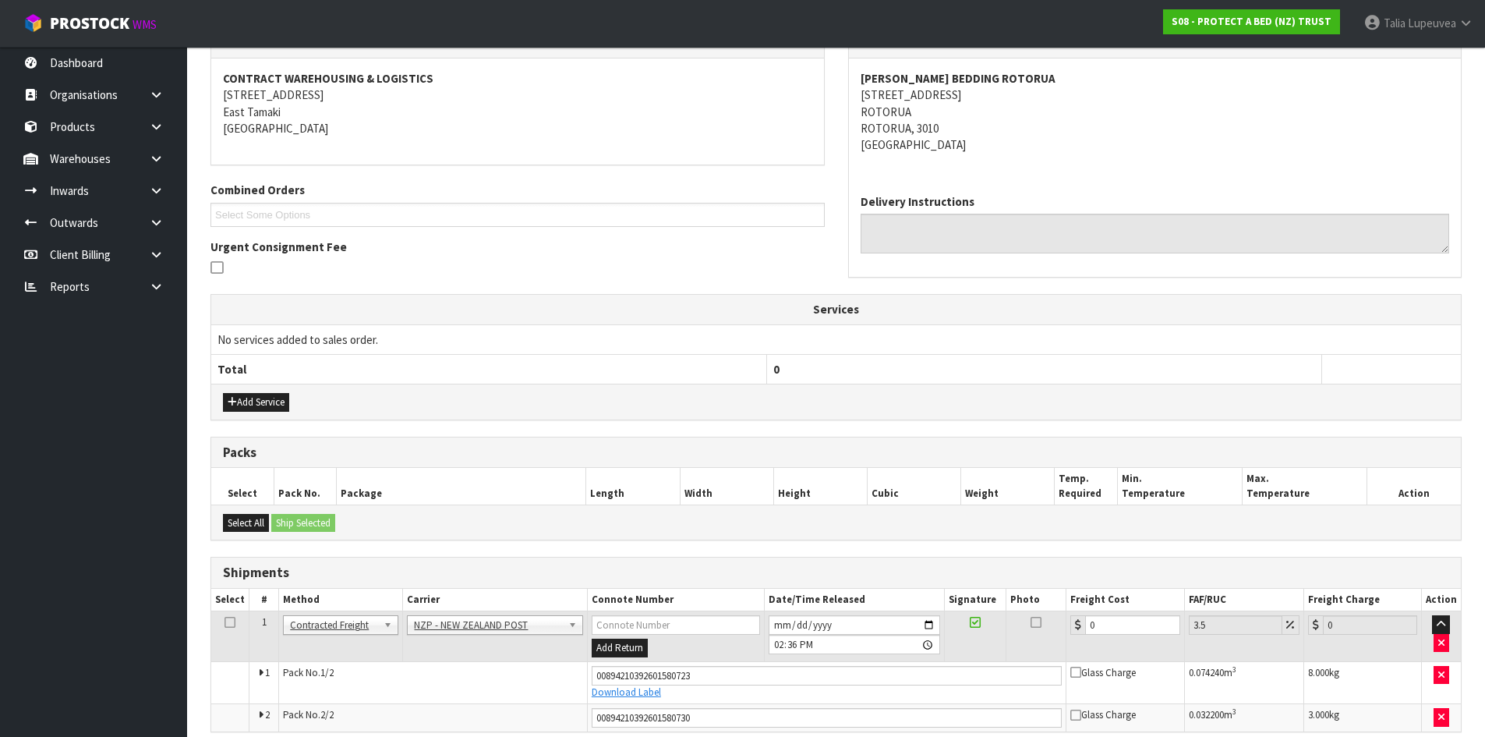
scroll to position [351, 0]
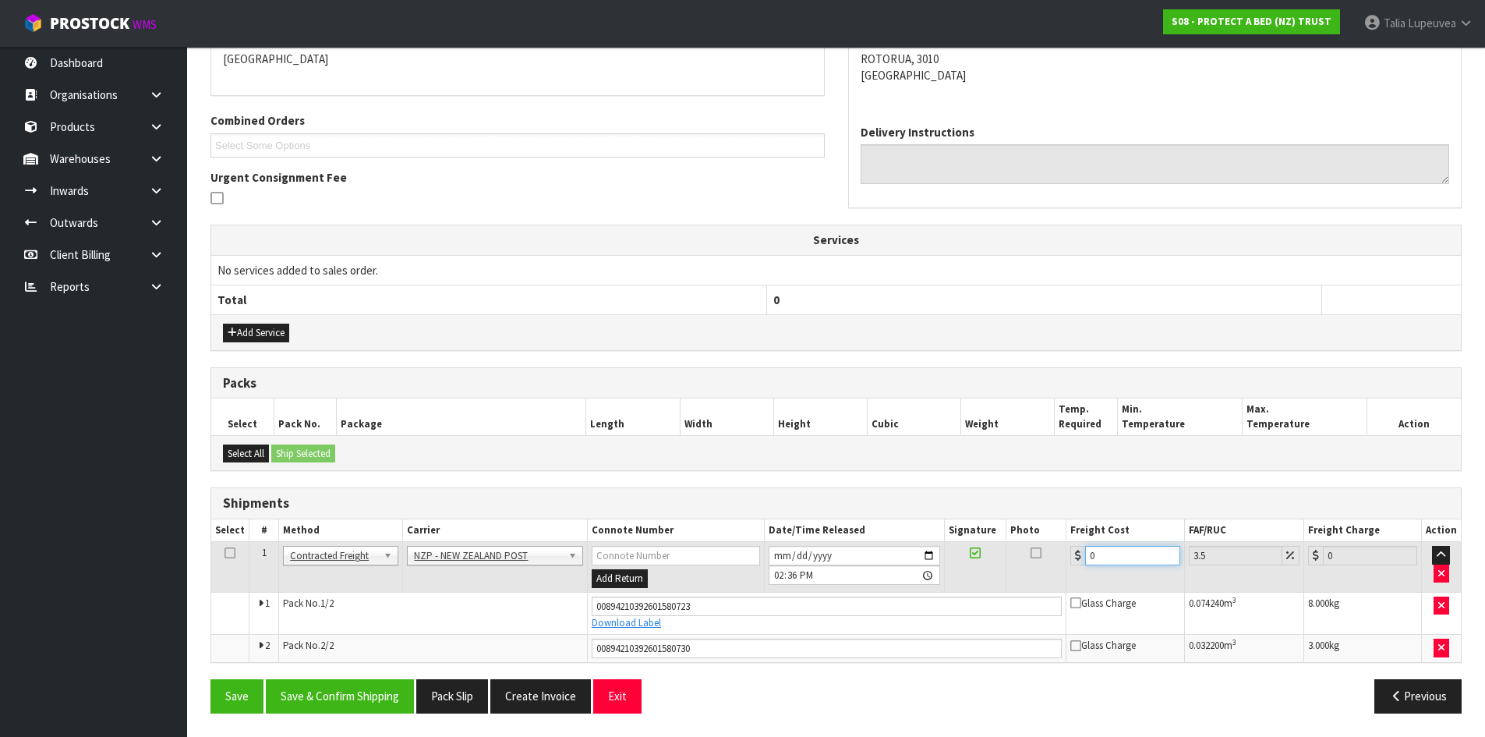
drag, startPoint x: 1112, startPoint y: 564, endPoint x: 1047, endPoint y: 585, distance: 68.0
click at [1047, 585] on tr "1 Client Local Pickup Customer Local Pickup Company Freight Contracted Freight …" at bounding box center [836, 567] width 1250 height 51
click at [371, 669] on button "Save & Confirm Shipping" at bounding box center [340, 696] width 148 height 34
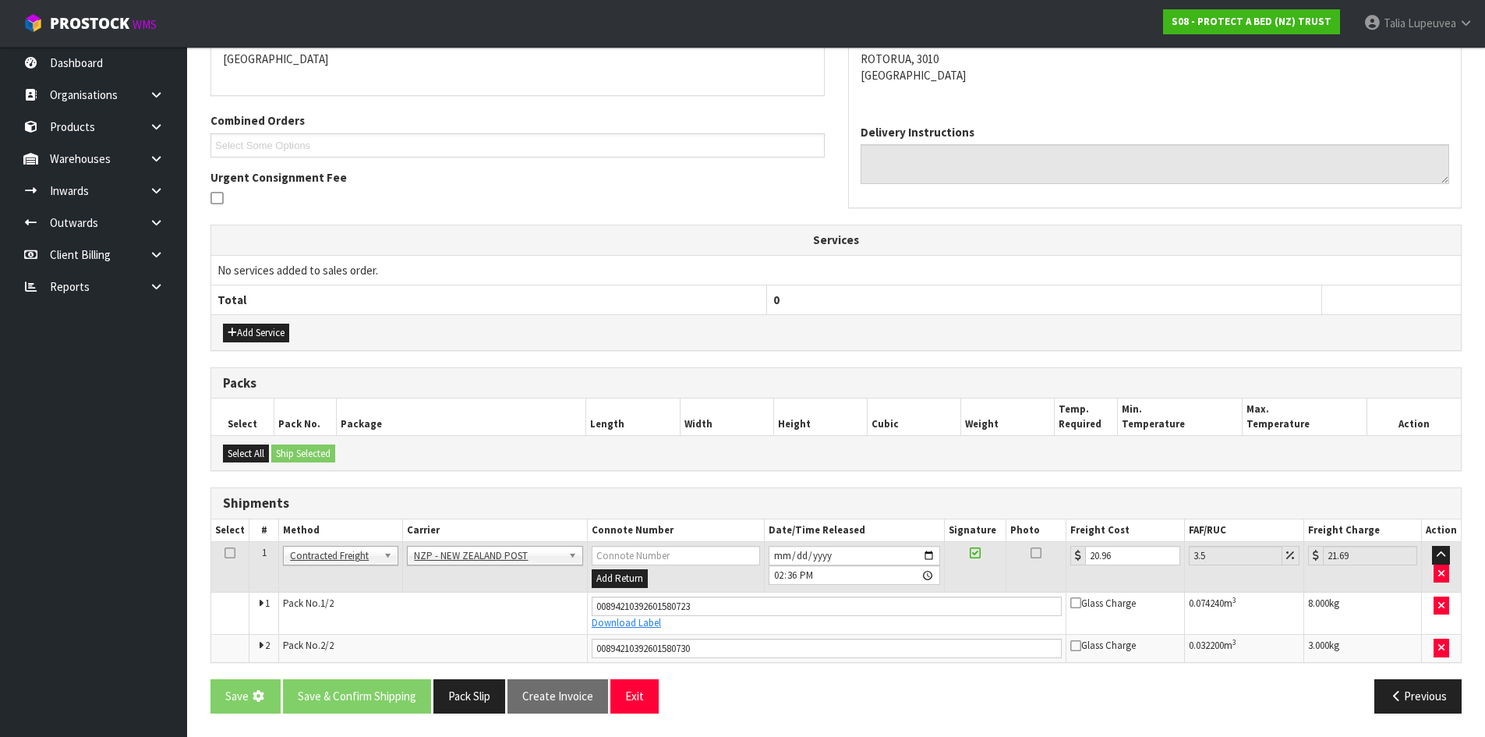
scroll to position [0, 0]
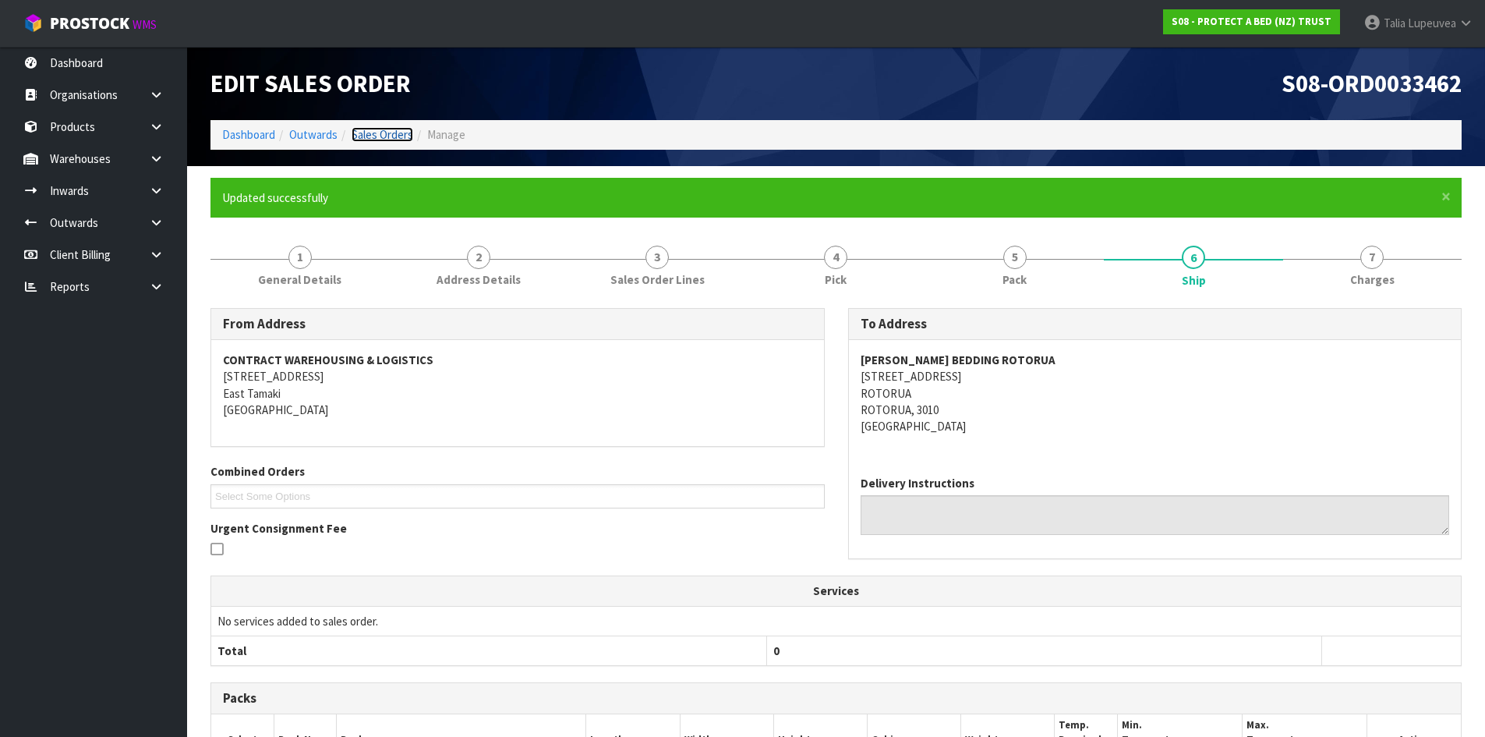
click at [393, 134] on link "Sales Orders" at bounding box center [383, 134] width 62 height 15
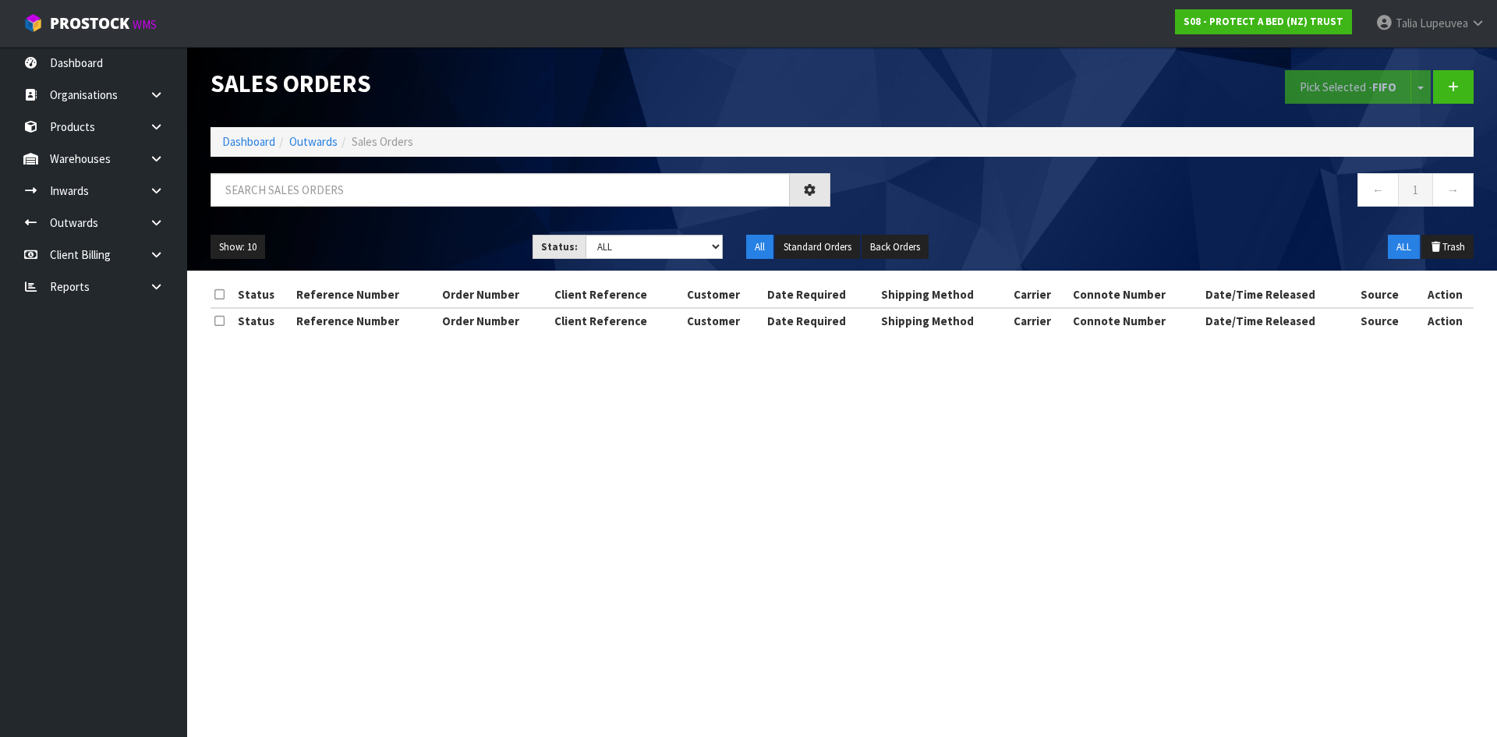
click at [443, 213] on div at bounding box center [520, 195] width 643 height 45
click at [441, 198] on input "text" at bounding box center [499, 190] width 579 height 34
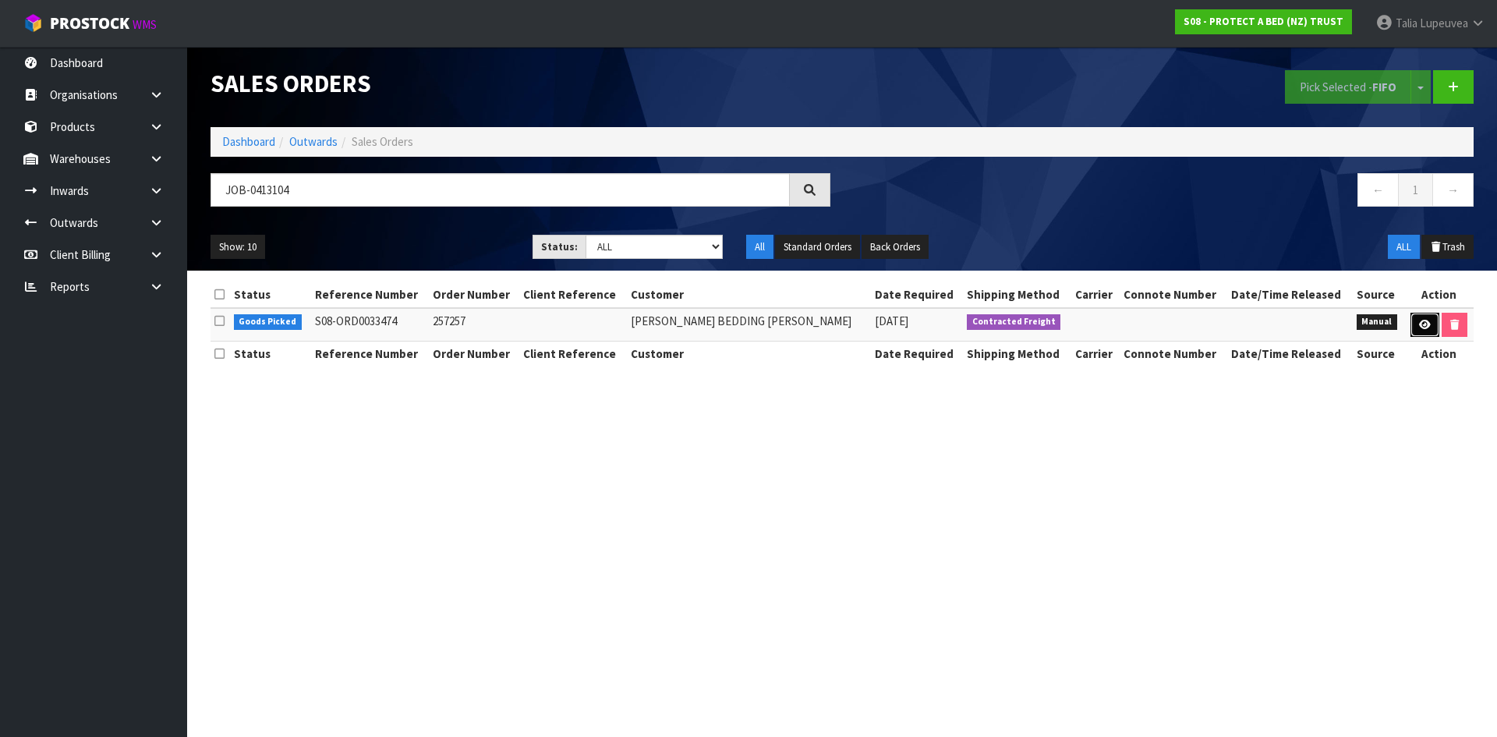
click at [1350, 314] on link at bounding box center [1424, 325] width 29 height 25
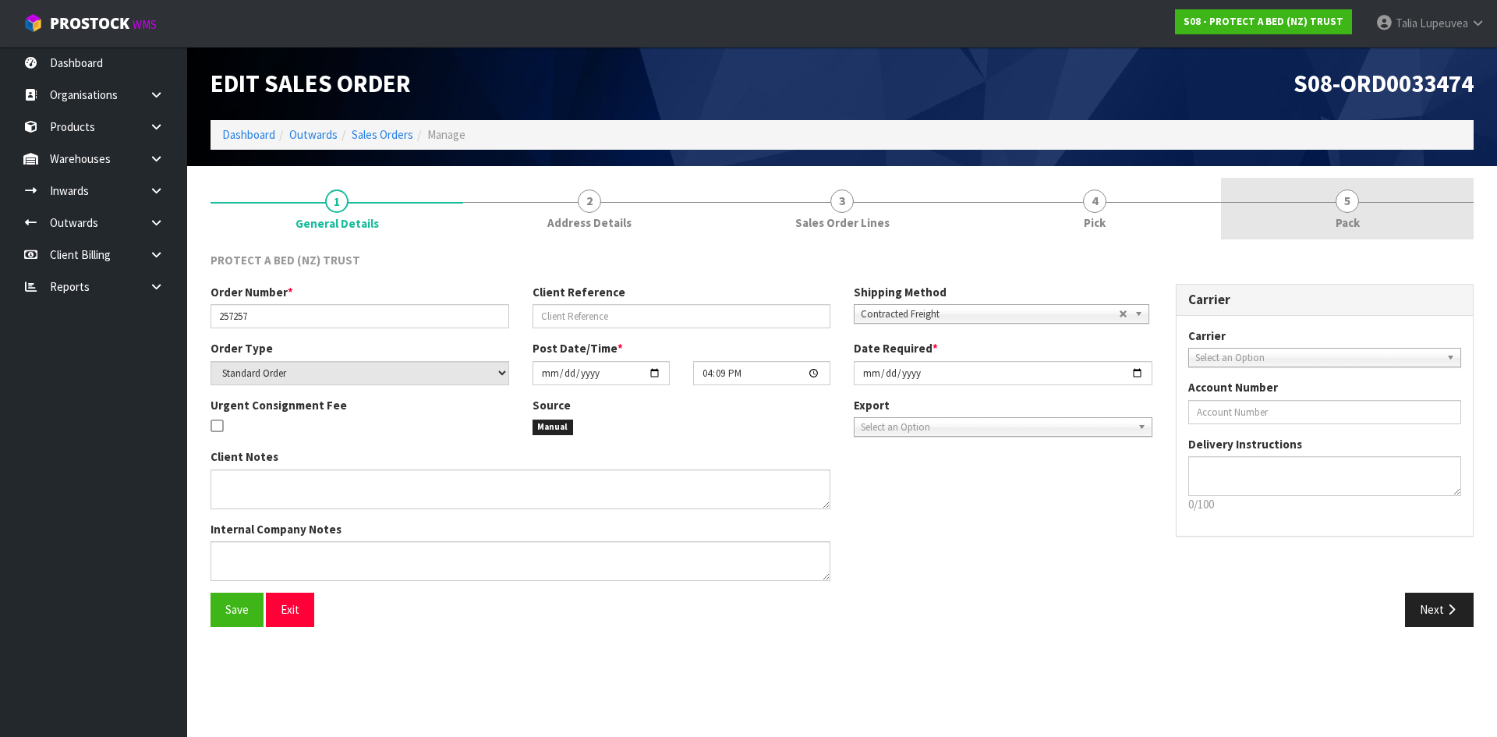
click at [1294, 196] on link "5 Pack" at bounding box center [1347, 209] width 253 height 62
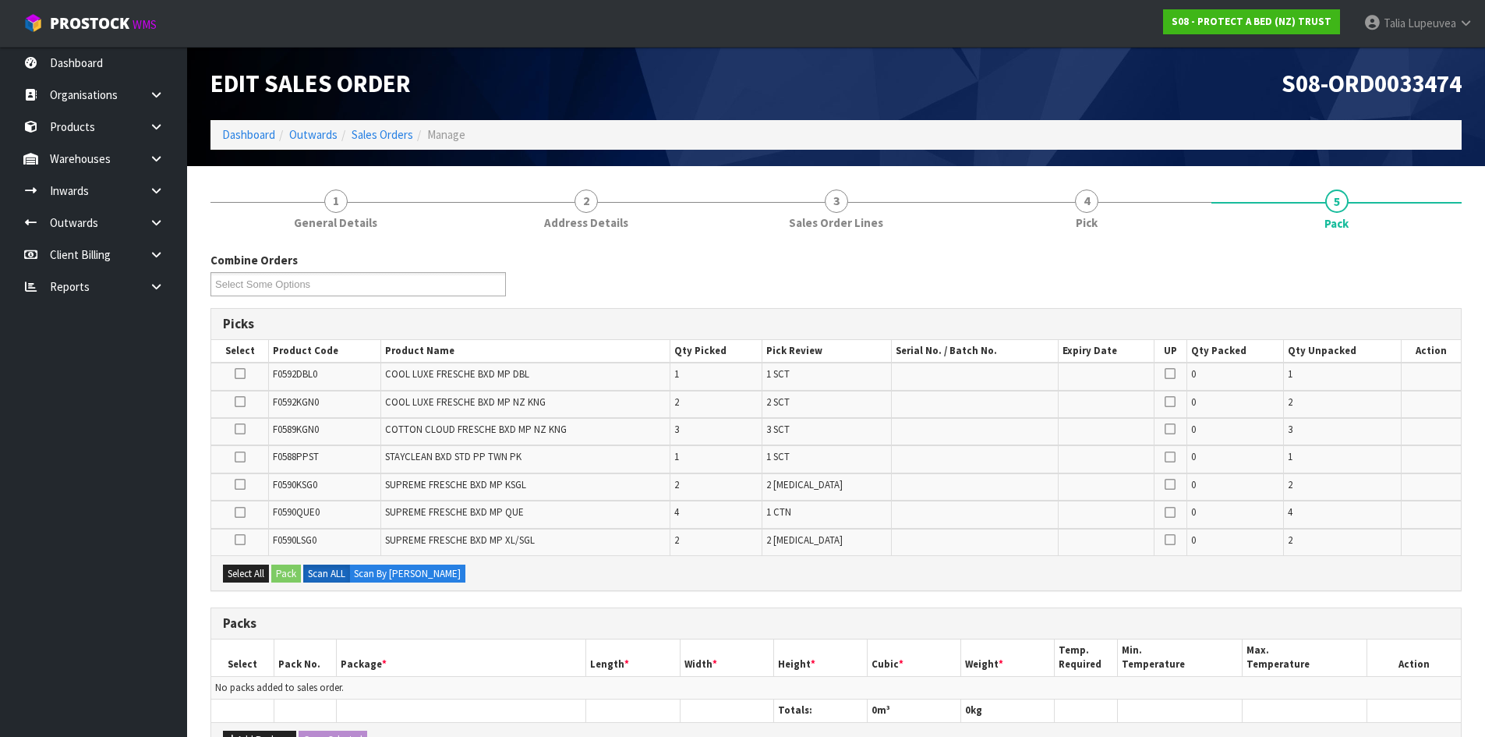
scroll to position [78, 0]
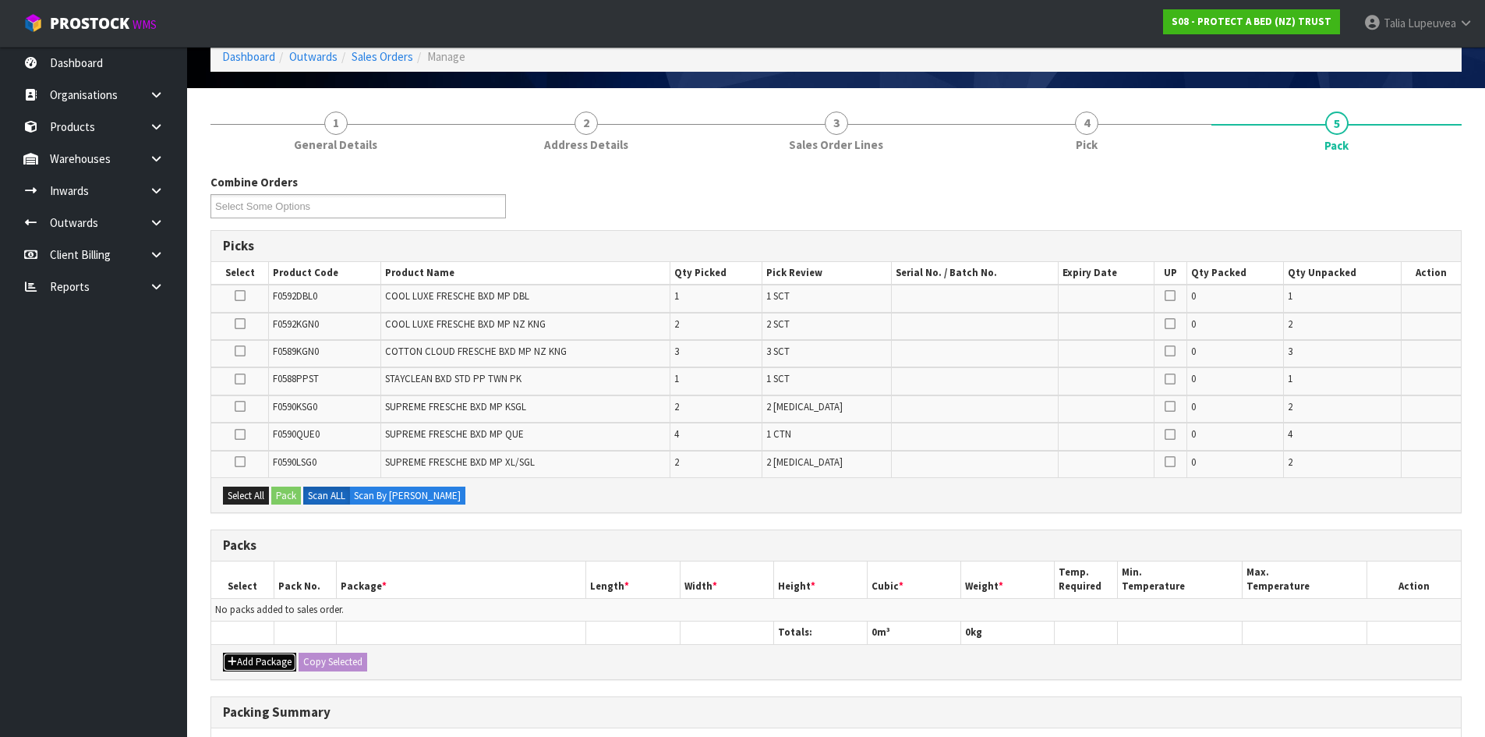
click at [271, 663] on button "Add Package" at bounding box center [259, 662] width 73 height 19
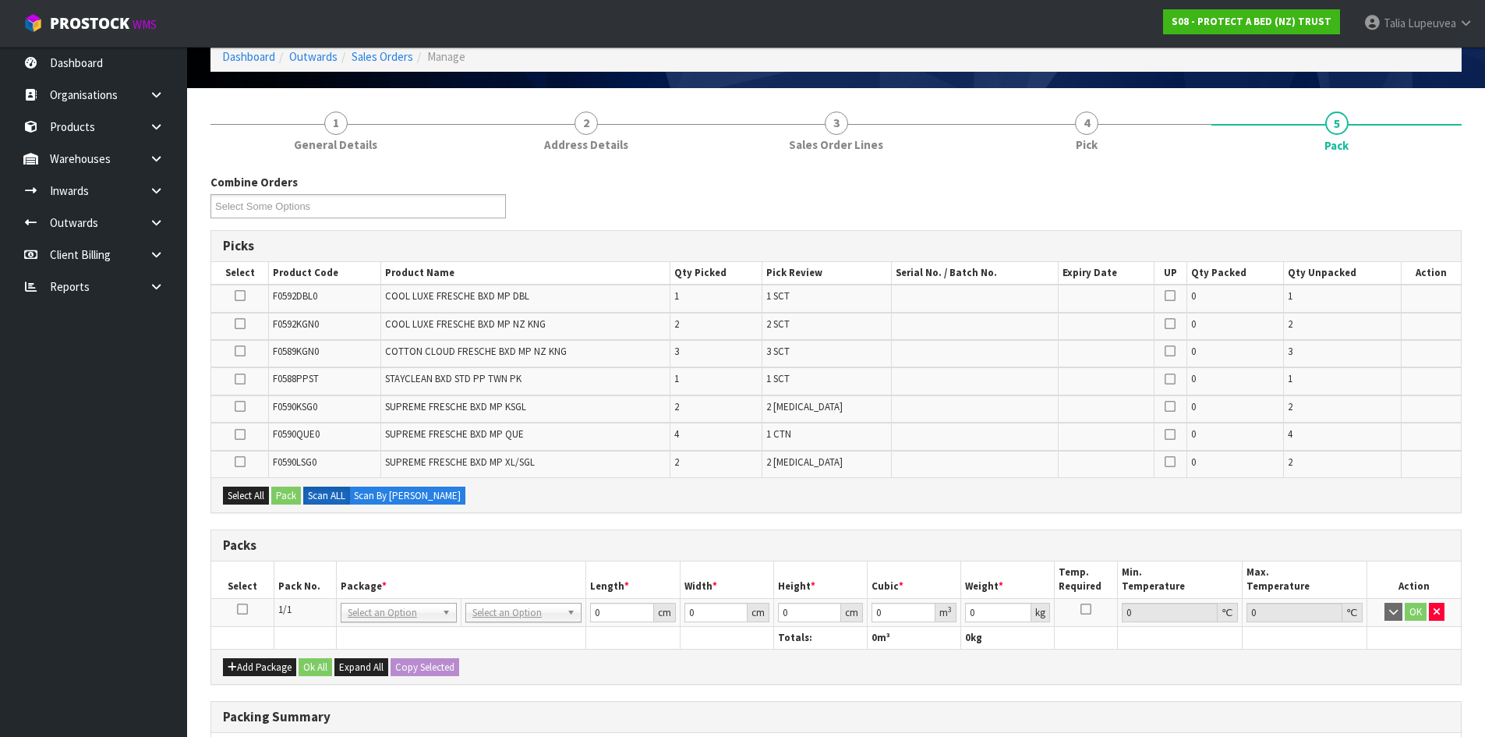
click at [246, 609] on icon at bounding box center [242, 609] width 11 height 1
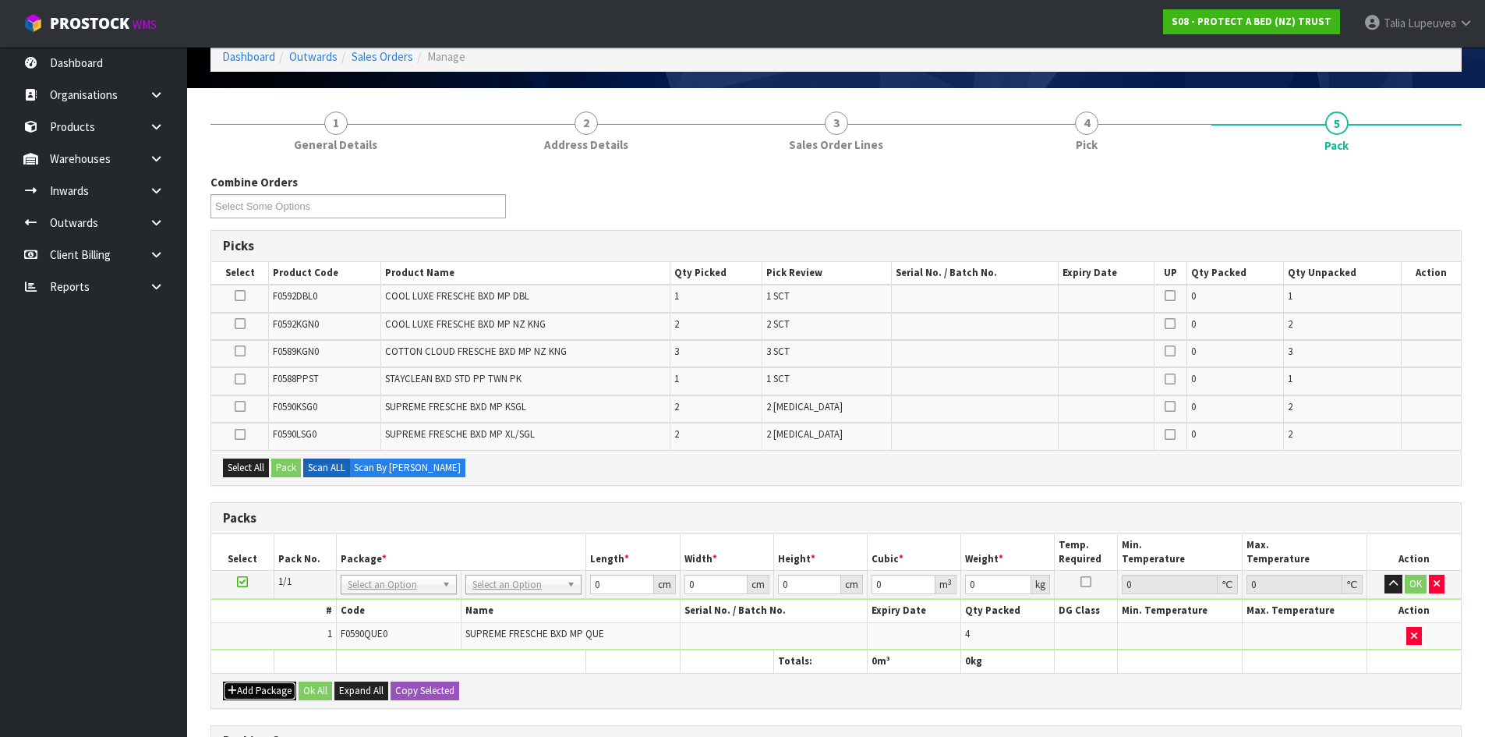
click at [255, 669] on button "Add Package" at bounding box center [259, 690] width 73 height 19
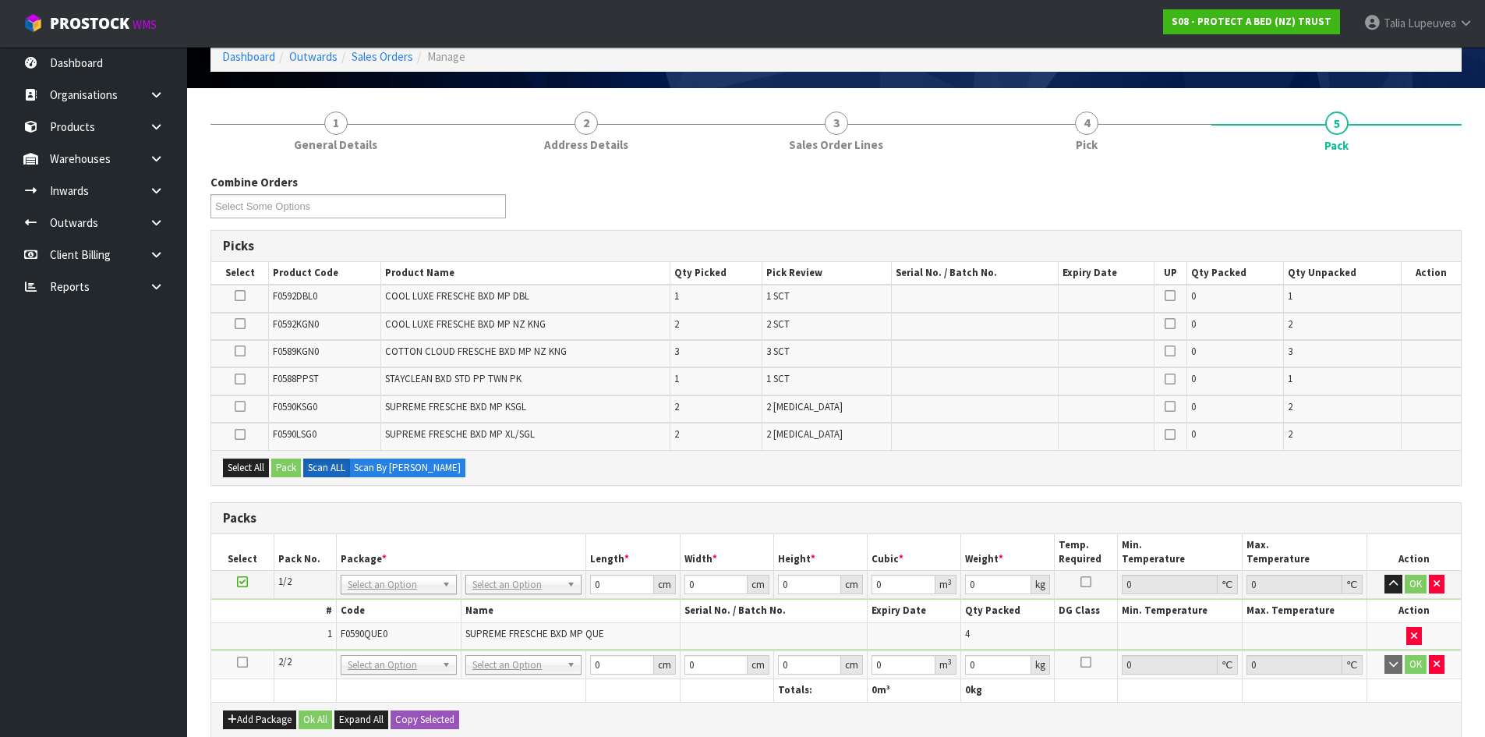
click at [242, 662] on icon at bounding box center [242, 662] width 11 height 1
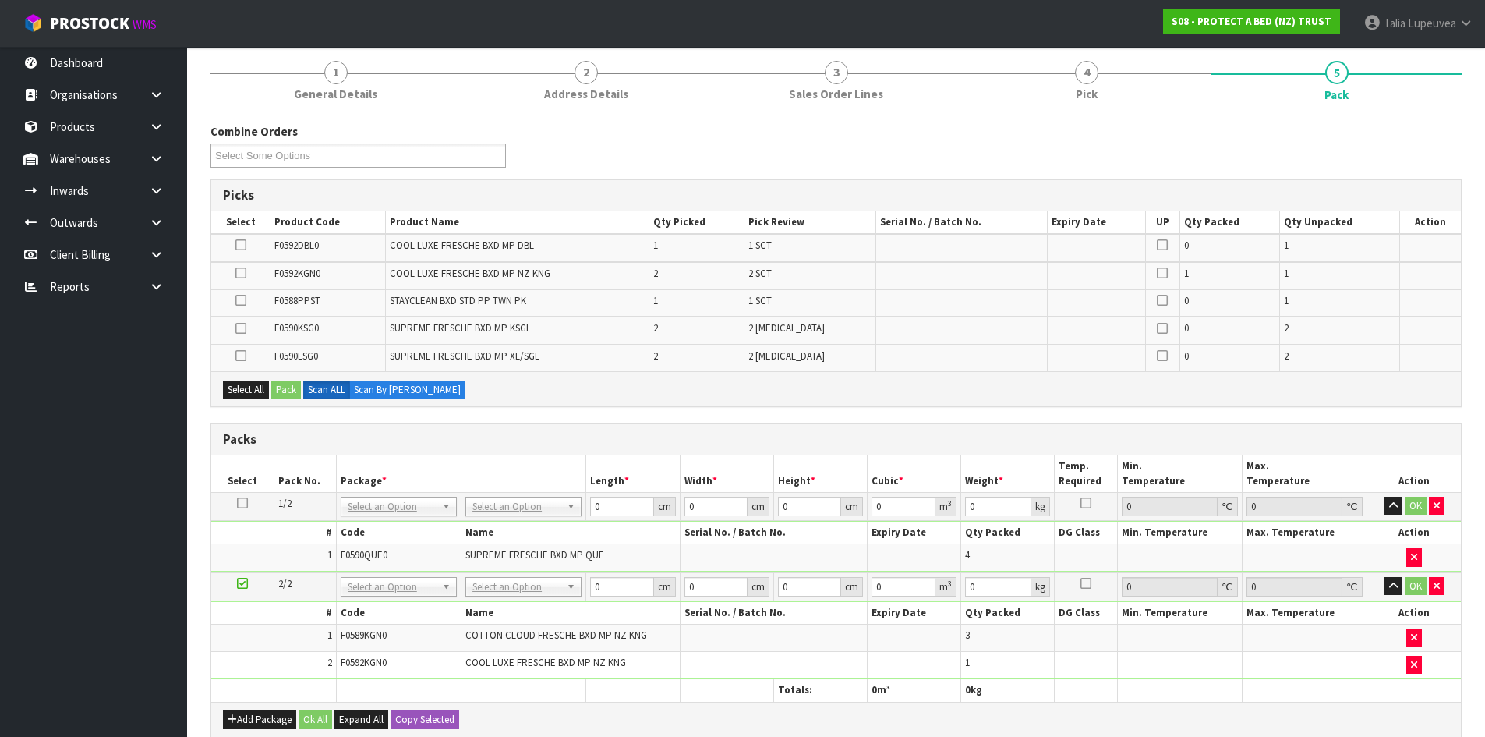
scroll to position [156, 0]
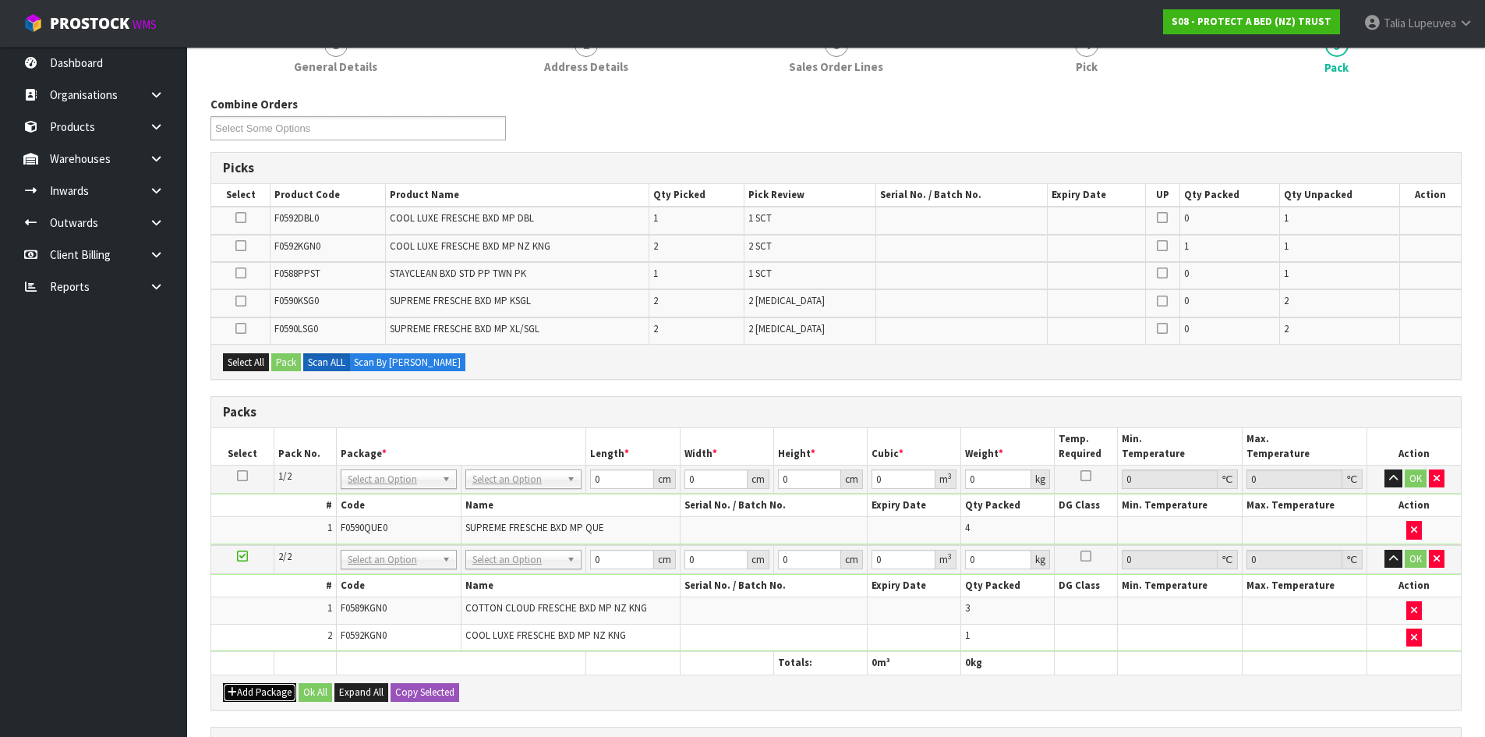
click at [250, 669] on button "Add Package" at bounding box center [259, 692] width 73 height 19
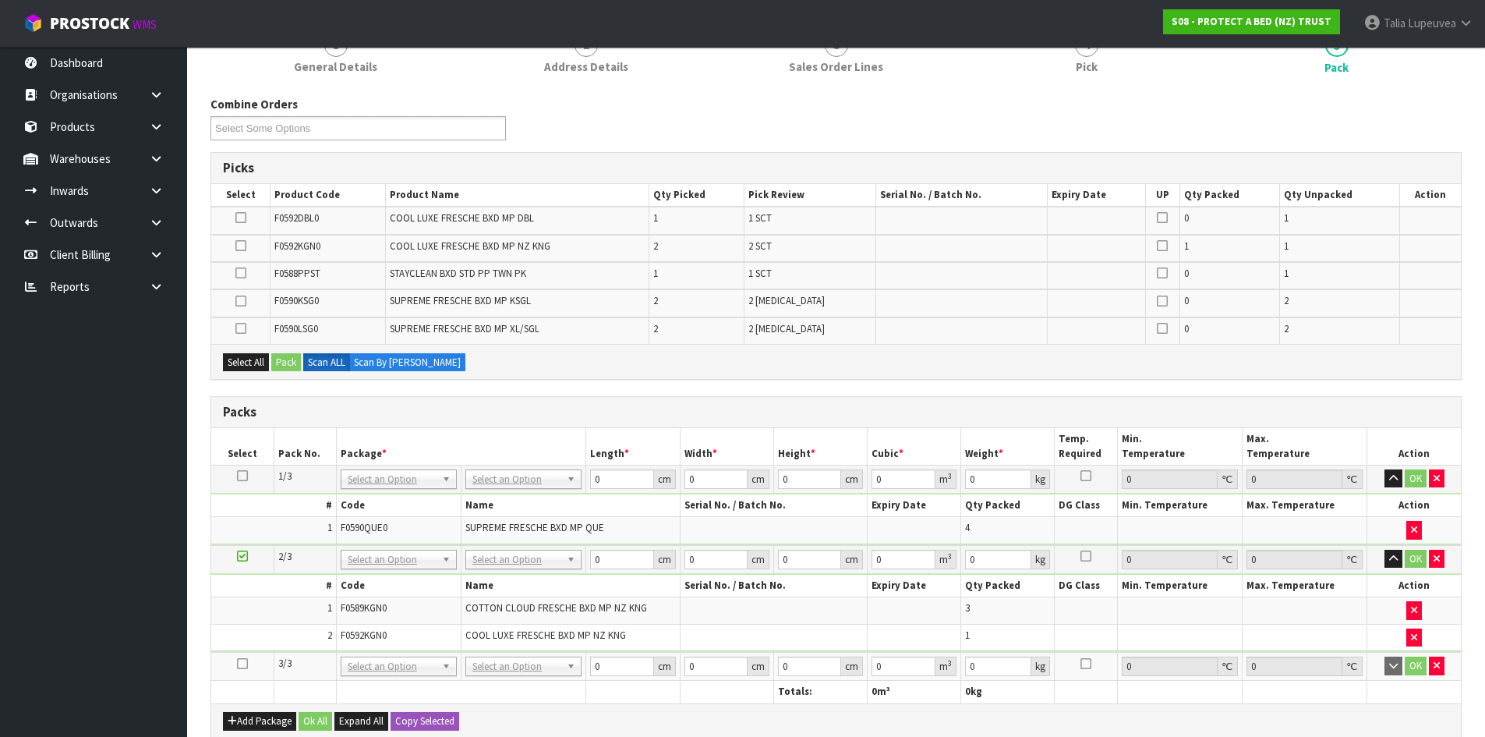
click at [239, 664] on icon at bounding box center [242, 663] width 11 height 1
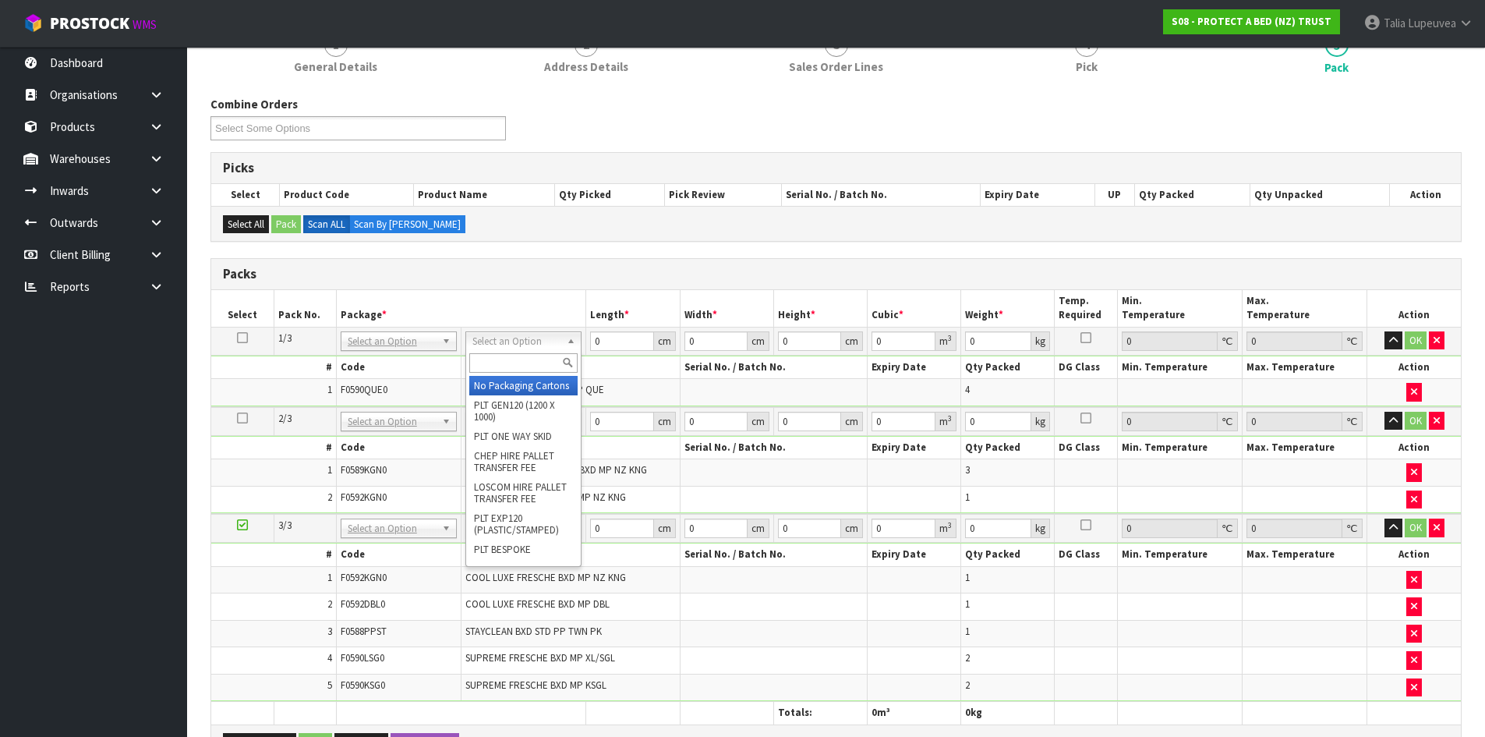
click at [542, 363] on input "text" at bounding box center [523, 362] width 108 height 19
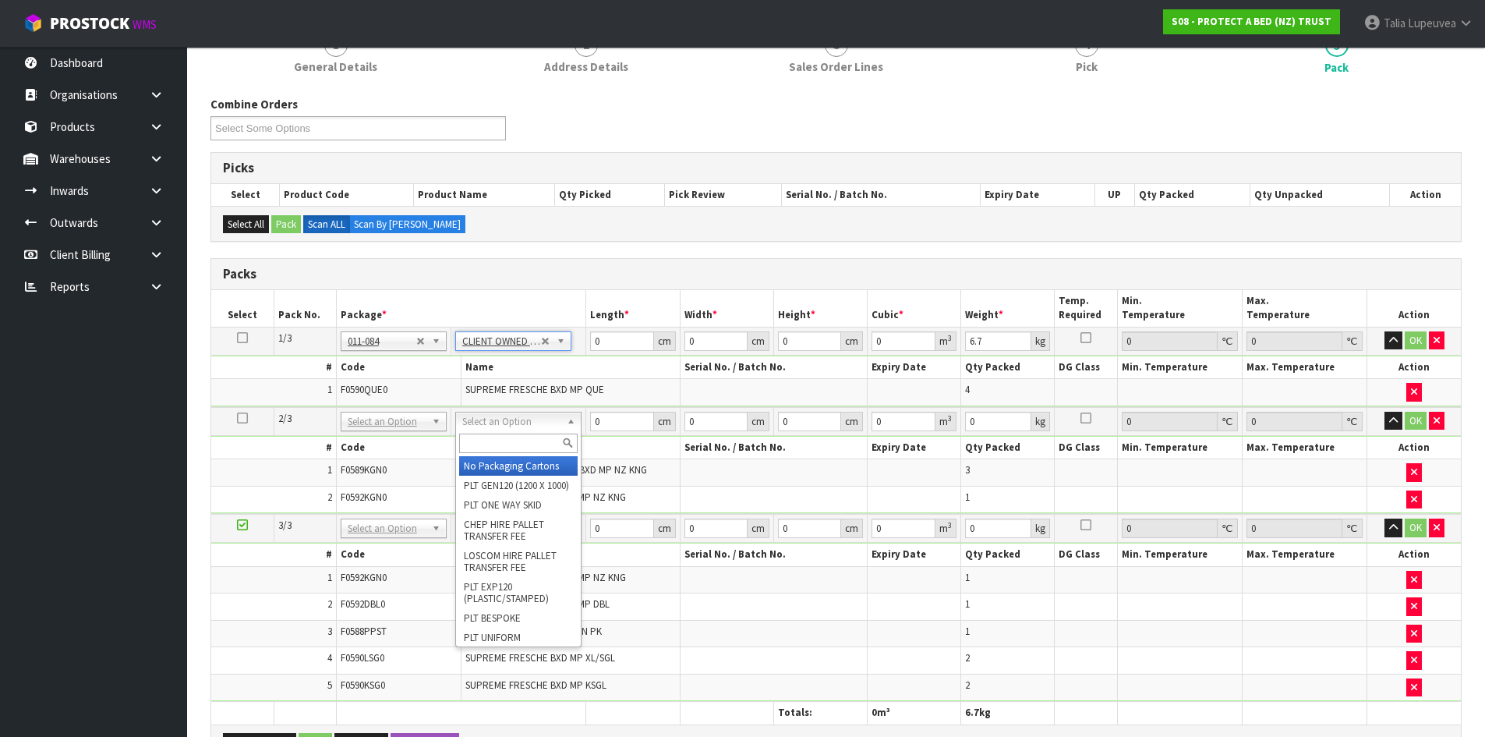
click at [511, 451] on input "text" at bounding box center [518, 442] width 119 height 19
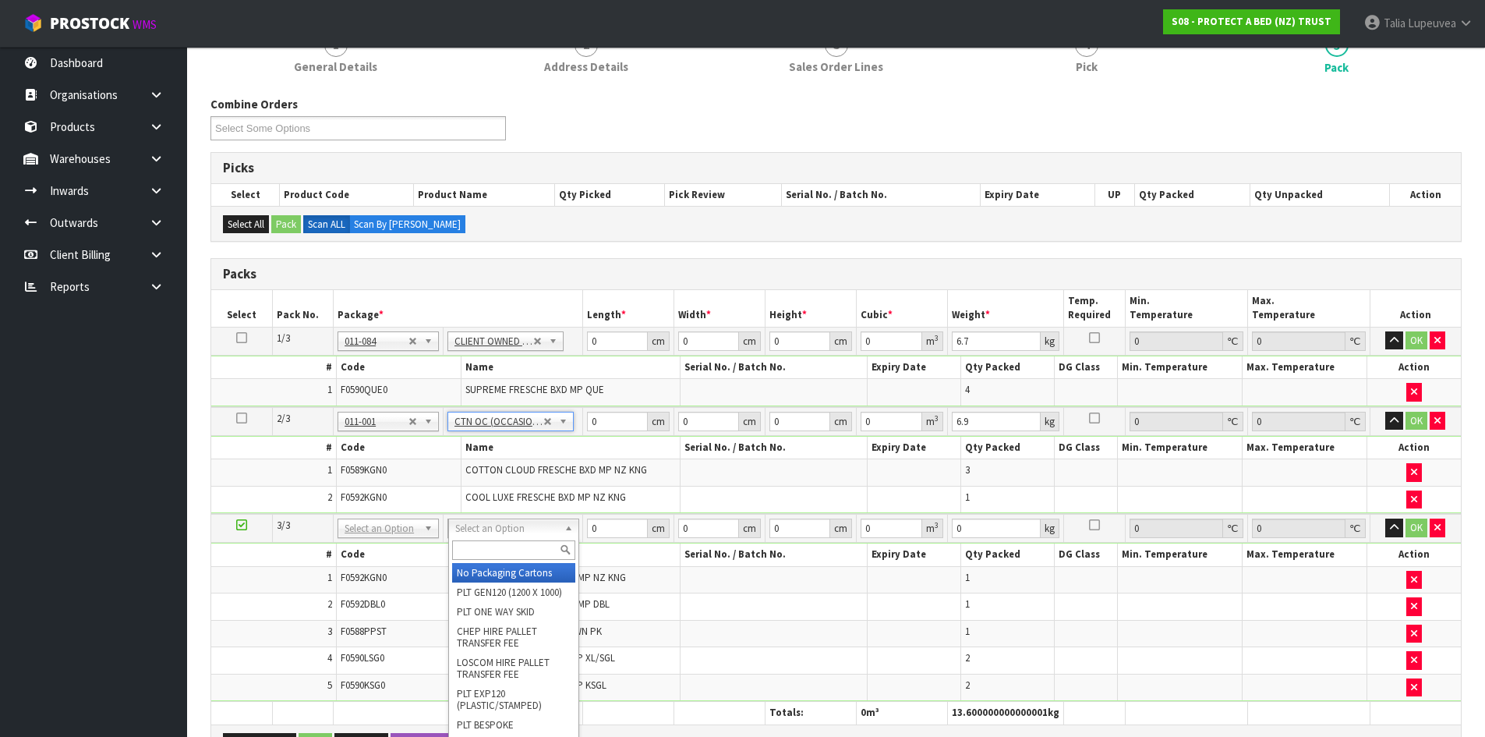
click at [509, 540] on input "text" at bounding box center [513, 549] width 123 height 19
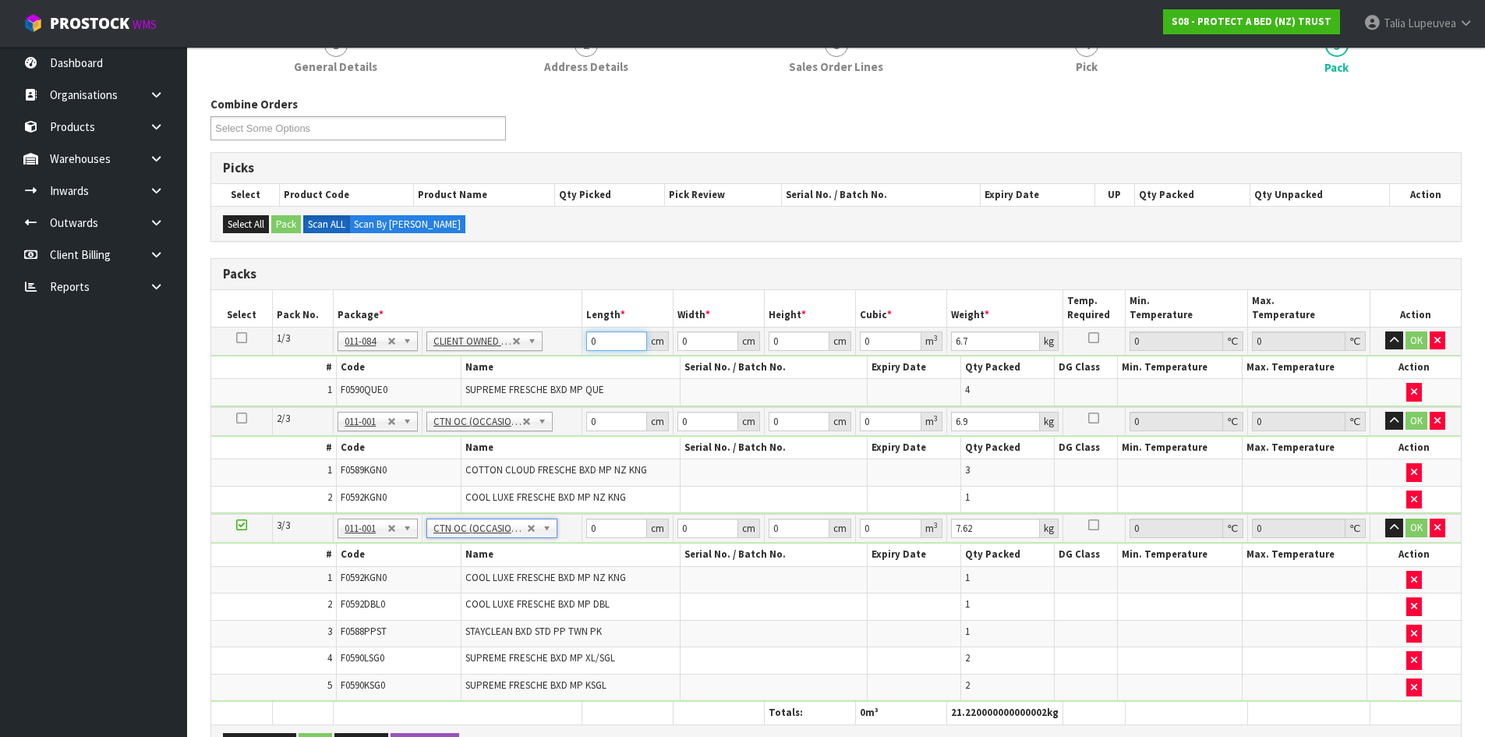
drag, startPoint x: 603, startPoint y: 342, endPoint x: 556, endPoint y: 358, distance: 50.0
click at [556, 358] on tbody "1/3 NONE 007-001 007-002 007-004 007-009 007-013 007-014 007-015 007-017 007-01…" at bounding box center [836, 367] width 1250 height 80
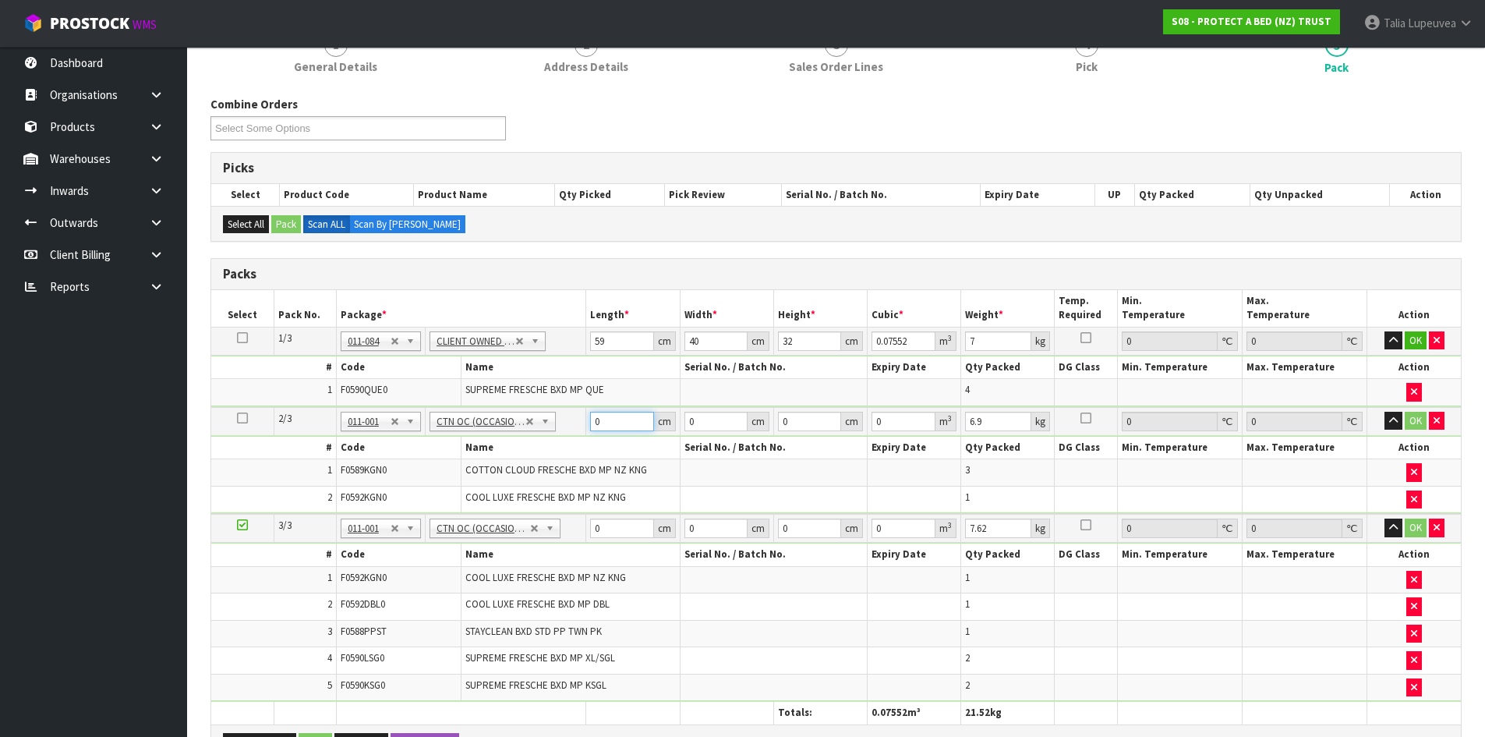
drag, startPoint x: 613, startPoint y: 423, endPoint x: 565, endPoint y: 430, distance: 48.1
click at [565, 430] on tr "2/3 NONE 007-001 007-002 007-004 007-009 007-013 007-014 007-015 007-017 007-01…" at bounding box center [836, 421] width 1250 height 29
drag, startPoint x: 601, startPoint y: 535, endPoint x: 580, endPoint y: 535, distance: 21.0
click at [580, 535] on tr "3/3 NONE 007-001 007-002 007-004 007-009 007-013 007-014 007-015 007-017 007-01…" at bounding box center [836, 528] width 1250 height 29
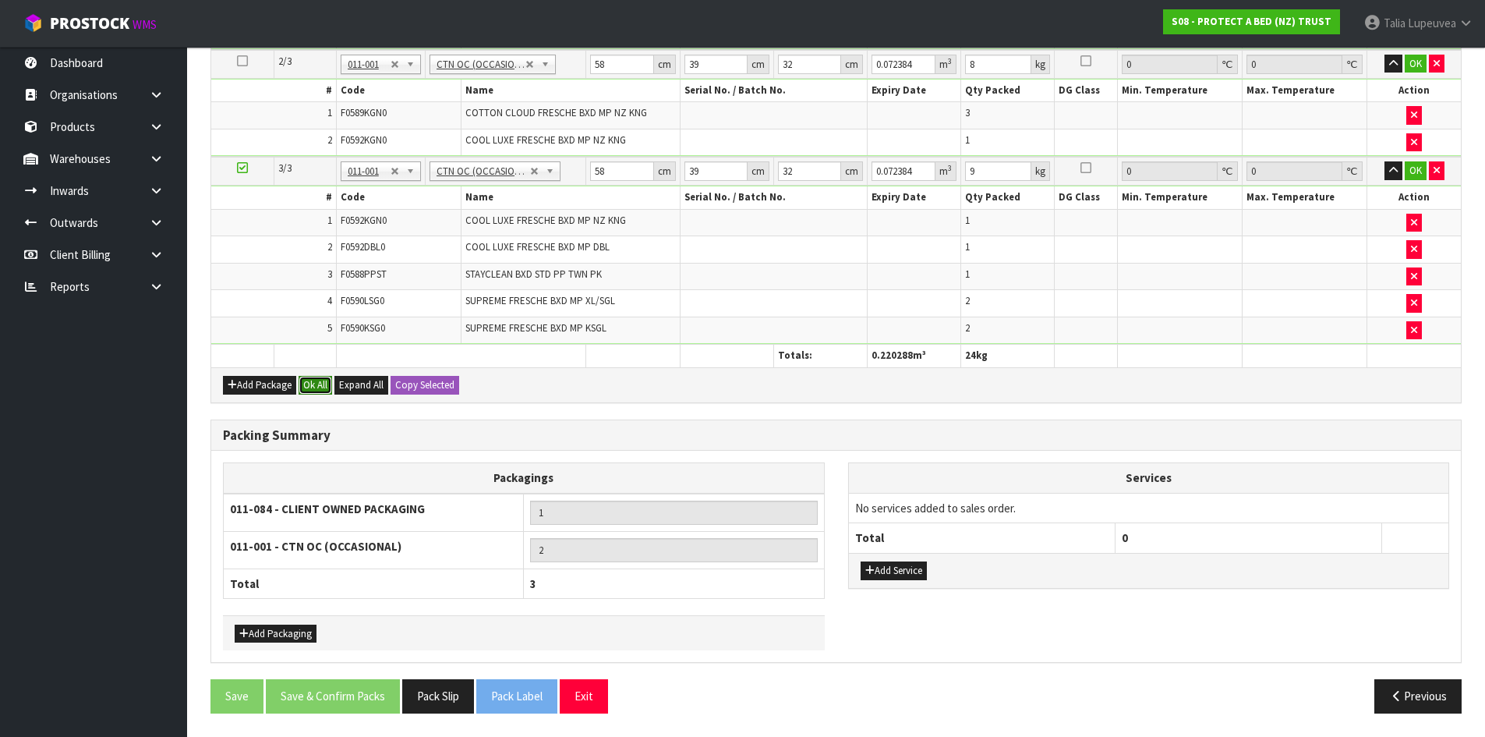
click at [306, 389] on button "Ok All" at bounding box center [316, 385] width 34 height 19
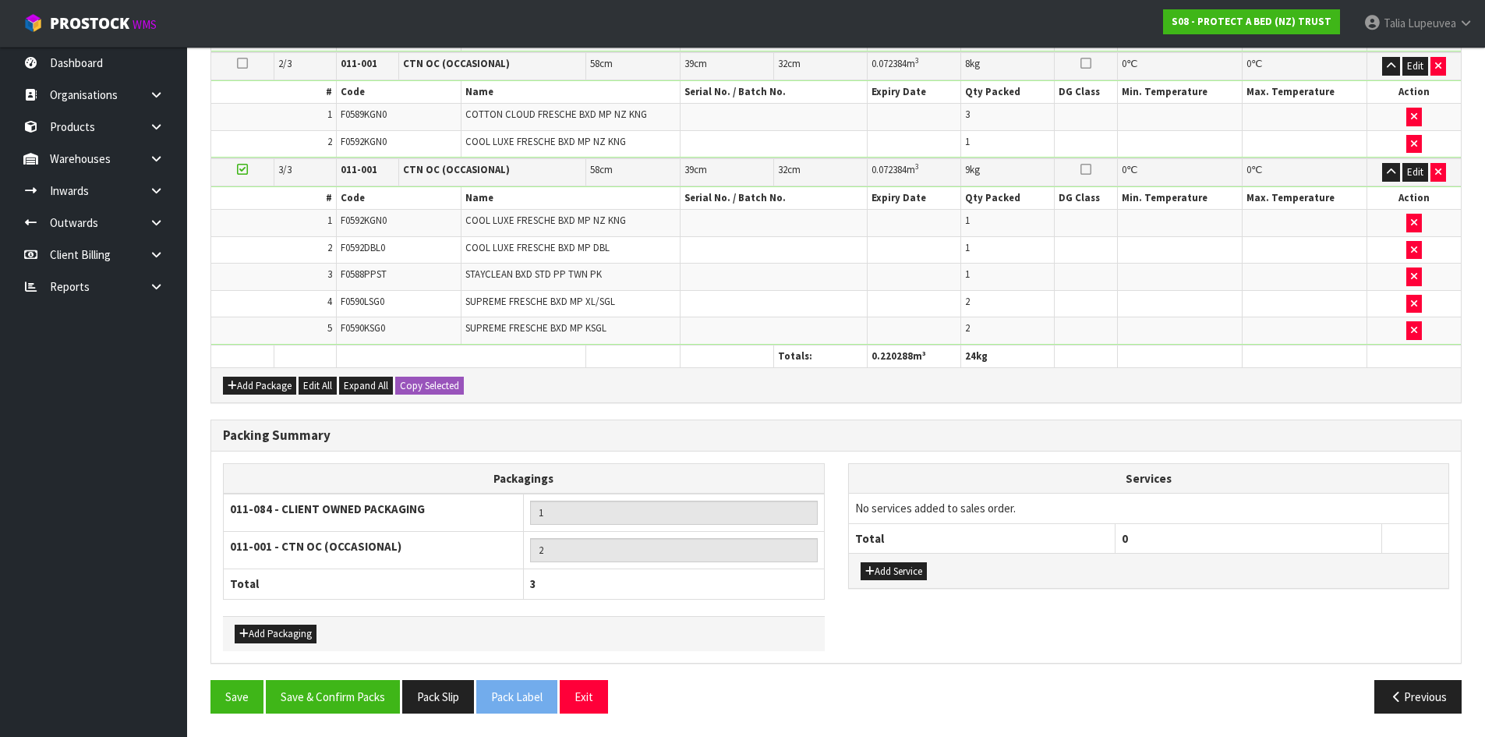
scroll to position [509, 0]
click at [365, 669] on button "Save & Confirm Packs" at bounding box center [333, 697] width 134 height 34
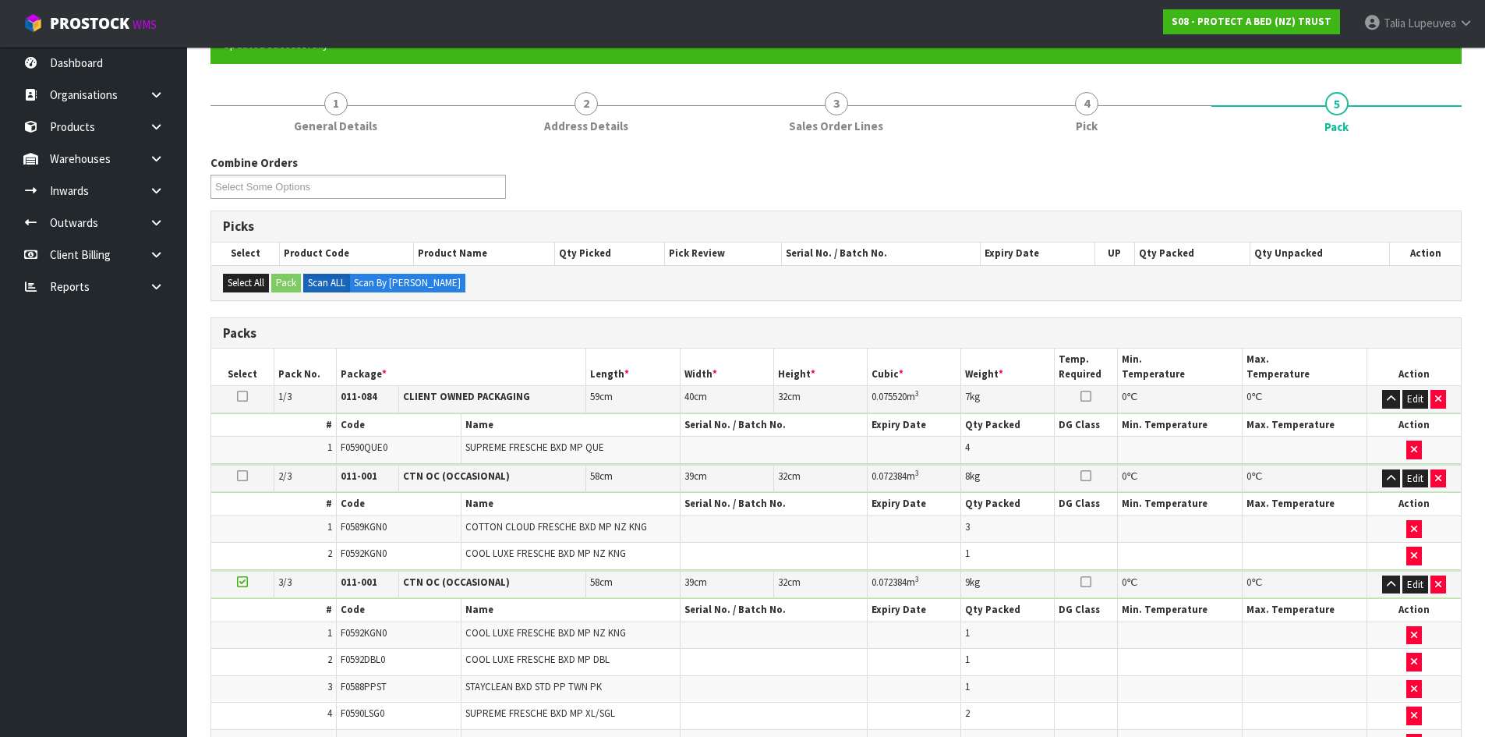
scroll to position [244, 0]
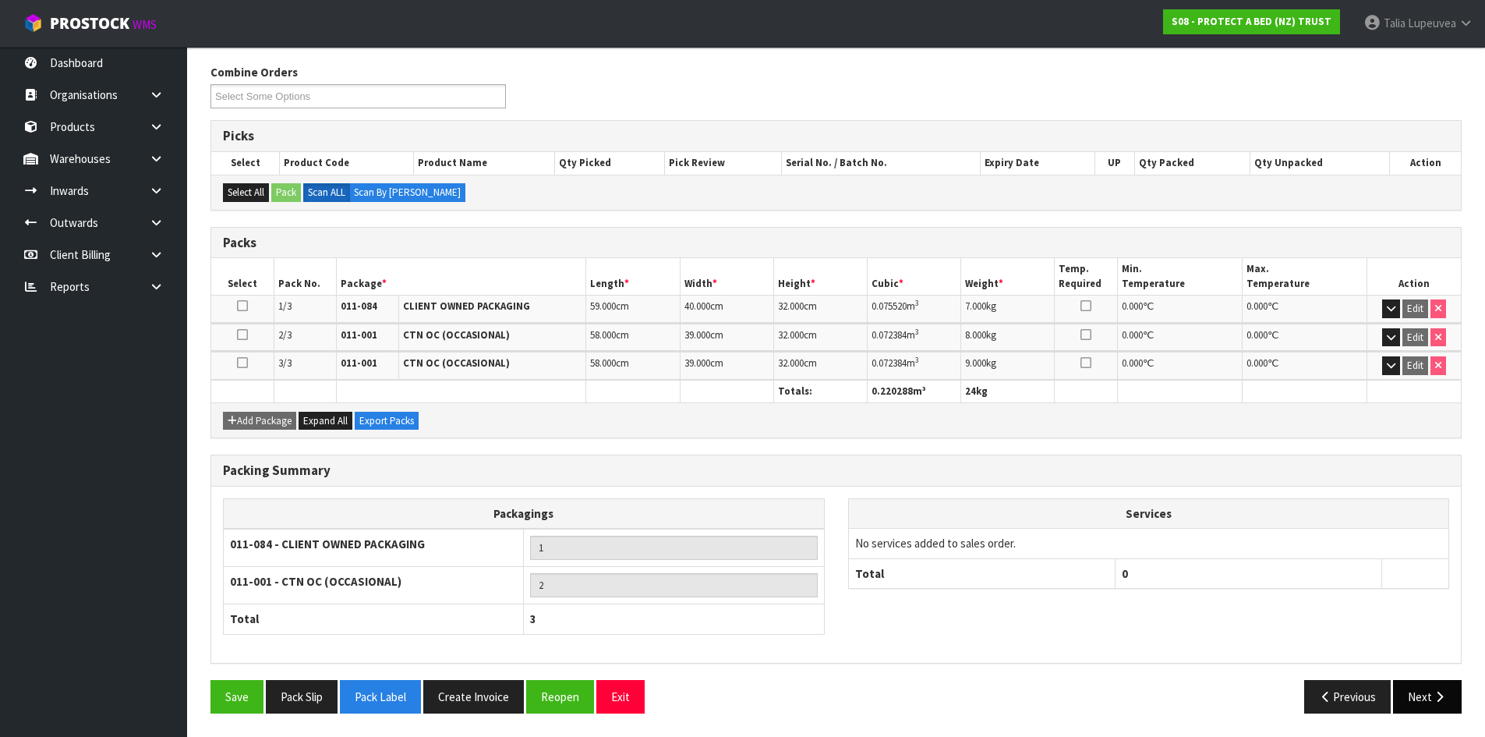
click at [1350, 669] on button "Next" at bounding box center [1427, 697] width 69 height 34
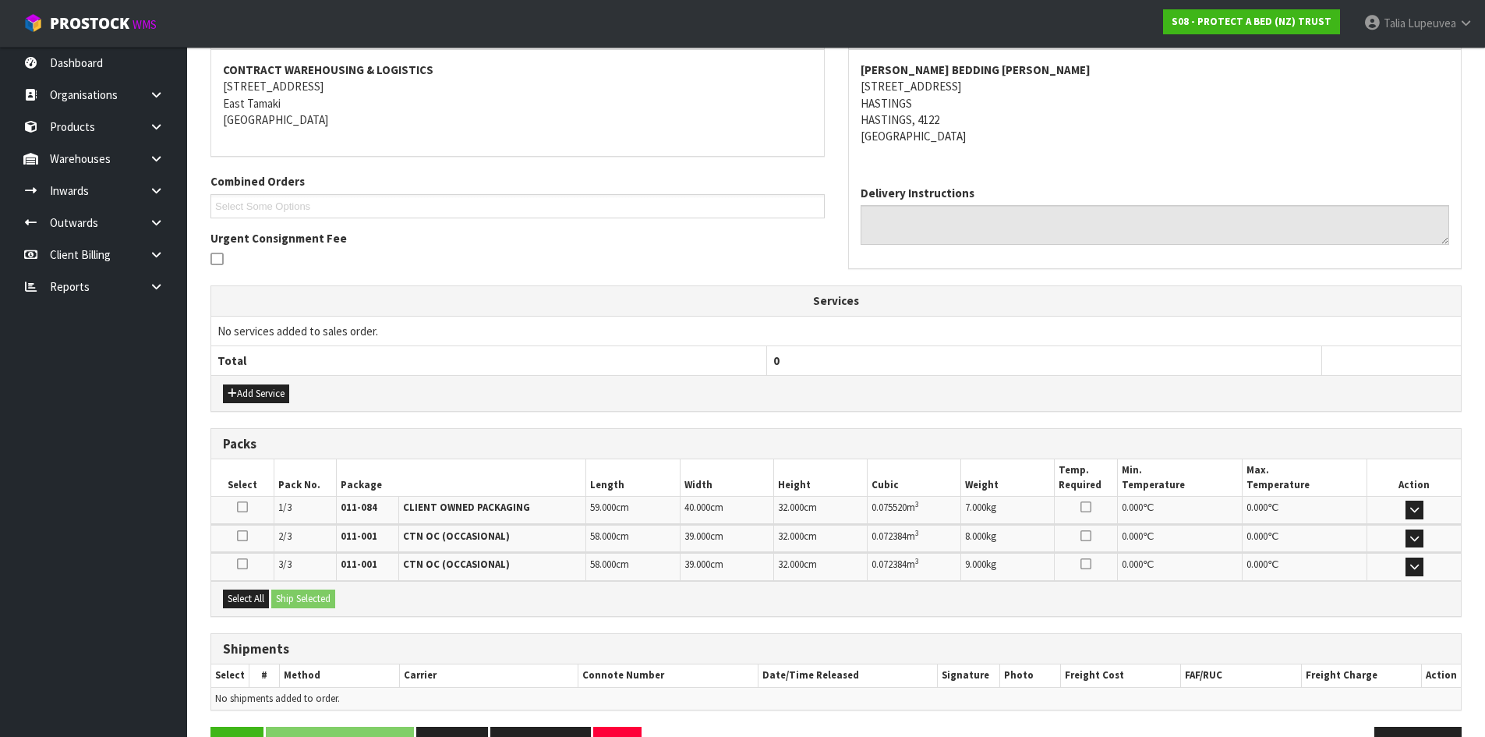
scroll to position [338, 0]
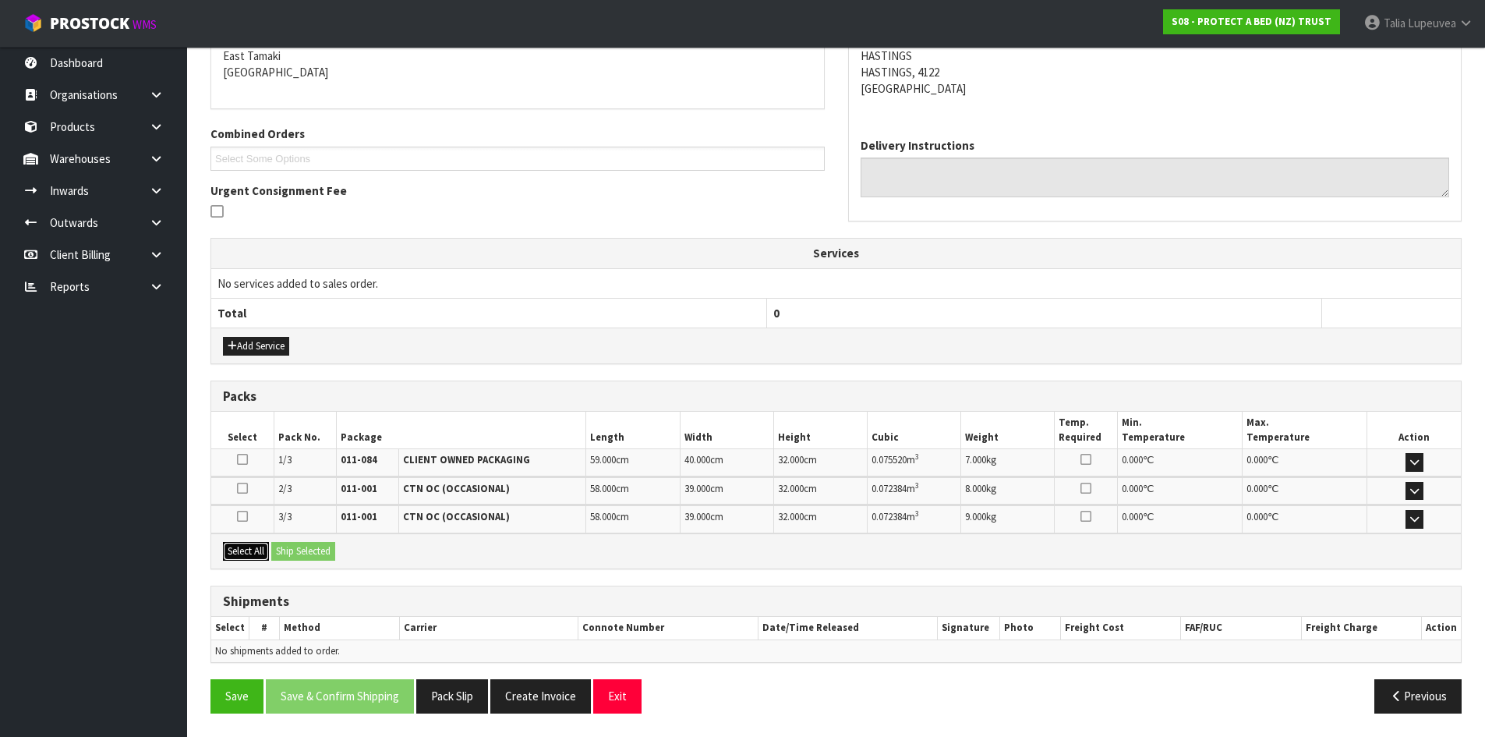
drag, startPoint x: 253, startPoint y: 550, endPoint x: 273, endPoint y: 549, distance: 19.6
click at [254, 550] on button "Select All" at bounding box center [246, 551] width 46 height 19
click at [322, 549] on button "Ship Selected" at bounding box center [303, 551] width 64 height 19
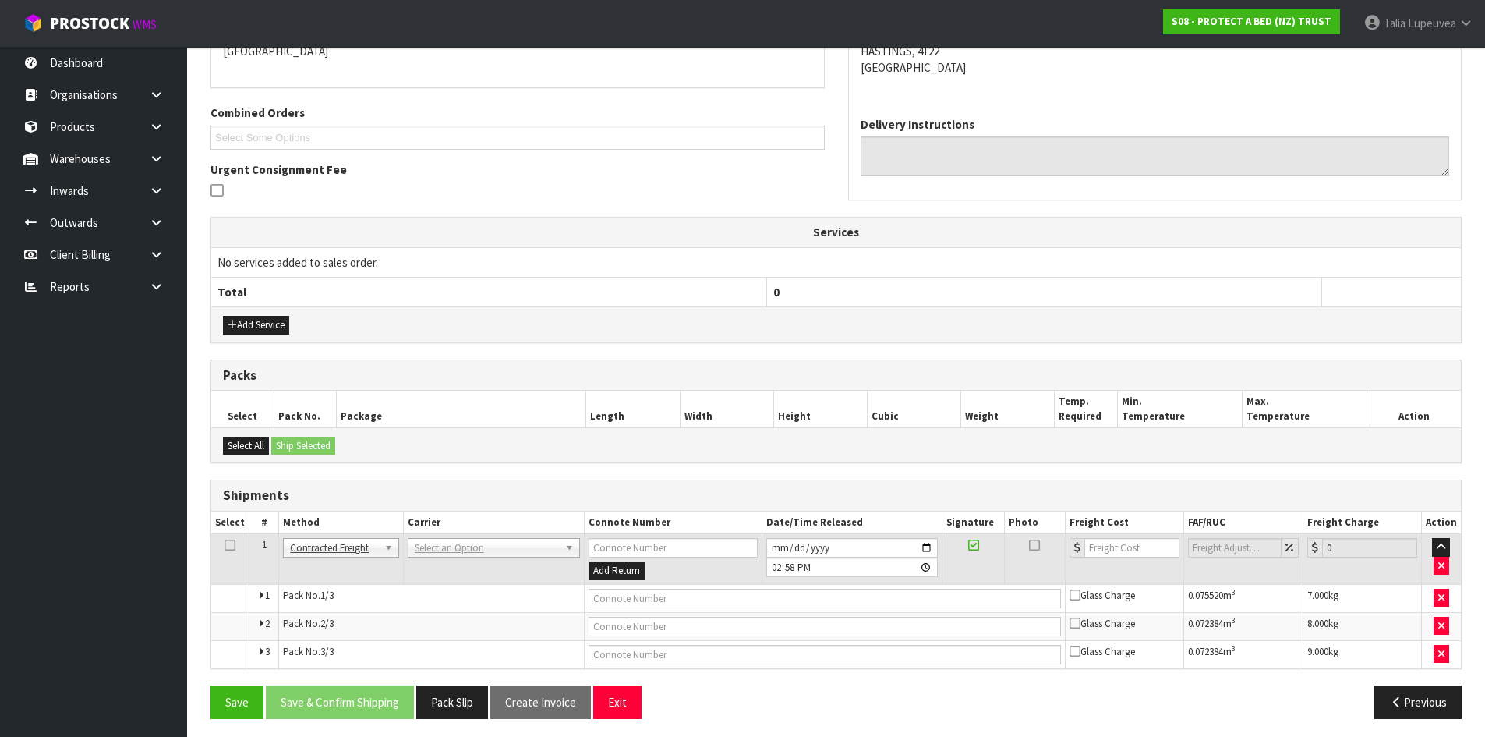
scroll to position [364, 0]
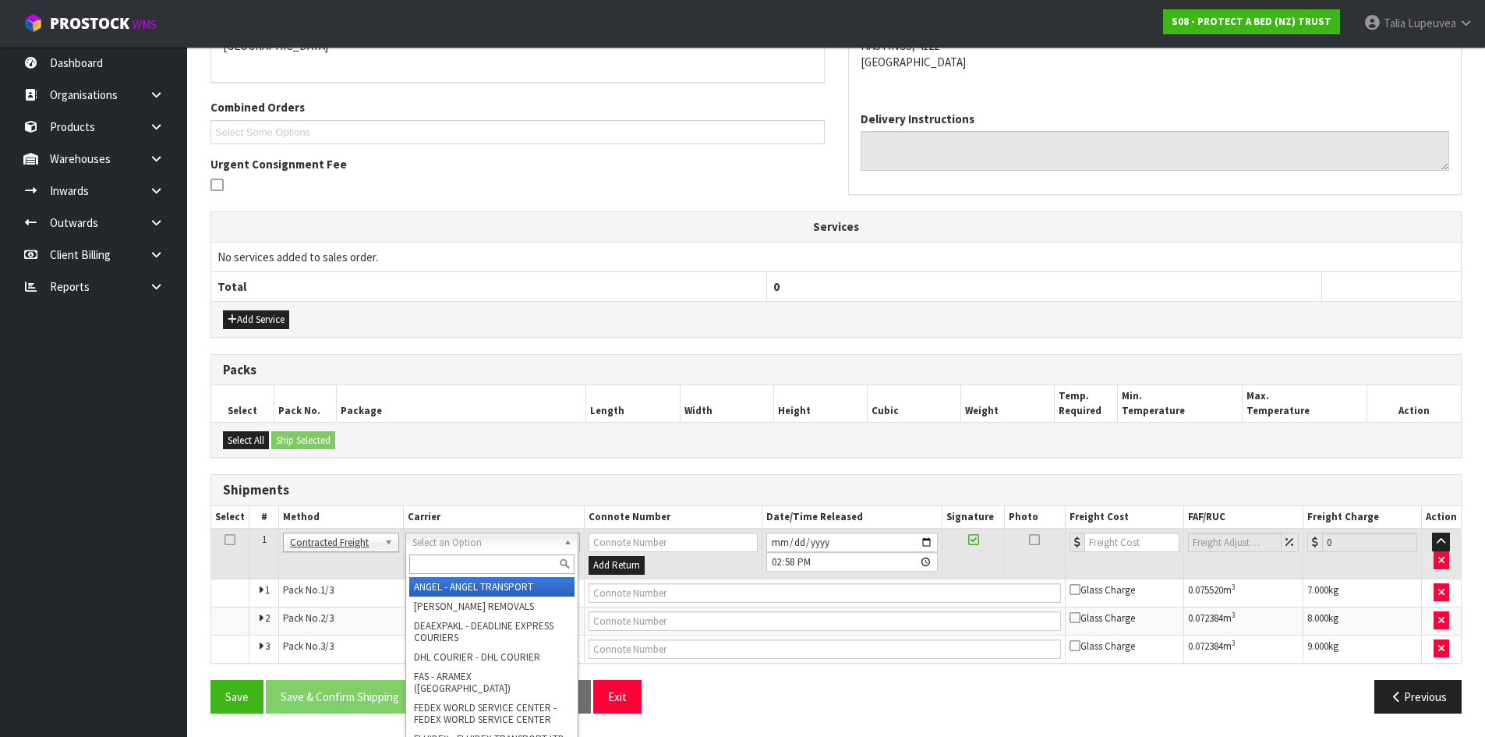
click at [491, 571] on input "text" at bounding box center [491, 563] width 165 height 19
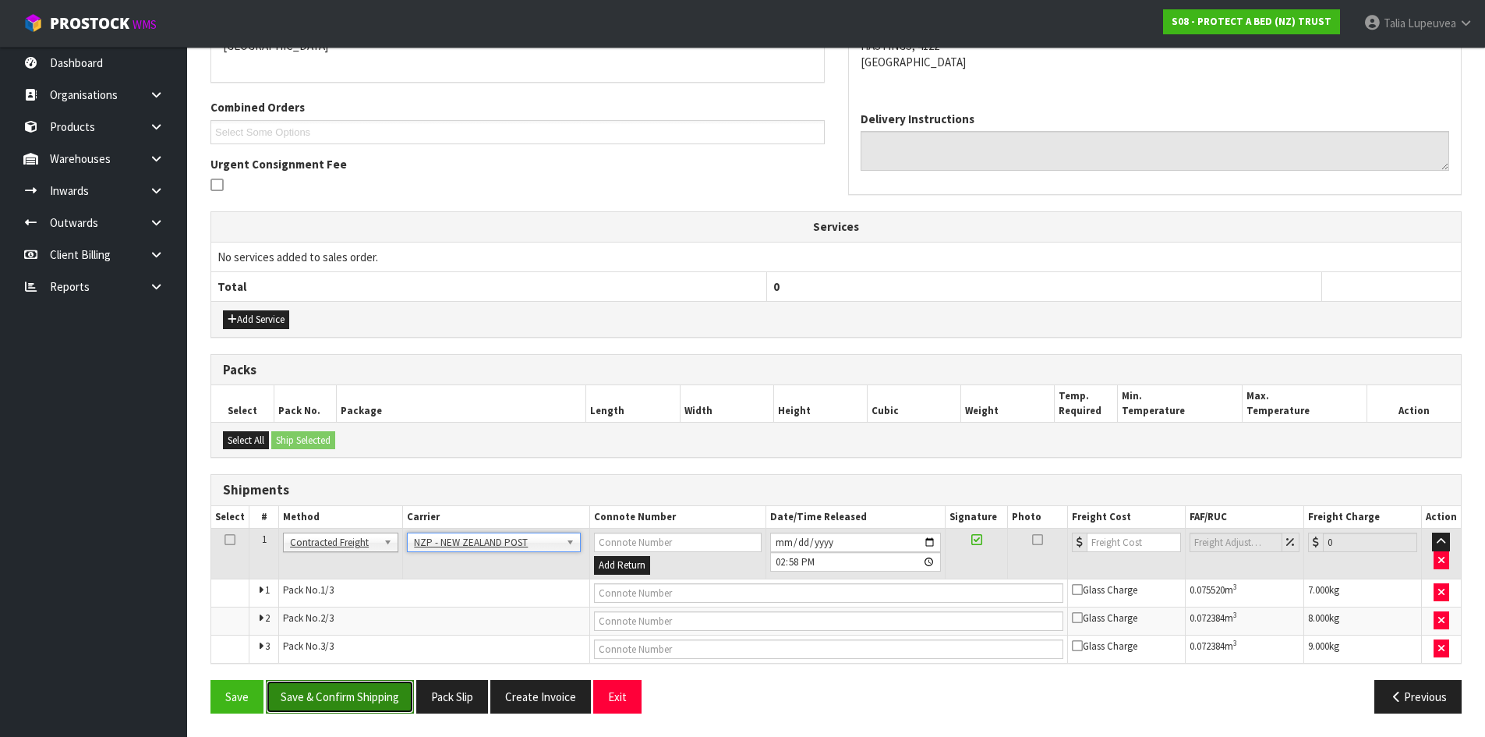
click at [339, 669] on button "Save & Confirm Shipping" at bounding box center [340, 697] width 148 height 34
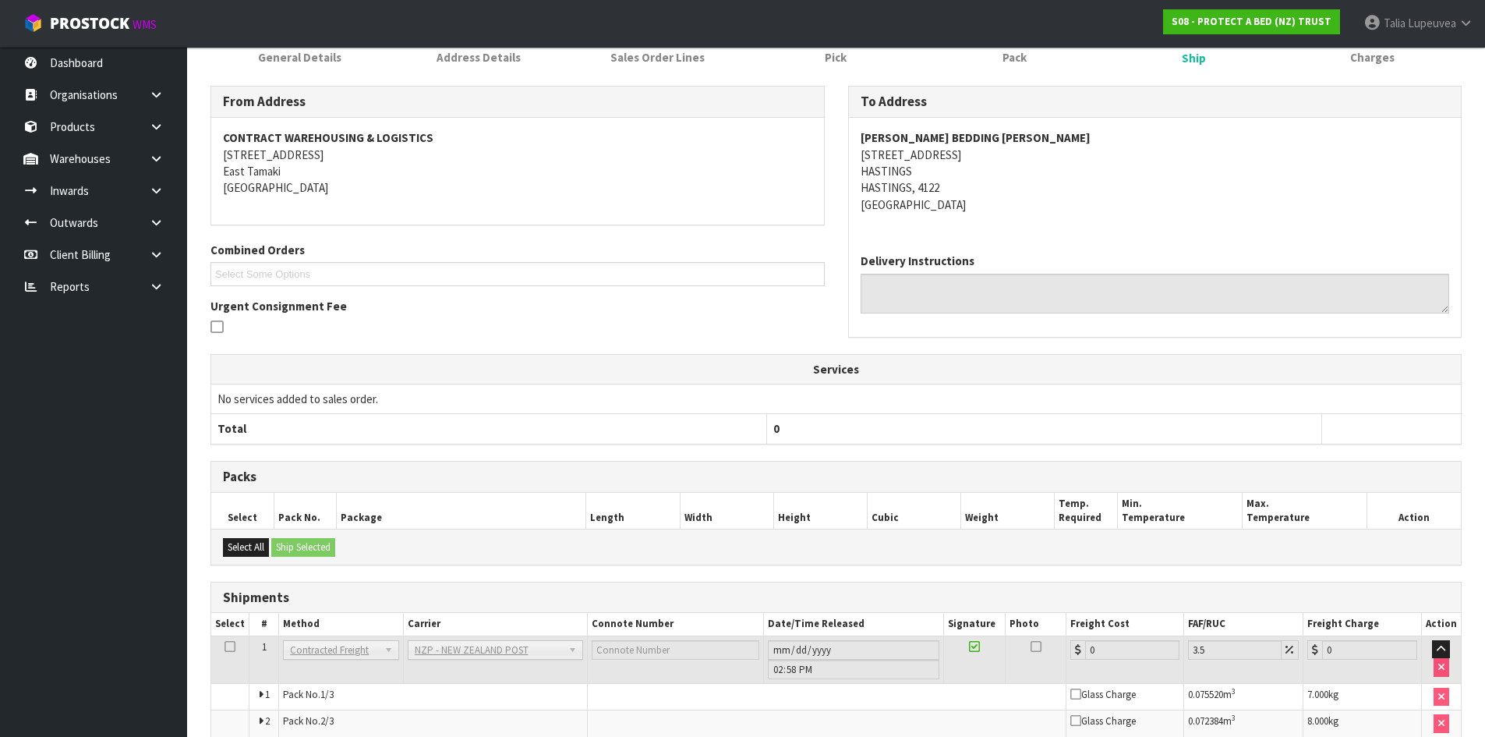
scroll to position [340, 0]
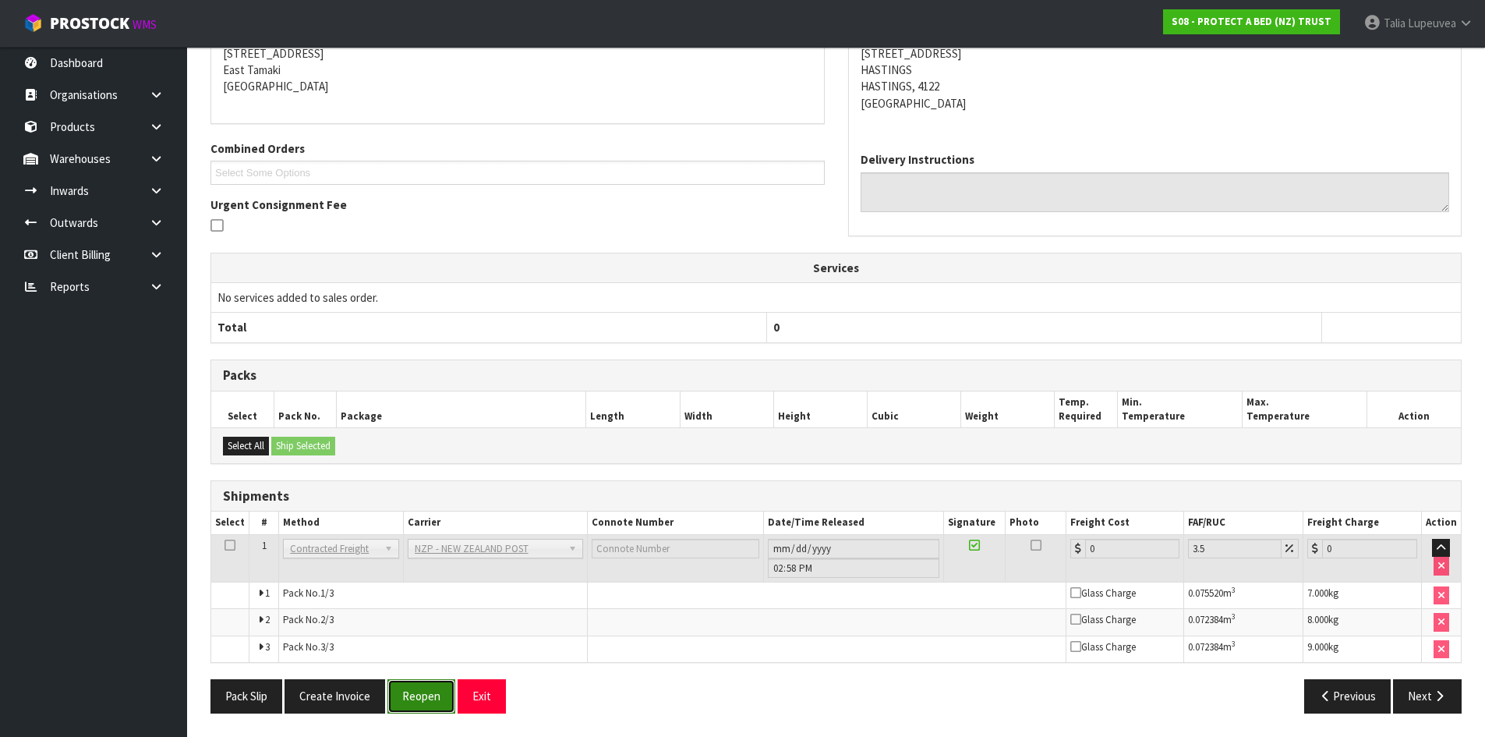
click at [425, 669] on button "Reopen" at bounding box center [421, 696] width 68 height 34
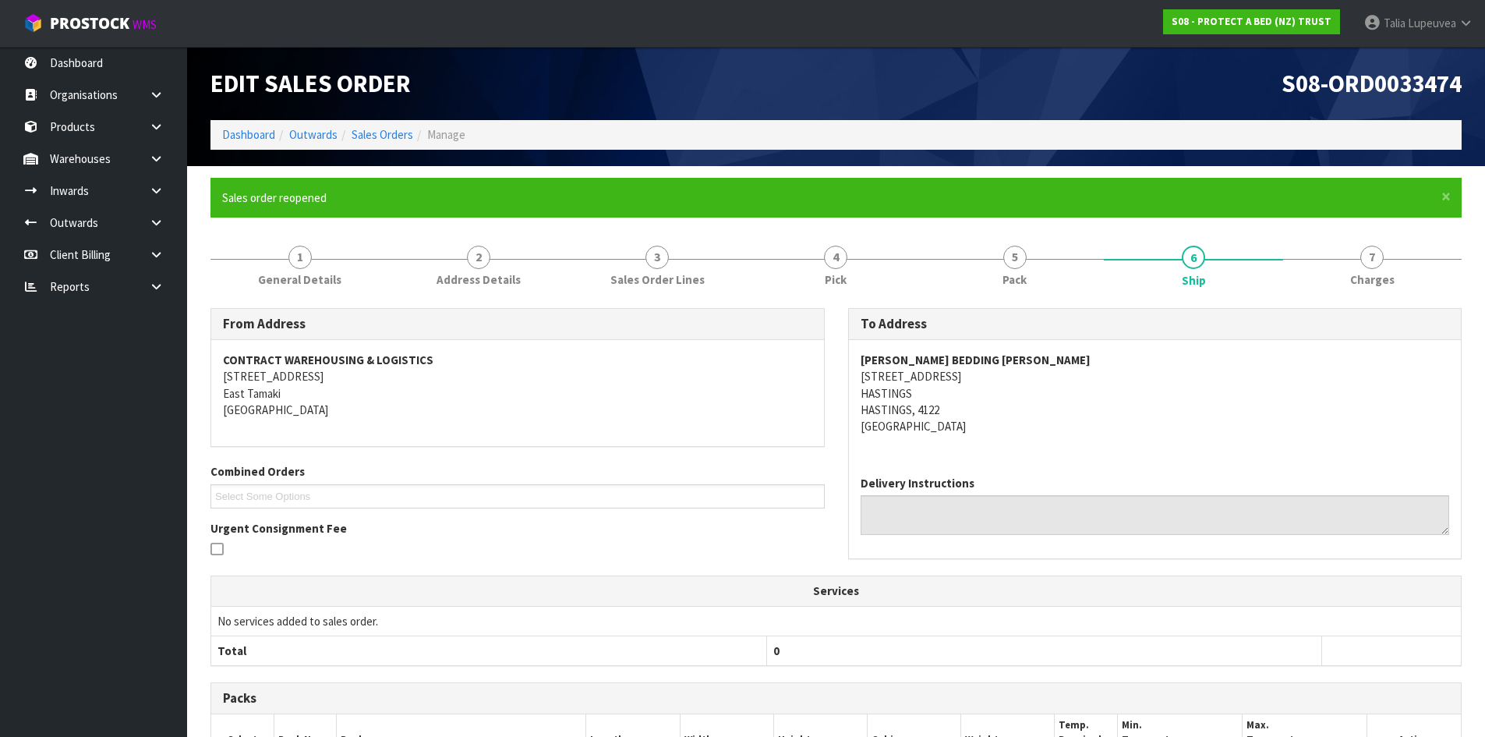
scroll to position [323, 0]
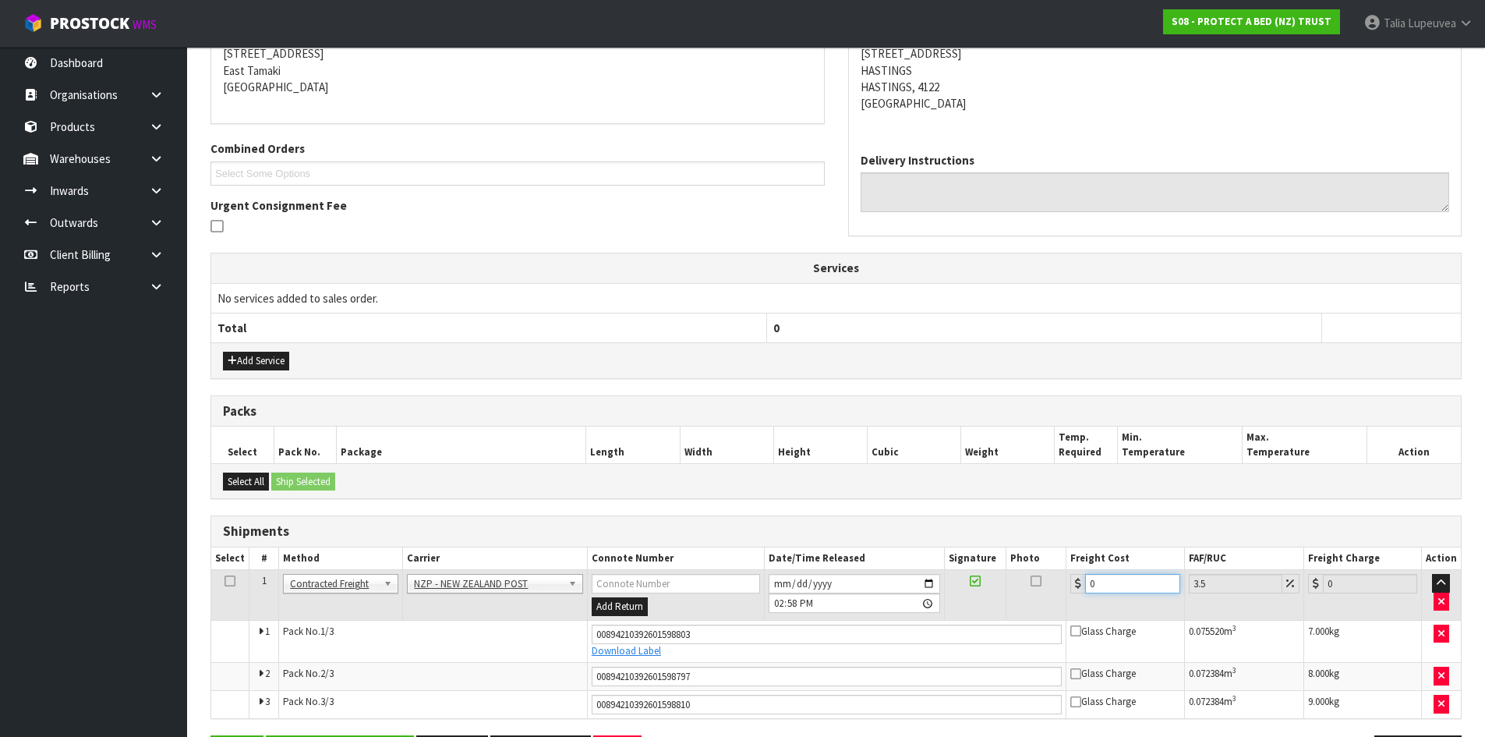
drag, startPoint x: 1098, startPoint y: 585, endPoint x: 1068, endPoint y: 597, distance: 32.6
click at [1068, 597] on td "0" at bounding box center [1126, 595] width 118 height 51
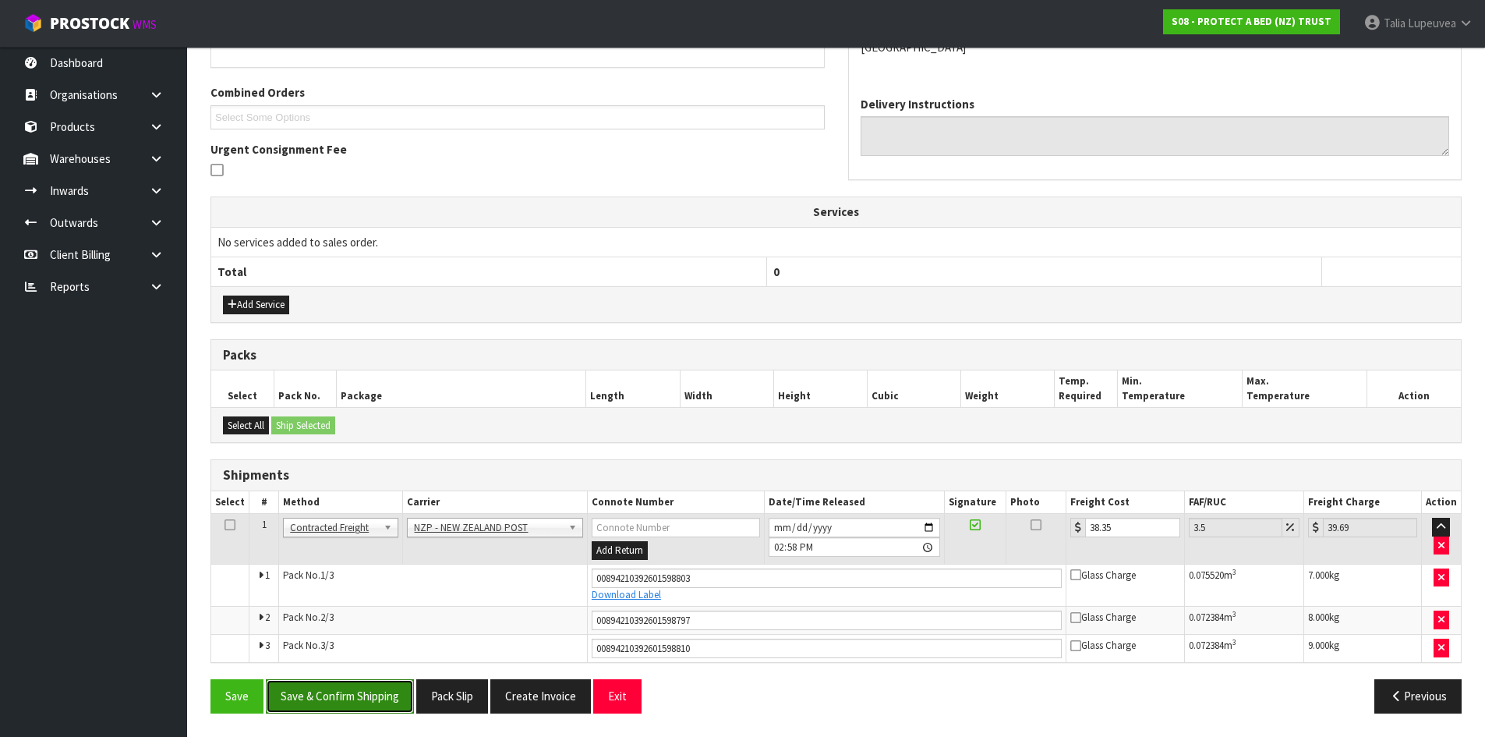
click at [352, 669] on button "Save & Confirm Shipping" at bounding box center [340, 696] width 148 height 34
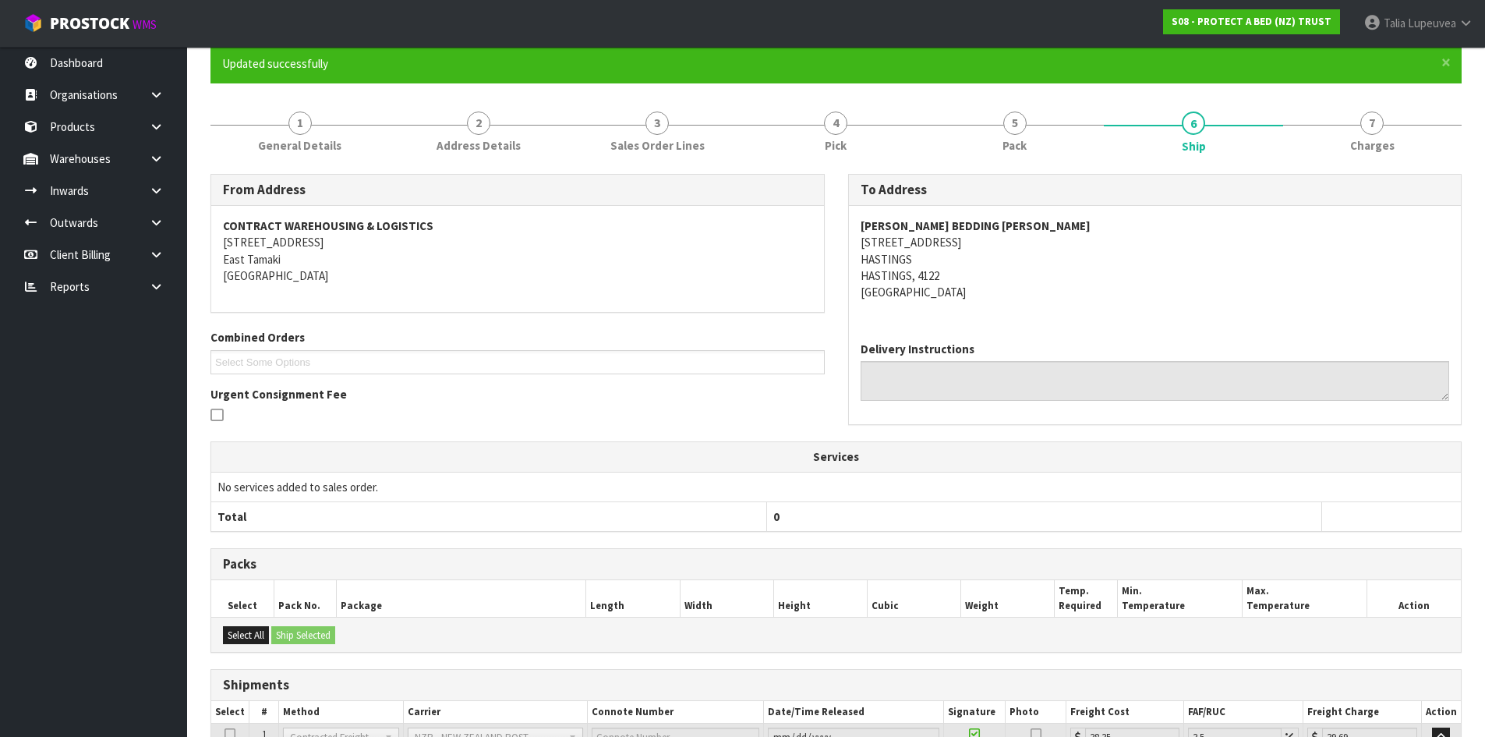
scroll to position [0, 0]
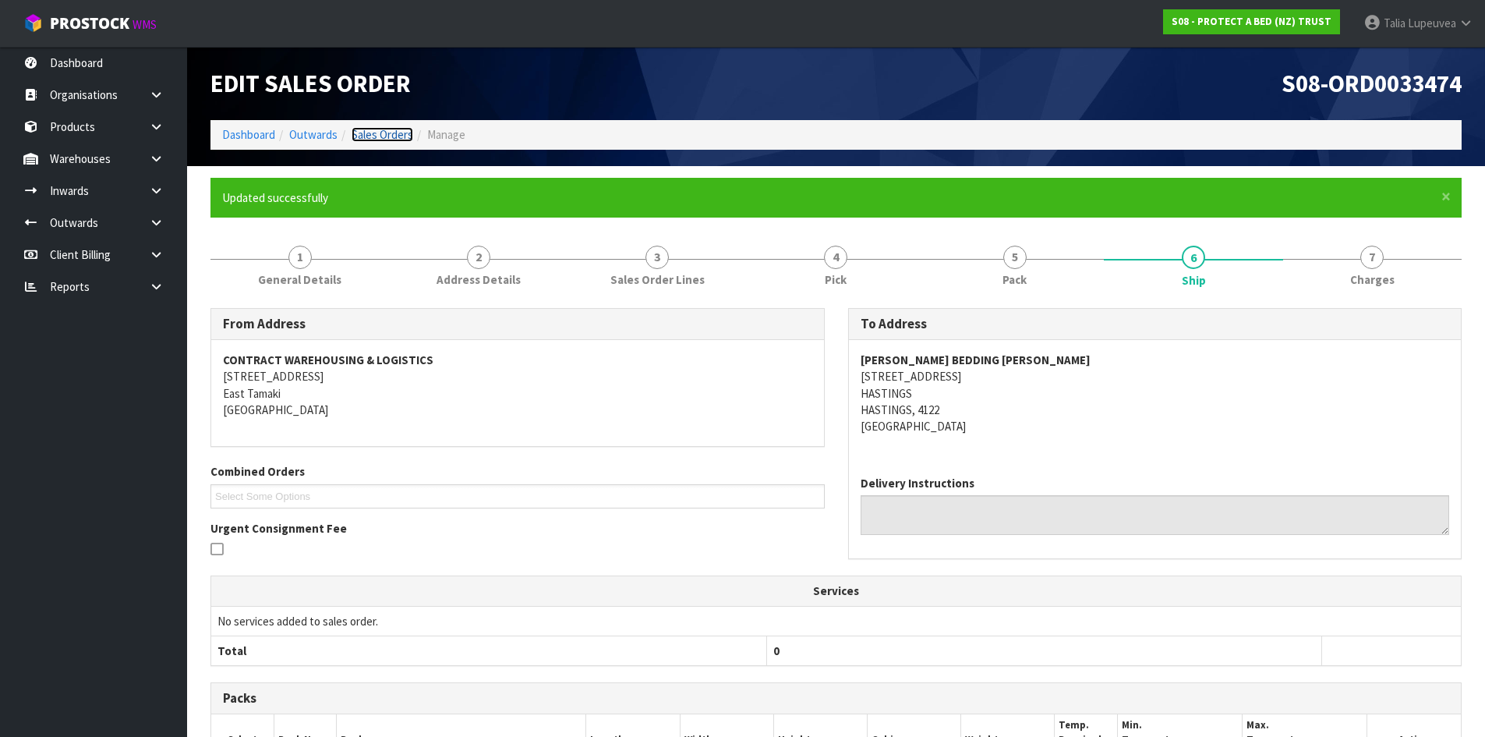
click at [363, 138] on link "Sales Orders" at bounding box center [383, 134] width 62 height 15
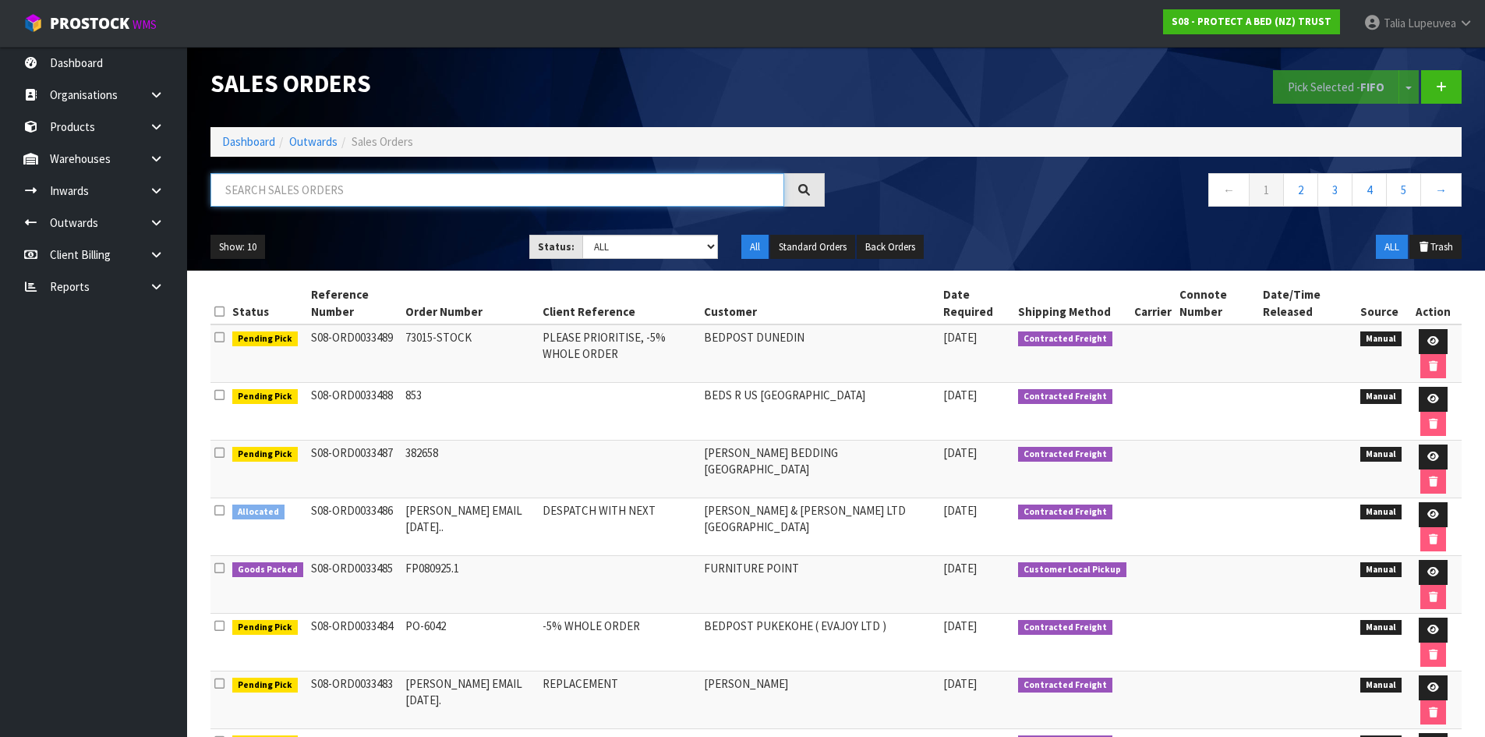
click at [253, 200] on input "text" at bounding box center [497, 190] width 574 height 34
click at [265, 137] on link "Dashboard" at bounding box center [248, 141] width 53 height 15
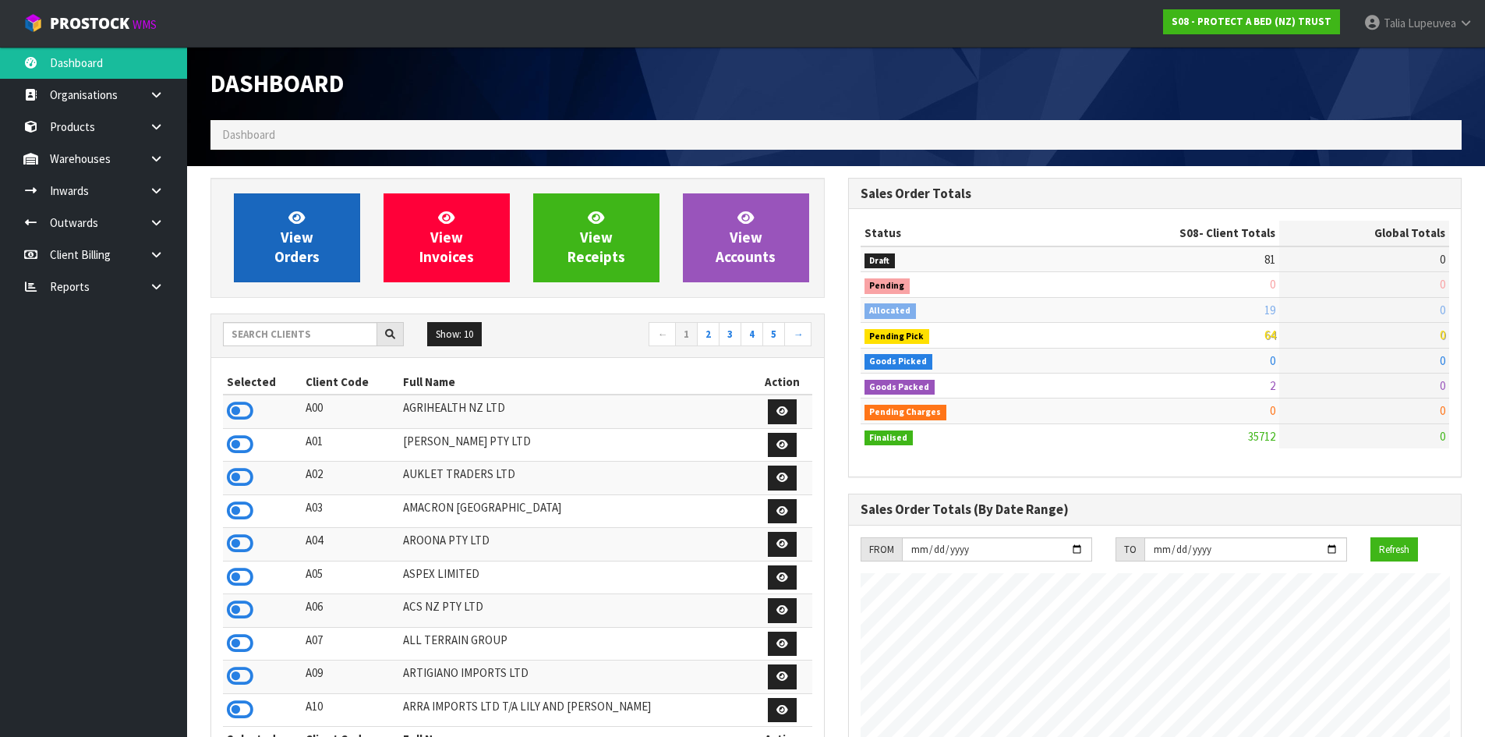
scroll to position [1181, 637]
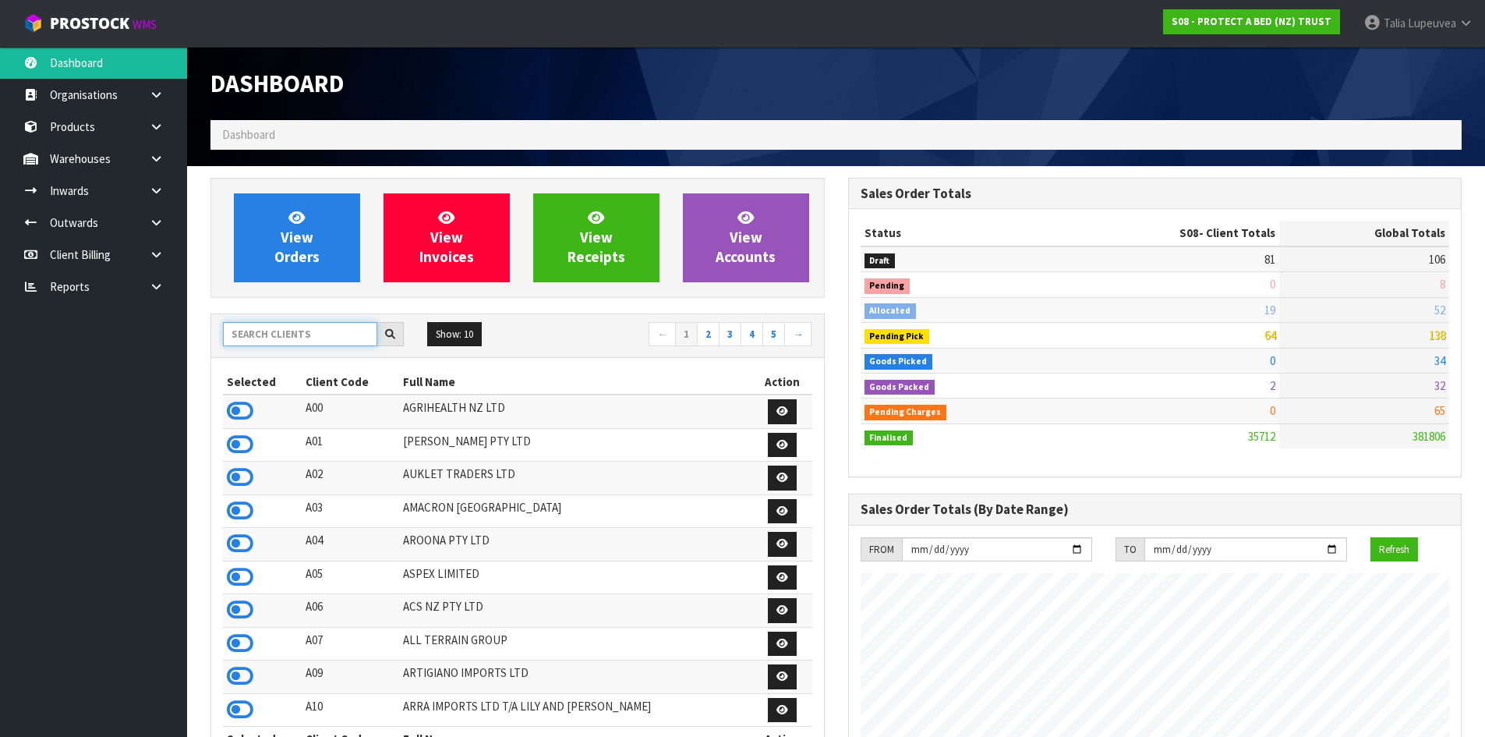
click at [301, 338] on input "text" at bounding box center [300, 334] width 154 height 24
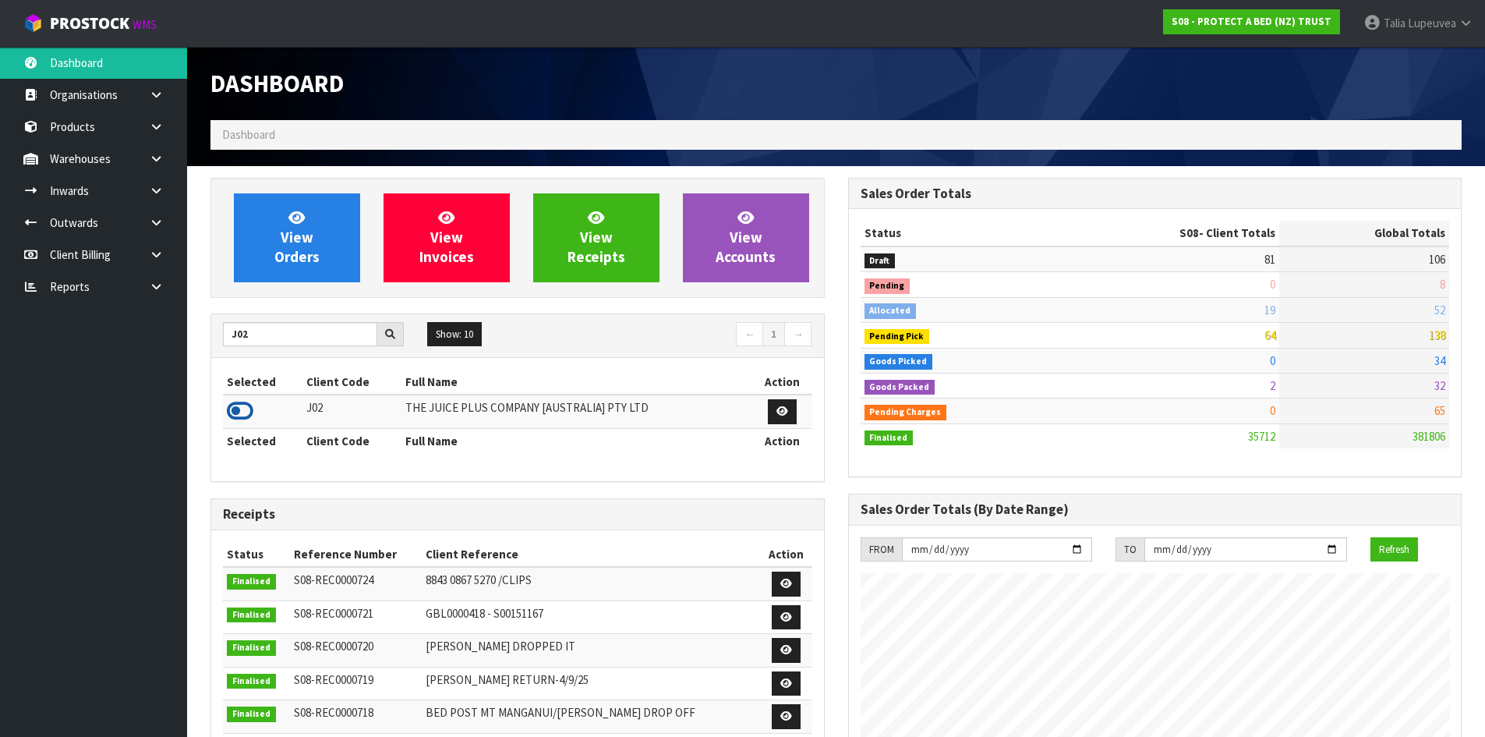
click at [242, 407] on icon at bounding box center [240, 410] width 27 height 23
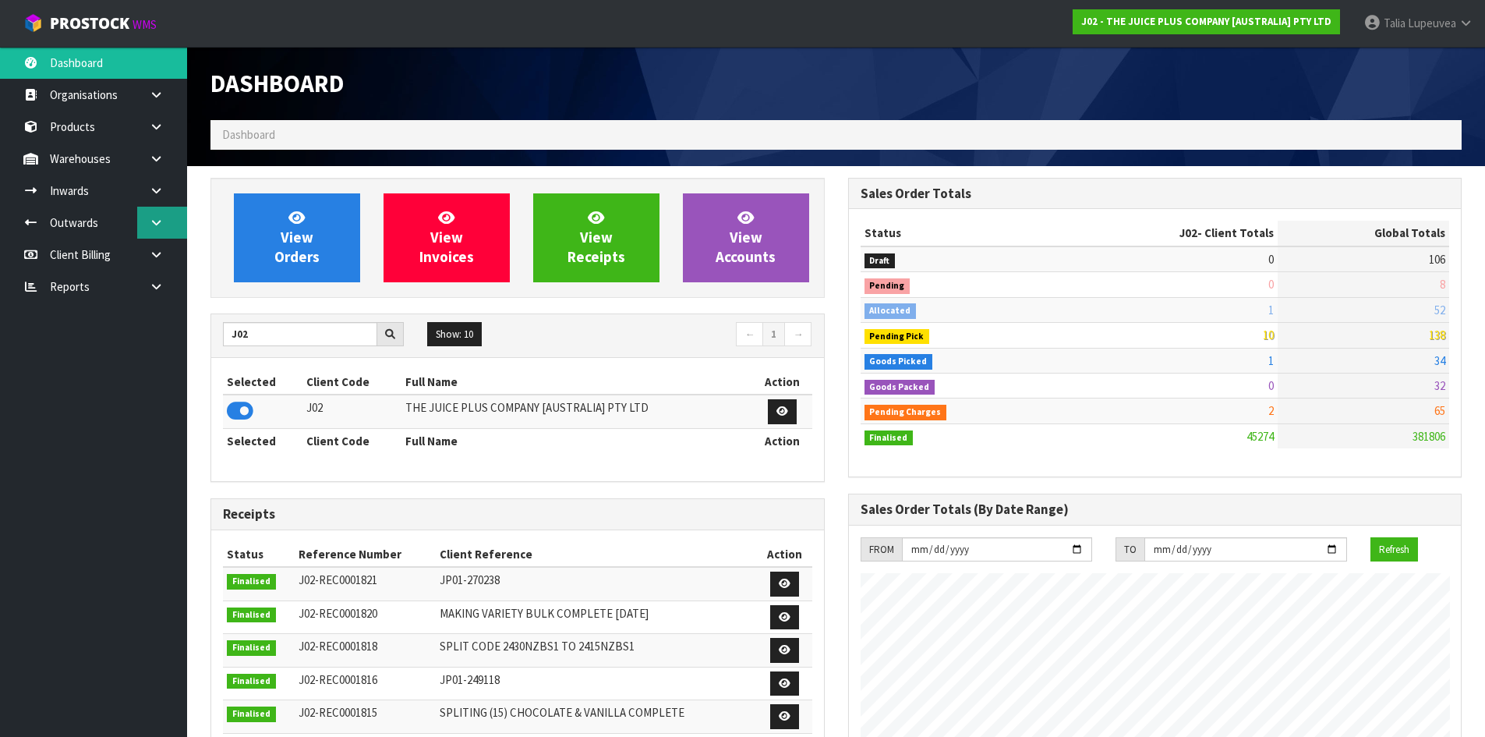
click at [163, 228] on link at bounding box center [162, 223] width 50 height 32
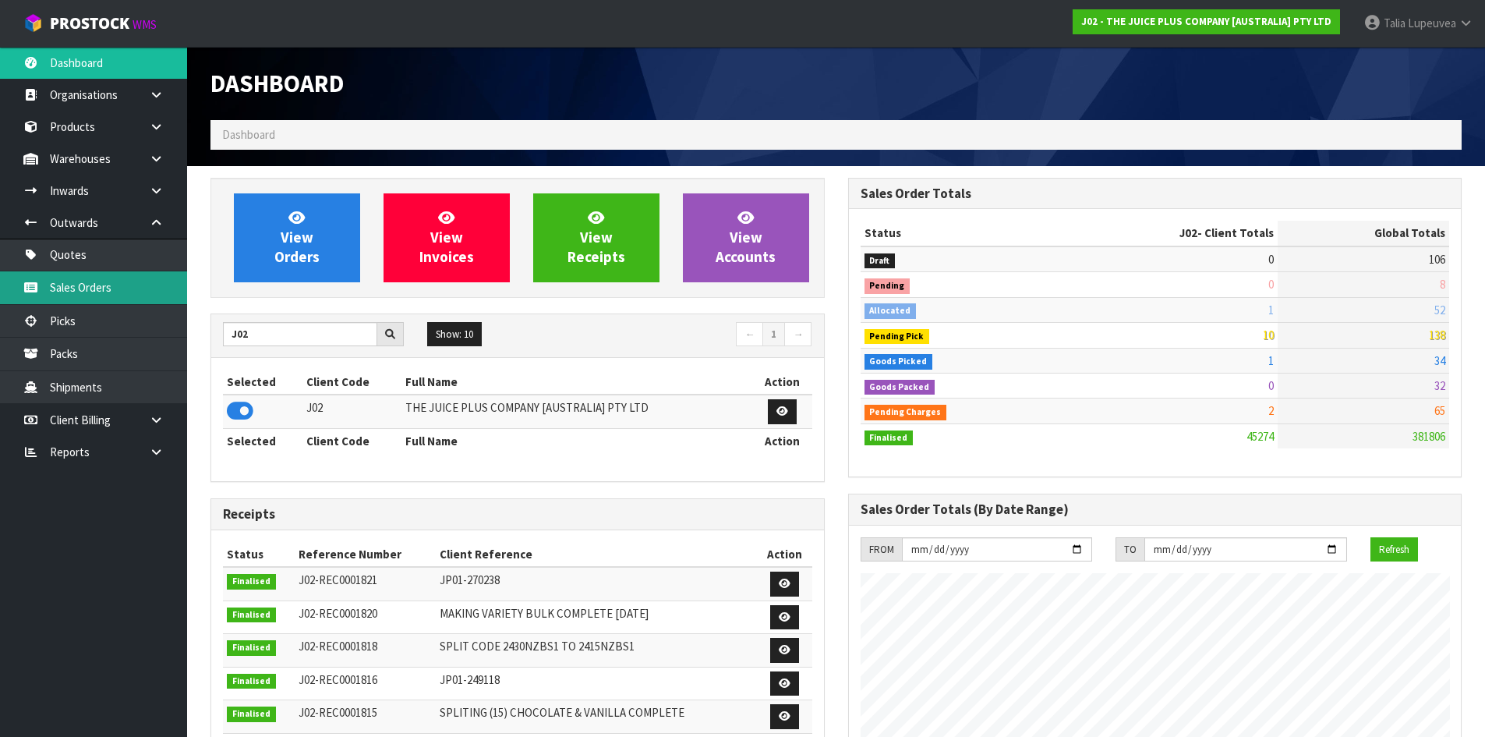
click at [136, 281] on link "Sales Orders" at bounding box center [93, 287] width 187 height 32
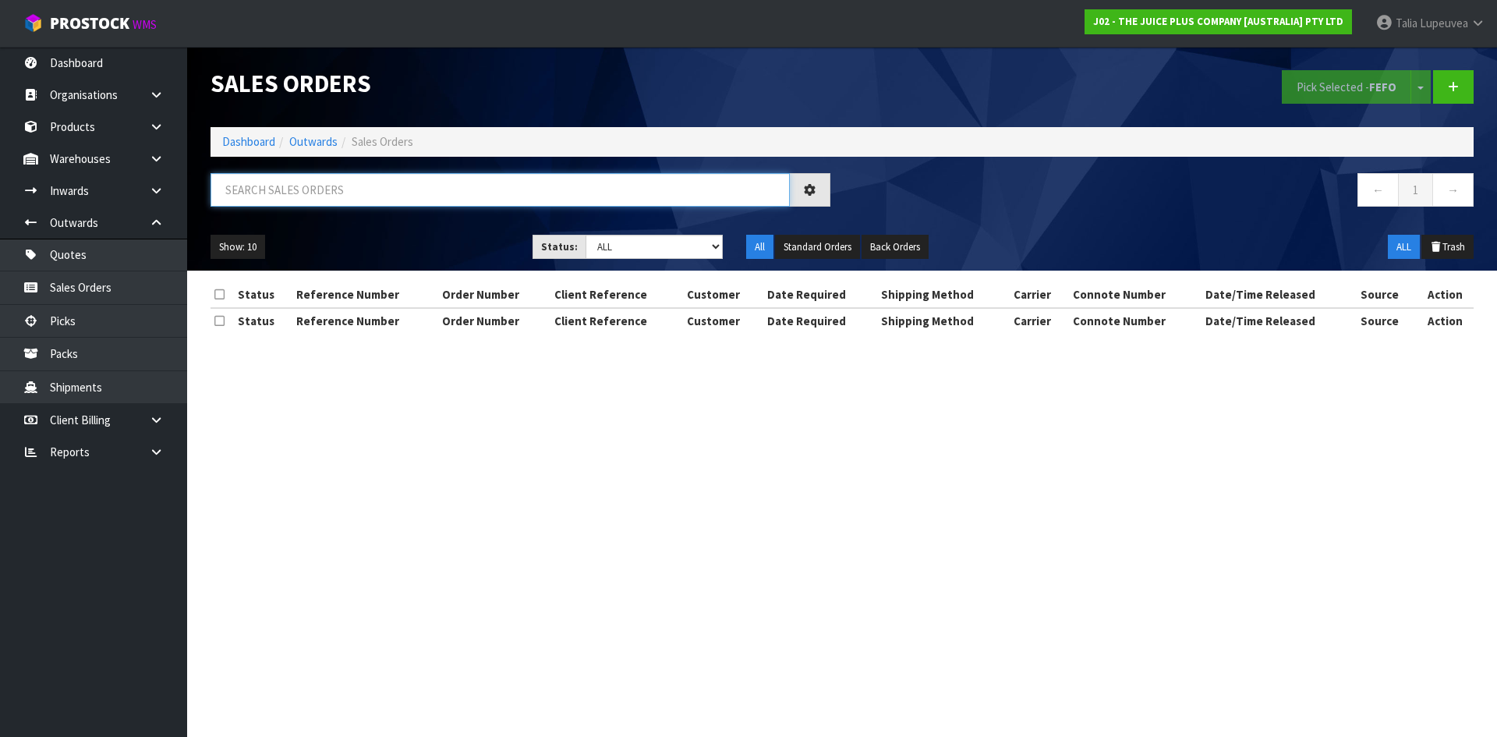
click at [307, 182] on input "text" at bounding box center [499, 190] width 579 height 34
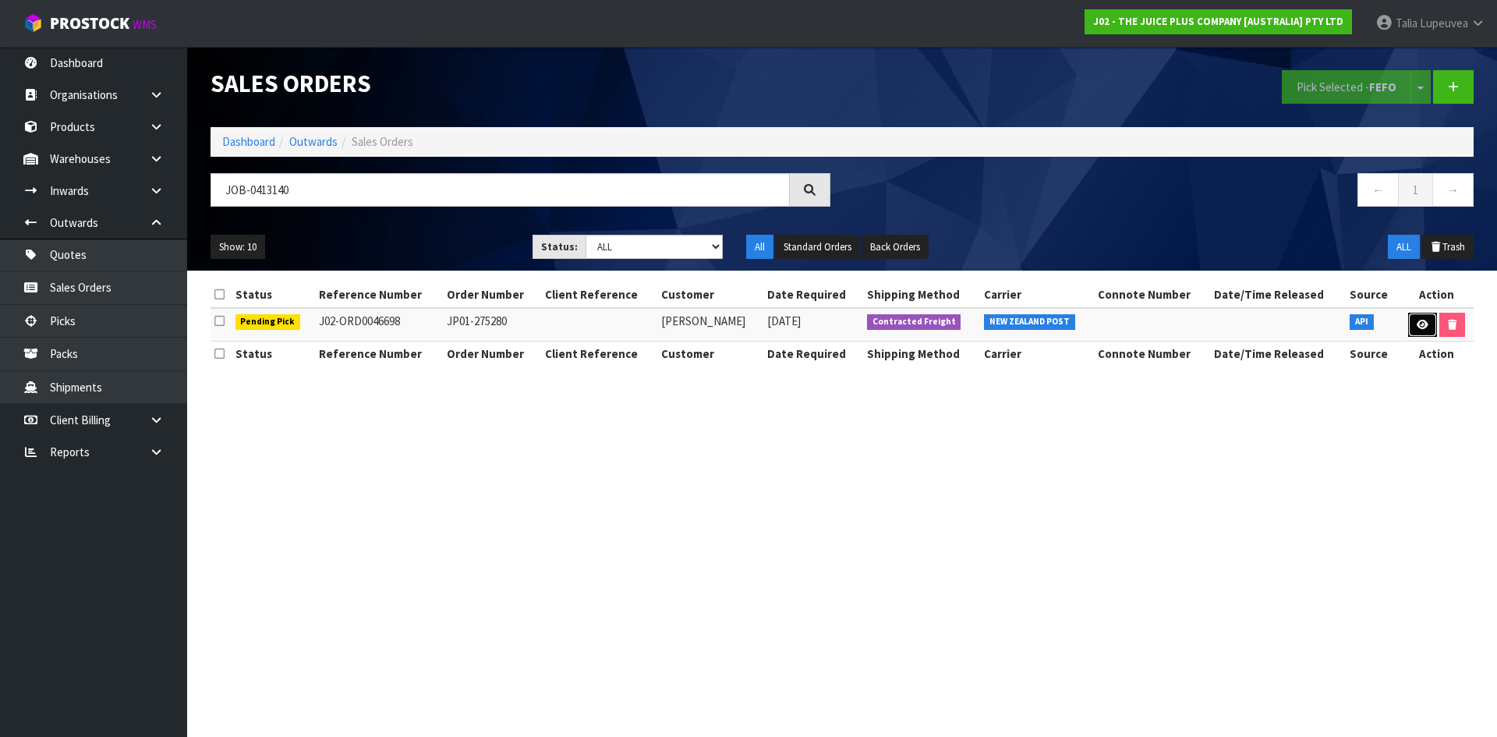
click at [1350, 335] on link at bounding box center [1422, 325] width 29 height 25
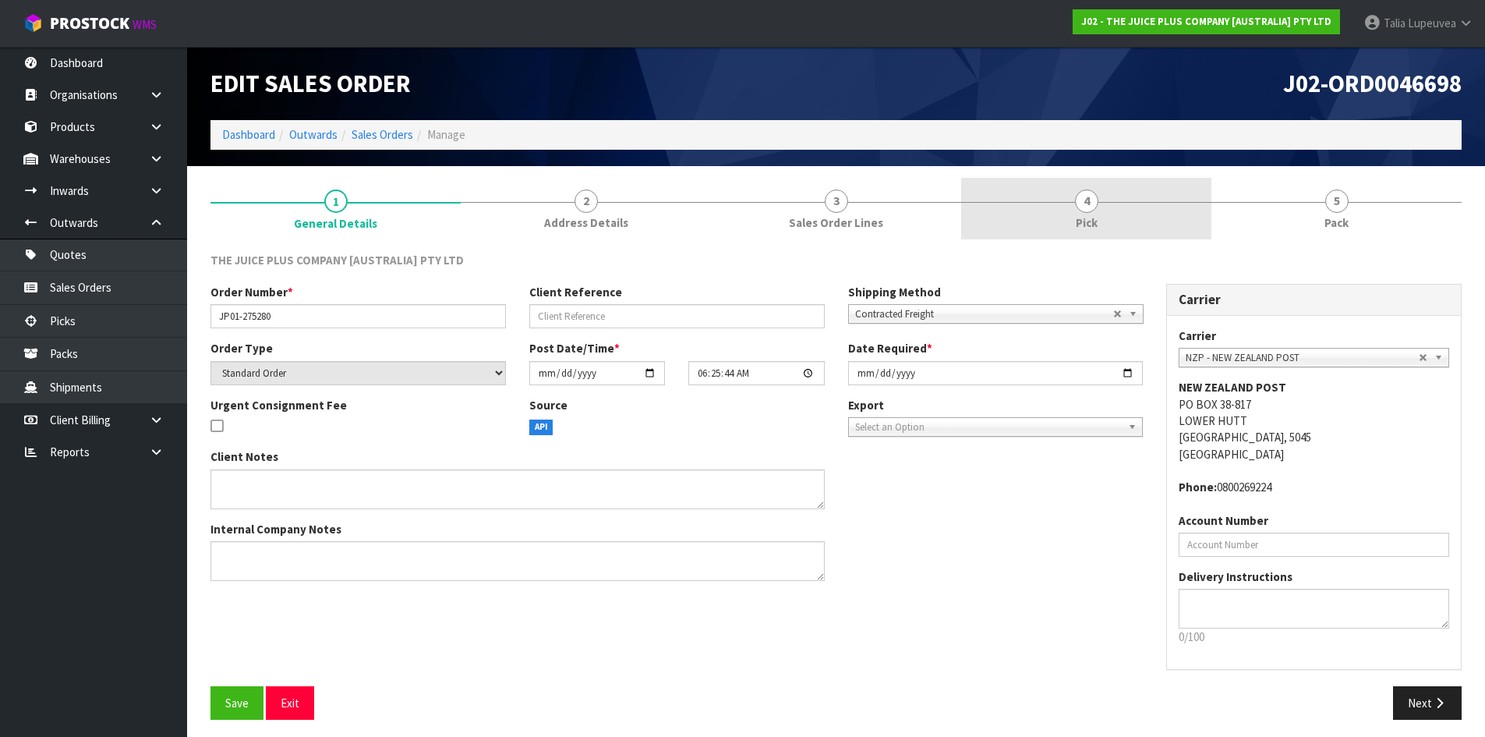
click at [1161, 217] on link "4 Pick" at bounding box center [1086, 209] width 250 height 62
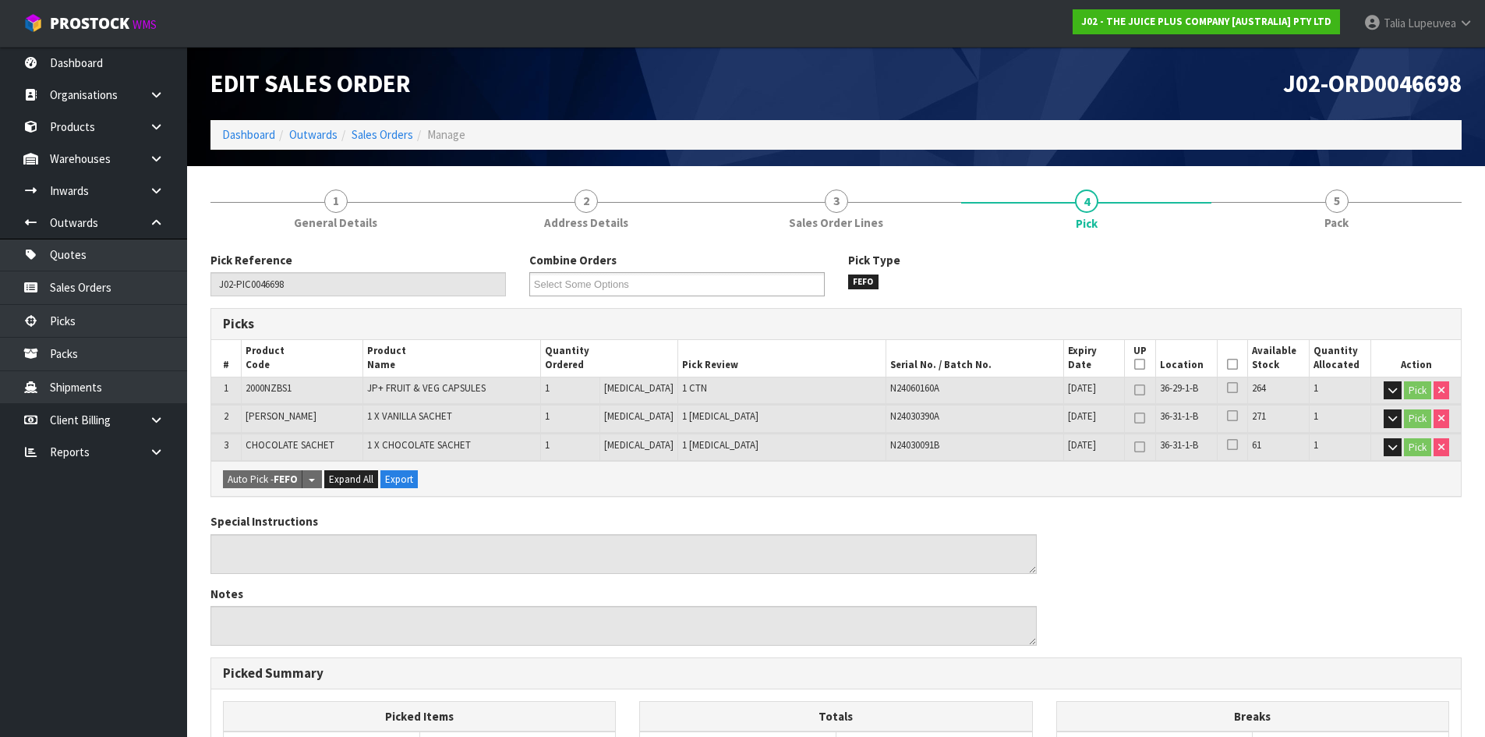
click at [1227, 365] on icon at bounding box center [1232, 364] width 11 height 1
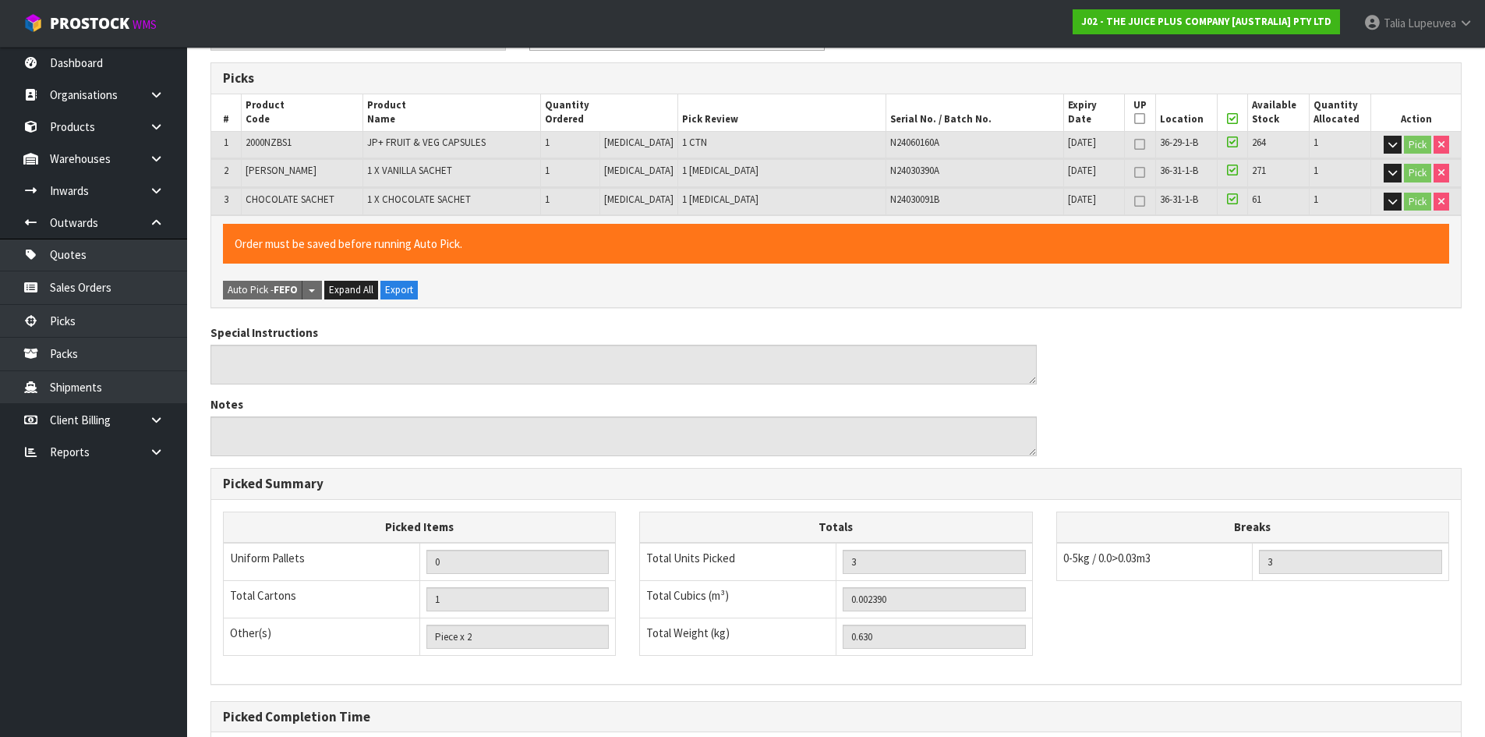
scroll to position [390, 0]
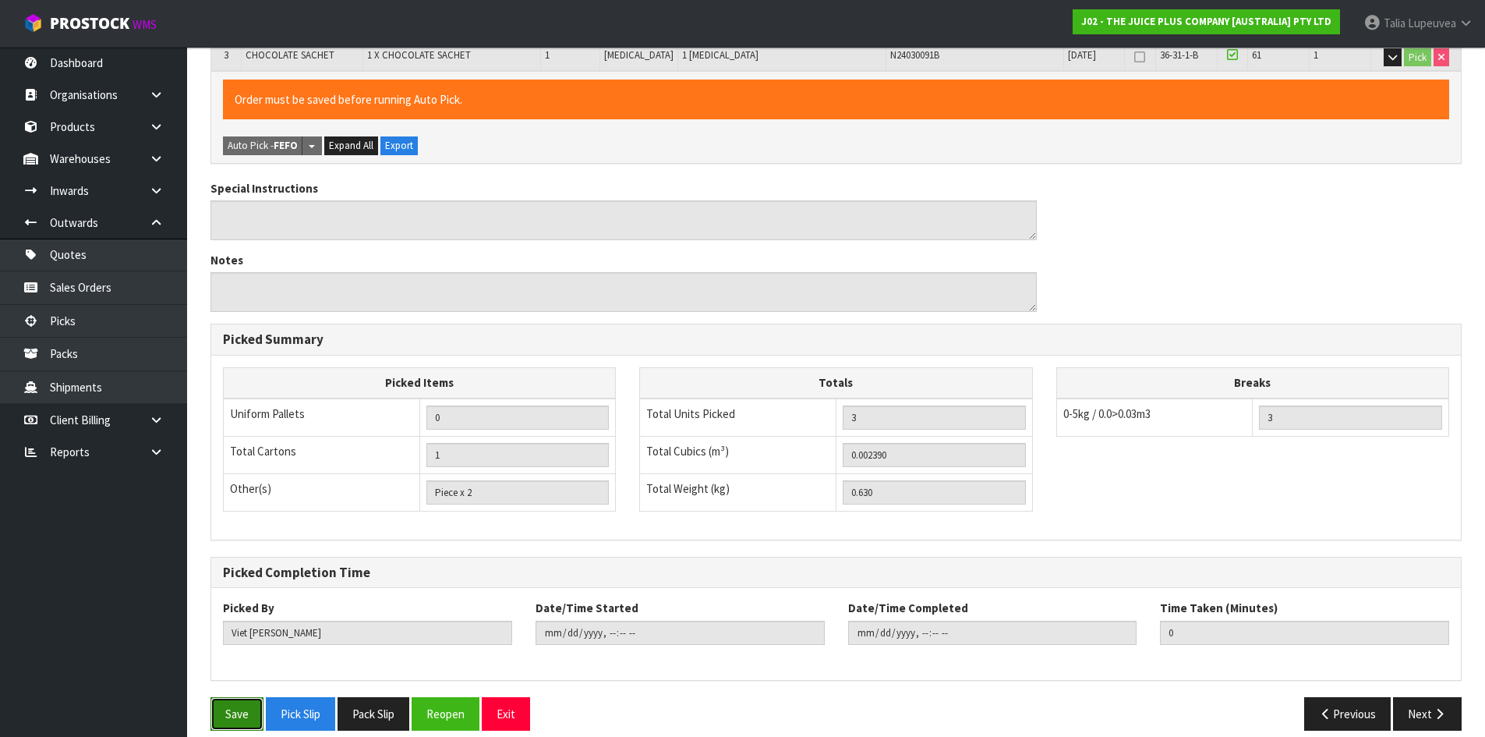
click at [242, 669] on button "Save" at bounding box center [236, 714] width 53 height 34
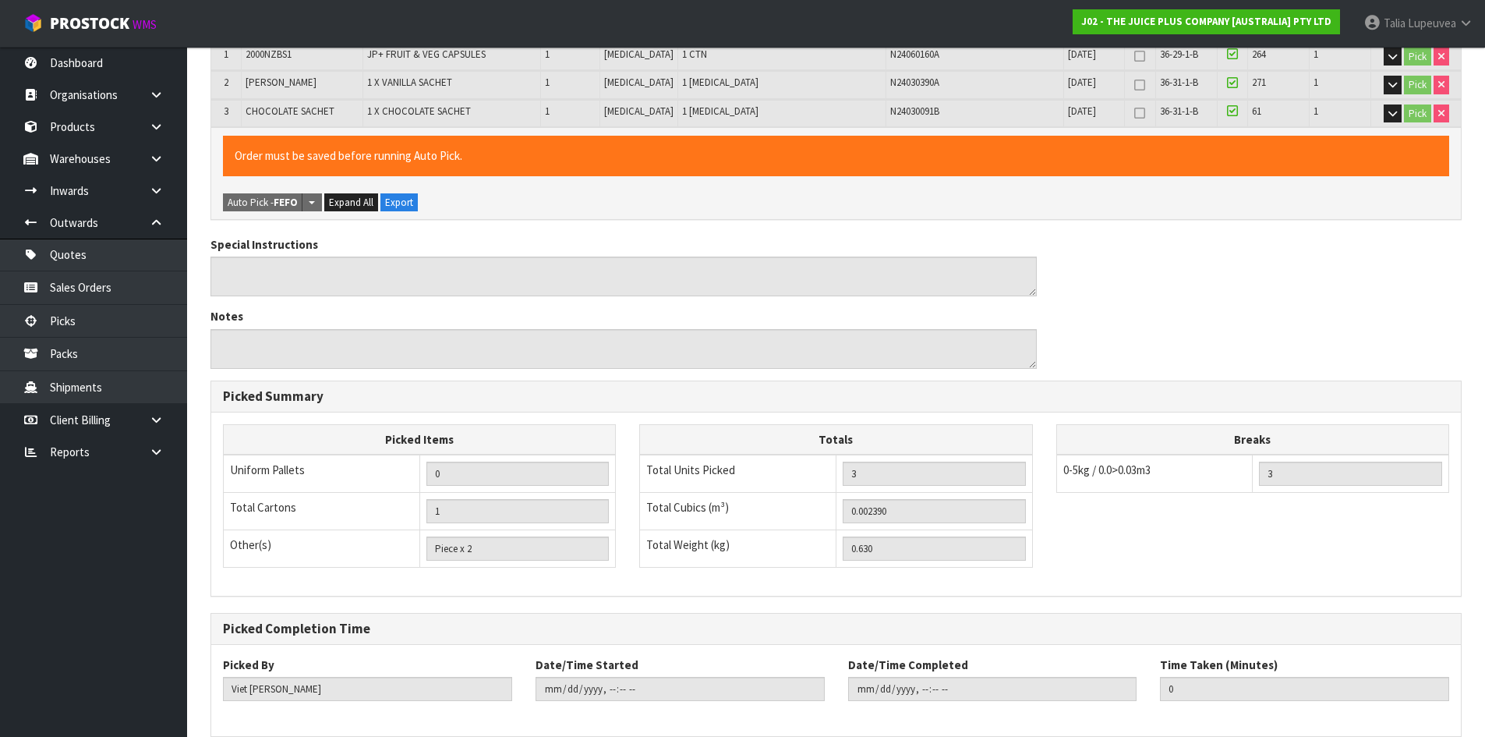
scroll to position [0, 0]
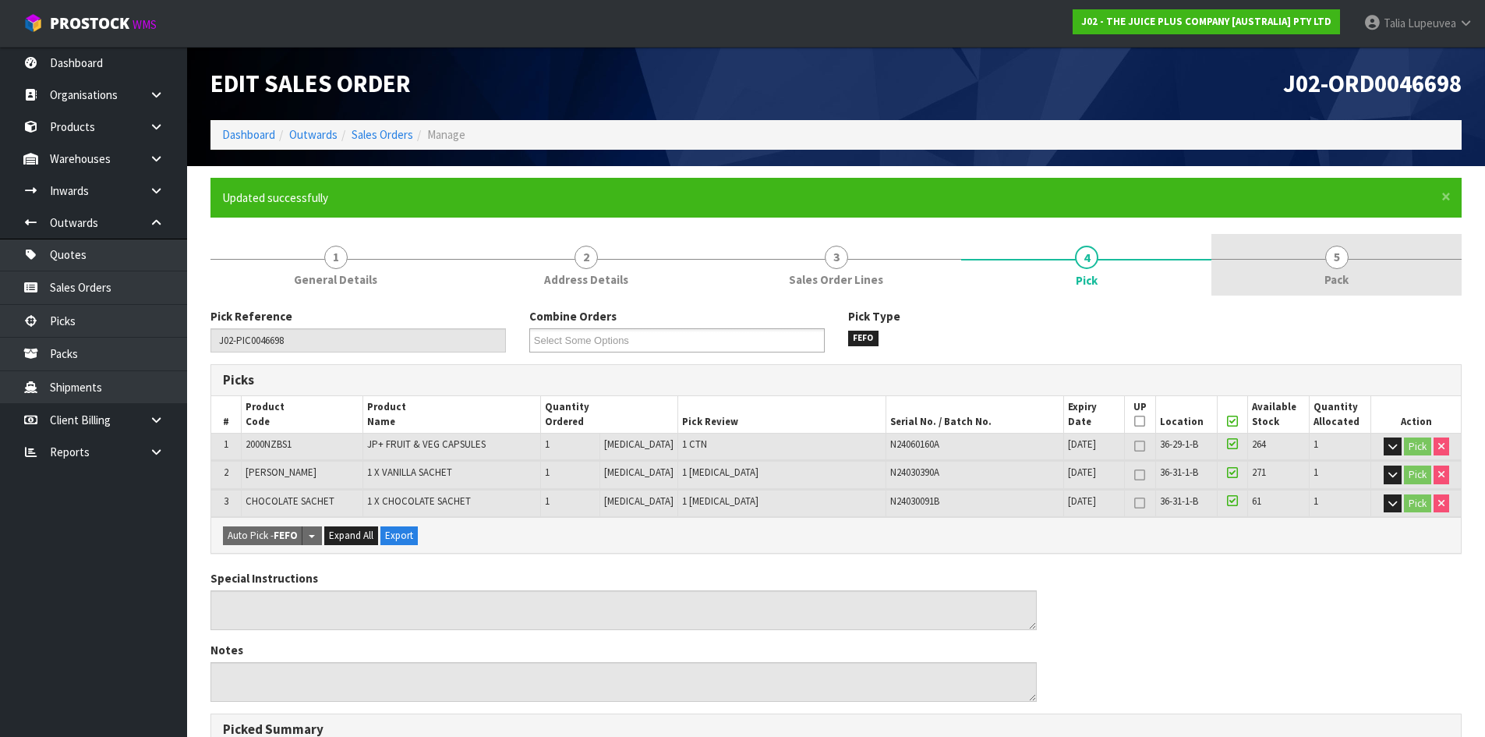
click at [1348, 275] on span "Pack" at bounding box center [1337, 279] width 24 height 16
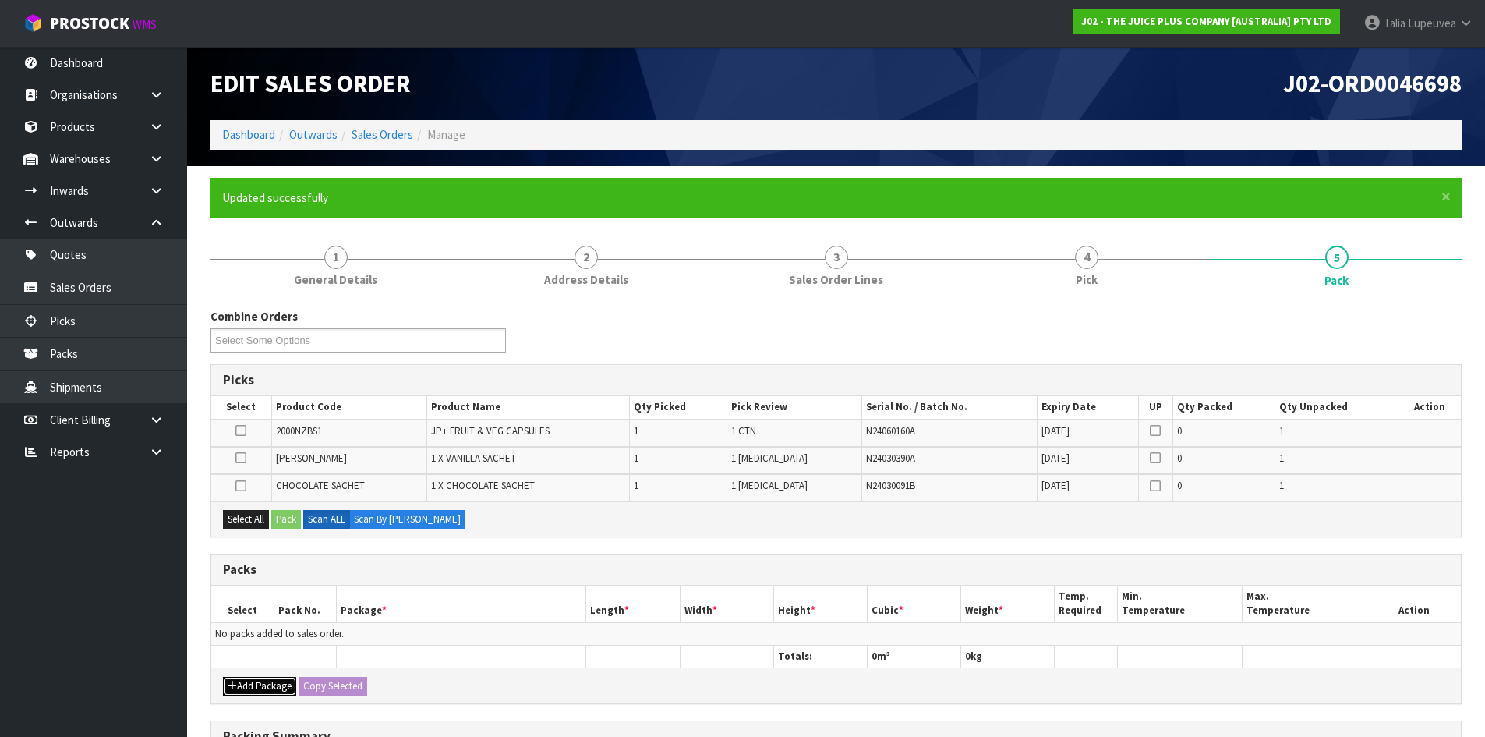
click at [232, 669] on icon "button" at bounding box center [232, 686] width 9 height 10
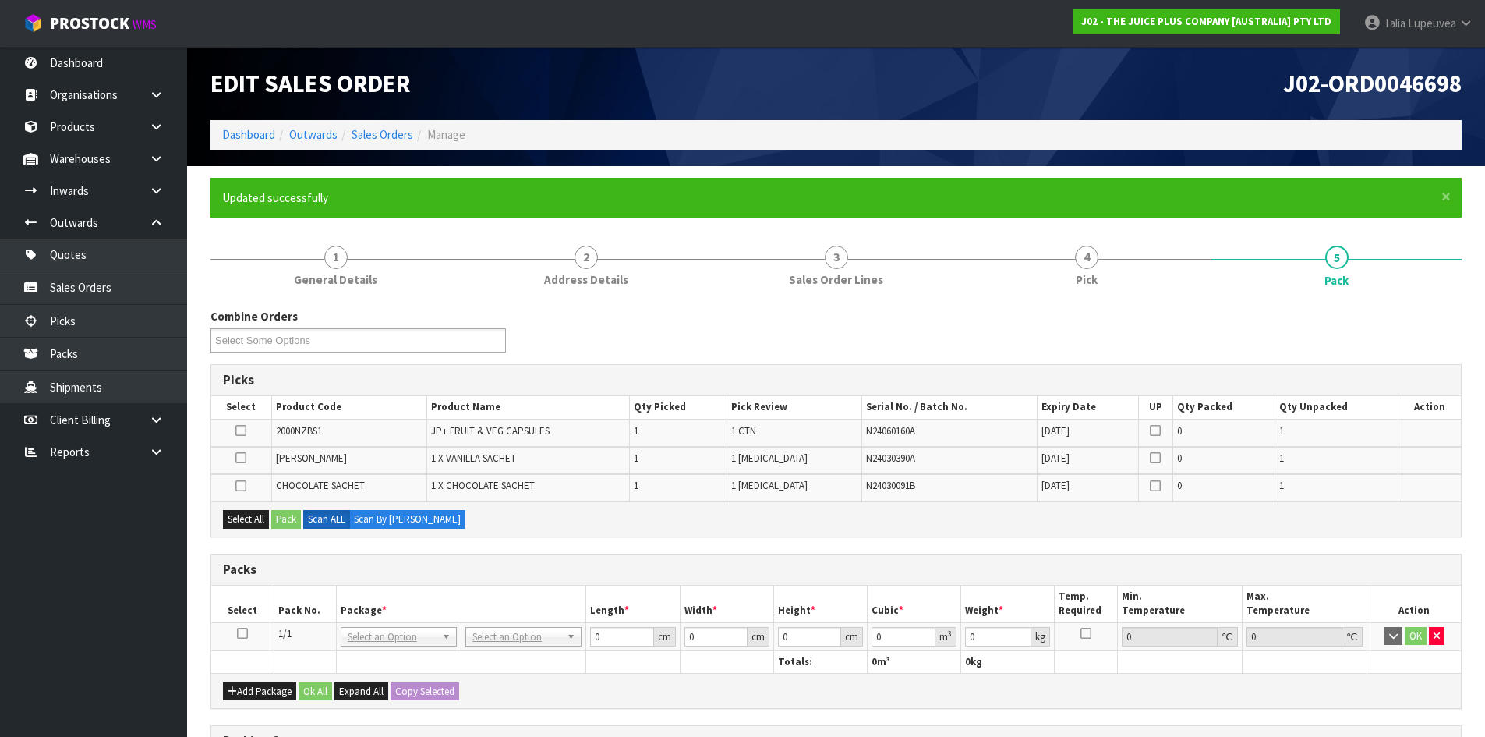
click at [238, 633] on icon at bounding box center [242, 633] width 11 height 1
drag, startPoint x: 239, startPoint y: 521, endPoint x: 259, endPoint y: 518, distance: 19.7
click at [239, 520] on button "Select All" at bounding box center [246, 519] width 46 height 19
click at [288, 517] on button "Pack" at bounding box center [286, 519] width 30 height 19
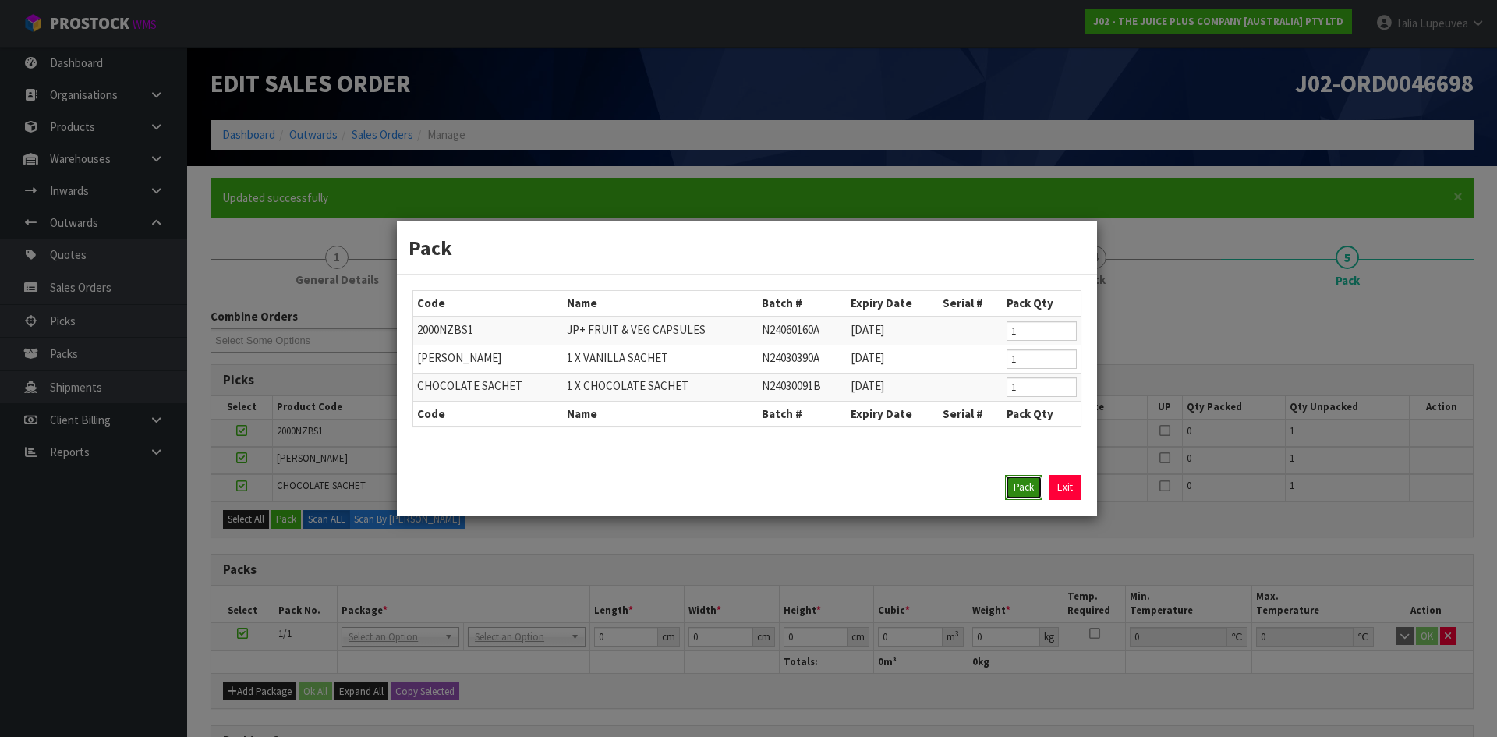
click at [1015, 483] on button "Pack" at bounding box center [1023, 487] width 37 height 25
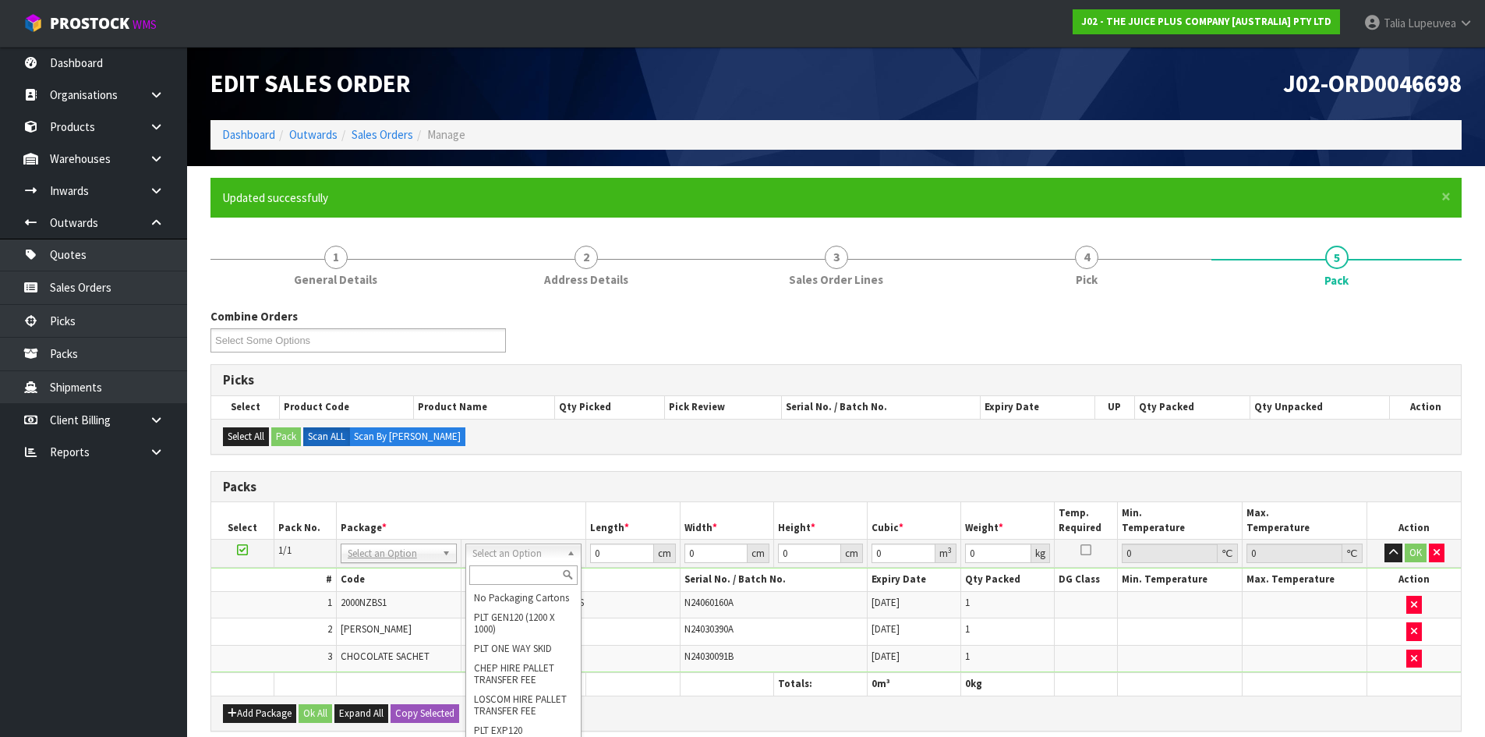
click at [521, 577] on input "text" at bounding box center [523, 574] width 108 height 19
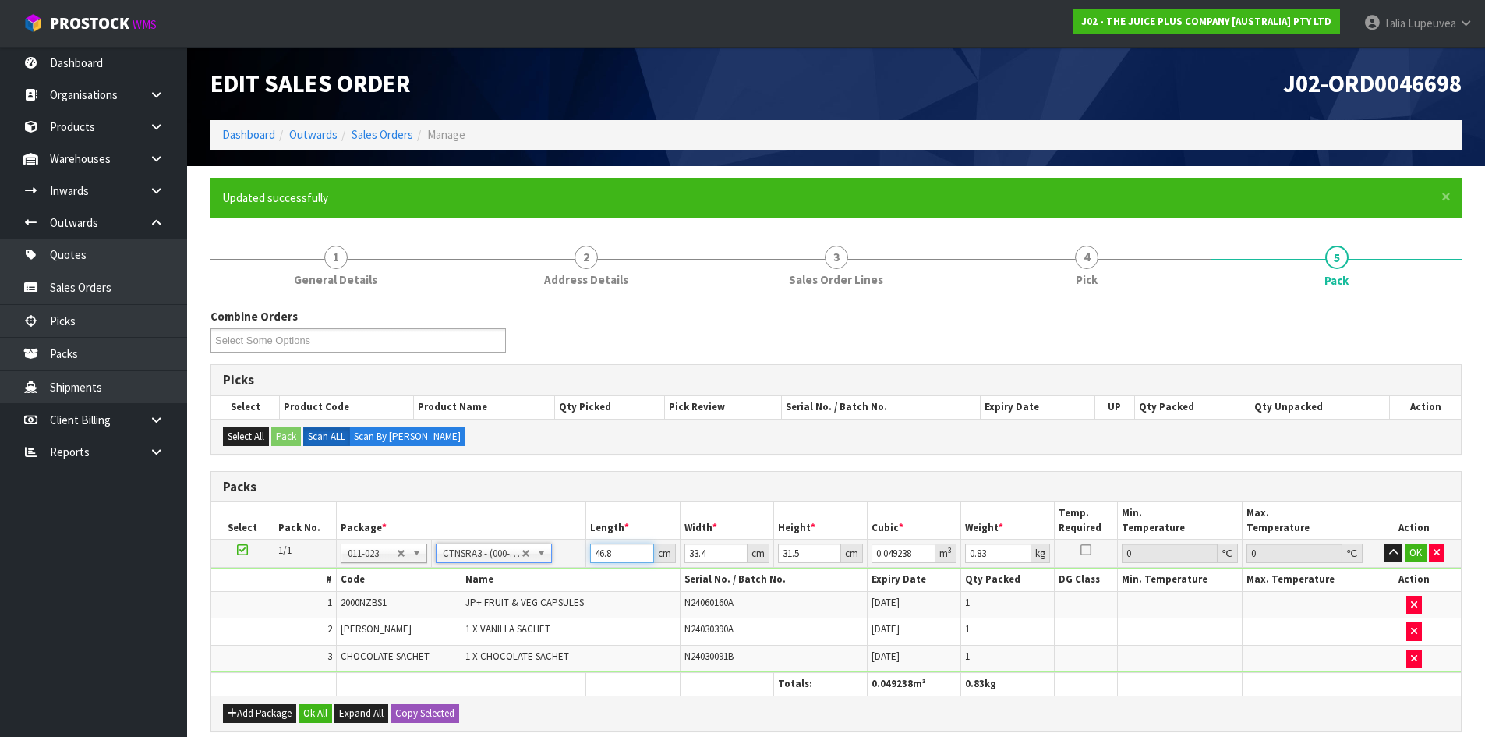
drag, startPoint x: 621, startPoint y: 553, endPoint x: 561, endPoint y: 561, distance: 59.8
click at [562, 560] on tr "1/1 NONE 007-001 007-002 007-004 007-009 007-013 007-014 007-015 007-017 007-01…" at bounding box center [836, 553] width 1250 height 28
click at [1350, 543] on td "OK" at bounding box center [1414, 553] width 94 height 28
click at [1350, 545] on button "OK" at bounding box center [1416, 552] width 22 height 19
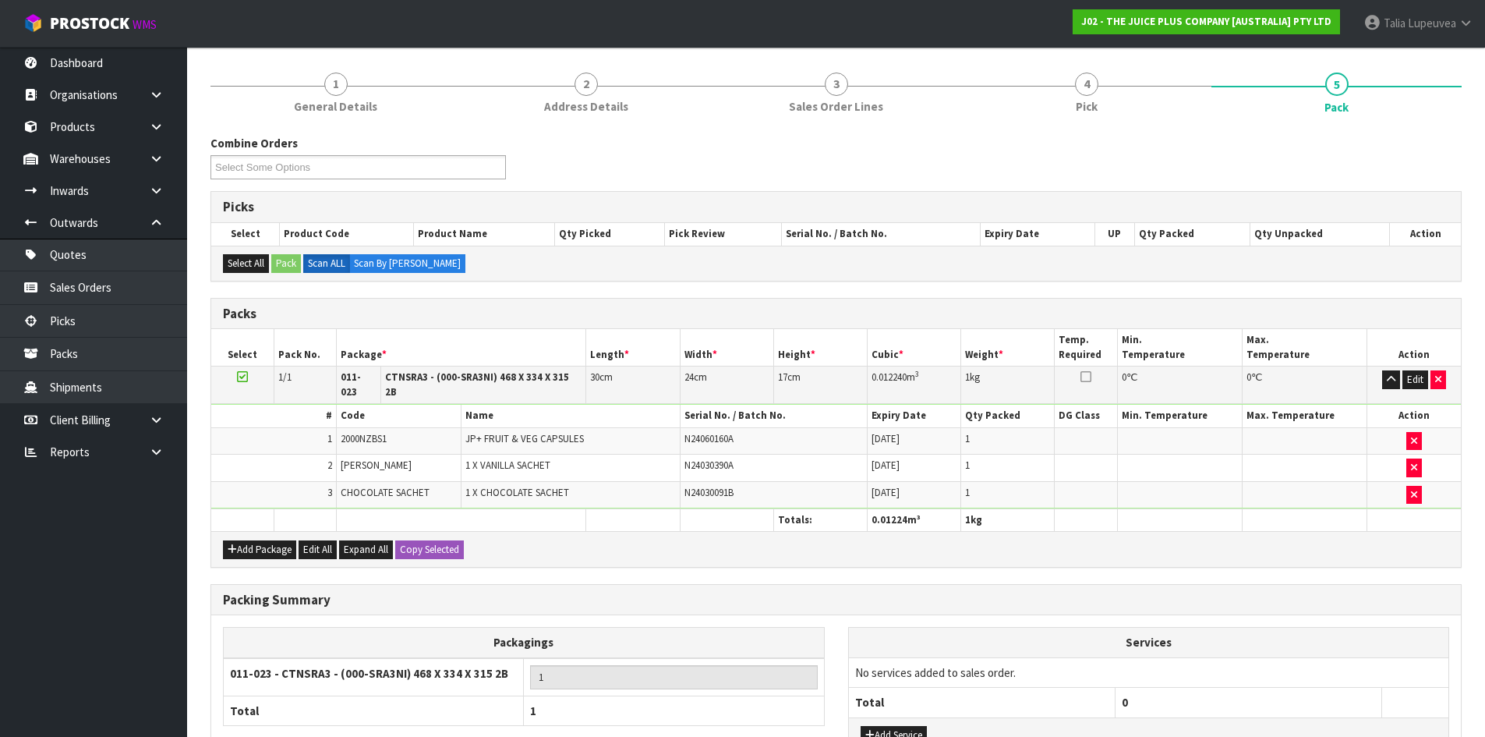
scroll to position [289, 0]
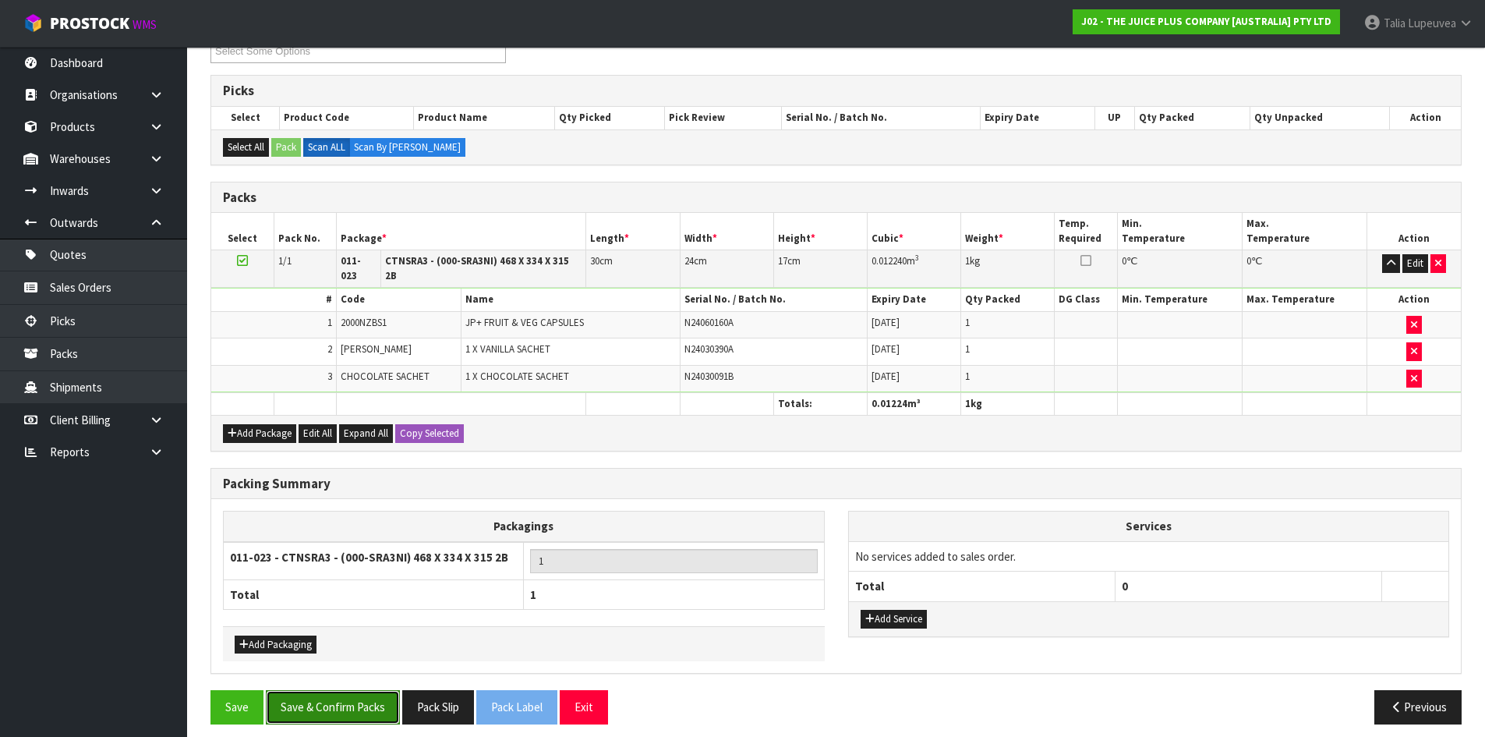
click at [340, 669] on button "Save & Confirm Packs" at bounding box center [333, 707] width 134 height 34
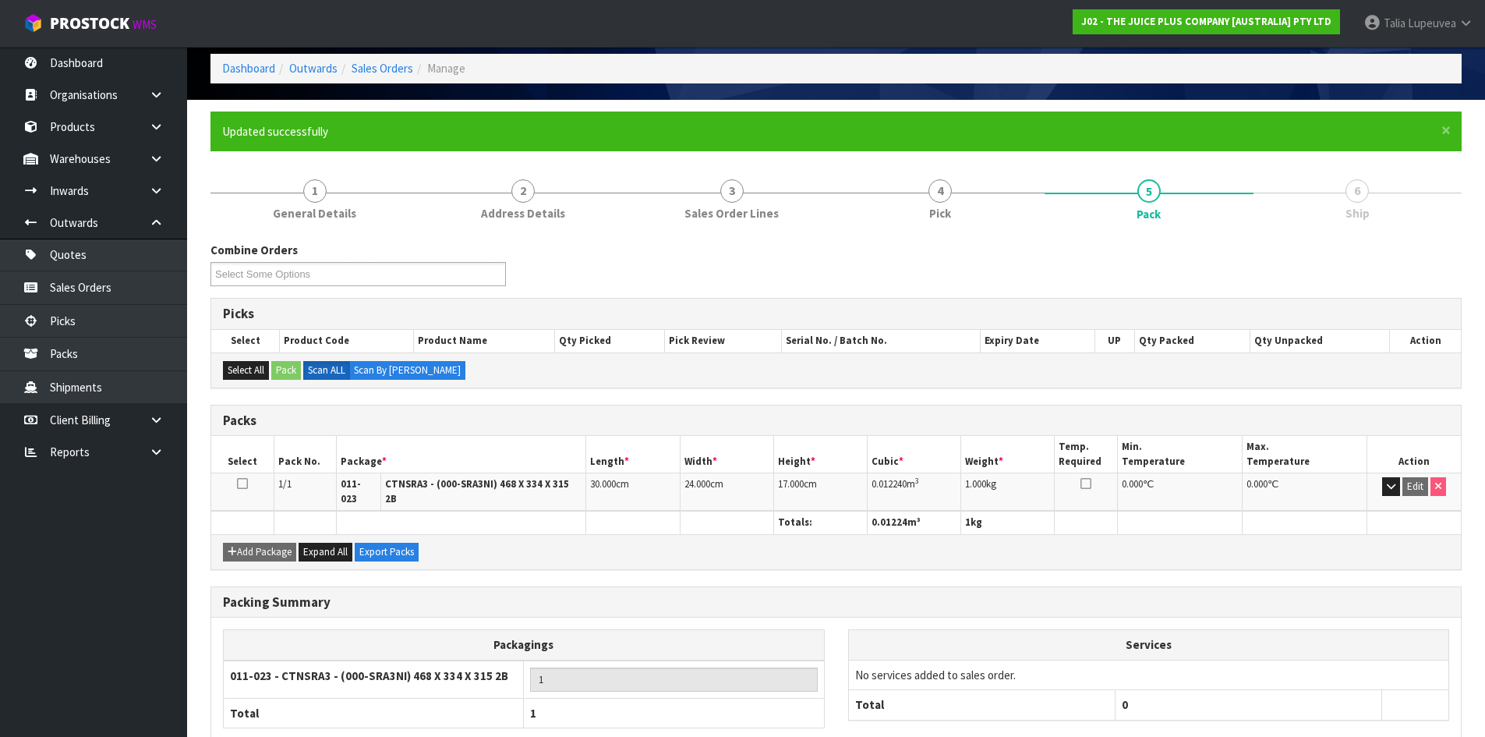
scroll to position [150, 0]
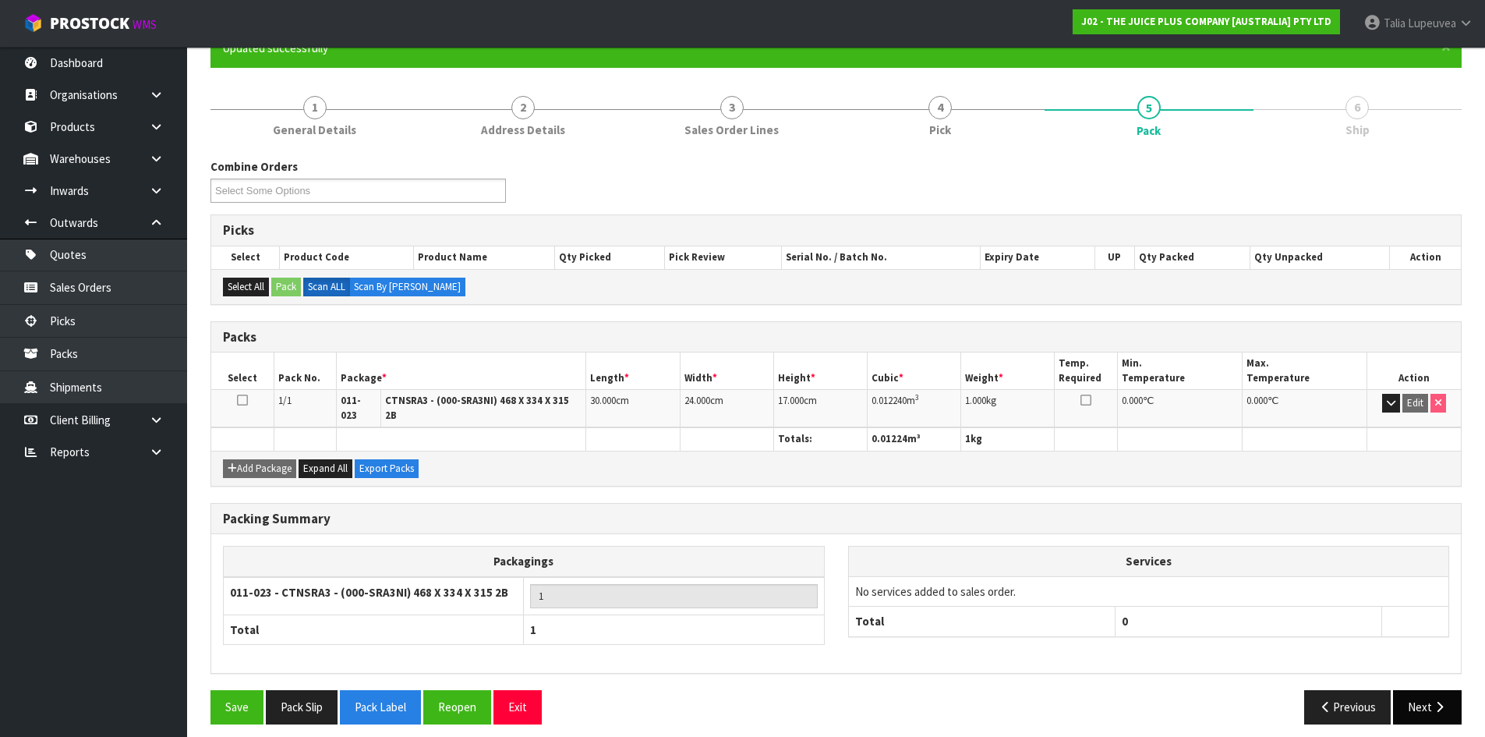
click at [1350, 669] on button "Next" at bounding box center [1427, 707] width 69 height 34
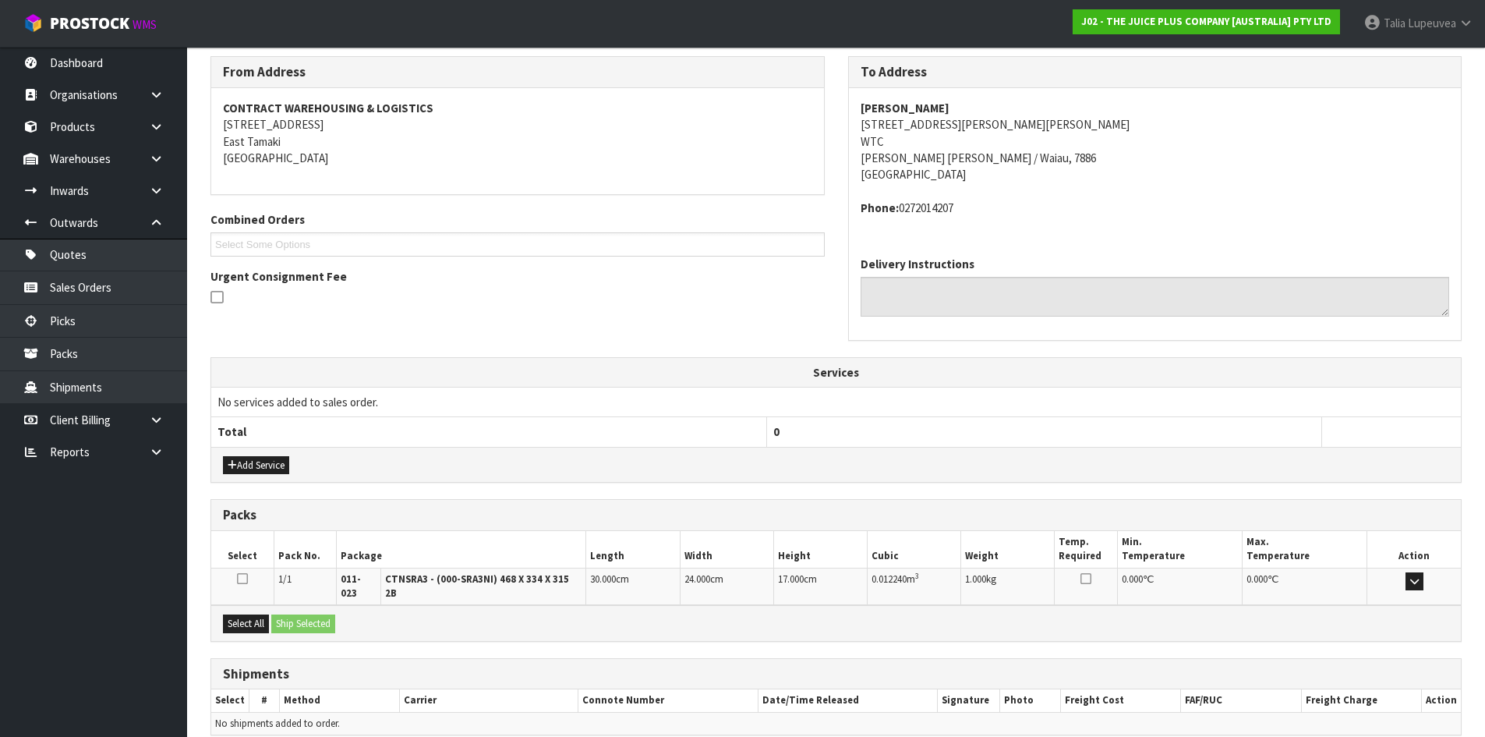
scroll to position [313, 0]
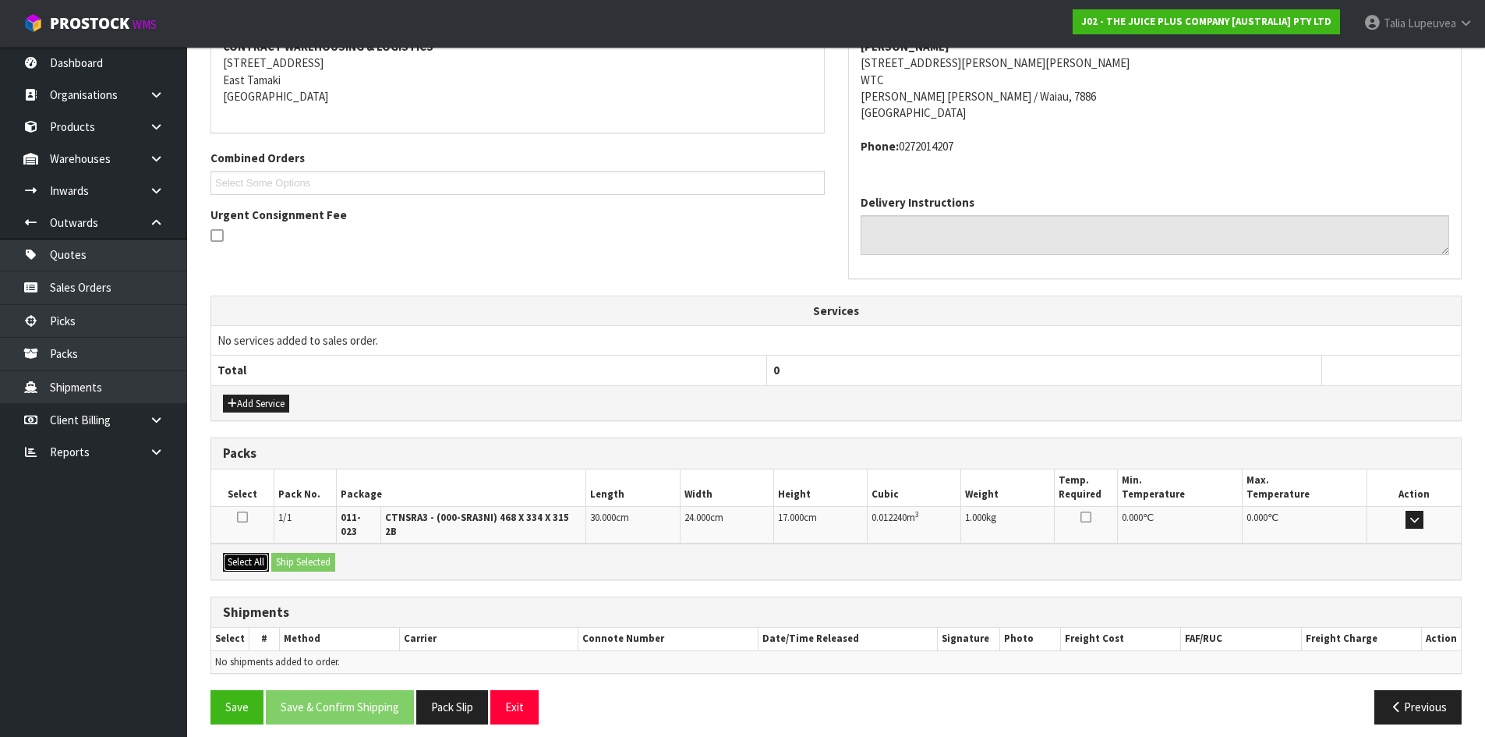
drag, startPoint x: 251, startPoint y: 550, endPoint x: 310, endPoint y: 544, distance: 58.7
click at [252, 553] on button "Select All" at bounding box center [246, 562] width 46 height 19
click at [313, 553] on button "Ship Selected" at bounding box center [303, 562] width 64 height 19
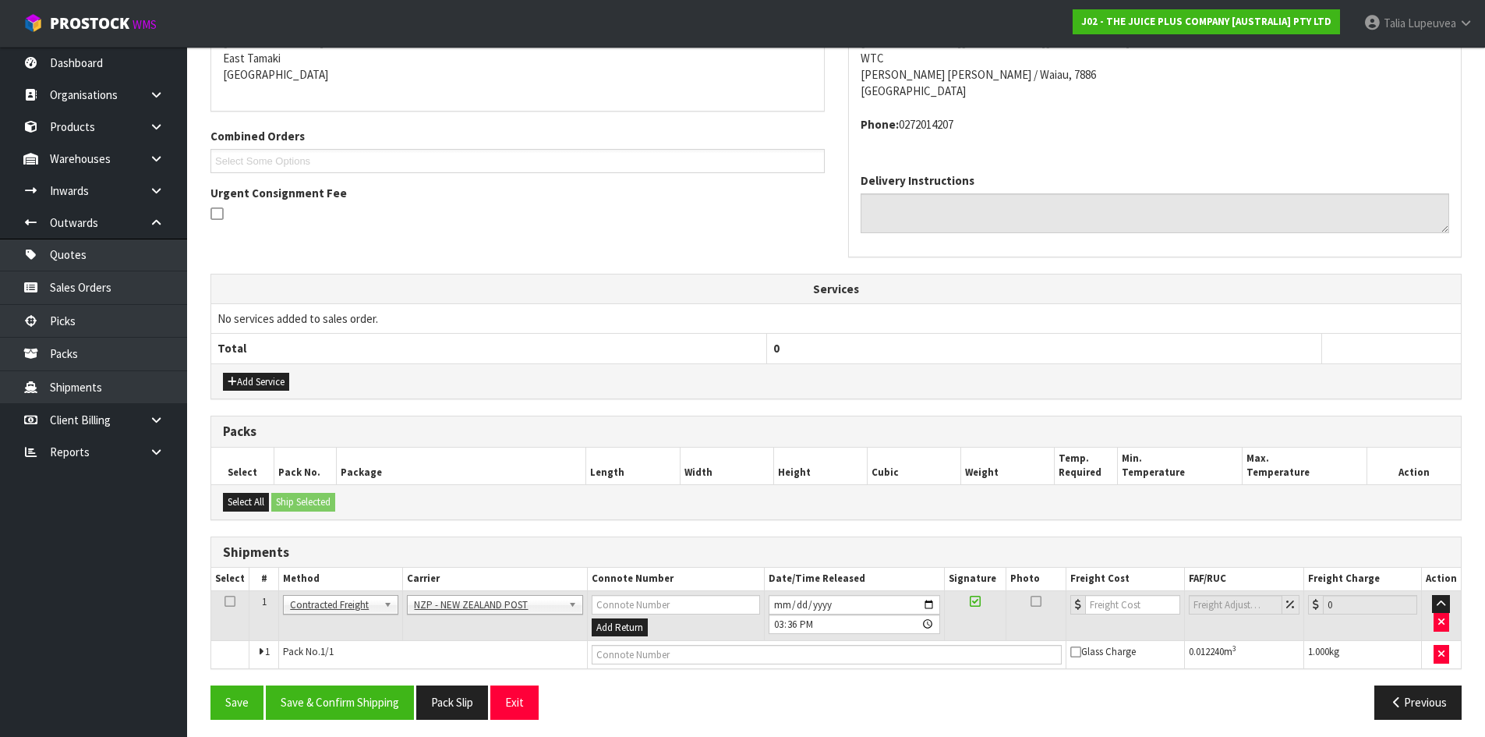
scroll to position [341, 0]
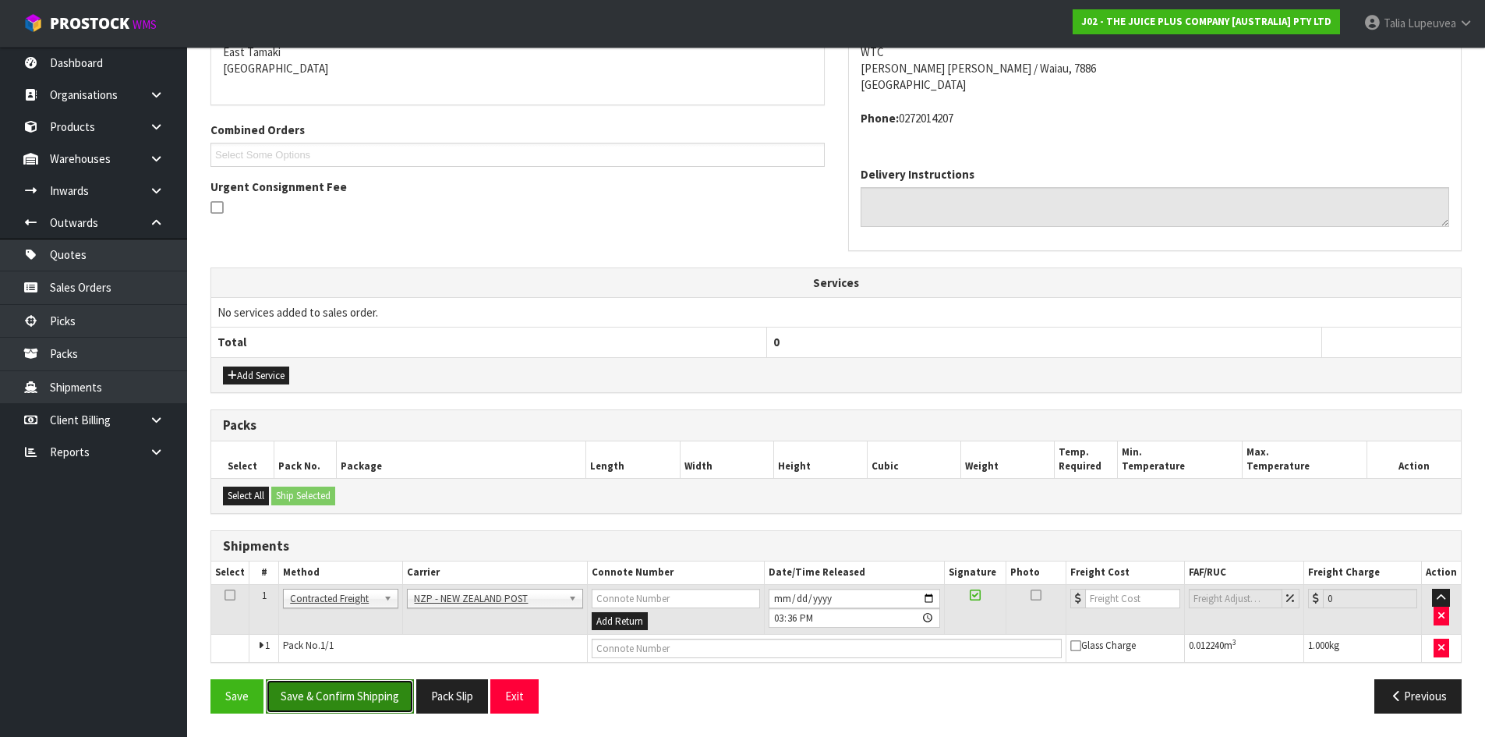
click at [376, 669] on button "Save & Confirm Shipping" at bounding box center [340, 696] width 148 height 34
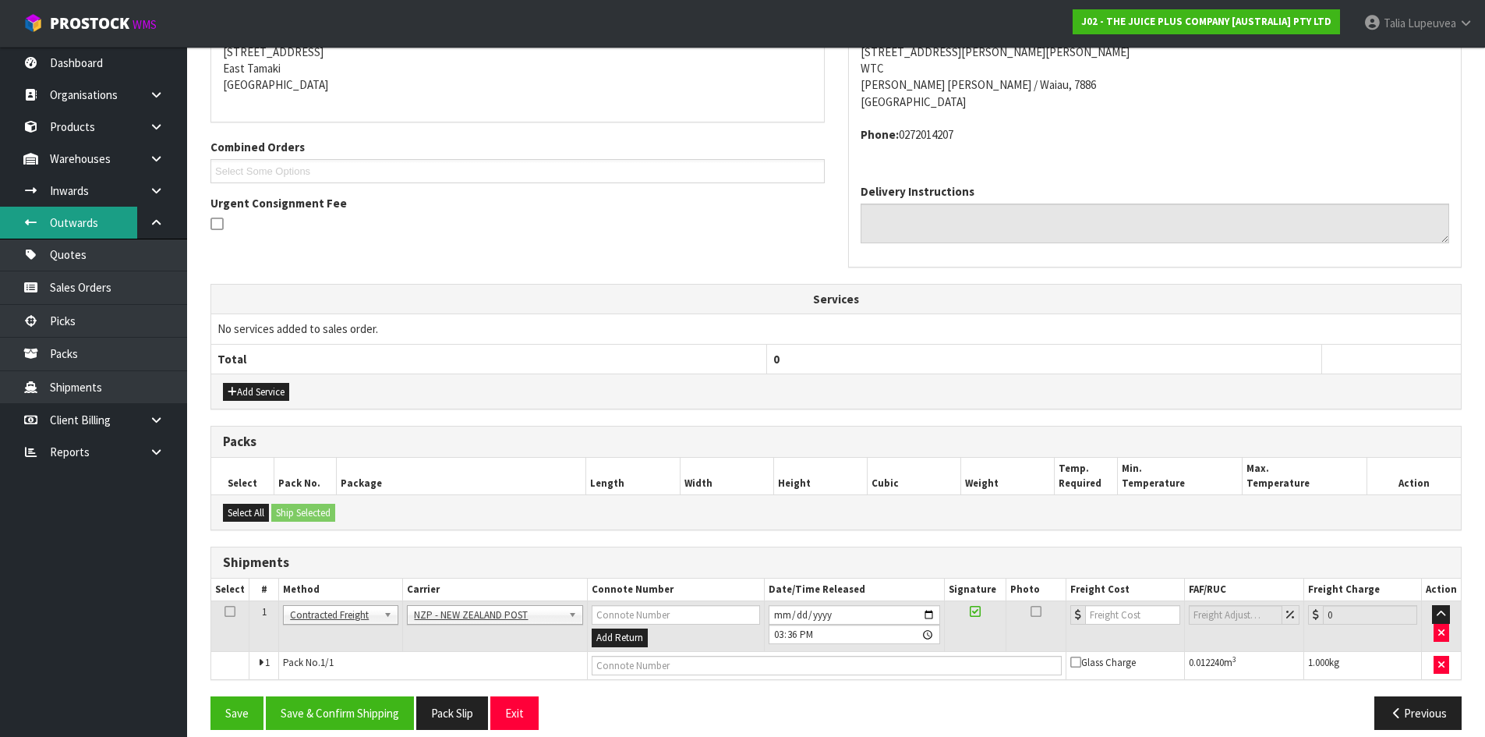
scroll to position [0, 0]
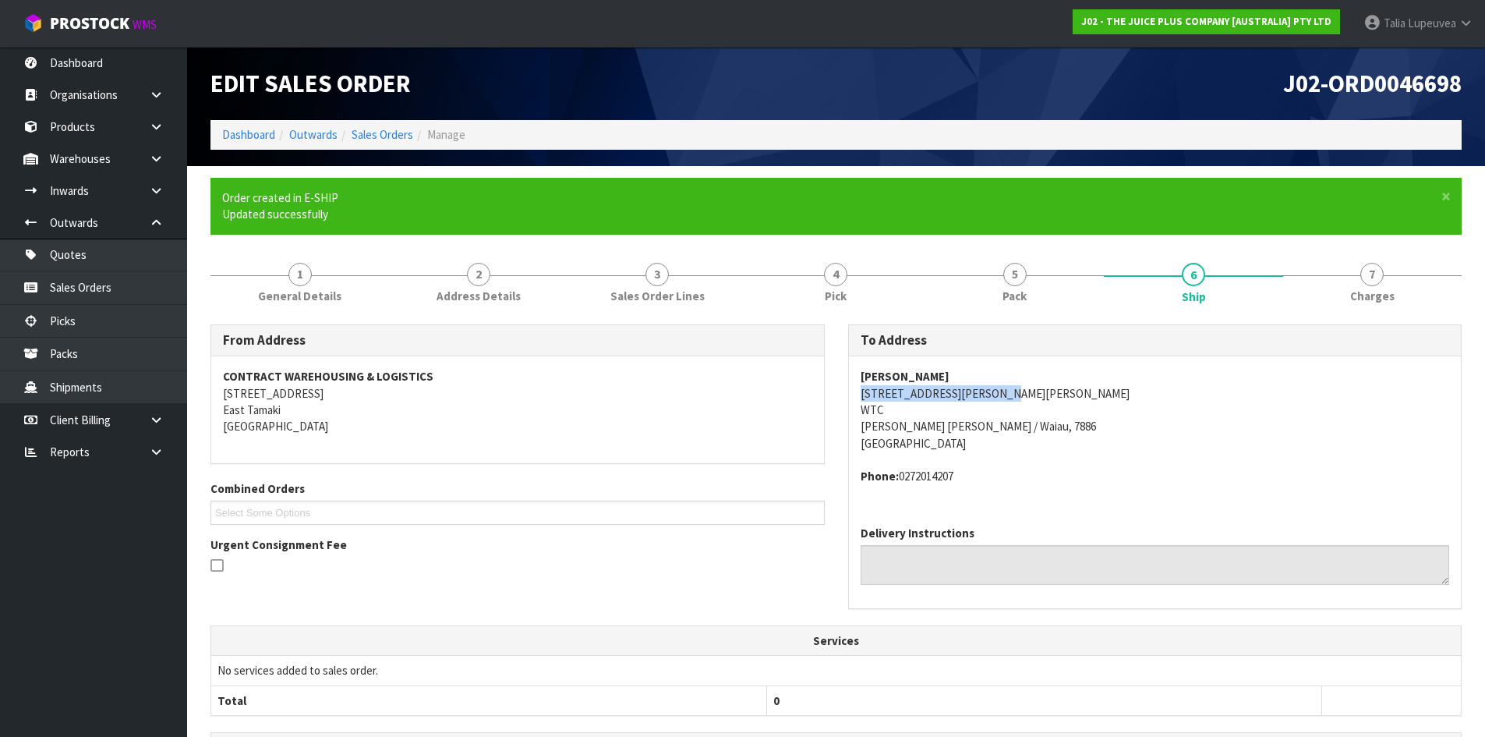
drag, startPoint x: 858, startPoint y: 397, endPoint x: 1007, endPoint y: 397, distance: 148.9
click at [1007, 397] on div "[PERSON_NAME] [STREET_ADDRESS][PERSON_NAME][PERSON_NAME][PERSON_NAME][PERSON_NA…" at bounding box center [1155, 434] width 613 height 157
copy address "[STREET_ADDRESS][PERSON_NAME][PERSON_NAME]"
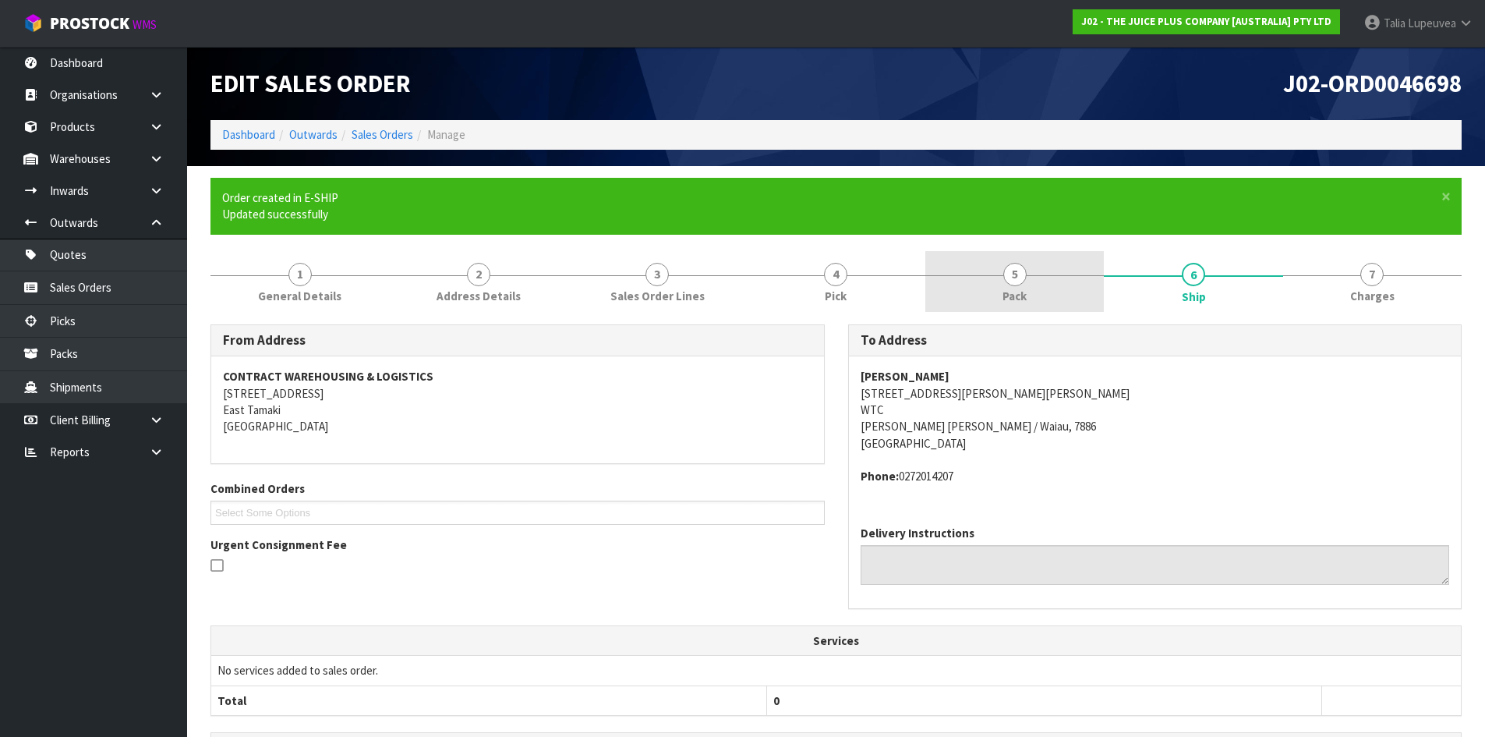
click at [1028, 298] on link "5 Pack" at bounding box center [1014, 282] width 179 height 62
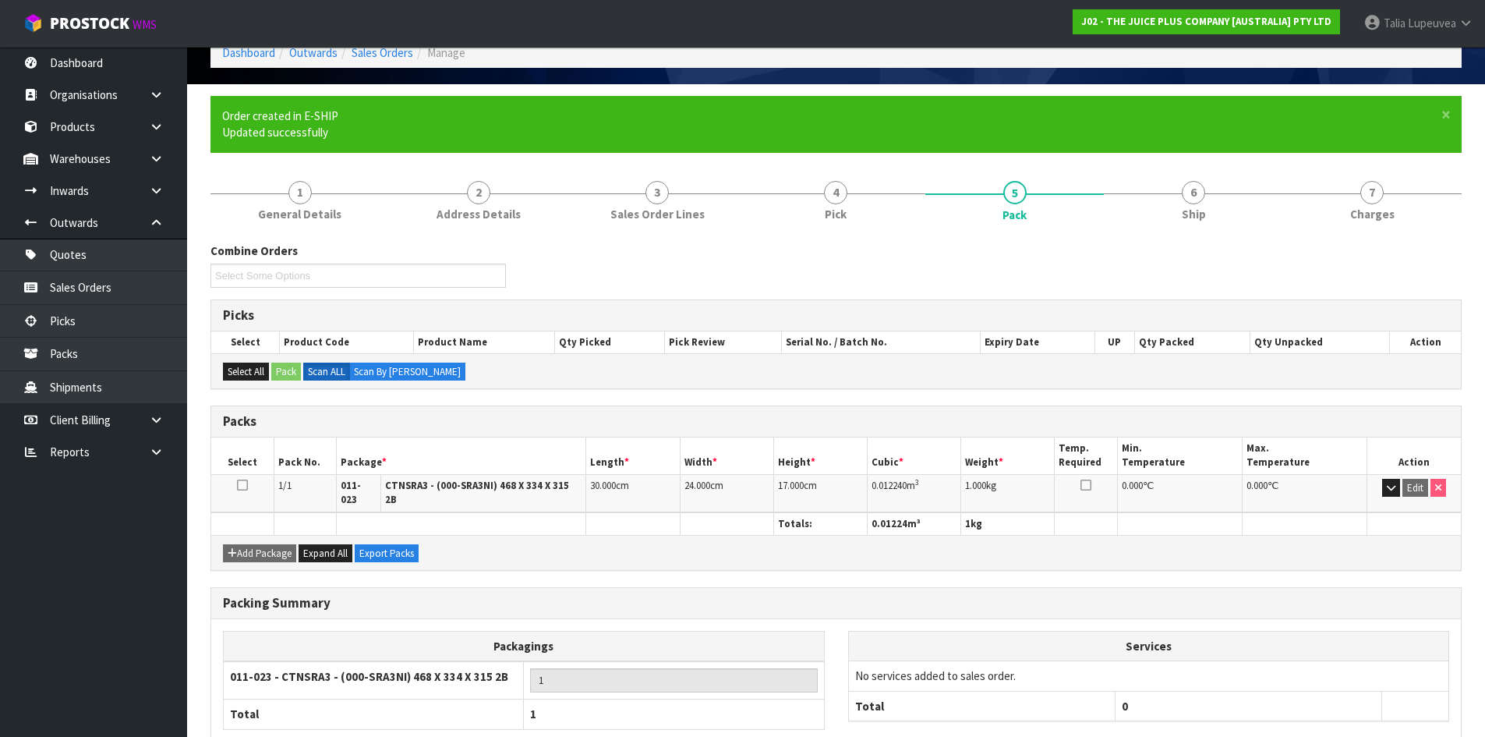
scroll to position [167, 0]
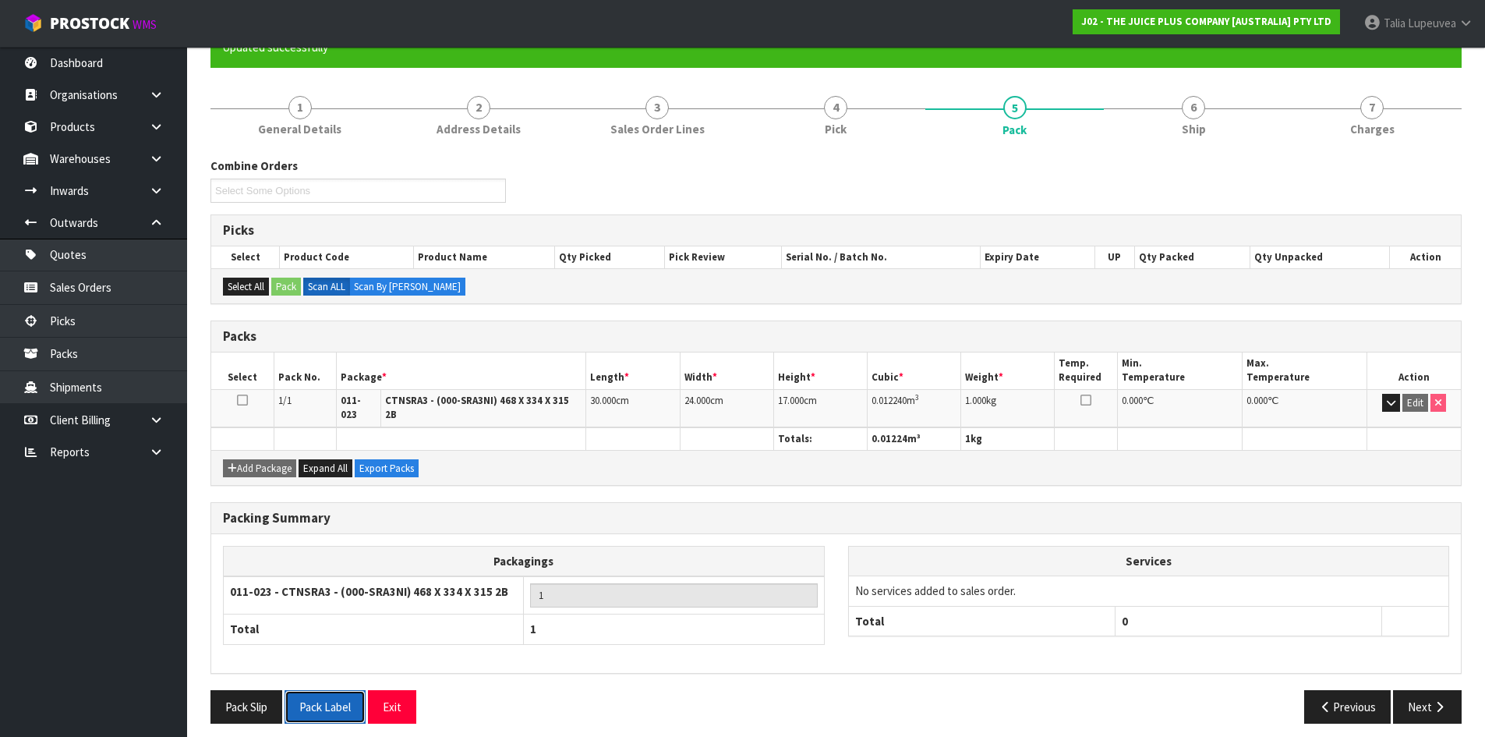
click at [341, 669] on button "Pack Label" at bounding box center [325, 707] width 81 height 34
click at [1350, 669] on button "Next" at bounding box center [1427, 707] width 69 height 34
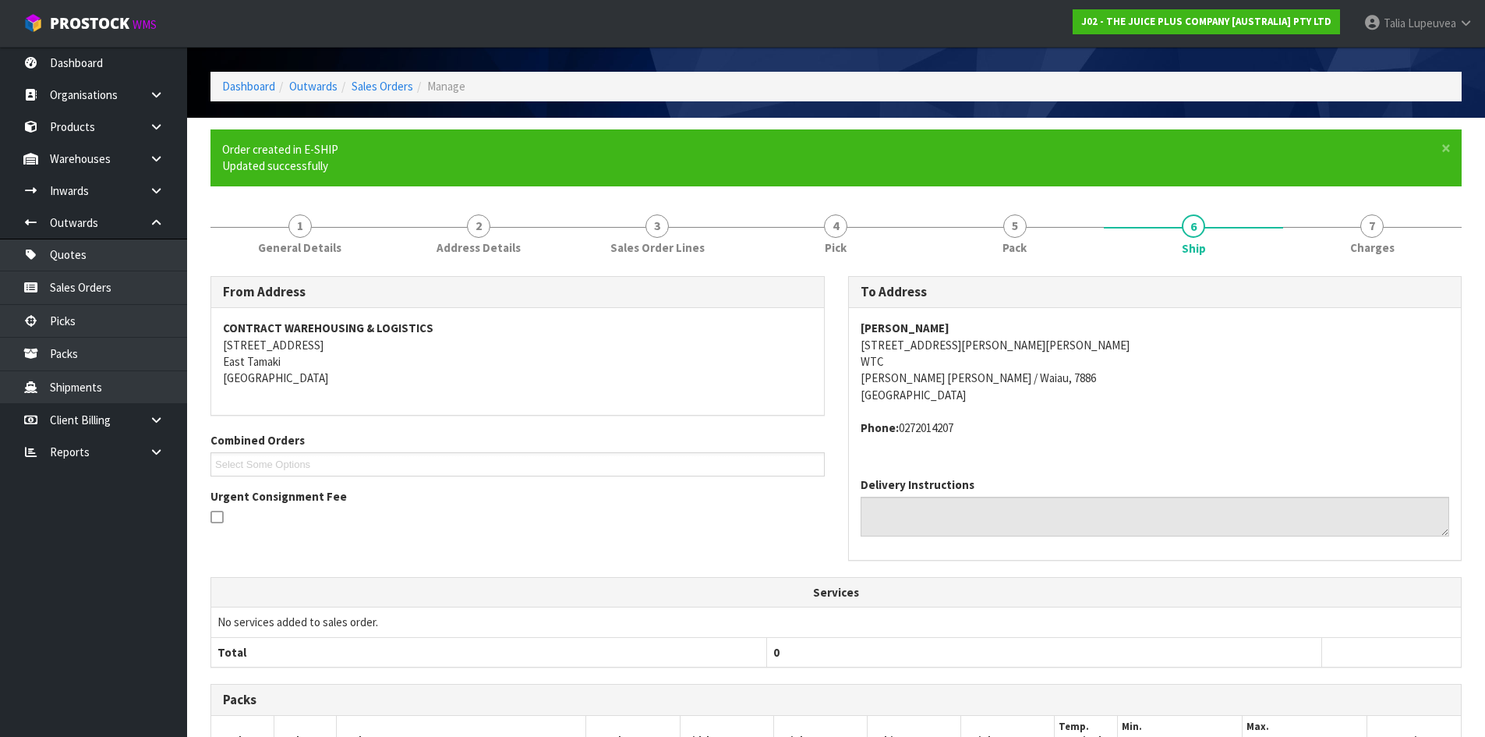
scroll to position [0, 0]
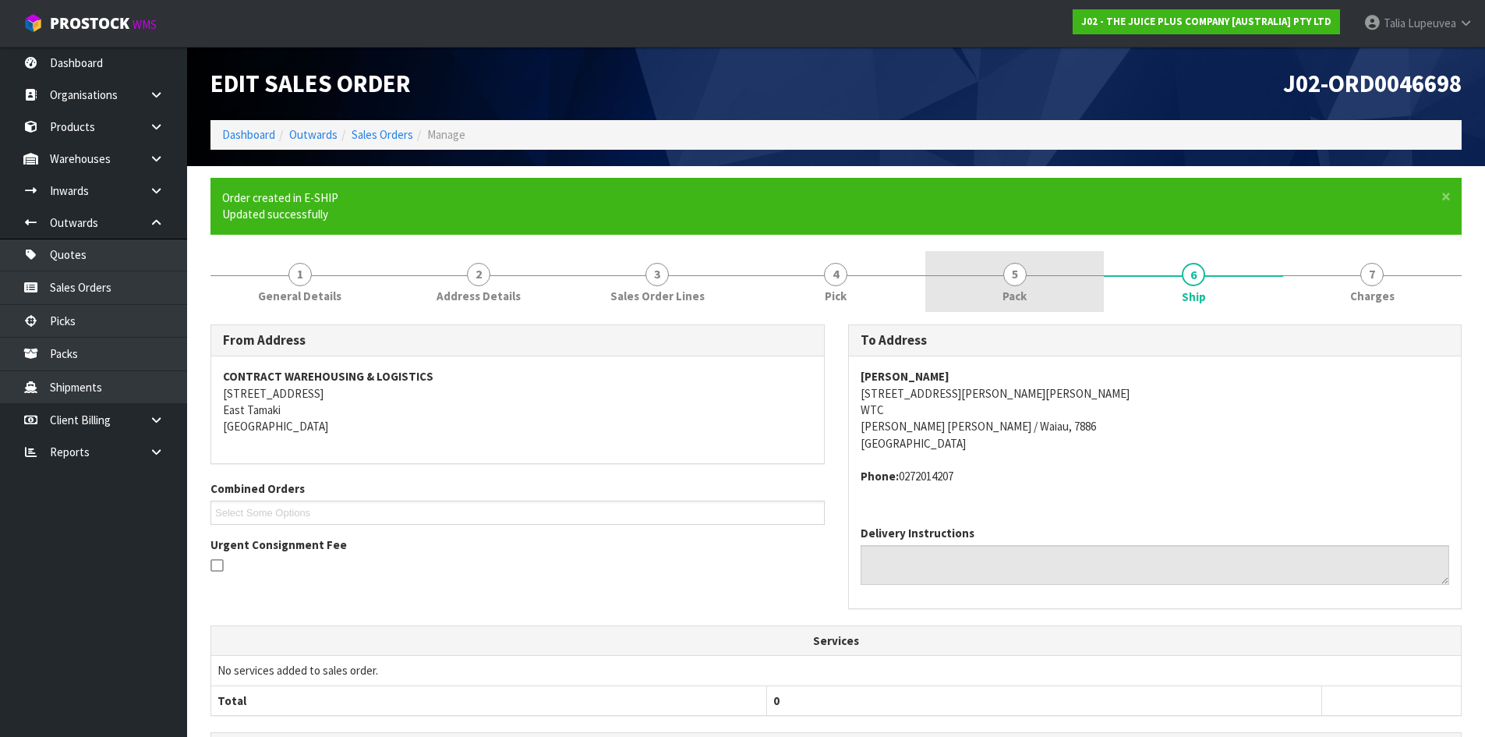
click at [1050, 288] on link "5 Pack" at bounding box center [1014, 282] width 179 height 62
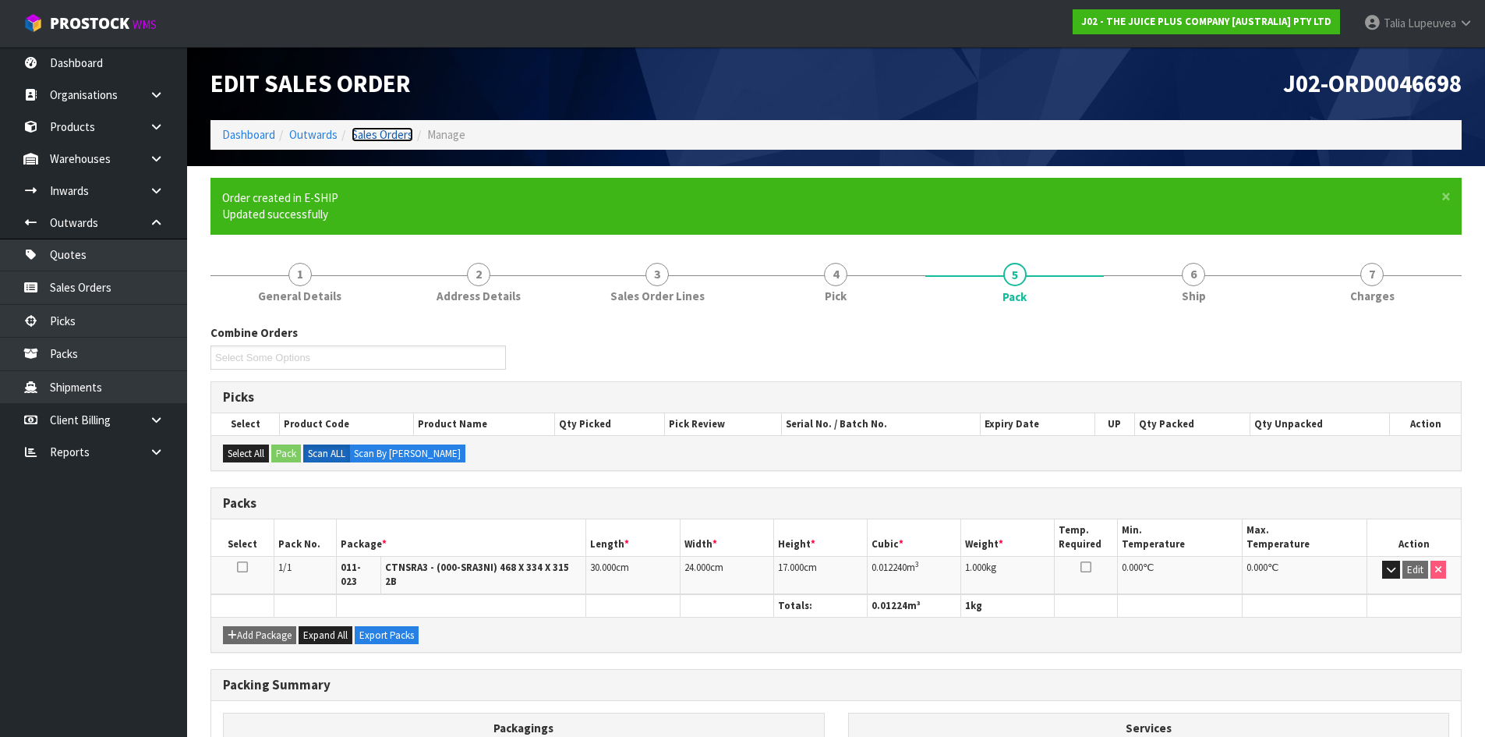
click at [380, 133] on link "Sales Orders" at bounding box center [383, 134] width 62 height 15
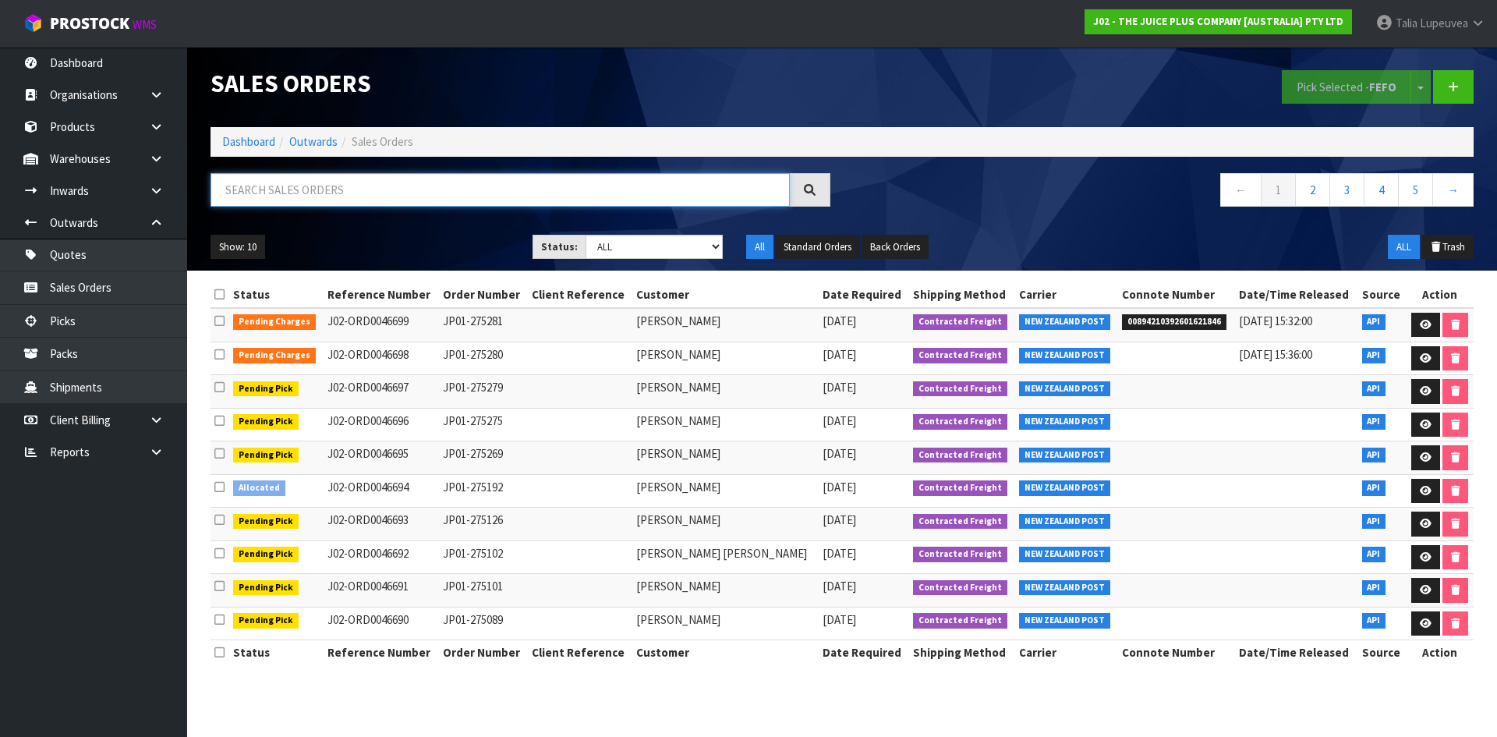
click at [520, 200] on input "text" at bounding box center [499, 190] width 579 height 34
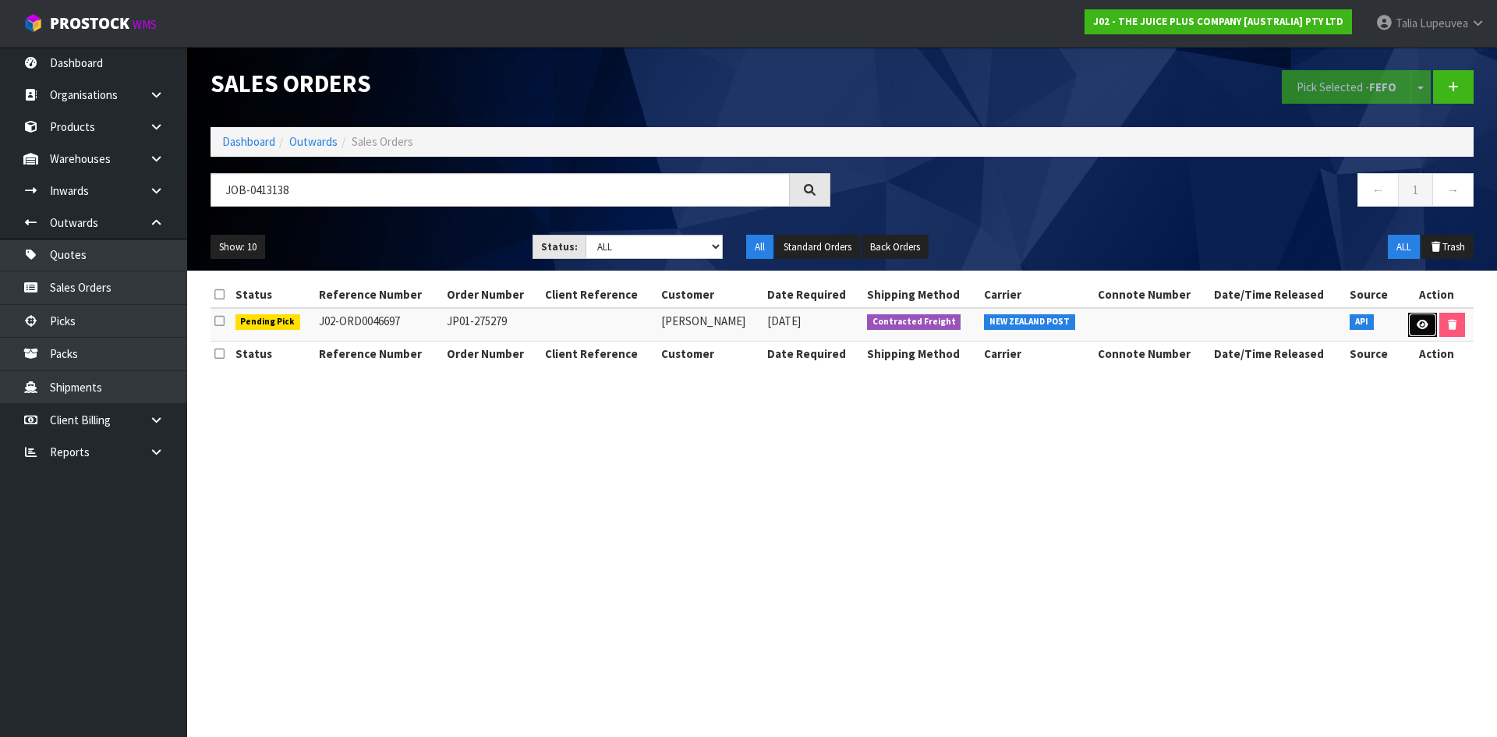
click at [1350, 327] on icon at bounding box center [1423, 325] width 12 height 10
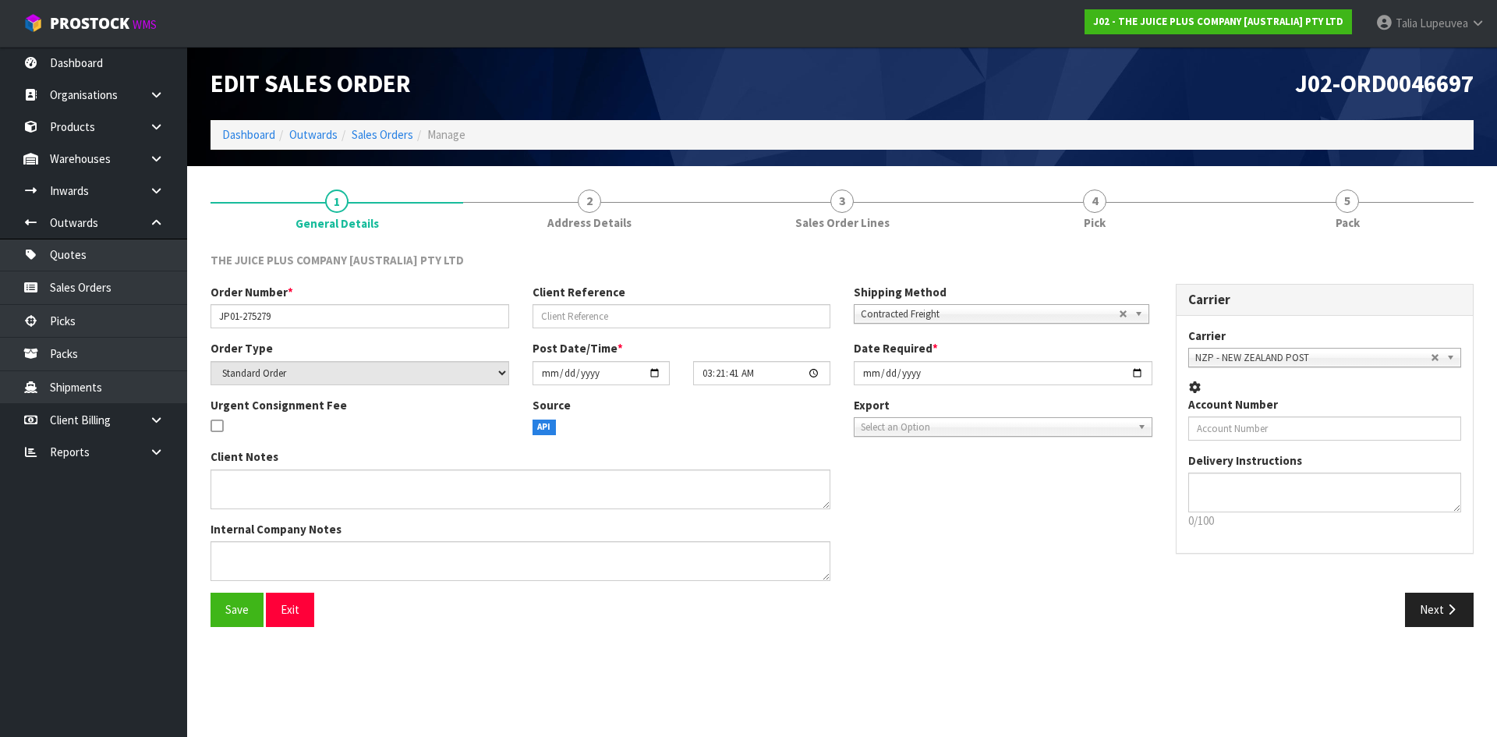
click at [1345, 233] on link "5 Pack" at bounding box center [1347, 209] width 253 height 62
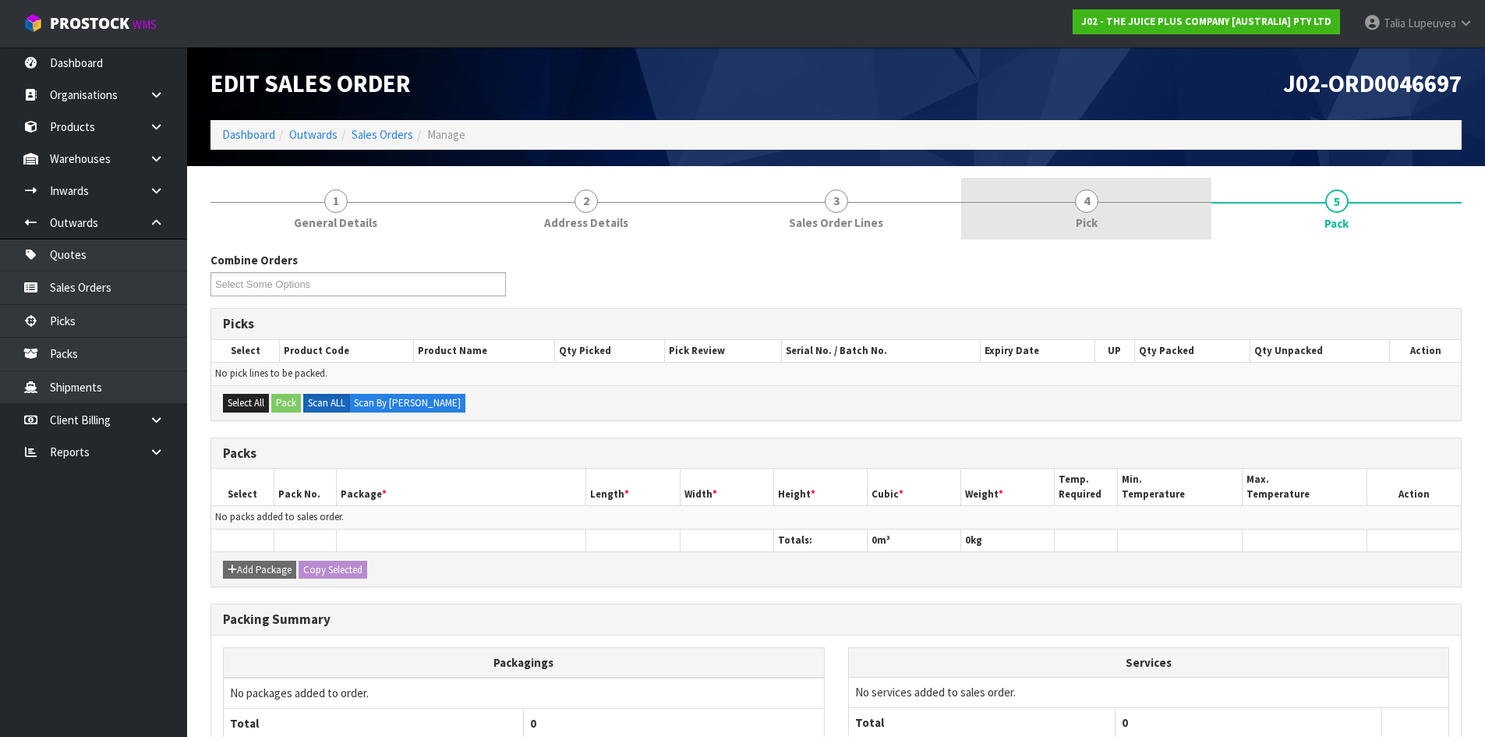
click at [1060, 207] on link "4 Pick" at bounding box center [1086, 209] width 250 height 62
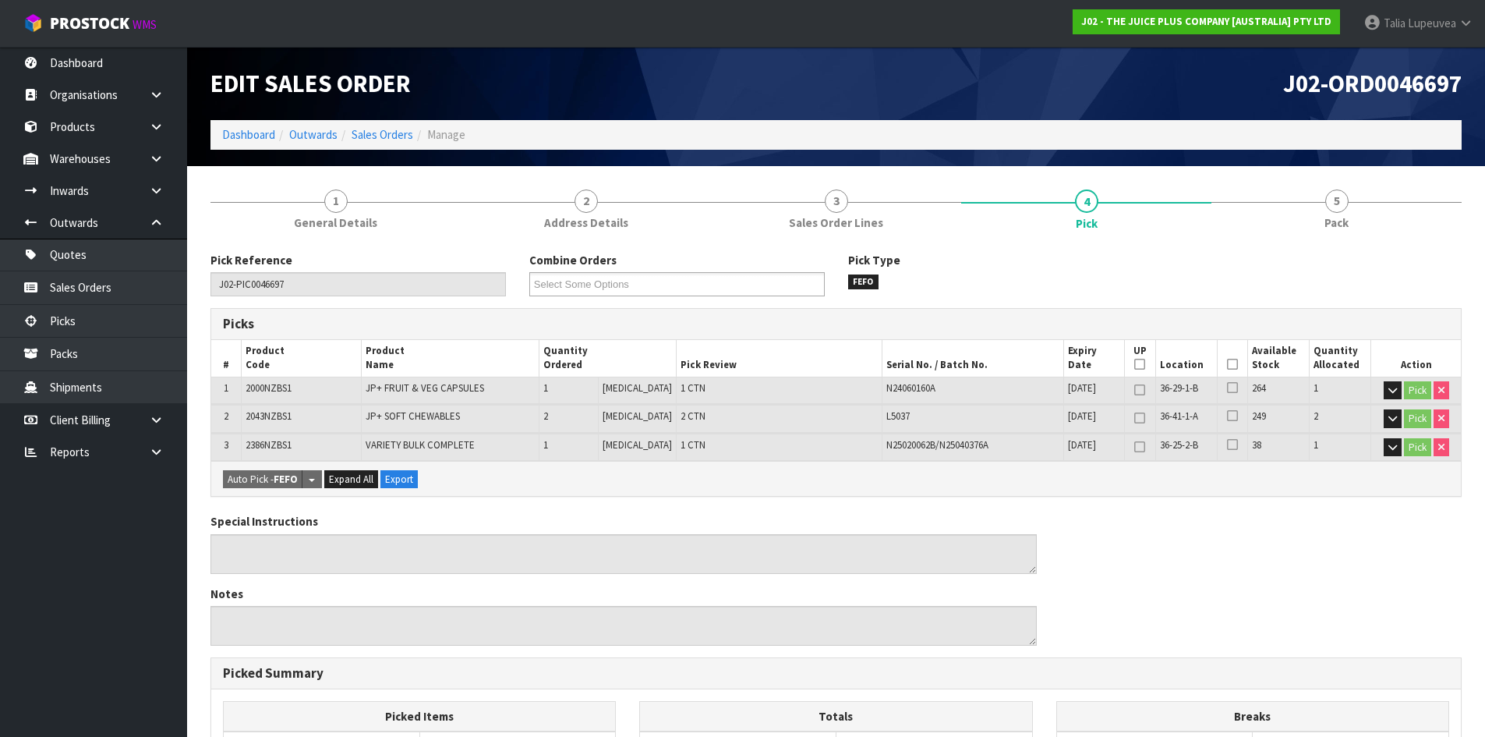
click at [1227, 365] on icon at bounding box center [1232, 364] width 11 height 1
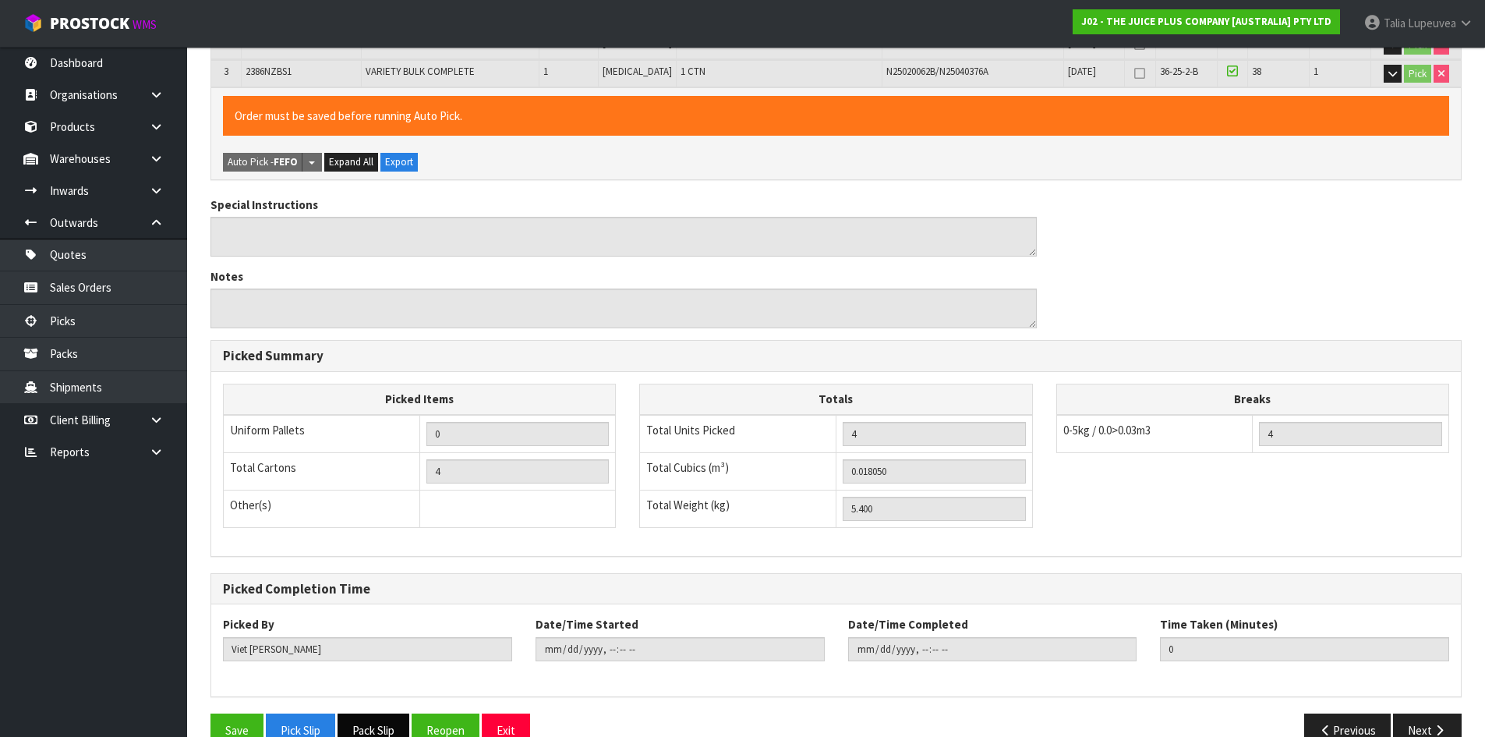
scroll to position [407, 0]
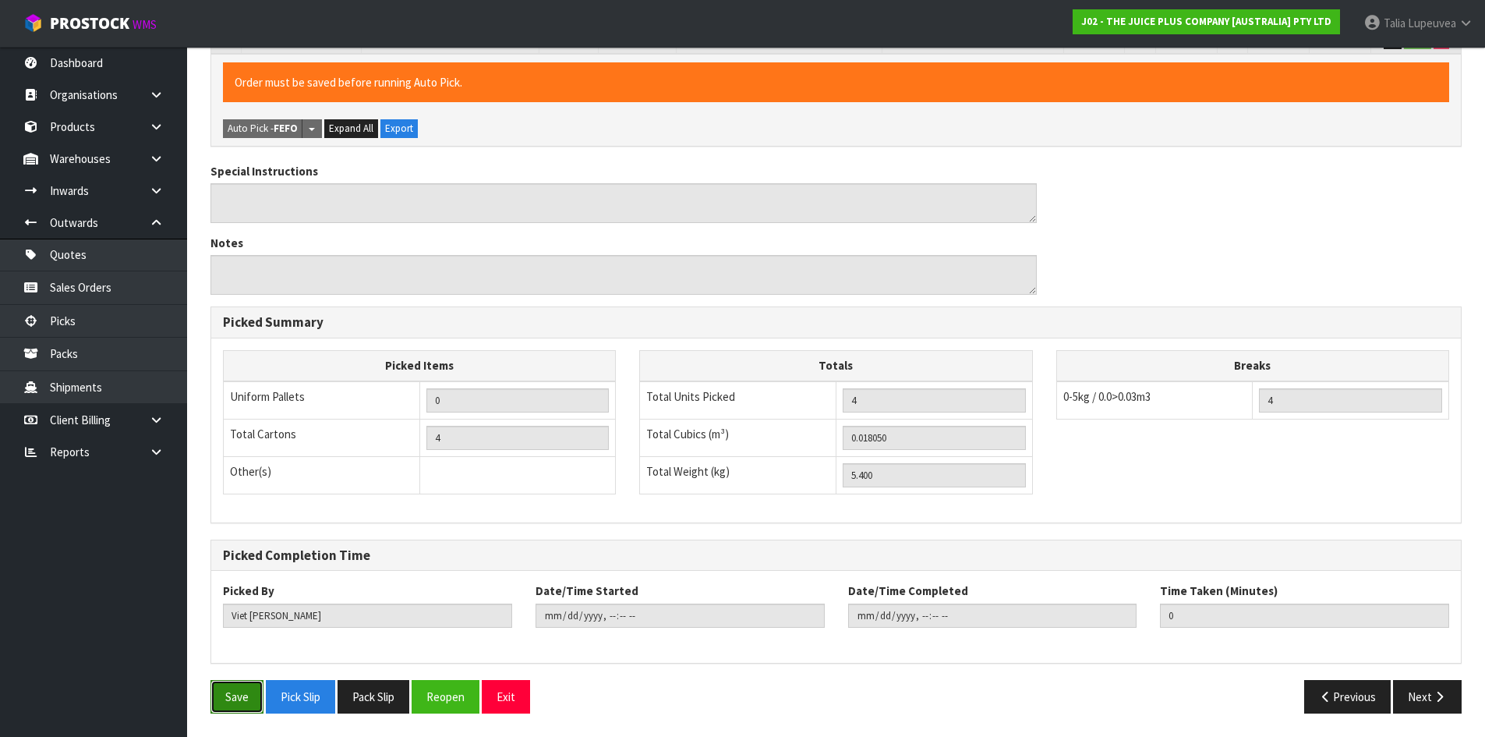
click at [254, 669] on button "Save" at bounding box center [236, 697] width 53 height 34
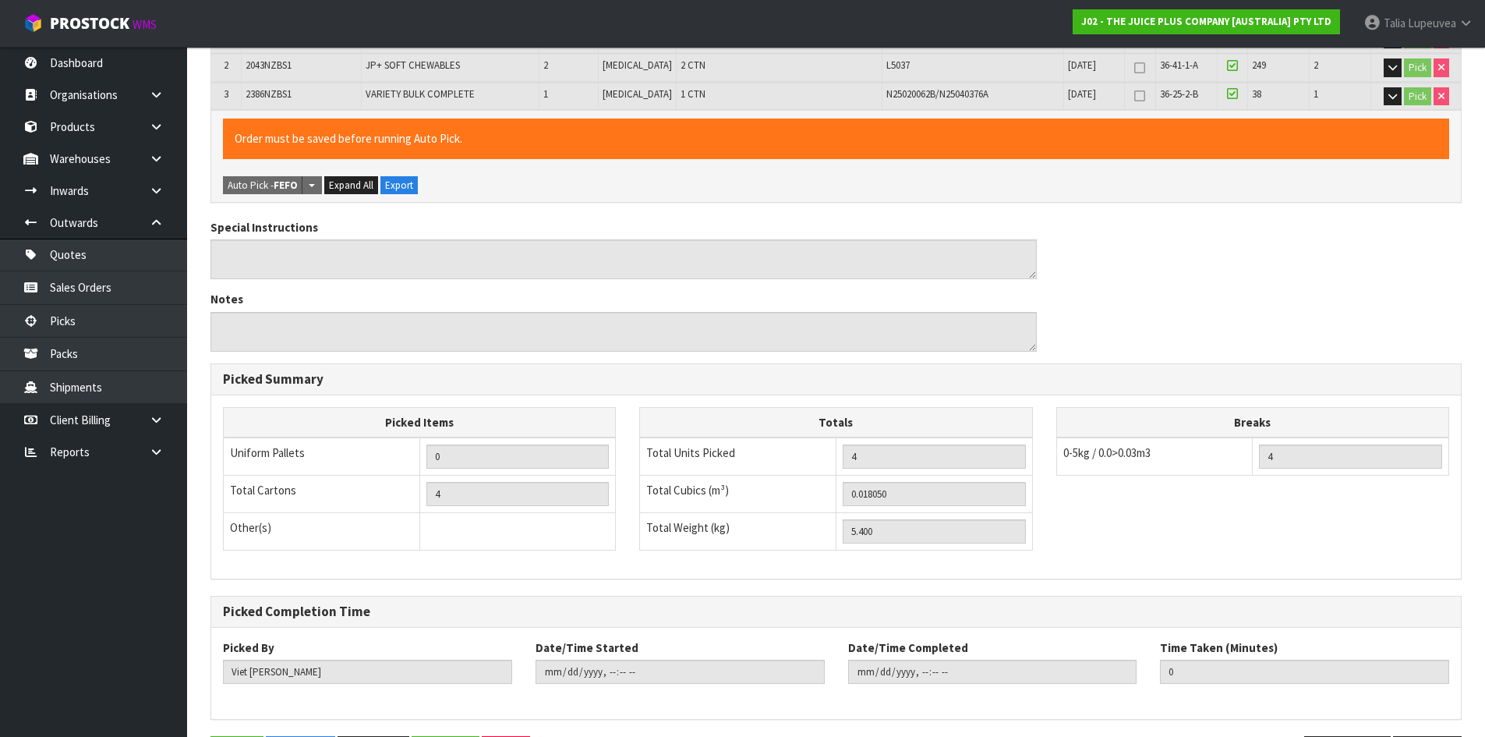
scroll to position [0, 0]
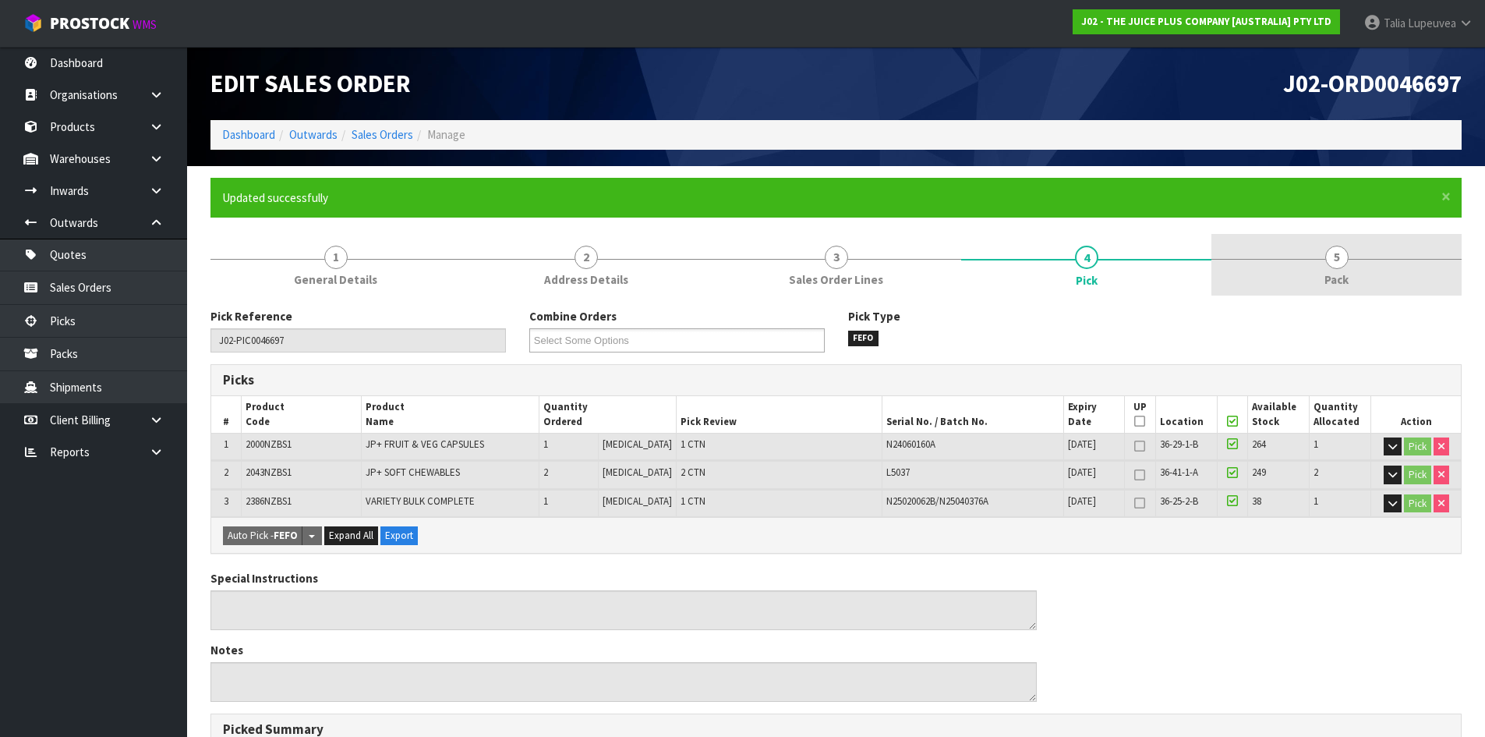
click at [1342, 248] on span "5" at bounding box center [1336, 257] width 23 height 23
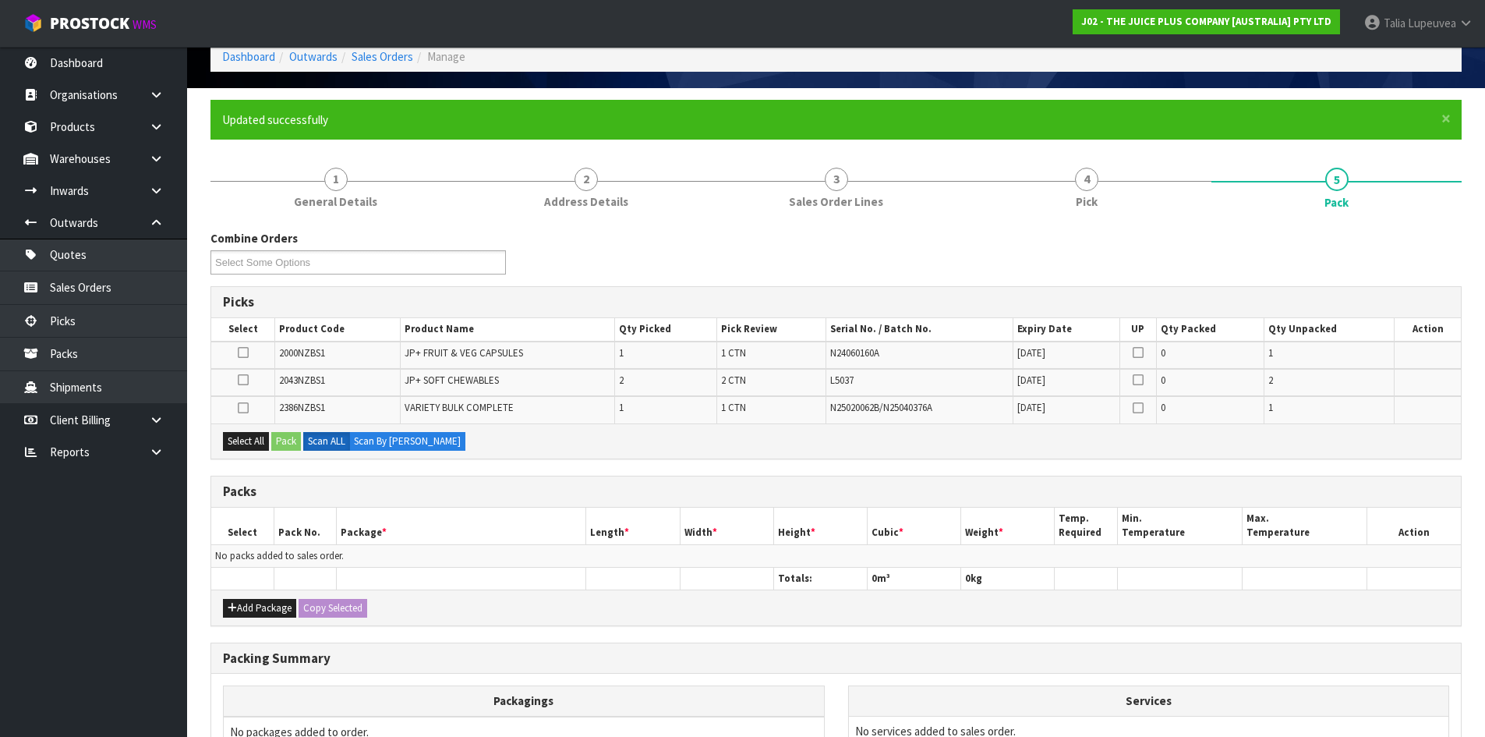
scroll to position [156, 0]
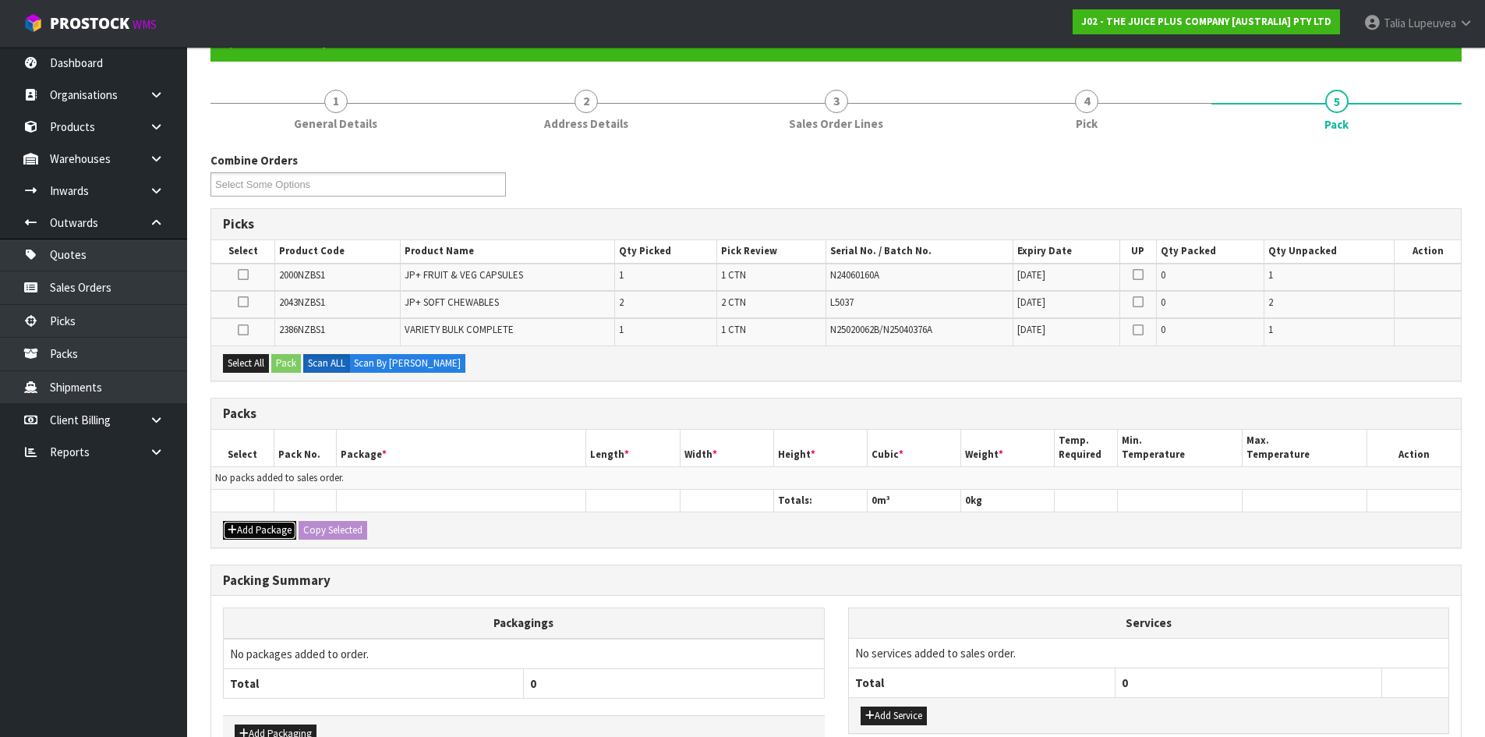
click at [247, 526] on button "Add Package" at bounding box center [259, 530] width 73 height 19
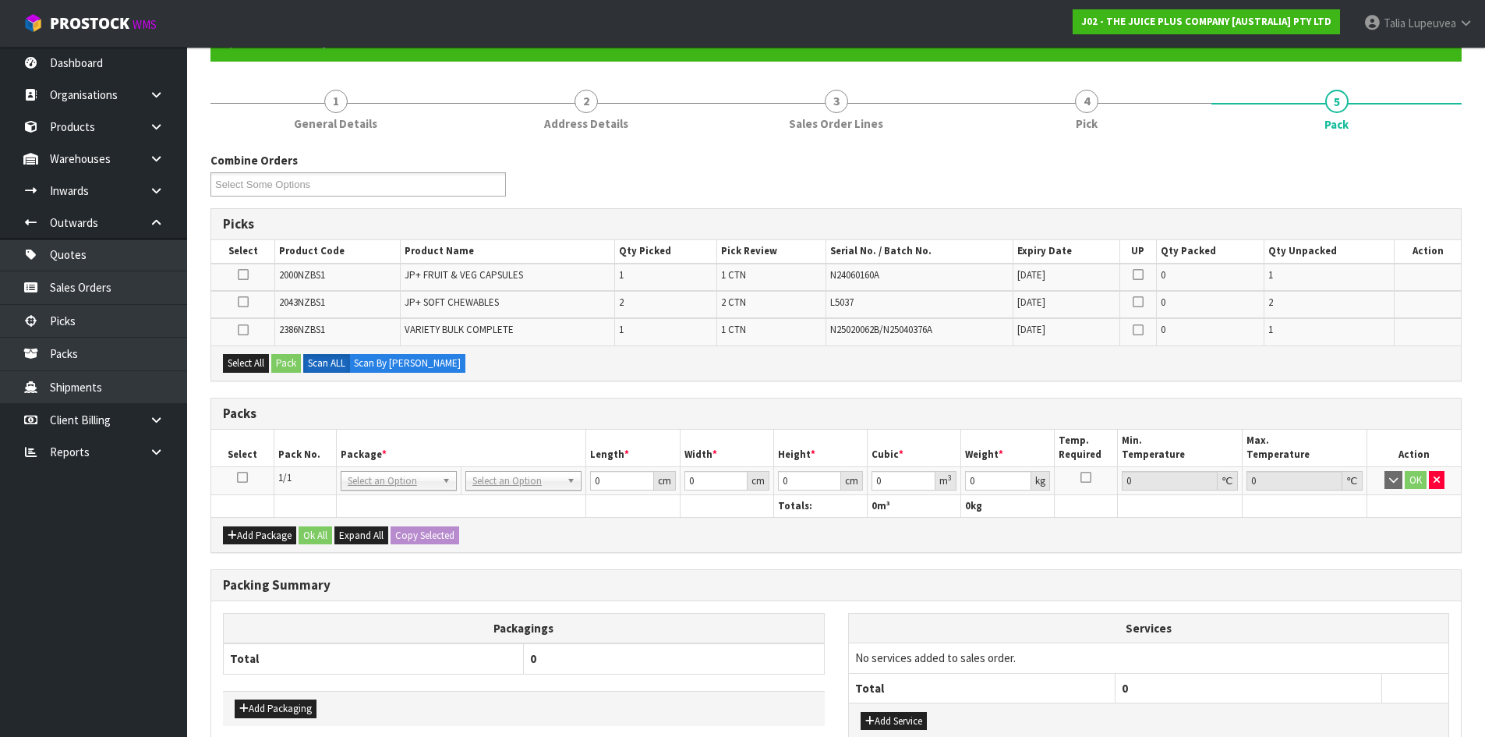
click at [247, 477] on icon at bounding box center [242, 477] width 11 height 1
click at [248, 361] on button "Select All" at bounding box center [246, 363] width 46 height 19
click at [301, 360] on button "Pack" at bounding box center [286, 363] width 30 height 19
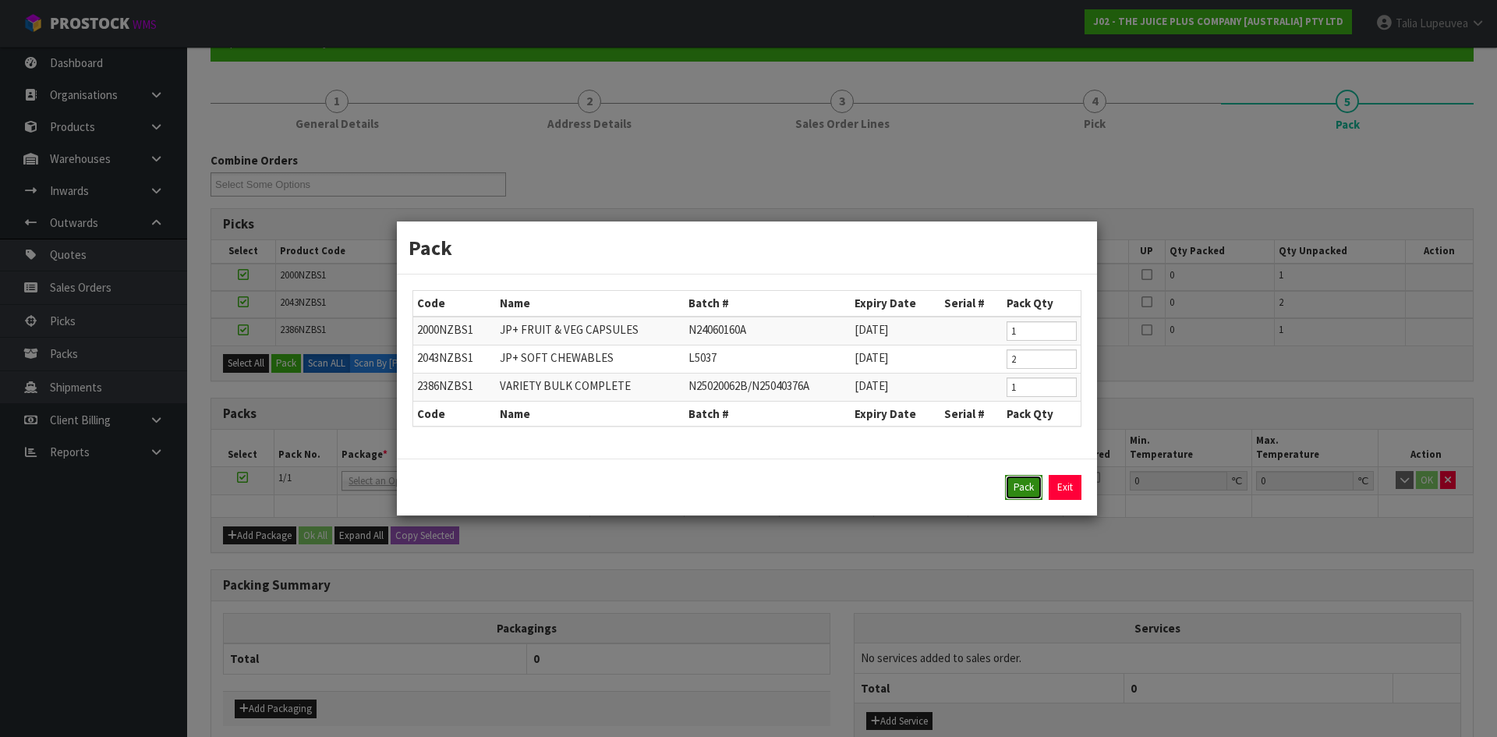
click at [1025, 487] on button "Pack" at bounding box center [1023, 487] width 37 height 25
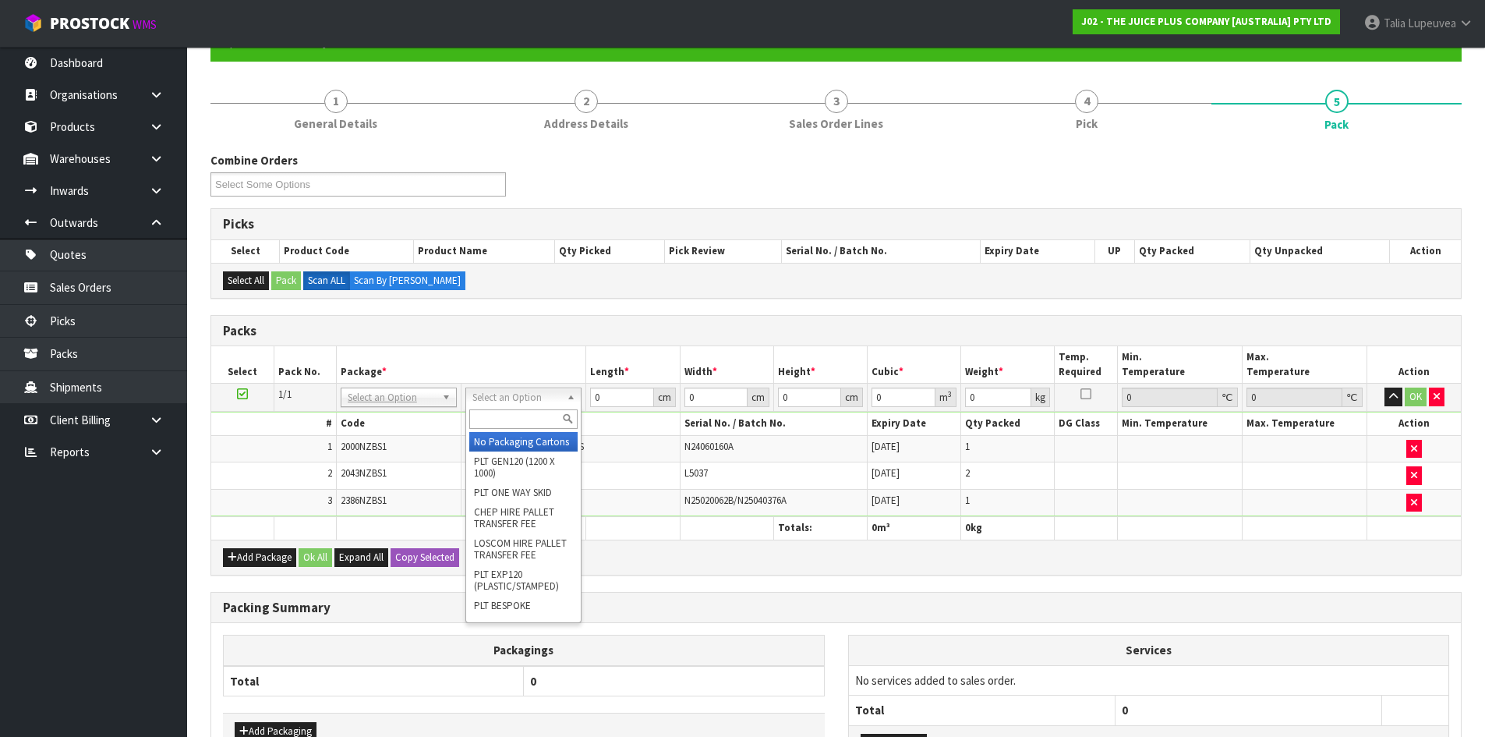
click at [539, 413] on input "text" at bounding box center [523, 418] width 108 height 19
click at [520, 419] on input "text" at bounding box center [519, 418] width 108 height 19
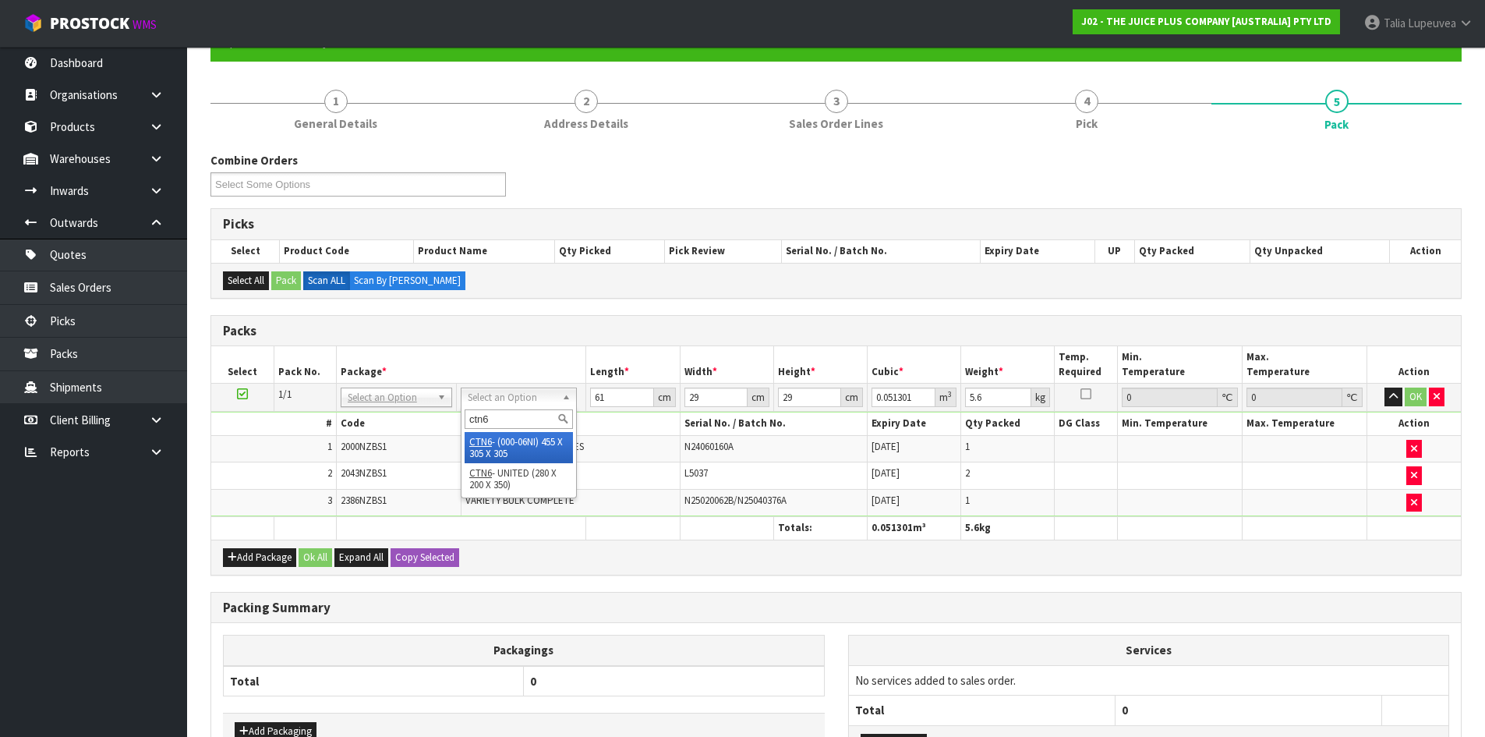
drag, startPoint x: 518, startPoint y: 444, endPoint x: 624, endPoint y: 408, distance: 111.9
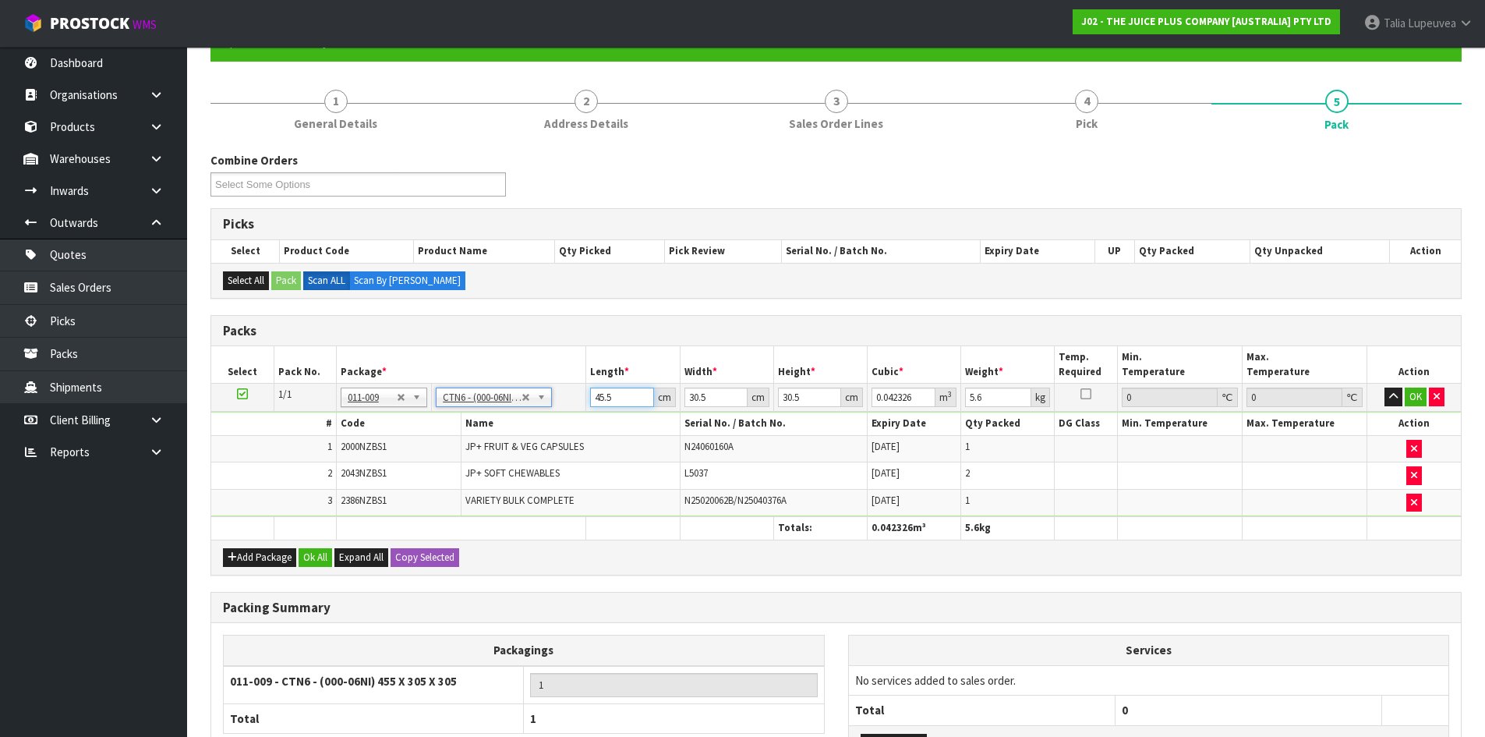
drag, startPoint x: 614, startPoint y: 396, endPoint x: 513, endPoint y: 387, distance: 101.0
click at [512, 387] on tr "1/1 NONE 007-001 007-002 007-004 007-009 007-013 007-014 007-015 007-017 007-01…" at bounding box center [836, 398] width 1250 height 28
click at [1350, 401] on button "OK" at bounding box center [1416, 396] width 22 height 19
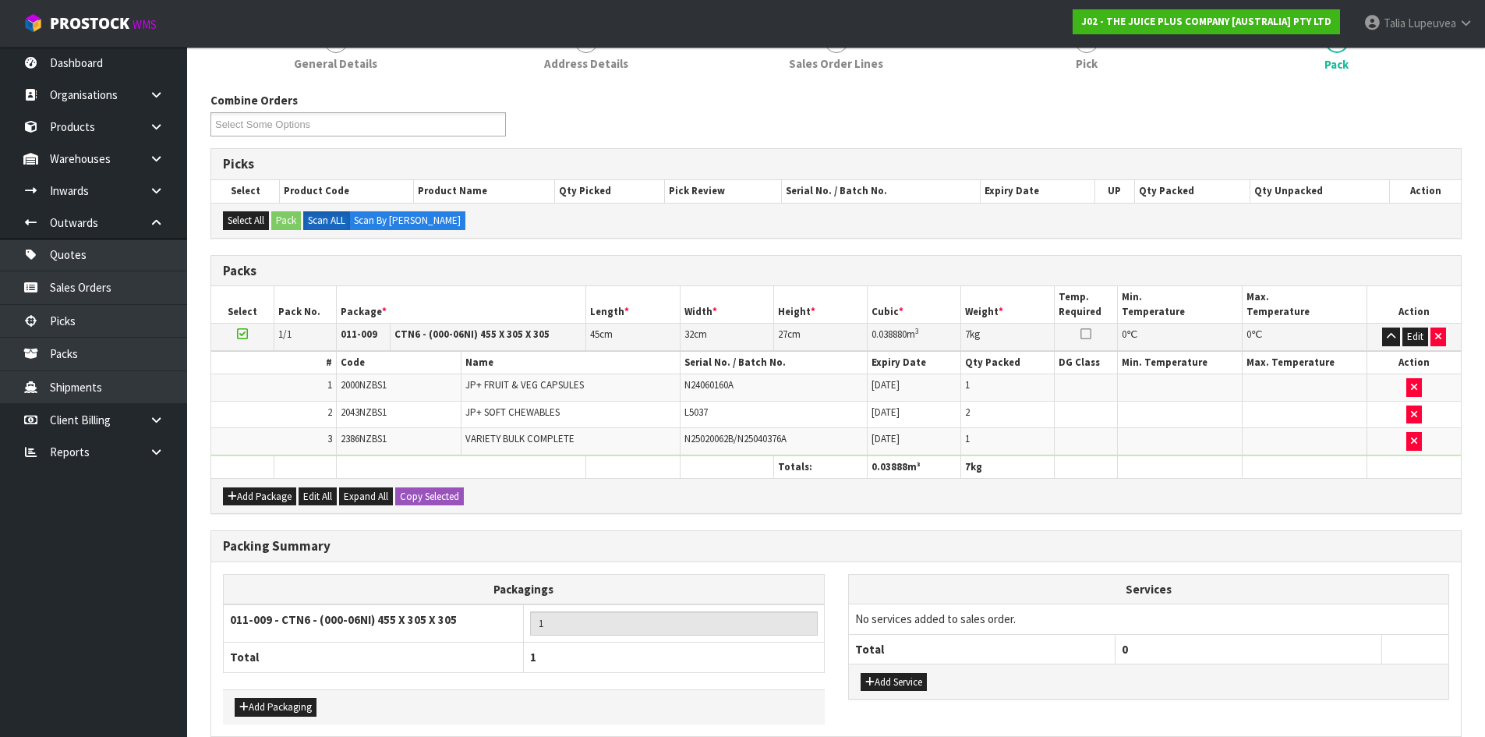
scroll to position [289, 0]
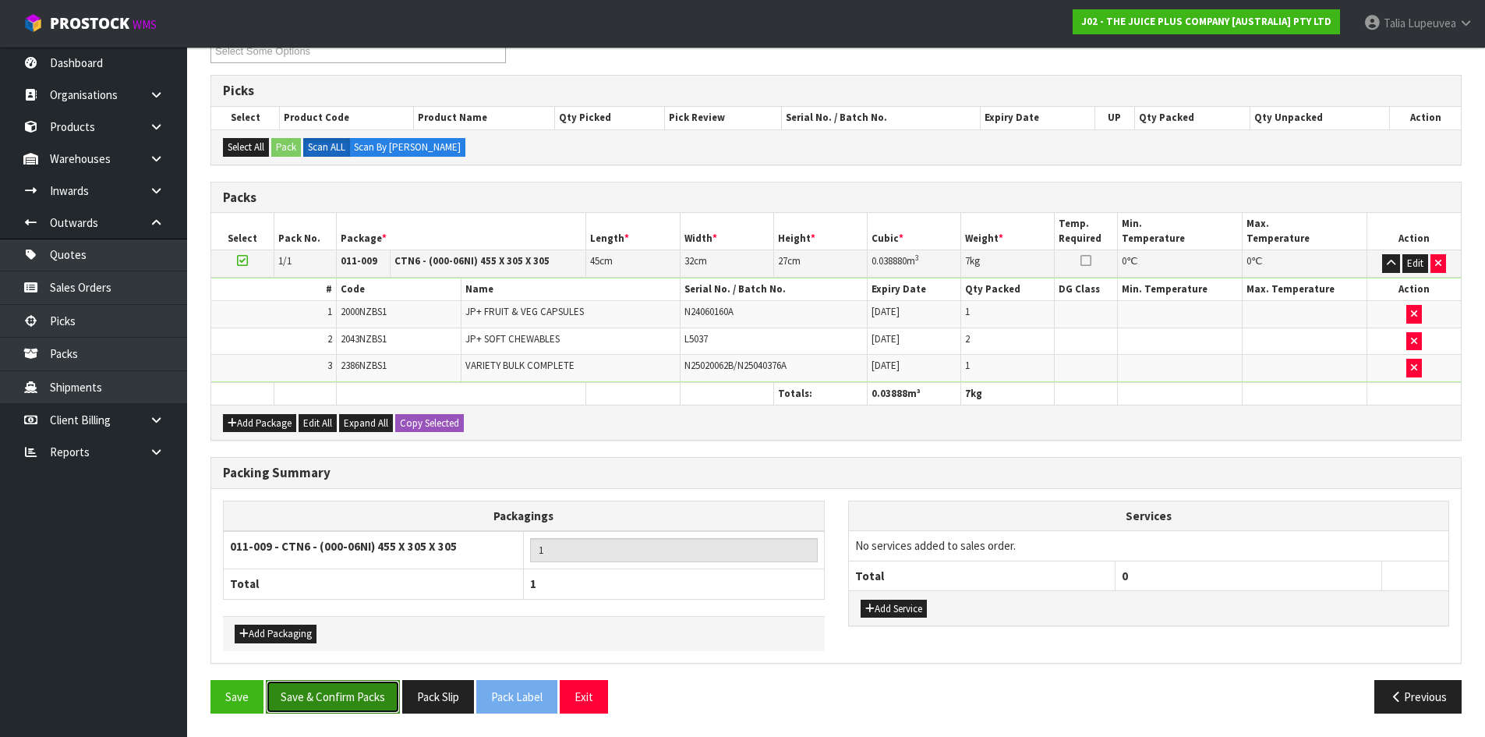
click at [337, 669] on button "Save & Confirm Packs" at bounding box center [333, 697] width 134 height 34
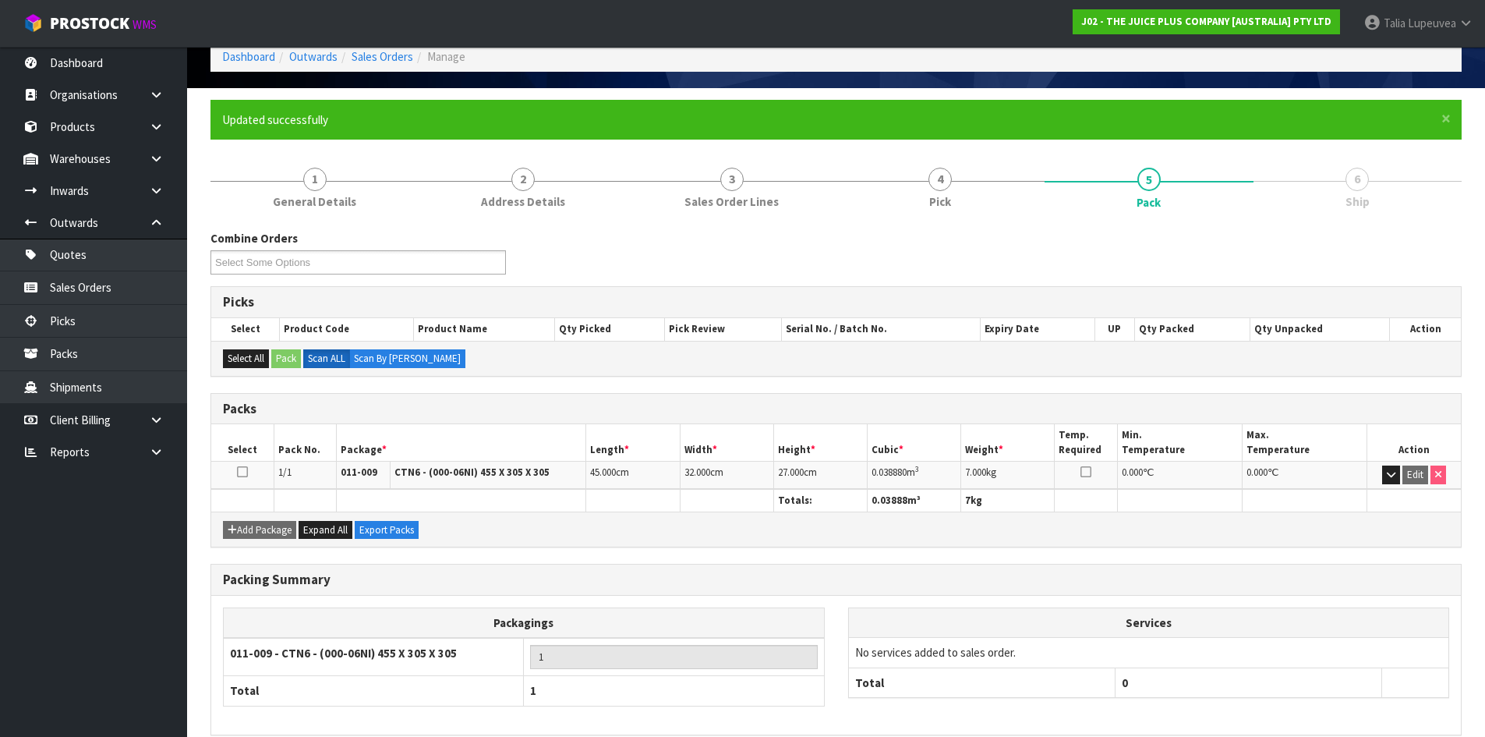
scroll to position [150, 0]
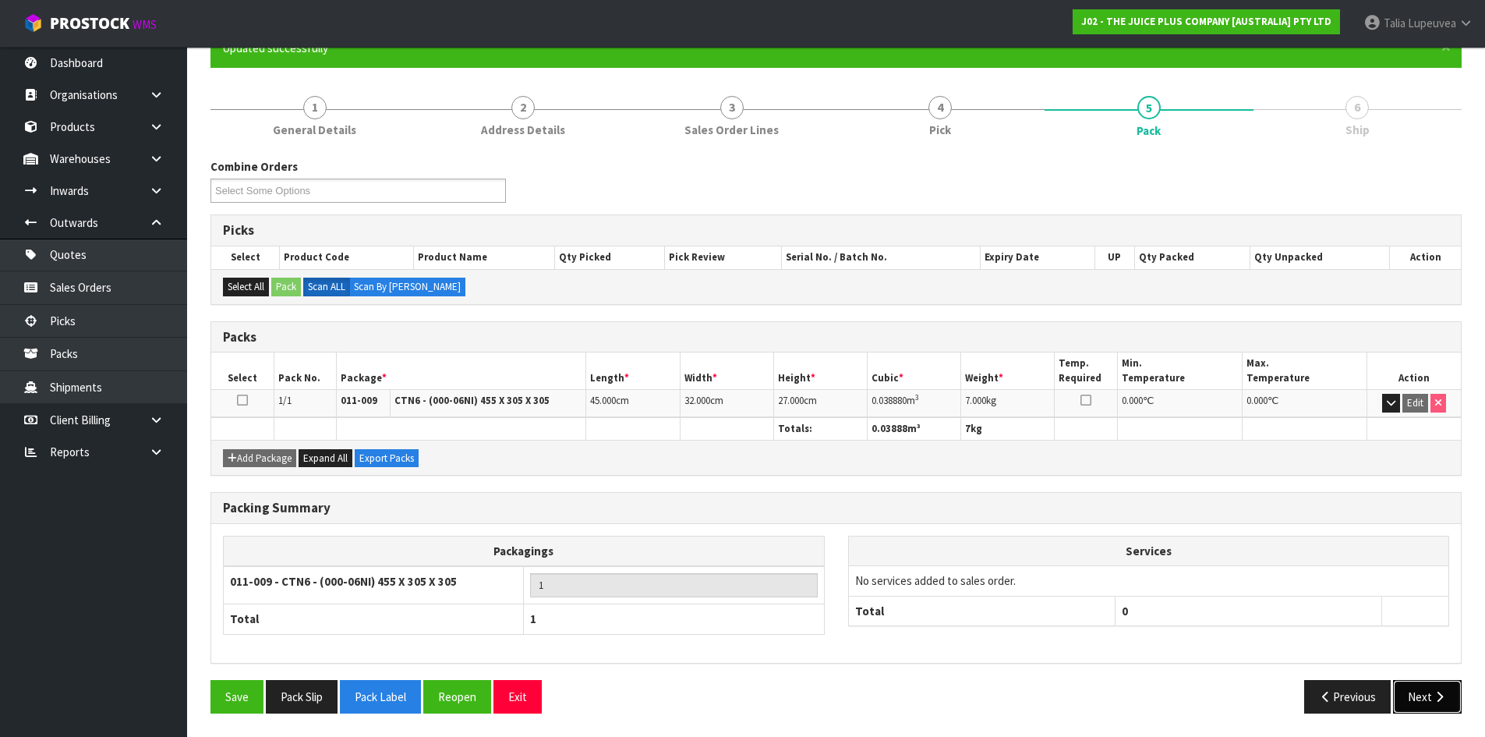
click at [1350, 669] on button "Next" at bounding box center [1427, 697] width 69 height 34
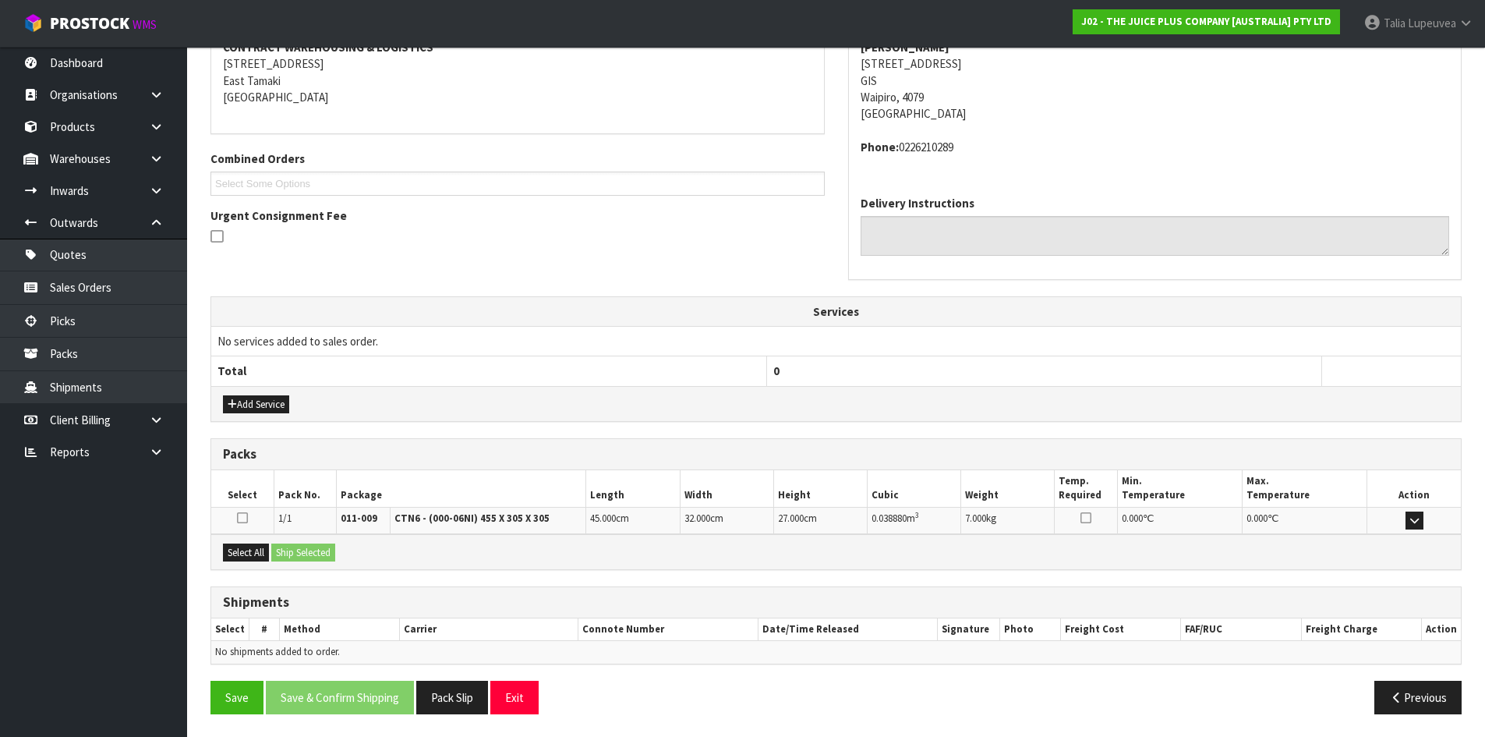
scroll to position [313, 0]
drag, startPoint x: 253, startPoint y: 546, endPoint x: 278, endPoint y: 546, distance: 24.9
click at [253, 546] on button "Select All" at bounding box center [246, 552] width 46 height 19
click at [313, 550] on button "Ship Selected" at bounding box center [303, 552] width 64 height 19
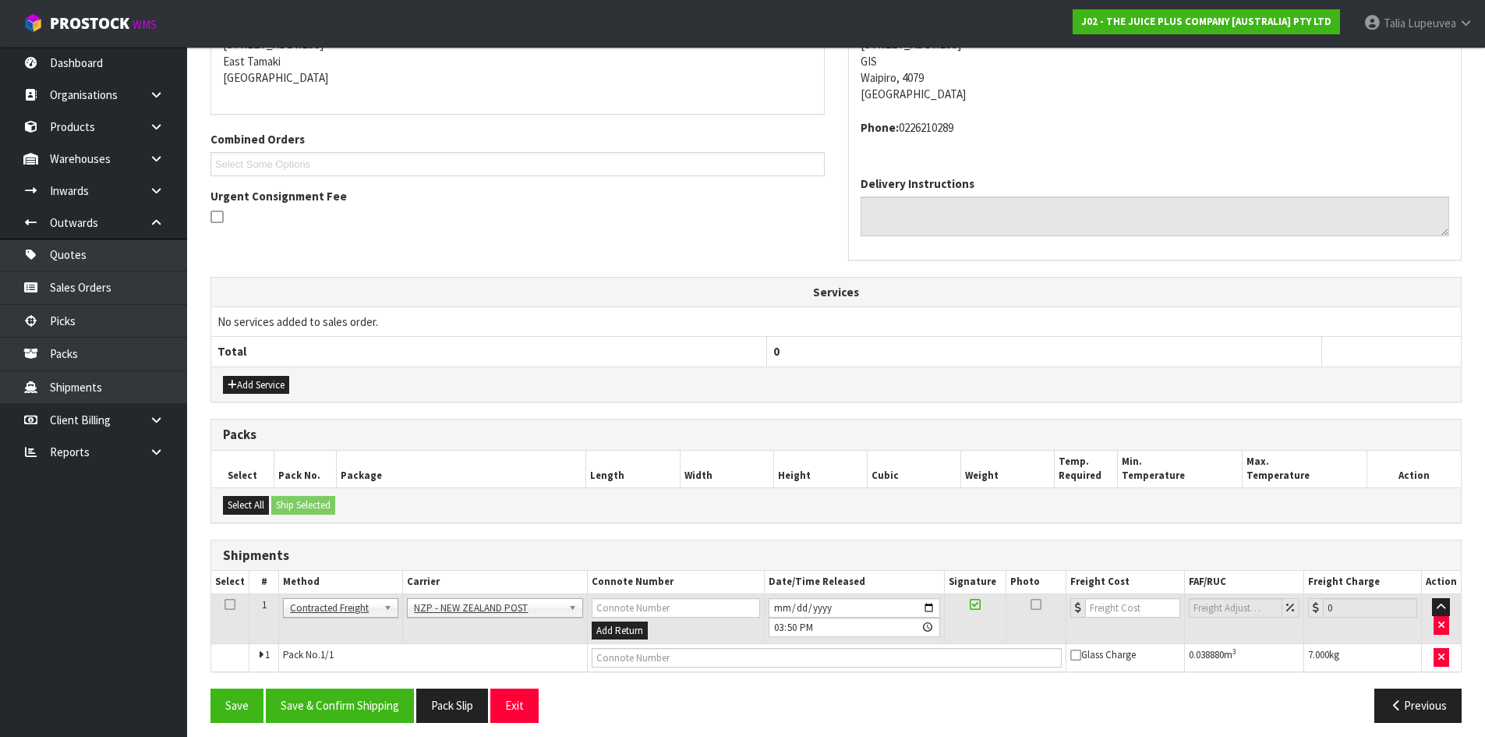
scroll to position [341, 0]
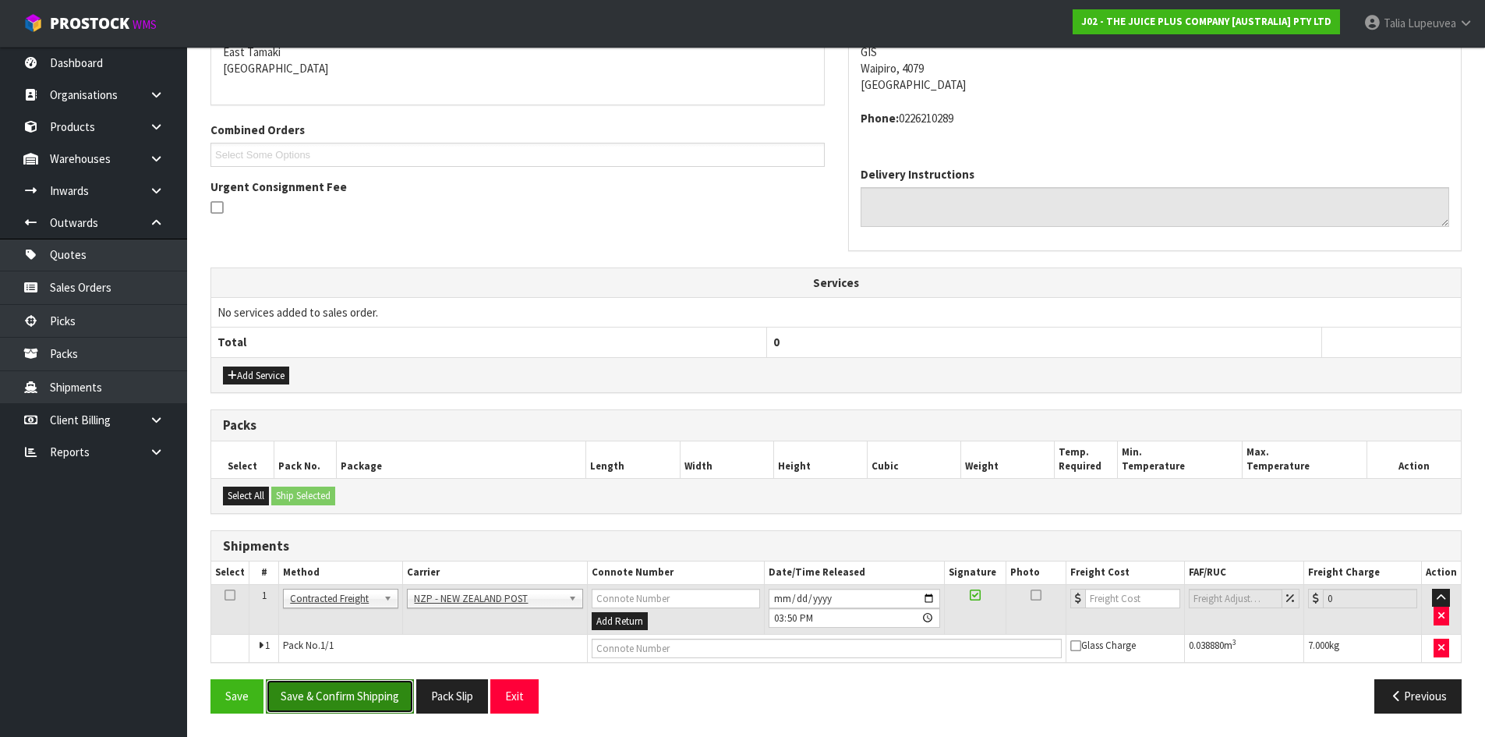
click at [378, 669] on button "Save & Confirm Shipping" at bounding box center [340, 696] width 148 height 34
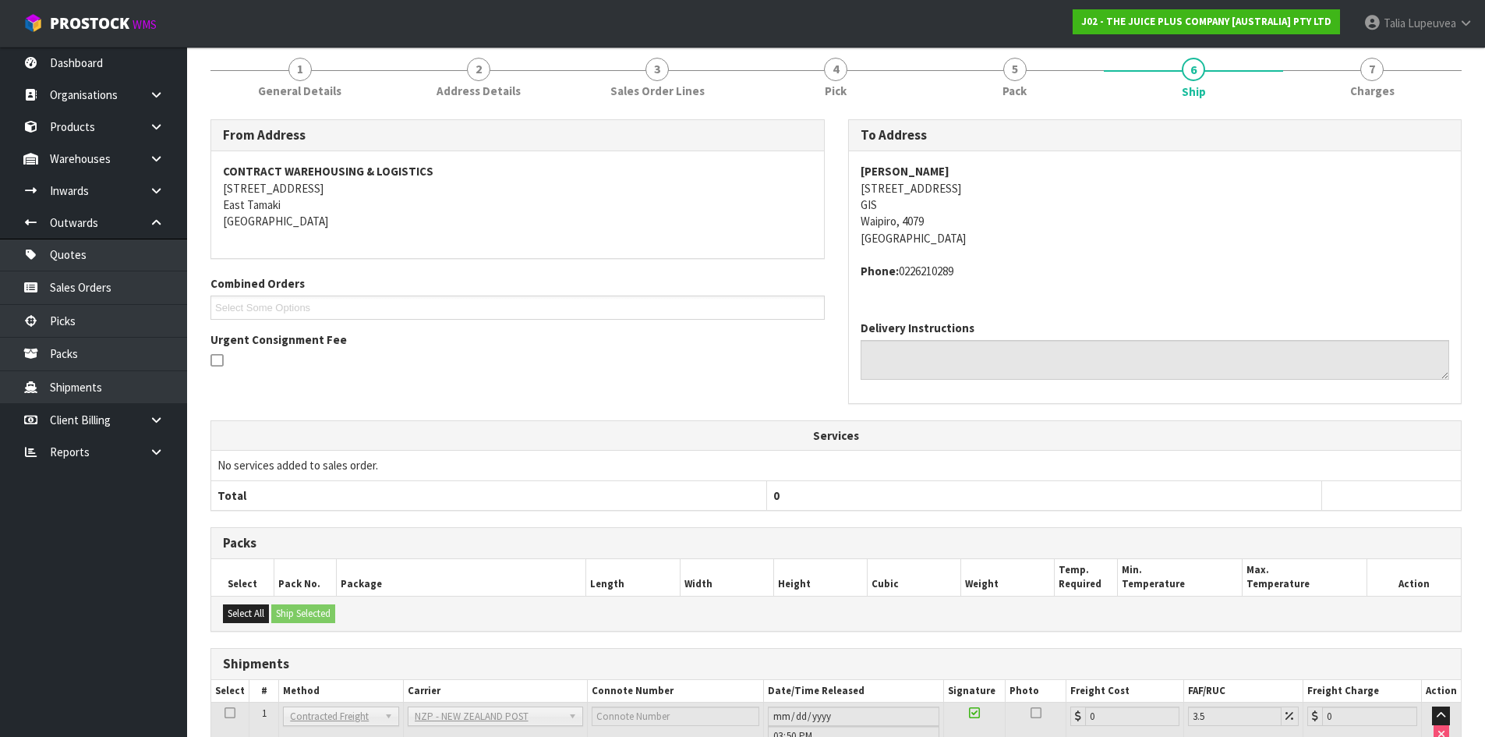
scroll to position [319, 0]
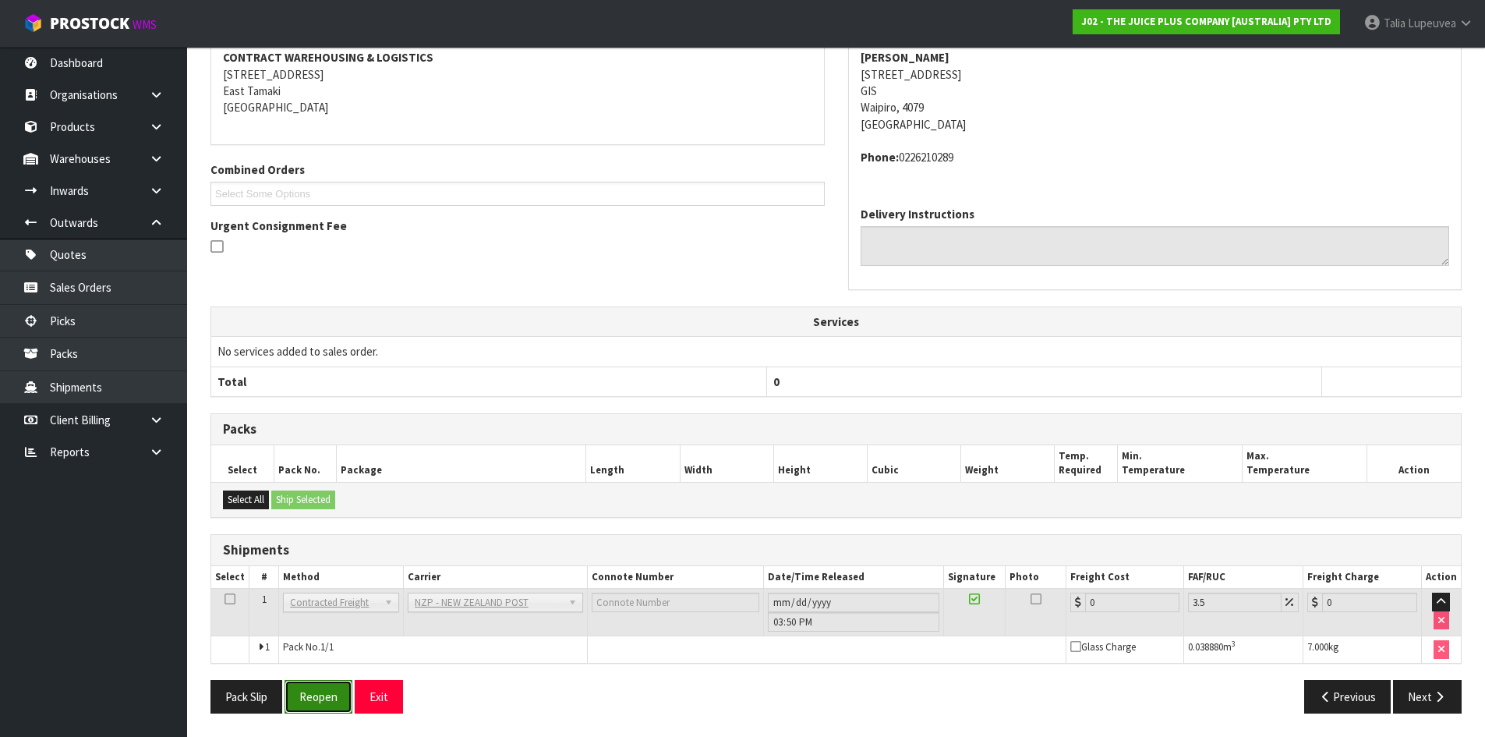
click at [295, 669] on button "Reopen" at bounding box center [319, 697] width 68 height 34
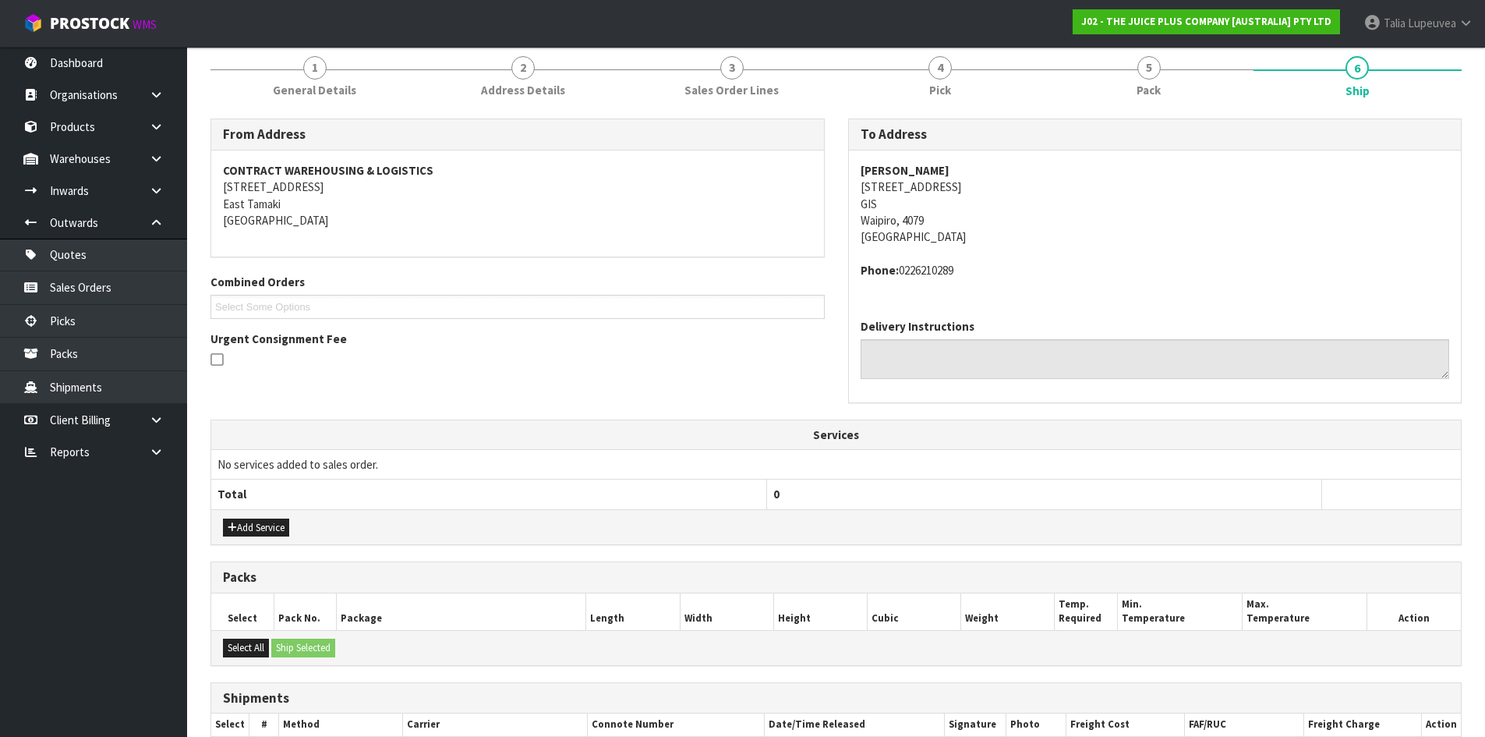
scroll to position [356, 0]
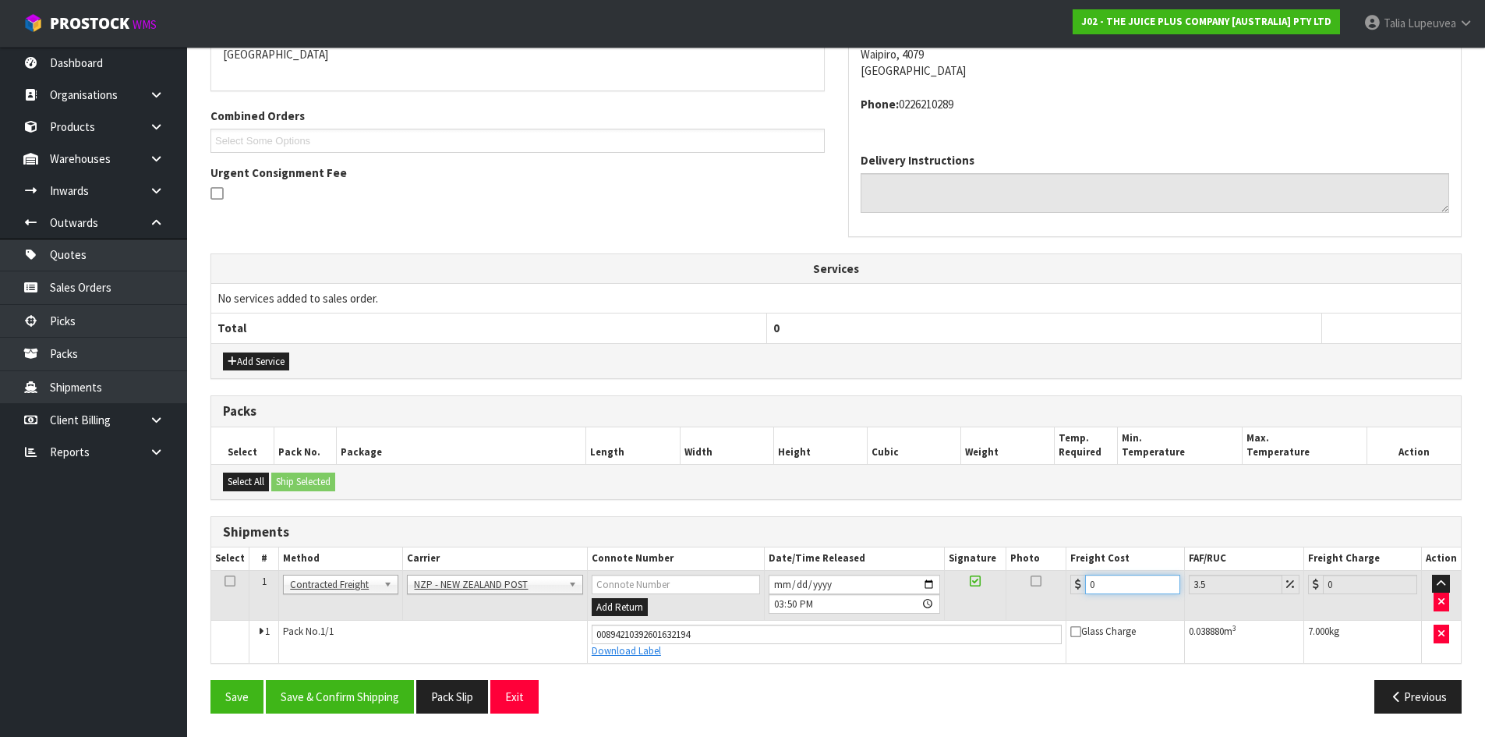
click at [1031, 625] on tbody "1 Client Local Pickup Customer Local Pickup Company Freight Contracted Freight …" at bounding box center [836, 616] width 1250 height 92
click at [365, 669] on button "Save & Confirm Shipping" at bounding box center [340, 697] width 148 height 34
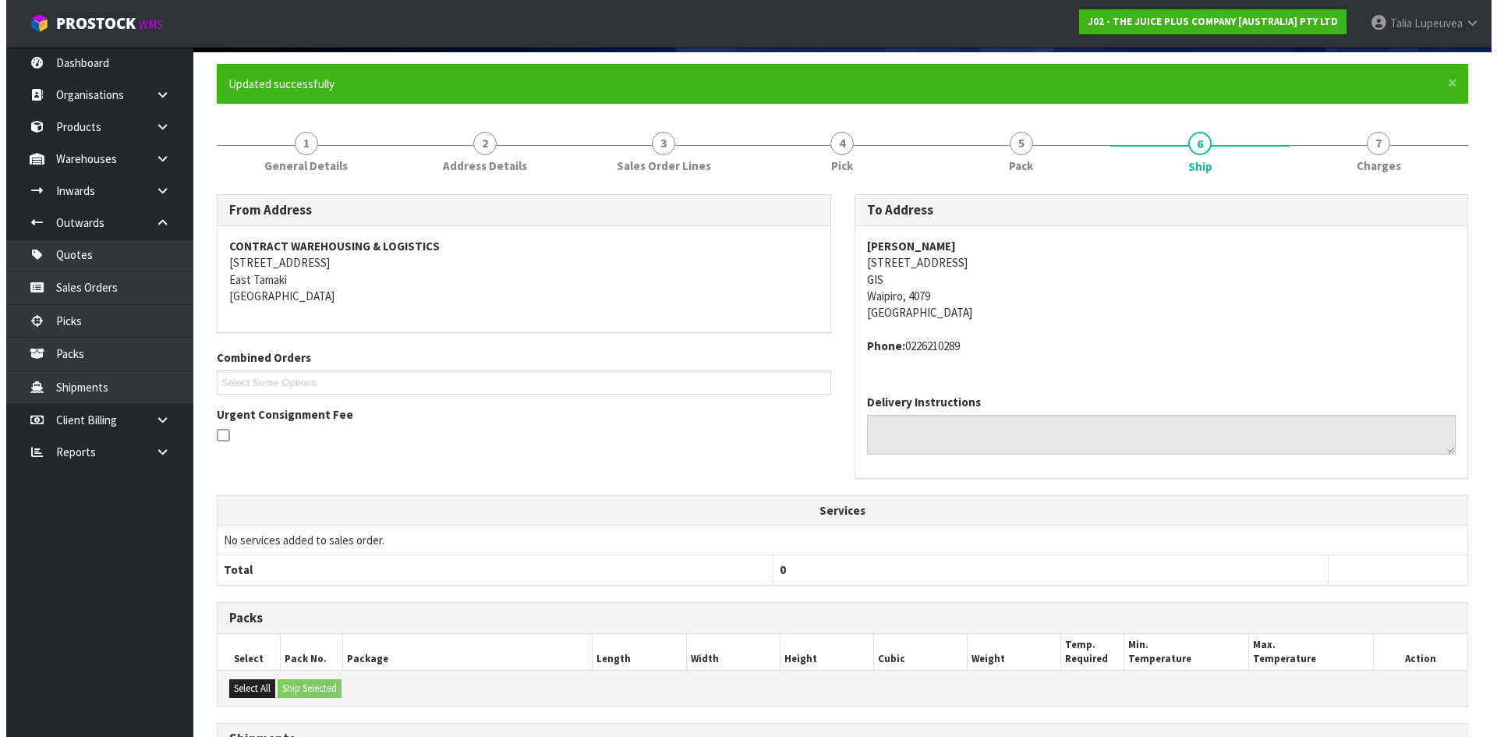
scroll to position [0, 0]
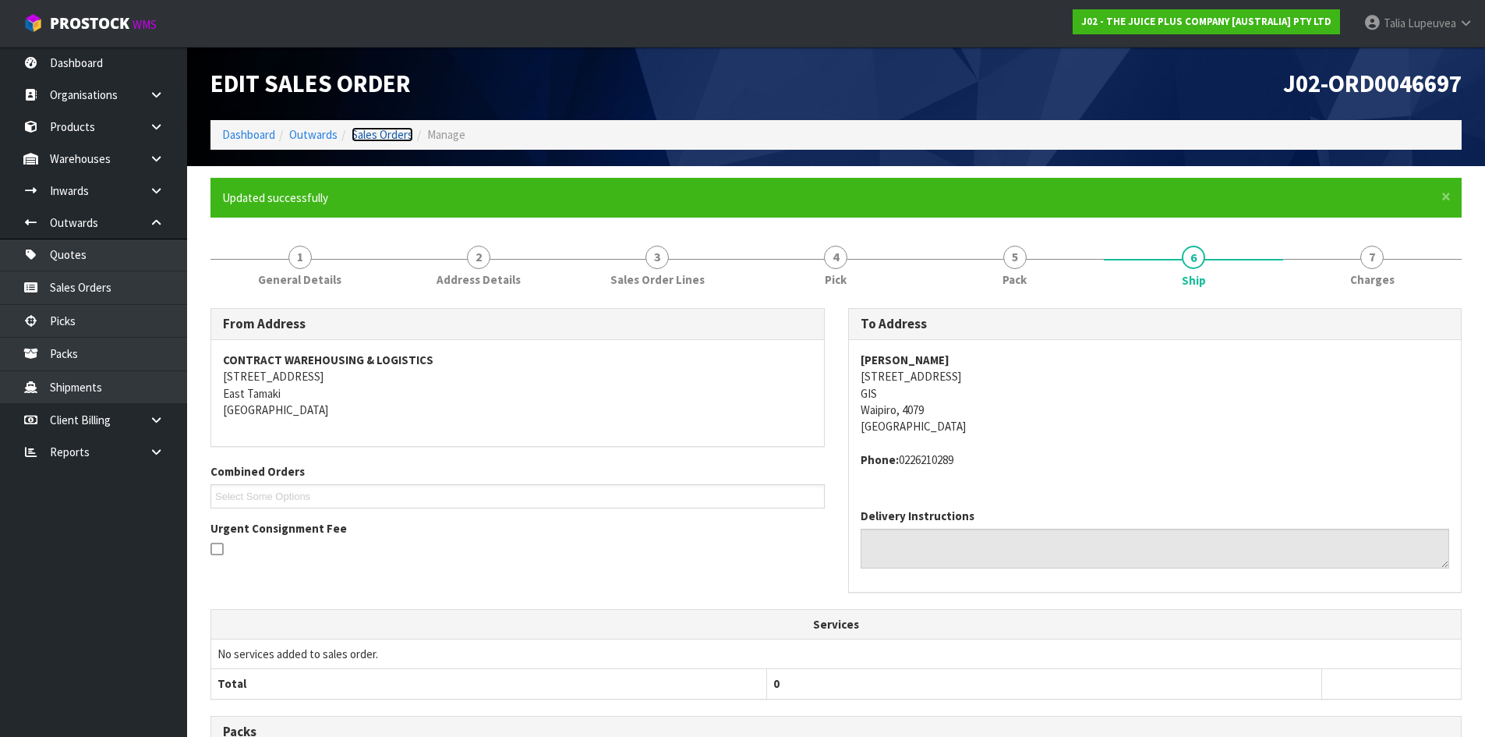
click at [374, 139] on link "Sales Orders" at bounding box center [383, 134] width 62 height 15
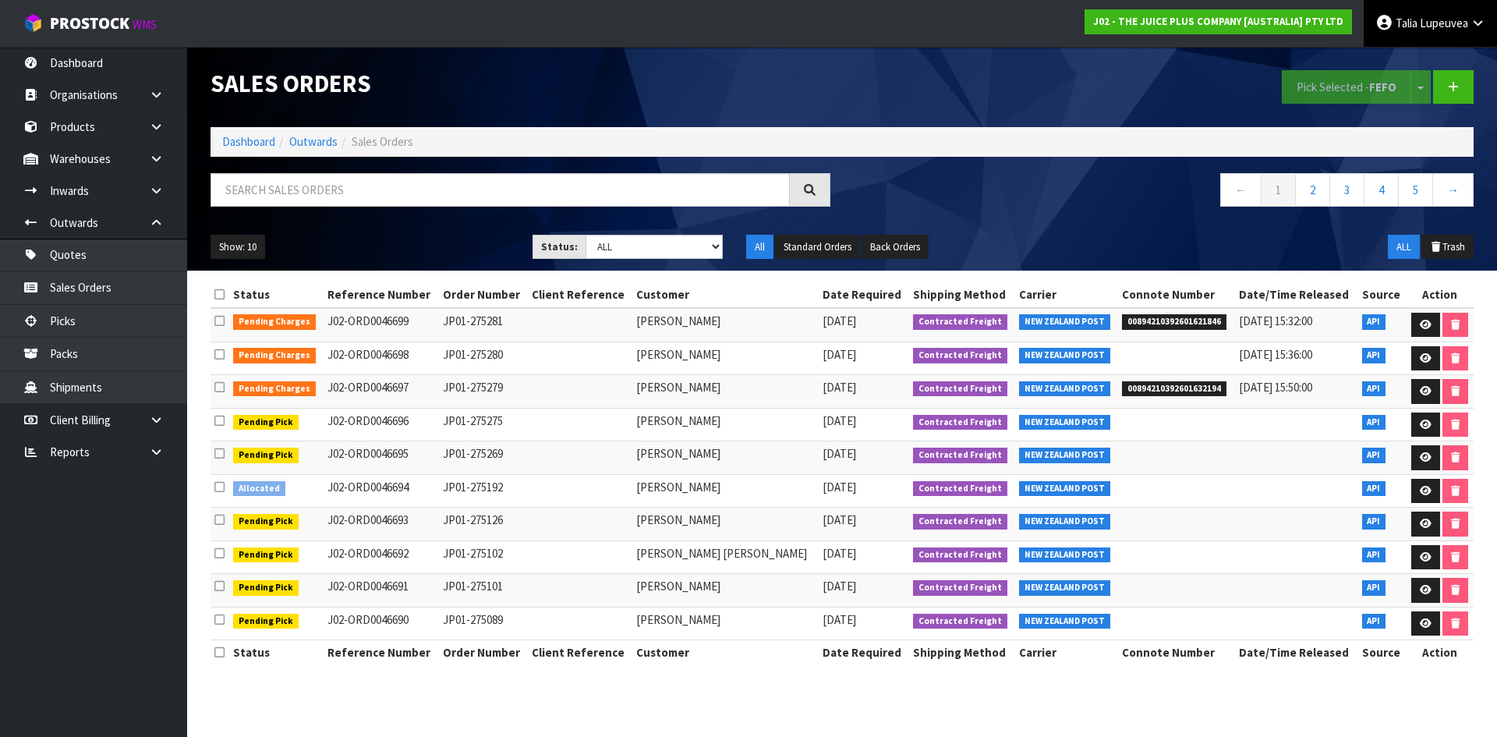
click at [1350, 30] on span "Lupeuvea" at bounding box center [1444, 23] width 48 height 15
click at [1350, 57] on link "Logout" at bounding box center [1434, 61] width 123 height 21
